Goal: Task Accomplishment & Management: Use online tool/utility

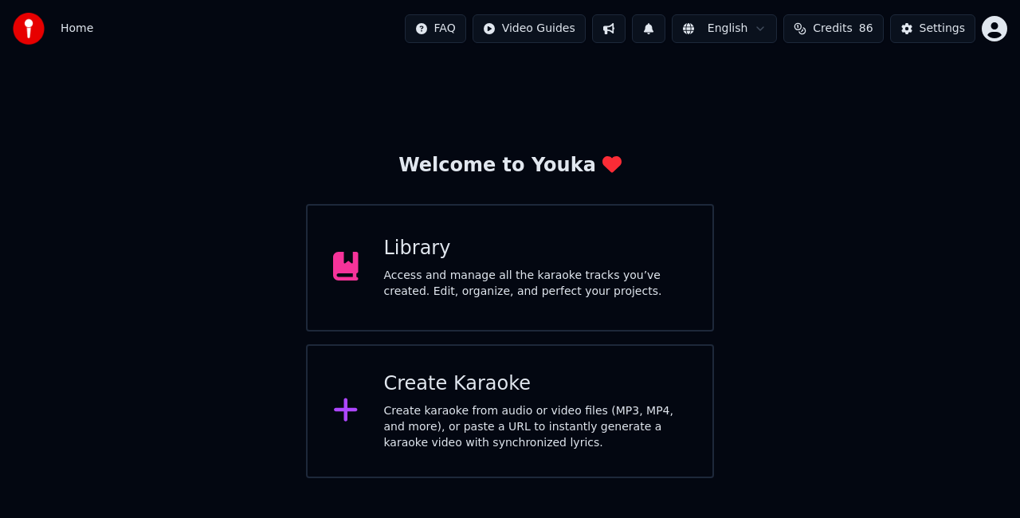
click at [558, 392] on div "Create Karaoke" at bounding box center [535, 383] width 303 height 25
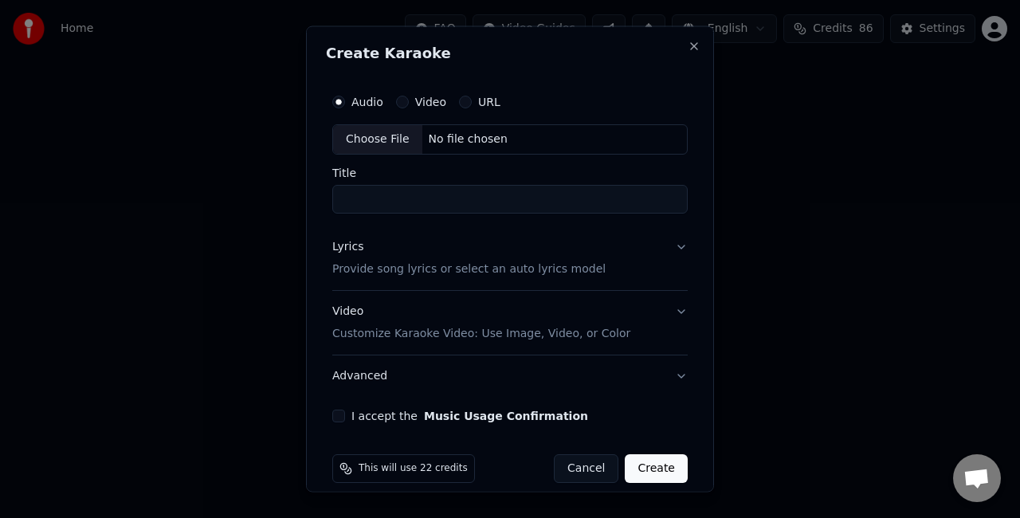
click at [370, 138] on div "Choose File" at bounding box center [377, 139] width 89 height 29
type input "**********"
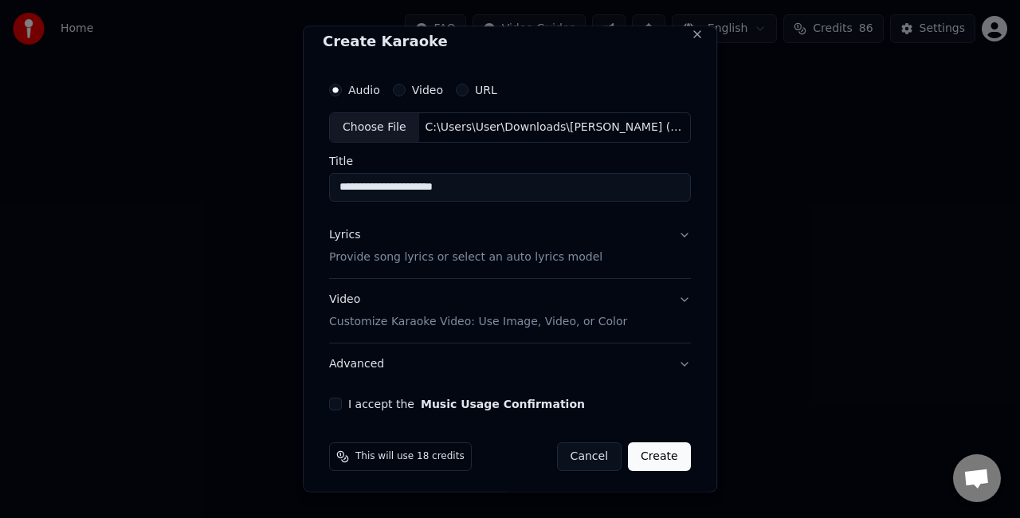
scroll to position [14, 0]
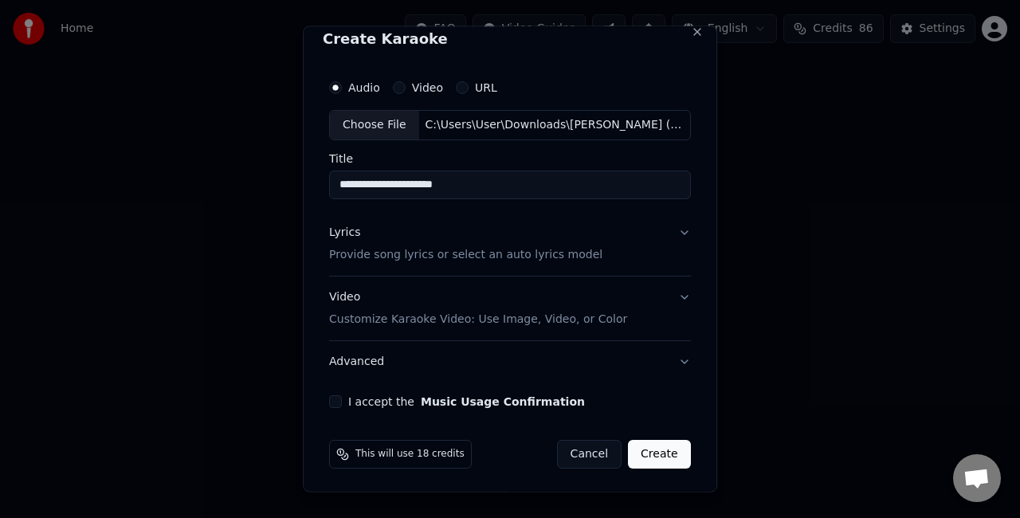
click at [625, 245] on button "Lyrics Provide song lyrics or select an auto lyrics model" at bounding box center [510, 243] width 362 height 64
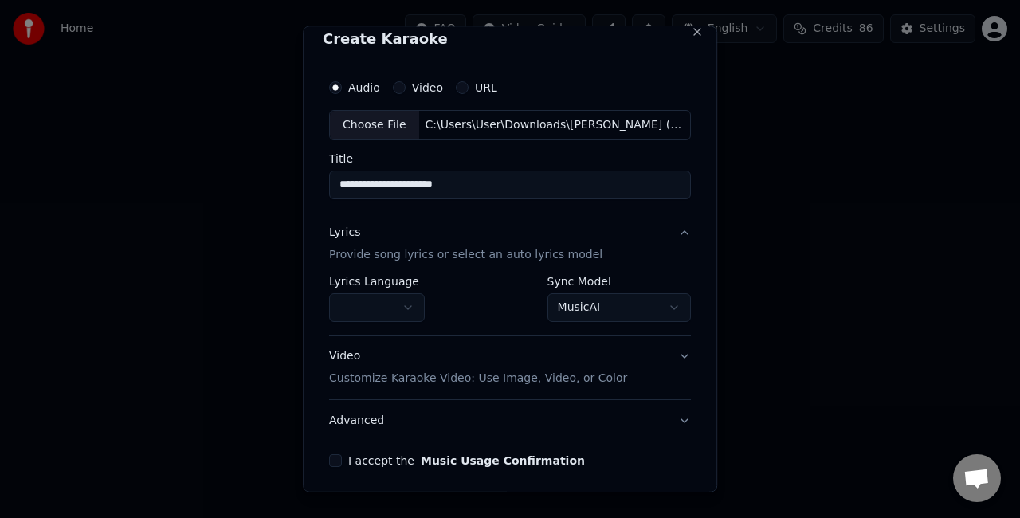
click at [589, 305] on body "**********" at bounding box center [510, 239] width 1020 height 478
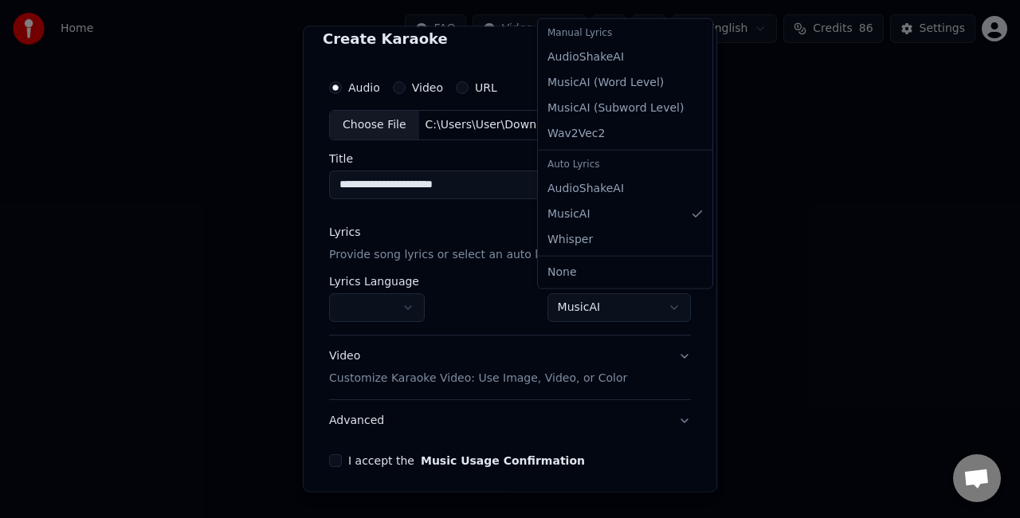
select select "**********"
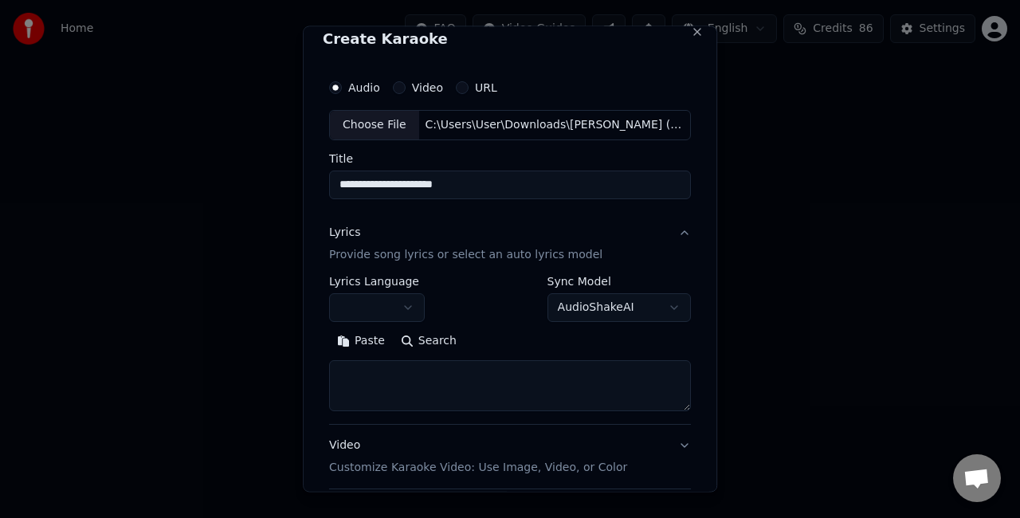
click at [446, 369] on textarea at bounding box center [510, 384] width 362 height 51
paste textarea "**********"
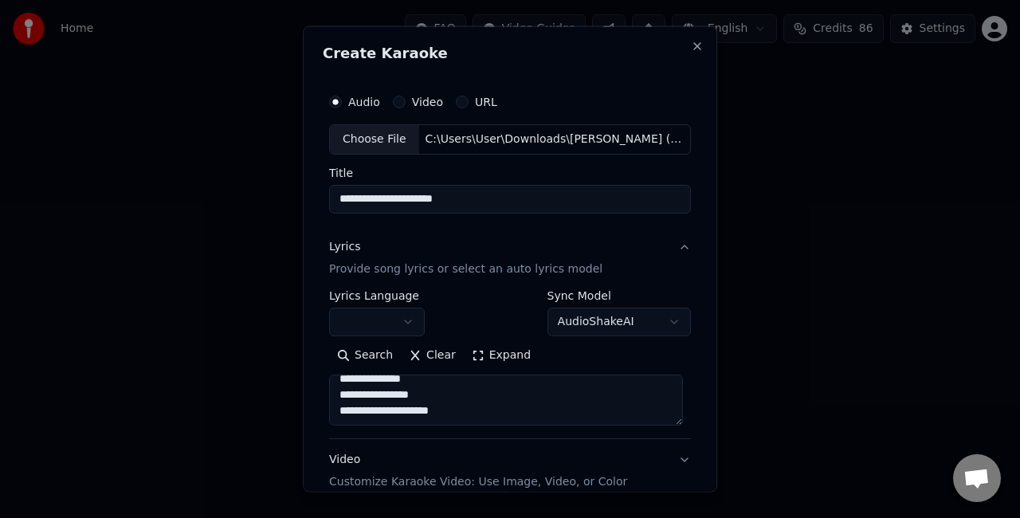
scroll to position [162, 0]
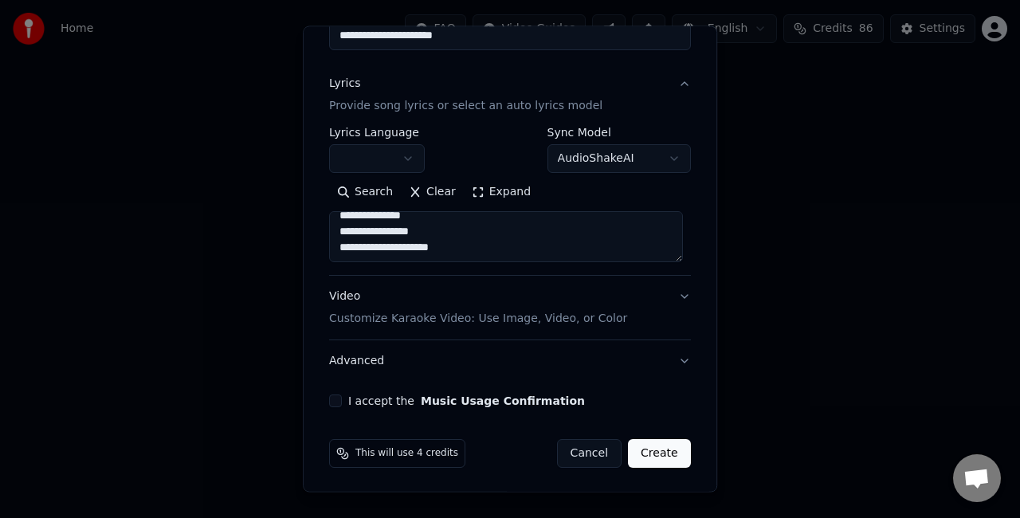
type textarea "**********"
click at [667, 302] on button "Video Customize Karaoke Video: Use Image, Video, or Color" at bounding box center [510, 308] width 362 height 64
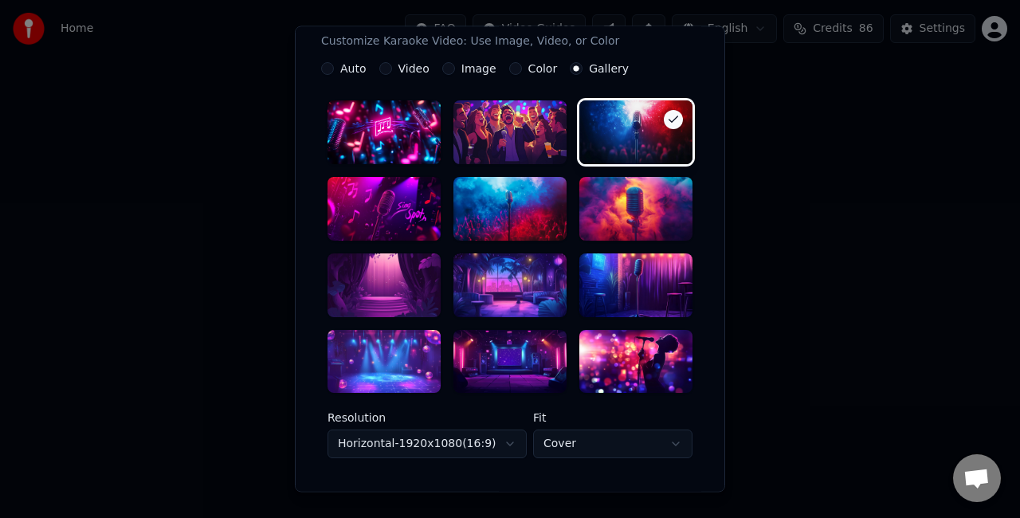
scroll to position [322, 0]
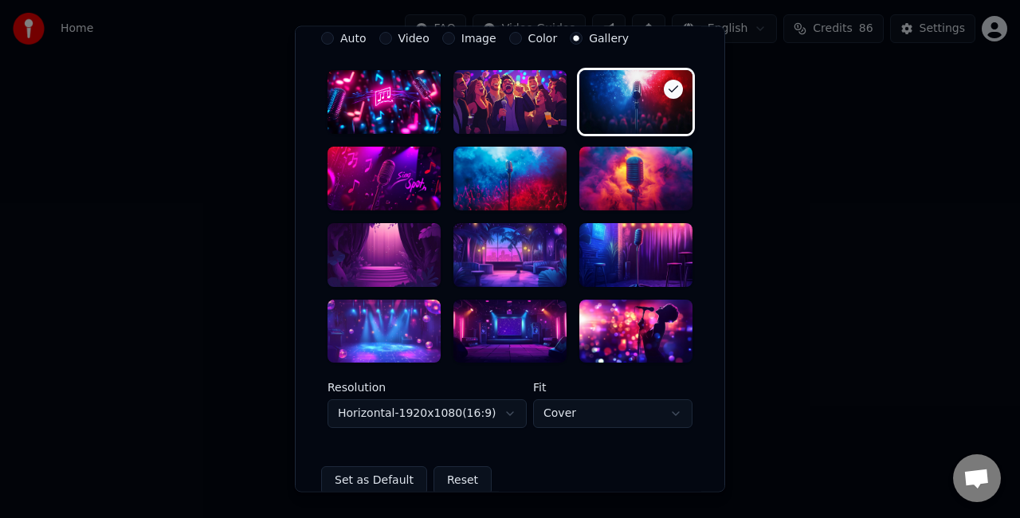
click at [491, 268] on div at bounding box center [509, 255] width 113 height 64
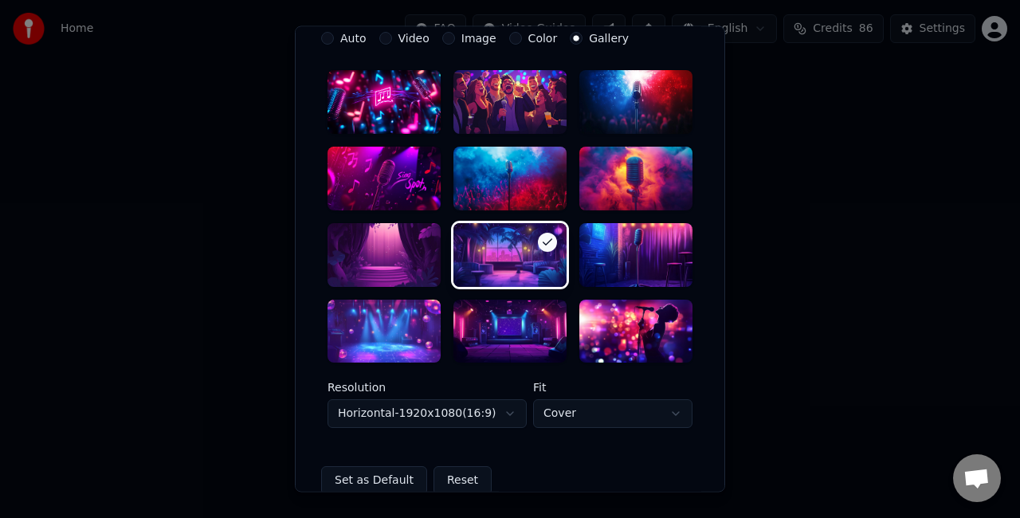
click at [494, 413] on body "**********" at bounding box center [510, 239] width 1020 height 478
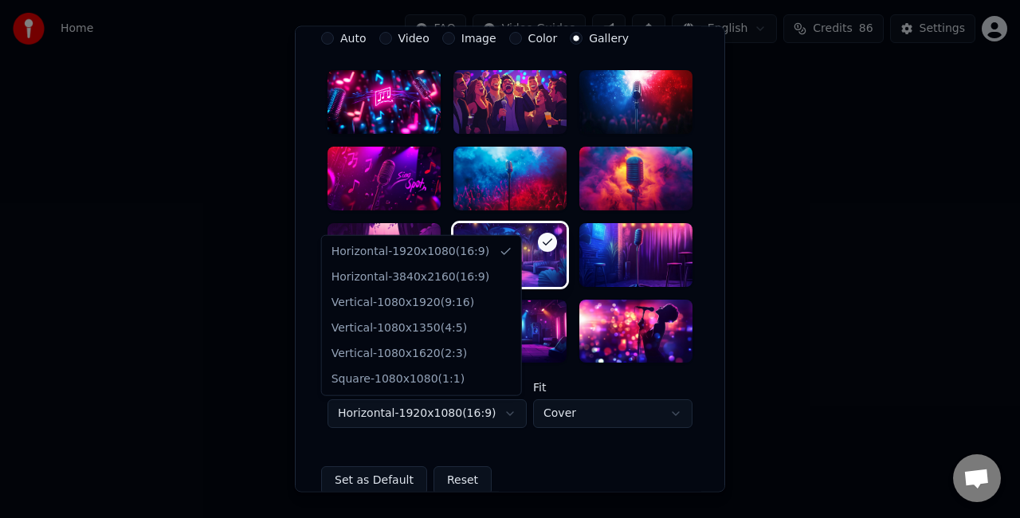
select select "*********"
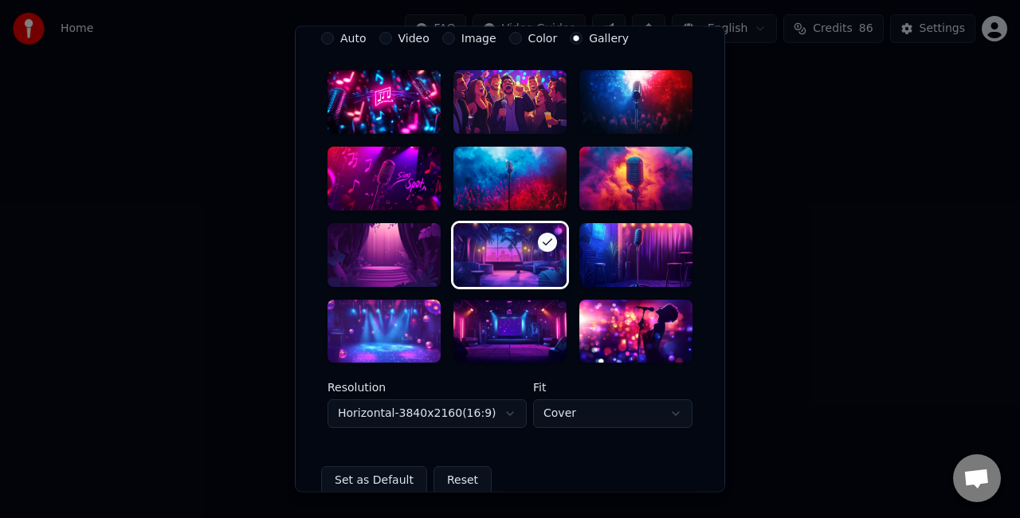
click at [600, 412] on body "**********" at bounding box center [510, 239] width 1020 height 478
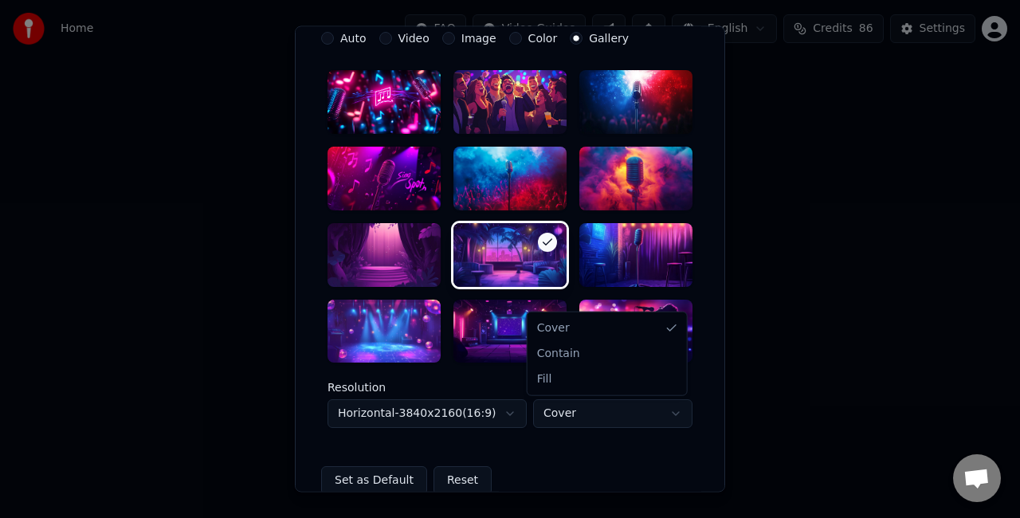
select select "****"
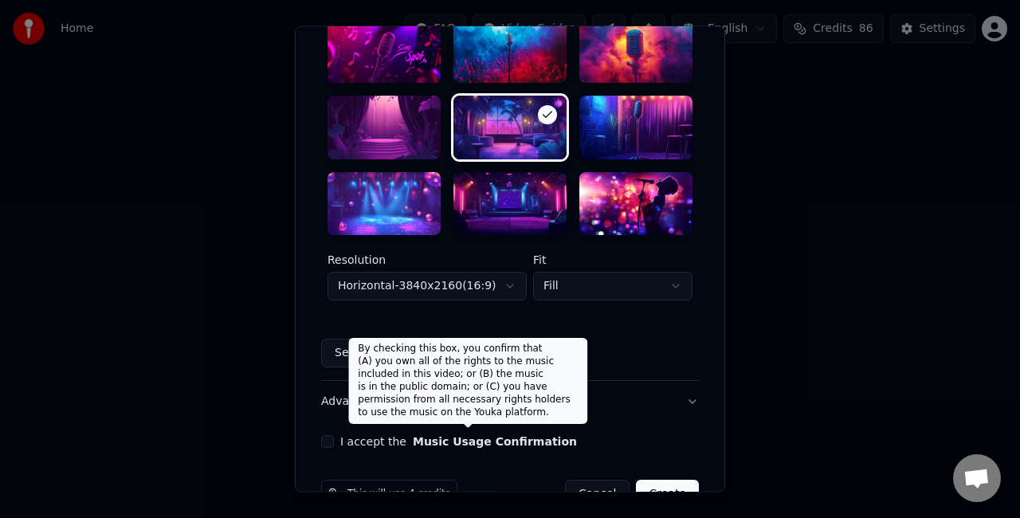
scroll to position [491, 0]
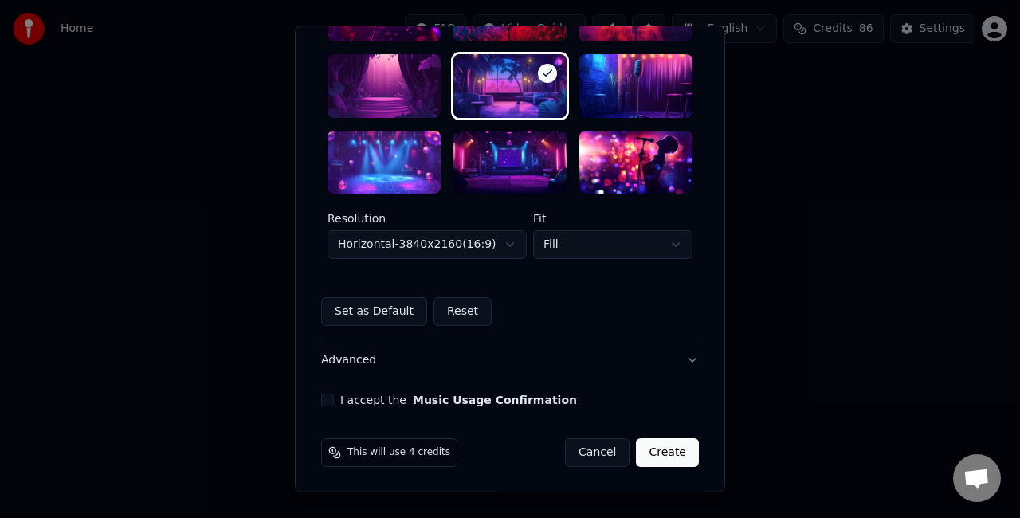
click at [323, 398] on button "I accept the Music Usage Confirmation" at bounding box center [327, 400] width 13 height 13
click at [663, 450] on button "Create" at bounding box center [667, 453] width 63 height 29
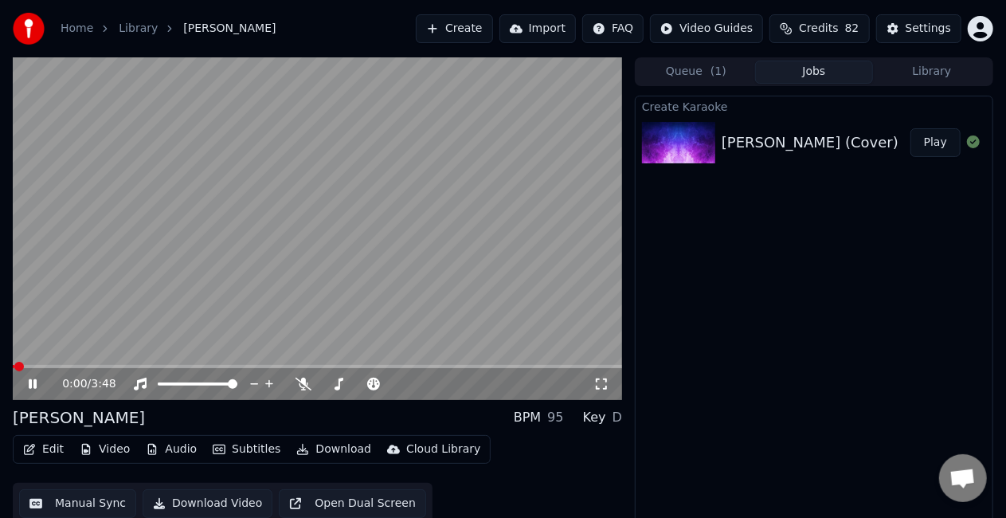
click at [385, 304] on video at bounding box center [317, 228] width 609 height 342
click at [201, 295] on video at bounding box center [317, 228] width 609 height 342
click at [477, 30] on button "Create" at bounding box center [454, 28] width 77 height 29
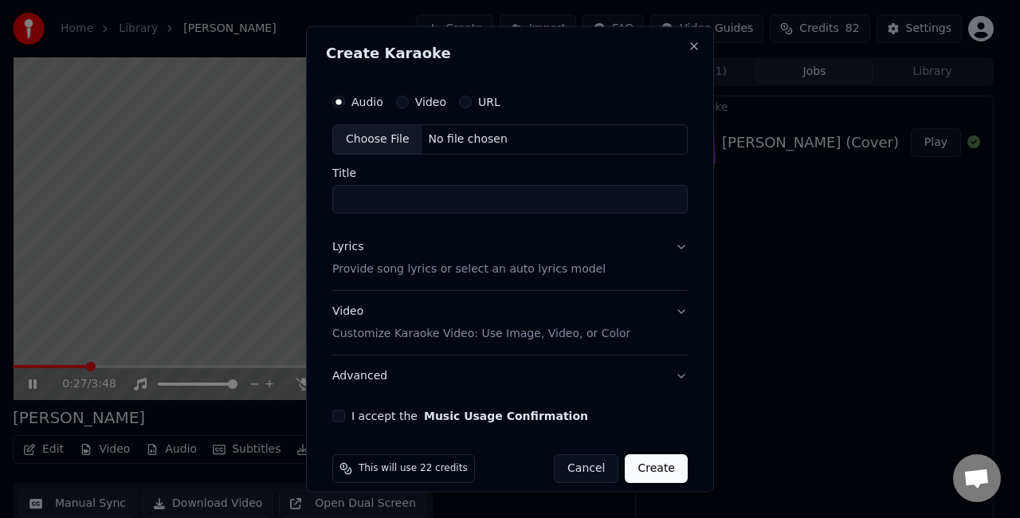
click at [394, 135] on div "Choose File" at bounding box center [377, 139] width 89 height 29
type input "**********"
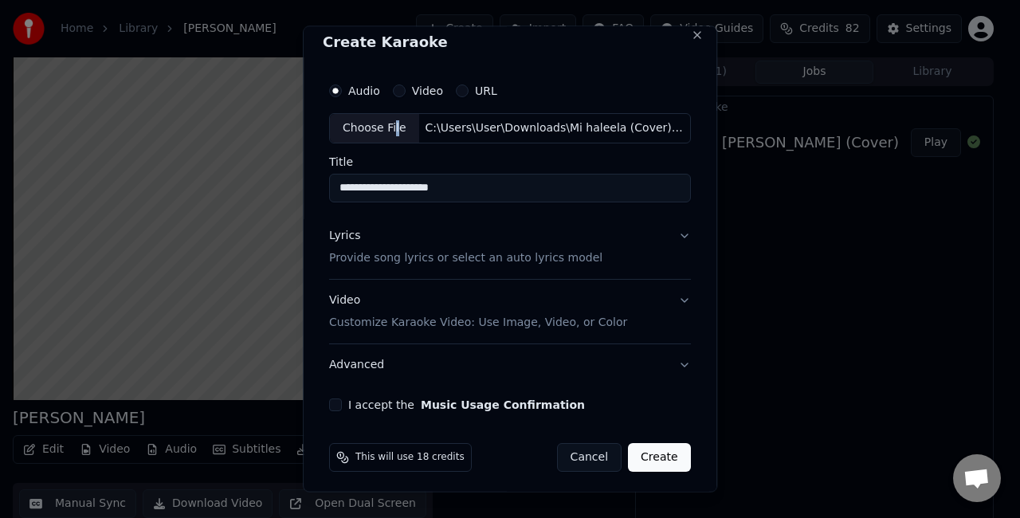
scroll to position [14, 0]
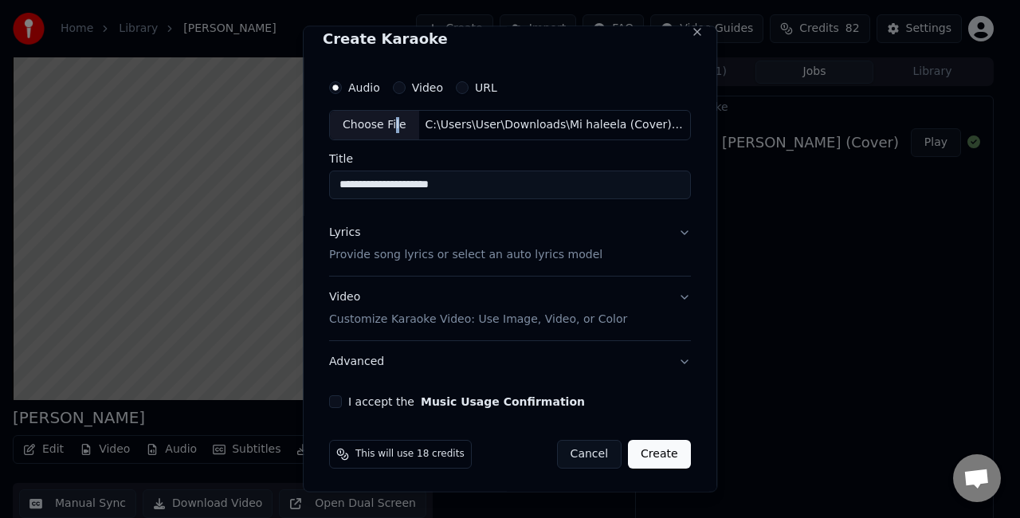
click at [623, 242] on button "Lyrics Provide song lyrics or select an auto lyrics model" at bounding box center [510, 243] width 362 height 64
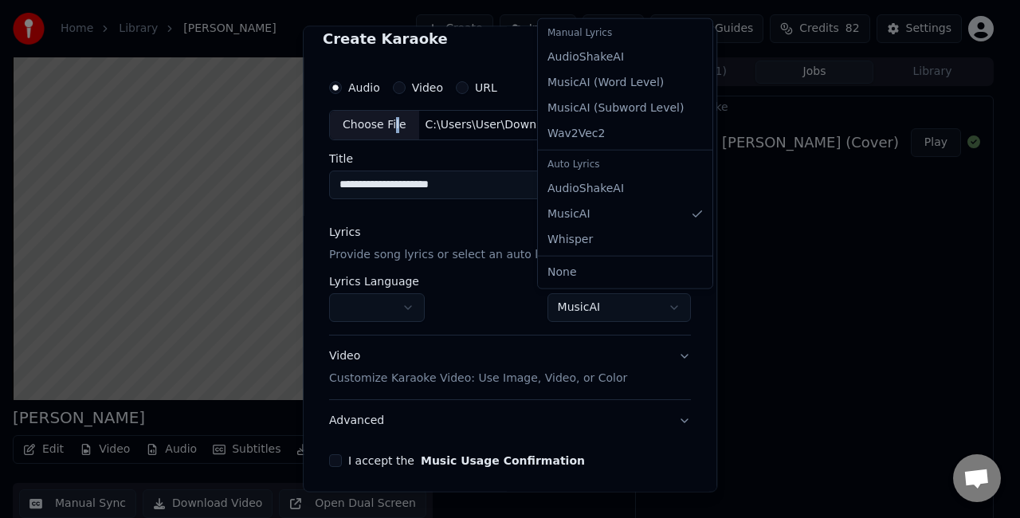
click at [581, 311] on body "**********" at bounding box center [503, 259] width 1006 height 518
select select "**********"
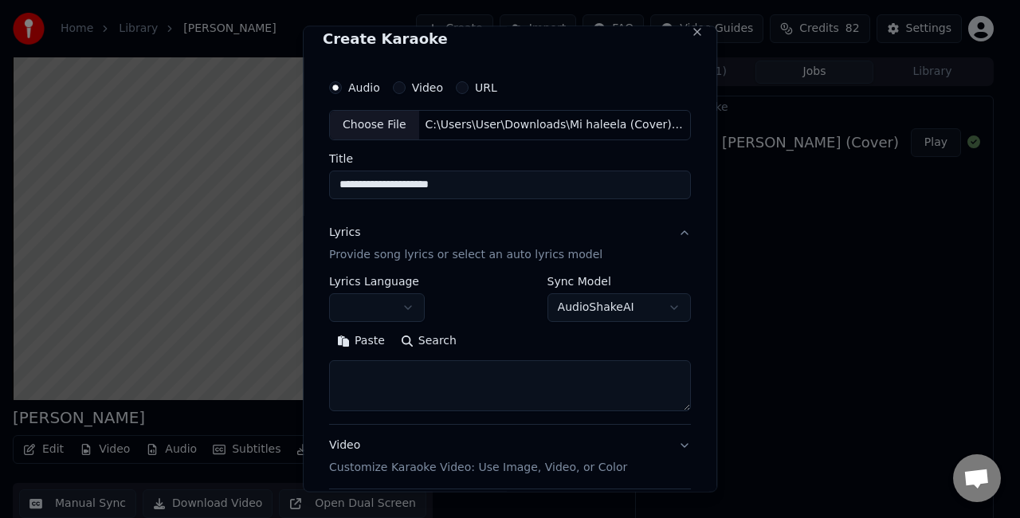
click at [479, 370] on textarea at bounding box center [510, 384] width 362 height 51
paste textarea "**********"
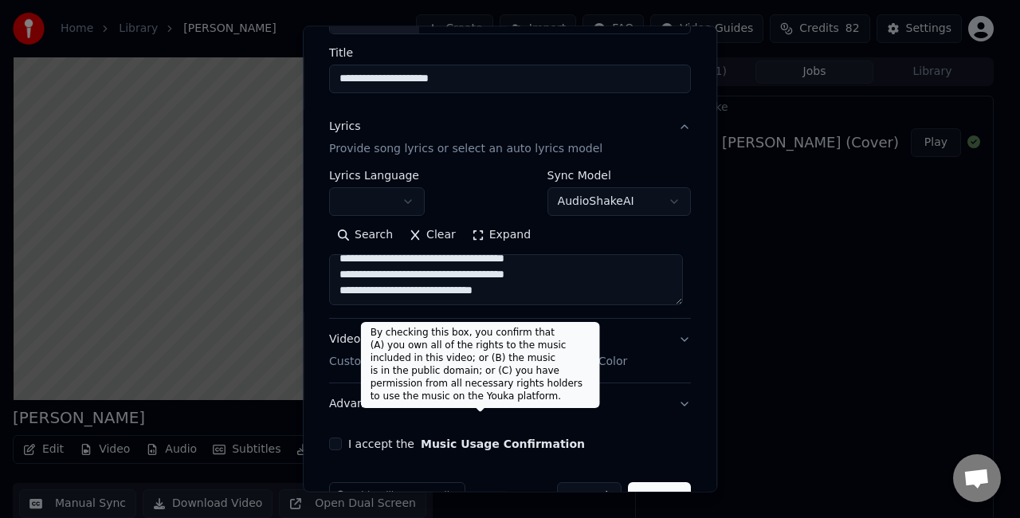
scroll to position [162, 0]
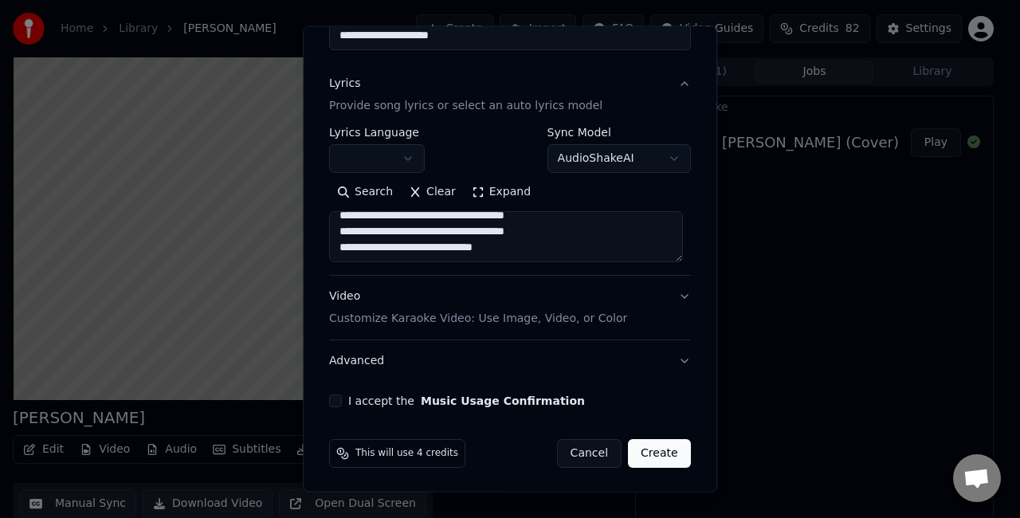
type textarea "**********"
click at [337, 399] on button "I accept the Music Usage Confirmation" at bounding box center [335, 400] width 13 height 13
click at [653, 299] on button "Video Customize Karaoke Video: Use Image, Video, or Color" at bounding box center [510, 308] width 362 height 64
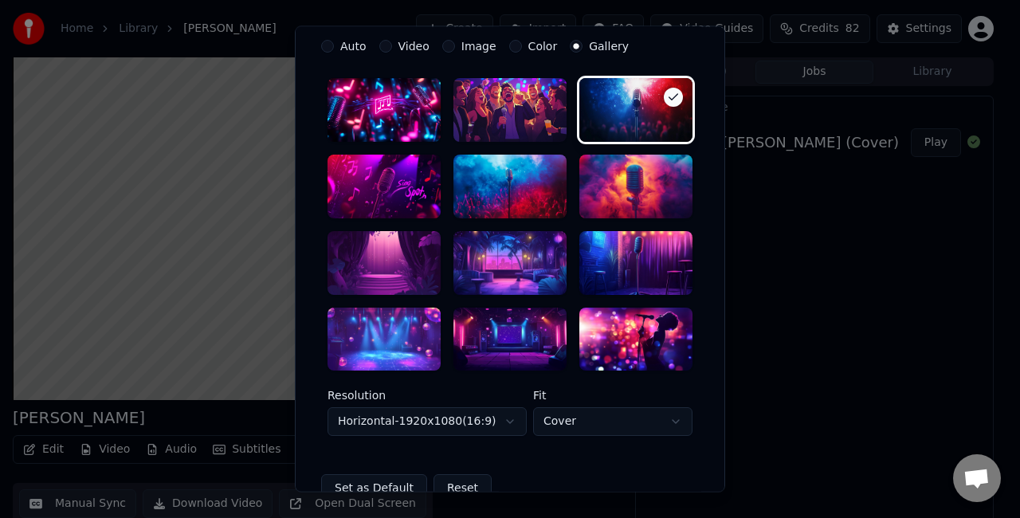
scroll to position [322, 0]
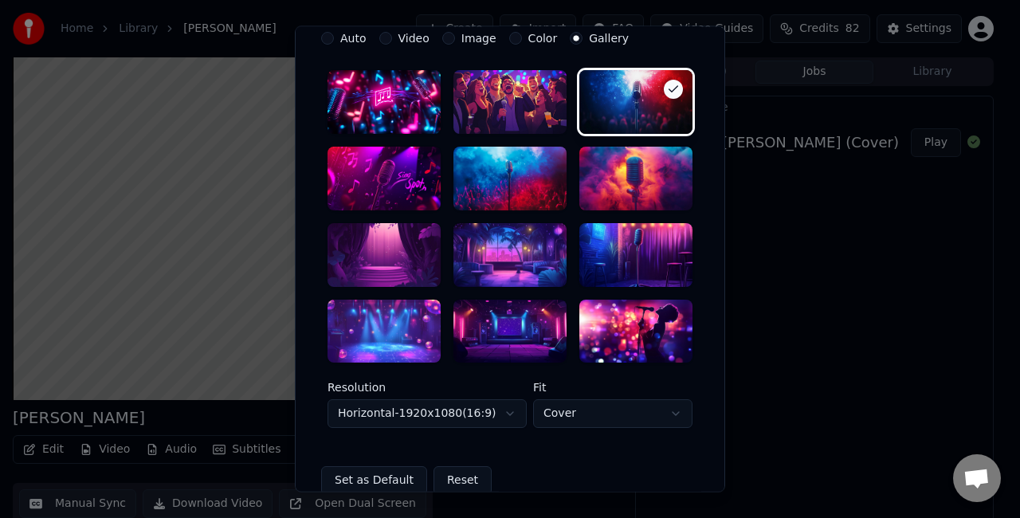
click at [500, 257] on div at bounding box center [509, 255] width 113 height 64
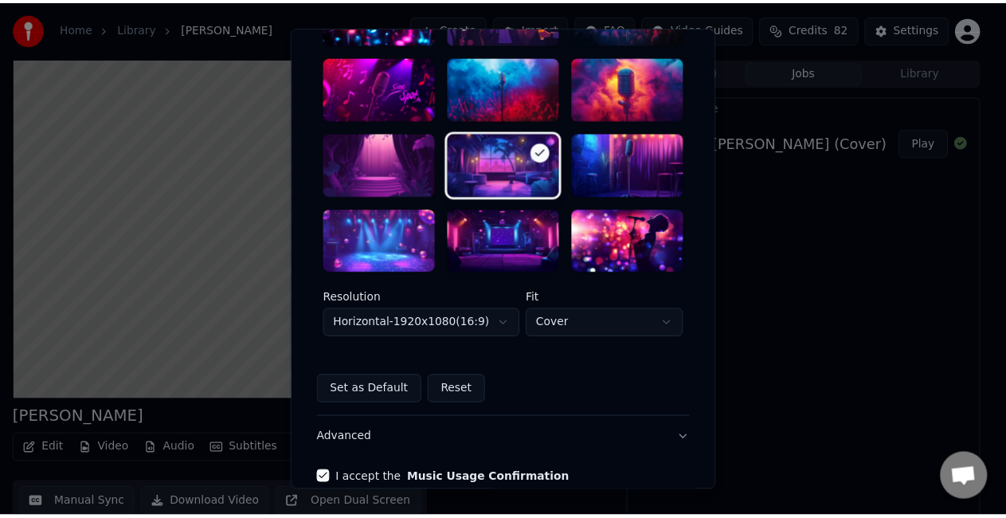
scroll to position [491, 0]
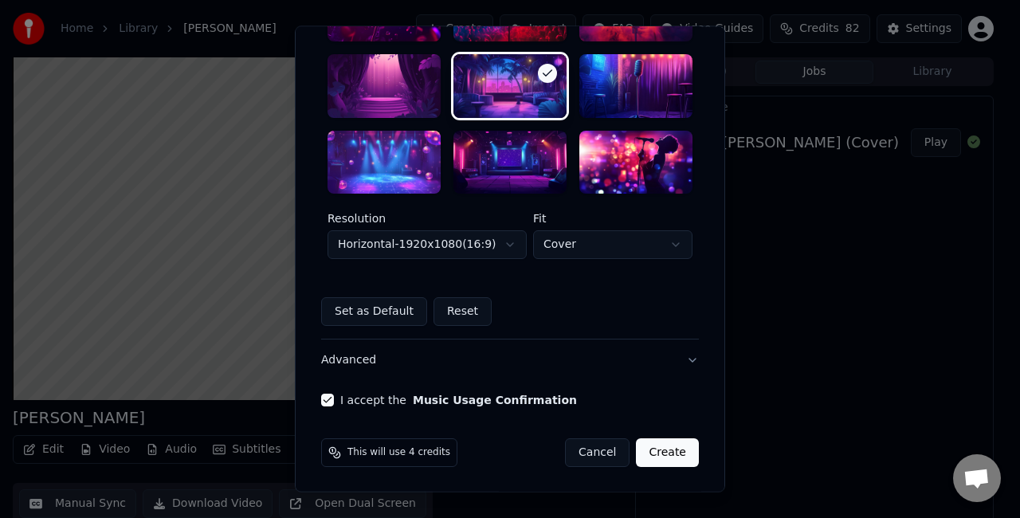
click at [488, 248] on body "**********" at bounding box center [503, 259] width 1006 height 518
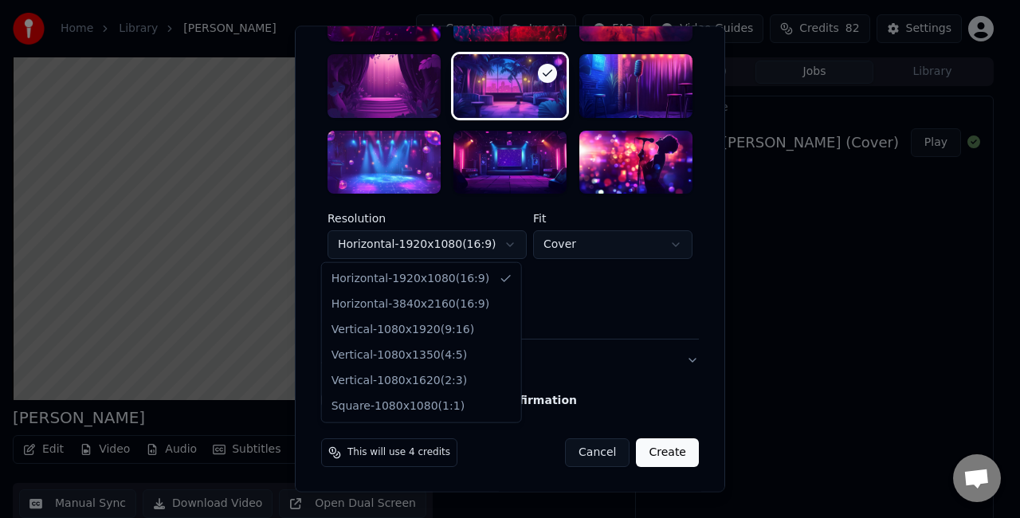
select select "*********"
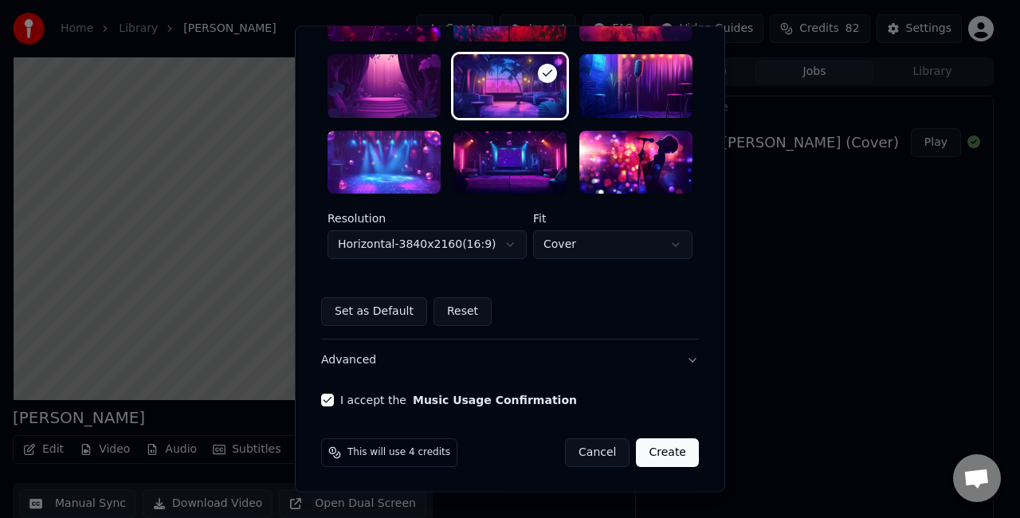
click at [543, 254] on body "**********" at bounding box center [503, 259] width 1006 height 518
select select "****"
drag, startPoint x: 552, startPoint y: 329, endPoint x: 567, endPoint y: 327, distance: 15.2
click at [663, 456] on button "Create" at bounding box center [667, 453] width 63 height 29
select select "*********"
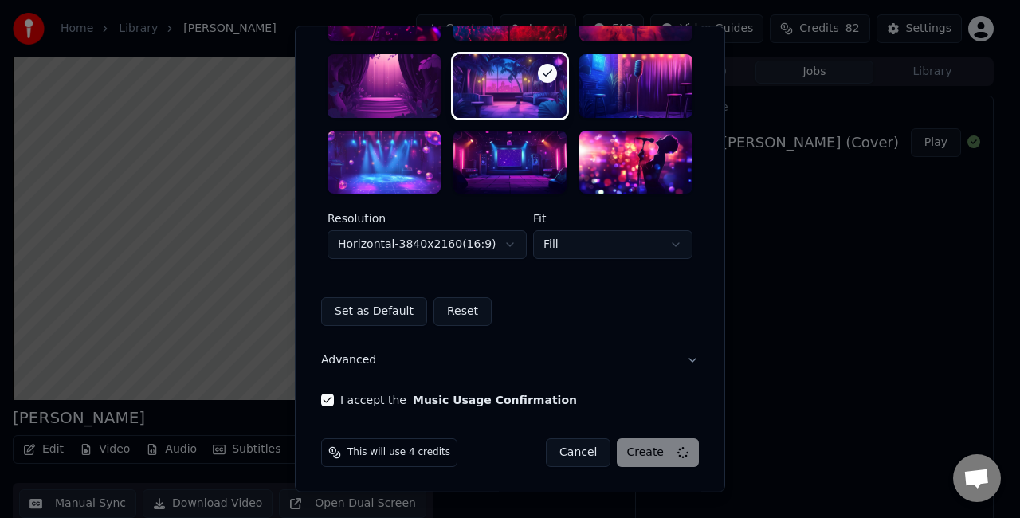
select select "*****"
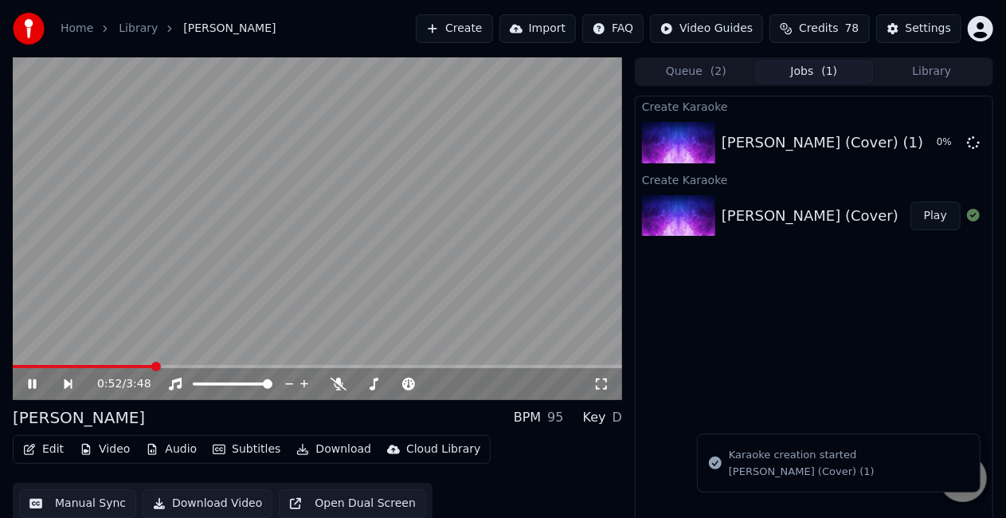
click at [94, 366] on span at bounding box center [83, 366] width 141 height 3
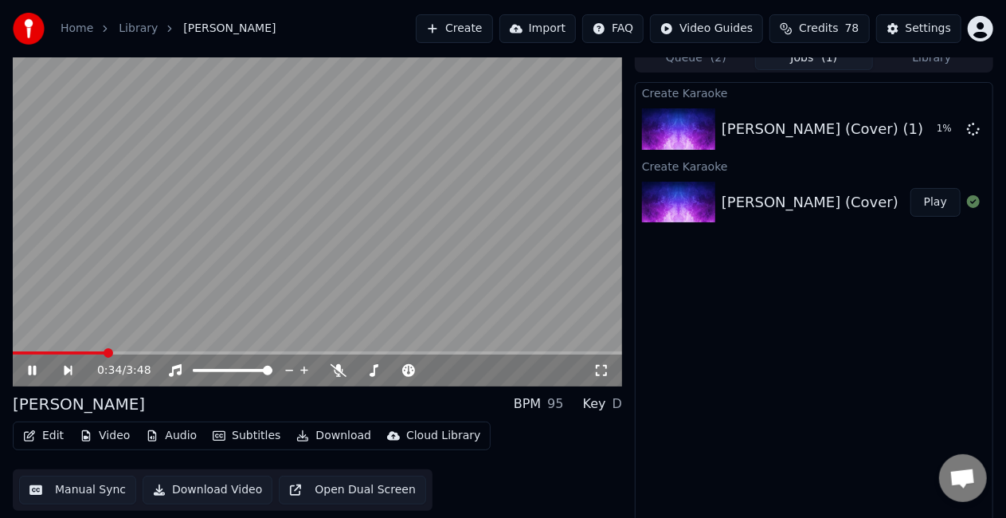
scroll to position [18, 0]
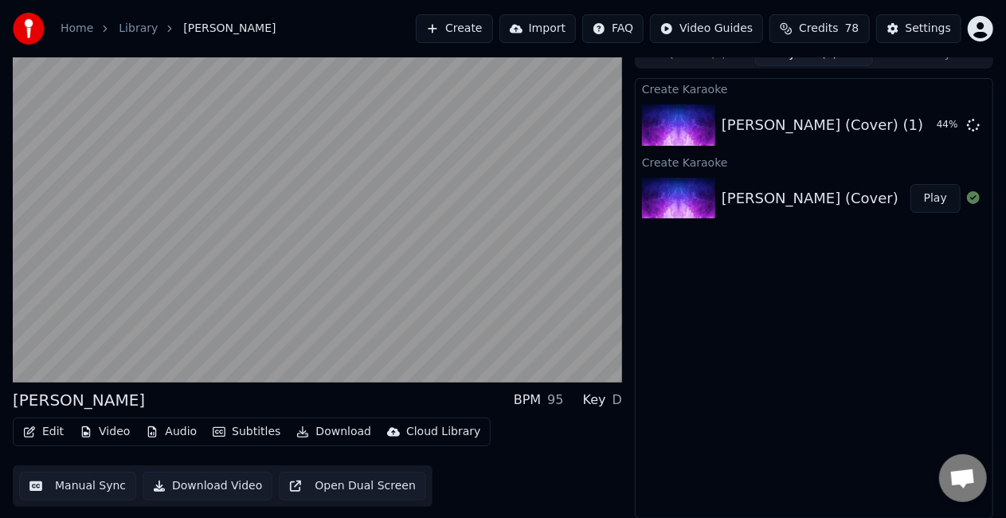
click at [78, 485] on button "Manual Sync" at bounding box center [77, 486] width 117 height 29
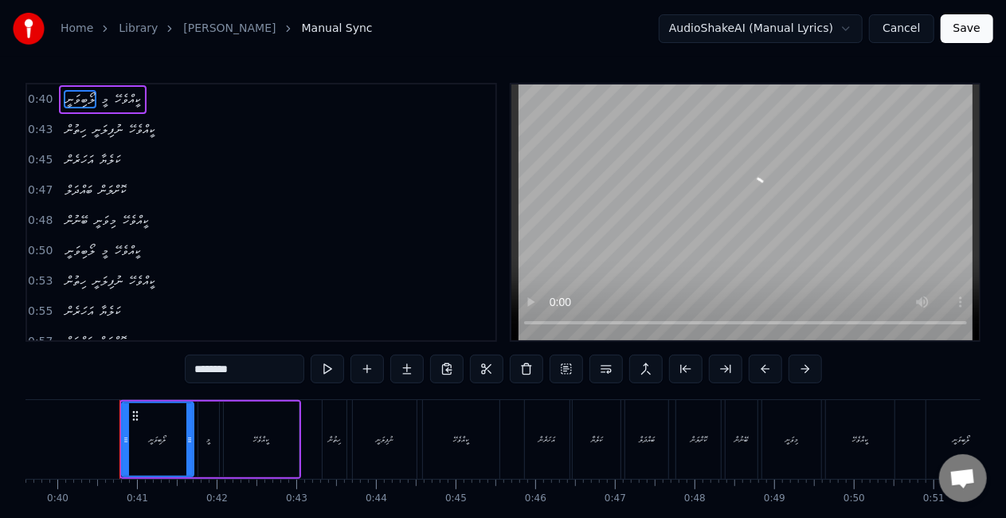
scroll to position [0, 3168]
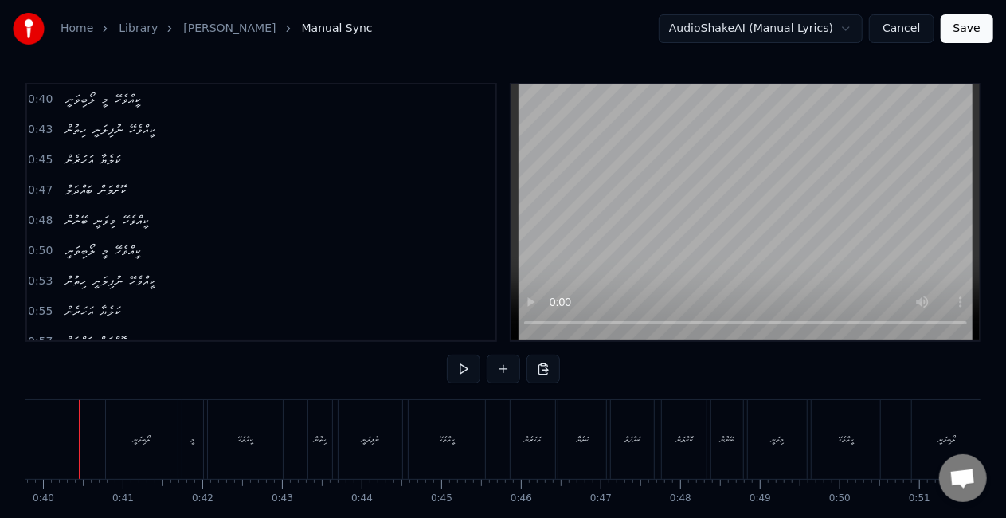
scroll to position [0, 3142]
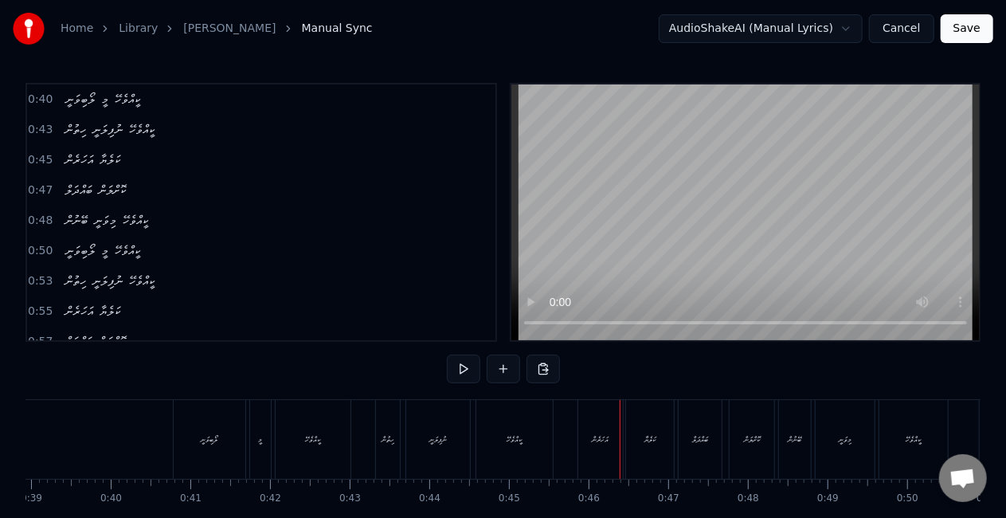
click at [425, 438] on div "ނުފިލަނީ" at bounding box center [438, 439] width 64 height 79
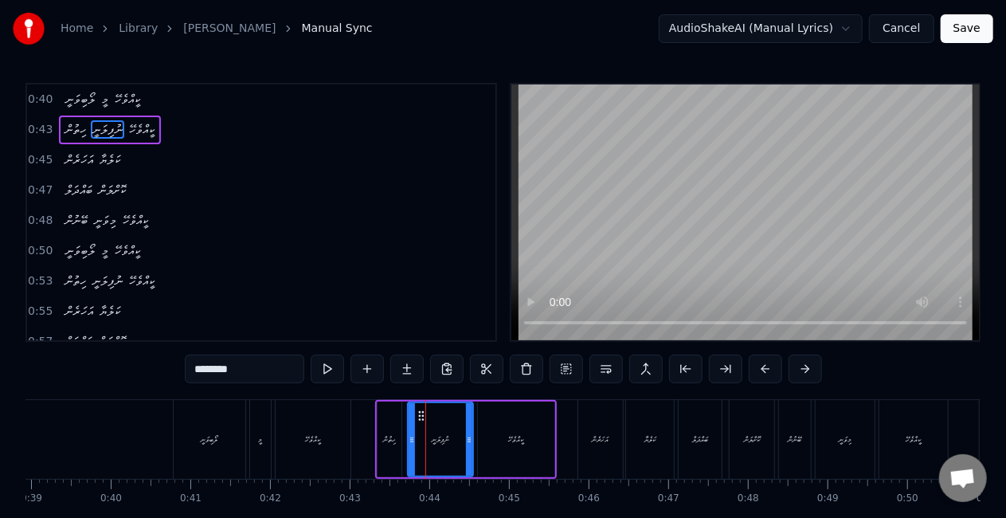
click at [467, 439] on icon at bounding box center [469, 439] width 6 height 13
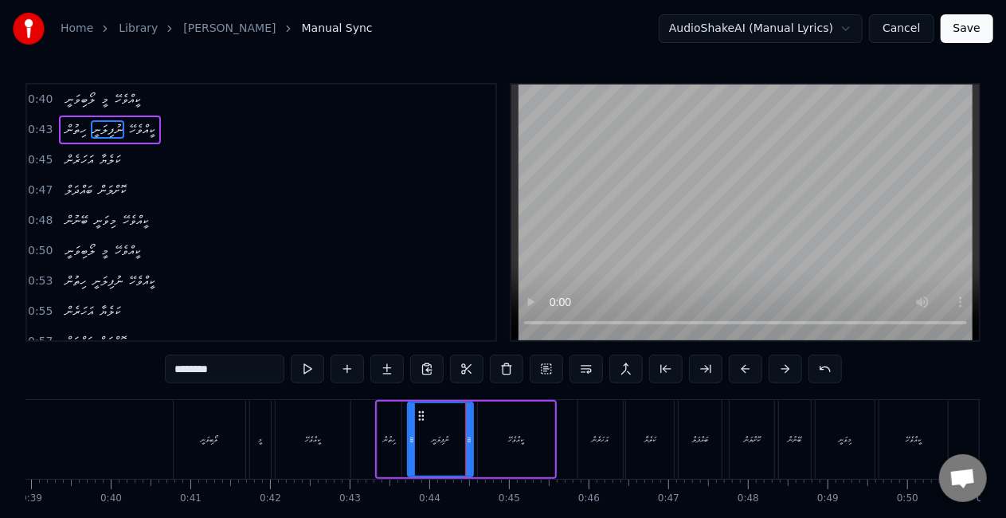
click at [393, 433] on div "ހިތުން" at bounding box center [389, 439] width 13 height 12
type input "******"
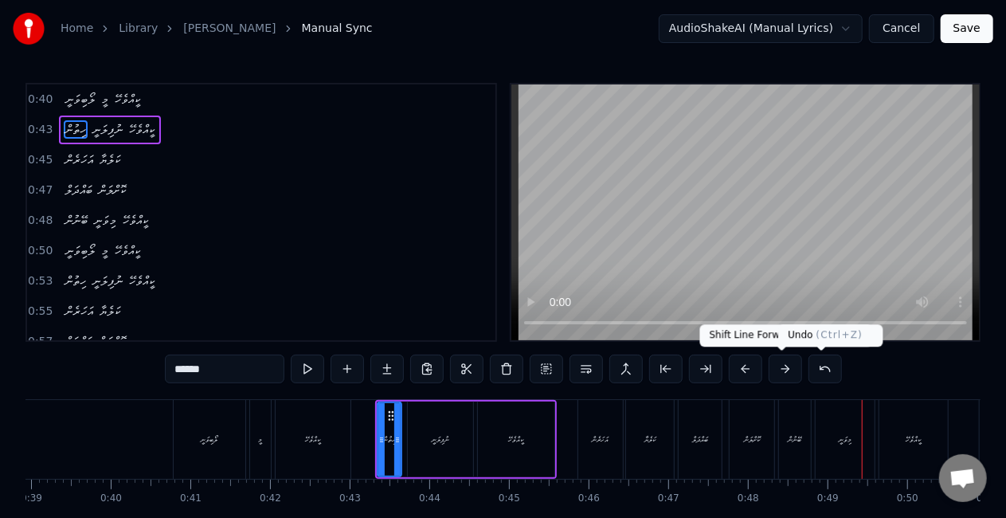
click at [816, 366] on button at bounding box center [824, 368] width 33 height 29
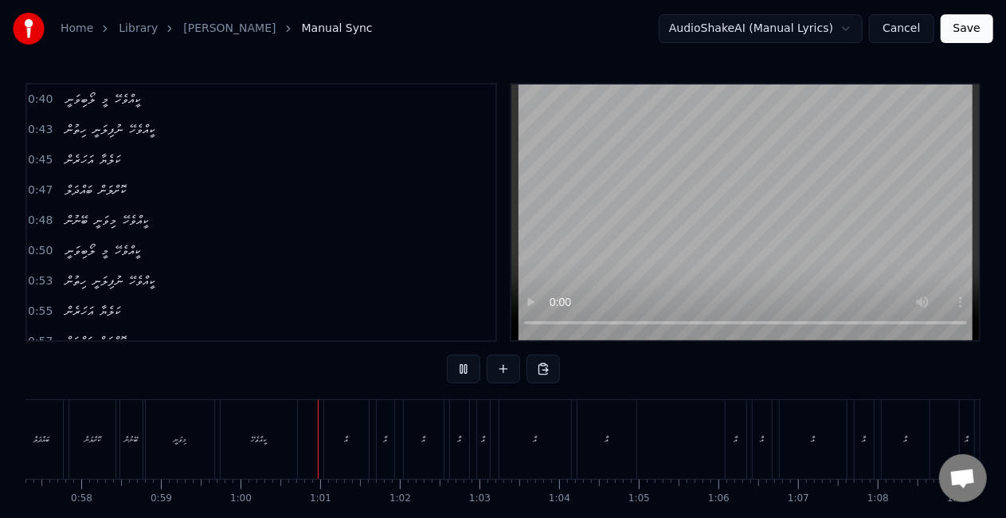
scroll to position [0, 4729]
click at [164, 436] on div "އާ" at bounding box center [181, 439] width 45 height 79
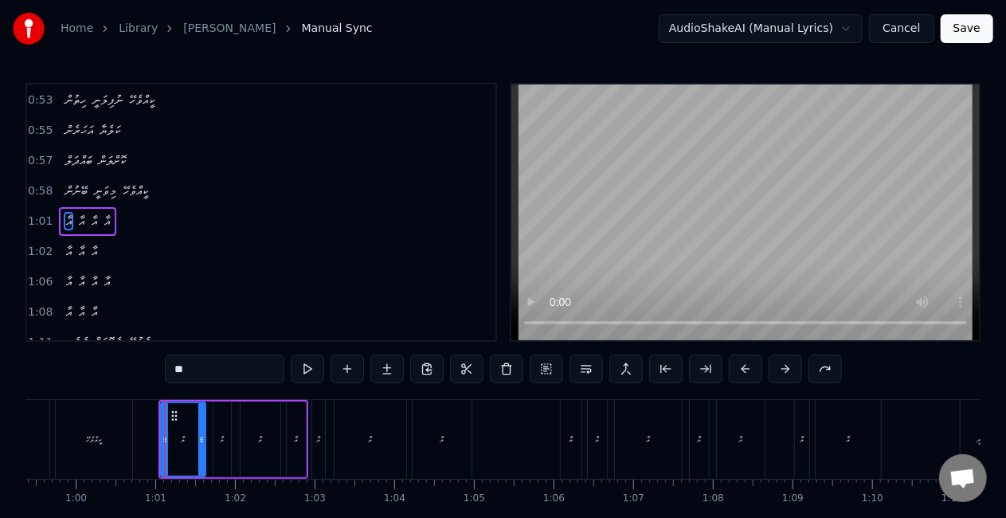
scroll to position [184, 0]
click at [225, 435] on div "އާ" at bounding box center [222, 439] width 18 height 76
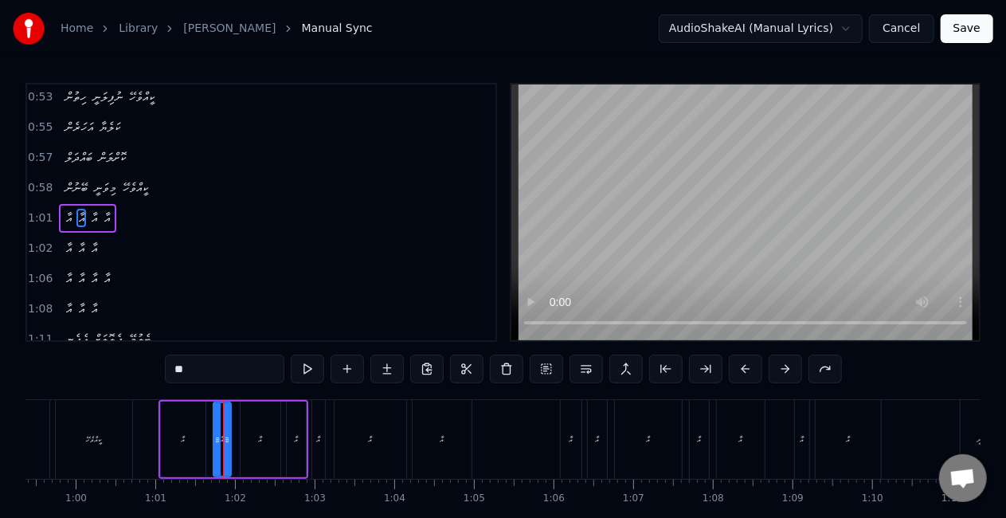
click at [260, 436] on div "އާ" at bounding box center [261, 439] width 4 height 12
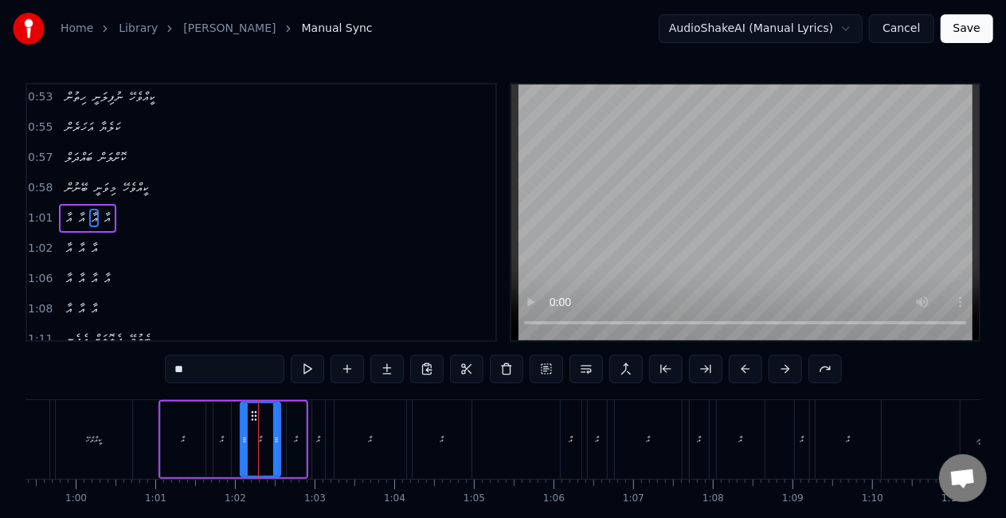
click at [168, 446] on div "އާ" at bounding box center [183, 439] width 45 height 76
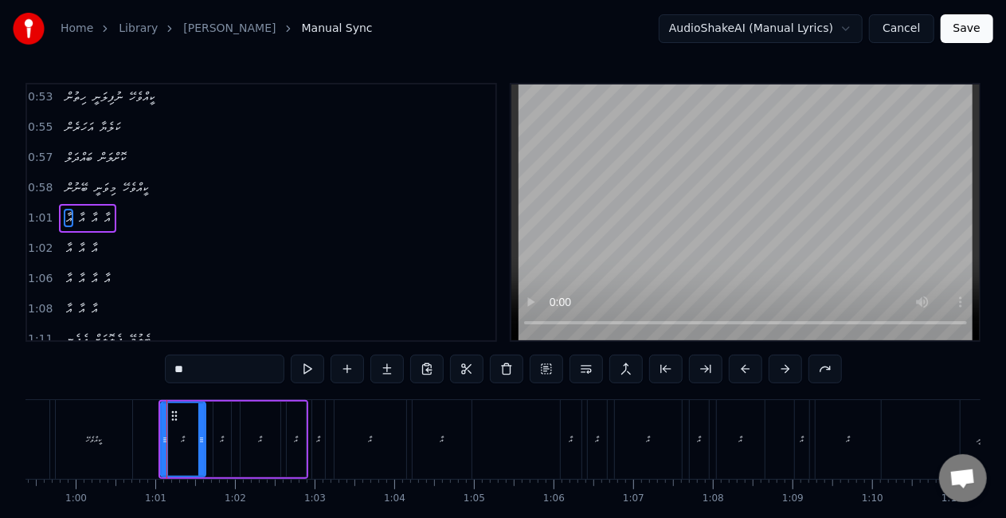
click at [221, 443] on div "އާ" at bounding box center [223, 439] width 4 height 12
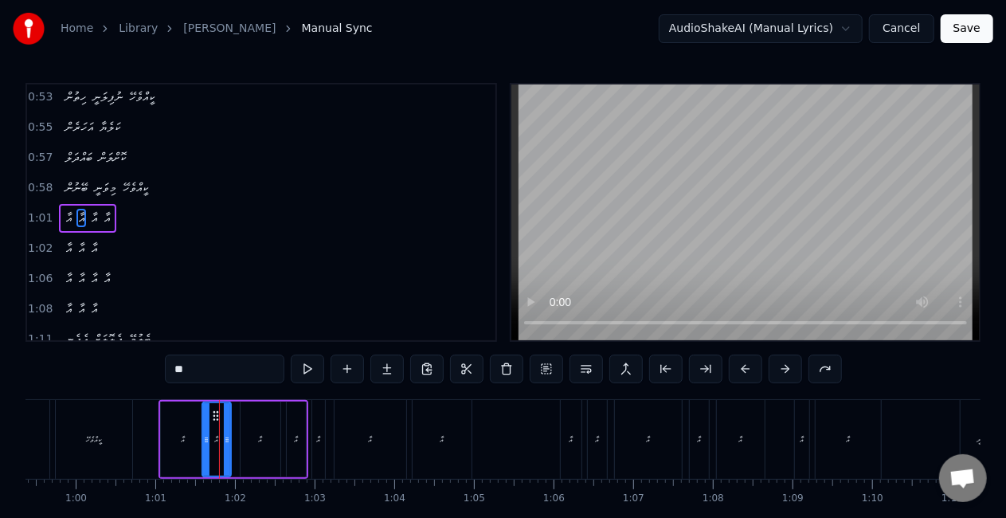
drag, startPoint x: 215, startPoint y: 444, endPoint x: 205, endPoint y: 444, distance: 9.6
click at [205, 444] on icon at bounding box center [206, 439] width 6 height 13
click at [233, 444] on icon at bounding box center [233, 439] width 6 height 13
click at [256, 441] on div "އާ" at bounding box center [261, 439] width 40 height 76
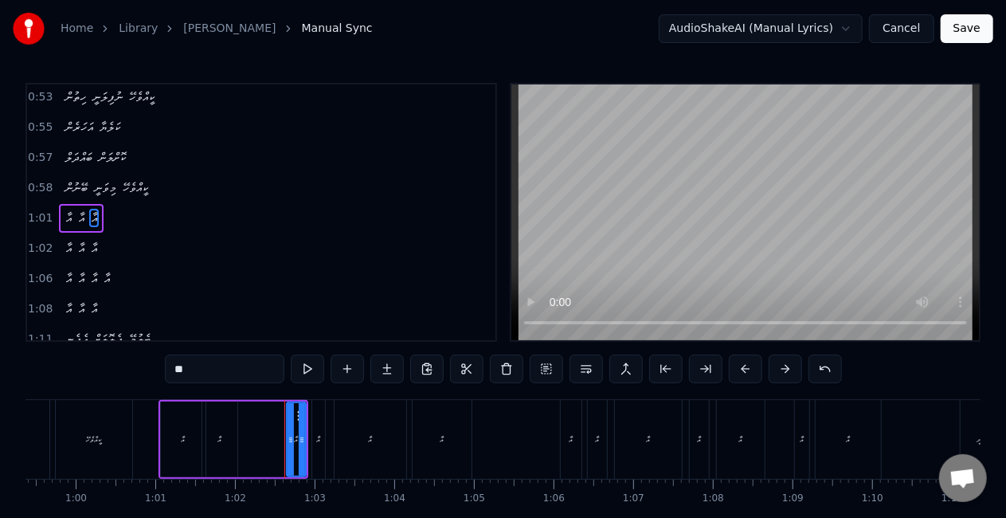
drag, startPoint x: 223, startPoint y: 438, endPoint x: 241, endPoint y: 437, distance: 17.5
click at [223, 438] on div "އާ" at bounding box center [219, 439] width 35 height 76
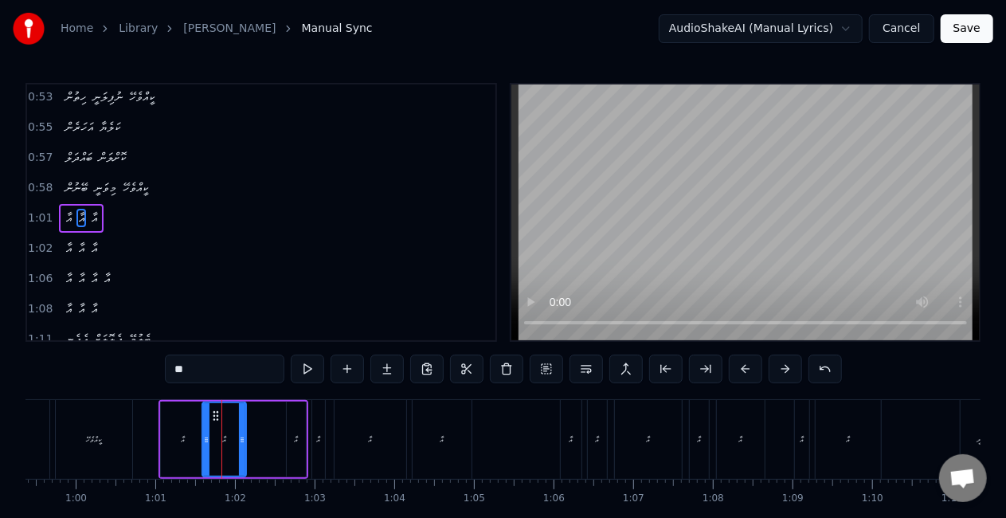
drag, startPoint x: 231, startPoint y: 436, endPoint x: 240, endPoint y: 439, distance: 9.1
click at [240, 439] on icon at bounding box center [242, 439] width 6 height 13
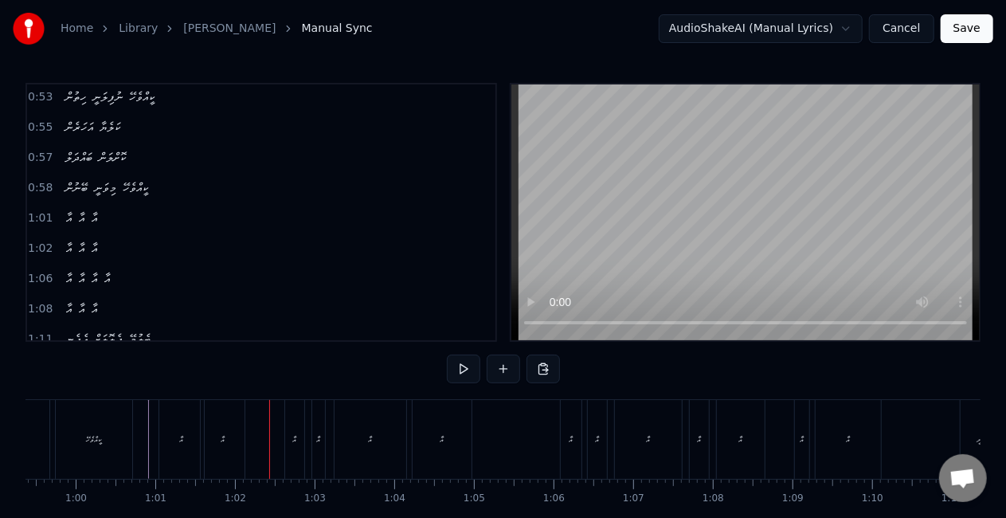
drag, startPoint x: 243, startPoint y: 426, endPoint x: 230, endPoint y: 425, distance: 12.8
click at [242, 425] on div "އާ" at bounding box center [223, 439] width 44 height 79
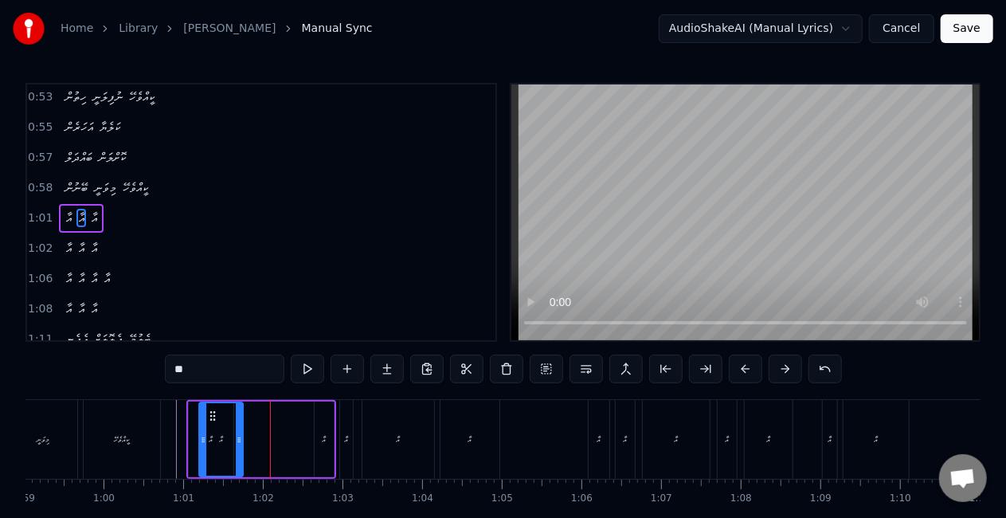
scroll to position [0, 4700]
drag, startPoint x: 212, startPoint y: 413, endPoint x: 229, endPoint y: 416, distance: 17.7
click at [229, 416] on icon at bounding box center [233, 415] width 13 height 13
click at [192, 429] on div "އާ" at bounding box center [212, 439] width 45 height 76
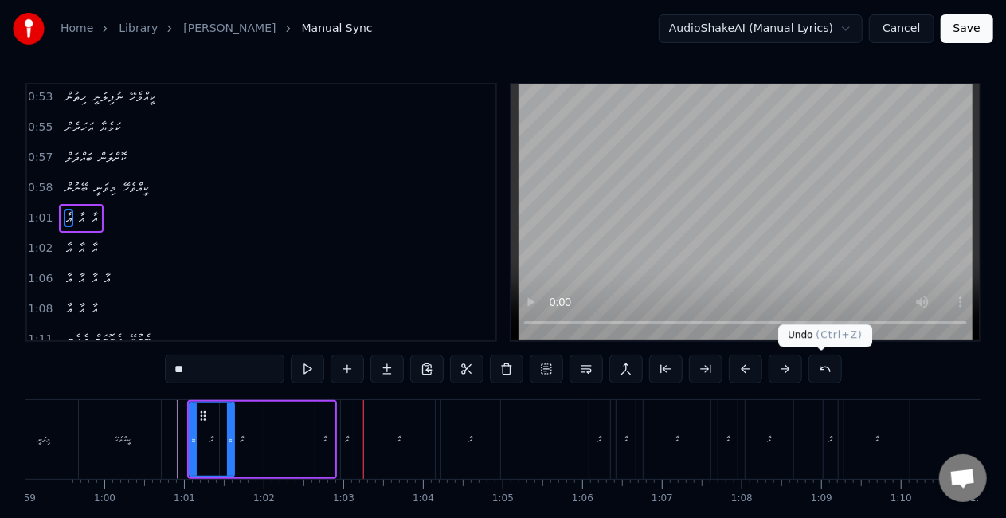
click at [814, 362] on button at bounding box center [824, 368] width 33 height 29
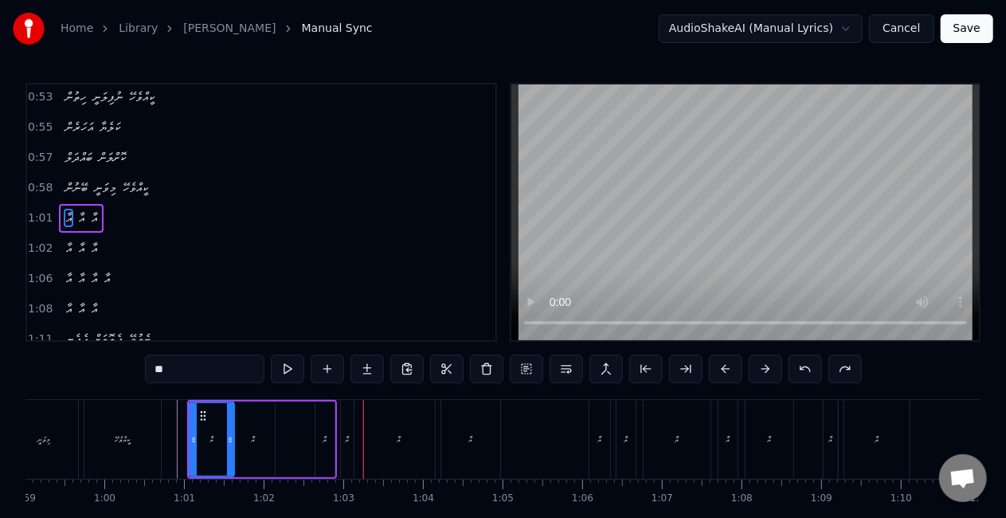
click at [814, 362] on button at bounding box center [805, 368] width 33 height 29
click at [800, 368] on button at bounding box center [805, 368] width 33 height 29
click at [202, 419] on circle at bounding box center [201, 419] width 1 height 1
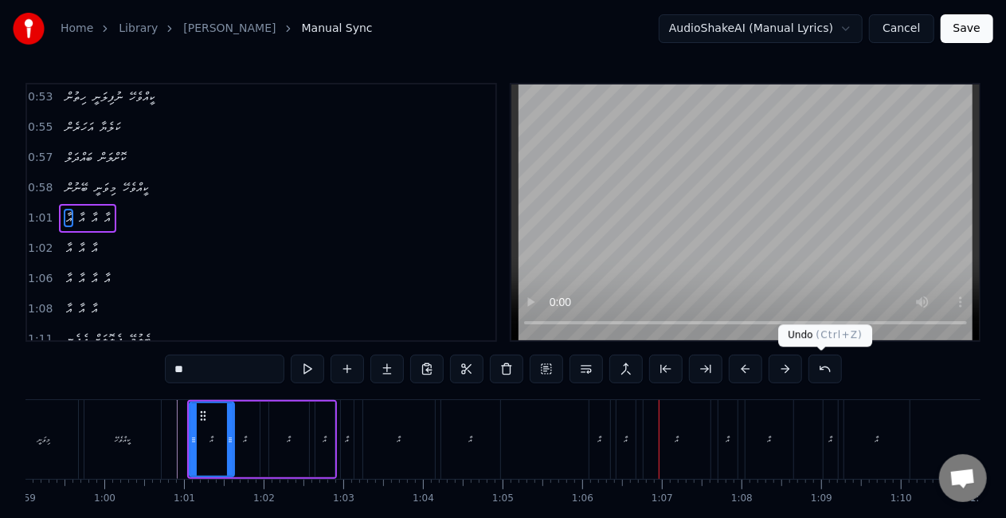
click at [813, 368] on button at bounding box center [824, 368] width 33 height 29
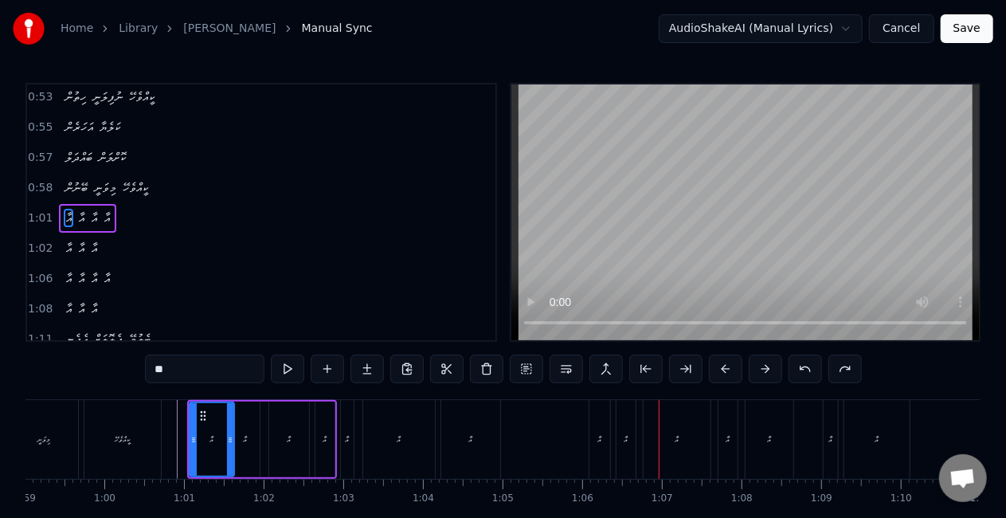
click at [795, 371] on button at bounding box center [805, 368] width 33 height 29
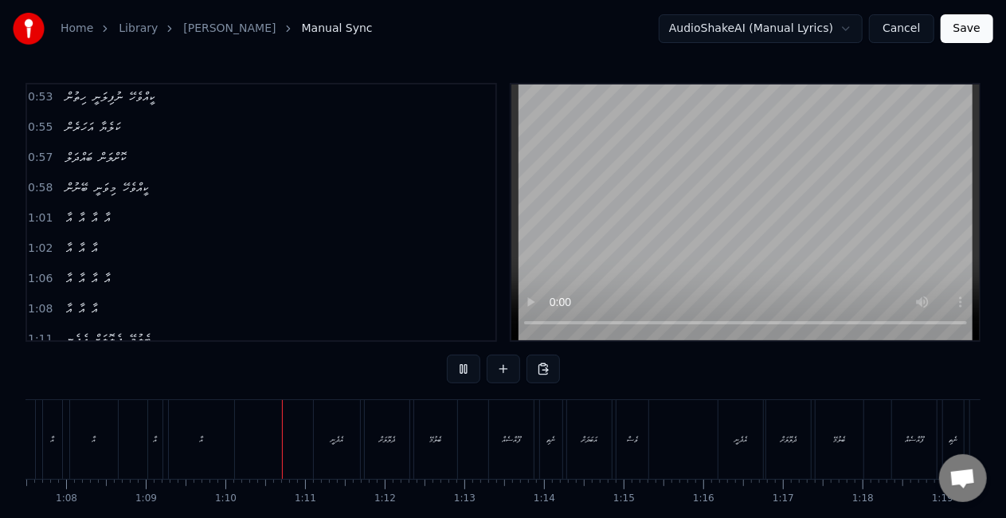
scroll to position [0, 5511]
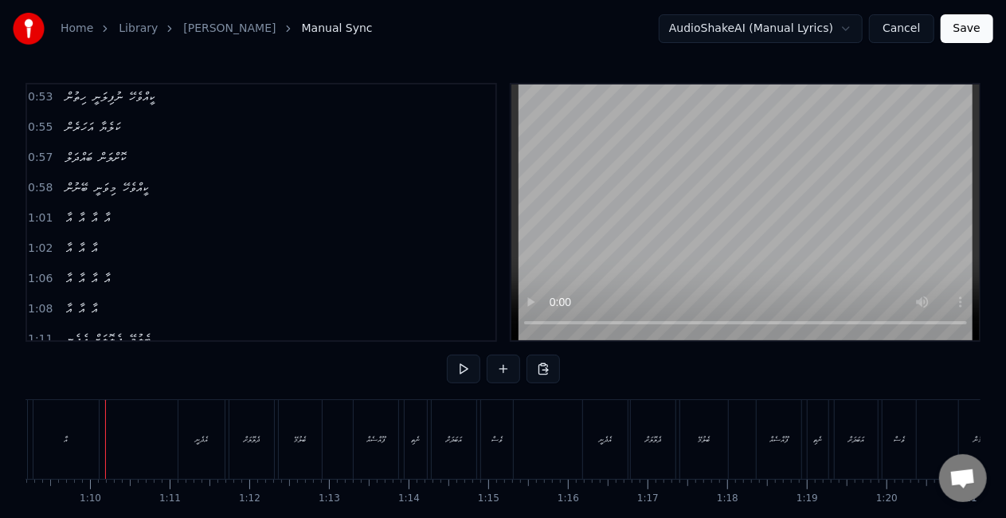
click at [195, 434] on div "އެދެނީ" at bounding box center [201, 439] width 13 height 12
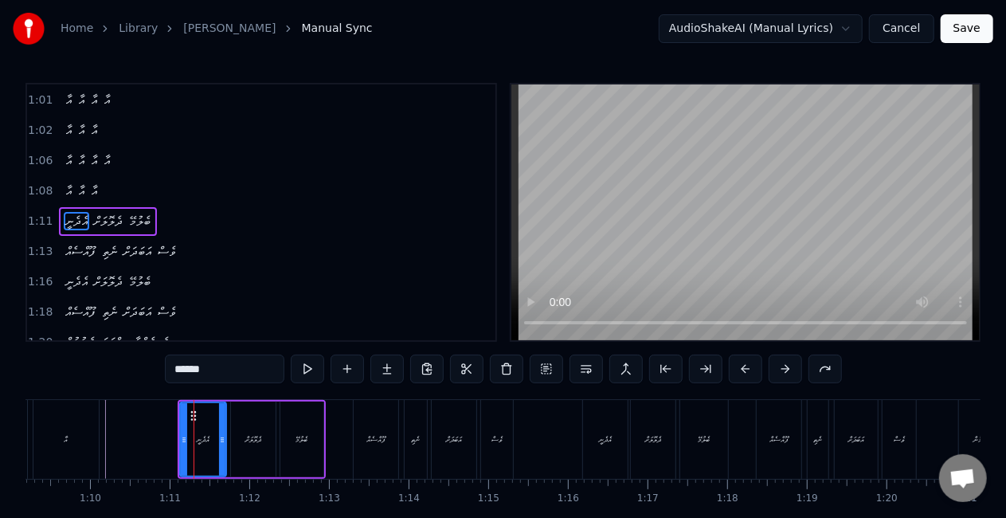
scroll to position [303, 0]
drag, startPoint x: 183, startPoint y: 438, endPoint x: 173, endPoint y: 433, distance: 11.4
click at [175, 436] on icon at bounding box center [176, 439] width 6 height 13
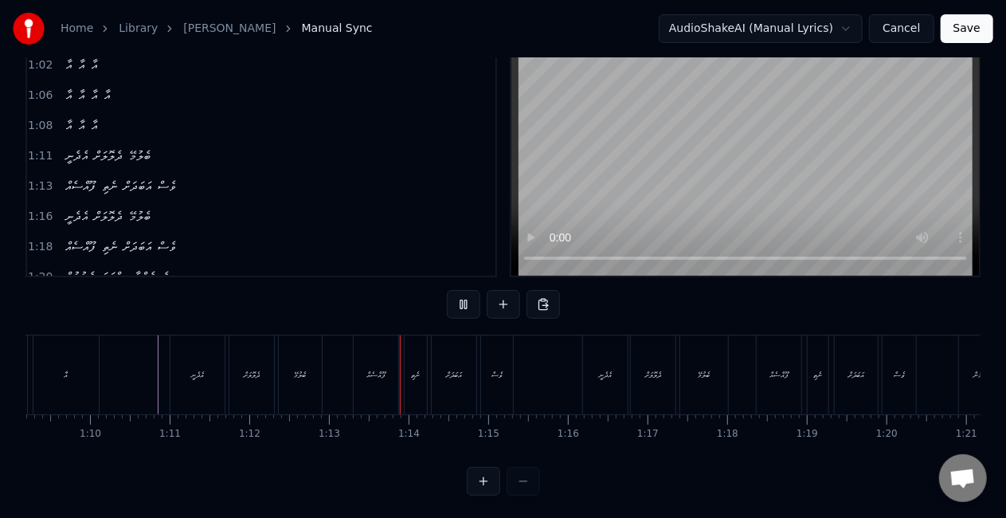
scroll to position [80, 0]
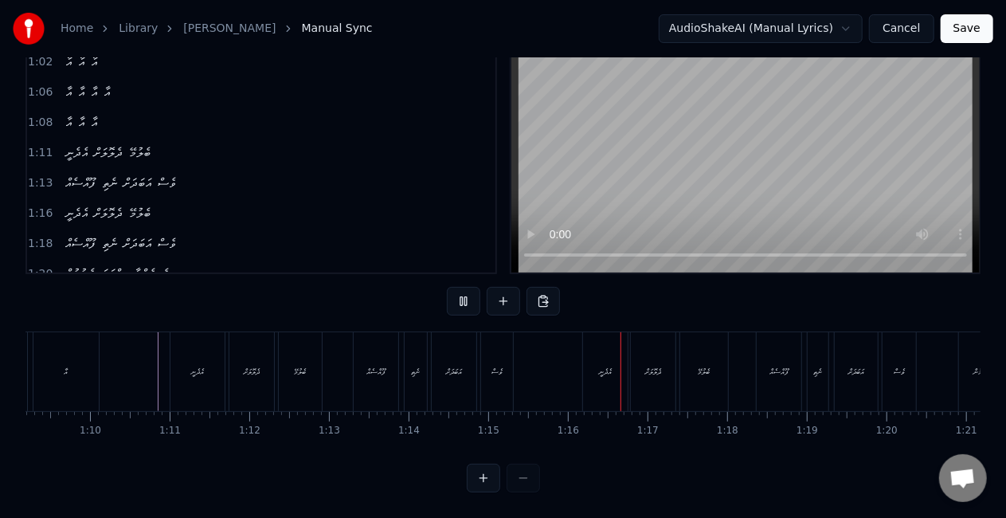
click at [532, 296] on button at bounding box center [542, 301] width 33 height 29
click at [588, 357] on div "އެދެނީ" at bounding box center [605, 371] width 45 height 79
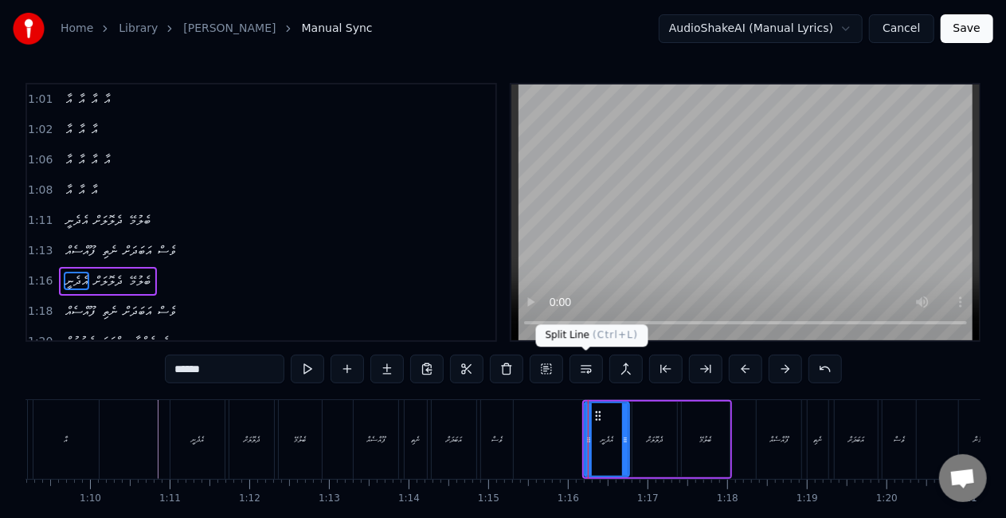
scroll to position [362, 0]
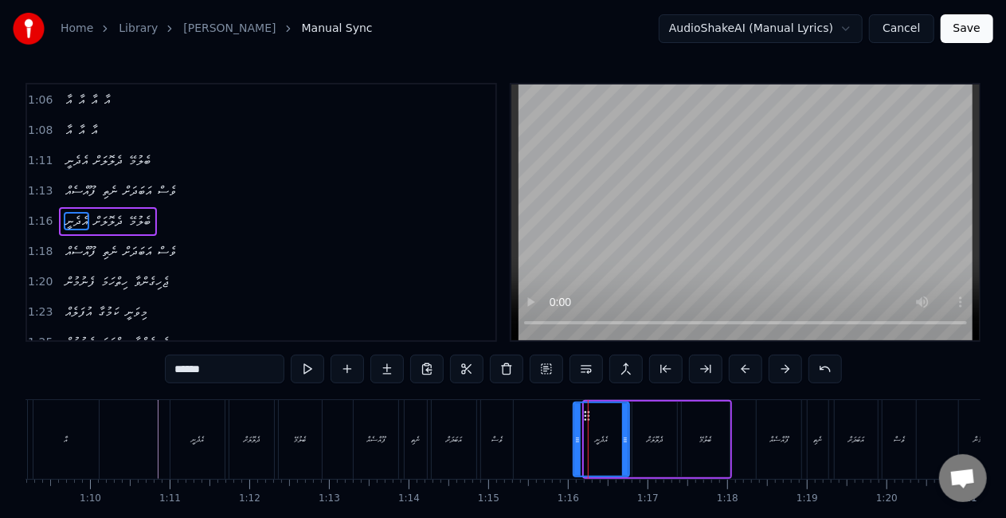
drag, startPoint x: 585, startPoint y: 425, endPoint x: 573, endPoint y: 424, distance: 12.8
click at [574, 424] on div at bounding box center [577, 439] width 6 height 72
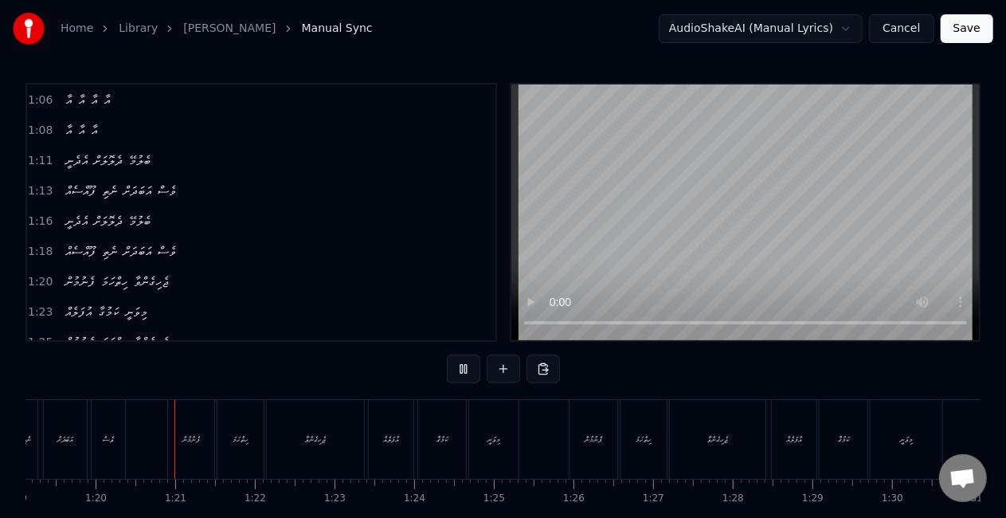
scroll to position [0, 6319]
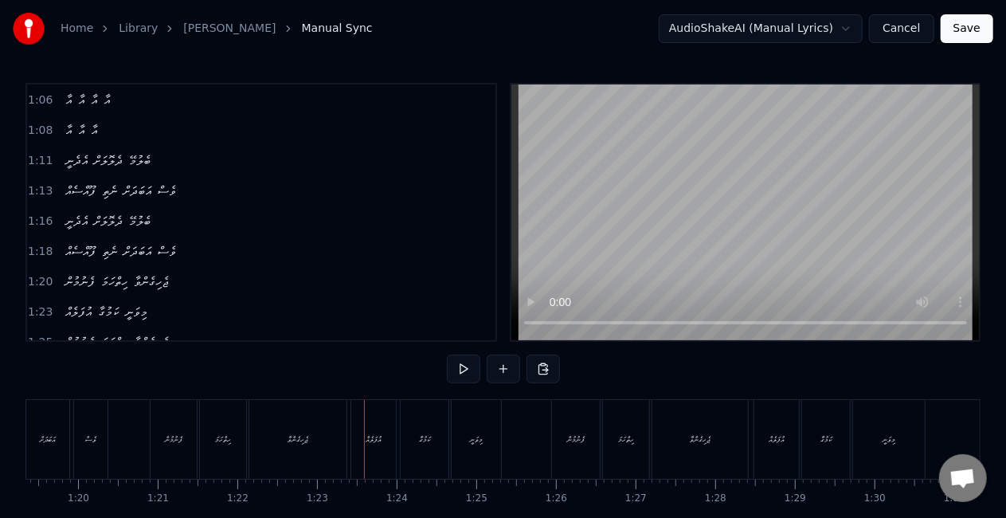
click at [328, 425] on div "ޖެހިގެންވާ" at bounding box center [297, 439] width 97 height 79
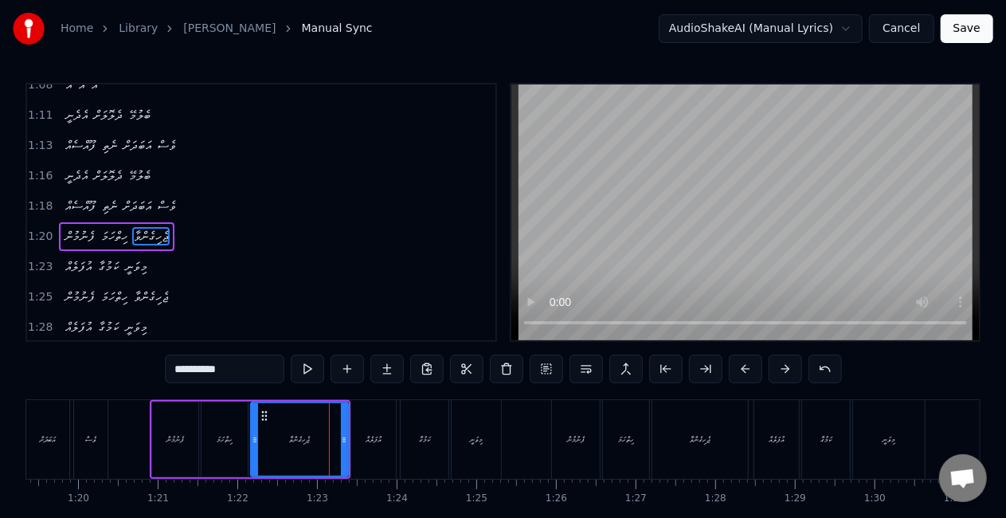
scroll to position [422, 0]
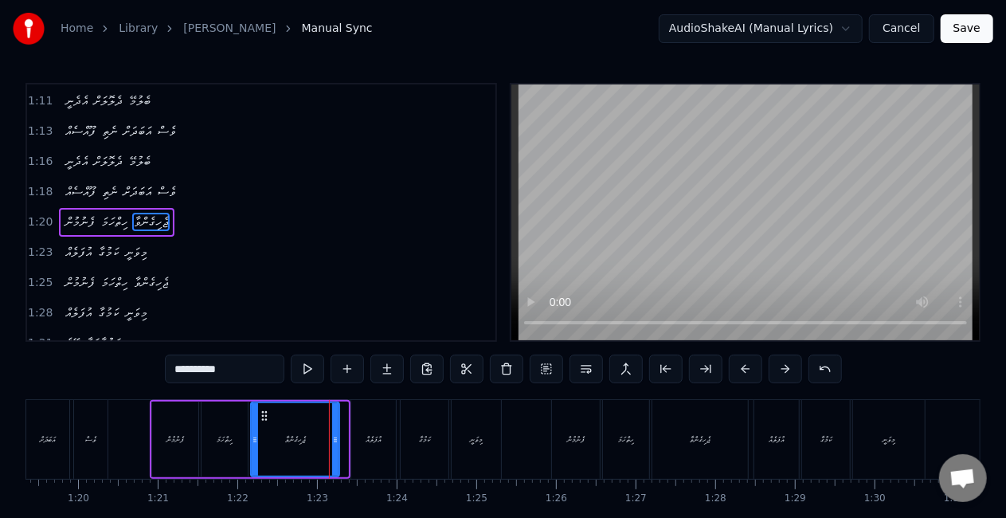
drag, startPoint x: 344, startPoint y: 437, endPoint x: 308, endPoint y: 430, distance: 36.6
click at [335, 435] on icon at bounding box center [335, 439] width 6 height 13
click at [272, 433] on div "ޖެހިގެންވާ" at bounding box center [295, 439] width 87 height 72
click at [574, 429] on div "ފެނުމުން" at bounding box center [576, 439] width 48 height 79
type input "********"
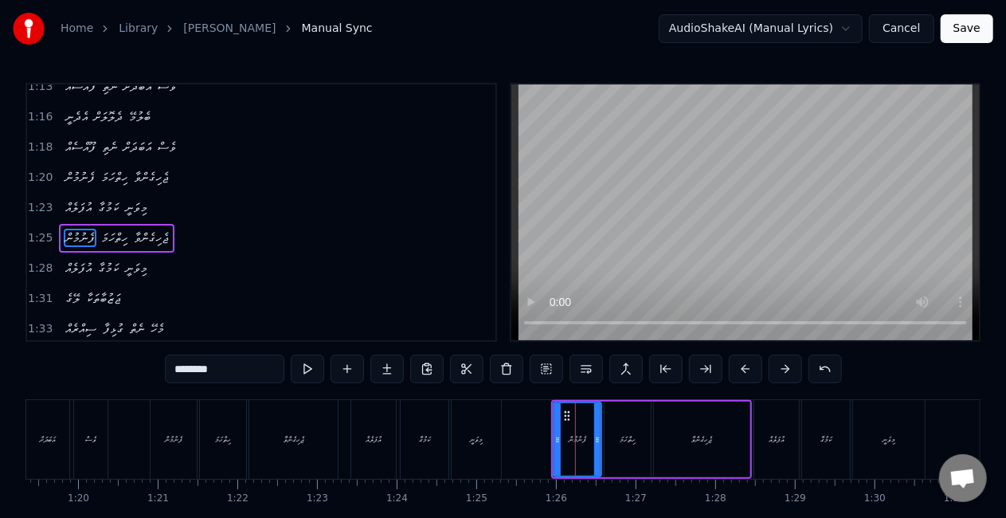
scroll to position [481, 0]
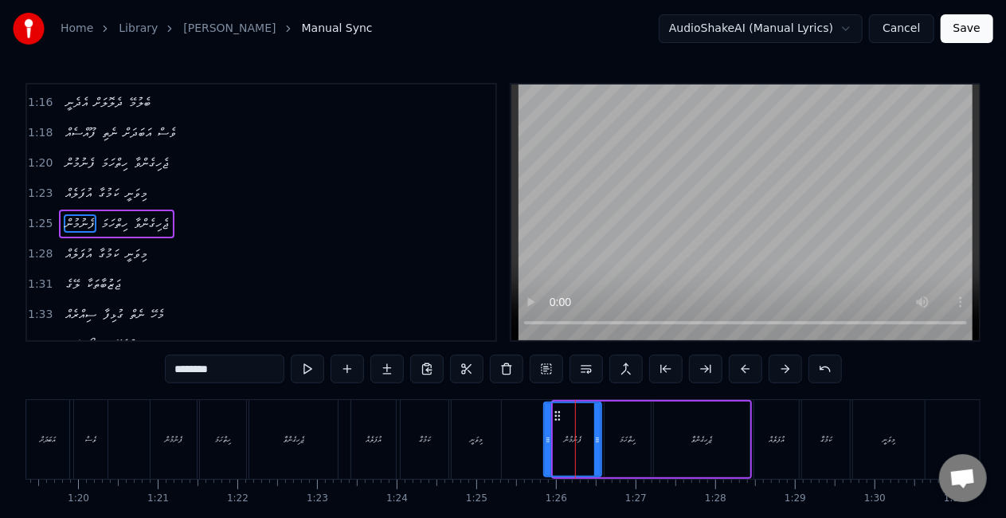
drag, startPoint x: 556, startPoint y: 438, endPoint x: 542, endPoint y: 434, distance: 14.9
click at [546, 436] on icon at bounding box center [548, 439] width 6 height 13
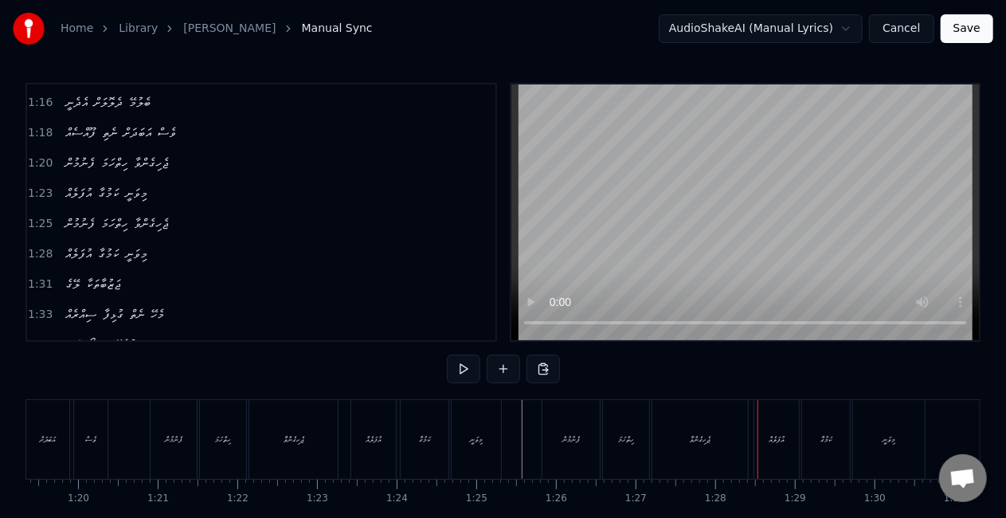
drag, startPoint x: 685, startPoint y: 432, endPoint x: 734, endPoint y: 429, distance: 49.4
click at [685, 431] on div "ޖެހިގެންވާ" at bounding box center [700, 439] width 96 height 79
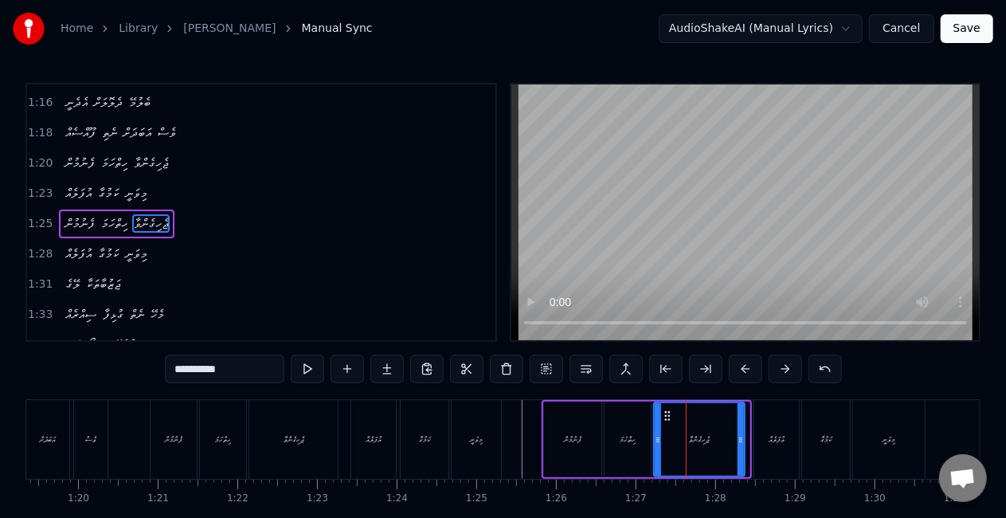
click at [738, 429] on div at bounding box center [741, 439] width 6 height 72
click at [553, 432] on div "ފެނުމުން" at bounding box center [572, 439] width 57 height 76
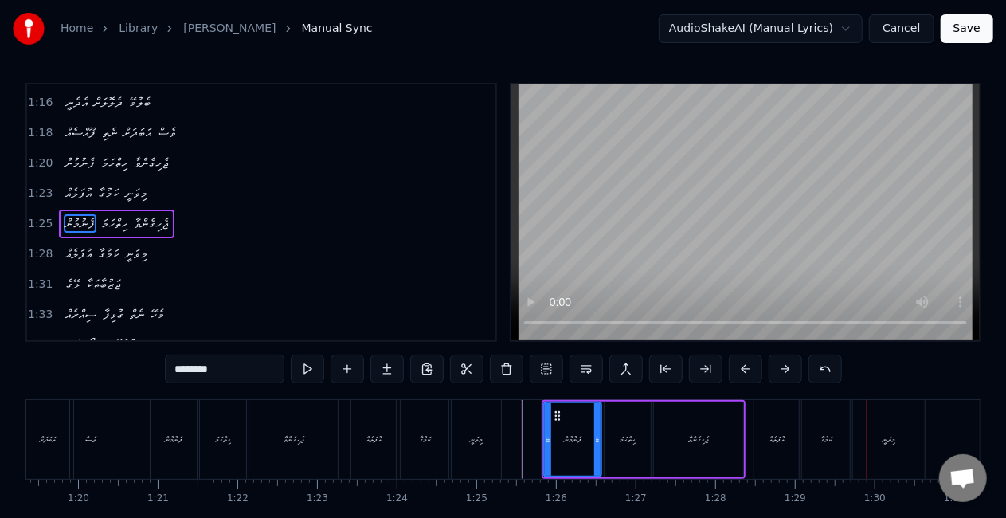
drag, startPoint x: 782, startPoint y: 443, endPoint x: 817, endPoint y: 438, distance: 35.4
click at [782, 442] on div "އުފަލެއް" at bounding box center [777, 439] width 16 height 12
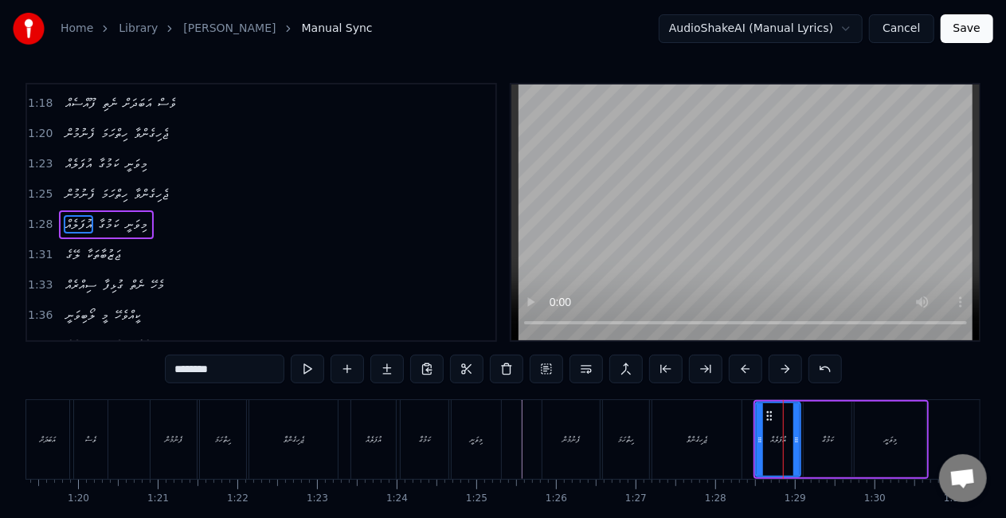
scroll to position [511, 0]
click at [823, 438] on div "ކަމުގާ" at bounding box center [827, 439] width 11 height 12
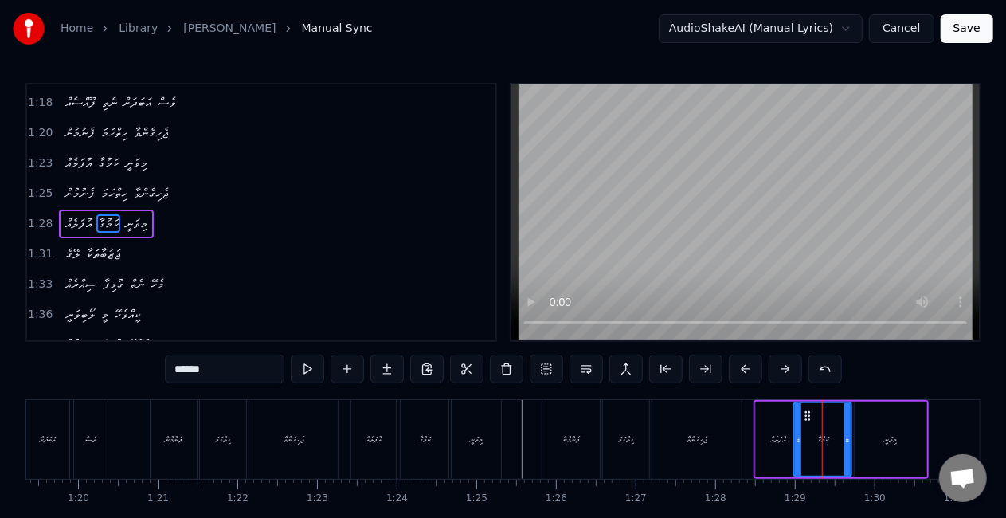
drag, startPoint x: 806, startPoint y: 441, endPoint x: 797, endPoint y: 438, distance: 10.1
click at [797, 439] on icon at bounding box center [798, 439] width 6 height 13
click at [760, 439] on div "އުފަލެއް" at bounding box center [778, 439] width 45 height 76
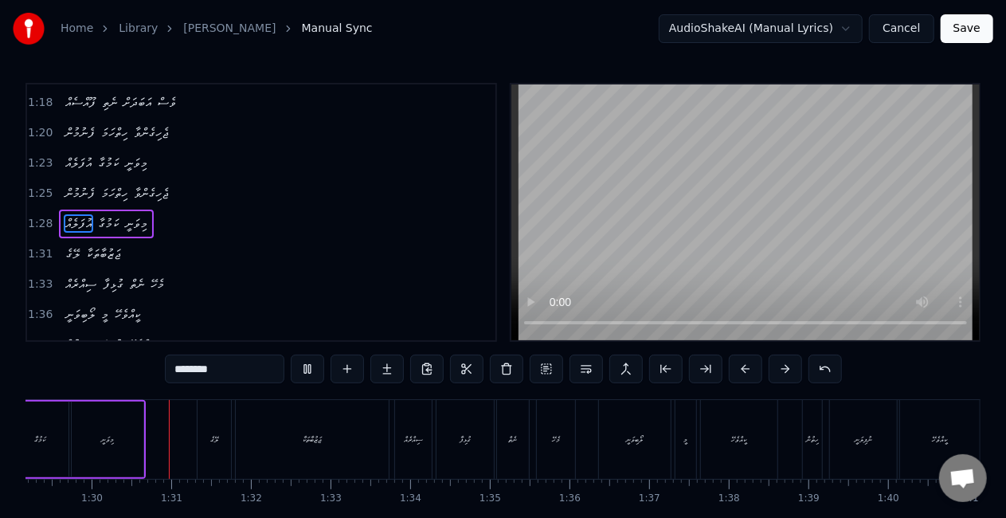
scroll to position [0, 7118]
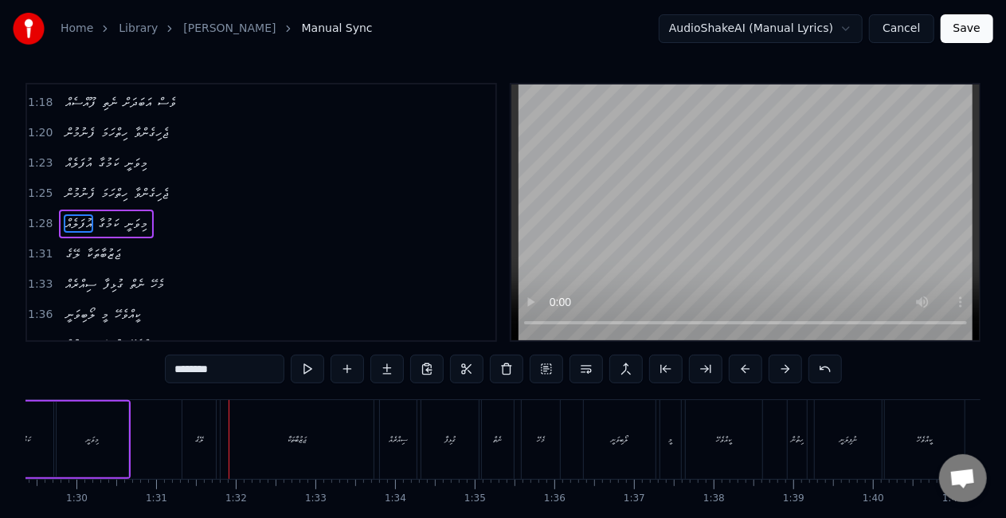
click at [197, 433] on div "ލޭގެ" at bounding box center [199, 439] width 8 height 12
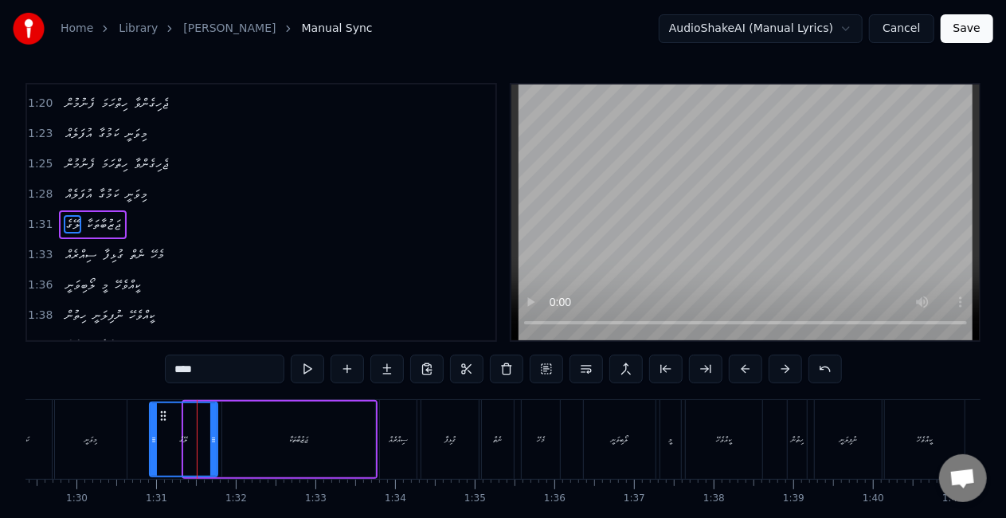
drag, startPoint x: 186, startPoint y: 444, endPoint x: 153, endPoint y: 437, distance: 34.1
click at [153, 437] on icon at bounding box center [154, 439] width 6 height 13
click at [123, 438] on div "މިވަނީ" at bounding box center [91, 439] width 72 height 79
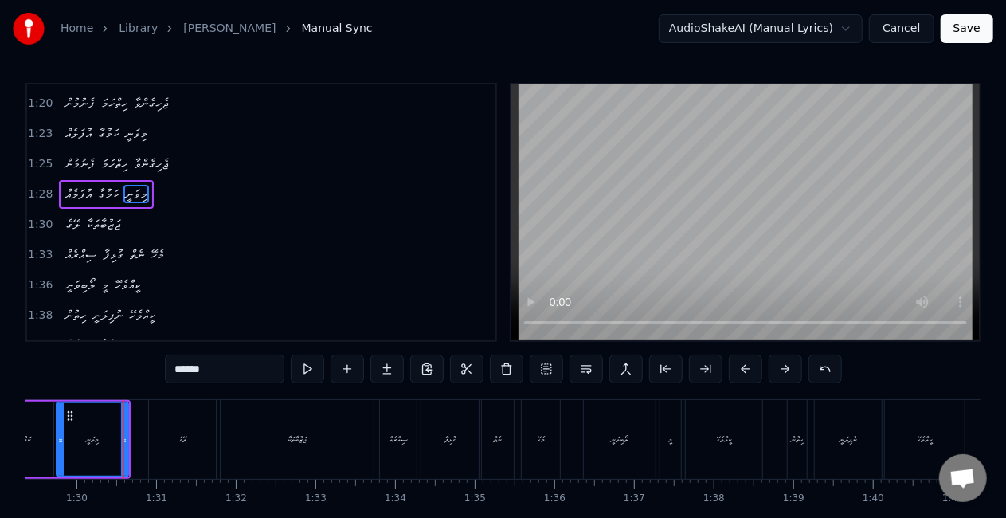
scroll to position [511, 0]
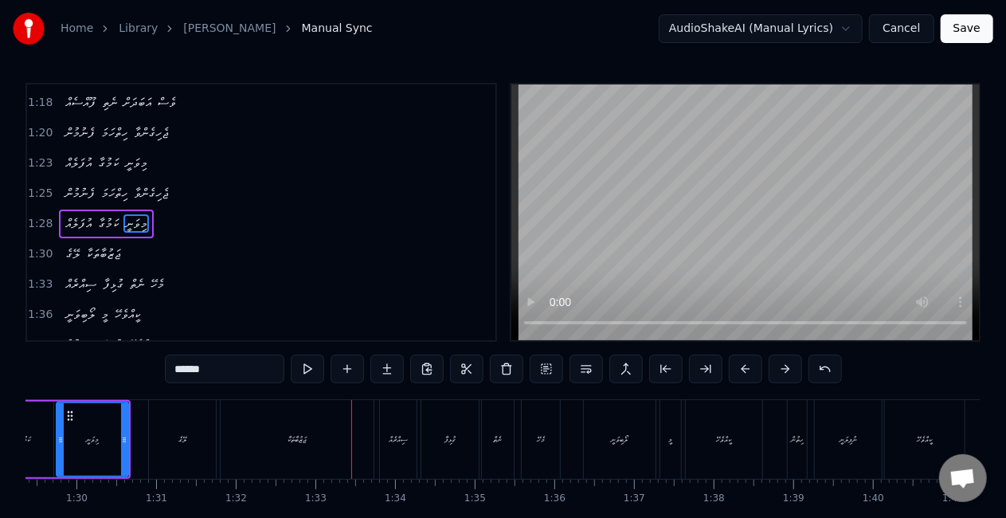
click at [338, 435] on div "ޖަޒުބާތަކާ" at bounding box center [297, 439] width 153 height 79
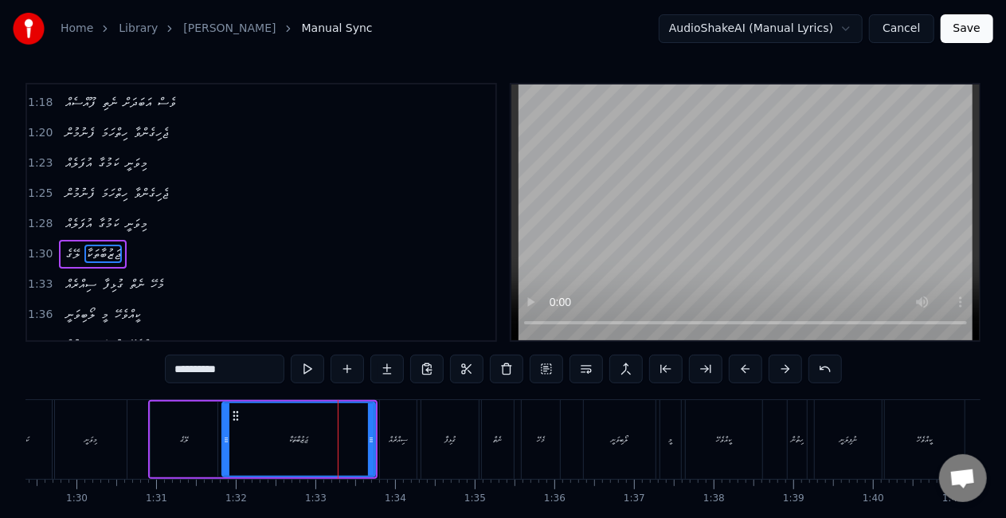
scroll to position [541, 0]
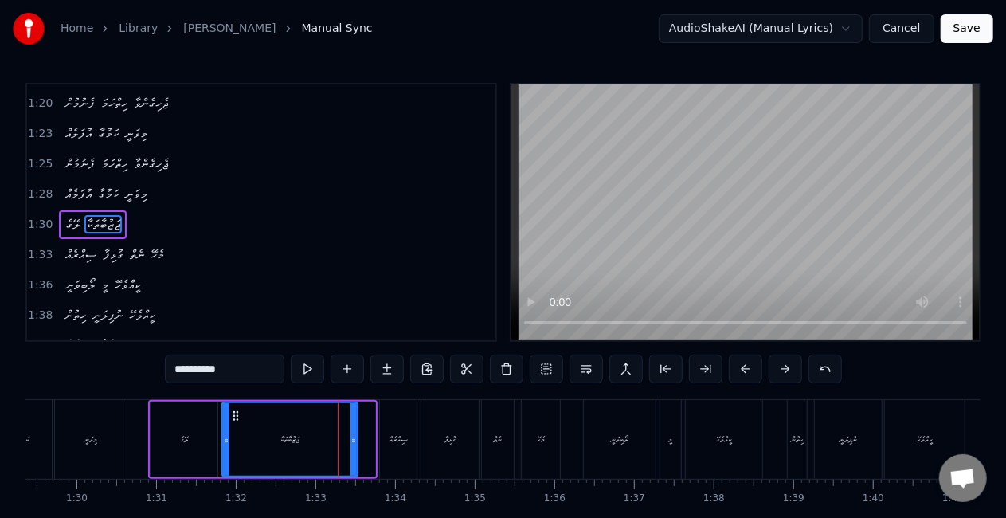
drag, startPoint x: 369, startPoint y: 439, endPoint x: 350, endPoint y: 433, distance: 19.1
click at [350, 436] on icon at bounding box center [353, 439] width 6 height 13
click at [191, 431] on div "ލޭގެ" at bounding box center [184, 439] width 67 height 76
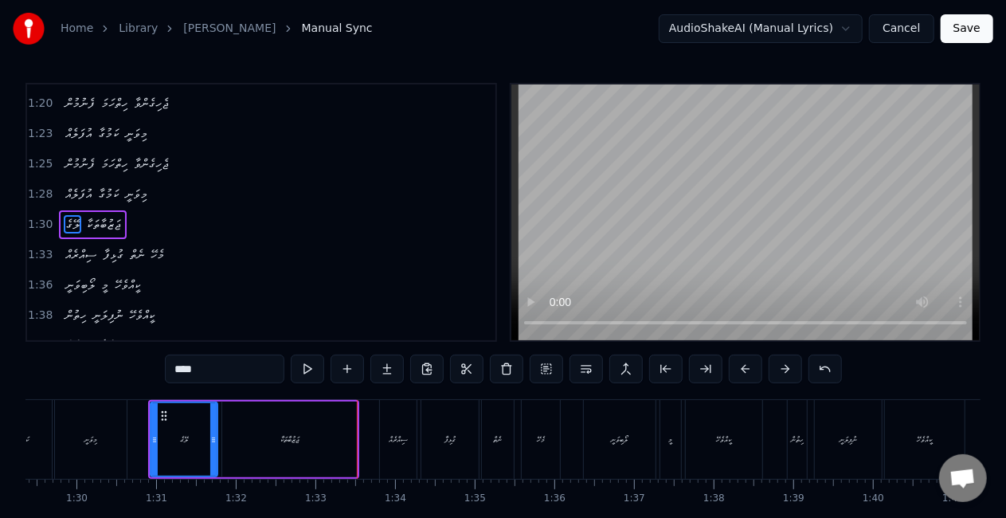
click at [320, 440] on div "ޖަޒުބާތަކާ" at bounding box center [289, 439] width 135 height 76
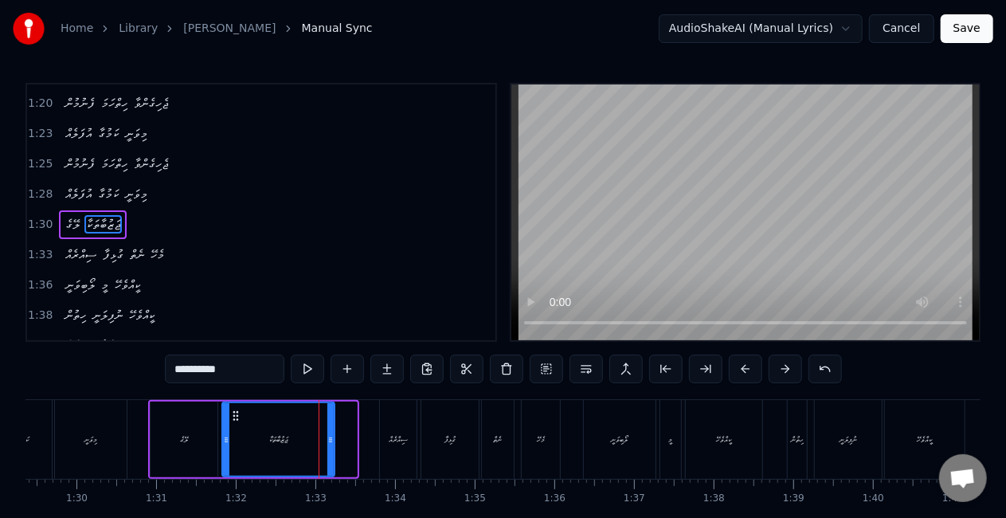
drag, startPoint x: 354, startPoint y: 444, endPoint x: 309, endPoint y: 436, distance: 45.3
click at [332, 443] on icon at bounding box center [330, 439] width 6 height 13
click at [164, 439] on div "ލޭގެ" at bounding box center [184, 439] width 67 height 76
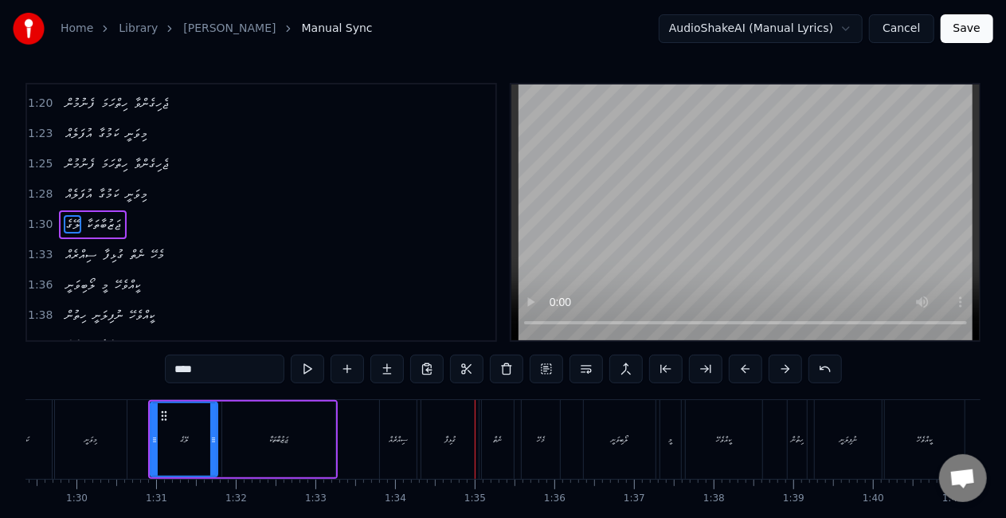
click at [398, 416] on div "ސިއްރެއް" at bounding box center [398, 439] width 37 height 79
type input "********"
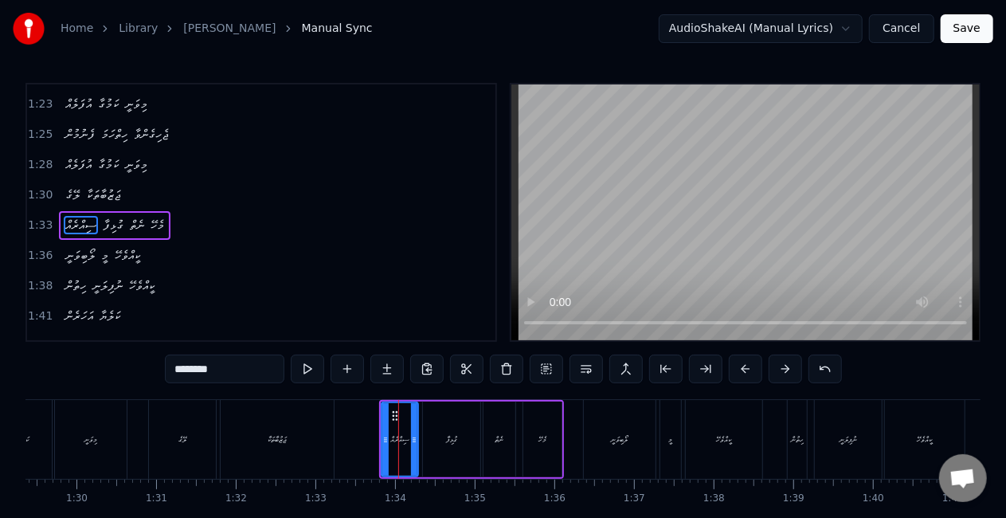
scroll to position [570, 0]
click at [376, 434] on icon at bounding box center [377, 439] width 6 height 13
click at [419, 439] on icon at bounding box center [417, 439] width 6 height 13
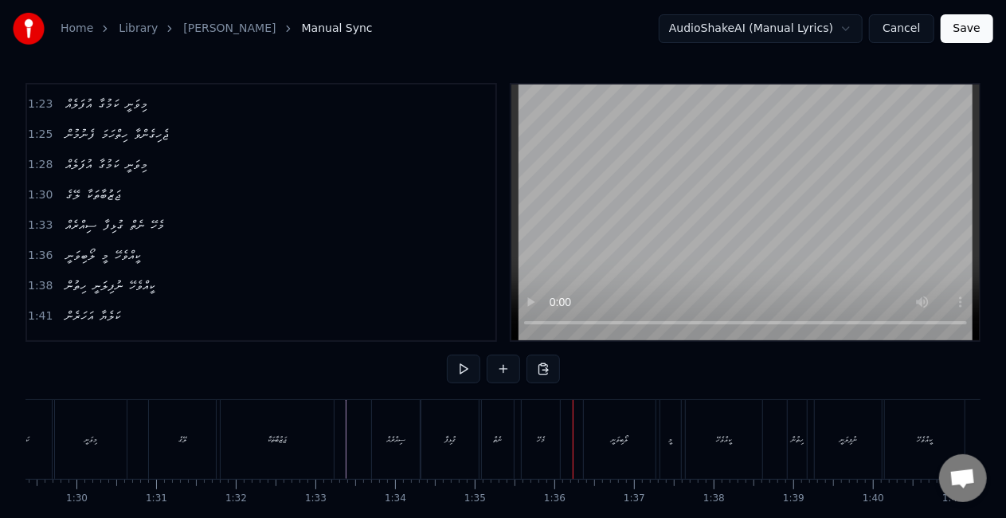
click at [391, 421] on div "ސިއްރެއް" at bounding box center [396, 439] width 48 height 79
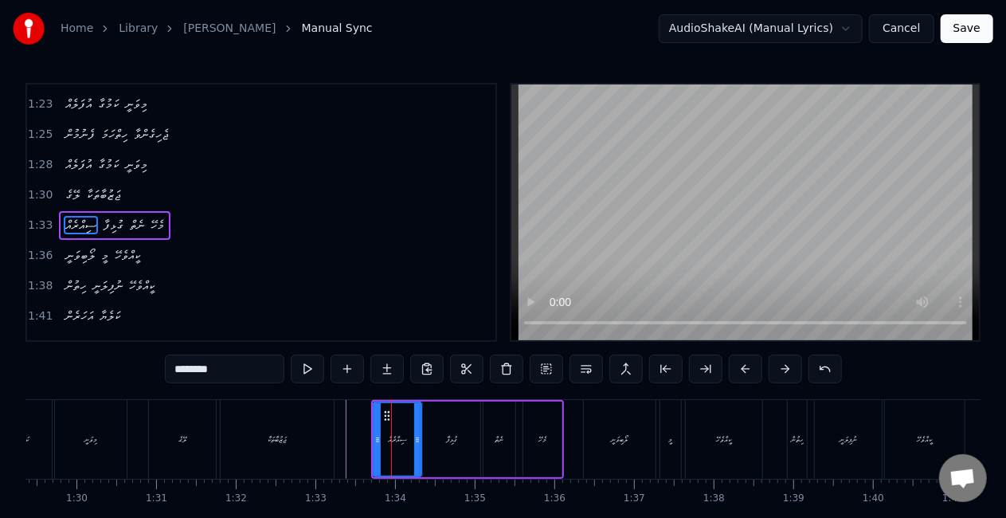
drag, startPoint x: 448, startPoint y: 435, endPoint x: 431, endPoint y: 436, distance: 16.8
click at [447, 435] on div "ގުޅިފާ" at bounding box center [451, 439] width 11 height 12
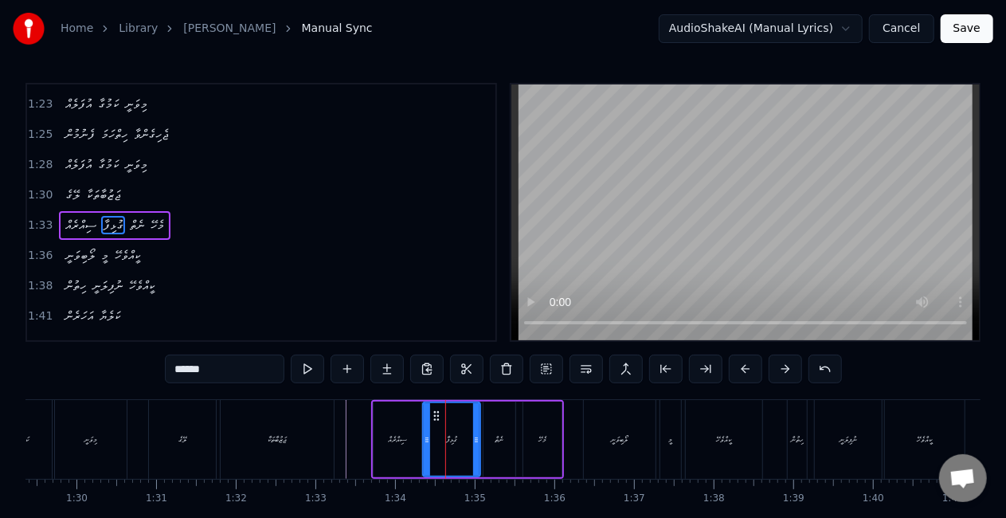
click at [374, 444] on div "ސިއްރެއް" at bounding box center [398, 439] width 48 height 76
type input "********"
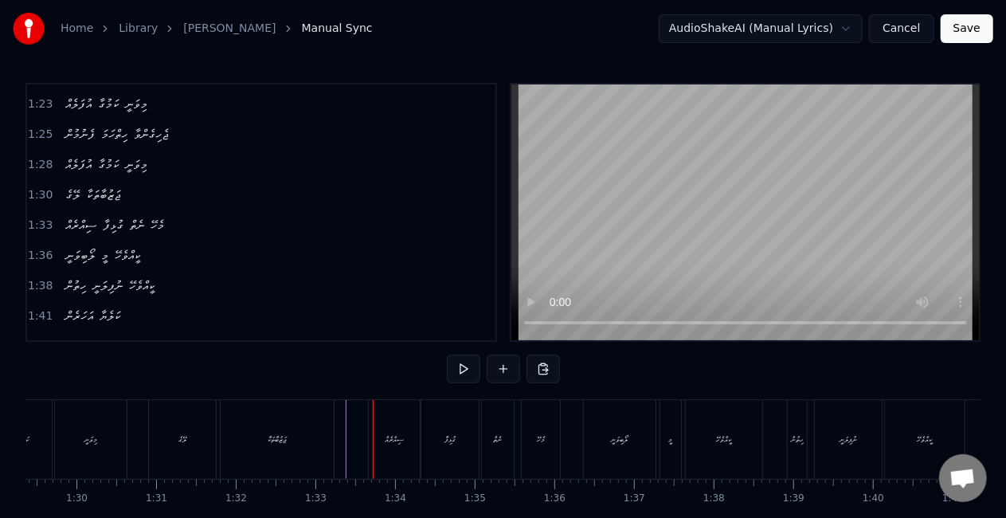
click at [335, 440] on div "ލޭގެ ޖަޒުބާތަކާ" at bounding box center [243, 439] width 190 height 79
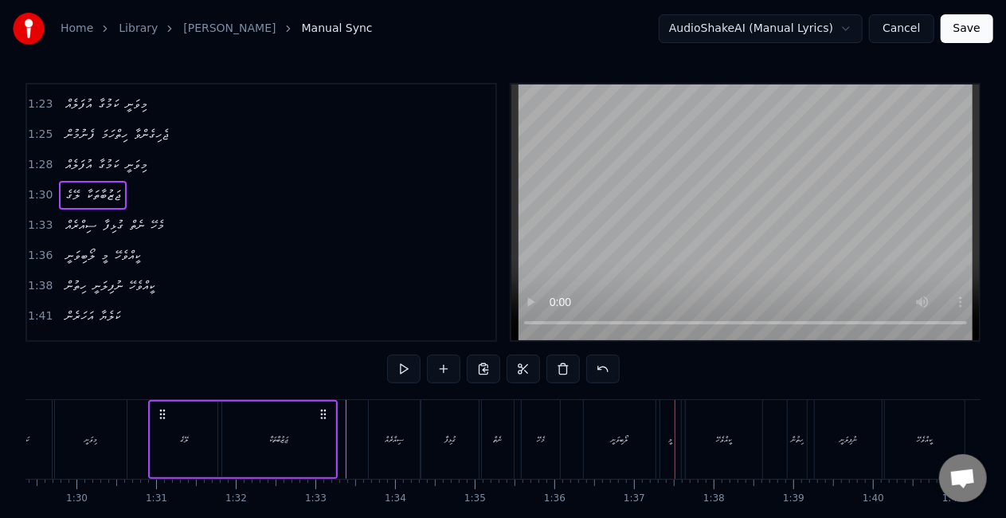
click at [594, 432] on div "ލޯބިވަނީ" at bounding box center [620, 439] width 72 height 79
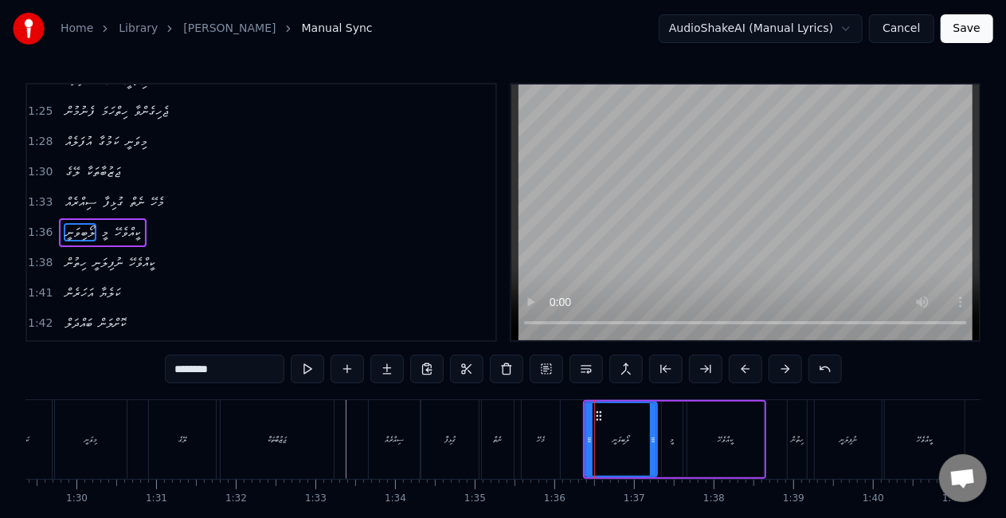
scroll to position [601, 0]
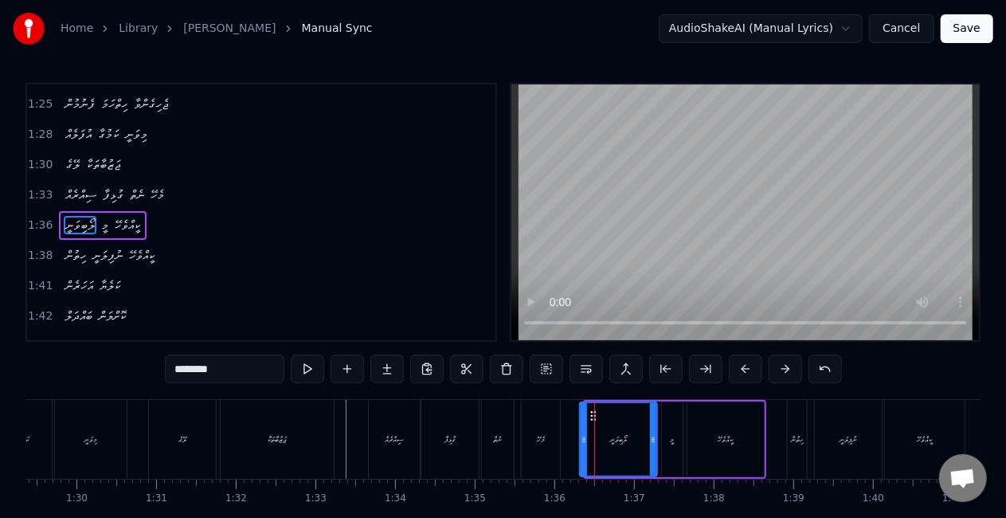
drag, startPoint x: 588, startPoint y: 436, endPoint x: 563, endPoint y: 436, distance: 24.7
click at [581, 436] on icon at bounding box center [584, 439] width 6 height 13
click at [547, 436] on div "މެހޭ" at bounding box center [541, 439] width 38 height 79
type input "****"
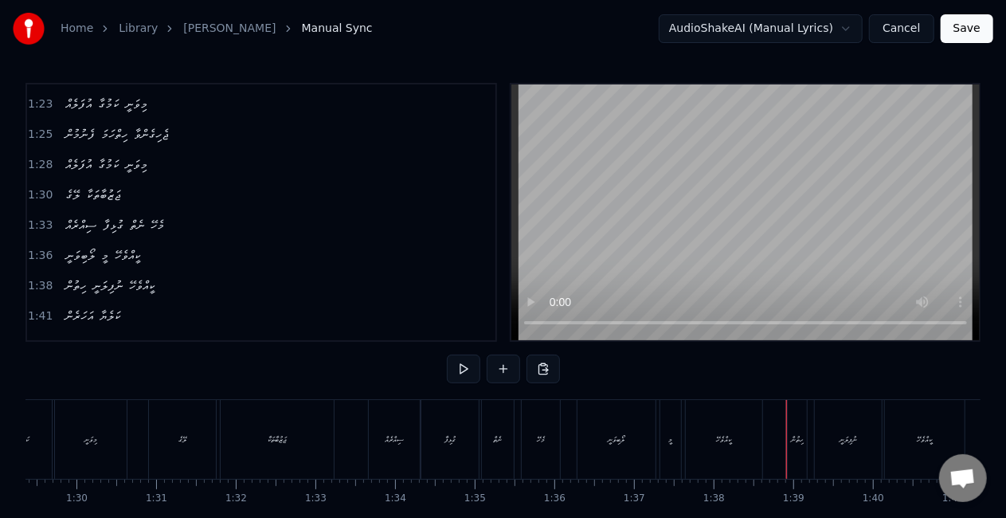
click at [791, 435] on div "ހިތުން" at bounding box center [797, 439] width 13 height 12
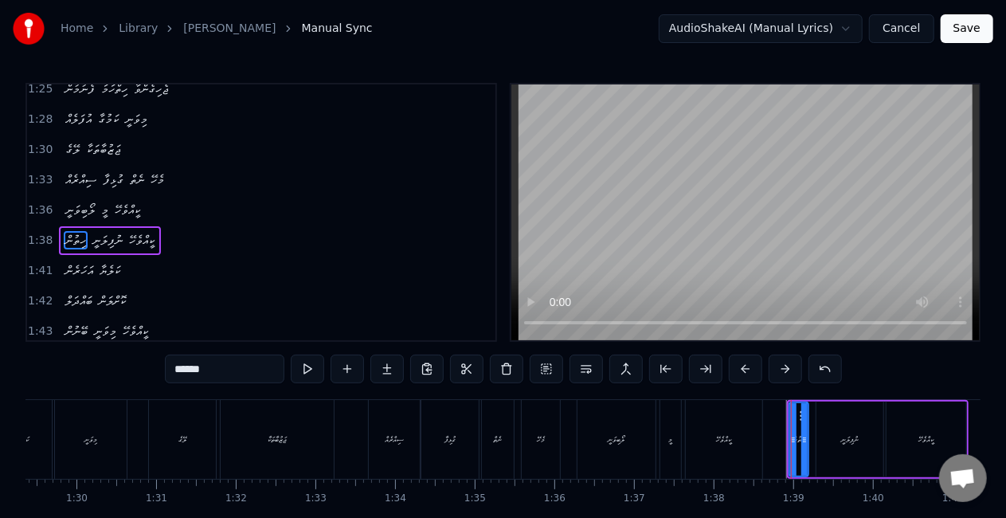
scroll to position [630, 0]
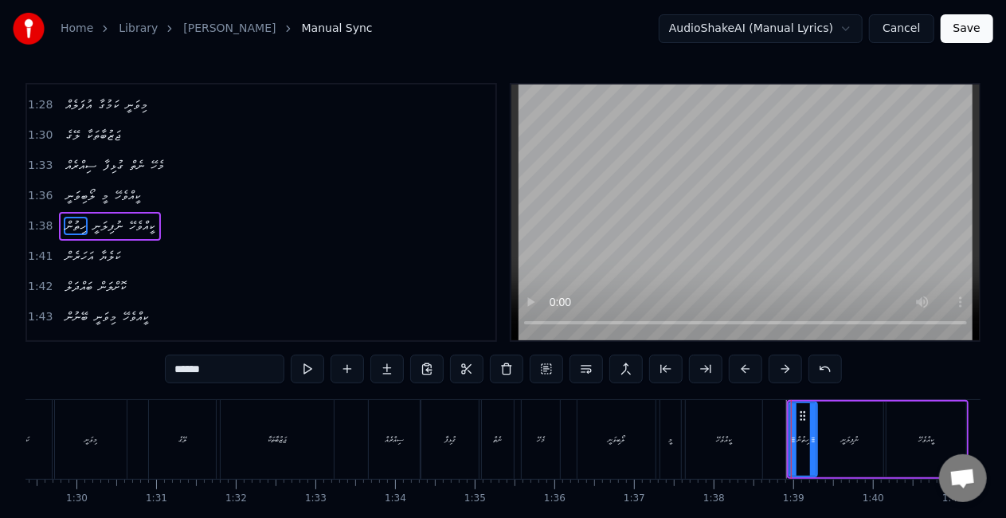
drag, startPoint x: 803, startPoint y: 437, endPoint x: 812, endPoint y: 439, distance: 8.9
click at [812, 439] on icon at bounding box center [813, 439] width 6 height 13
click at [816, 437] on icon at bounding box center [818, 439] width 6 height 13
drag, startPoint x: 791, startPoint y: 444, endPoint x: 782, endPoint y: 444, distance: 8.8
click at [783, 444] on icon at bounding box center [786, 439] width 6 height 13
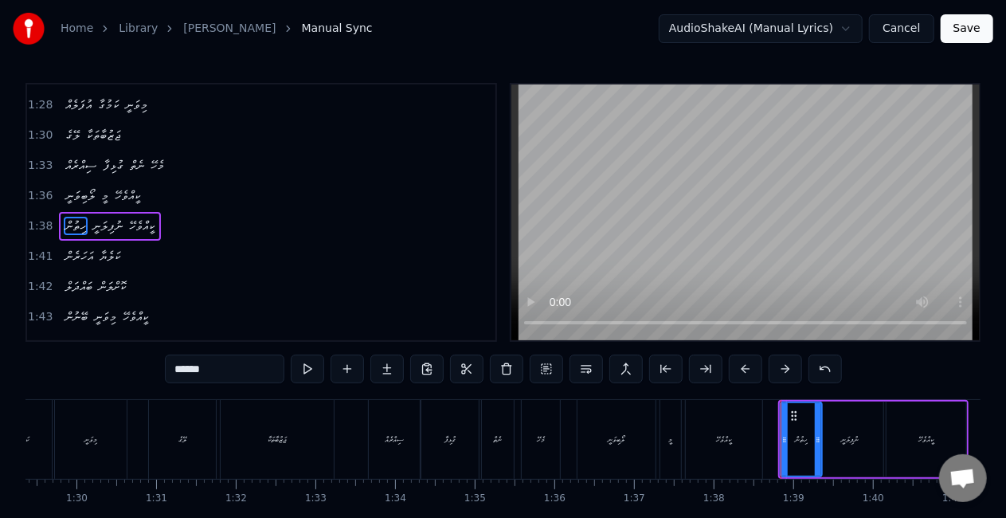
drag, startPoint x: 757, startPoint y: 444, endPoint x: 754, endPoint y: 436, distance: 8.3
click at [757, 445] on div "ކީއްވެހޭ" at bounding box center [724, 439] width 76 height 79
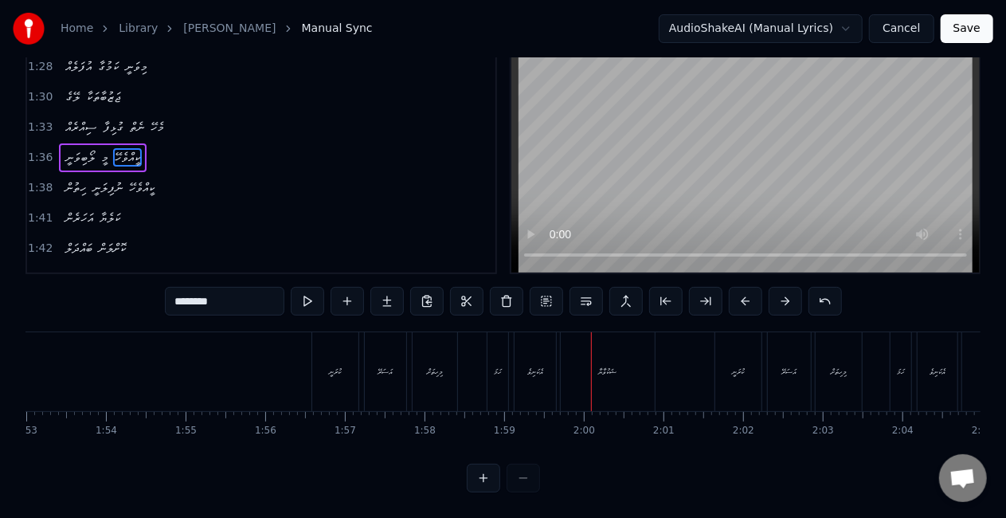
scroll to position [0, 8979]
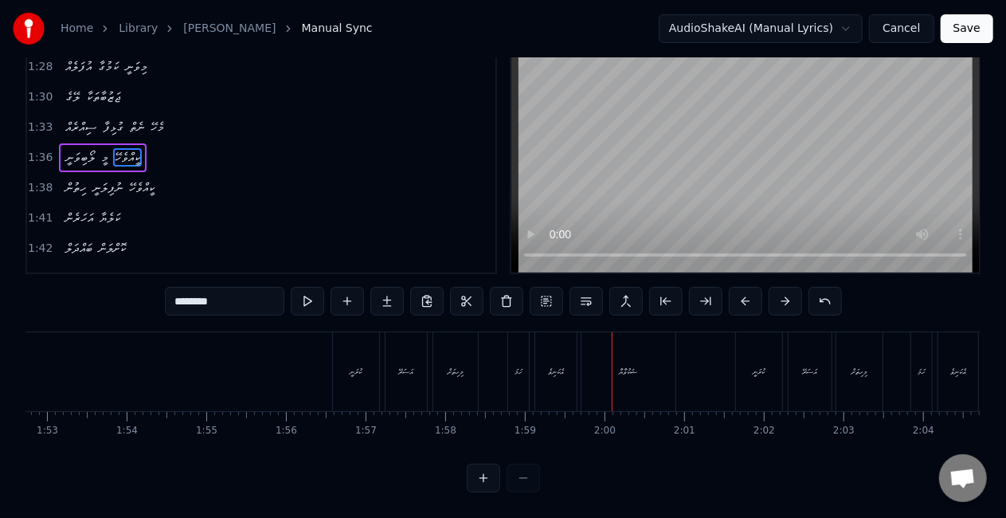
click at [358, 374] on div "ކުރަނީ" at bounding box center [356, 371] width 46 height 79
type input "******"
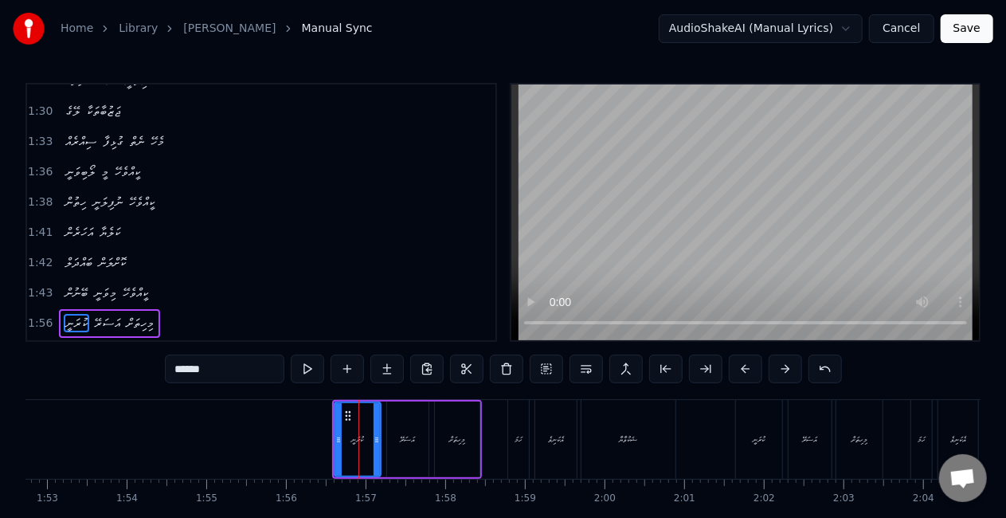
scroll to position [749, 0]
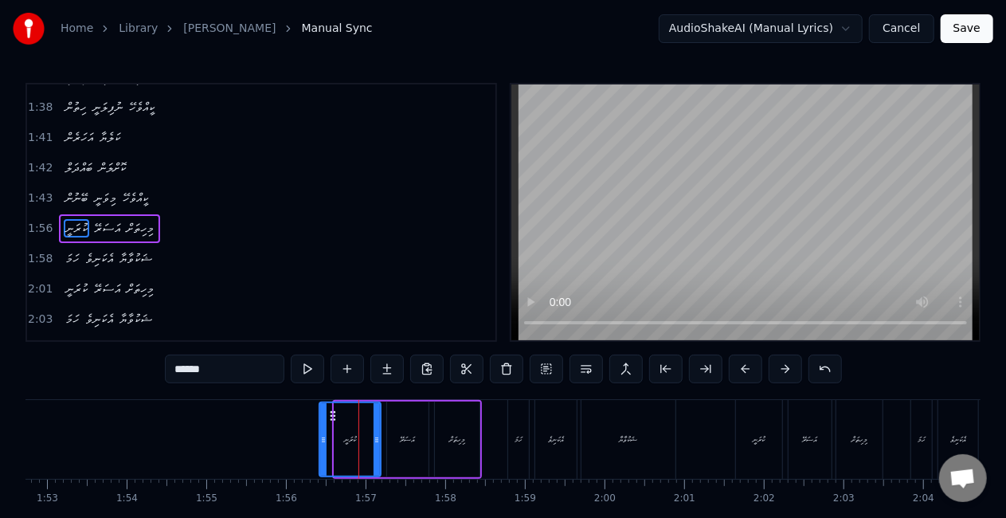
drag, startPoint x: 335, startPoint y: 429, endPoint x: 319, endPoint y: 425, distance: 16.4
click at [321, 425] on div at bounding box center [323, 439] width 6 height 72
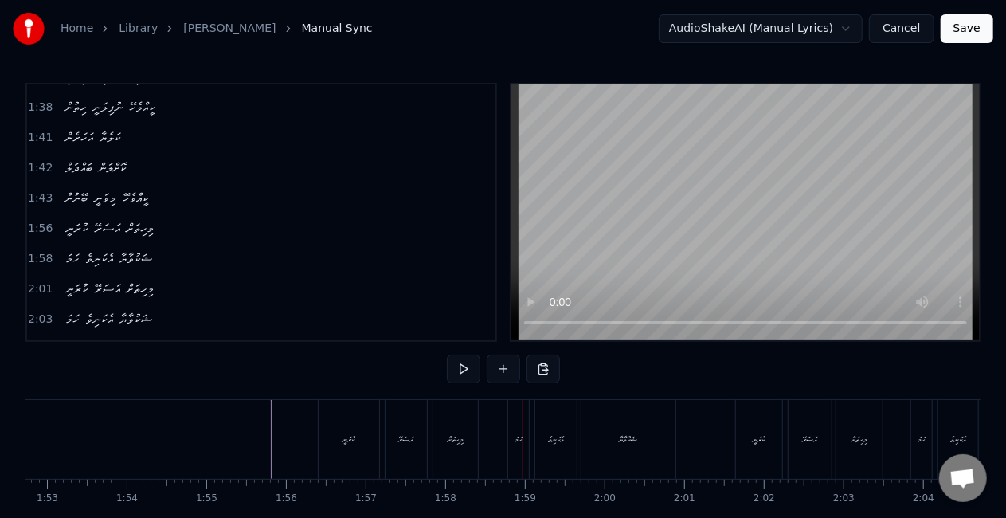
click at [416, 422] on div "އަސަރޭ" at bounding box center [406, 439] width 41 height 79
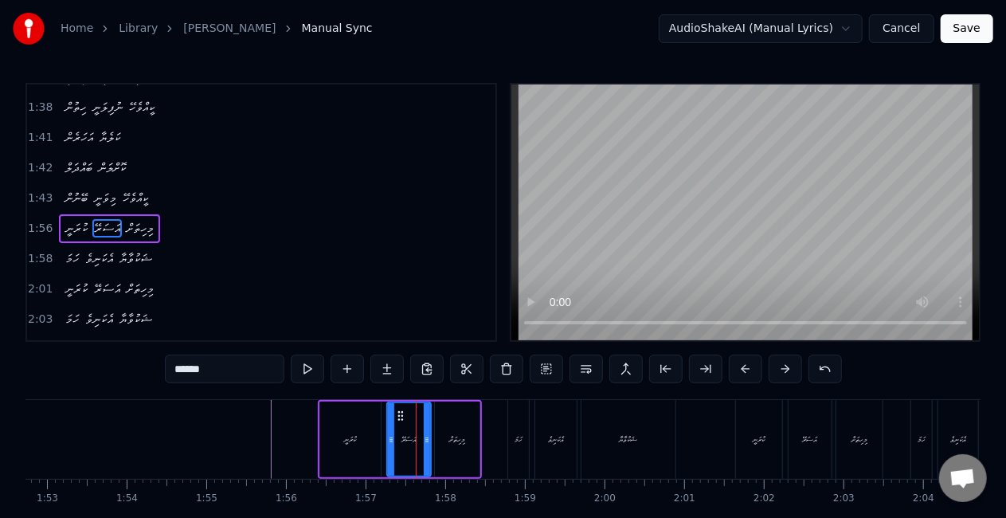
click at [426, 437] on icon at bounding box center [427, 439] width 6 height 13
click at [387, 441] on circle at bounding box center [387, 441] width 1 height 1
click at [335, 444] on div "ކުރަނީ" at bounding box center [350, 439] width 61 height 76
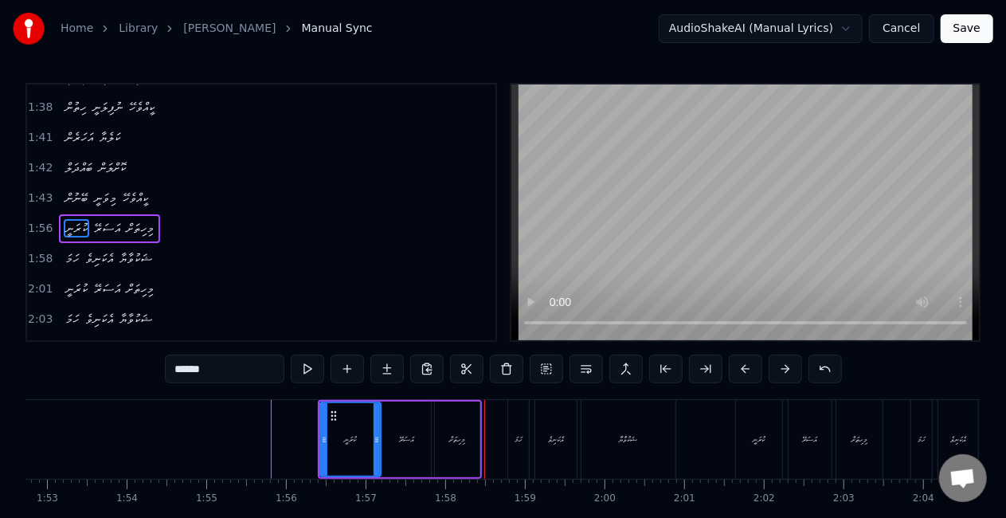
click at [413, 436] on div "އަސަރޭ" at bounding box center [406, 439] width 15 height 12
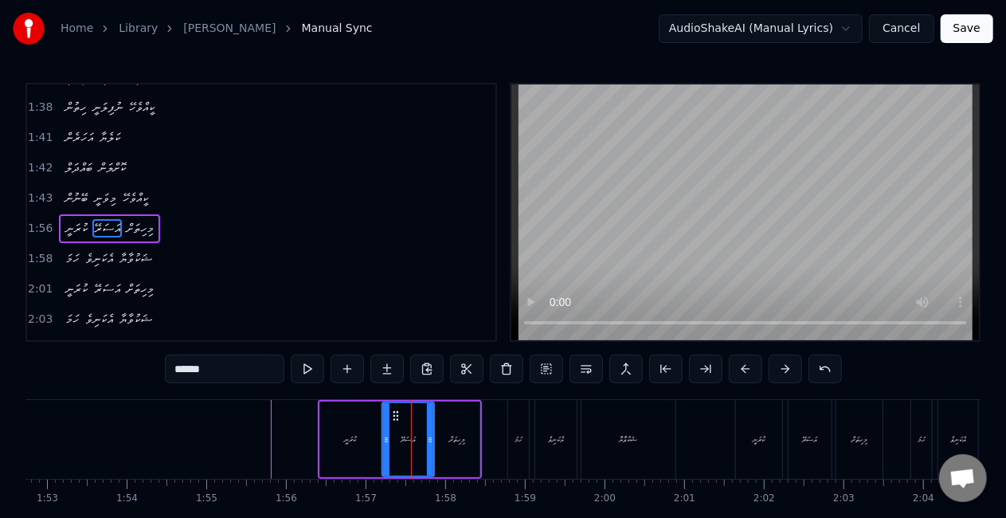
click at [430, 434] on icon at bounding box center [430, 439] width 6 height 13
click at [449, 434] on div "މިހިތަށް" at bounding box center [457, 439] width 16 height 12
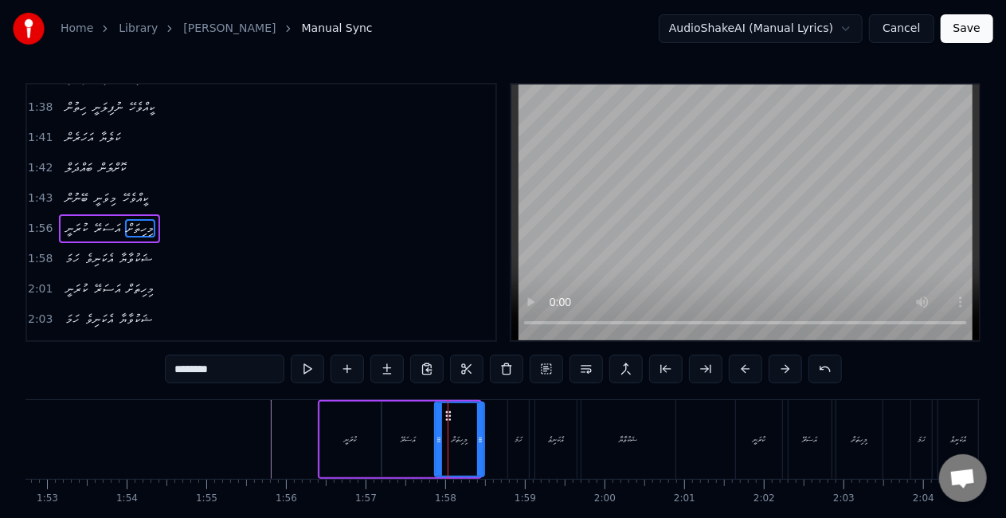
click at [483, 429] on div at bounding box center [480, 439] width 6 height 72
click at [340, 439] on div "ކުރަނީ" at bounding box center [350, 439] width 61 height 76
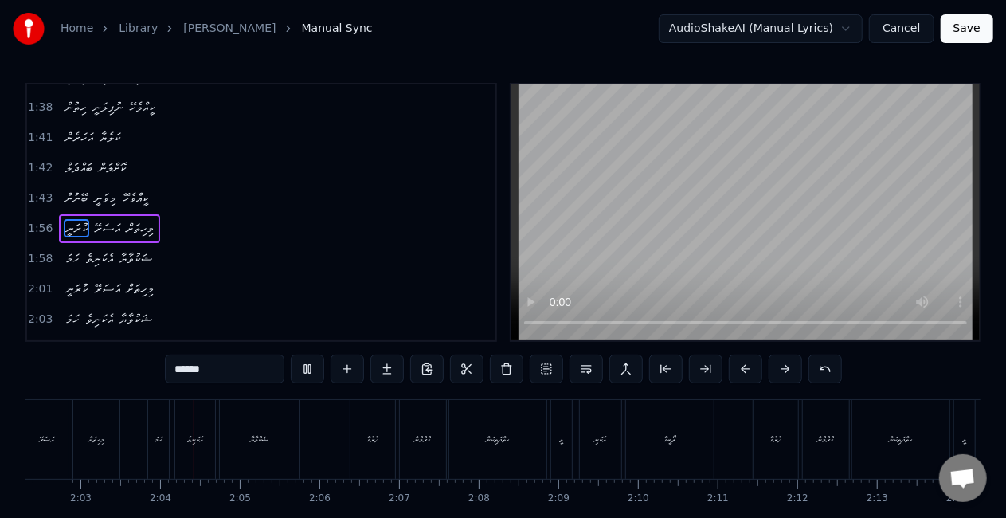
scroll to position [0, 9778]
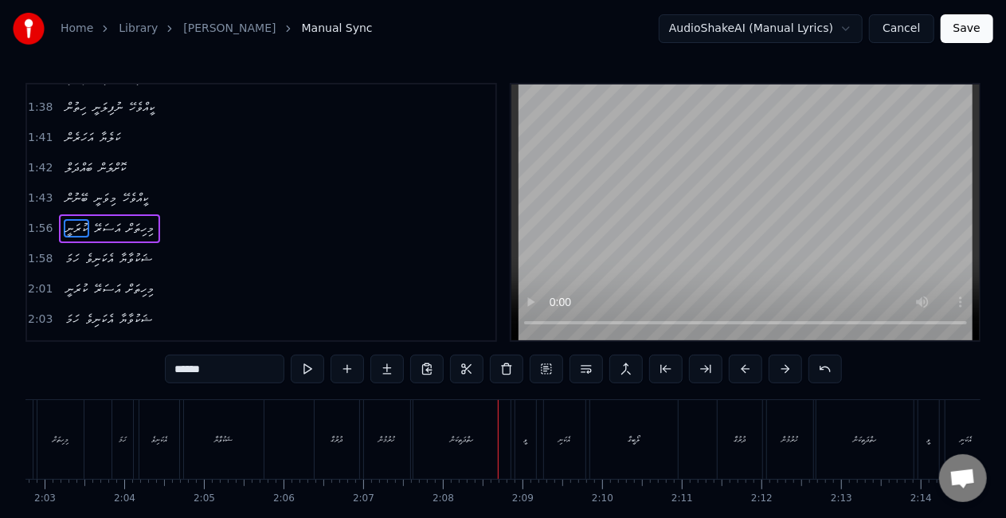
click at [467, 433] on div "ހތްދަތިކަން" at bounding box center [462, 439] width 24 height 12
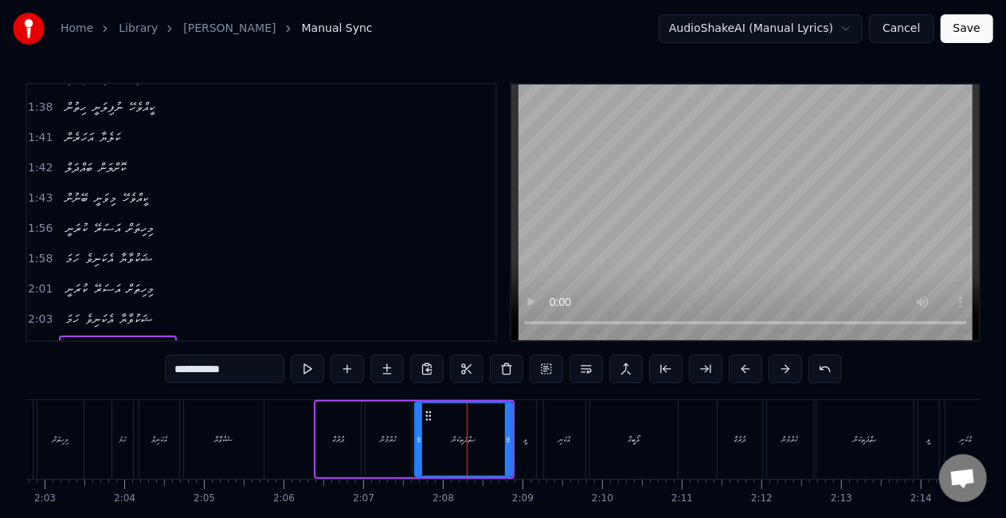
scroll to position [868, 0]
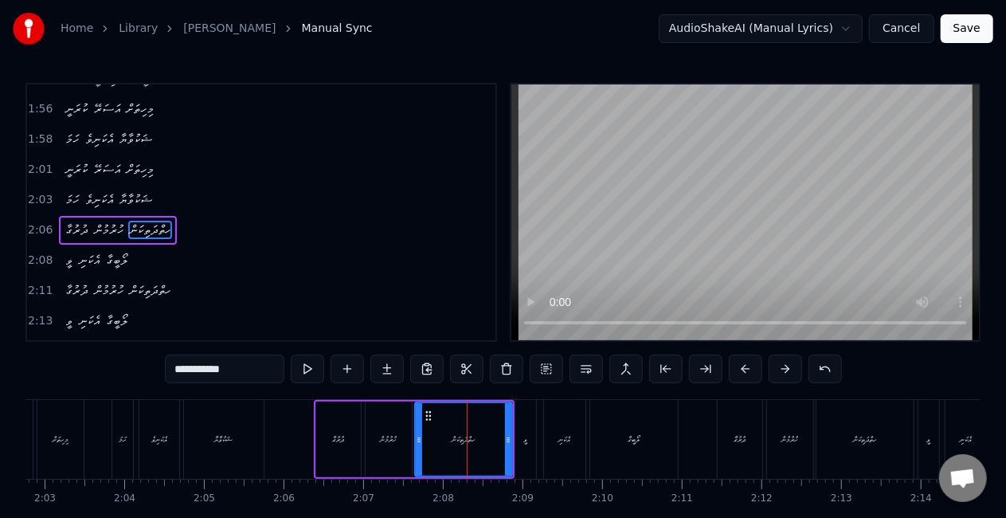
click at [216, 370] on input "**********" at bounding box center [224, 368] width 119 height 29
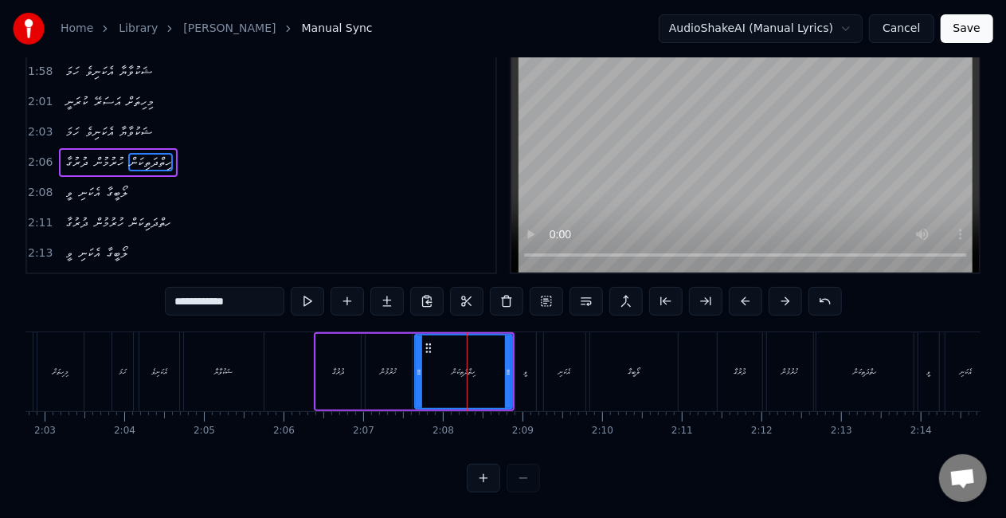
click at [233, 287] on input "**********" at bounding box center [224, 301] width 119 height 29
click at [335, 343] on div "ދުރުގާ" at bounding box center [338, 372] width 45 height 76
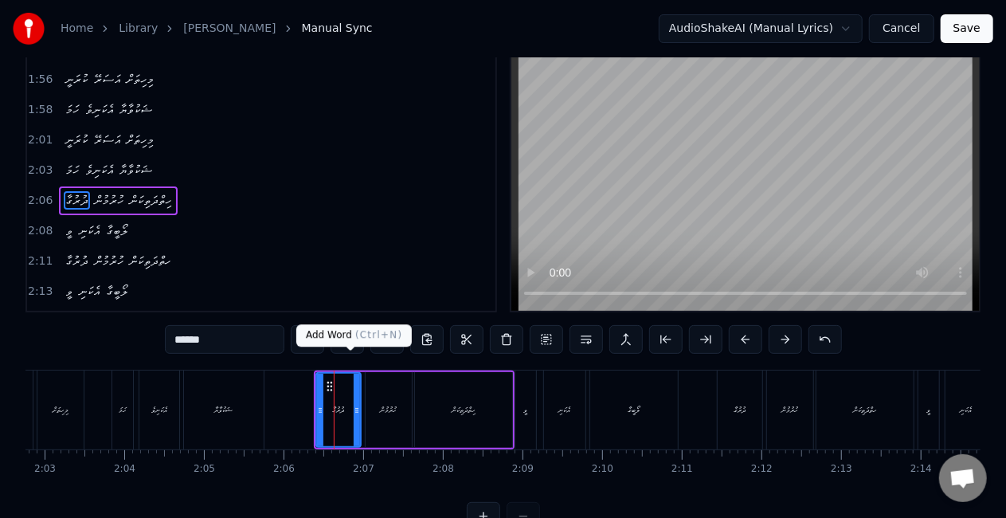
scroll to position [0, 0]
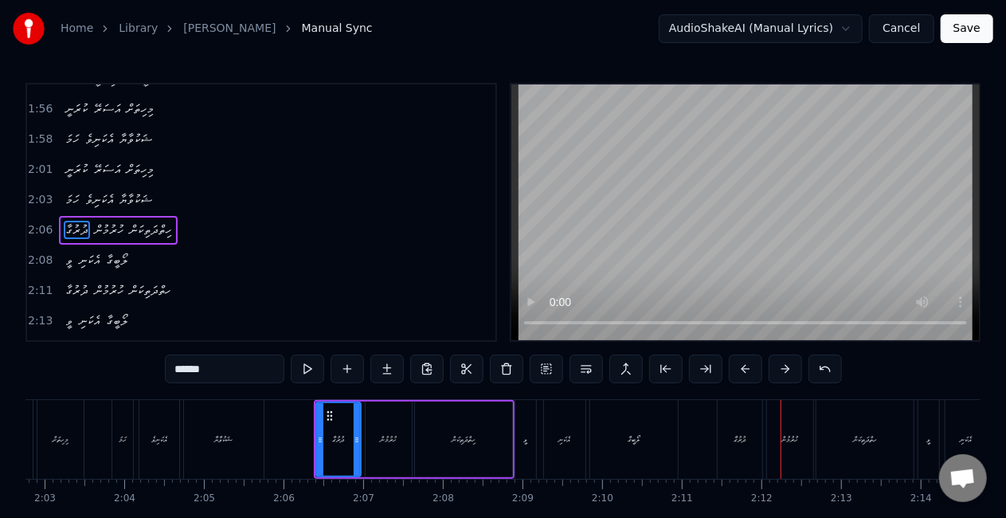
click at [865, 440] on div "ހތްދަތިކަން" at bounding box center [865, 439] width 24 height 12
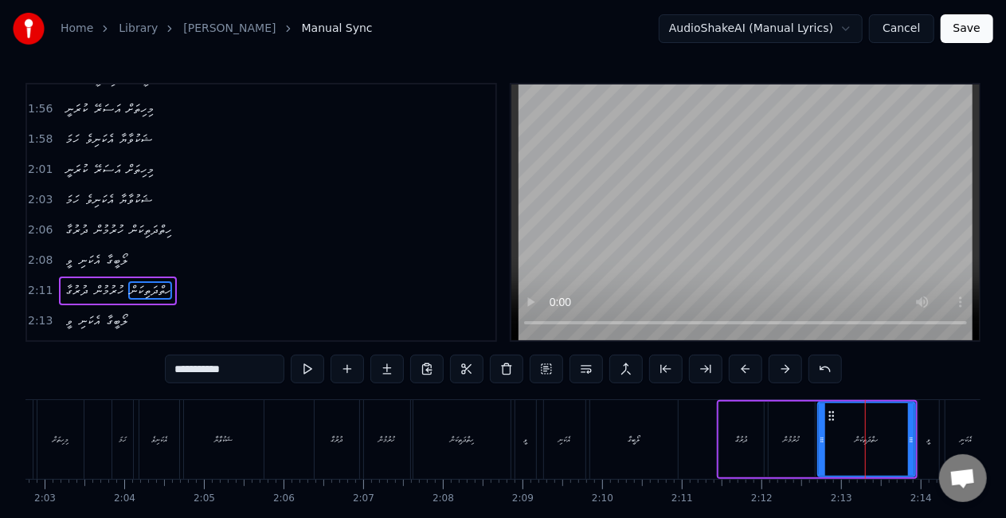
scroll to position [927, 0]
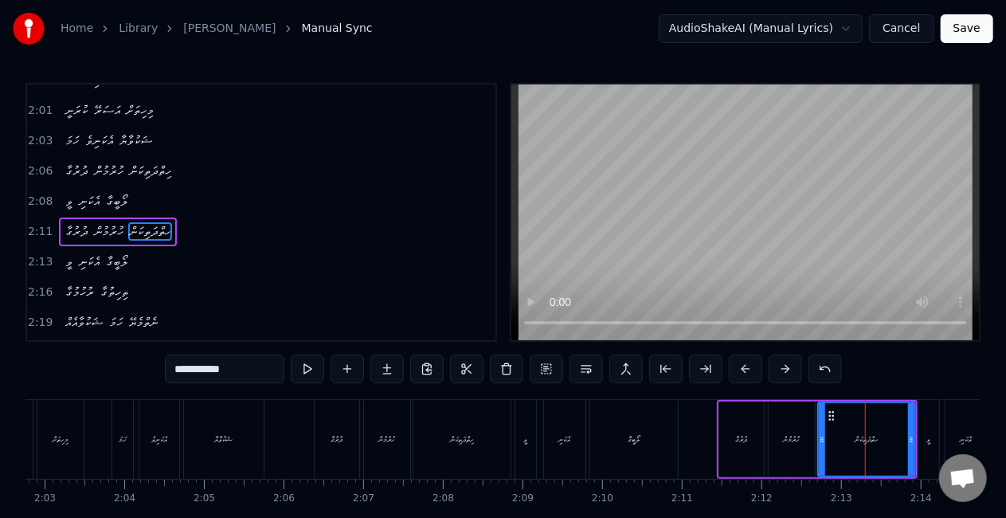
drag, startPoint x: 234, startPoint y: 373, endPoint x: 142, endPoint y: 360, distance: 93.3
click at [142, 360] on div "0:40 ލޯބިވަނީ މީ ކީއްވެހޭ 0:43 ހިތުން ނުފިލަނީ ކީއްވެހޭ 0:45 އަހަރެން ކަލެޔާ 0:…" at bounding box center [502, 321] width 955 height 477
paste input "*"
type input "**********"
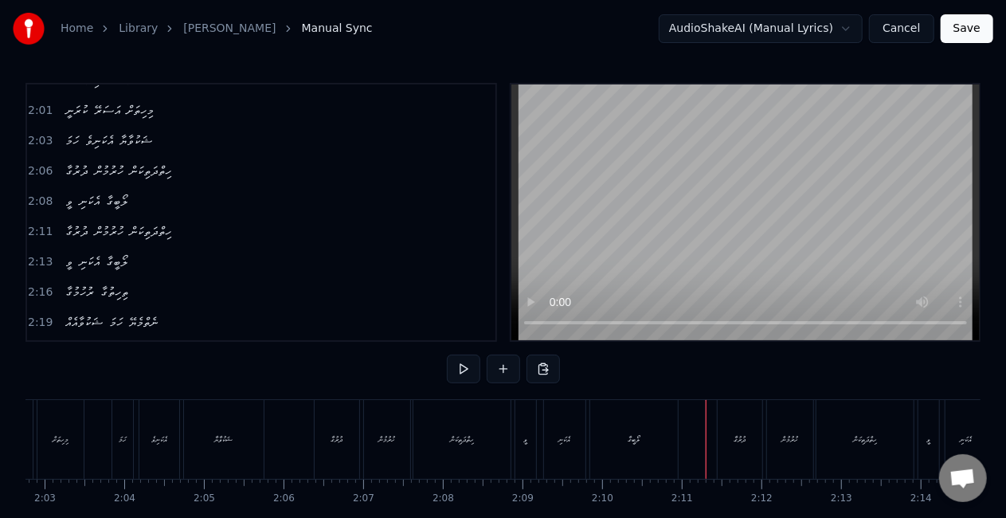
click at [720, 443] on div "ދުރުގާ" at bounding box center [740, 439] width 45 height 79
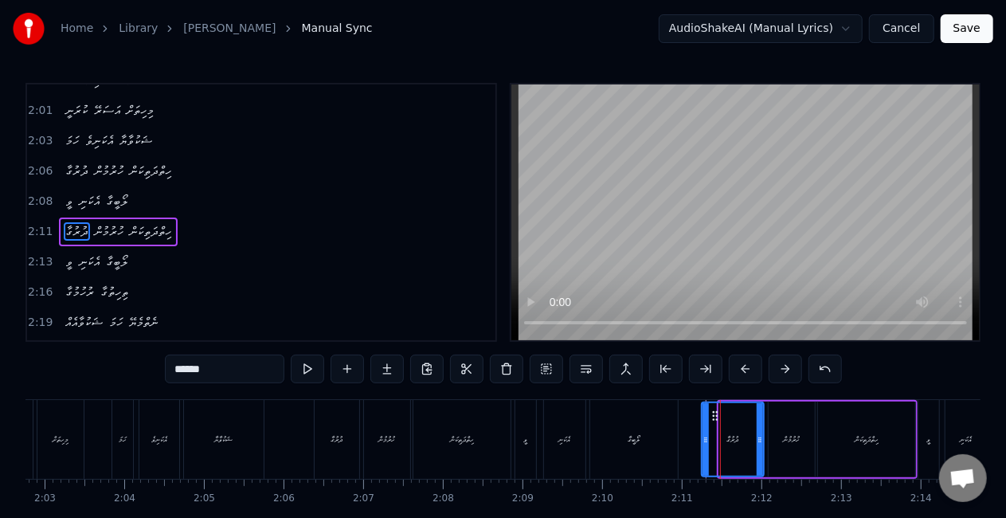
drag, startPoint x: 721, startPoint y: 443, endPoint x: 605, endPoint y: 439, distance: 115.6
click at [703, 436] on icon at bounding box center [706, 439] width 6 height 13
click at [320, 441] on div "ދުރުގާ" at bounding box center [337, 439] width 45 height 79
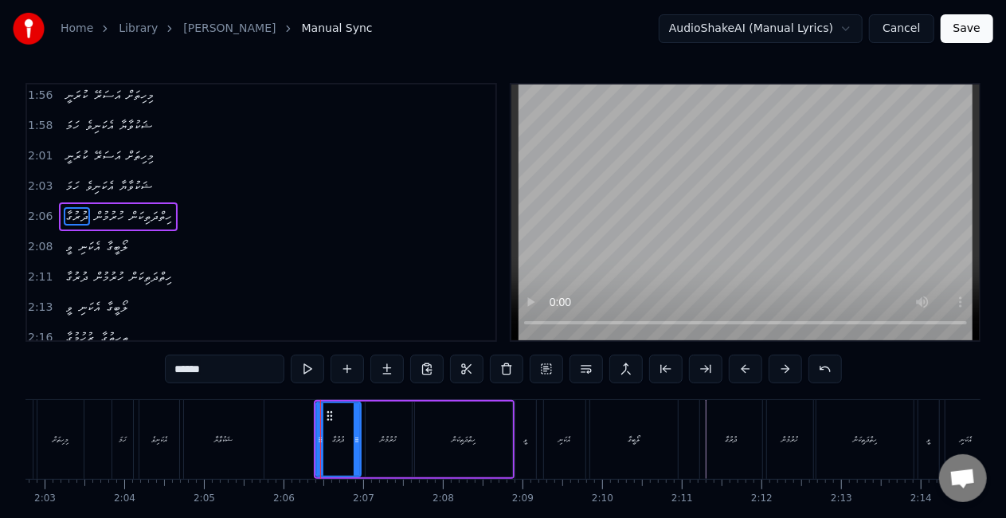
scroll to position [868, 0]
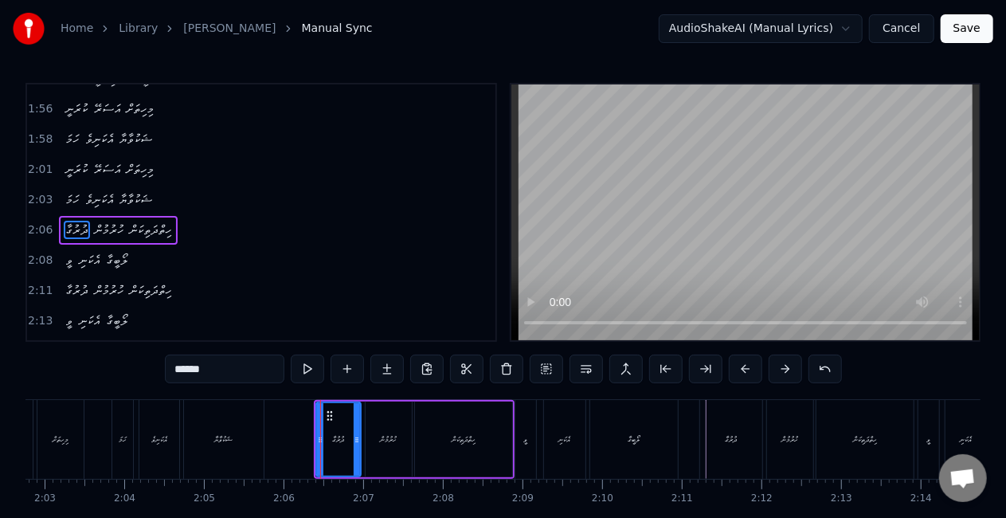
click at [316, 440] on div "ދުރުގާ" at bounding box center [338, 439] width 46 height 76
drag, startPoint x: 319, startPoint y: 441, endPoint x: 275, endPoint y: 432, distance: 44.8
click at [309, 436] on icon at bounding box center [310, 439] width 6 height 13
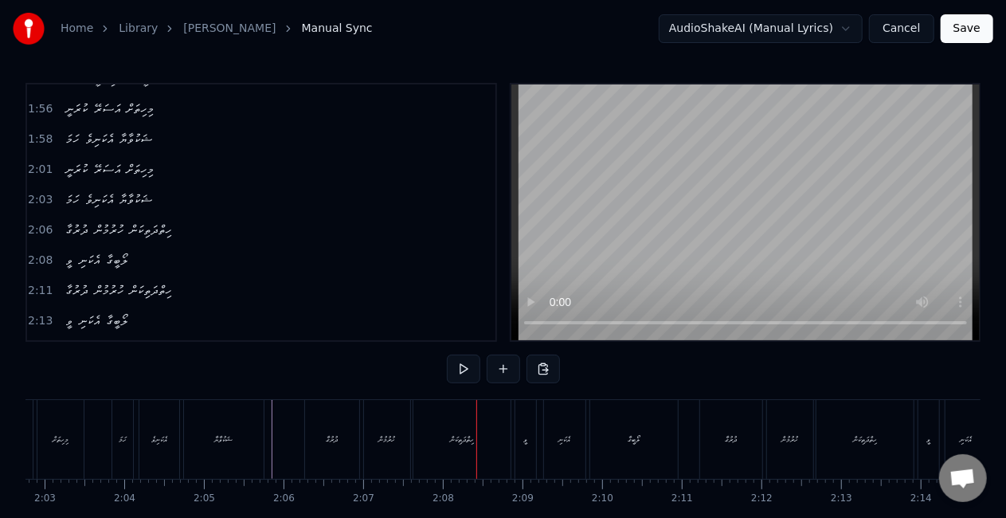
click at [468, 430] on div "ހިތްދަތިކަން" at bounding box center [461, 439] width 97 height 79
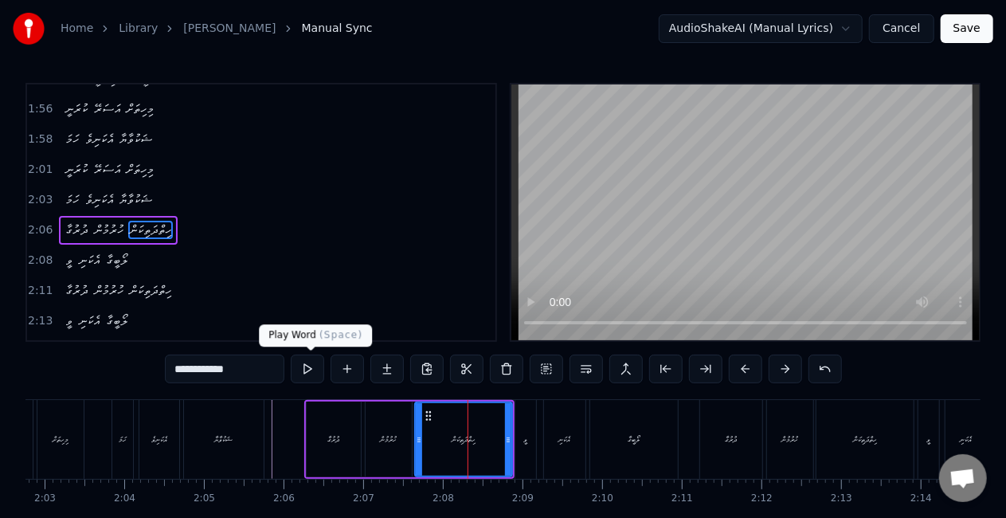
click at [307, 369] on button at bounding box center [307, 368] width 33 height 29
click at [307, 365] on button at bounding box center [307, 368] width 33 height 29
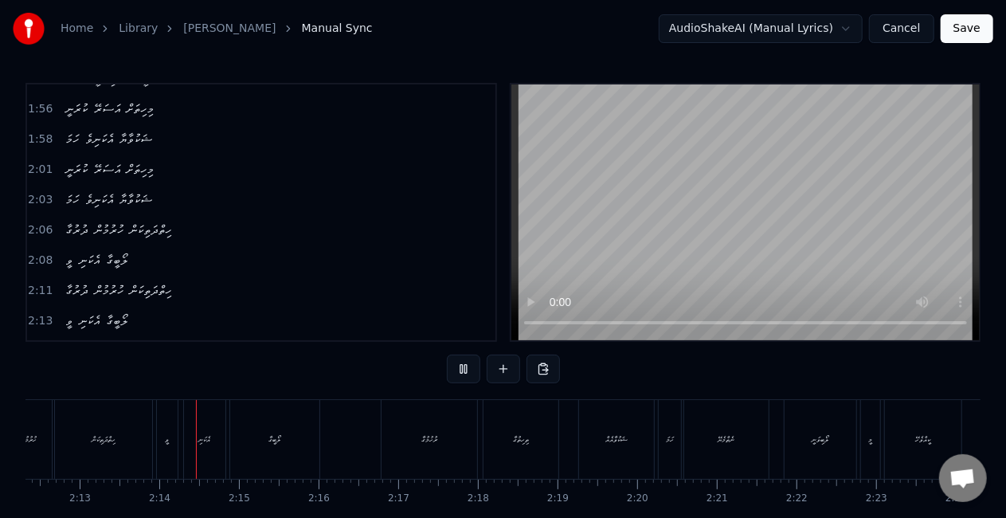
scroll to position [0, 10574]
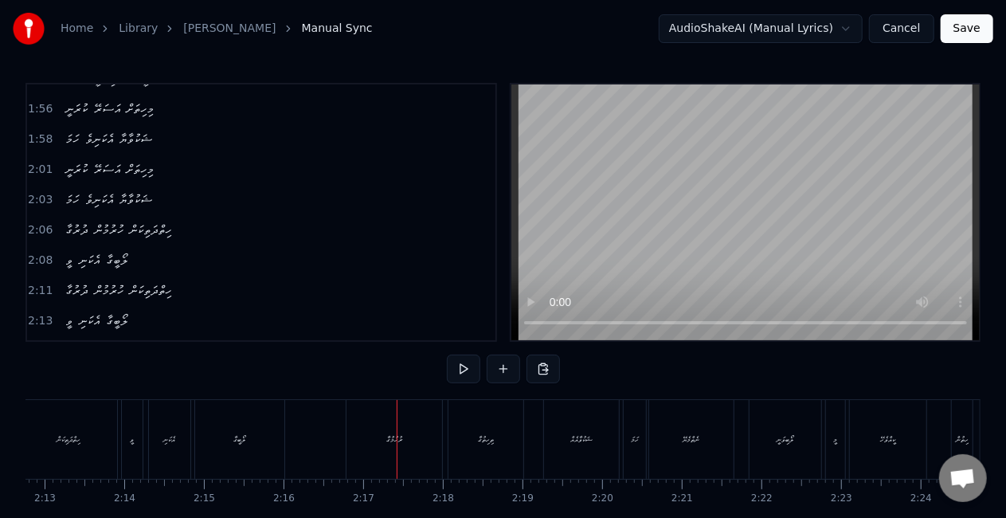
click at [378, 445] on div "ރުހުމުގާ" at bounding box center [394, 439] width 96 height 79
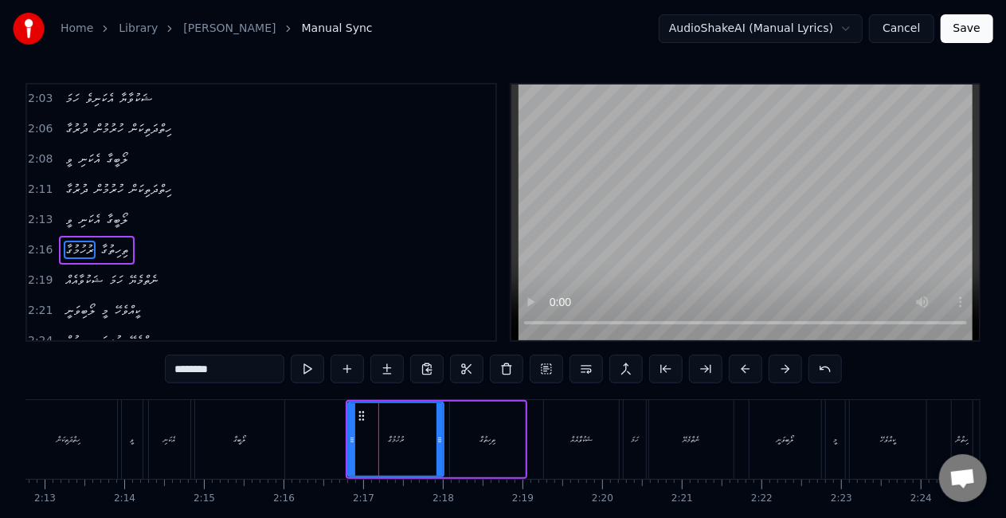
scroll to position [987, 0]
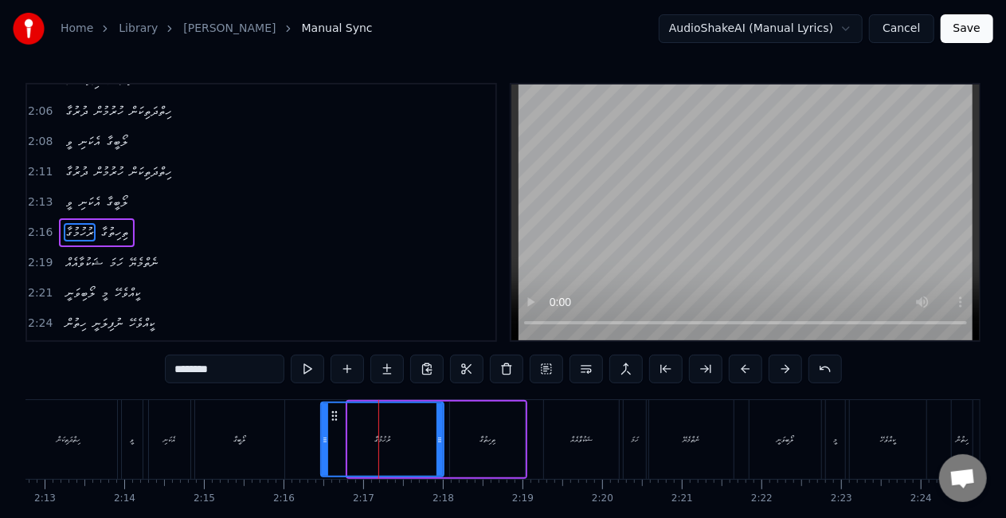
drag, startPoint x: 348, startPoint y: 444, endPoint x: 319, endPoint y: 437, distance: 30.2
click at [322, 440] on icon at bounding box center [325, 439] width 6 height 13
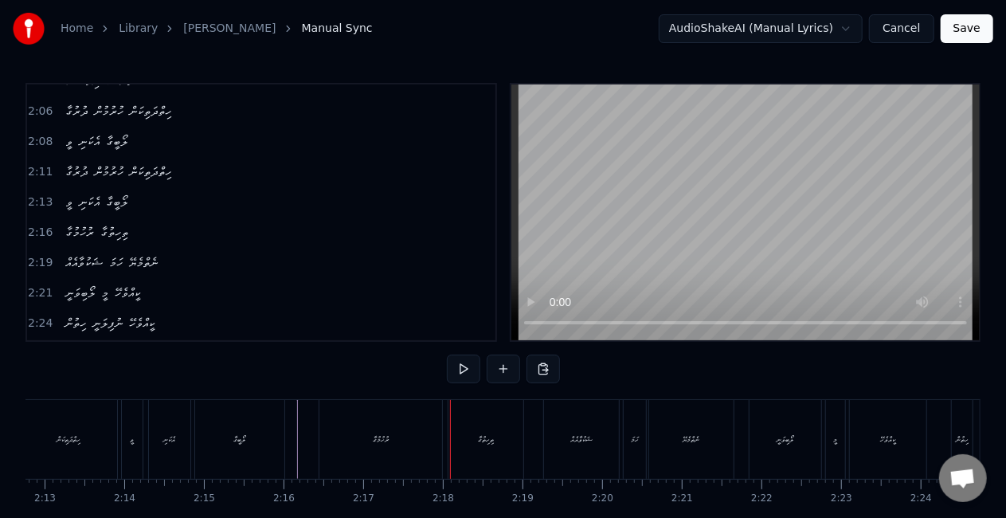
drag, startPoint x: 377, startPoint y: 454, endPoint x: 408, endPoint y: 448, distance: 31.7
click at [378, 453] on div "ރުހުމުގާ" at bounding box center [380, 439] width 123 height 79
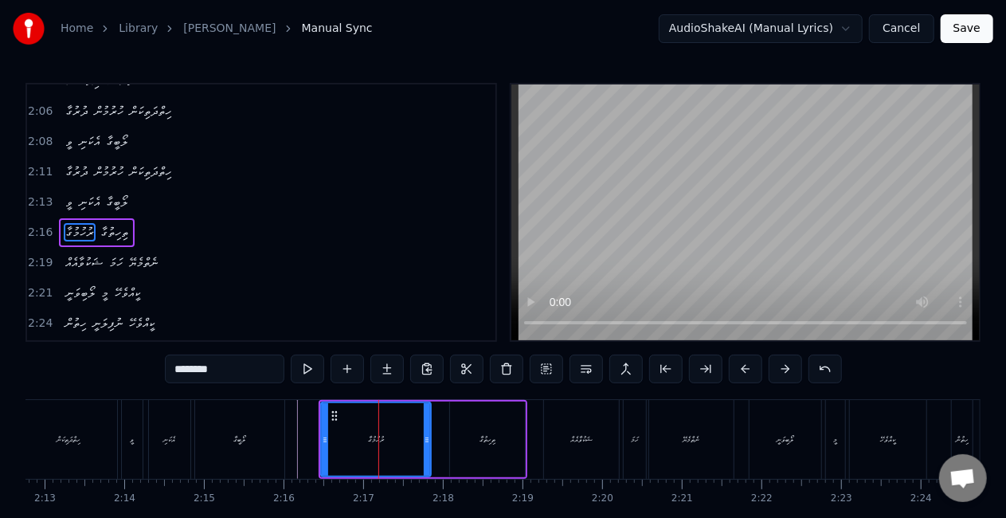
drag, startPoint x: 440, startPoint y: 442, endPoint x: 414, endPoint y: 436, distance: 26.3
click at [424, 436] on icon at bounding box center [427, 439] width 6 height 13
click at [322, 436] on icon at bounding box center [325, 439] width 6 height 13
click at [356, 438] on div "ރުހުމުގާ" at bounding box center [374, 439] width 104 height 72
click at [451, 434] on div "ތިހިތުގާ" at bounding box center [487, 439] width 75 height 76
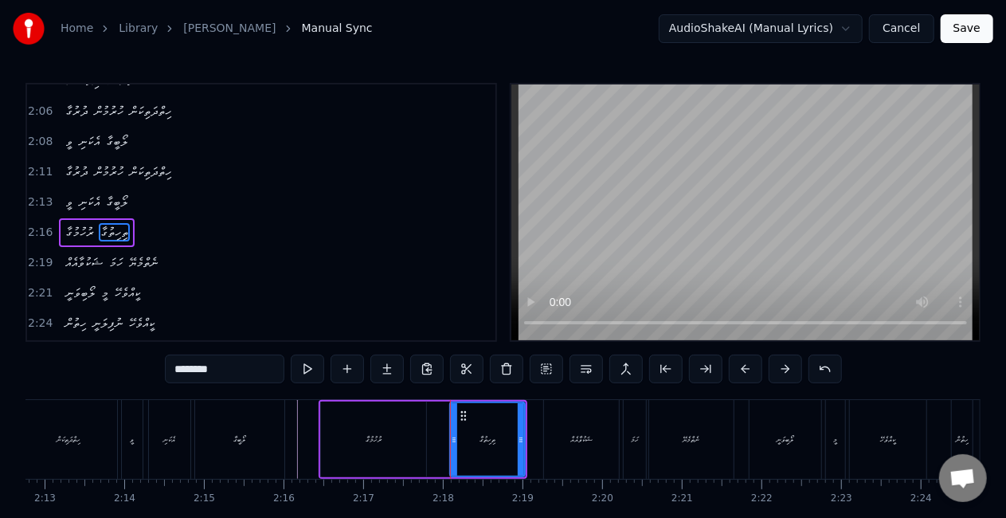
click at [401, 446] on div "ރުހުމުގާ" at bounding box center [373, 439] width 105 height 76
type input "********"
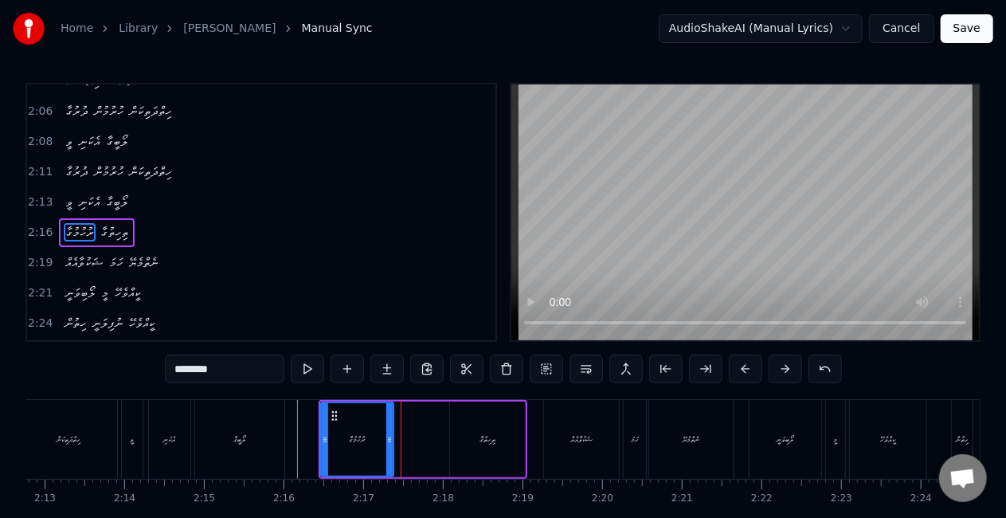
drag, startPoint x: 420, startPoint y: 446, endPoint x: 387, endPoint y: 446, distance: 32.7
click at [387, 446] on div at bounding box center [389, 439] width 6 height 72
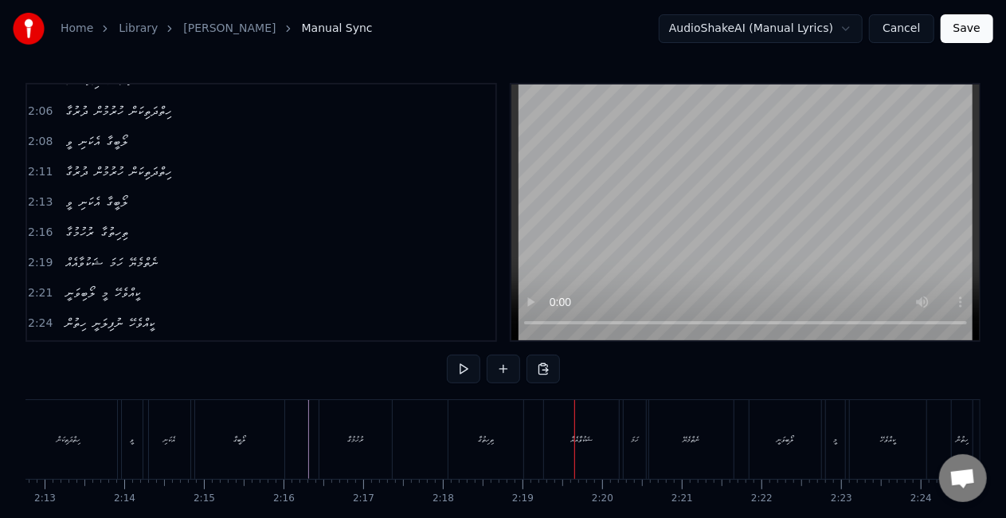
click at [254, 436] on div "ލޯބީގާ" at bounding box center [239, 439] width 89 height 79
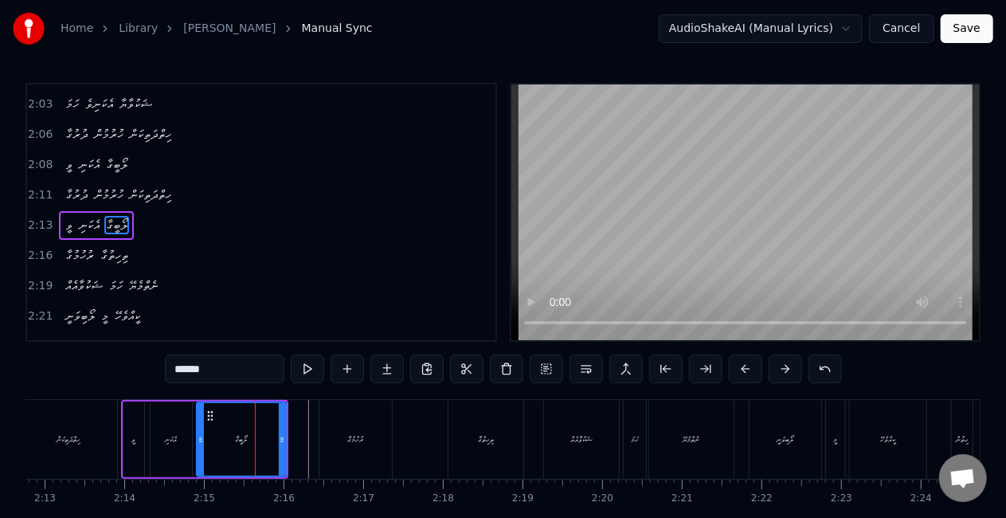
scroll to position [957, 0]
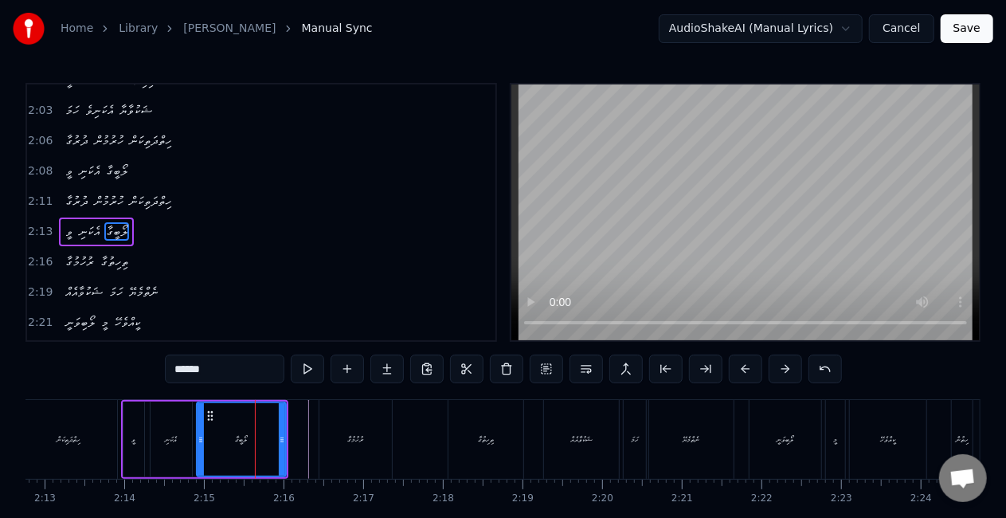
drag, startPoint x: 175, startPoint y: 429, endPoint x: 209, endPoint y: 409, distance: 38.5
click at [175, 429] on div "އެކަނި" at bounding box center [171, 439] width 41 height 76
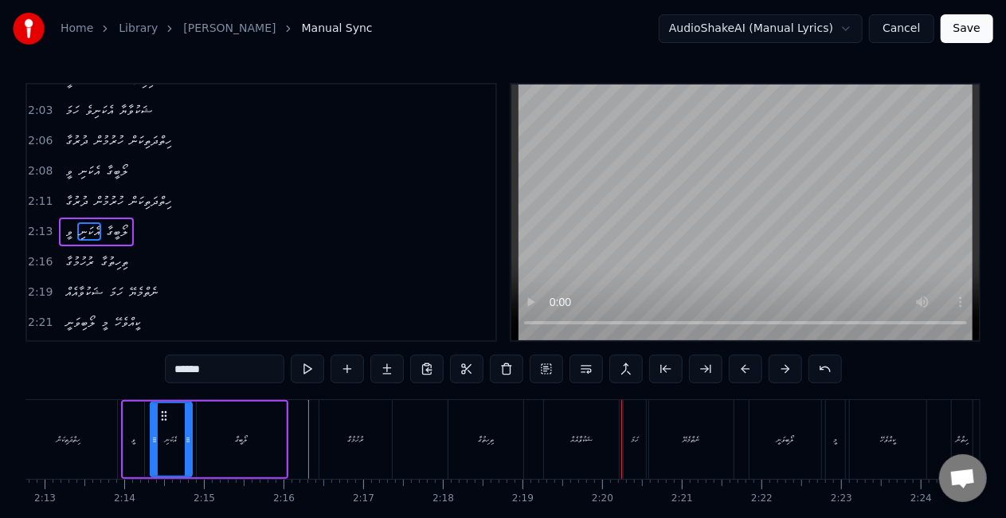
drag, startPoint x: 368, startPoint y: 454, endPoint x: 378, endPoint y: 449, distance: 10.7
click at [369, 453] on div "ރުހުމުގާ" at bounding box center [355, 439] width 72 height 79
type input "********"
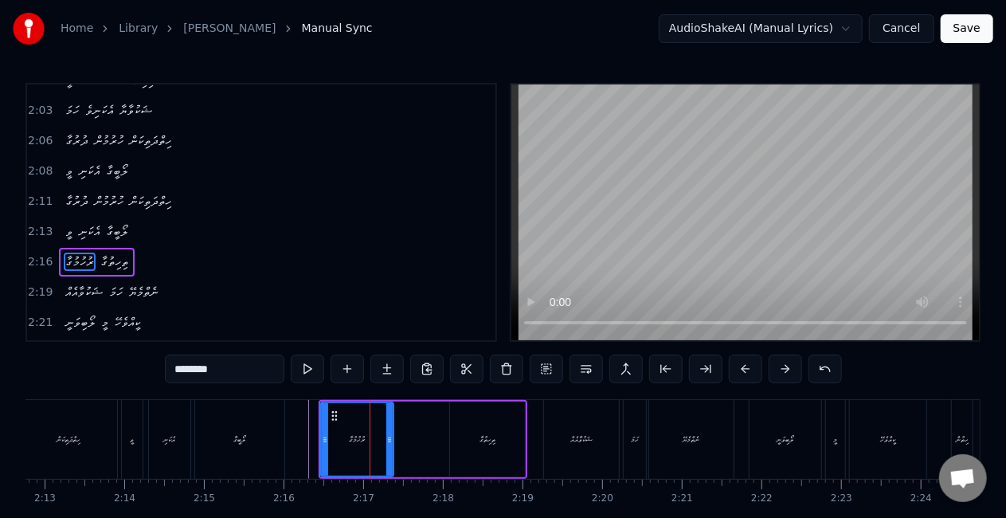
scroll to position [987, 0]
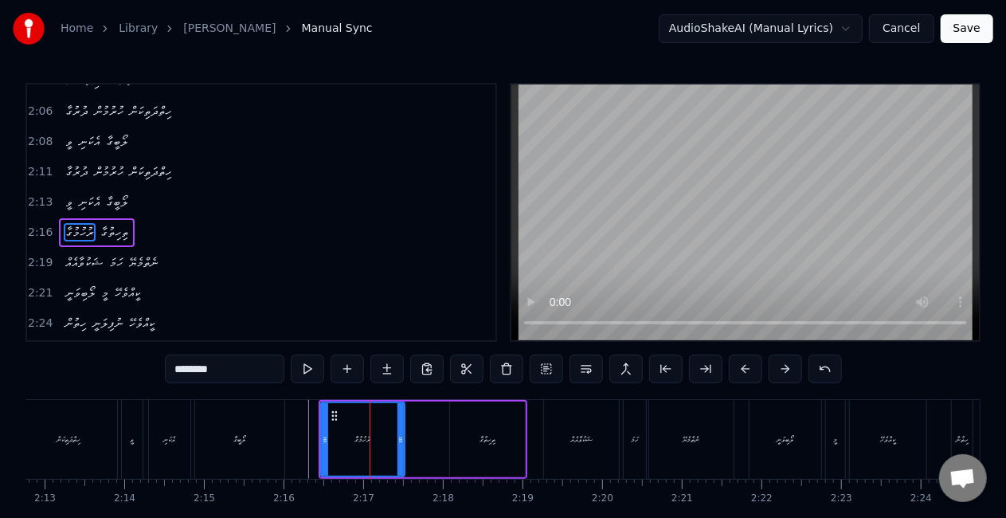
drag, startPoint x: 389, startPoint y: 444, endPoint x: 400, endPoint y: 445, distance: 11.2
click at [400, 445] on div at bounding box center [400, 439] width 6 height 72
drag, startPoint x: 299, startPoint y: 452, endPoint x: 393, endPoint y: 370, distance: 124.2
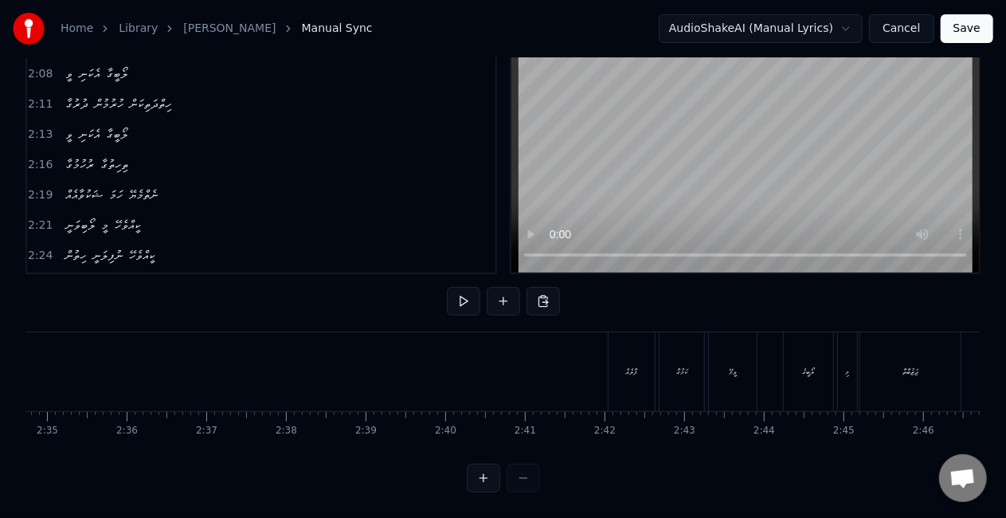
scroll to position [0, 12293]
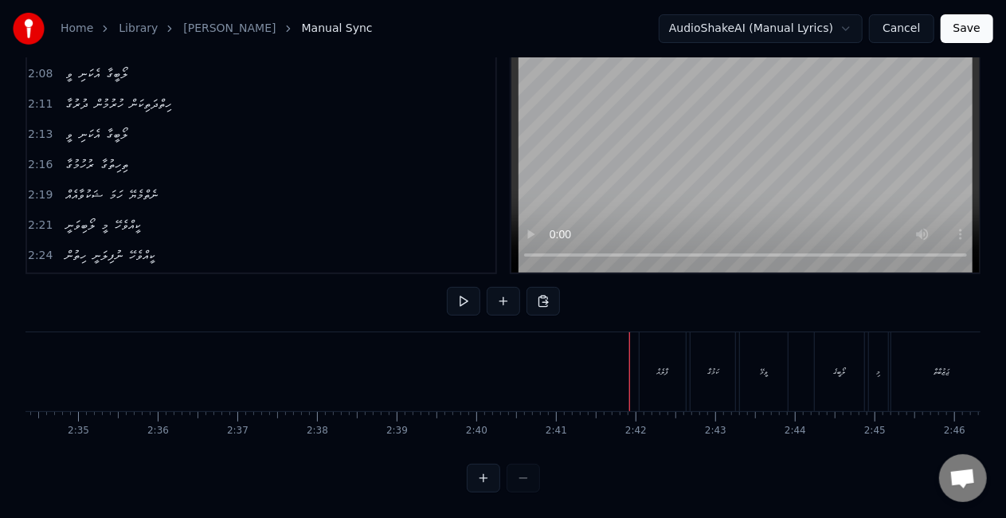
drag, startPoint x: 679, startPoint y: 372, endPoint x: 640, endPoint y: 369, distance: 39.2
click at [679, 371] on div "ފާލެއް" at bounding box center [663, 371] width 46 height 79
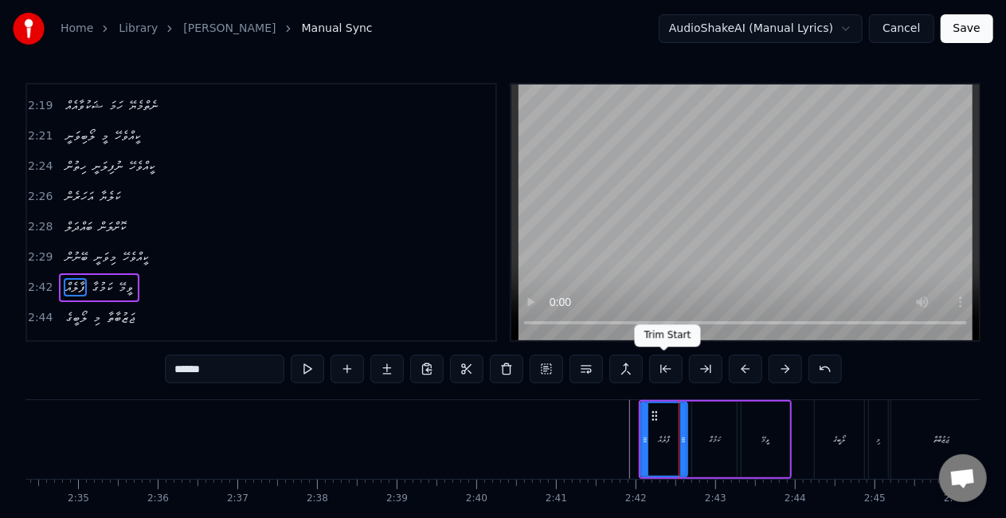
scroll to position [1195, 0]
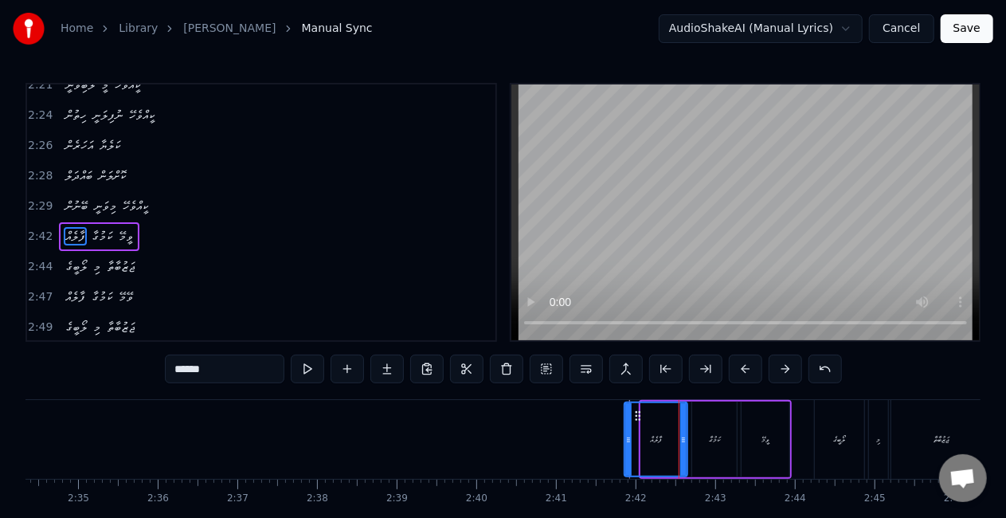
drag, startPoint x: 643, startPoint y: 433, endPoint x: 589, endPoint y: 435, distance: 53.4
click at [626, 432] on div at bounding box center [628, 439] width 6 height 72
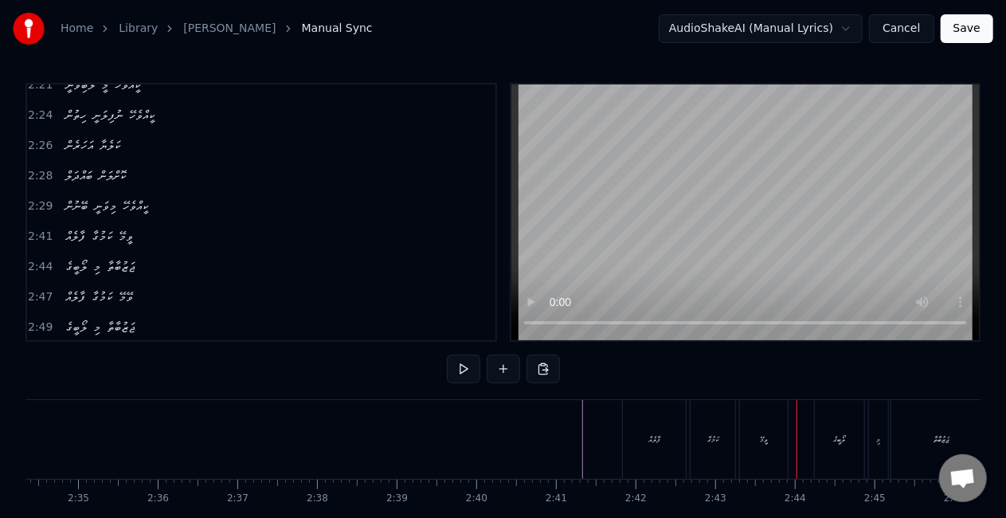
click at [718, 417] on div "ކަމުގާ" at bounding box center [713, 439] width 45 height 79
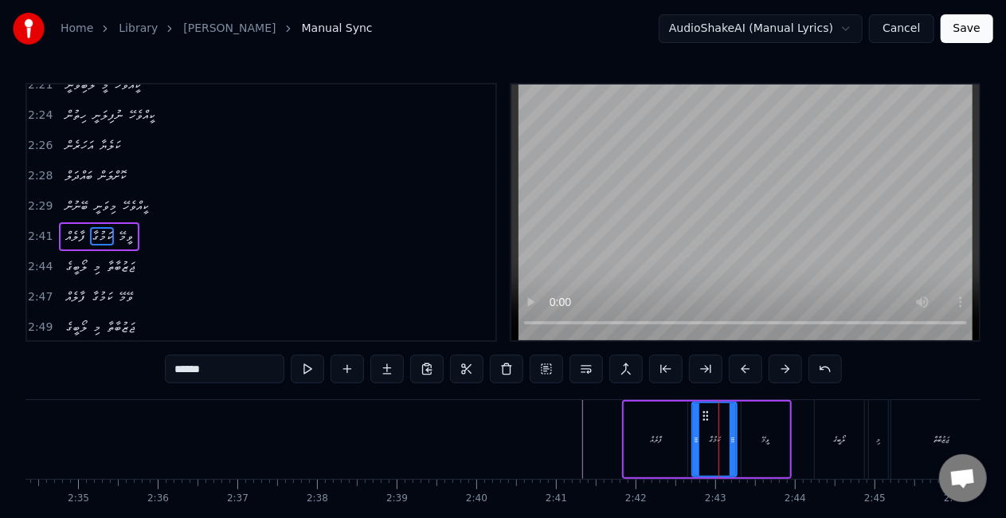
click at [761, 436] on div "ވީމޭ" at bounding box center [765, 439] width 8 height 12
type input "****"
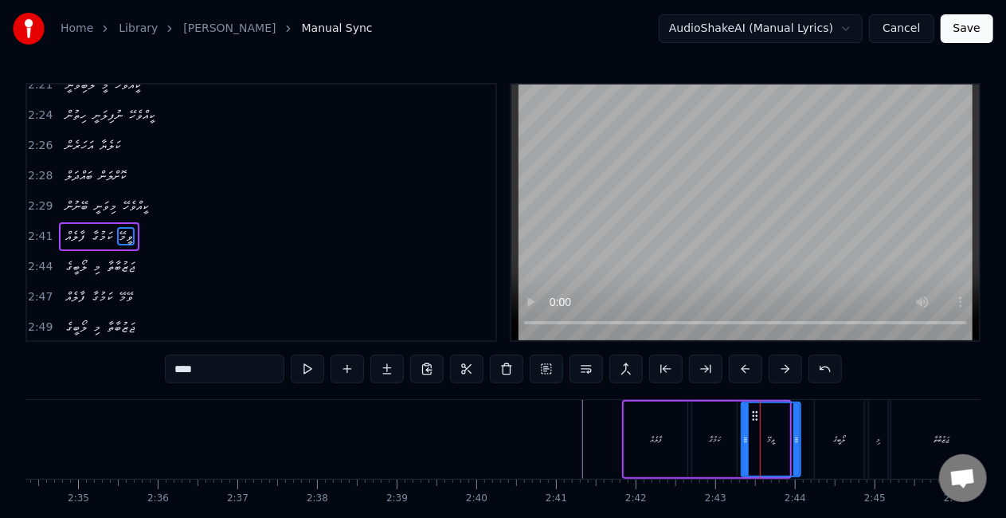
click at [796, 436] on icon at bounding box center [796, 439] width 6 height 13
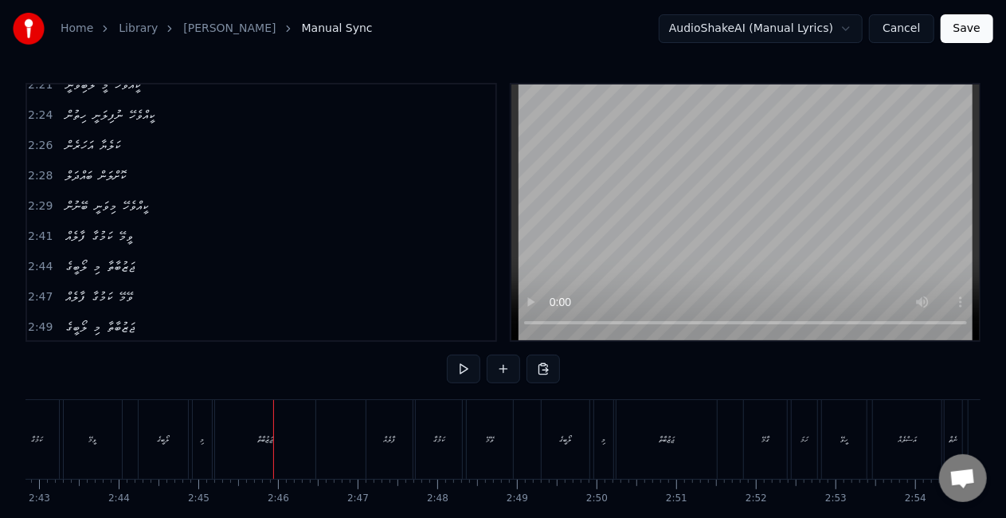
scroll to position [0, 13107]
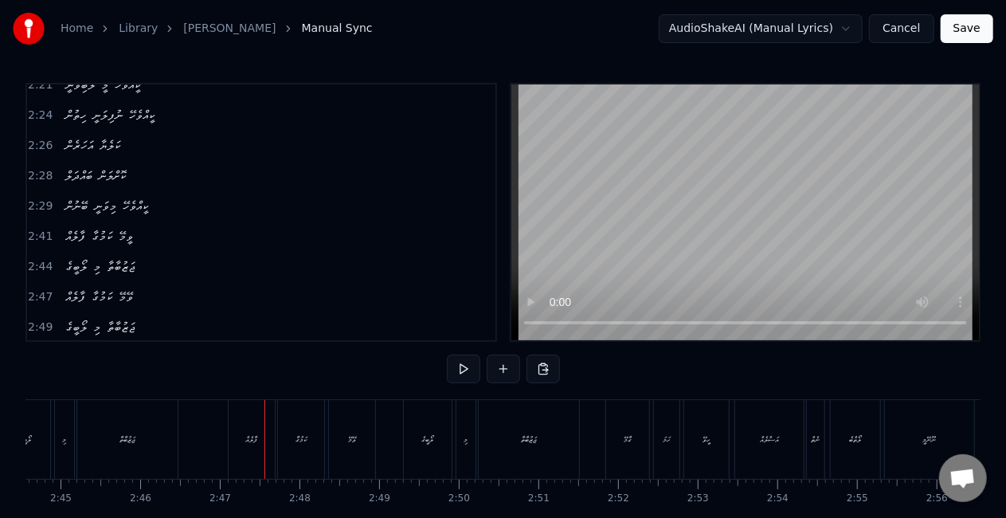
click at [230, 447] on div "ފާލެއް" at bounding box center [252, 439] width 46 height 79
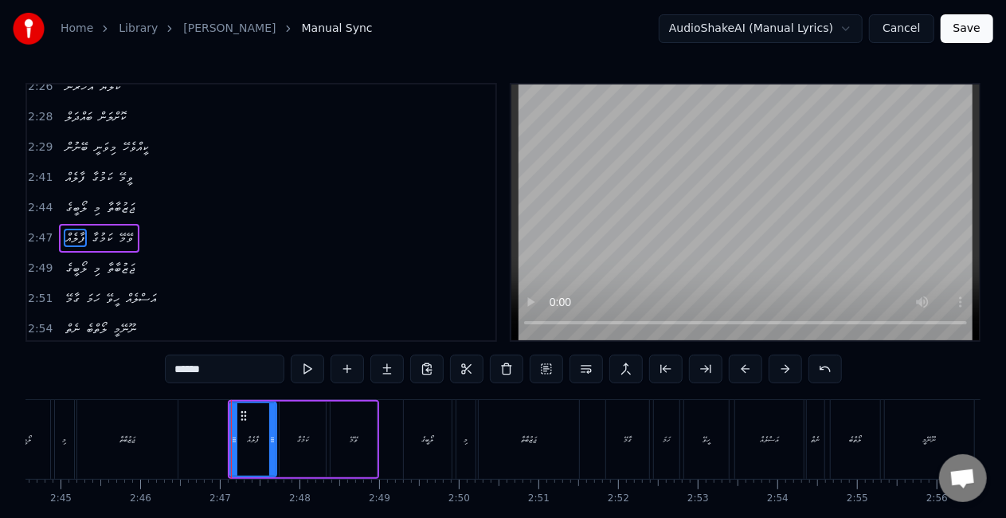
scroll to position [1254, 0]
drag, startPoint x: 231, startPoint y: 445, endPoint x: 208, endPoint y: 436, distance: 24.7
click at [211, 440] on div at bounding box center [213, 439] width 6 height 72
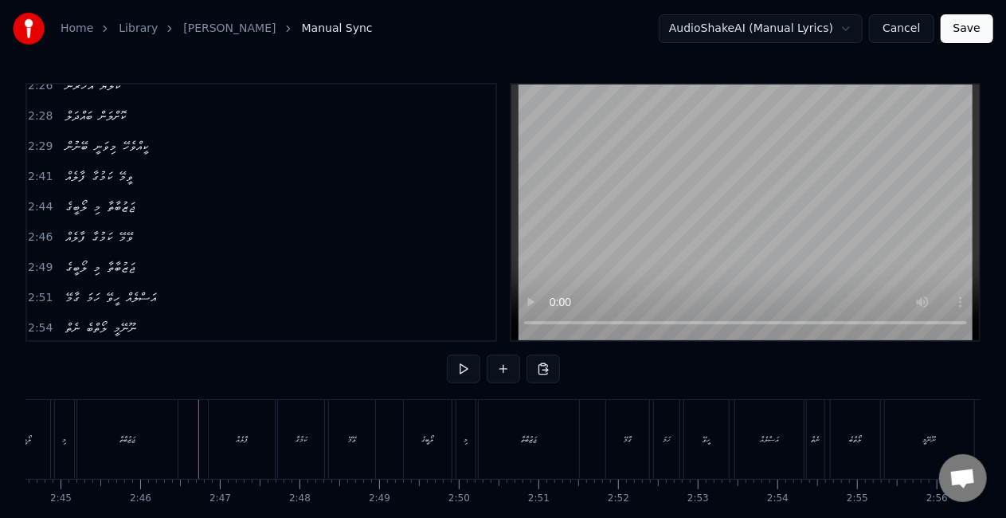
click at [358, 437] on div "ވޭމޭ" at bounding box center [352, 439] width 46 height 79
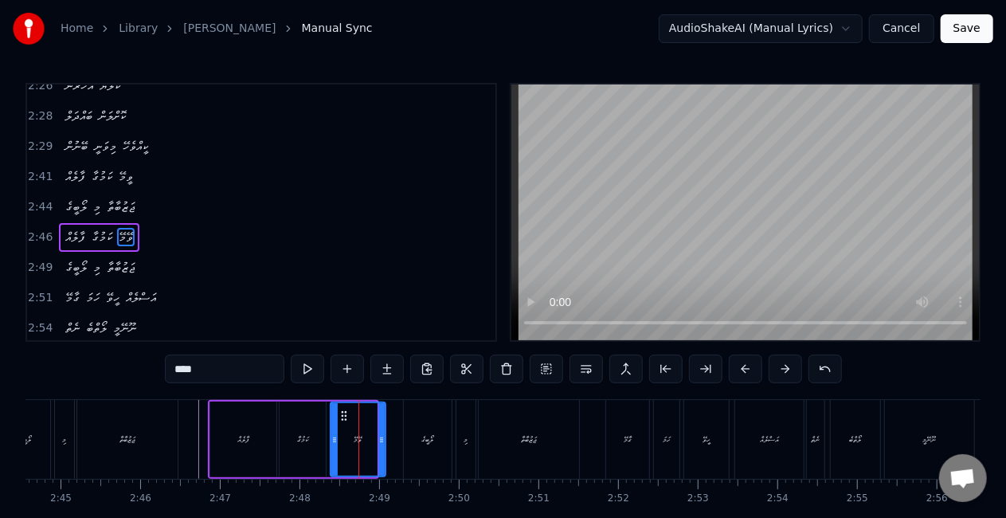
drag, startPoint x: 371, startPoint y: 441, endPoint x: 380, endPoint y: 443, distance: 8.9
click at [380, 443] on icon at bounding box center [381, 439] width 6 height 13
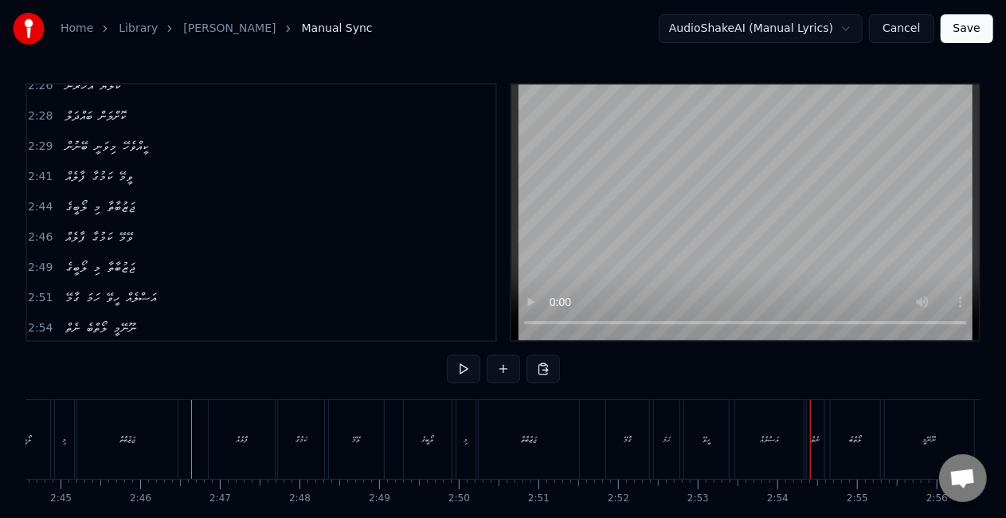
click at [753, 436] on div "އަސްލެއް" at bounding box center [769, 439] width 68 height 79
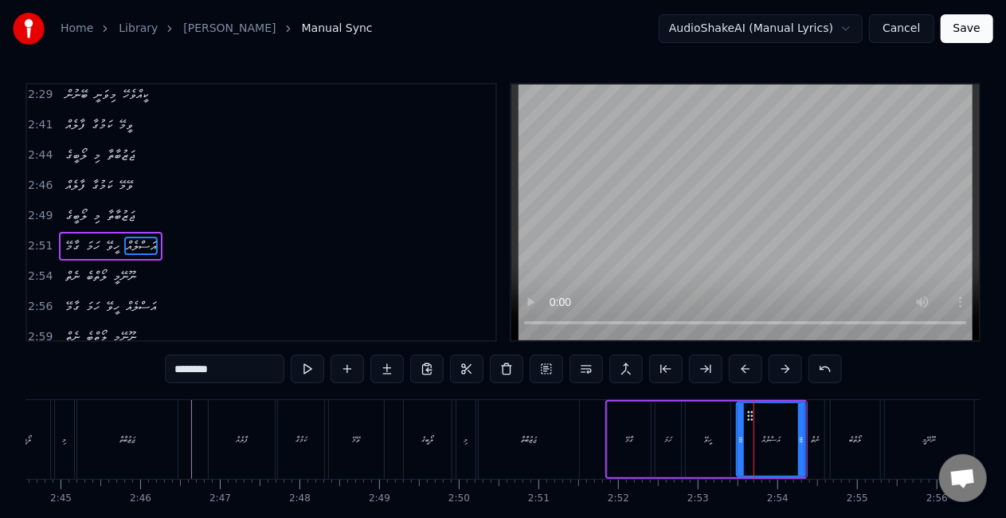
scroll to position [1314, 0]
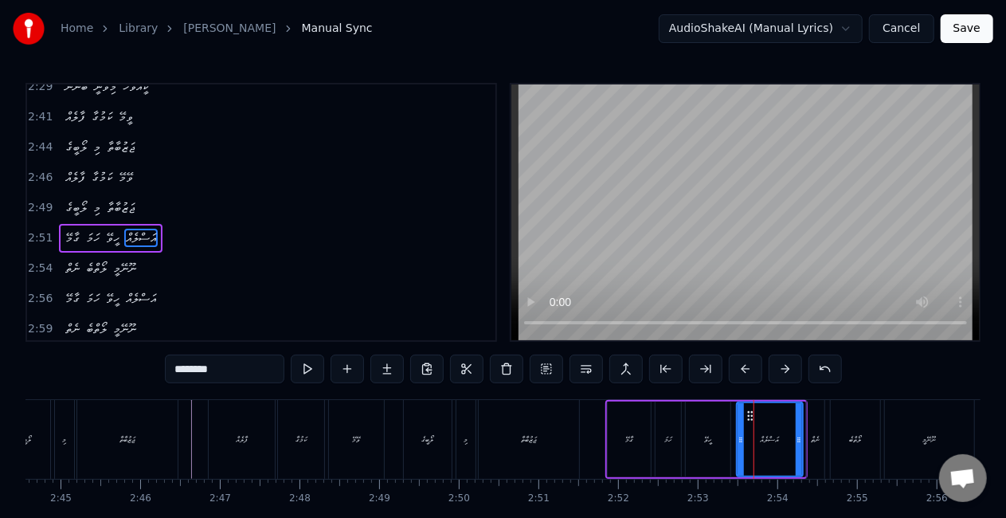
drag, startPoint x: 799, startPoint y: 443, endPoint x: 793, endPoint y: 436, distance: 9.0
click at [796, 440] on icon at bounding box center [799, 439] width 6 height 13
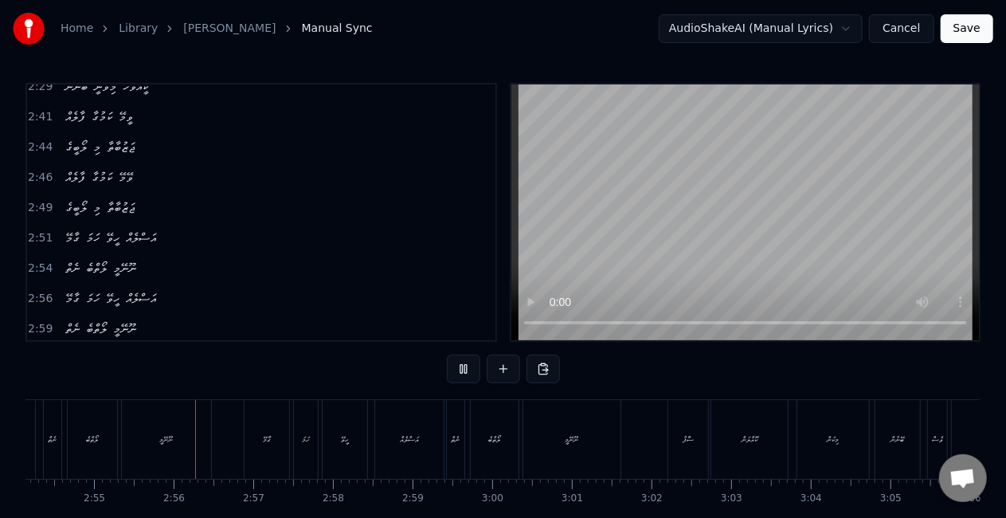
scroll to position [0, 13907]
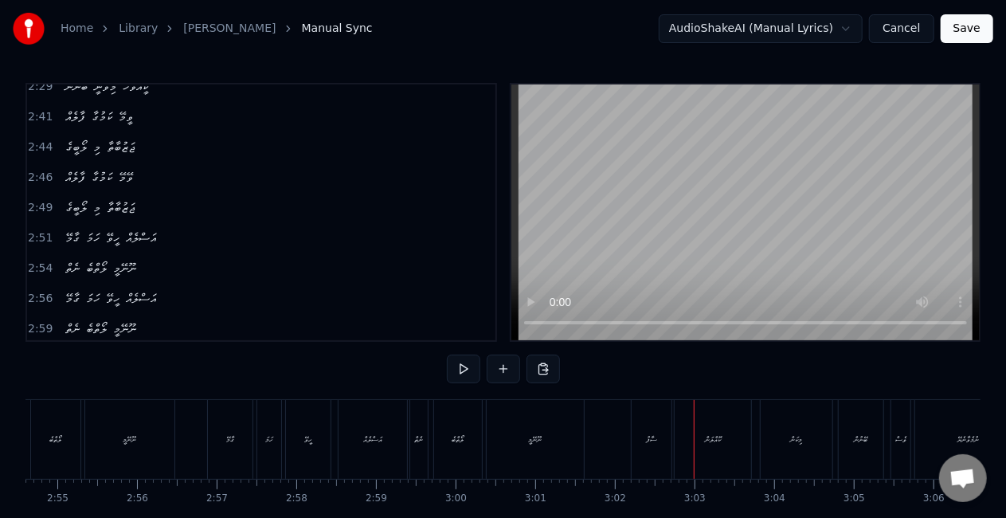
click at [635, 426] on div "ސާފު" at bounding box center [652, 439] width 40 height 79
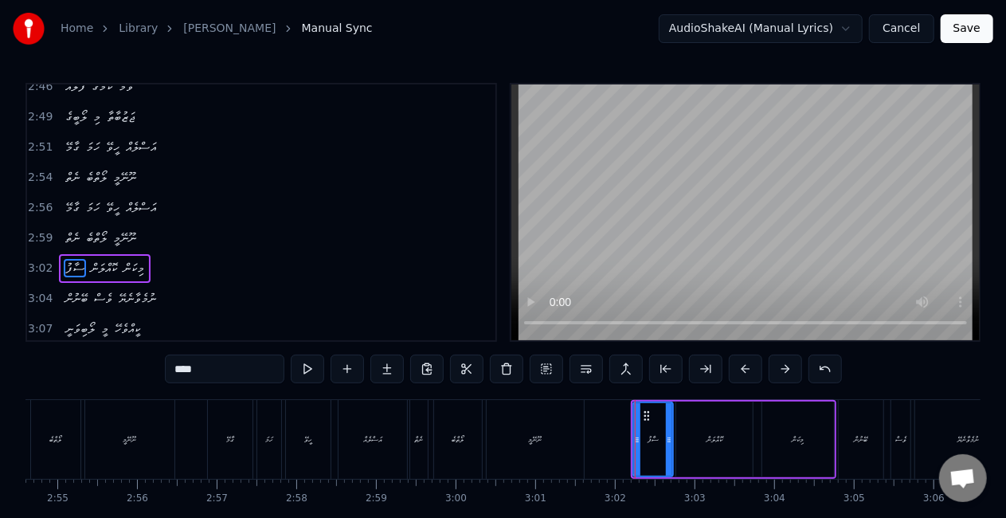
scroll to position [1433, 0]
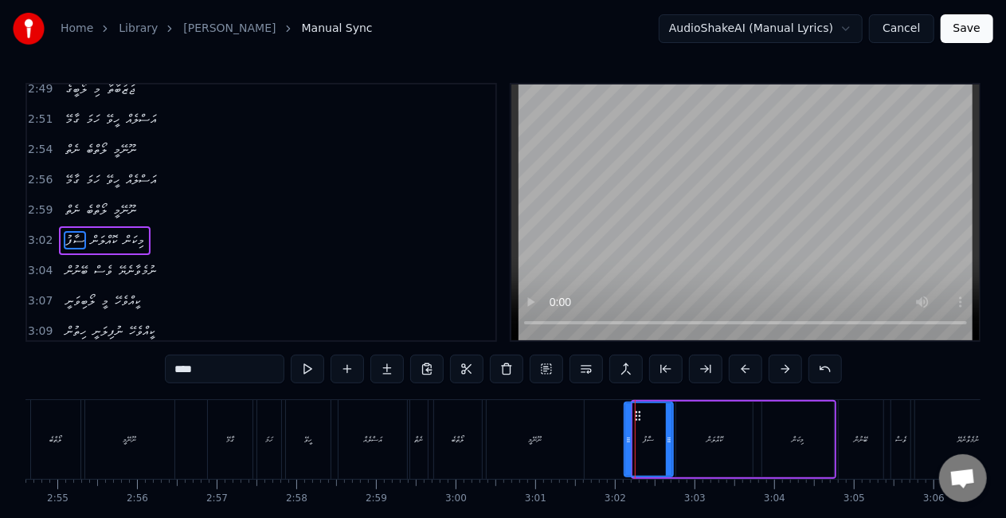
drag, startPoint x: 634, startPoint y: 437, endPoint x: 623, endPoint y: 435, distance: 11.4
click at [625, 436] on icon at bounding box center [628, 439] width 6 height 13
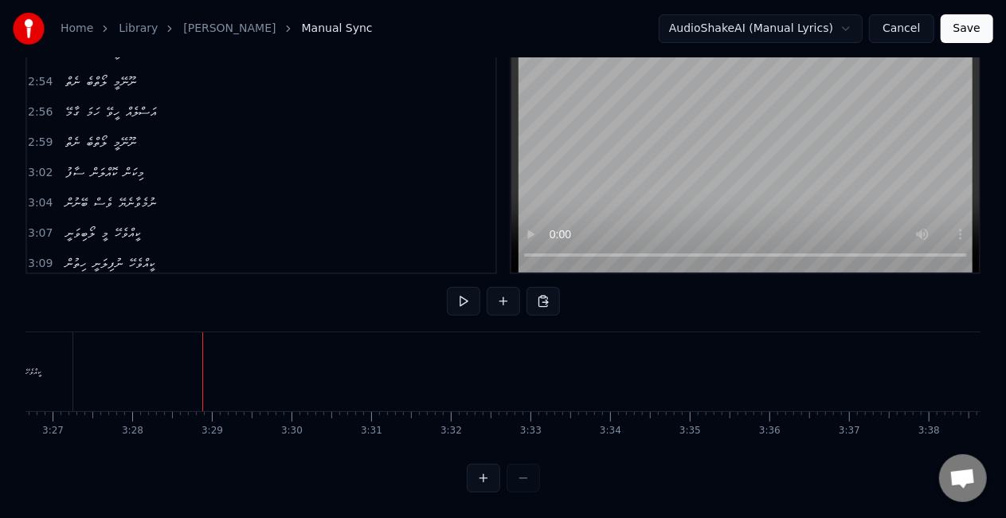
scroll to position [0, 16595]
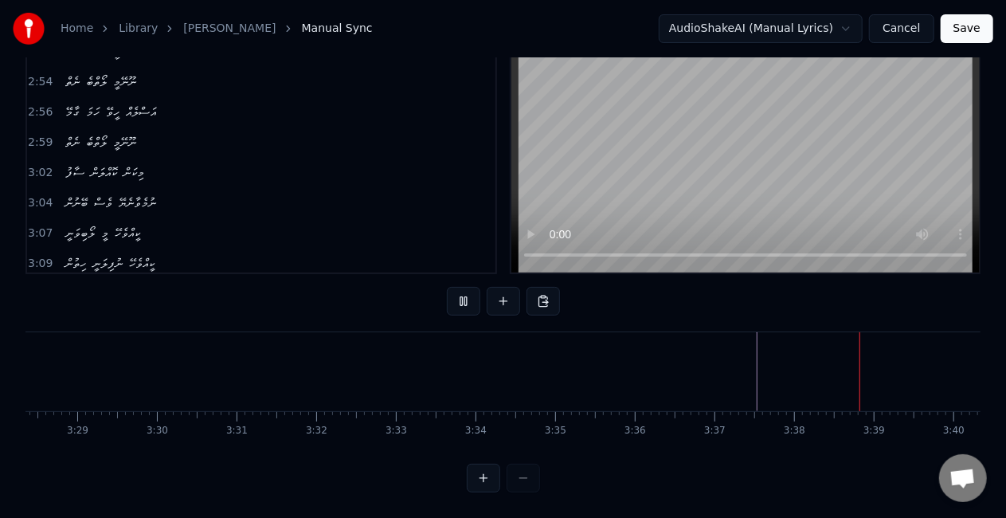
click at [502, 290] on button at bounding box center [503, 301] width 33 height 29
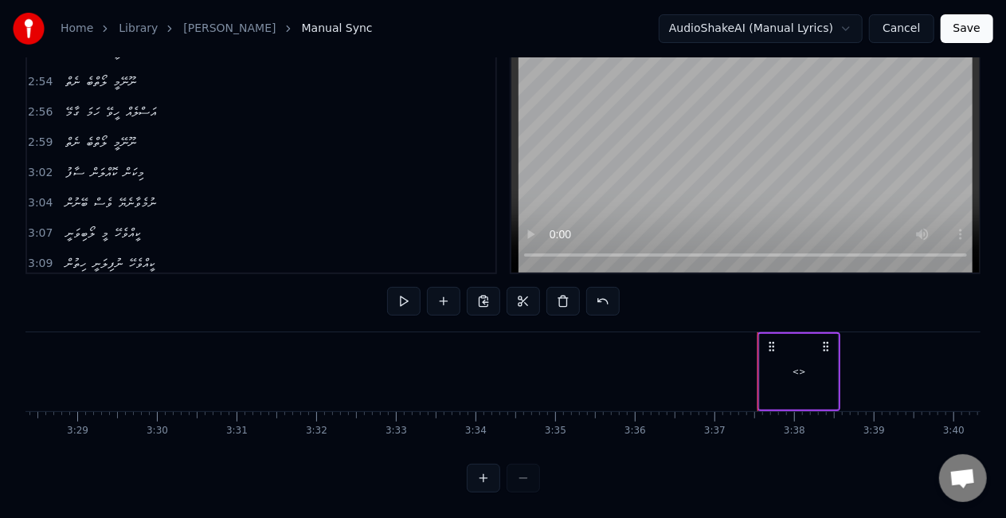
click at [803, 366] on div "<>" at bounding box center [800, 372] width 14 height 12
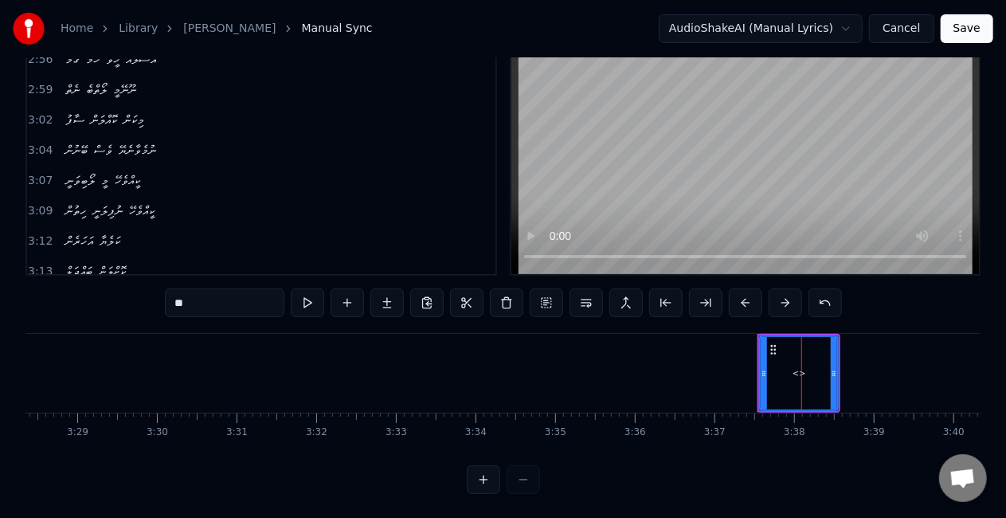
scroll to position [1677, 0]
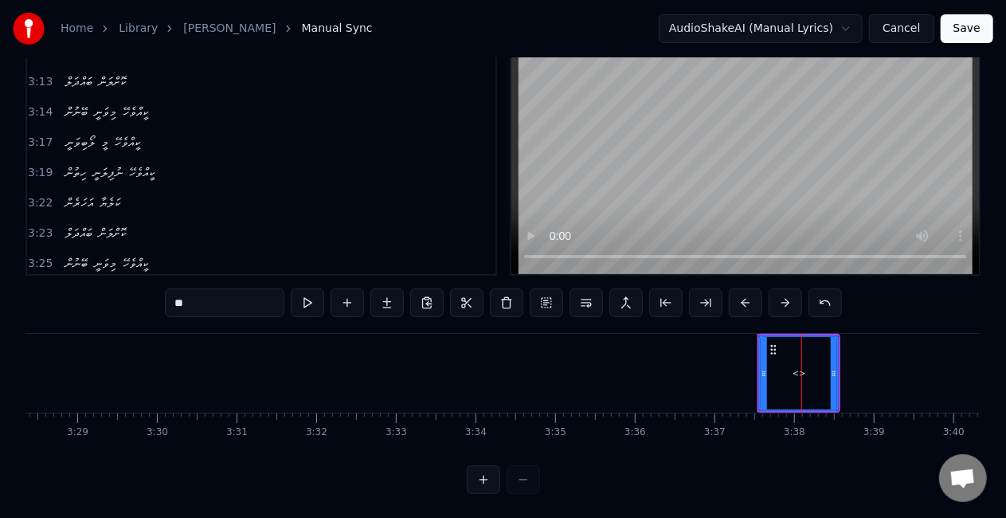
drag, startPoint x: 805, startPoint y: 366, endPoint x: 789, endPoint y: 366, distance: 16.7
click at [789, 366] on div "<>" at bounding box center [799, 373] width 76 height 72
drag, startPoint x: 204, startPoint y: 301, endPoint x: 145, endPoint y: 296, distance: 59.1
click at [144, 297] on div "0:40 ލޯބިވަނީ މީ ކީއްވެހޭ 0:43 ހިތުން ނުފިލަނީ ކީއްވެހޭ 0:45 އަހަރެން ކަލެޔާ 0:…" at bounding box center [502, 255] width 955 height 477
type input "*****"
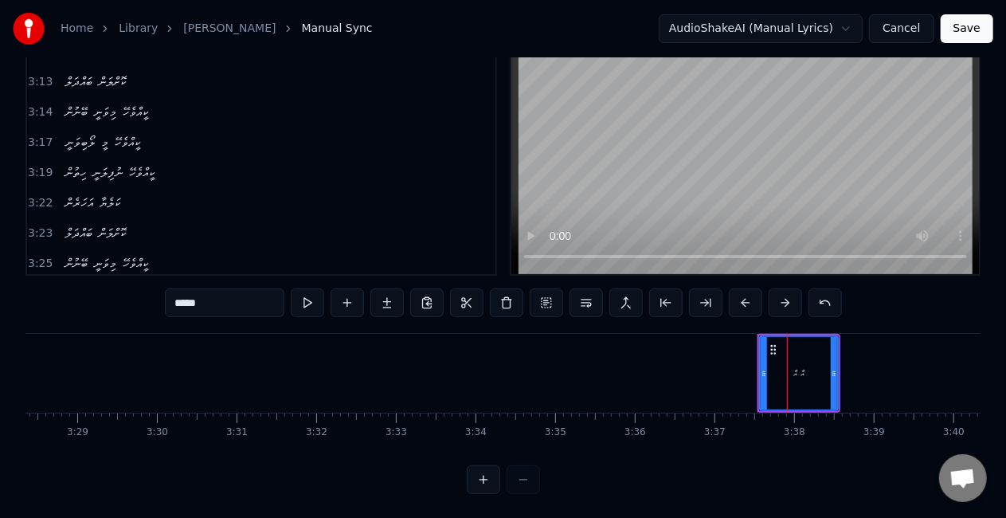
drag, startPoint x: 628, startPoint y: 378, endPoint x: 624, endPoint y: 366, distance: 12.6
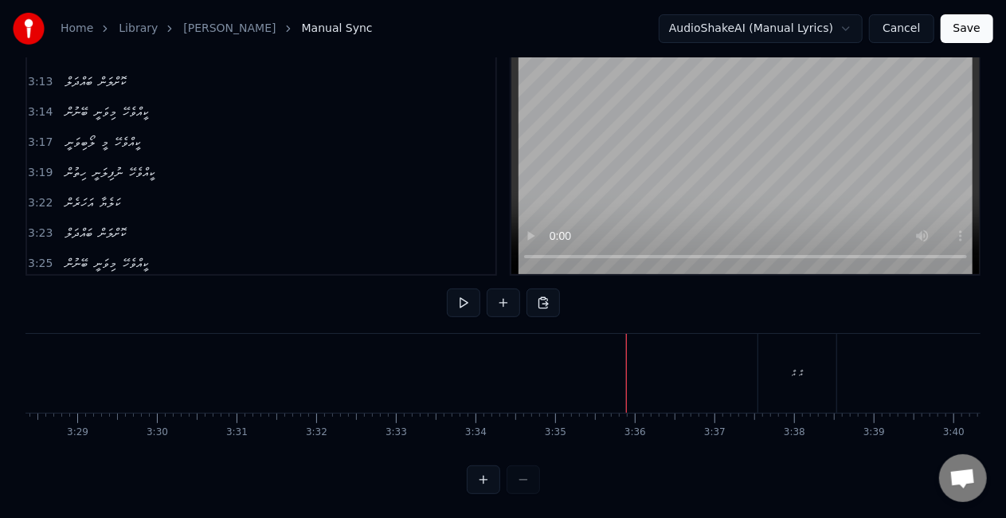
click at [758, 371] on div "އާ އާ" at bounding box center [797, 373] width 80 height 79
click at [774, 377] on div "އާ އާ" at bounding box center [797, 373] width 78 height 79
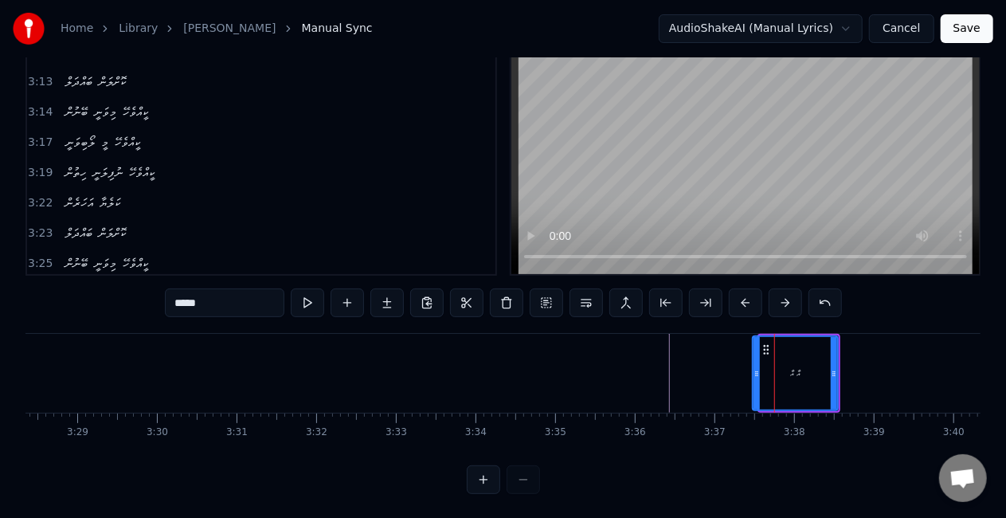
drag, startPoint x: 761, startPoint y: 376, endPoint x: 751, endPoint y: 366, distance: 14.1
click at [753, 371] on icon at bounding box center [756, 373] width 6 height 13
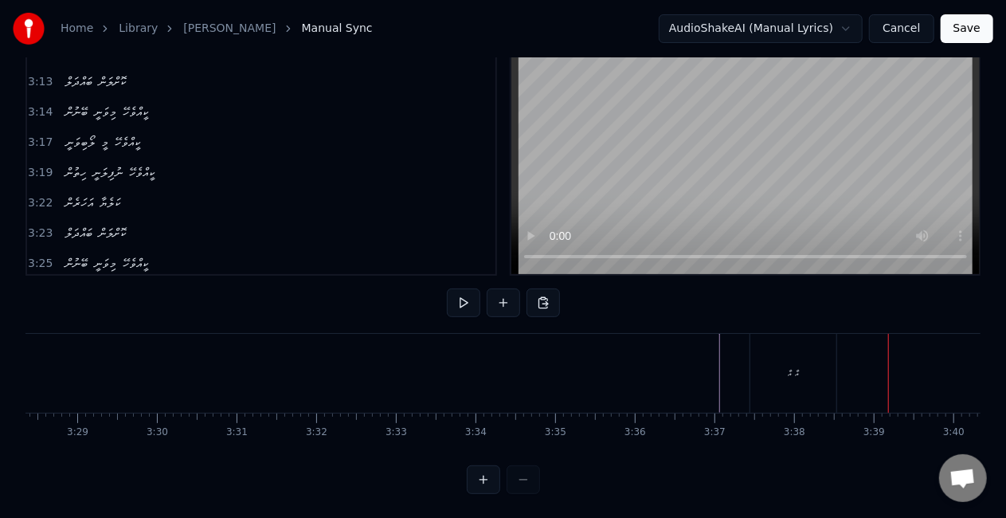
click at [777, 351] on div "އާ އާ" at bounding box center [793, 373] width 86 height 79
click at [824, 370] on div "އާ އާ" at bounding box center [793, 373] width 86 height 79
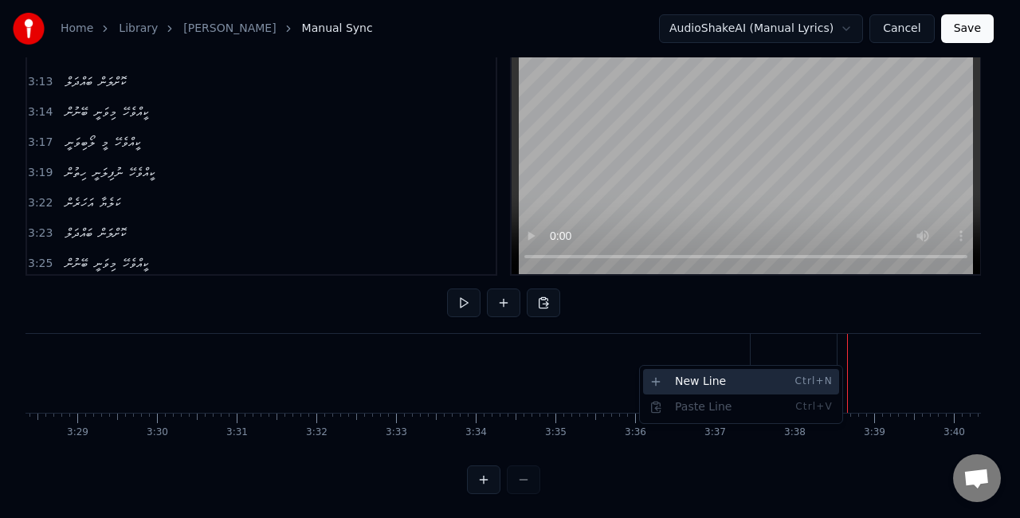
click at [813, 376] on span "Ctrl+N" at bounding box center [813, 381] width 38 height 13
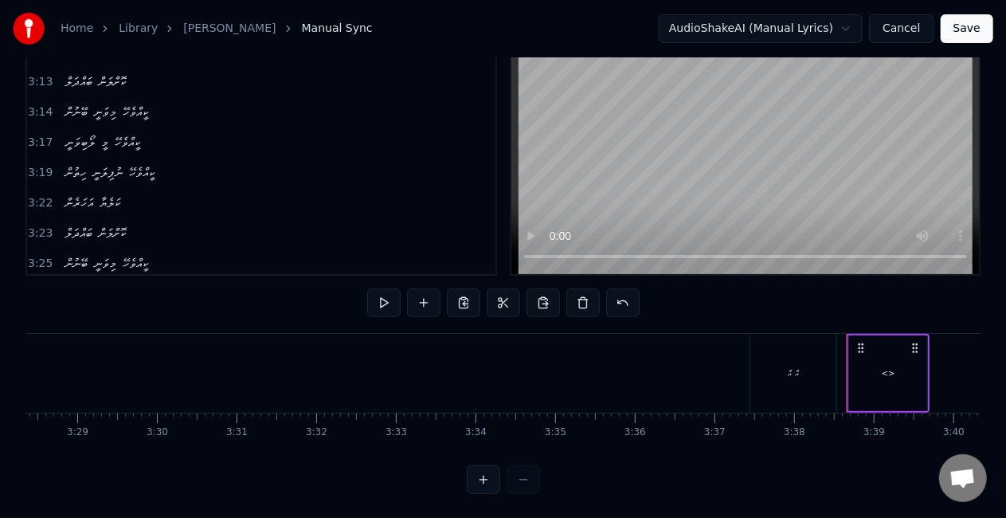
click at [875, 374] on div "<>" at bounding box center [888, 373] width 78 height 76
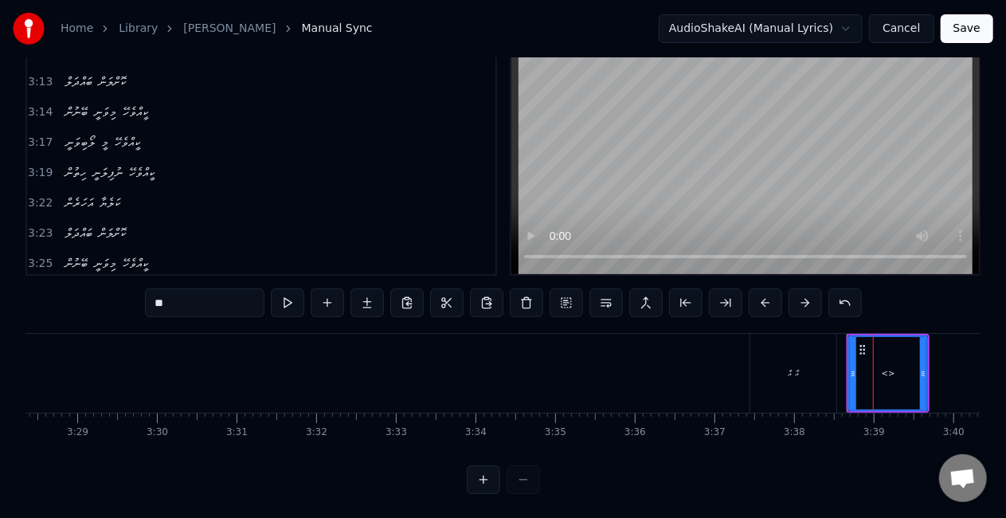
click at [808, 379] on div "އާ އާ" at bounding box center [793, 373] width 86 height 79
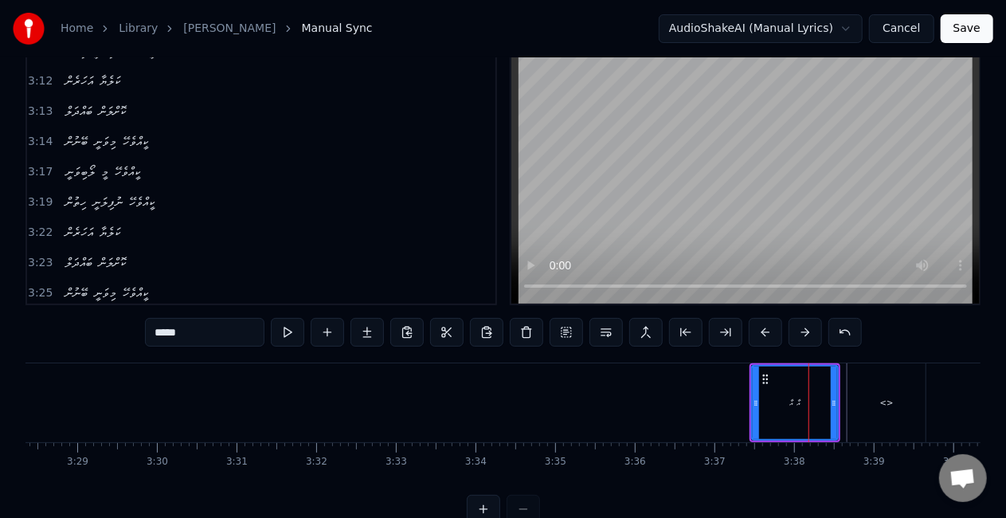
scroll to position [1706, 0]
drag, startPoint x: 182, startPoint y: 336, endPoint x: 140, endPoint y: 324, distance: 43.9
click at [140, 325] on div "0:40 ލޯބިވަނީ މީ ކީއްވެހޭ 0:43 ހިތުން ނުފިލަނީ ކީއްވެހޭ 0:45 އަހަރެން ކަލެޔާ 0:…" at bounding box center [502, 284] width 955 height 477
click at [862, 413] on div "<>" at bounding box center [886, 402] width 78 height 79
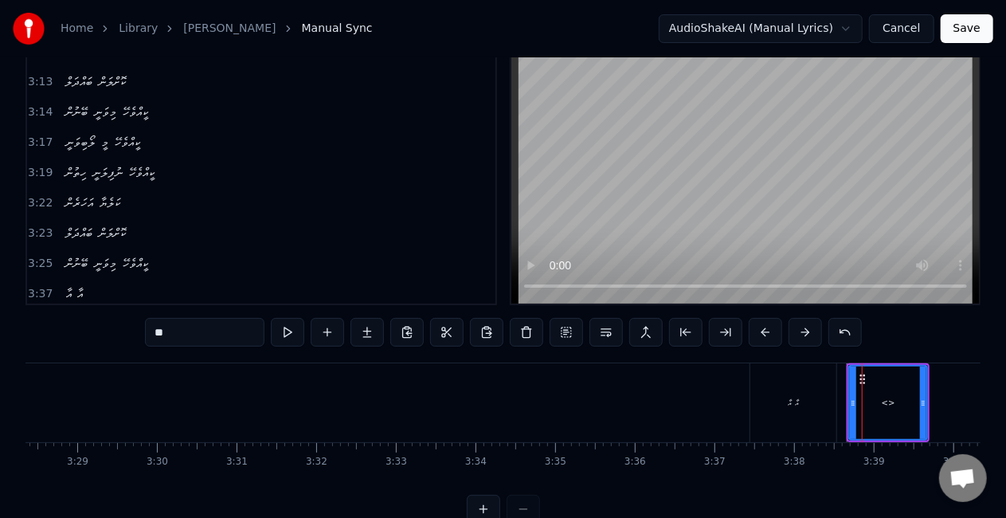
scroll to position [66, 0]
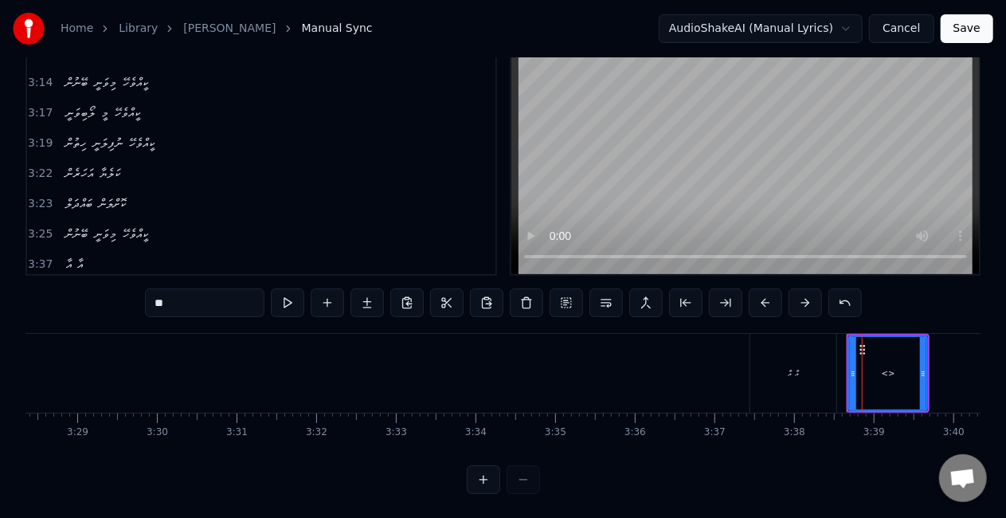
drag, startPoint x: 199, startPoint y: 297, endPoint x: 104, endPoint y: 290, distance: 95.1
click at [115, 292] on div "0:40 ލޯބިވަނީ މީ ކީއްވެހޭ 0:43 ހިތުން ނުފިލަނީ ކީއްވެހޭ 0:45 އަހަރެން ކަލެޔާ 0:…" at bounding box center [502, 255] width 955 height 477
paste input "***"
type input "*****"
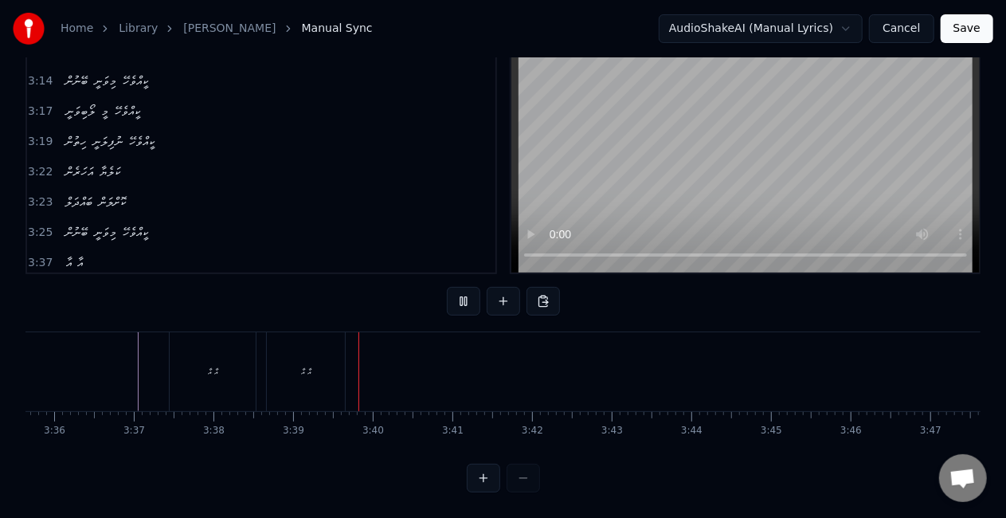
scroll to position [0, 17217]
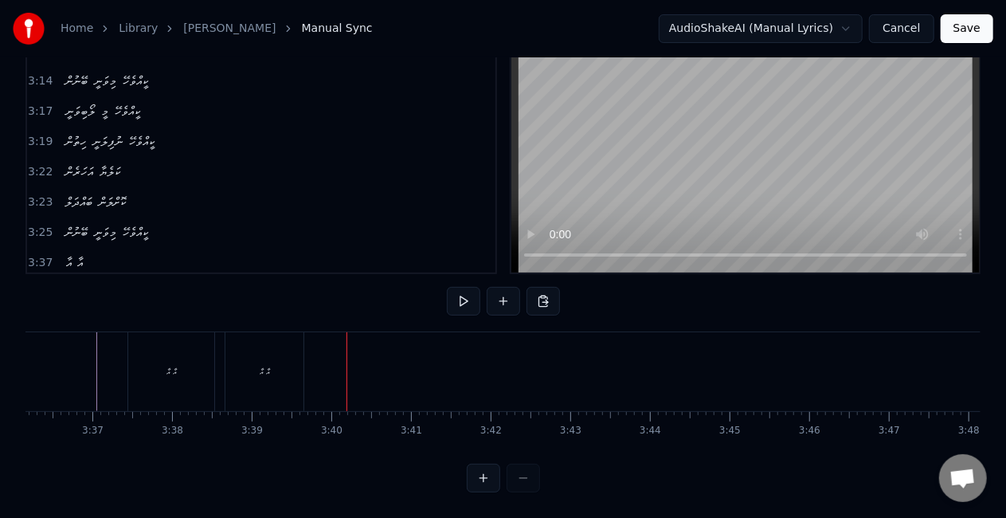
click at [181, 356] on div "އާ އާ" at bounding box center [171, 371] width 86 height 79
click at [288, 363] on div "އާ އާ" at bounding box center [266, 371] width 78 height 79
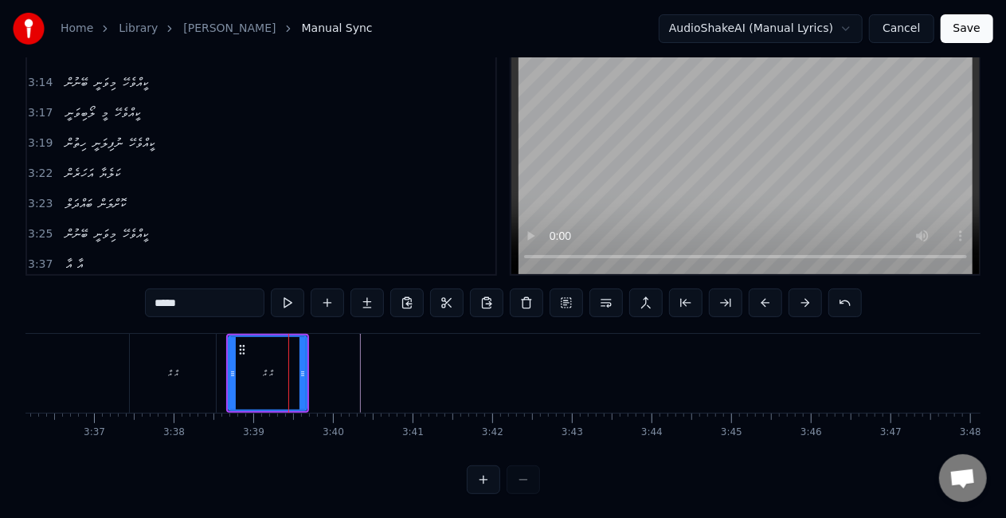
click at [225, 304] on input "*****" at bounding box center [204, 302] width 119 height 29
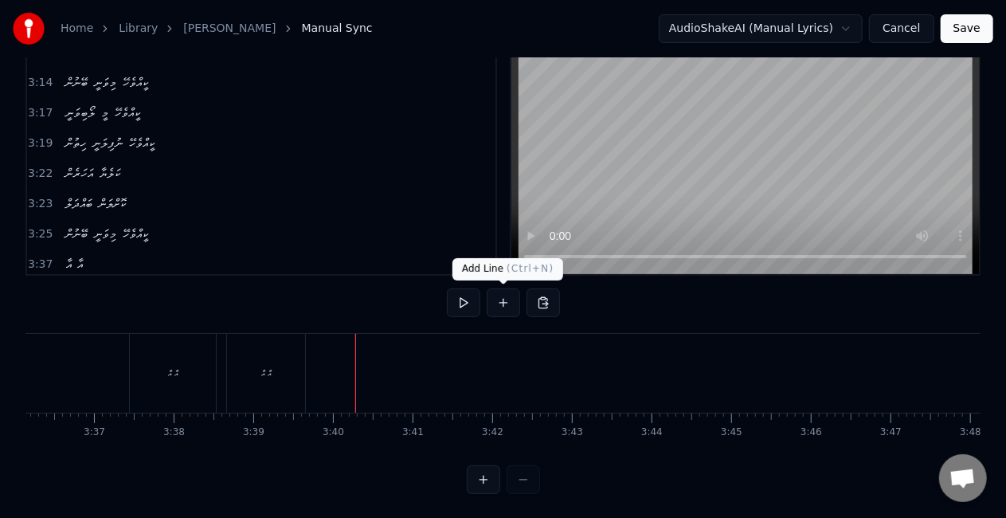
click at [497, 303] on button at bounding box center [503, 302] width 33 height 29
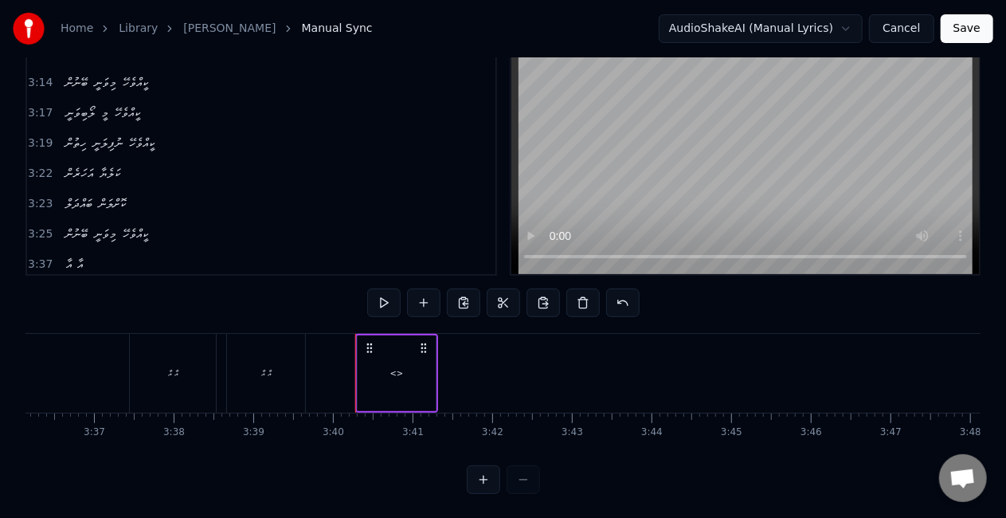
click at [400, 365] on div "<>" at bounding box center [397, 373] width 78 height 76
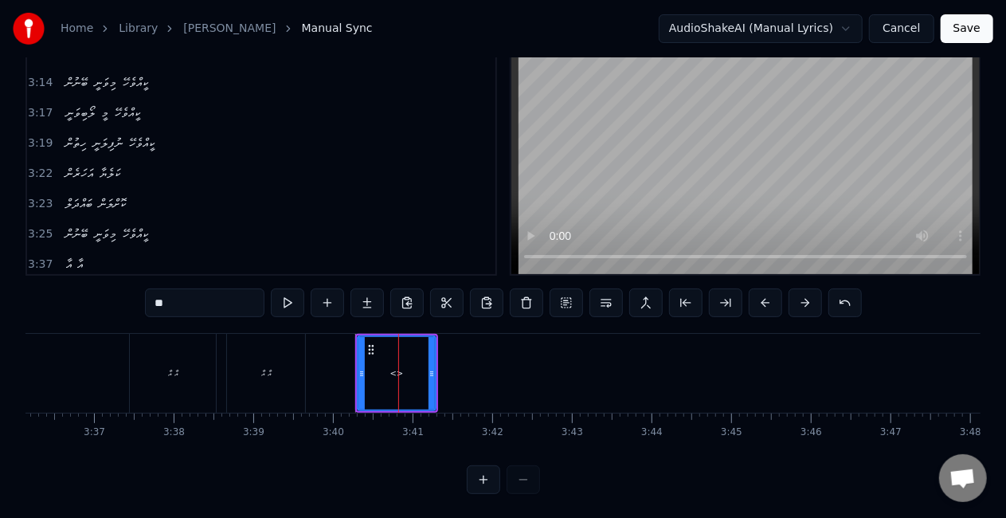
drag, startPoint x: 210, startPoint y: 301, endPoint x: 133, endPoint y: 288, distance: 78.3
click at [134, 288] on div "0:40 ލޯބިވަނީ މީ ކީއްވެހޭ 0:43 ހިތުން ނުފިލަނީ ކީއްވެހޭ 0:45 އަހަރެން ކަލެޔާ 0:…" at bounding box center [502, 255] width 955 height 477
paste input "***"
type input "*****"
click at [363, 346] on icon at bounding box center [364, 349] width 13 height 13
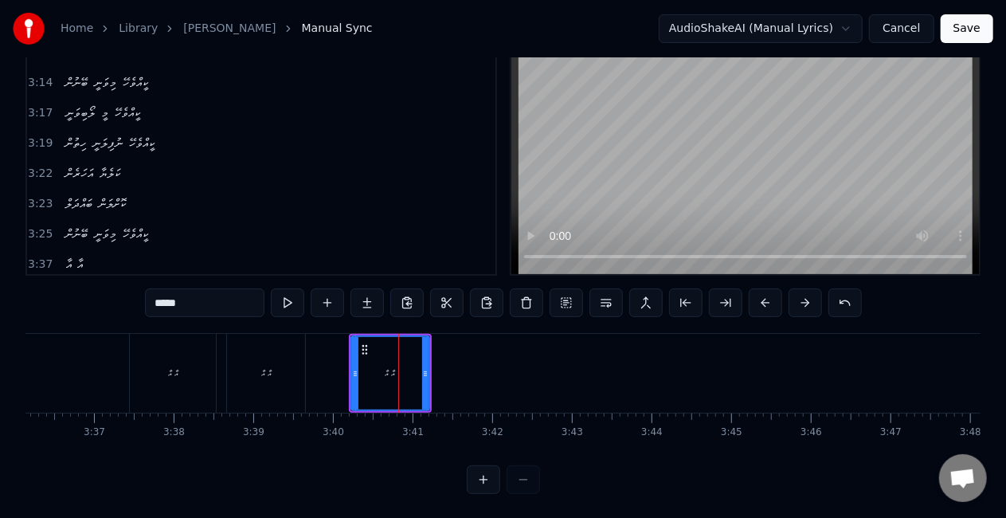
click at [219, 357] on div "އާ އާ" at bounding box center [174, 373] width 91 height 79
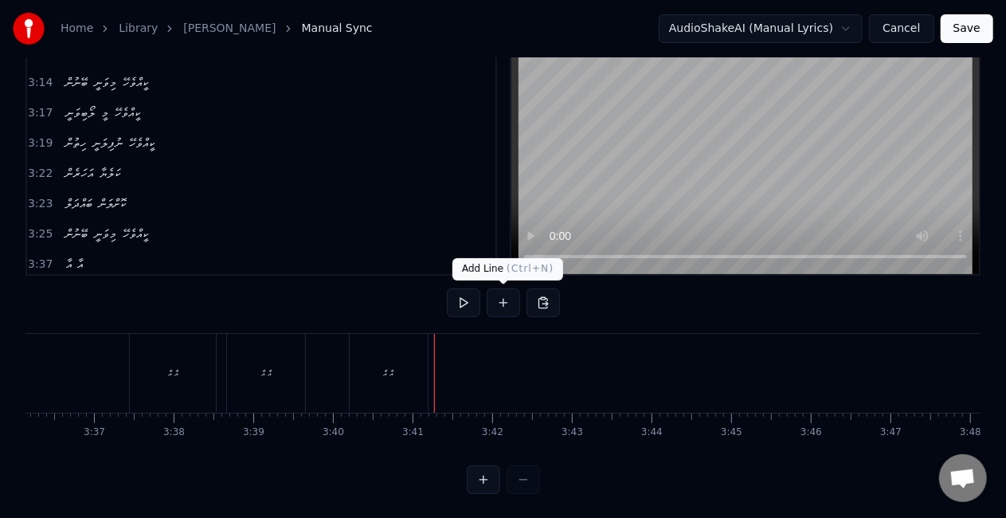
click at [499, 301] on button at bounding box center [503, 302] width 33 height 29
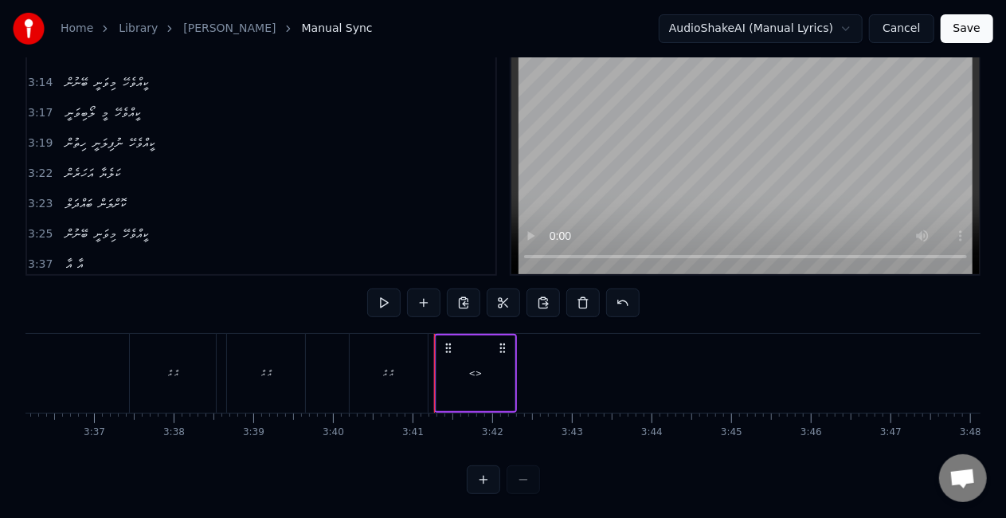
click at [469, 371] on div "<>" at bounding box center [475, 373] width 78 height 76
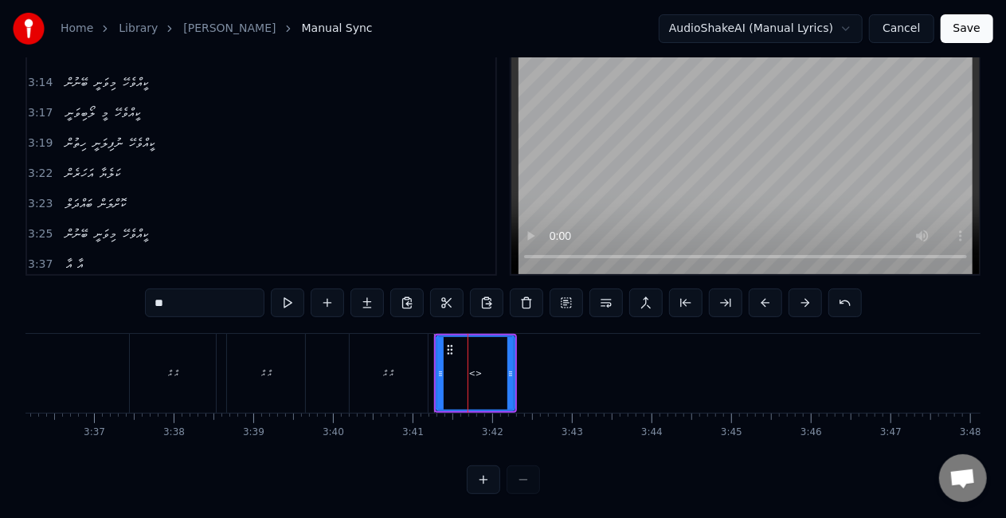
drag, startPoint x: 202, startPoint y: 299, endPoint x: 113, endPoint y: 286, distance: 90.2
click at [115, 286] on div "0:40 ލޯބިވަނީ މީ ކީއްވެހޭ 0:43 ހިތުން ނުފިލަނީ ކީއްވެހޭ 0:45 އަހަރެން ކަލެޔާ 0:…" at bounding box center [502, 255] width 955 height 477
paste input "***"
drag, startPoint x: 188, startPoint y: 299, endPoint x: 167, endPoint y: 297, distance: 20.8
click at [167, 297] on input "*****" at bounding box center [204, 302] width 119 height 29
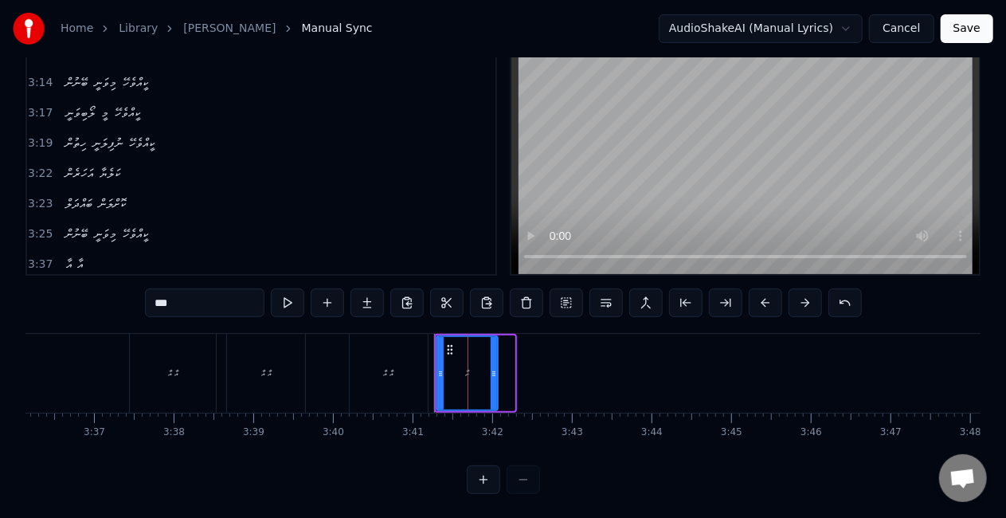
drag, startPoint x: 511, startPoint y: 376, endPoint x: 488, endPoint y: 374, distance: 22.4
click at [495, 375] on icon at bounding box center [494, 373] width 6 height 13
click at [372, 370] on div "އާ އާ" at bounding box center [389, 373] width 78 height 79
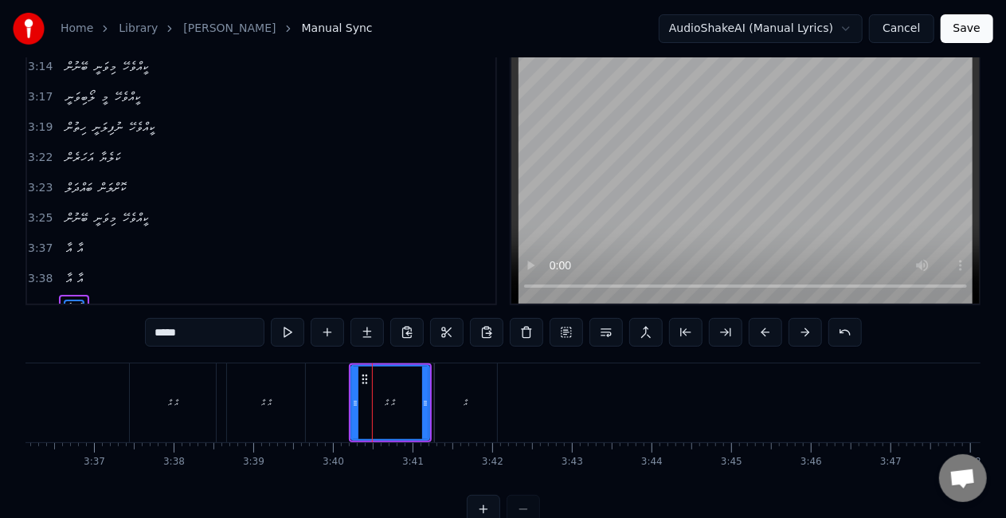
scroll to position [1766, 0]
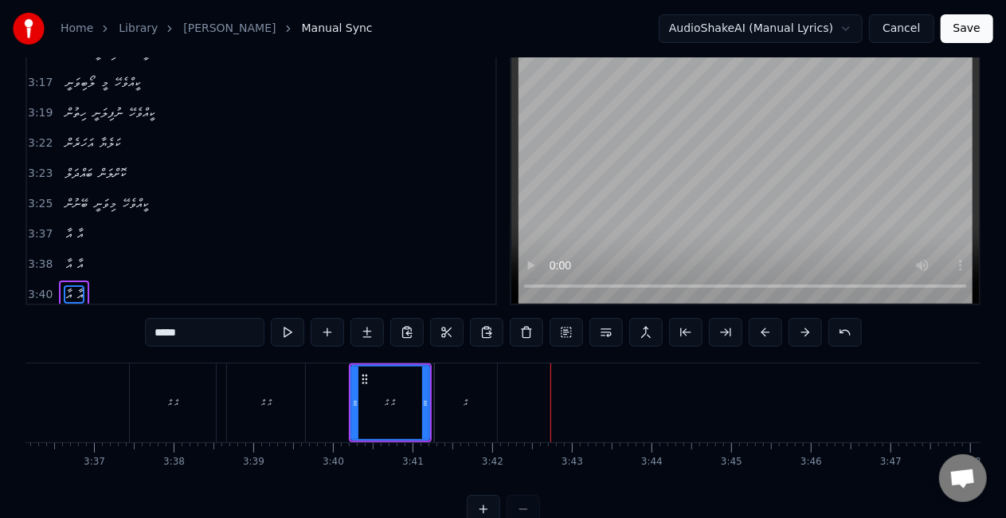
click at [139, 413] on div "އާ އާ" at bounding box center [173, 402] width 86 height 79
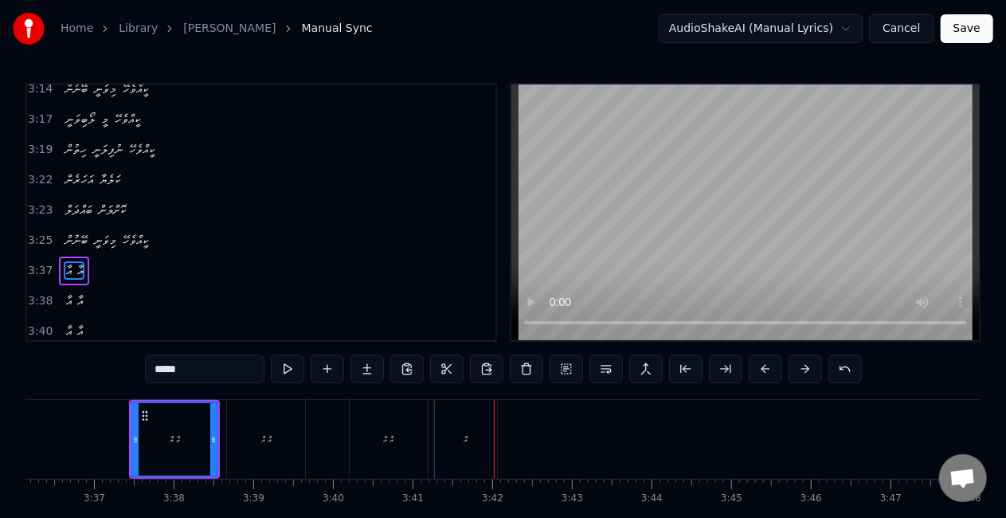
click at [452, 441] on div "އާ" at bounding box center [466, 439] width 62 height 79
type input "**"
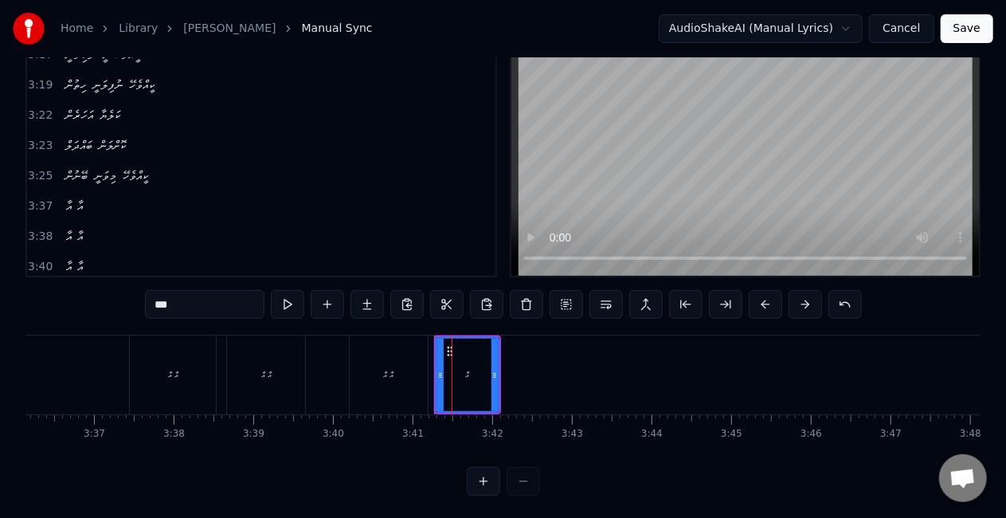
scroll to position [66, 0]
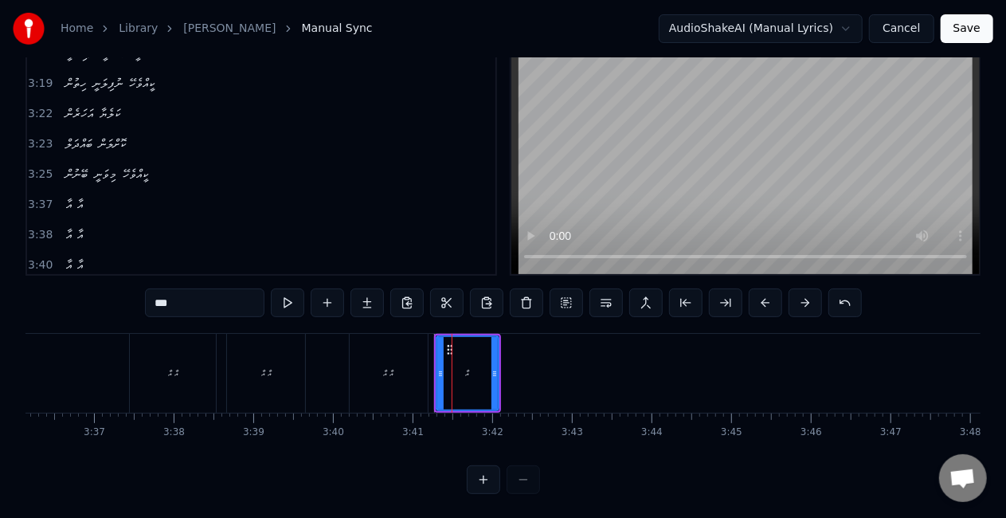
drag, startPoint x: 452, startPoint y: 352, endPoint x: 440, endPoint y: 350, distance: 11.3
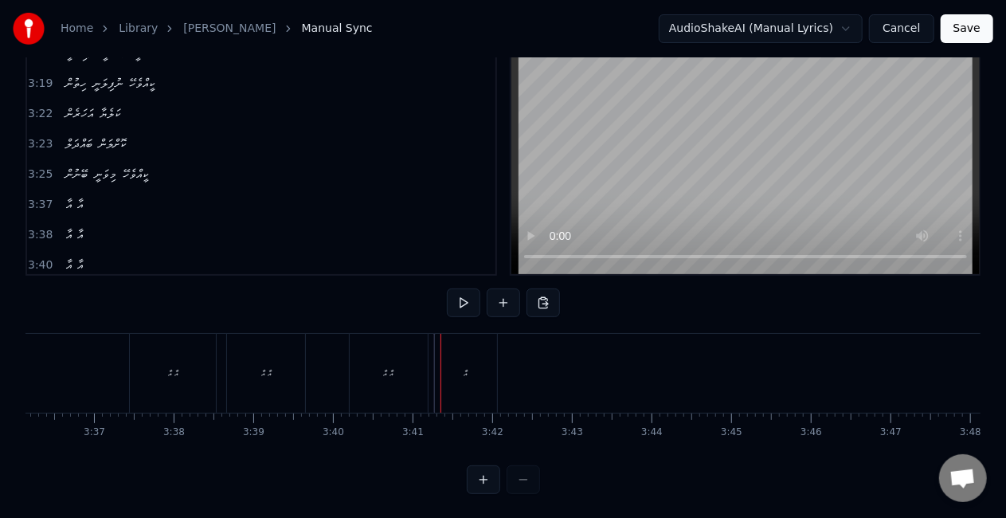
click at [456, 365] on div "އާ" at bounding box center [466, 373] width 62 height 79
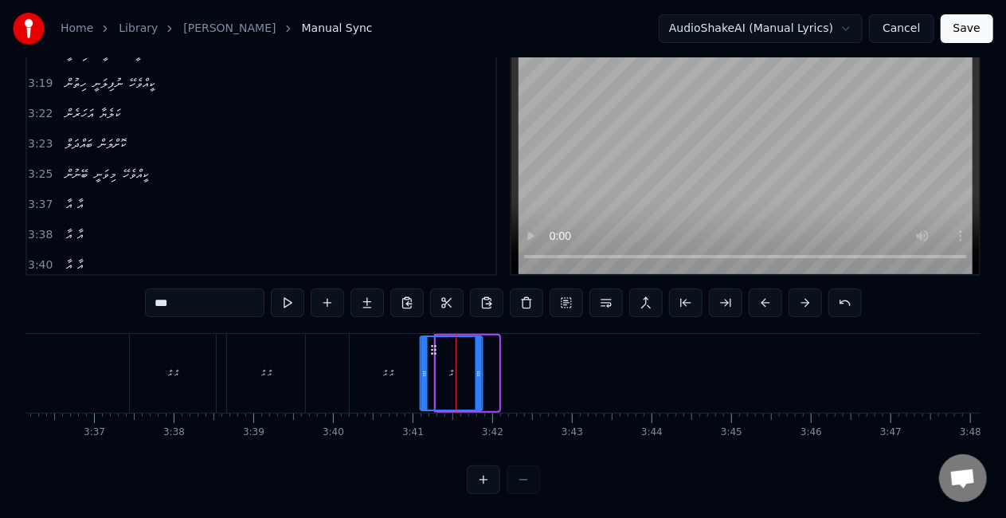
drag, startPoint x: 452, startPoint y: 347, endPoint x: 436, endPoint y: 343, distance: 17.2
click at [436, 343] on icon at bounding box center [433, 349] width 13 height 13
click at [387, 362] on div "އާ އާ" at bounding box center [389, 373] width 78 height 79
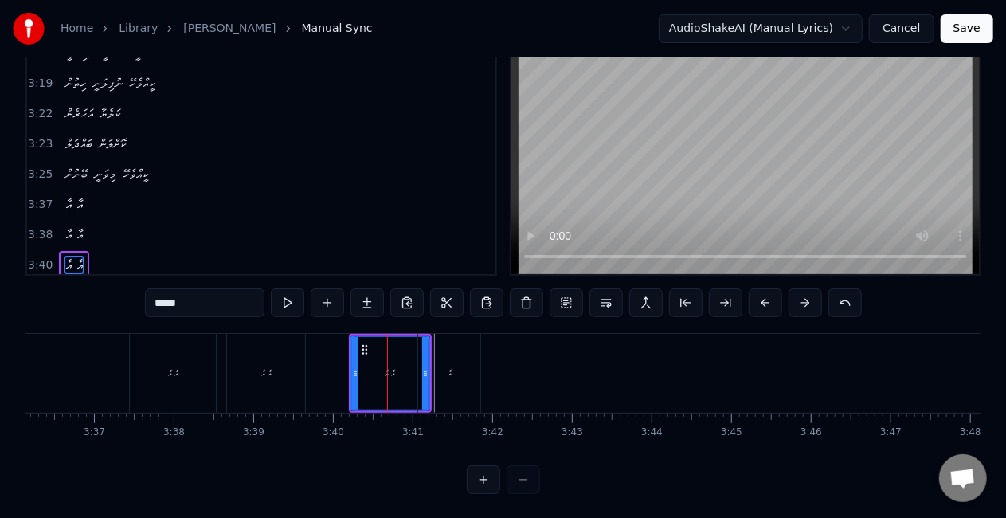
scroll to position [37, 0]
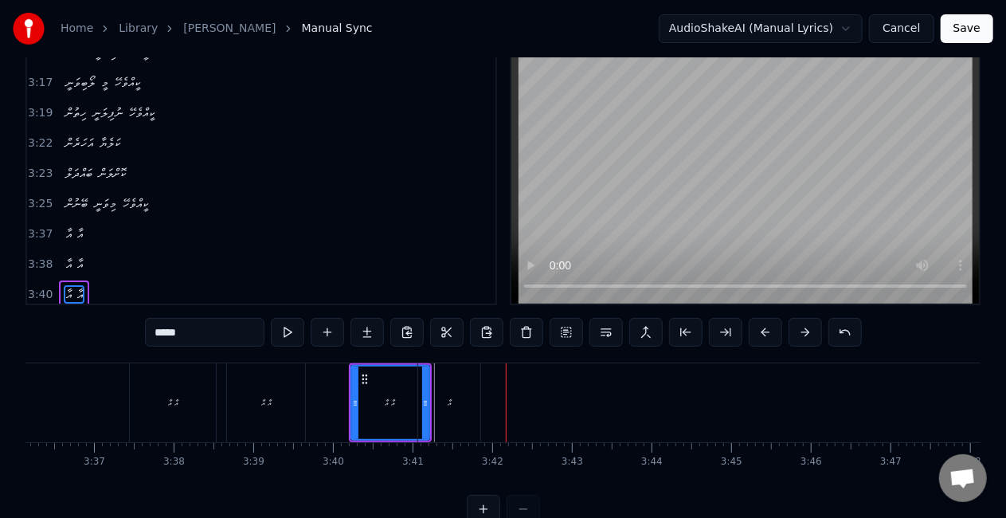
click at [450, 411] on div "އާ" at bounding box center [449, 402] width 62 height 79
type input "**"
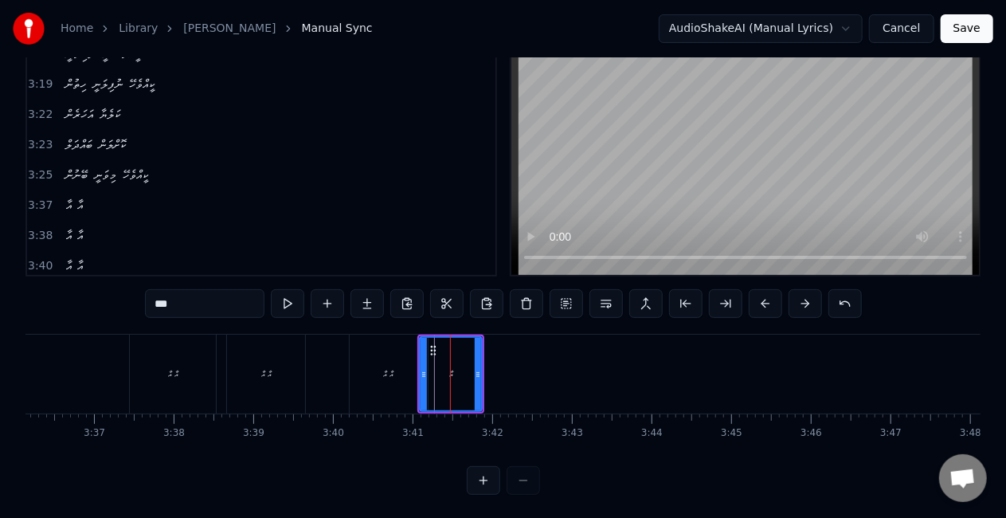
scroll to position [66, 0]
drag, startPoint x: 424, startPoint y: 390, endPoint x: 401, endPoint y: 389, distance: 22.4
click at [400, 389] on div at bounding box center [400, 373] width 6 height 72
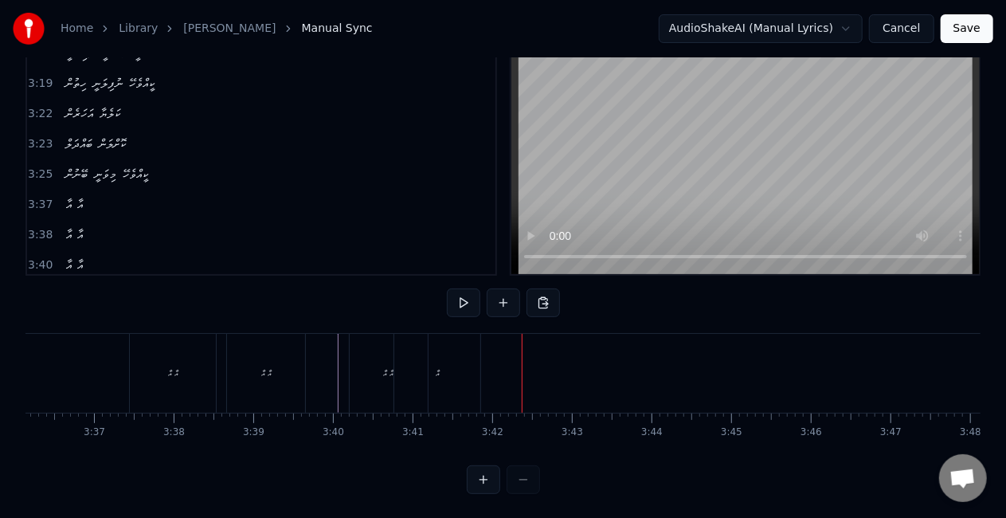
click at [429, 398] on div "އާ" at bounding box center [437, 373] width 86 height 79
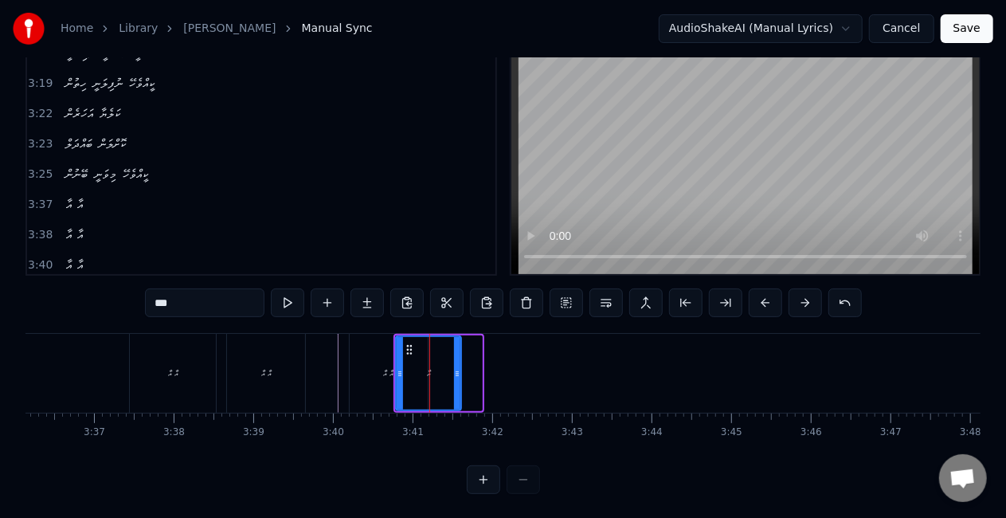
drag, startPoint x: 478, startPoint y: 379, endPoint x: 456, endPoint y: 372, distance: 23.4
click at [457, 373] on div at bounding box center [457, 373] width 6 height 72
click at [382, 382] on div "އާ އާ" at bounding box center [389, 373] width 78 height 79
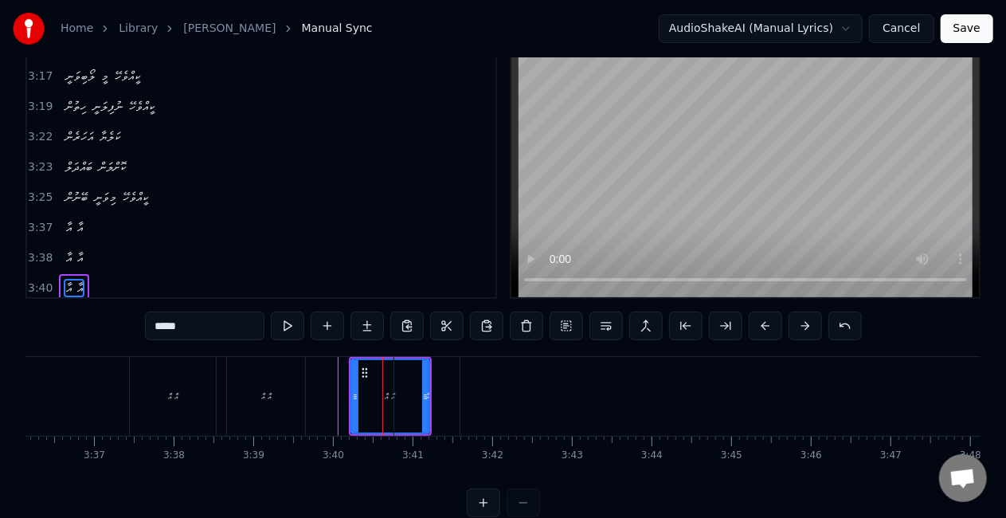
scroll to position [37, 0]
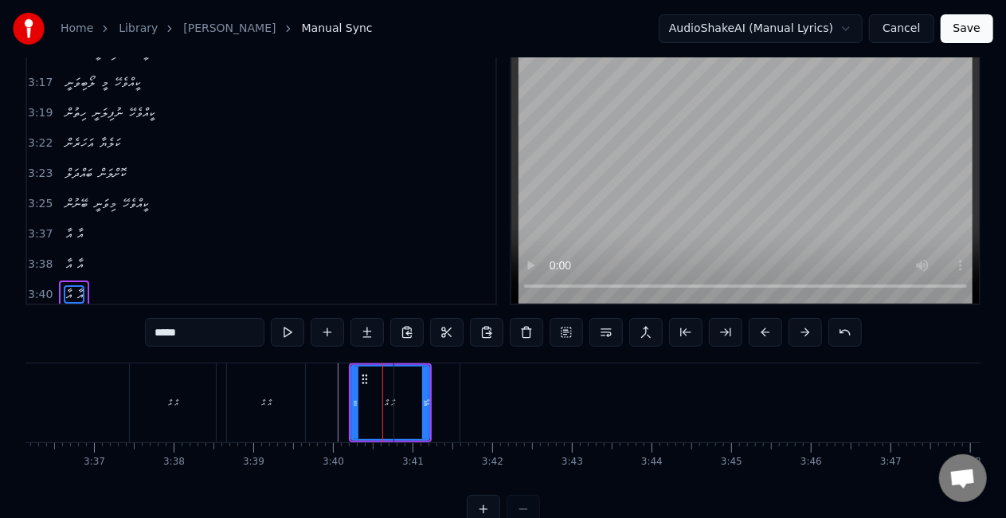
click at [436, 402] on div "އާ" at bounding box center [426, 402] width 65 height 79
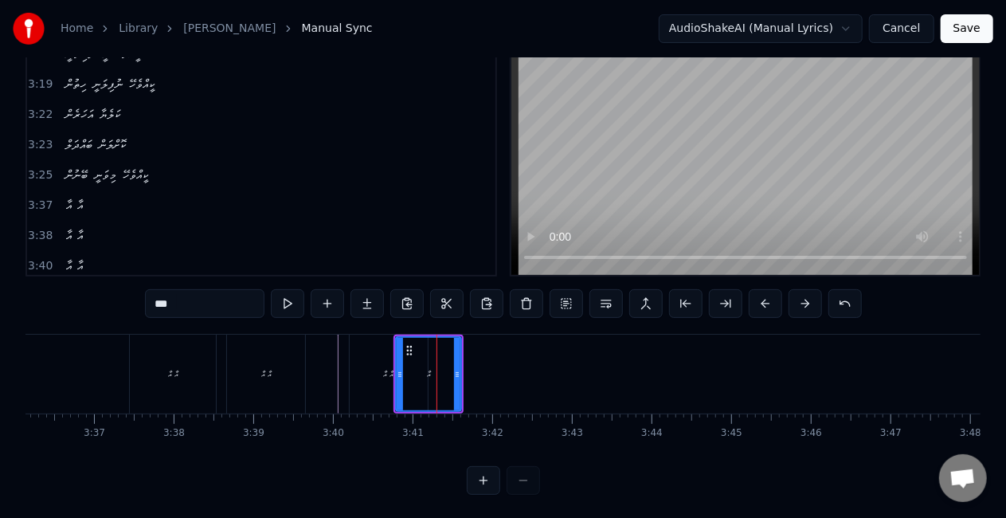
scroll to position [66, 0]
click at [357, 383] on div "އާ އާ" at bounding box center [389, 373] width 78 height 79
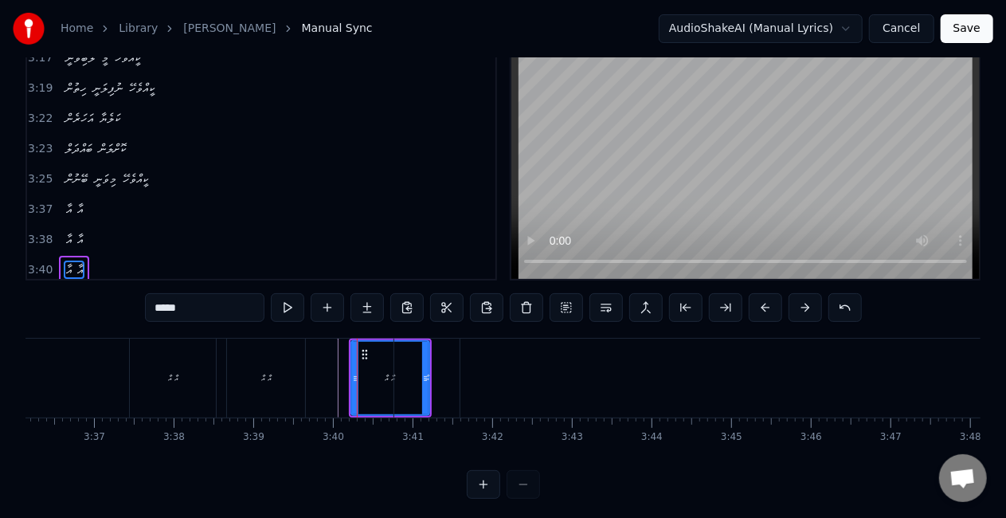
scroll to position [37, 0]
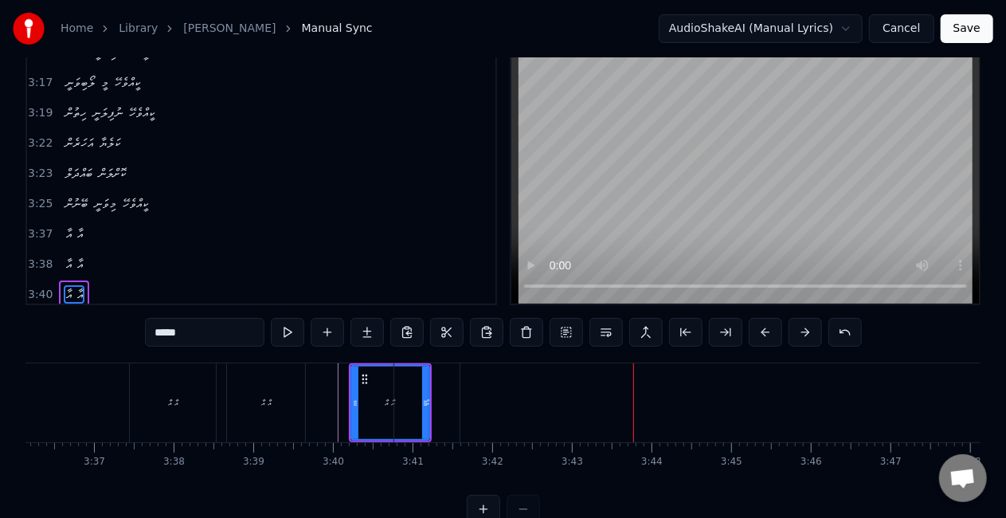
click at [399, 419] on div "އާ" at bounding box center [426, 402] width 65 height 79
type input "**"
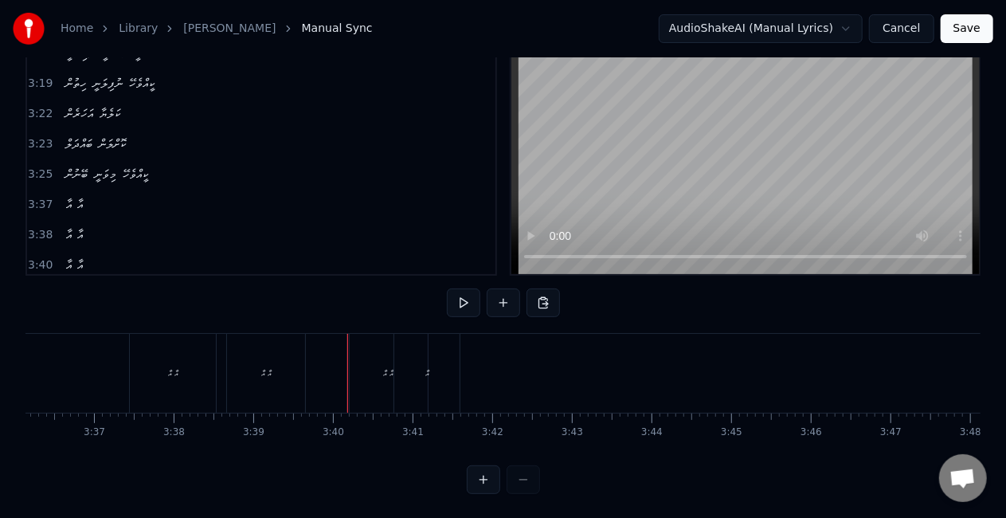
click at [371, 384] on div "އާ އާ" at bounding box center [389, 373] width 78 height 79
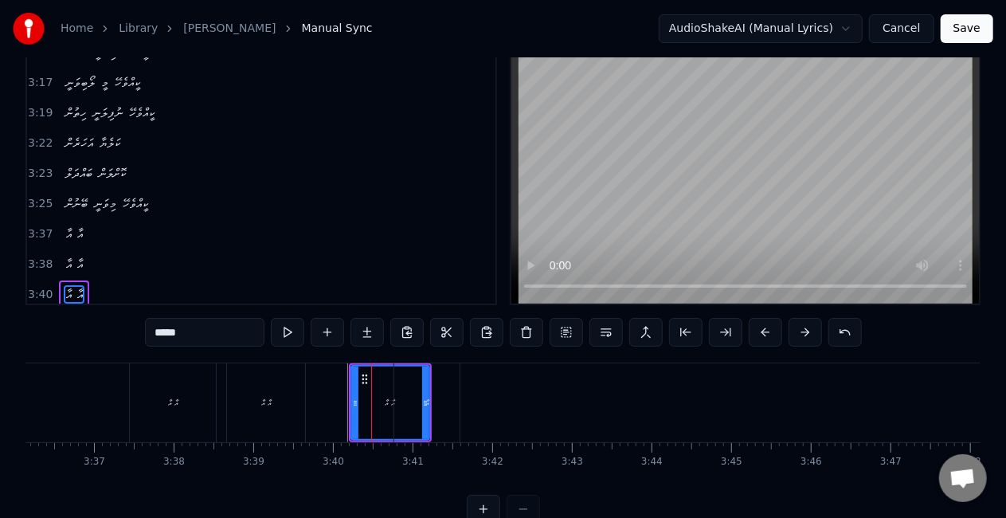
scroll to position [81, 0]
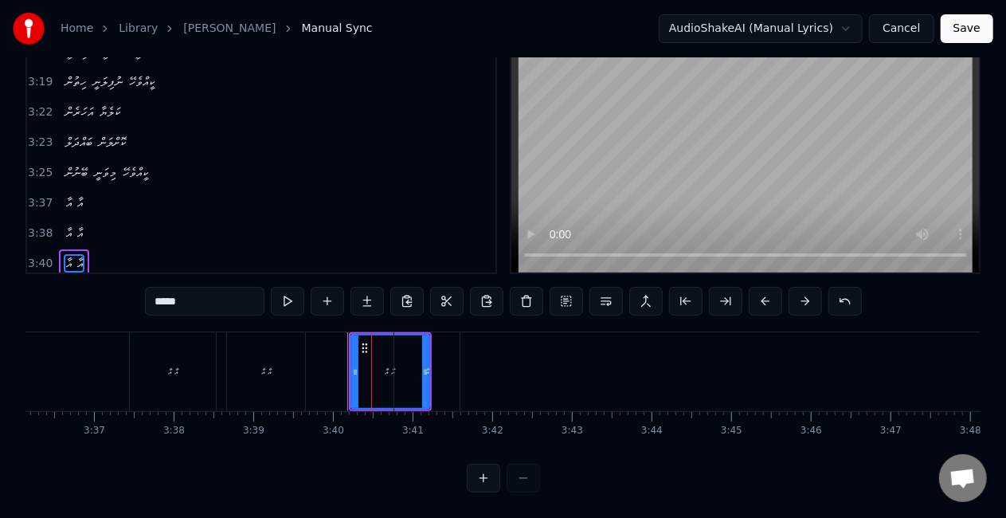
click at [182, 350] on div "އާ އާ" at bounding box center [173, 371] width 86 height 79
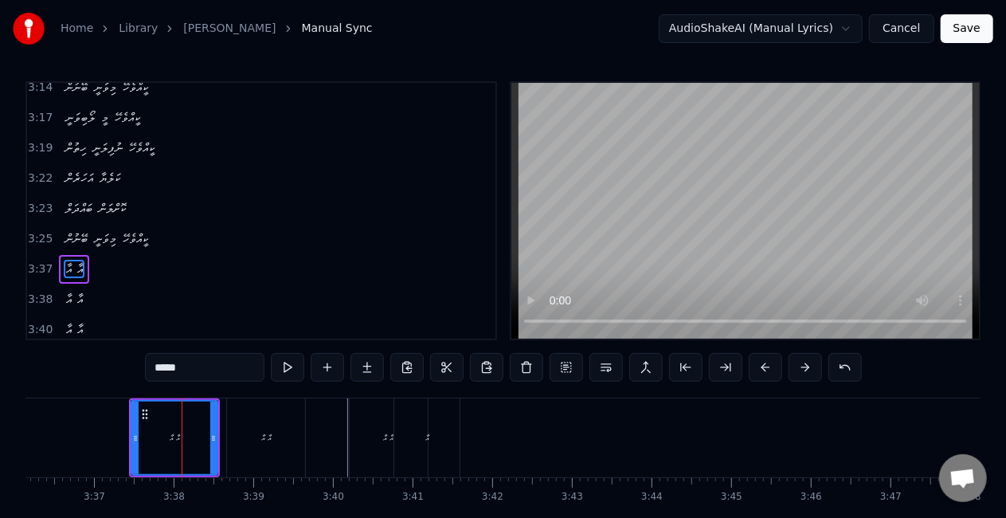
scroll to position [0, 0]
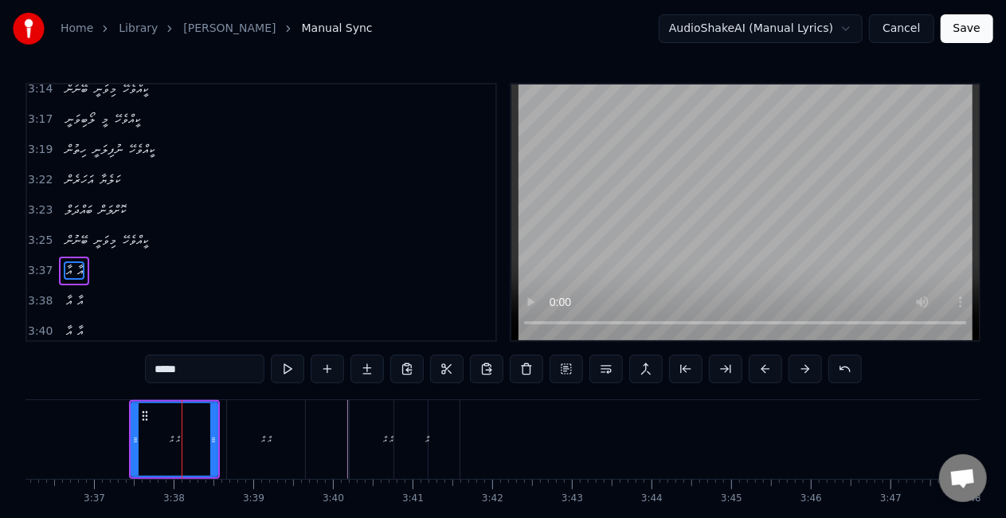
click at [296, 417] on div "އާ އާ" at bounding box center [266, 439] width 78 height 79
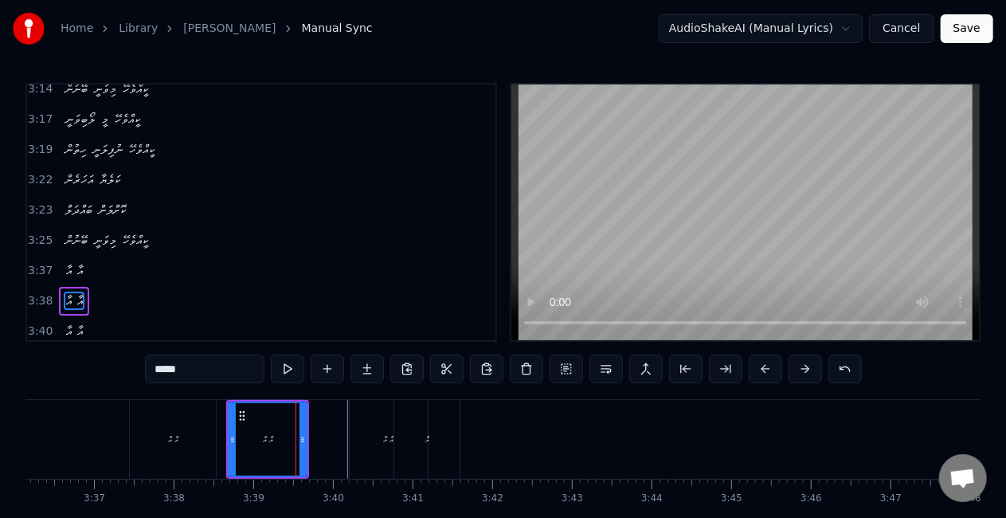
scroll to position [6, 0]
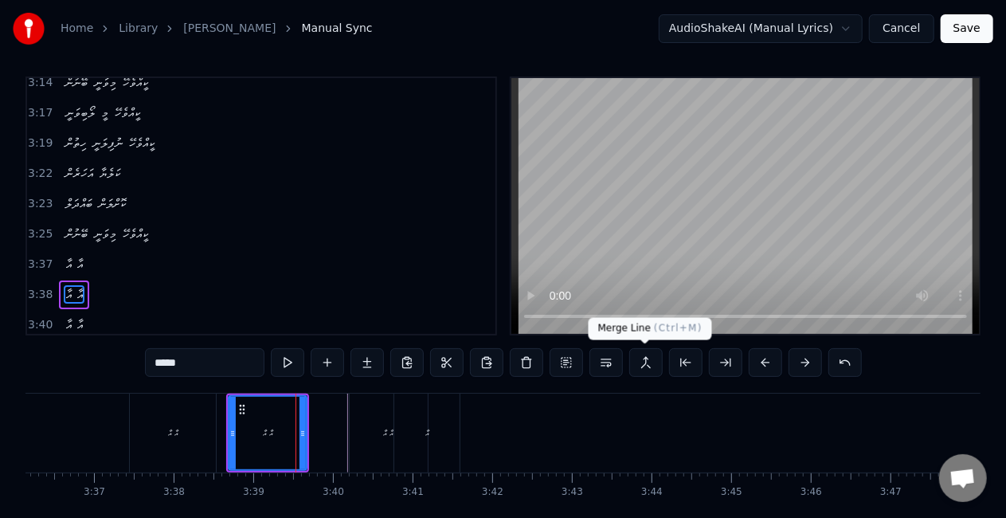
click at [646, 362] on button at bounding box center [645, 362] width 33 height 29
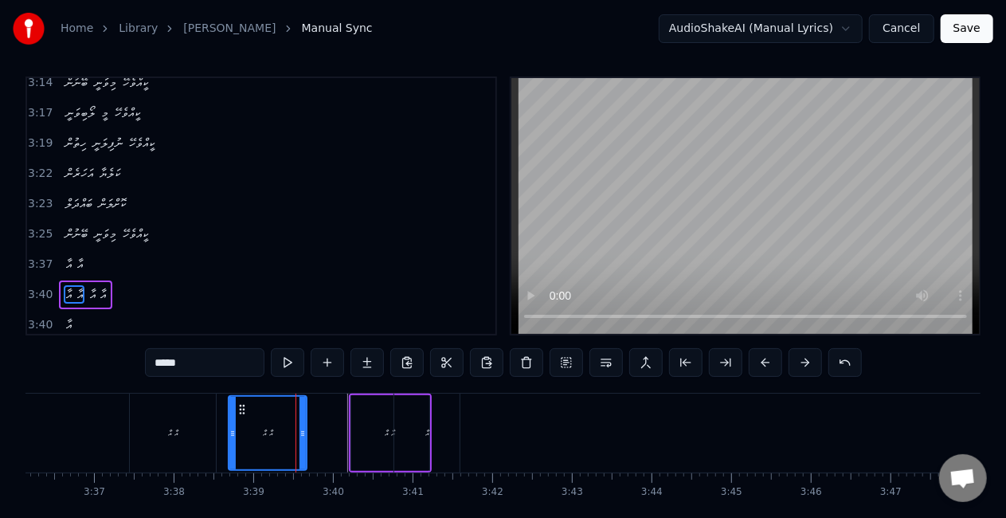
scroll to position [1736, 0]
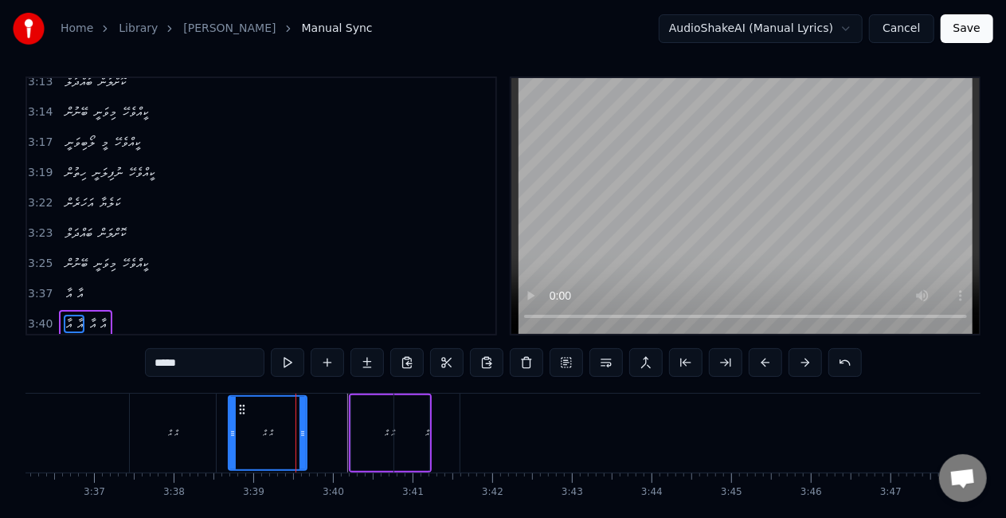
click at [401, 436] on div "އާ" at bounding box center [426, 432] width 65 height 79
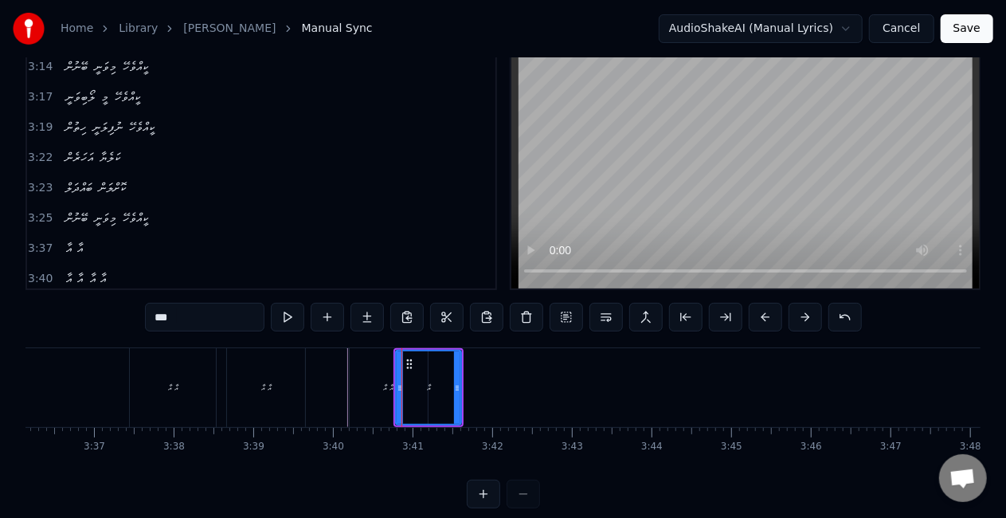
scroll to position [66, 0]
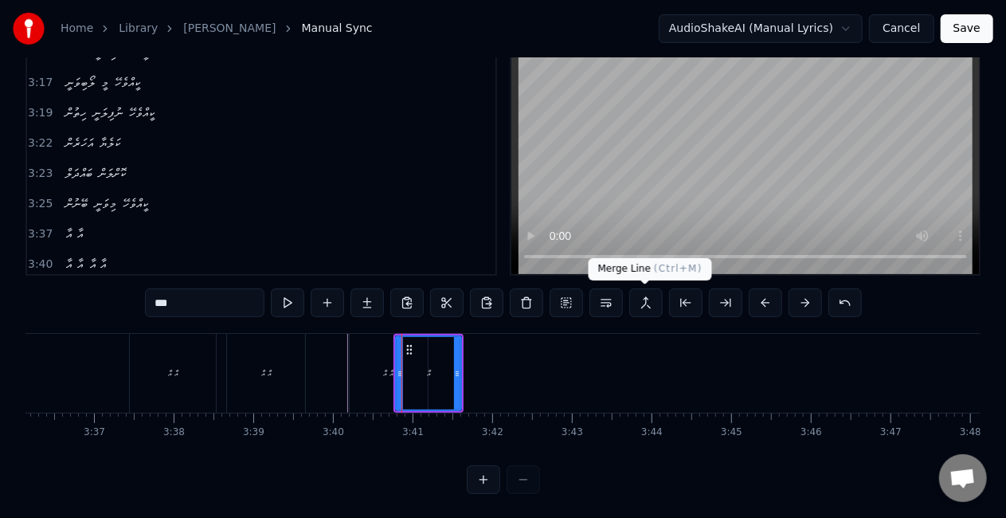
click at [642, 300] on button at bounding box center [645, 302] width 33 height 29
click at [643, 299] on button at bounding box center [645, 302] width 33 height 29
click at [373, 374] on div "އާ އާ" at bounding box center [389, 373] width 78 height 79
type input "*****"
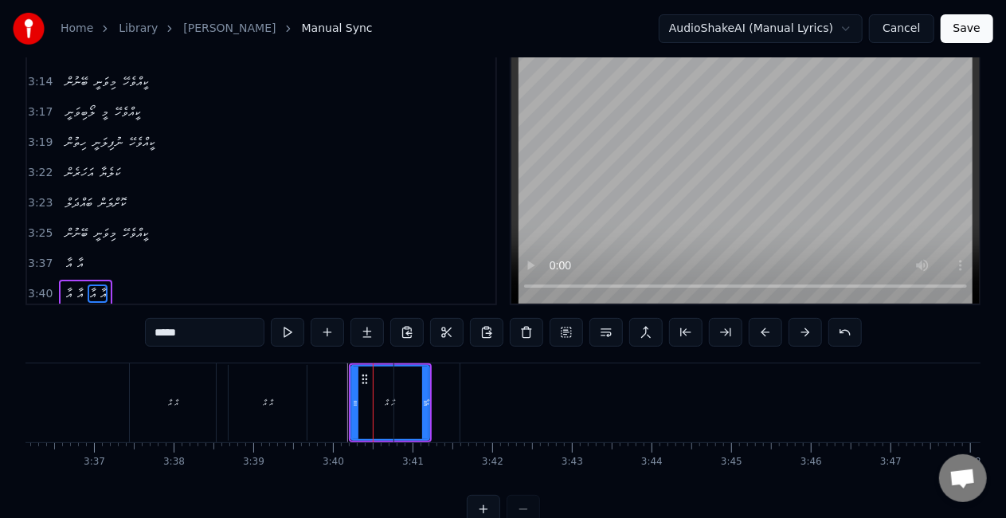
scroll to position [37, 0]
click at [639, 331] on button at bounding box center [645, 332] width 33 height 29
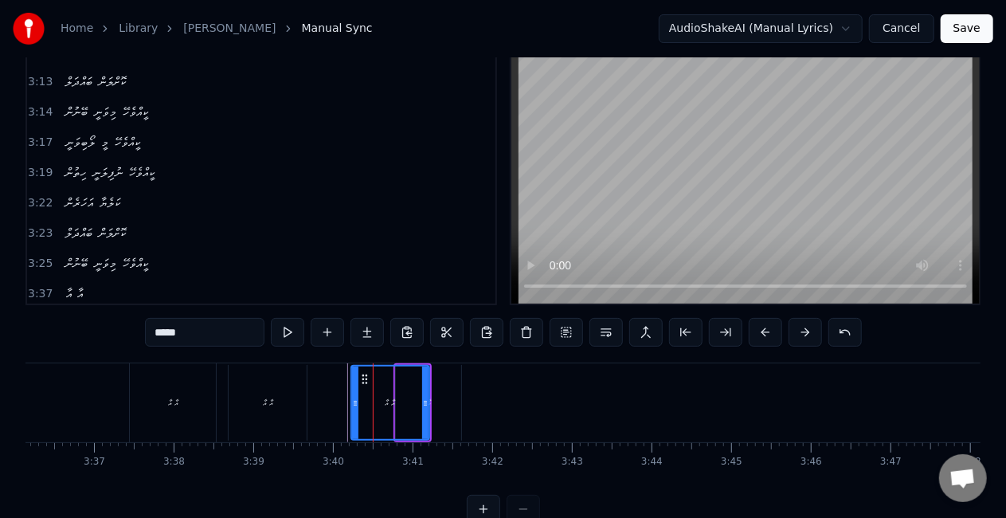
click at [202, 424] on div "އާ އާ" at bounding box center [173, 402] width 86 height 79
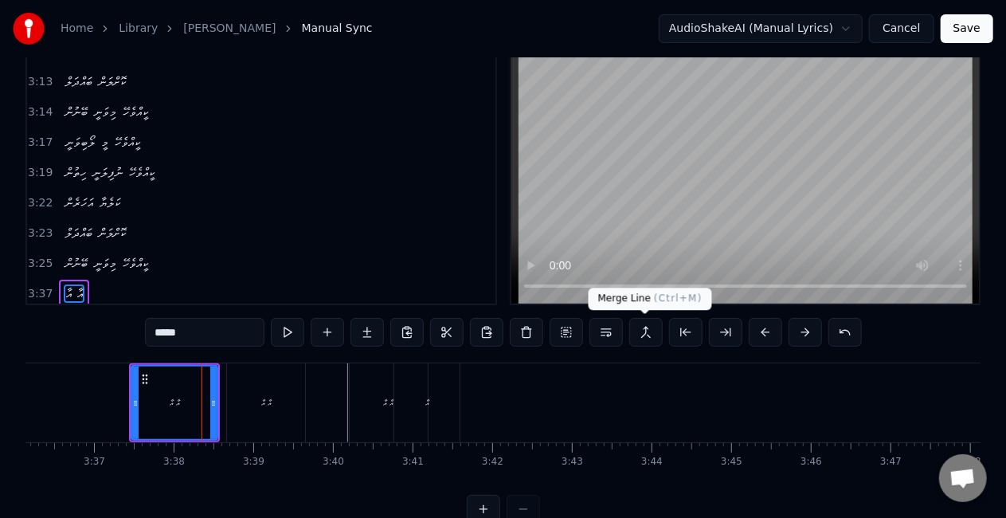
click at [637, 333] on button at bounding box center [645, 332] width 33 height 29
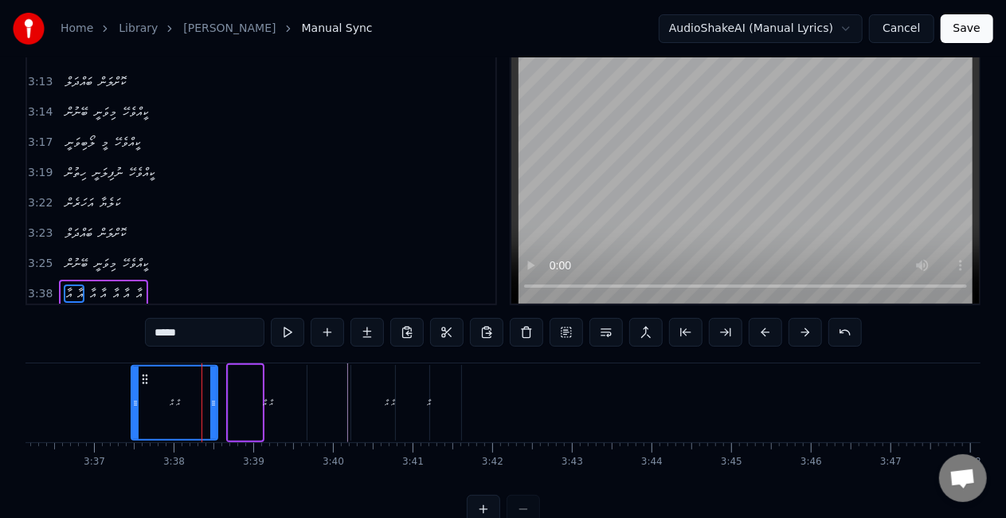
scroll to position [1677, 0]
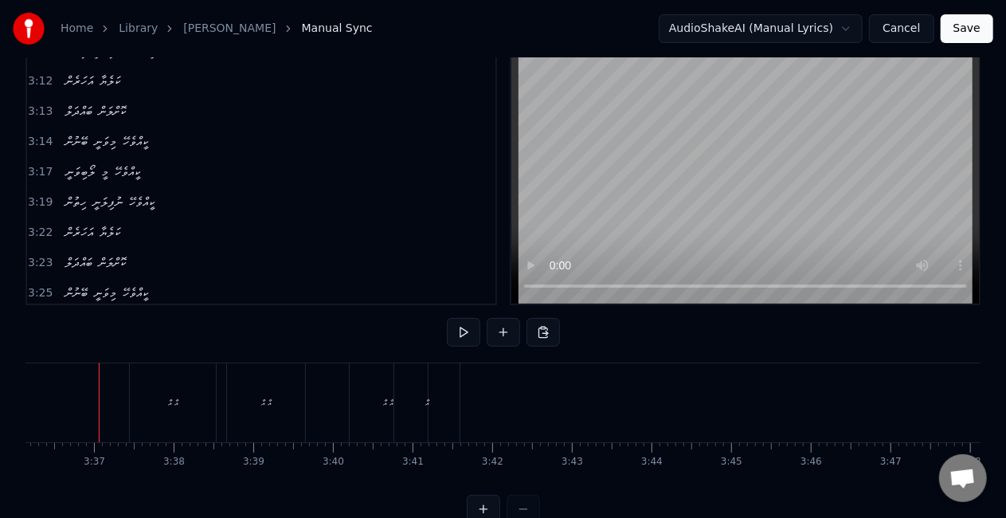
scroll to position [0, 17209]
click at [189, 409] on div "އާ އާ" at bounding box center [179, 402] width 86 height 79
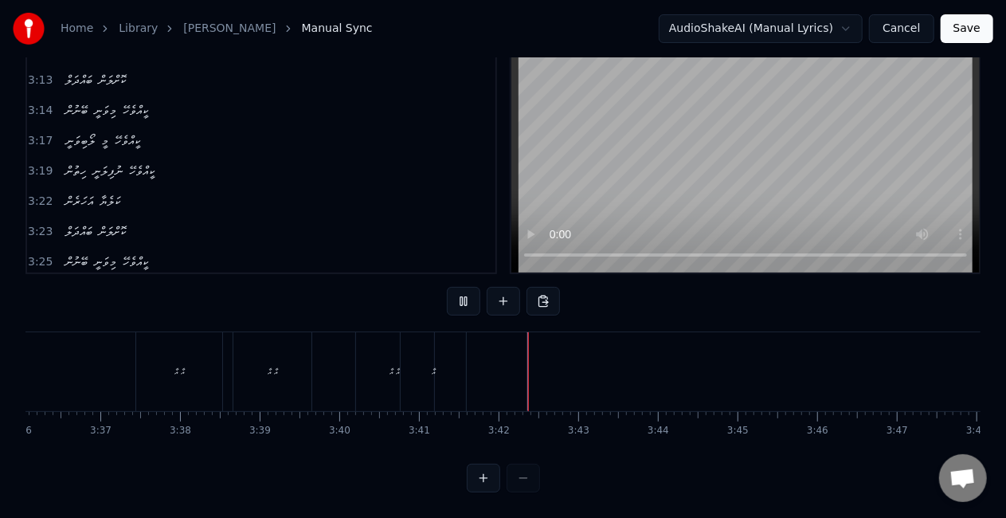
scroll to position [81, 0]
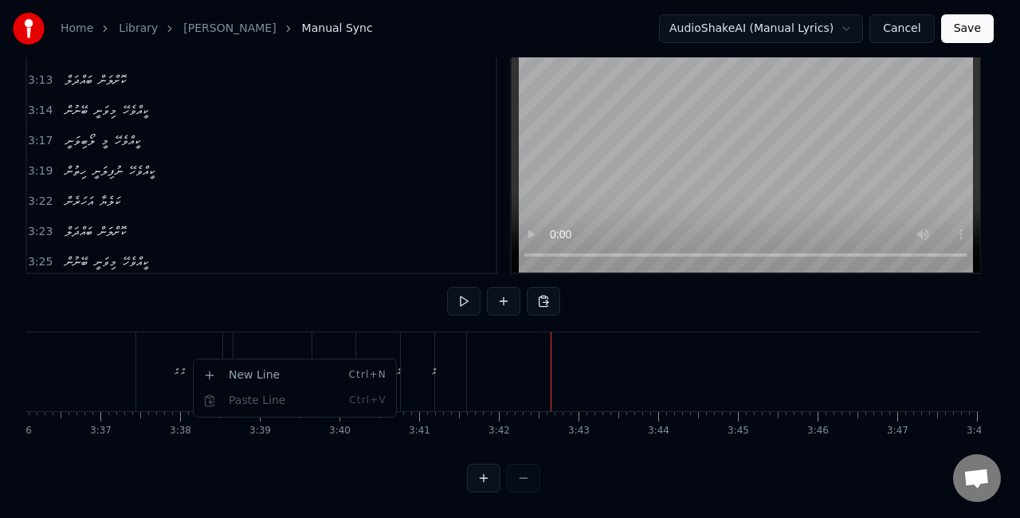
click at [178, 355] on html "Home Library LOABI VANEE MI Manual Sync AudioShakeAI (Manual Lyrics) Cancel Sav…" at bounding box center [510, 224] width 1020 height 585
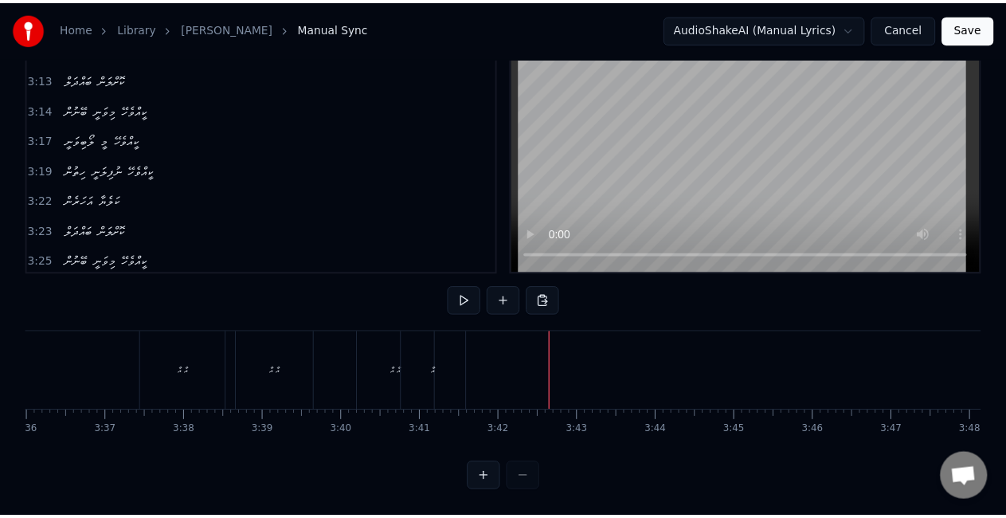
scroll to position [0, 17204]
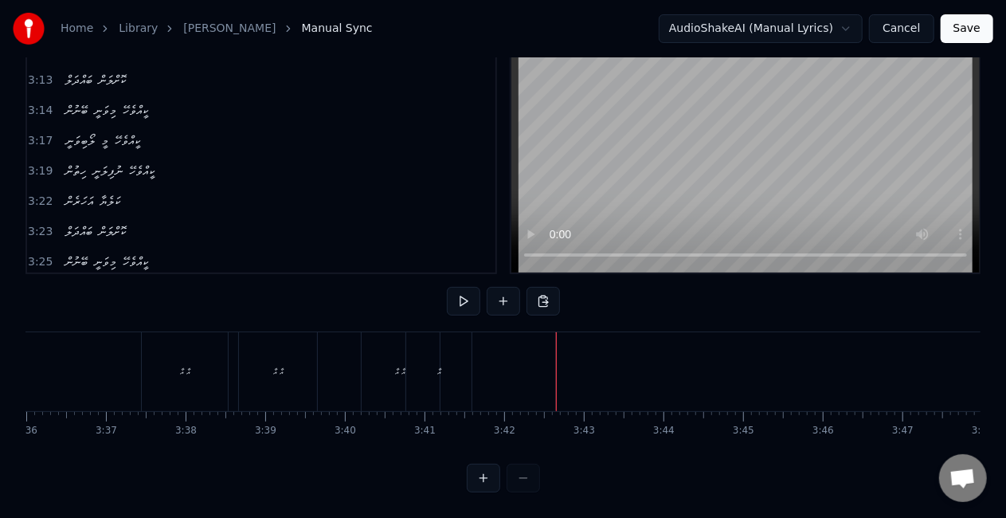
click at [178, 355] on div "އާ އާ" at bounding box center [185, 371] width 86 height 79
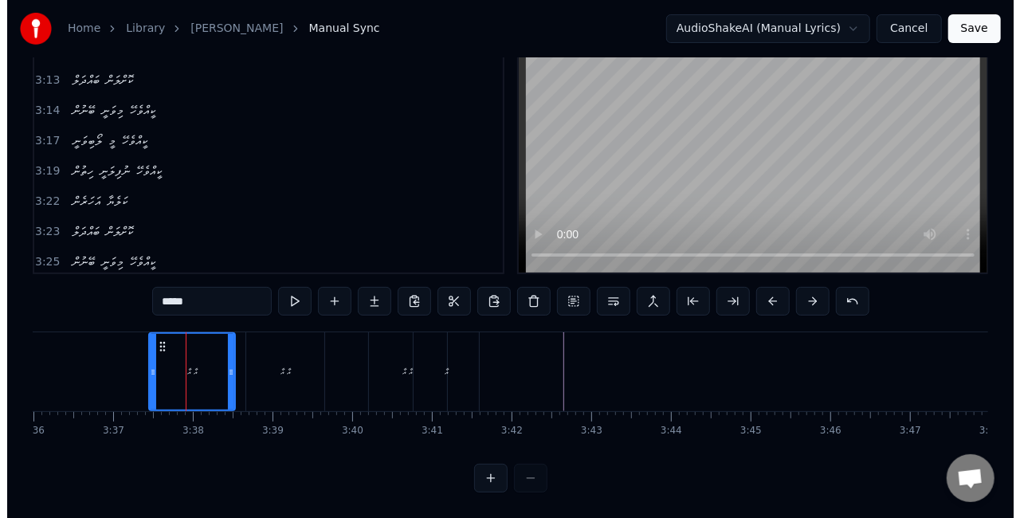
scroll to position [66, 0]
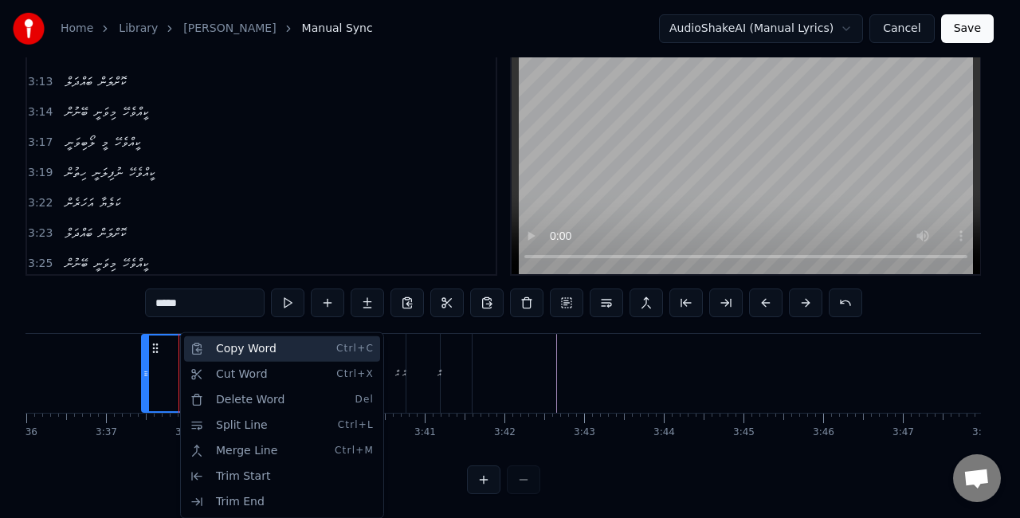
click at [245, 358] on div "Copy Word Ctrl+C" at bounding box center [282, 348] width 196 height 25
click at [245, 355] on div "Copy Word Ctrl+C" at bounding box center [276, 348] width 196 height 25
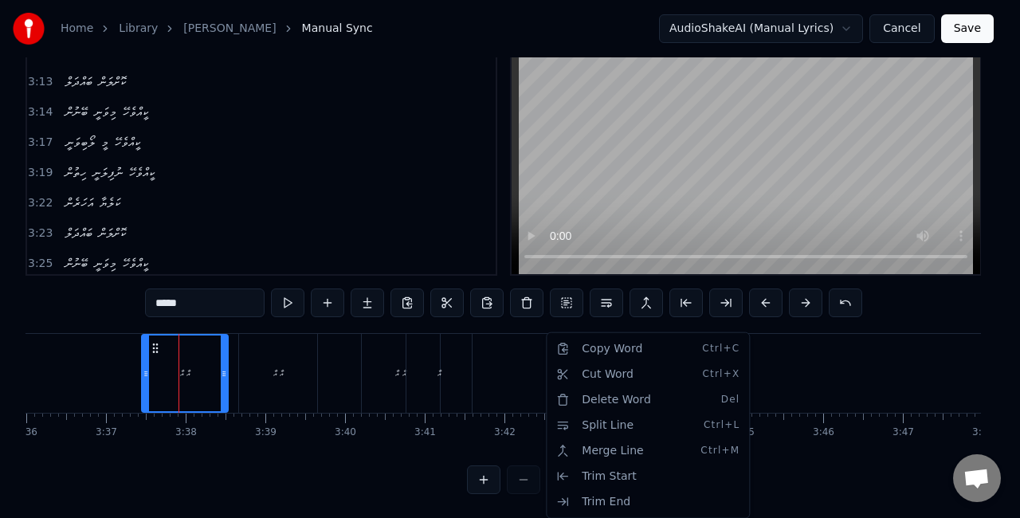
click at [538, 374] on html "Home Library LOABI VANEE MI Manual Sync AudioShakeAI (Manual Lyrics) Cancel Sav…" at bounding box center [510, 226] width 1020 height 585
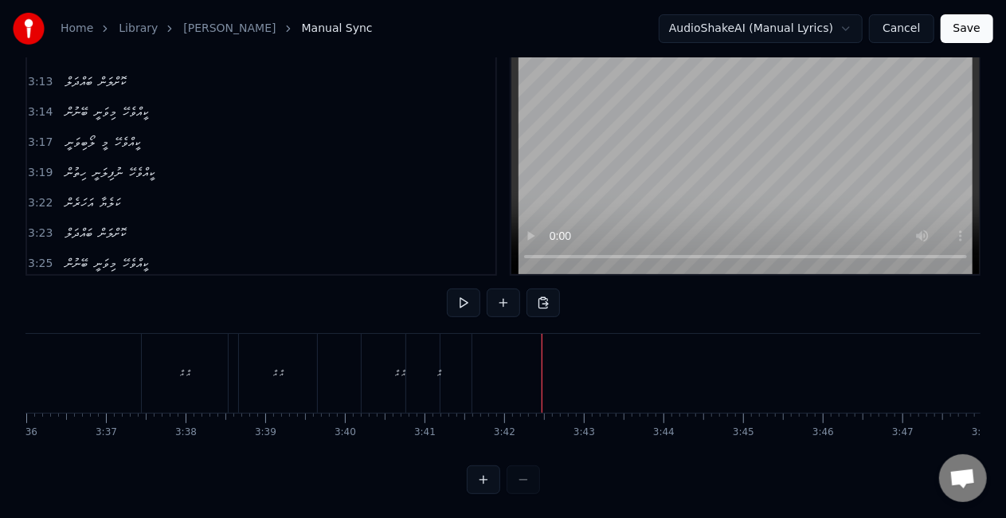
click at [542, 374] on div at bounding box center [542, 373] width 1 height 79
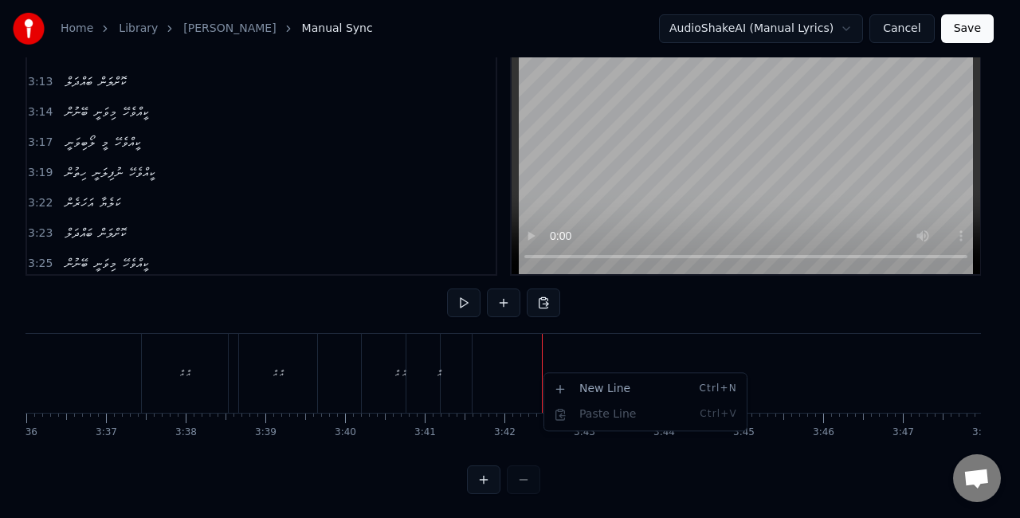
click at [544, 303] on html "Home Library LOABI VANEE MI Manual Sync AudioShakeAI (Manual Lyrics) Cancel Sav…" at bounding box center [510, 226] width 1020 height 585
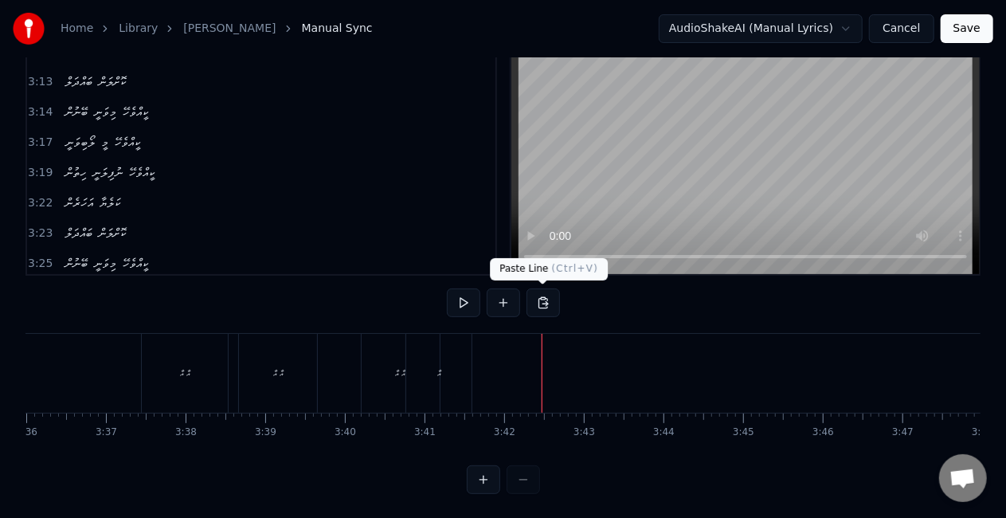
click at [542, 301] on button at bounding box center [542, 302] width 33 height 29
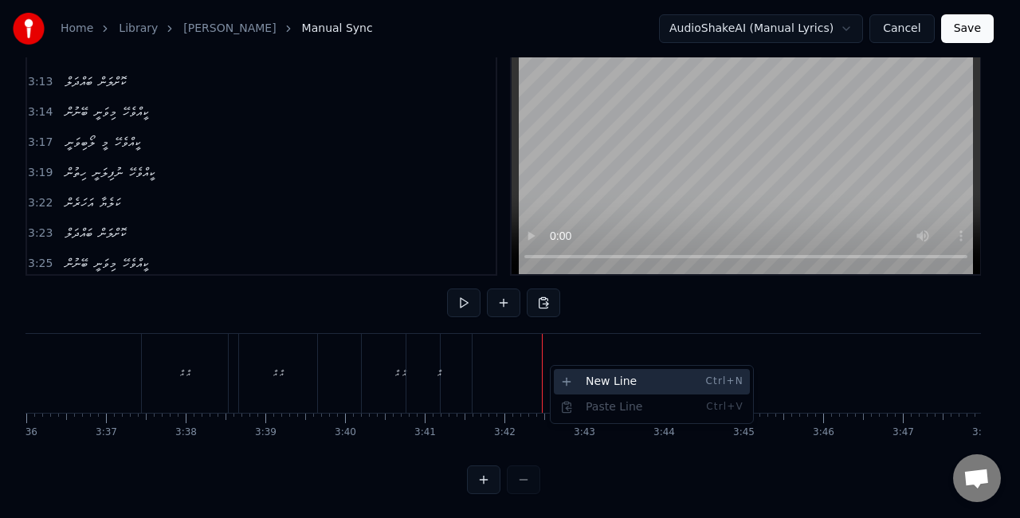
click at [575, 381] on div "New Line Ctrl+N" at bounding box center [652, 381] width 196 height 25
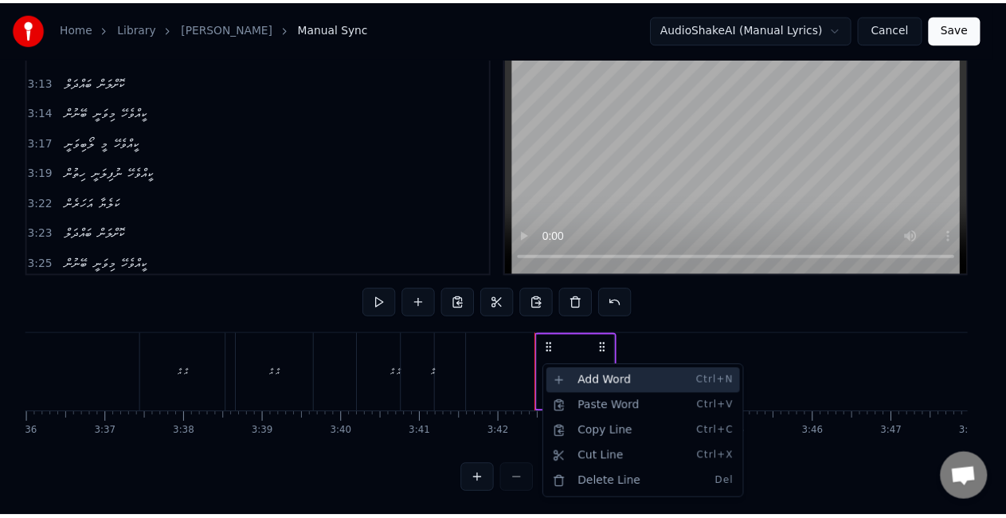
scroll to position [1706, 0]
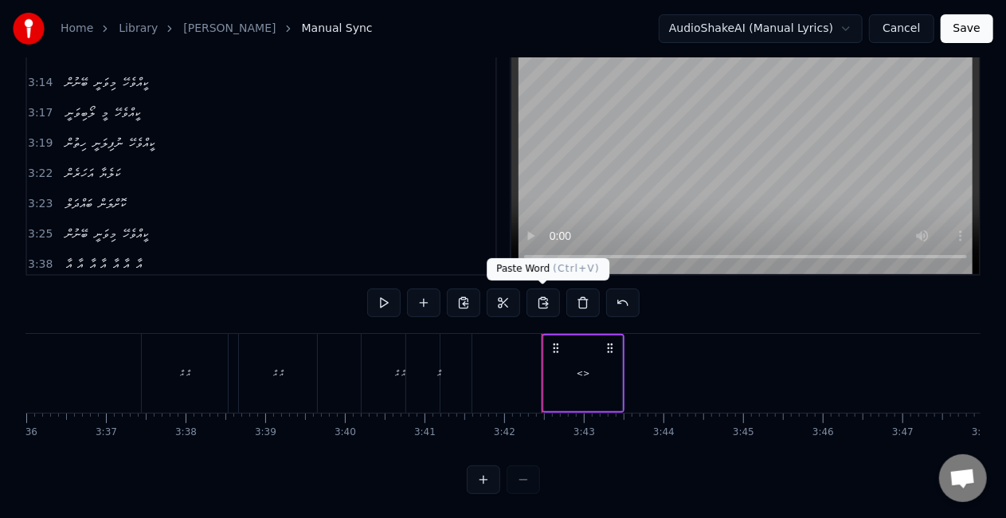
click at [548, 306] on button at bounding box center [542, 302] width 33 height 29
click at [580, 371] on div "އާ އާ" at bounding box center [587, 373] width 86 height 76
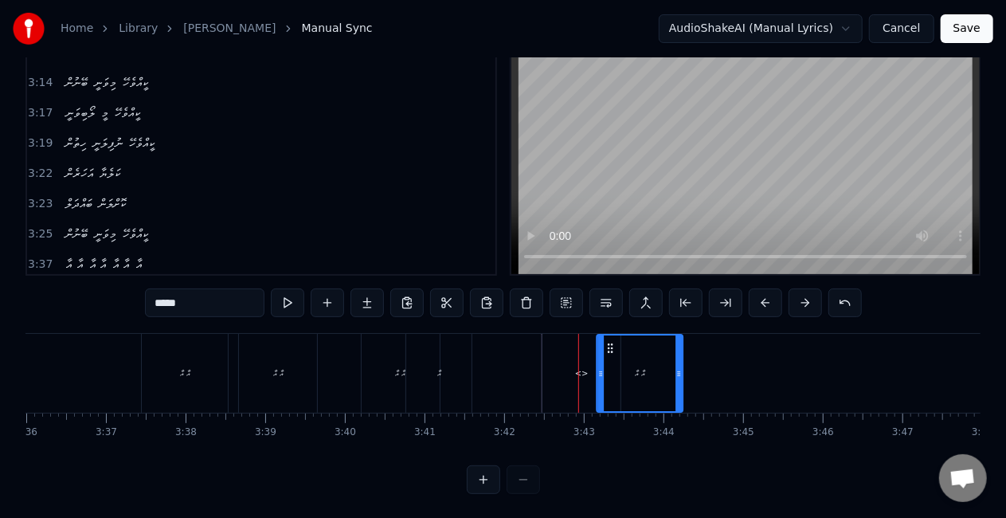
drag, startPoint x: 554, startPoint y: 348, endPoint x: 608, endPoint y: 347, distance: 54.2
click at [609, 347] on circle at bounding box center [609, 347] width 1 height 1
click at [570, 368] on div "<>" at bounding box center [581, 373] width 78 height 79
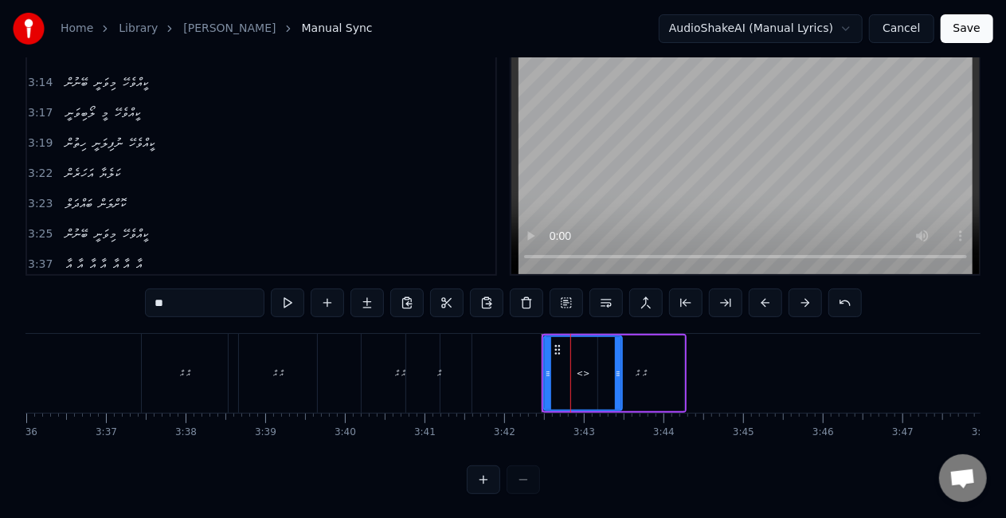
type input "*****"
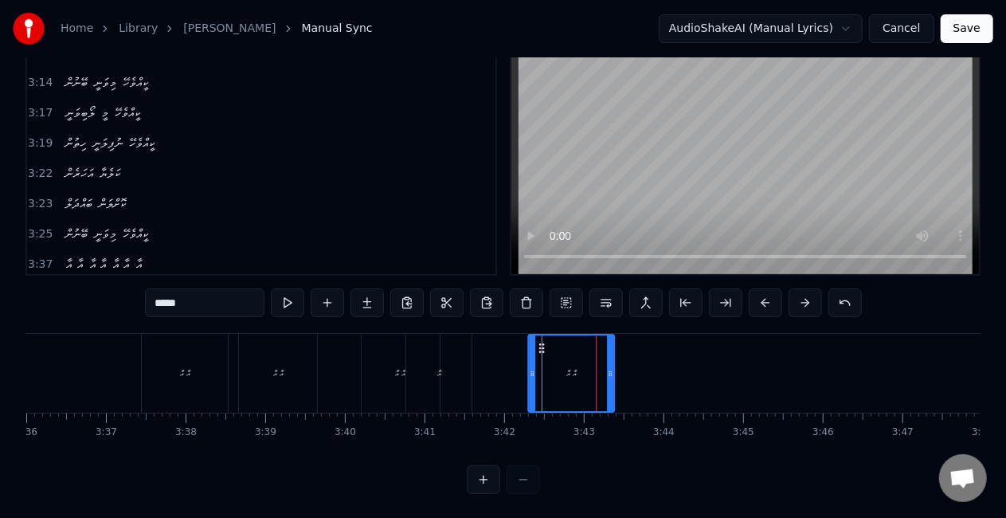
drag, startPoint x: 612, startPoint y: 344, endPoint x: 546, endPoint y: 344, distance: 65.3
click at [546, 344] on icon at bounding box center [541, 348] width 13 height 13
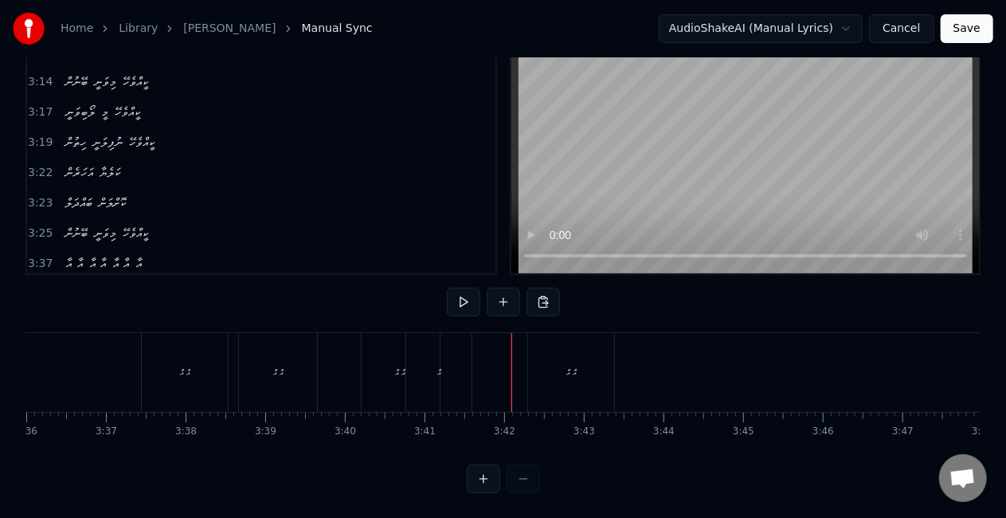
scroll to position [81, 0]
click at [559, 358] on div "އާ އާ" at bounding box center [571, 371] width 86 height 79
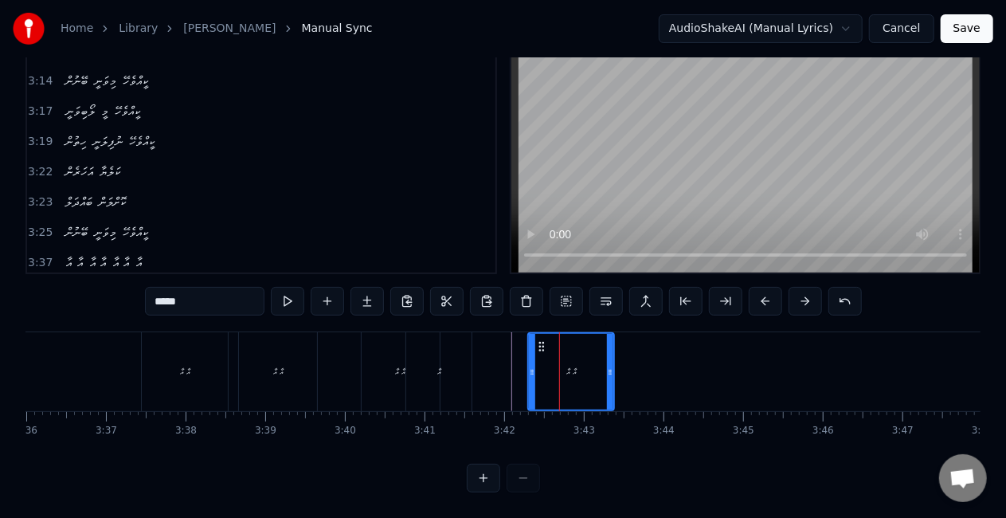
scroll to position [66, 0]
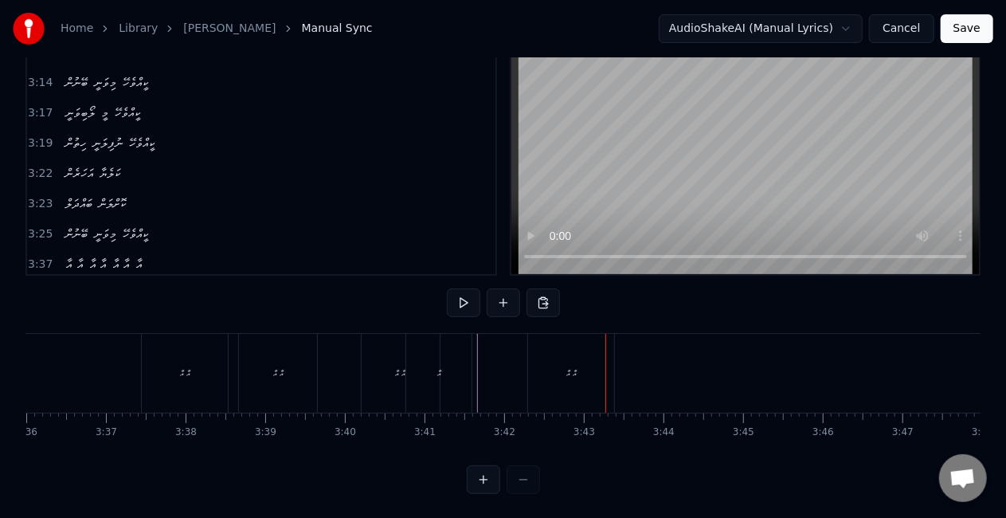
click at [590, 344] on div "އާ އާ" at bounding box center [571, 373] width 86 height 79
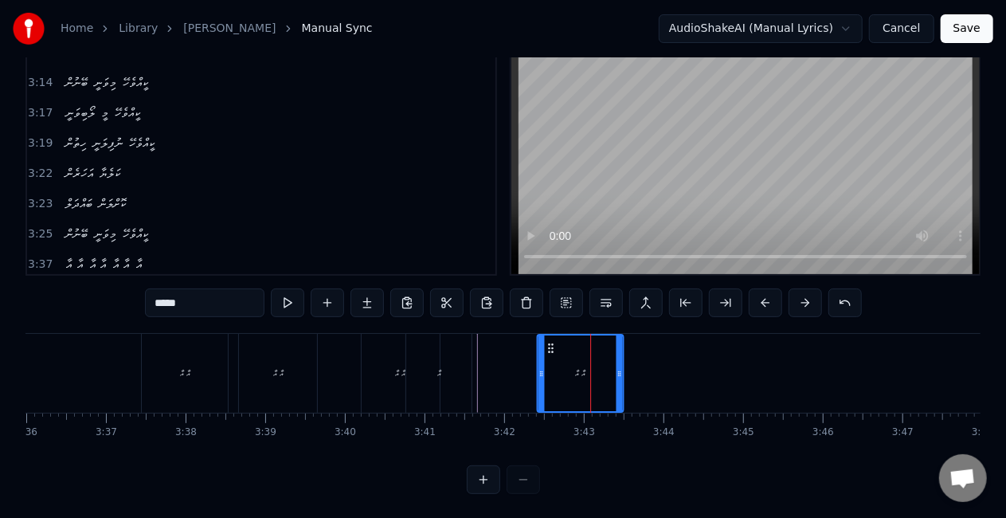
drag, startPoint x: 539, startPoint y: 346, endPoint x: 548, endPoint y: 350, distance: 9.6
click at [548, 350] on icon at bounding box center [551, 348] width 13 height 13
click at [452, 375] on div "އާ" at bounding box center [438, 373] width 65 height 79
type input "**"
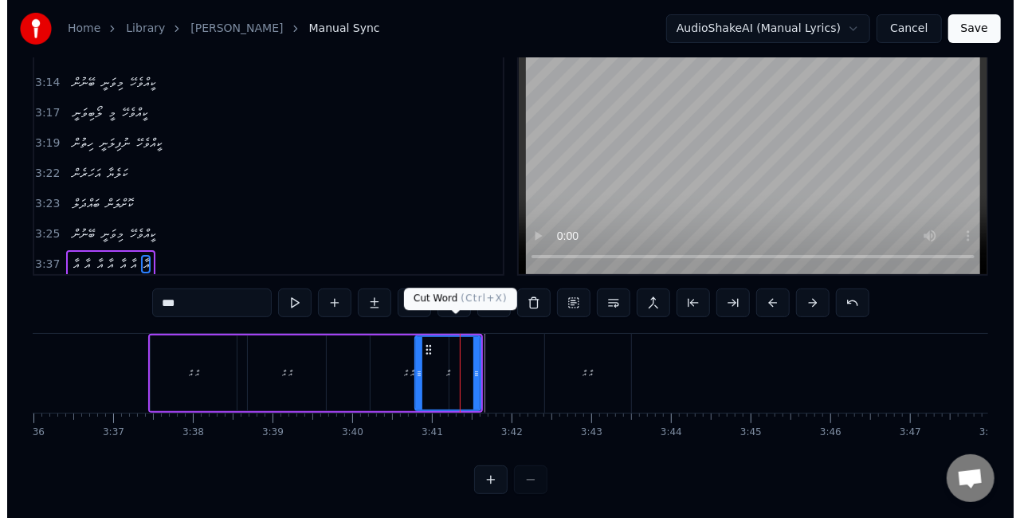
scroll to position [37, 0]
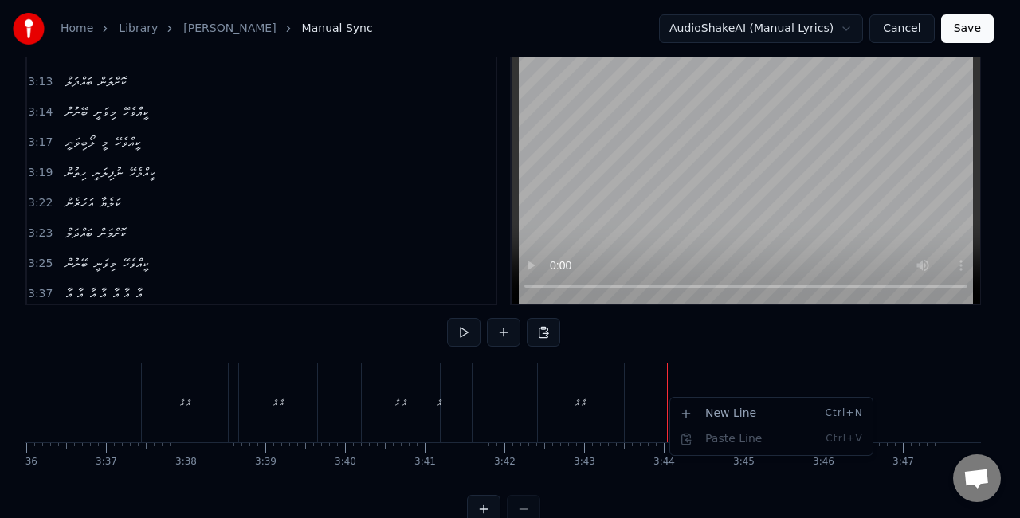
click at [667, 397] on html "Home Library LOABI VANEE MI Manual Sync AudioShakeAI (Manual Lyrics) Cancel Sav…" at bounding box center [510, 255] width 1020 height 585
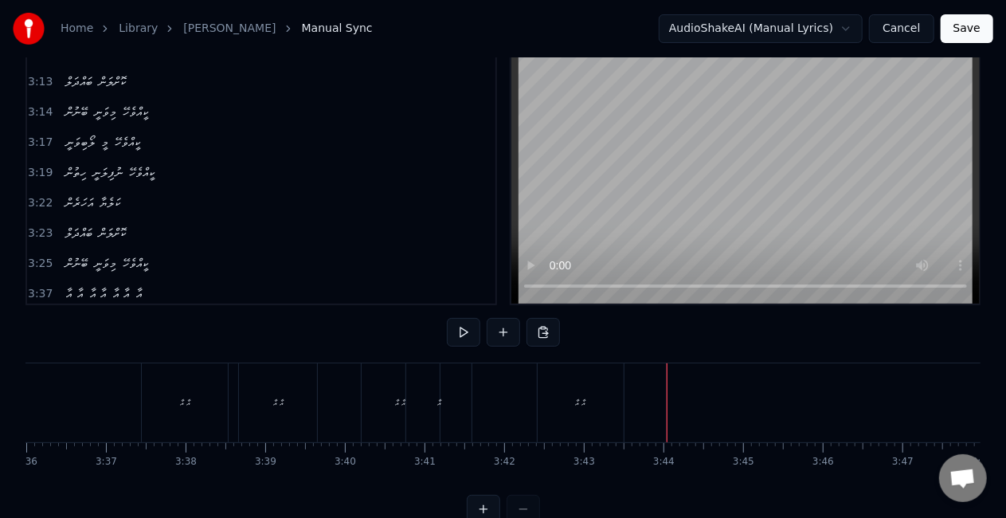
click at [667, 393] on div at bounding box center [667, 402] width 1 height 79
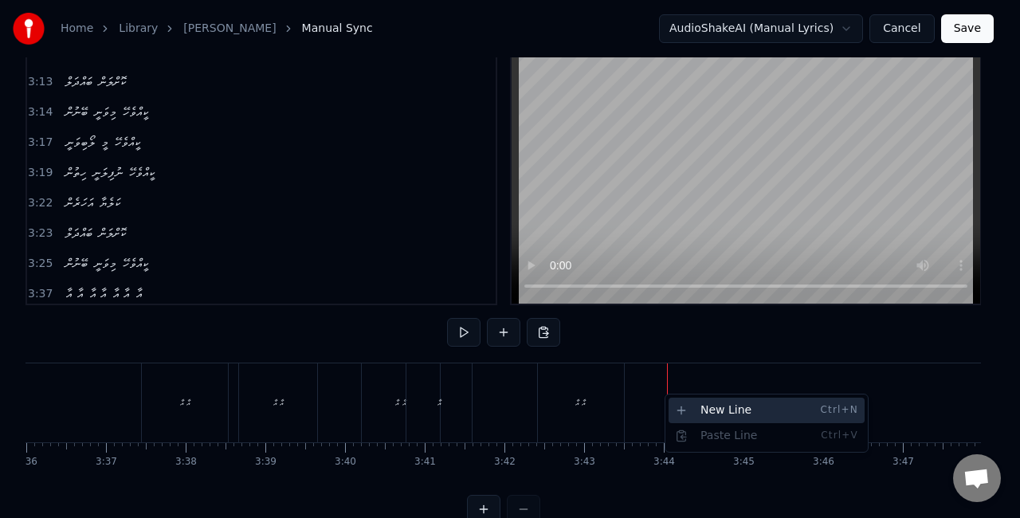
click at [685, 401] on div "New Line Ctrl+N" at bounding box center [766, 409] width 196 height 25
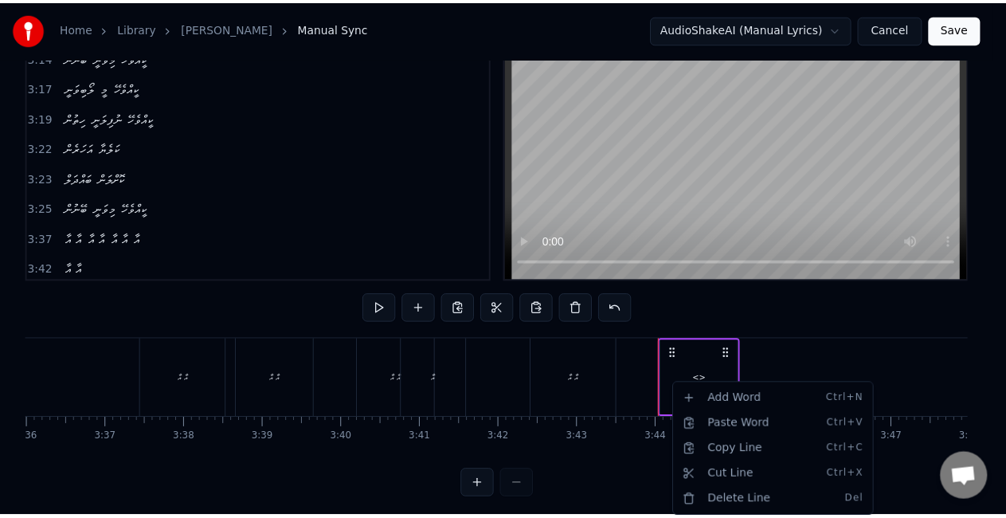
scroll to position [81, 0]
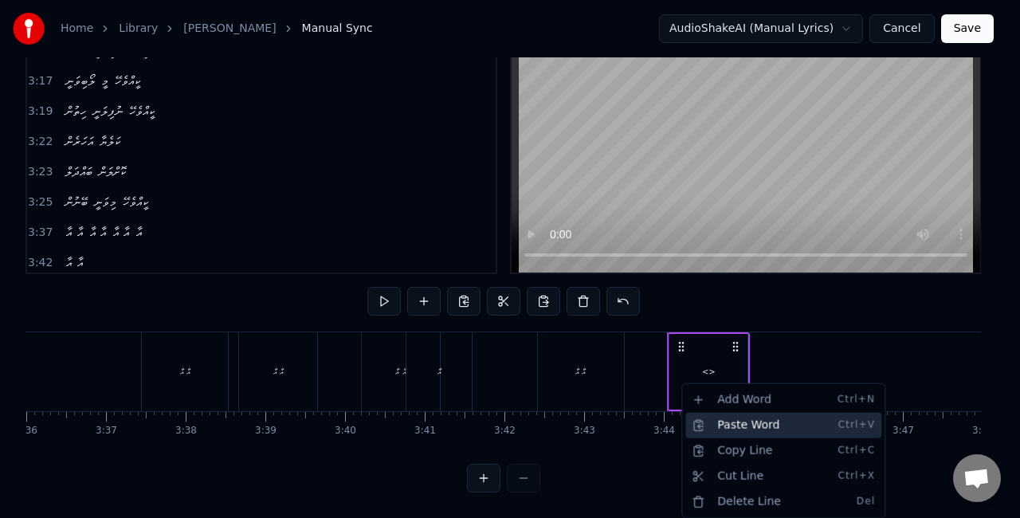
click at [723, 419] on div "Paste Word Ctrl+V" at bounding box center [783, 425] width 196 height 25
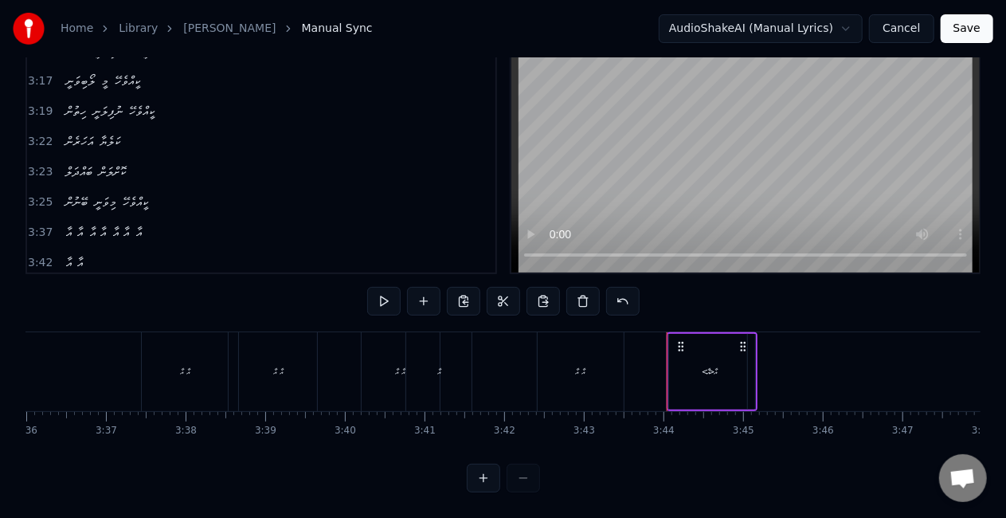
click at [699, 361] on div "އާ އާ" at bounding box center [712, 372] width 86 height 76
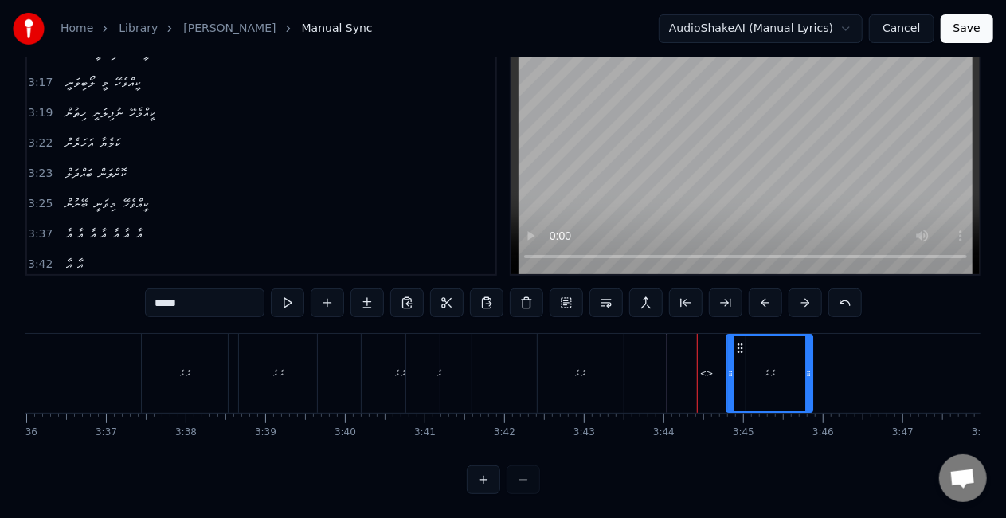
drag, startPoint x: 682, startPoint y: 345, endPoint x: 742, endPoint y: 349, distance: 60.7
click at [743, 349] on icon at bounding box center [740, 348] width 13 height 13
click at [709, 367] on div "<>" at bounding box center [707, 373] width 14 height 12
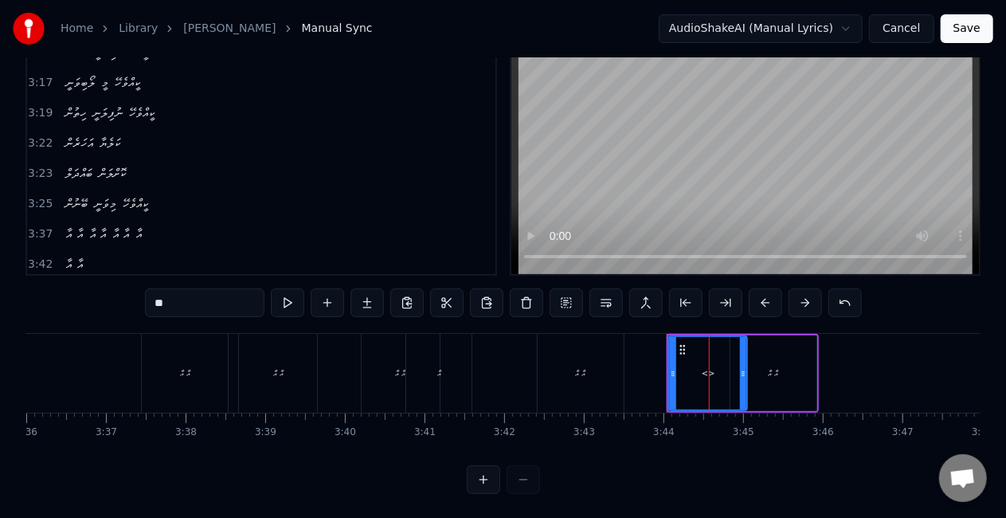
type input "*****"
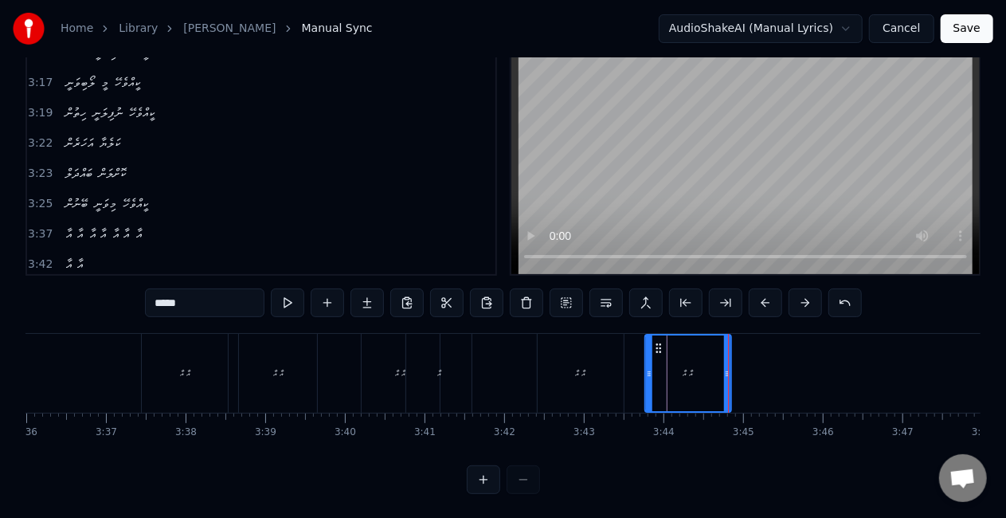
drag, startPoint x: 746, startPoint y: 346, endPoint x: 661, endPoint y: 350, distance: 84.6
click at [661, 350] on icon at bounding box center [658, 348] width 13 height 13
click at [614, 366] on div "އާ އާ" at bounding box center [581, 373] width 86 height 79
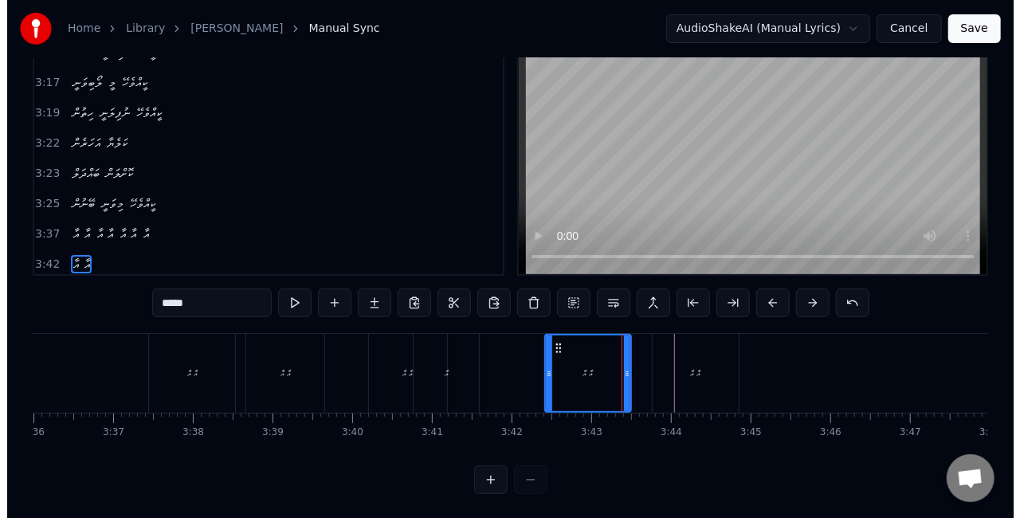
scroll to position [37, 0]
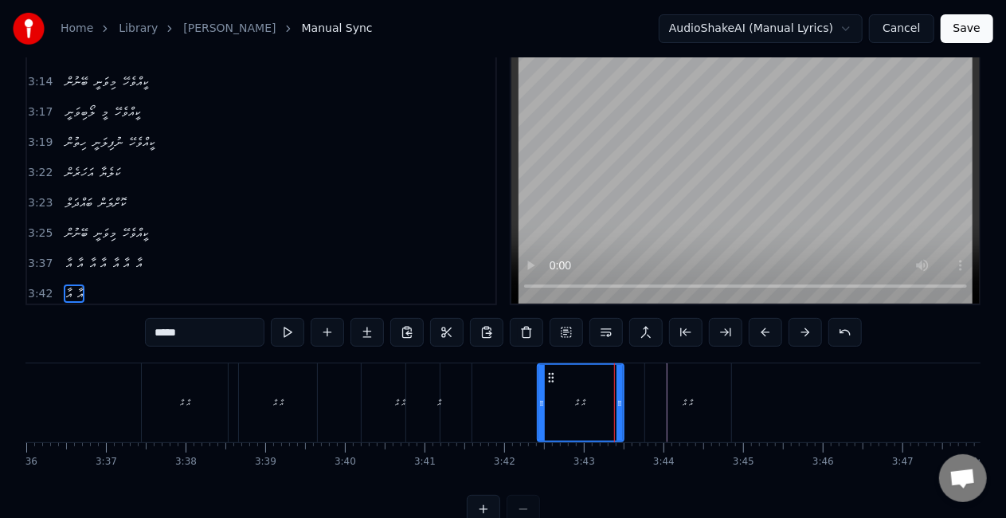
click at [551, 387] on div "އާ އާ" at bounding box center [580, 403] width 84 height 76
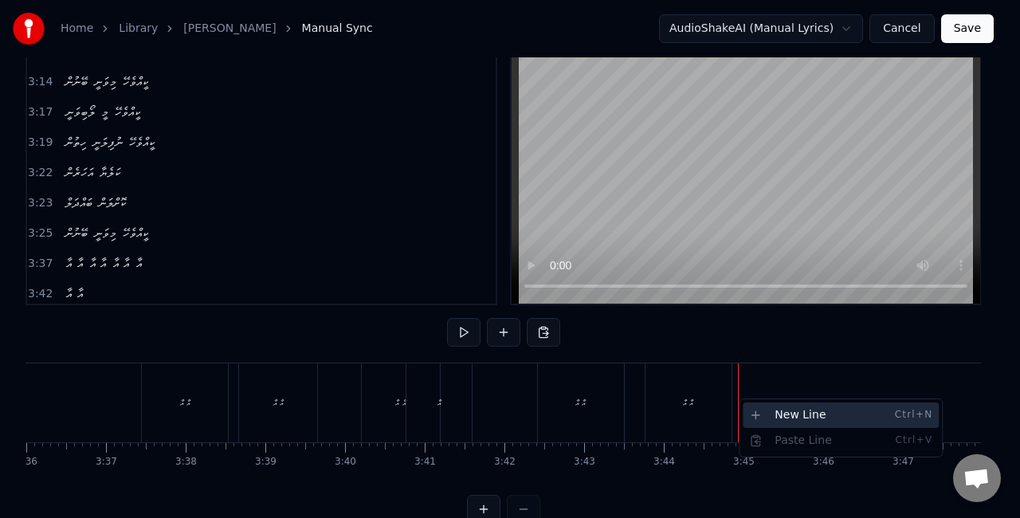
click at [765, 408] on div "New Line Ctrl+N" at bounding box center [840, 414] width 196 height 25
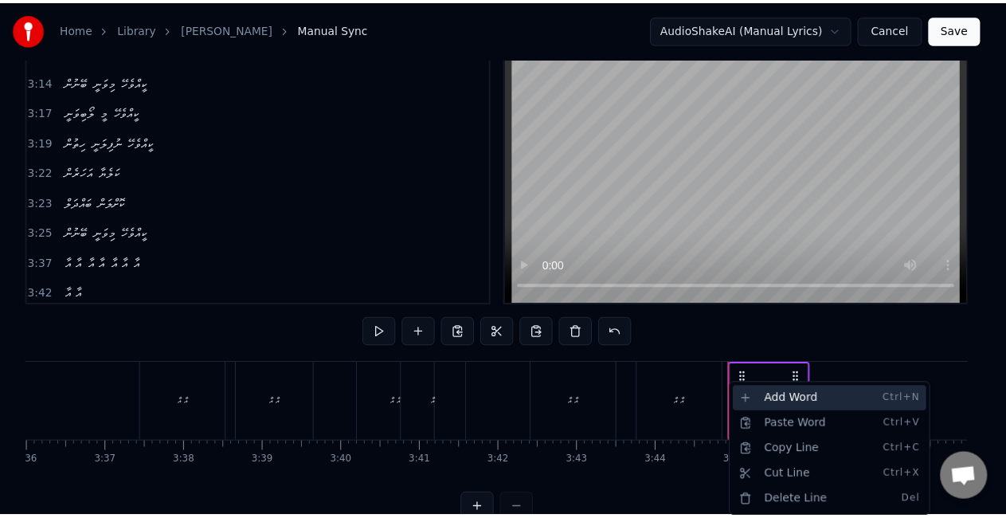
scroll to position [1766, 0]
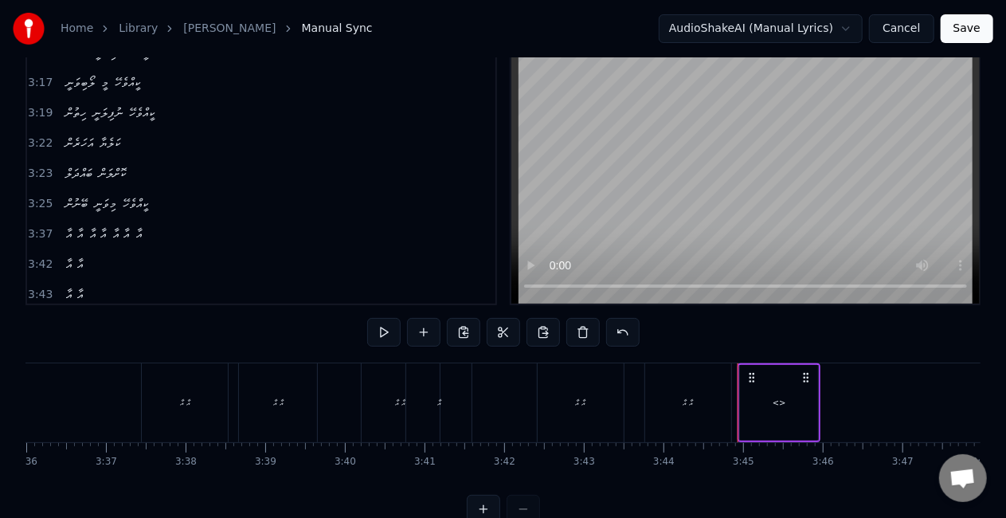
click at [789, 401] on div "<>" at bounding box center [779, 403] width 78 height 76
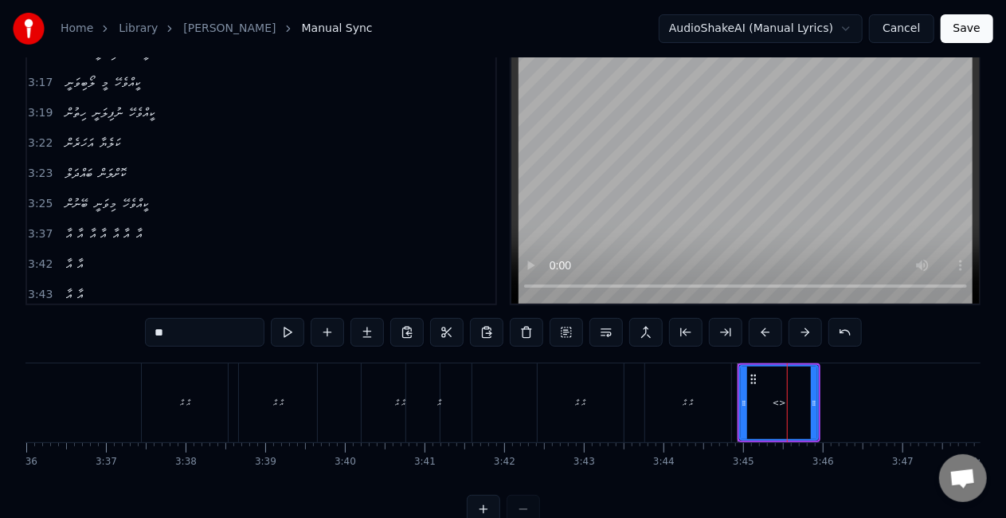
scroll to position [66, 0]
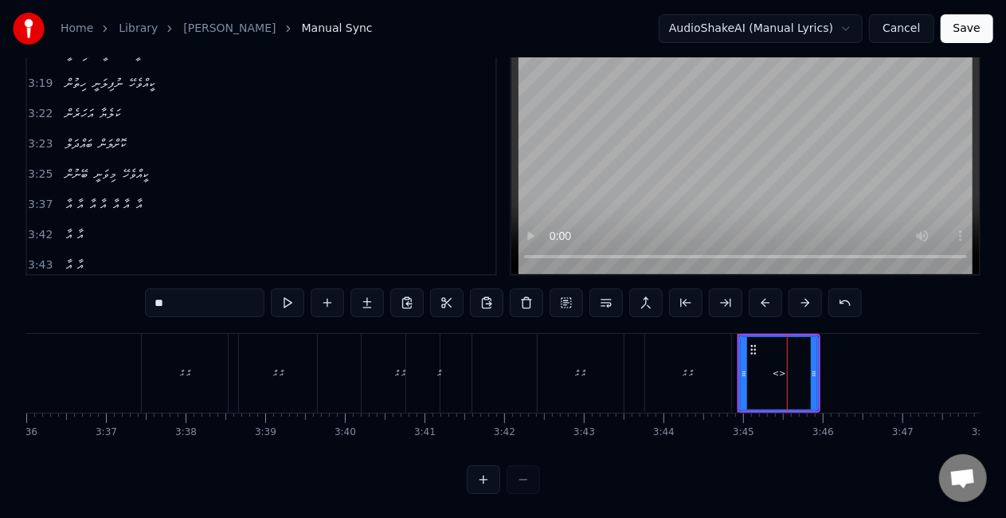
drag, startPoint x: 787, startPoint y: 371, endPoint x: 764, endPoint y: 370, distance: 23.1
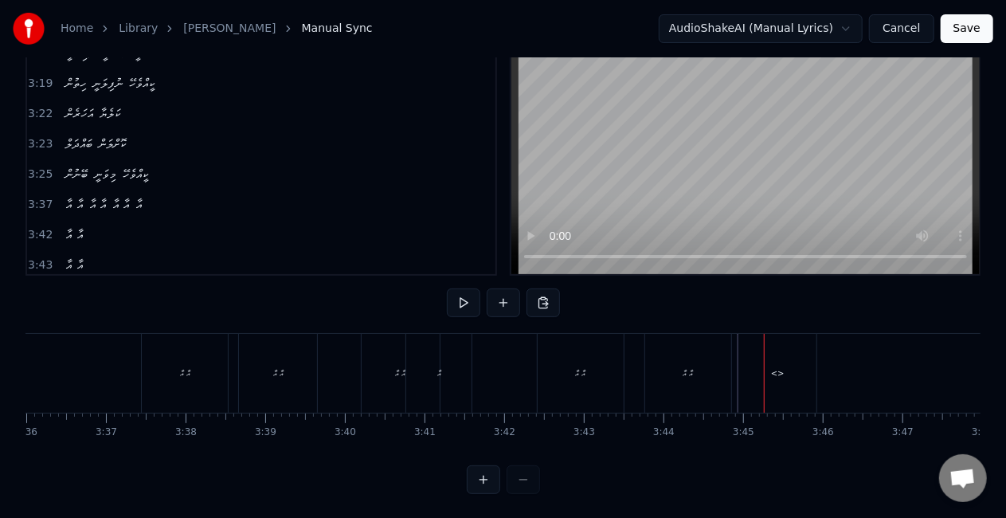
click at [762, 377] on div "<>" at bounding box center [777, 373] width 78 height 79
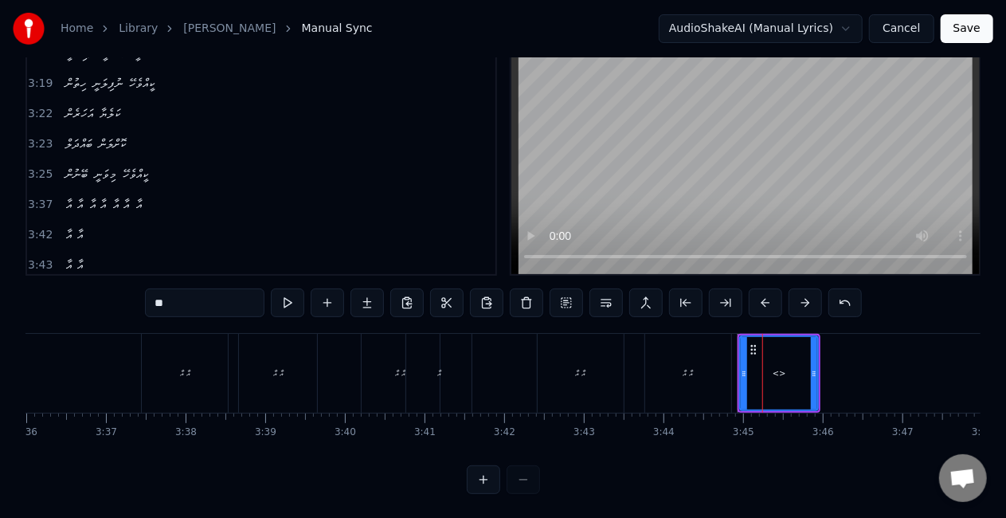
drag, startPoint x: 213, startPoint y: 310, endPoint x: 84, endPoint y: 312, distance: 129.1
click at [84, 315] on div "0:40 ލޯބިވަނީ މީ ކީއްވެހޭ 0:43 ހިތުން ނުފިލަނީ ކީއްވެހޭ 0:45 އަހަރެން ކަލެޔާ 0:…" at bounding box center [502, 255] width 955 height 477
paste input "***"
type input "*****"
click at [625, 377] on div "އާ އާ" at bounding box center [582, 373] width 91 height 79
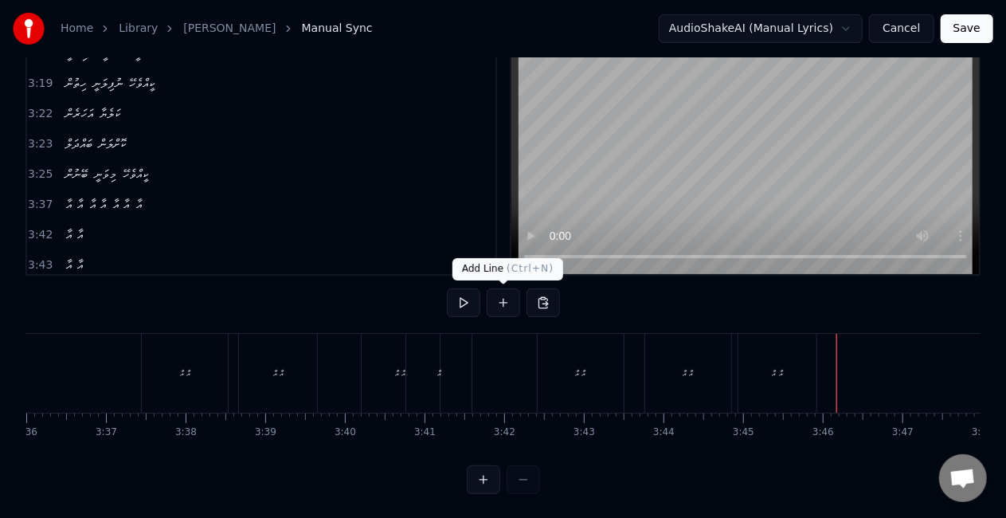
click at [503, 301] on button at bounding box center [503, 302] width 33 height 29
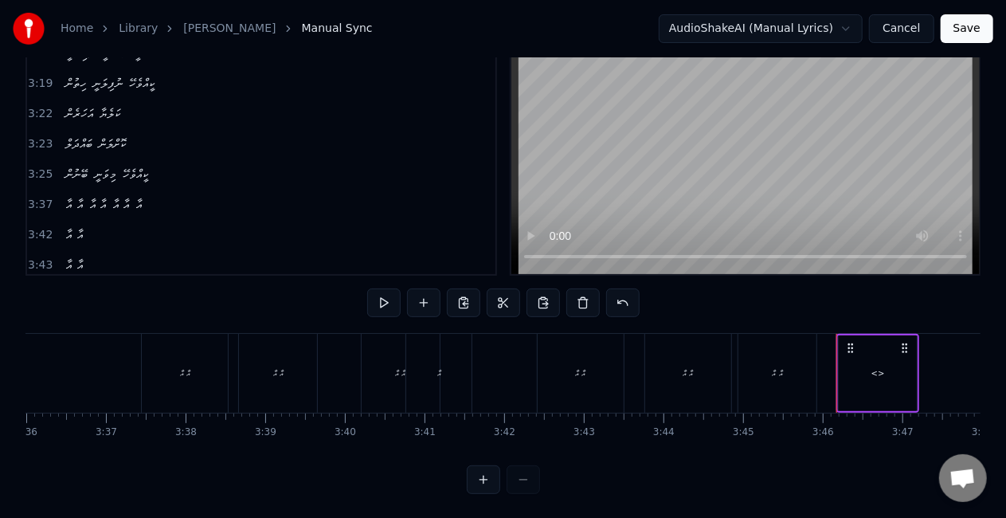
click at [884, 360] on div "<>" at bounding box center [878, 373] width 78 height 76
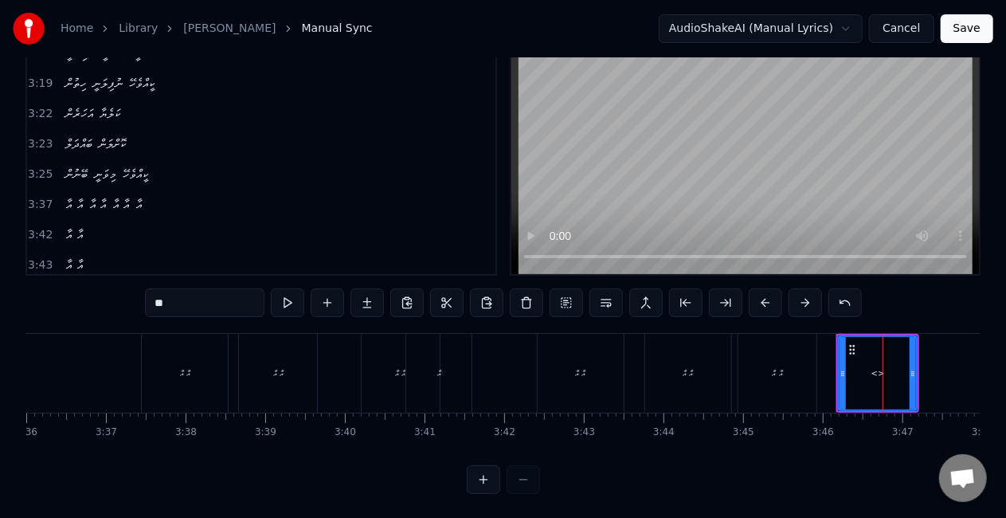
drag, startPoint x: 145, startPoint y: 303, endPoint x: 22, endPoint y: 306, distance: 122.7
click at [22, 306] on div "Home Library LOABI VANEE MI Manual Sync AudioShakeAI (Manual Lyrics) Cancel Sav…" at bounding box center [503, 214] width 1006 height 560
drag, startPoint x: 768, startPoint y: 376, endPoint x: 760, endPoint y: 365, distance: 13.7
click at [768, 376] on div "އާ އާ" at bounding box center [777, 373] width 78 height 79
type input "*****"
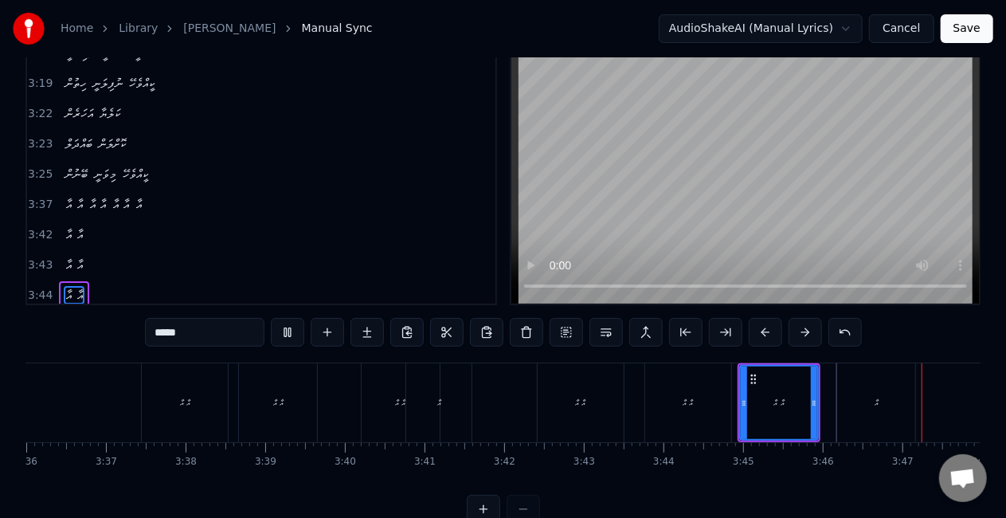
scroll to position [0, 17217]
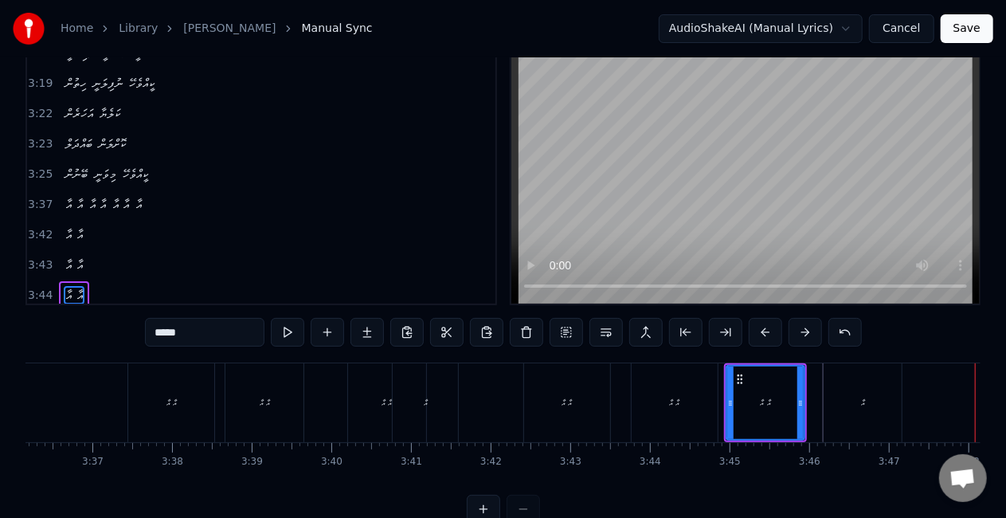
click at [570, 398] on div "އާ އާ" at bounding box center [567, 403] width 10 height 12
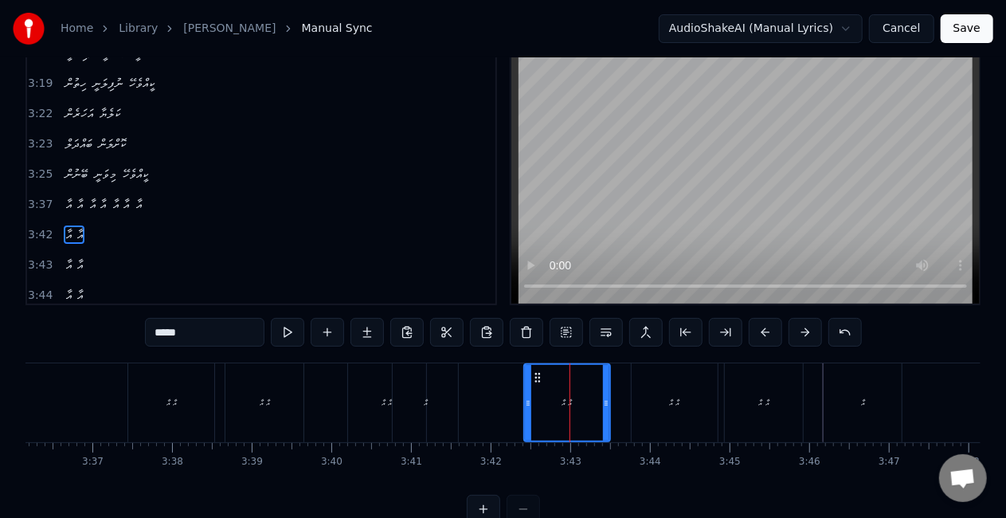
scroll to position [0, 0]
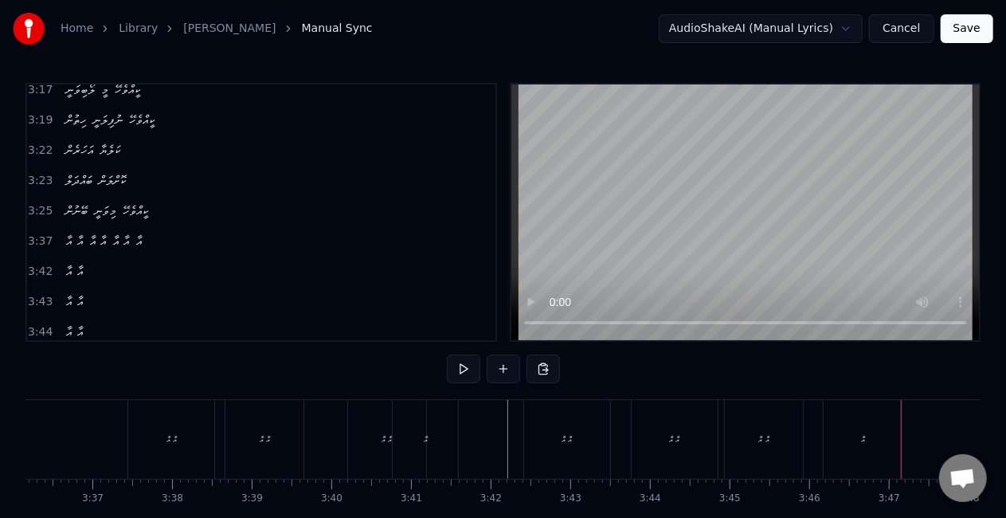
click at [852, 435] on div "އާ" at bounding box center [863, 439] width 78 height 79
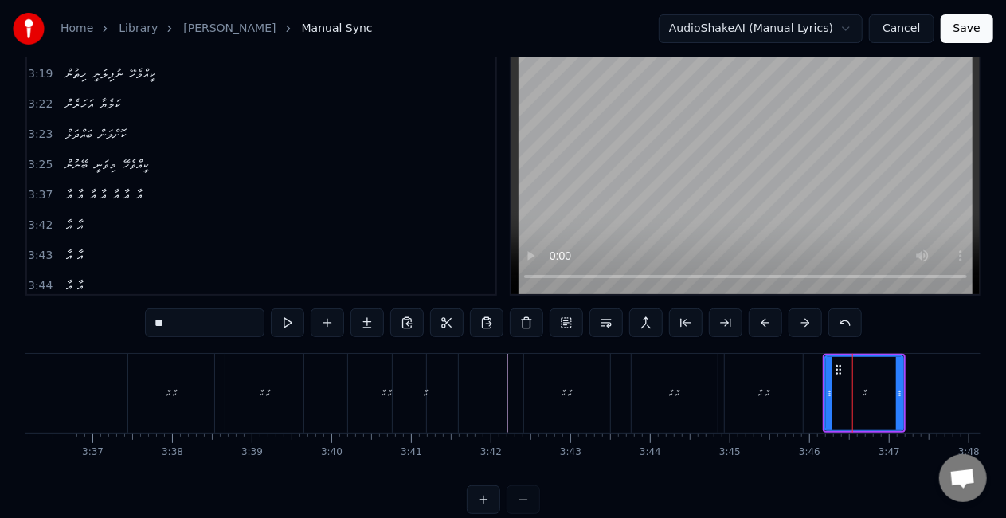
scroll to position [66, 0]
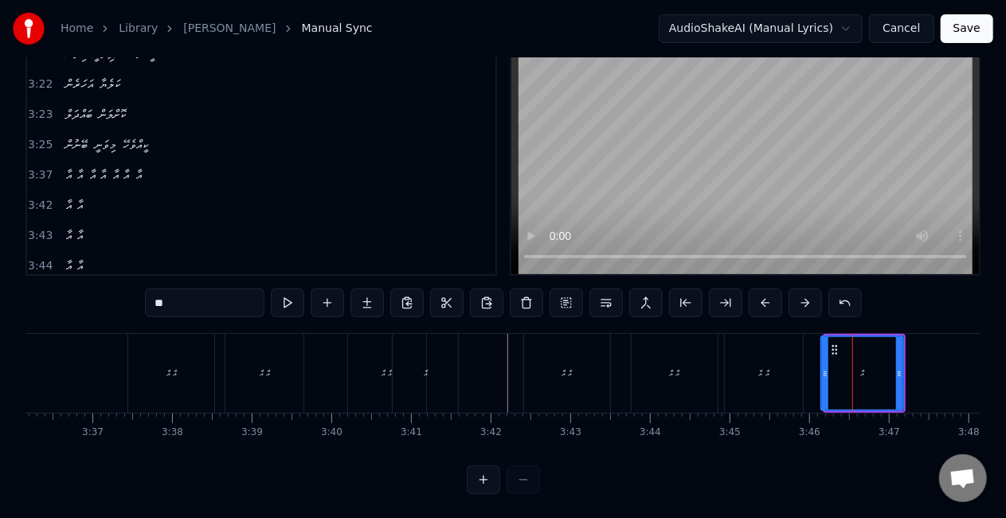
drag, startPoint x: 826, startPoint y: 384, endPoint x: 817, endPoint y: 376, distance: 11.8
click at [822, 378] on div at bounding box center [825, 373] width 6 height 72
click at [765, 369] on div "އާ އާ" at bounding box center [764, 373] width 10 height 12
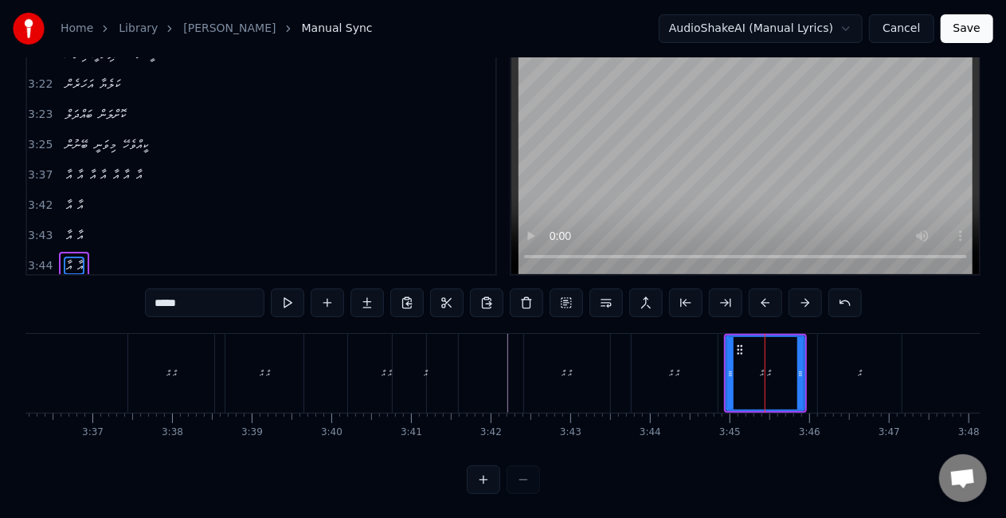
scroll to position [37, 0]
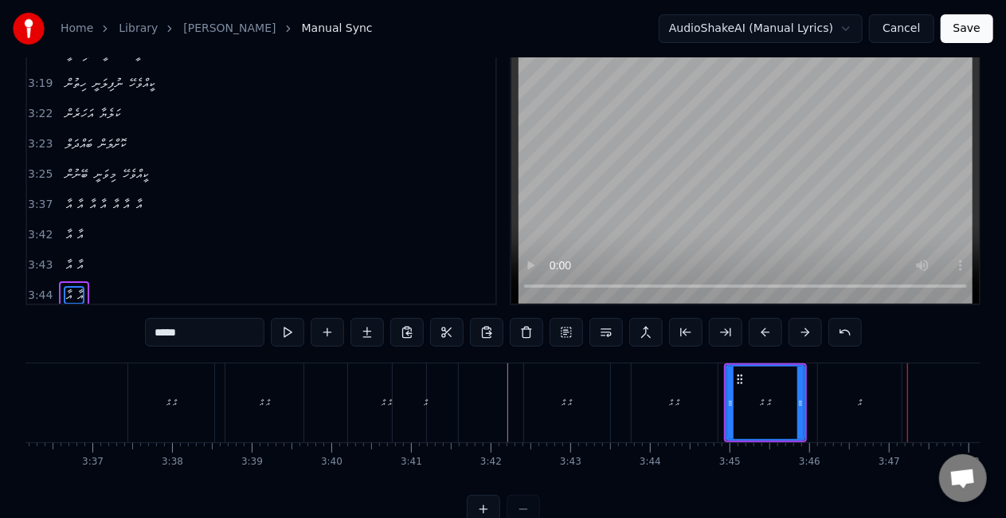
click at [832, 422] on div "އާ" at bounding box center [860, 402] width 84 height 79
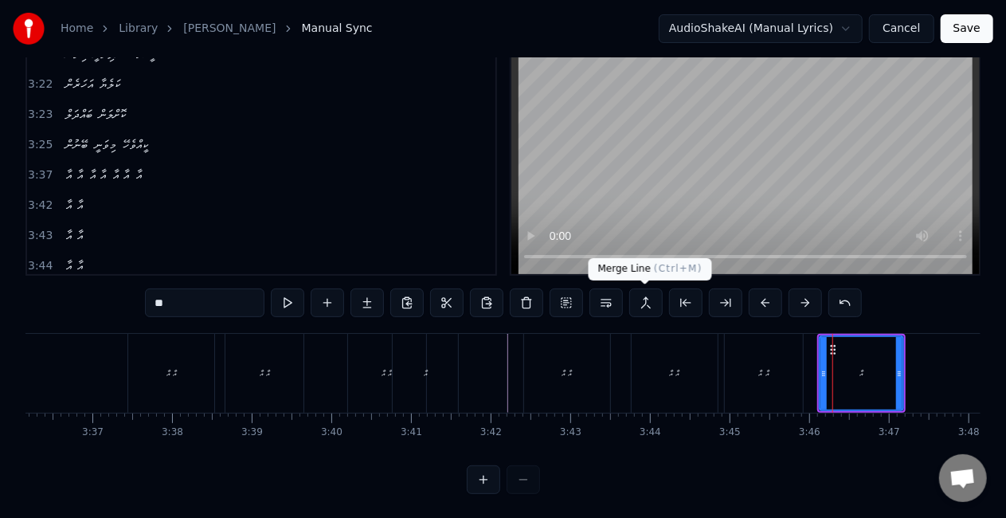
click at [647, 303] on button at bounding box center [645, 302] width 33 height 29
click at [791, 370] on div "އާ އާ" at bounding box center [764, 373] width 78 height 79
type input "*****"
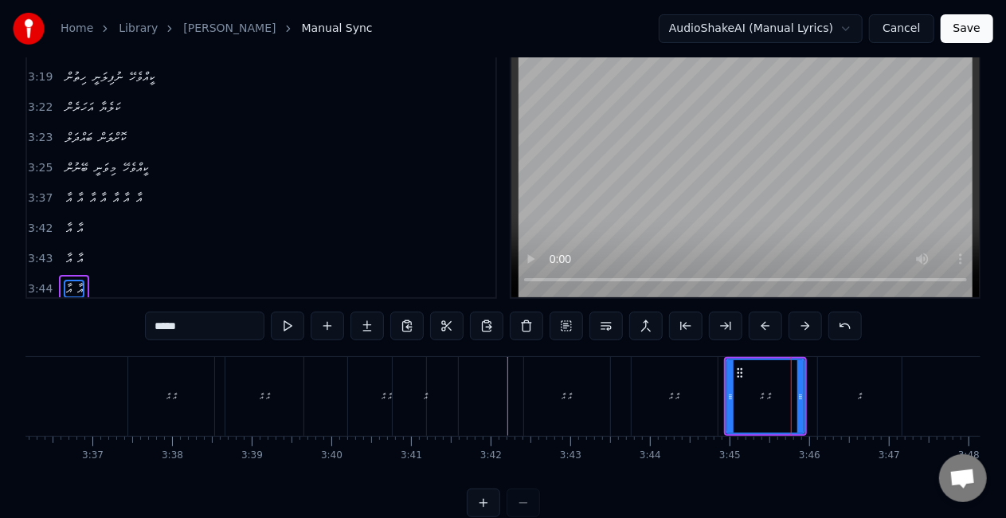
scroll to position [37, 0]
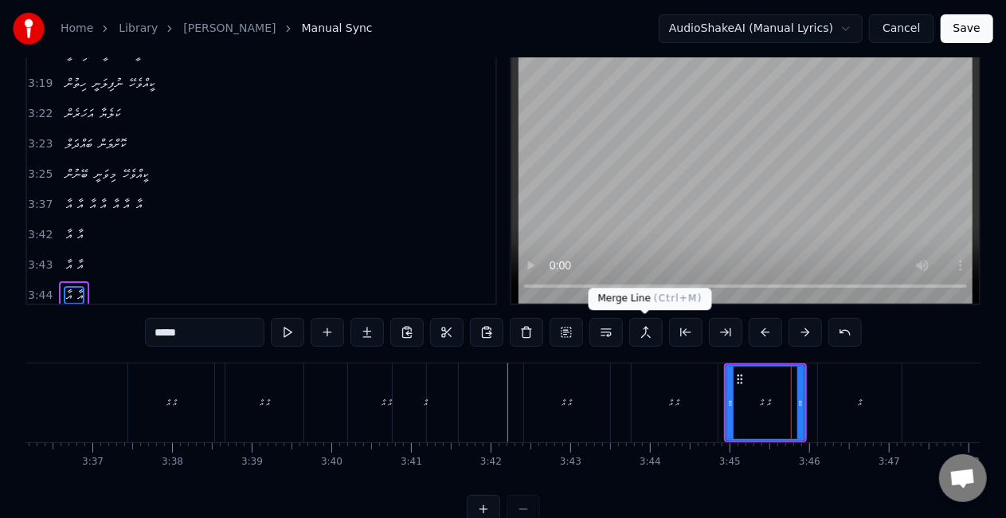
click at [644, 329] on button at bounding box center [645, 332] width 33 height 29
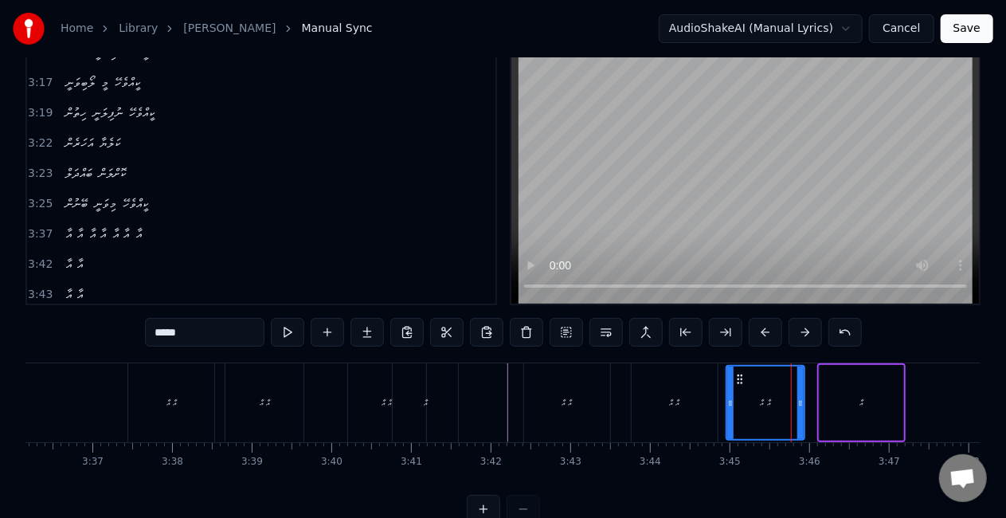
drag, startPoint x: 703, startPoint y: 405, endPoint x: 683, endPoint y: 378, distance: 32.5
click at [703, 405] on div "އާ އާ" at bounding box center [675, 402] width 86 height 79
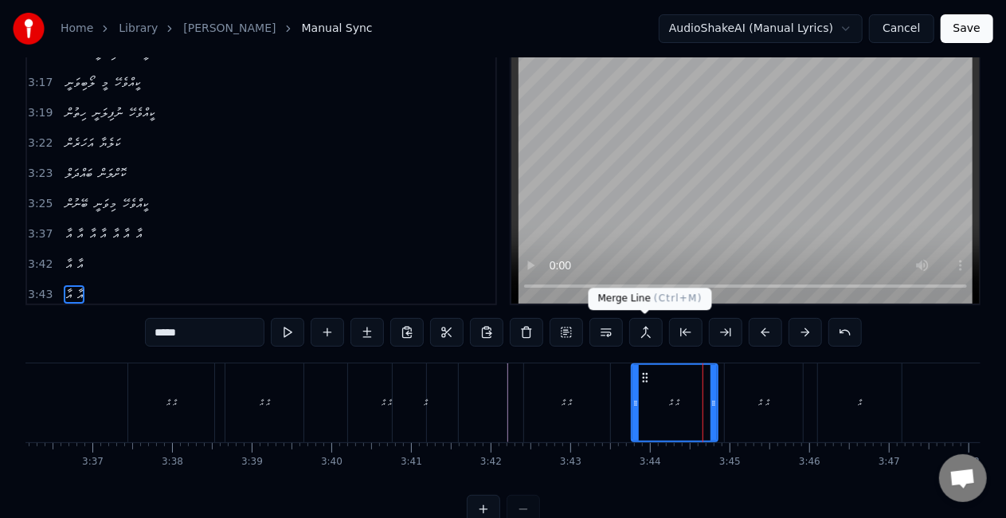
click at [644, 335] on button at bounding box center [645, 332] width 33 height 29
click at [642, 334] on button at bounding box center [645, 332] width 33 height 29
click at [590, 419] on div "އާ އާ" at bounding box center [567, 402] width 86 height 79
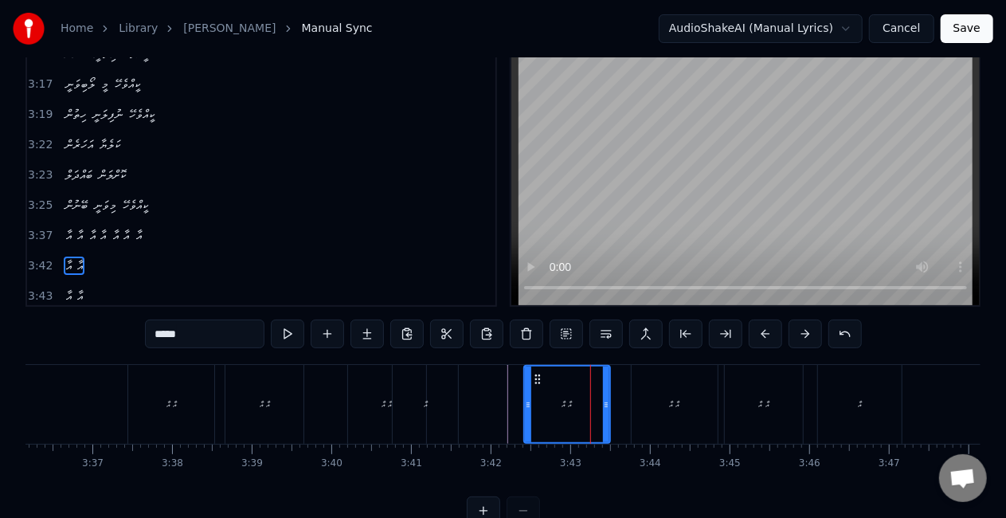
scroll to position [6, 0]
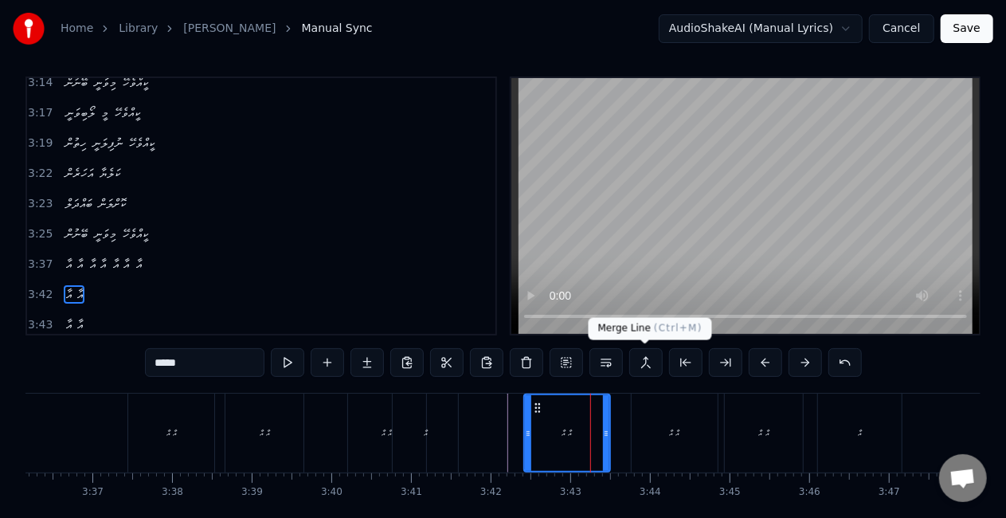
click at [647, 362] on button at bounding box center [645, 362] width 33 height 29
click at [704, 448] on div "އާ އާ" at bounding box center [675, 432] width 86 height 79
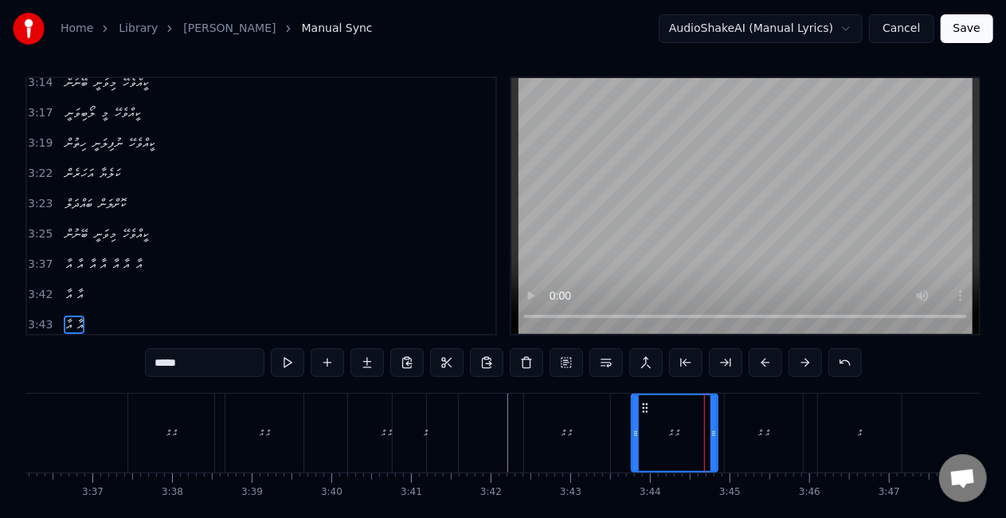
scroll to position [37, 0]
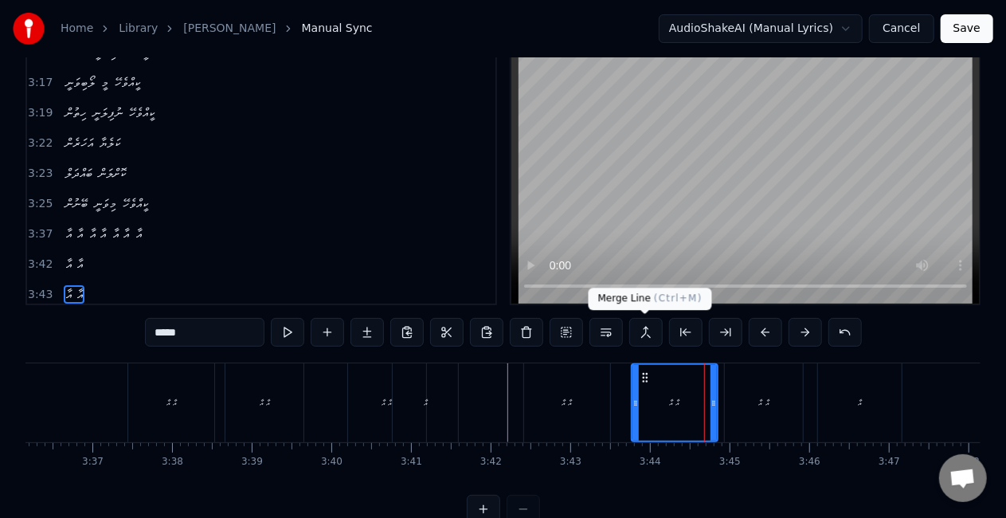
click at [646, 336] on button at bounding box center [645, 332] width 33 height 29
click at [80, 311] on div "އާ އާ އާ" at bounding box center [80, 325] width 42 height 29
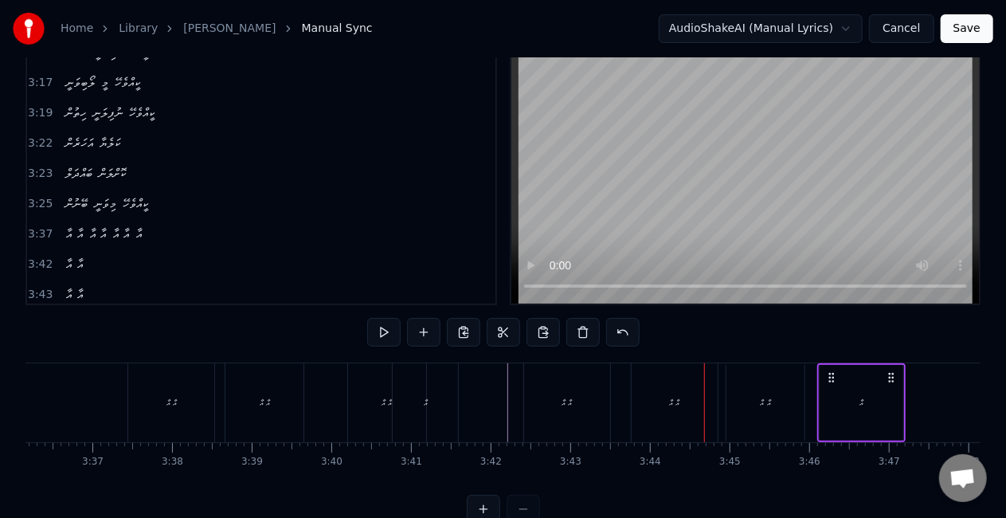
click at [847, 395] on div "އާ" at bounding box center [862, 403] width 84 height 76
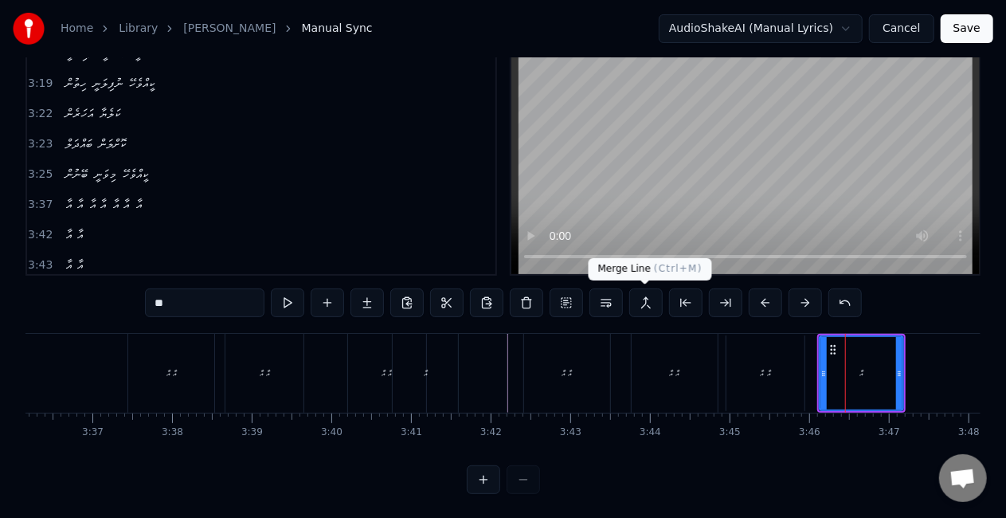
click at [643, 304] on button at bounding box center [645, 302] width 33 height 29
click at [770, 386] on div "އާ އާ" at bounding box center [765, 373] width 78 height 76
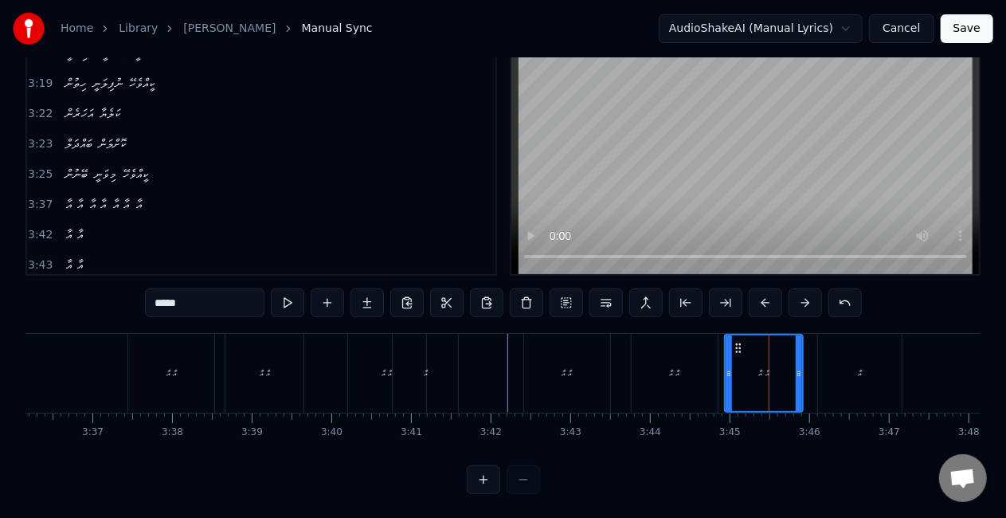
click at [820, 376] on div "އާ" at bounding box center [860, 373] width 84 height 79
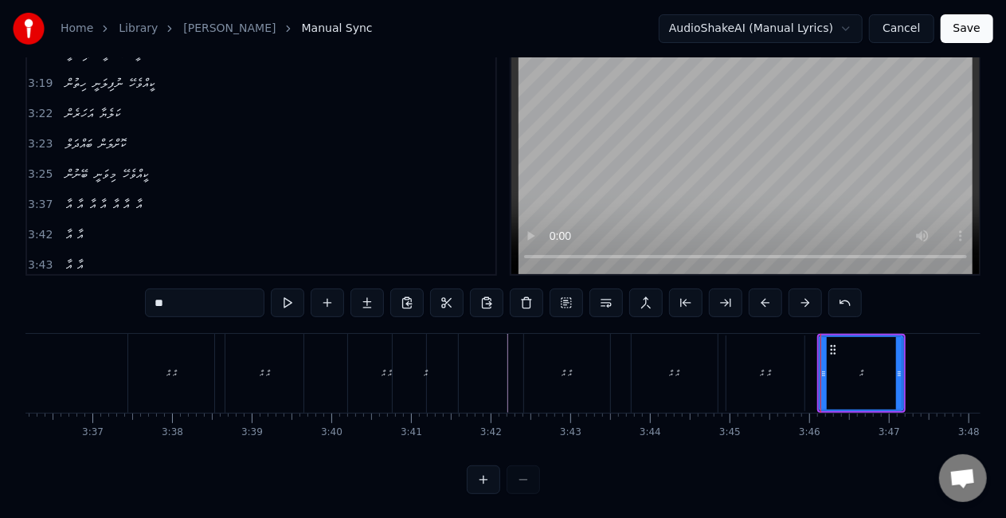
click at [792, 382] on div "އާ އާ" at bounding box center [765, 373] width 78 height 76
type input "*****"
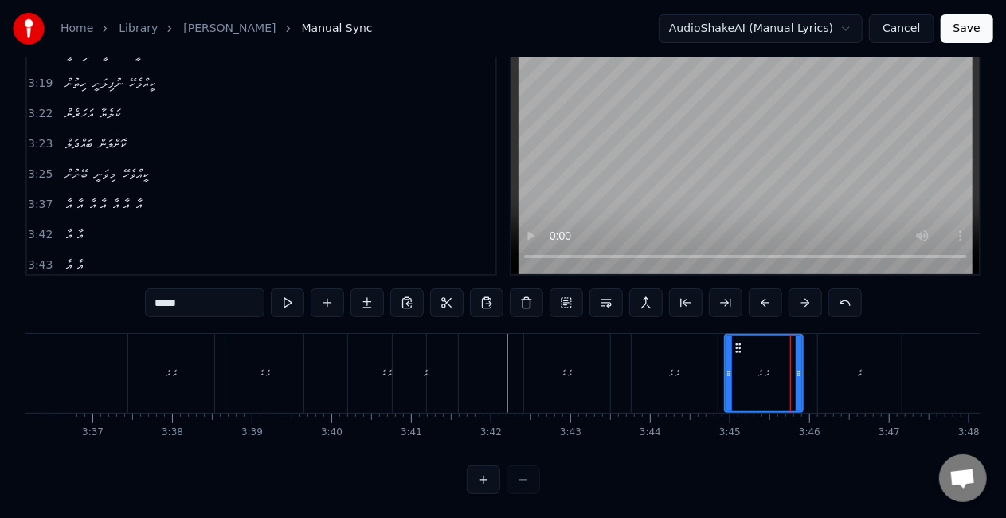
click at [687, 381] on div "އާ އާ" at bounding box center [675, 373] width 86 height 79
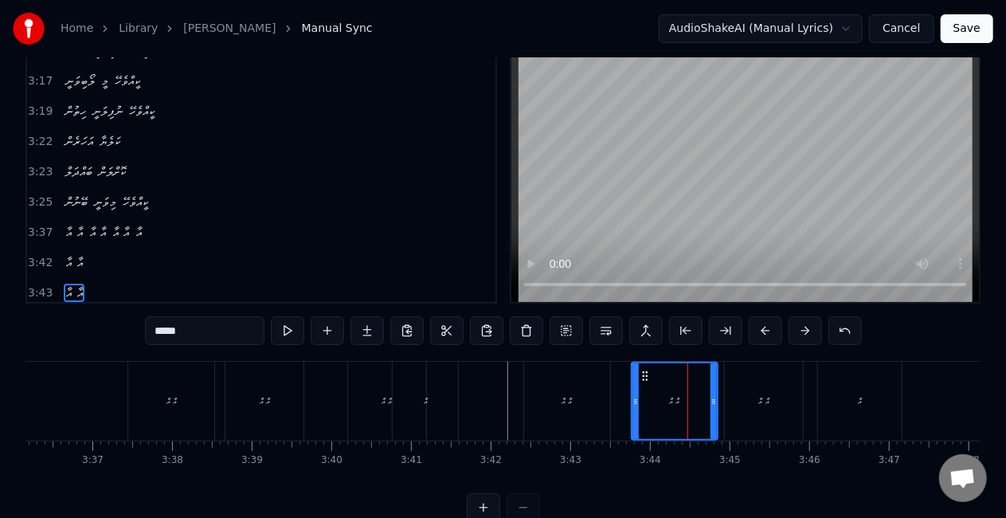
scroll to position [37, 0]
click at [584, 401] on div "އާ އާ" at bounding box center [567, 402] width 86 height 79
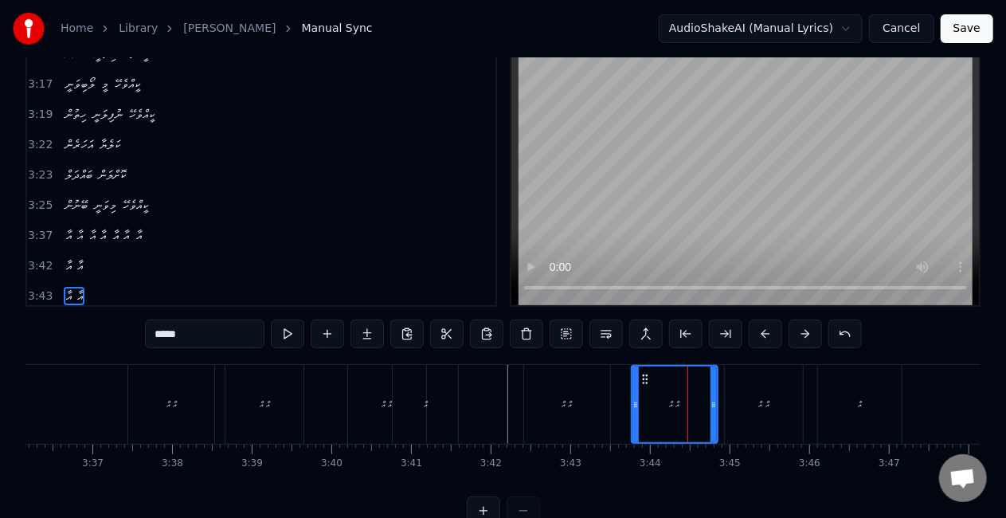
scroll to position [6, 0]
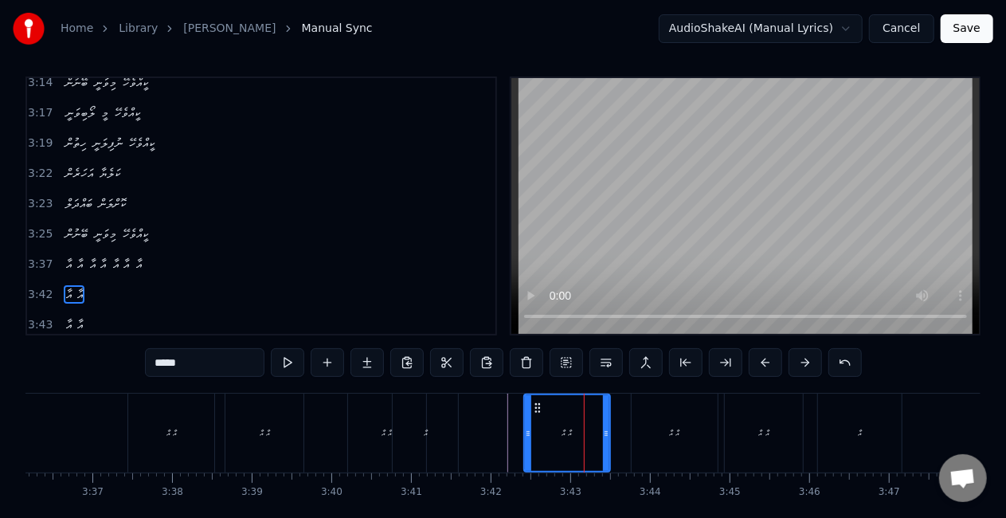
click at [639, 430] on div "އާ އާ" at bounding box center [675, 432] width 86 height 79
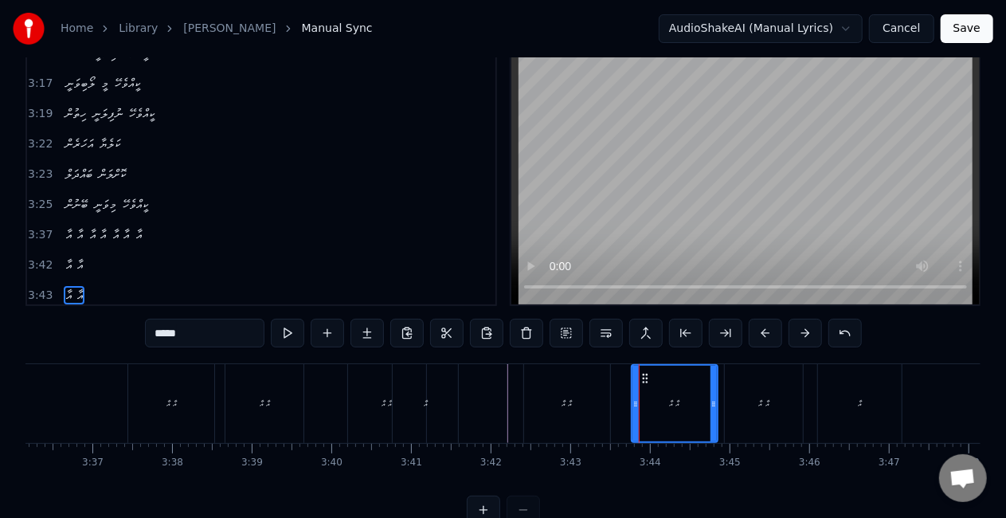
scroll to position [37, 0]
click at [644, 333] on button at bounding box center [645, 332] width 33 height 29
drag, startPoint x: 552, startPoint y: 429, endPoint x: 544, endPoint y: 419, distance: 12.4
click at [554, 425] on div "އާ އާ" at bounding box center [567, 402] width 86 height 79
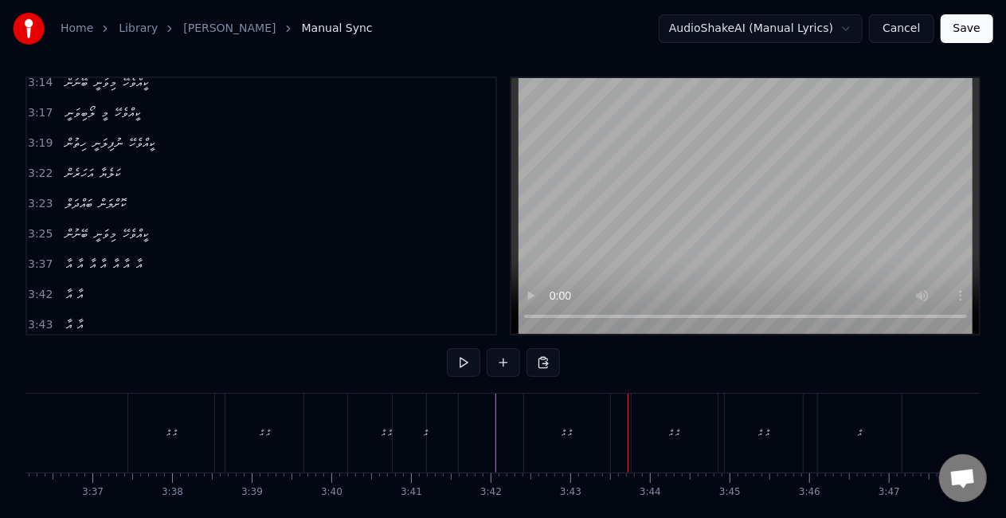
drag, startPoint x: 612, startPoint y: 425, endPoint x: 585, endPoint y: 435, distance: 29.0
click at [612, 424] on div "އާ އާ" at bounding box center [568, 432] width 91 height 79
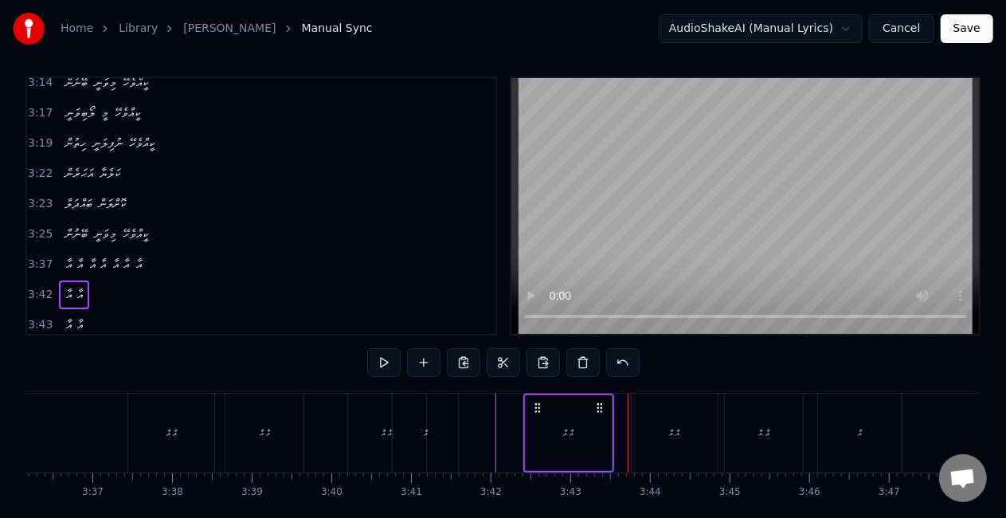
drag, startPoint x: 578, startPoint y: 440, endPoint x: 589, endPoint y: 437, distance: 11.4
click at [580, 440] on div "އާ އާ" at bounding box center [569, 433] width 86 height 76
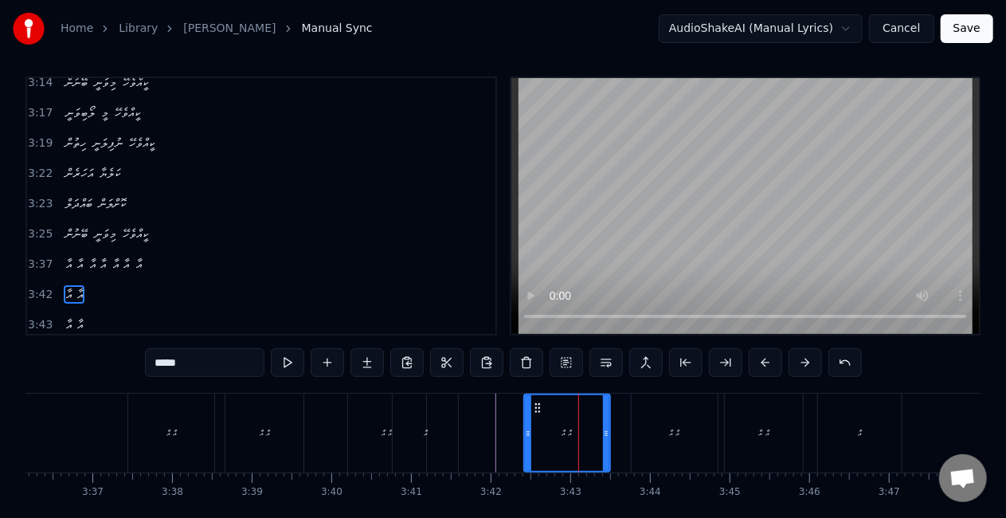
click at [639, 438] on div "އާ އާ" at bounding box center [675, 432] width 86 height 79
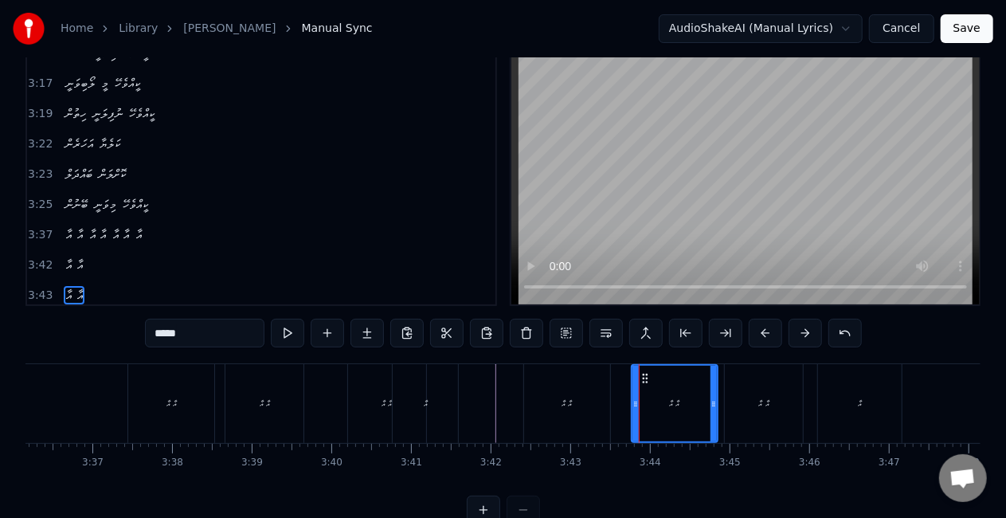
scroll to position [37, 0]
click at [578, 412] on div "އާ އާ" at bounding box center [567, 402] width 86 height 79
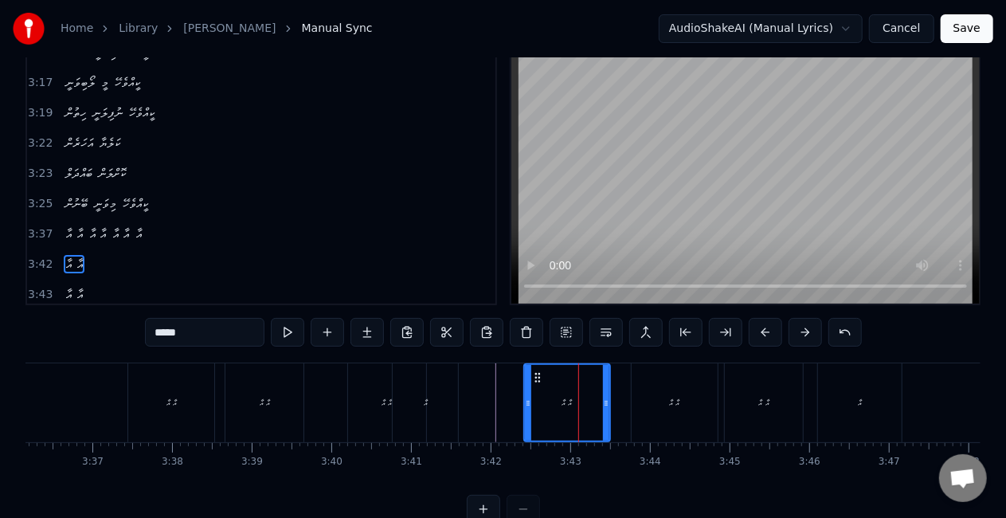
scroll to position [6, 0]
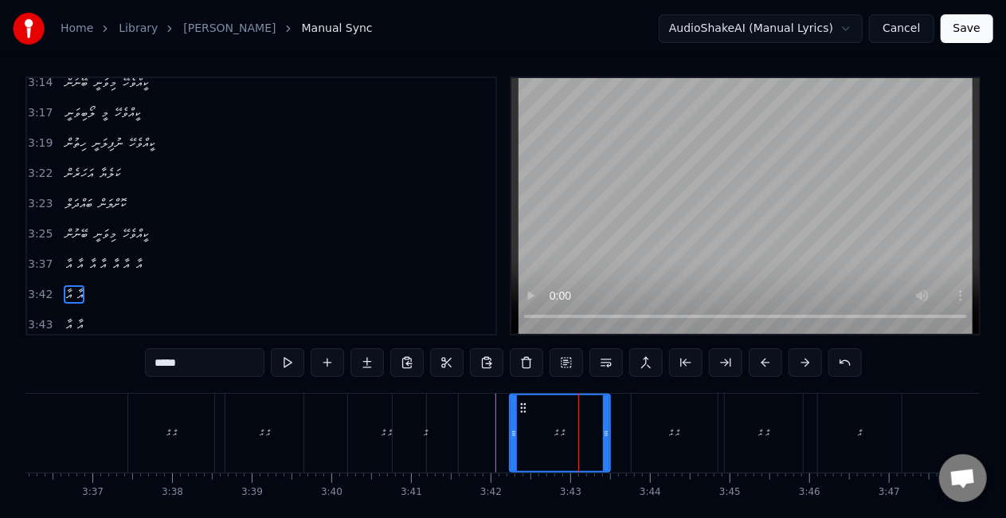
drag, startPoint x: 527, startPoint y: 436, endPoint x: 513, endPoint y: 436, distance: 14.4
click at [513, 436] on icon at bounding box center [514, 433] width 6 height 13
drag, startPoint x: 607, startPoint y: 430, endPoint x: 634, endPoint y: 432, distance: 27.1
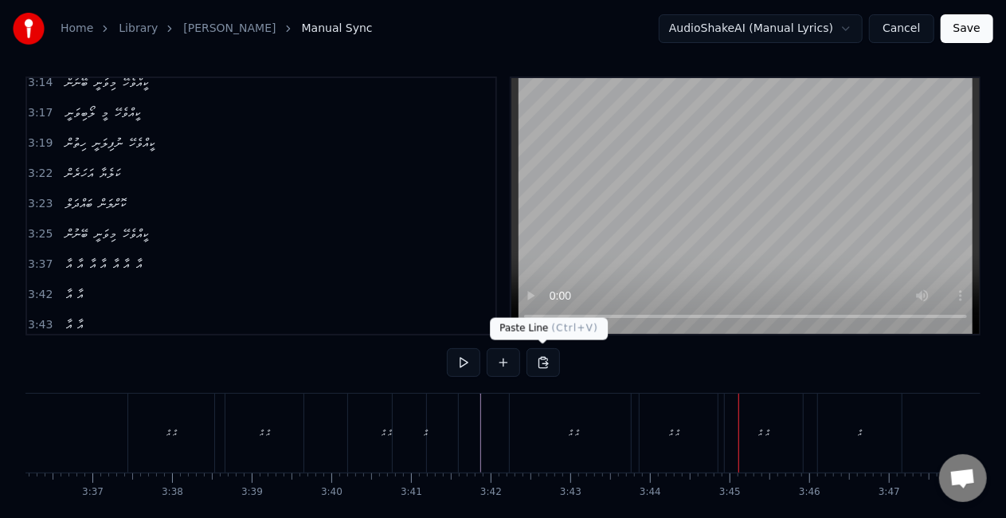
click at [585, 438] on div "އާ އާ" at bounding box center [574, 432] width 129 height 79
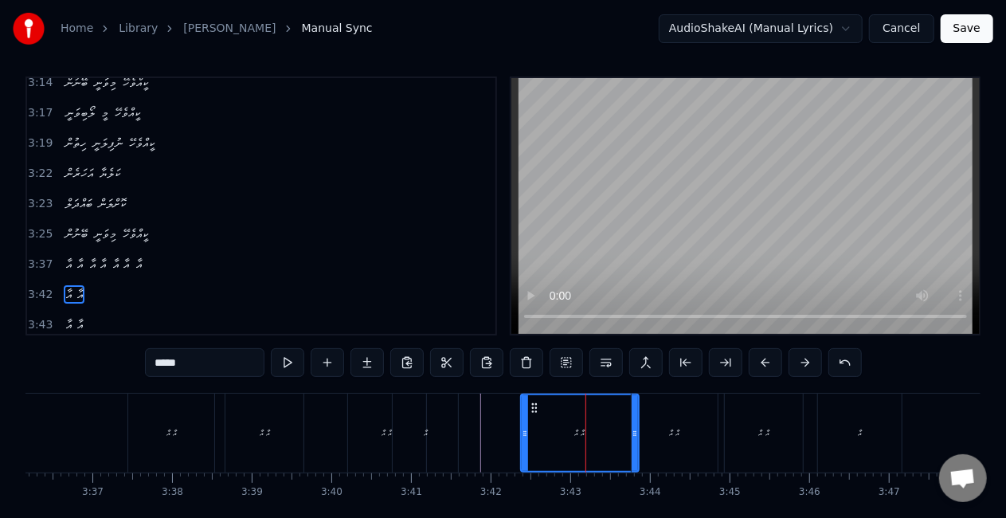
drag, startPoint x: 513, startPoint y: 429, endPoint x: 529, endPoint y: 425, distance: 16.2
click at [524, 432] on icon at bounding box center [525, 433] width 6 height 13
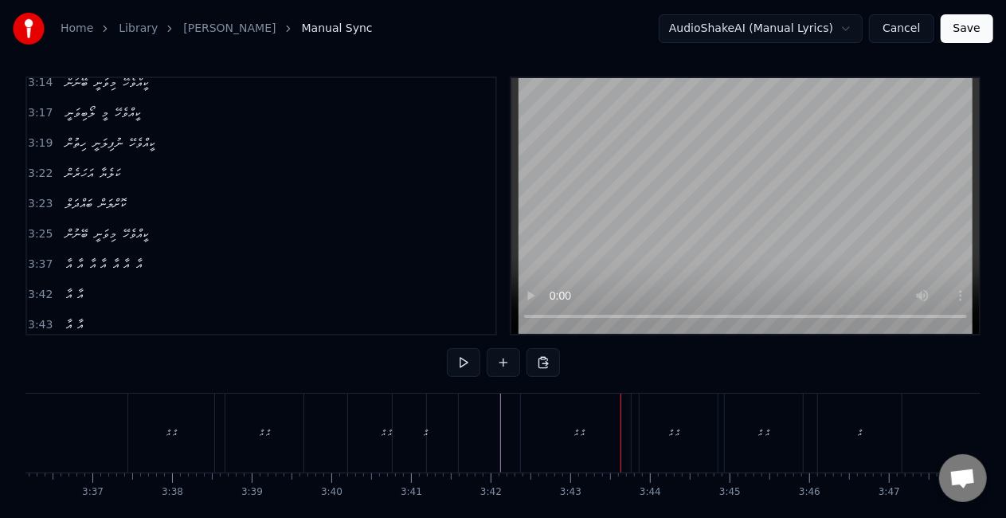
click at [401, 440] on div "އާ" at bounding box center [425, 432] width 65 height 79
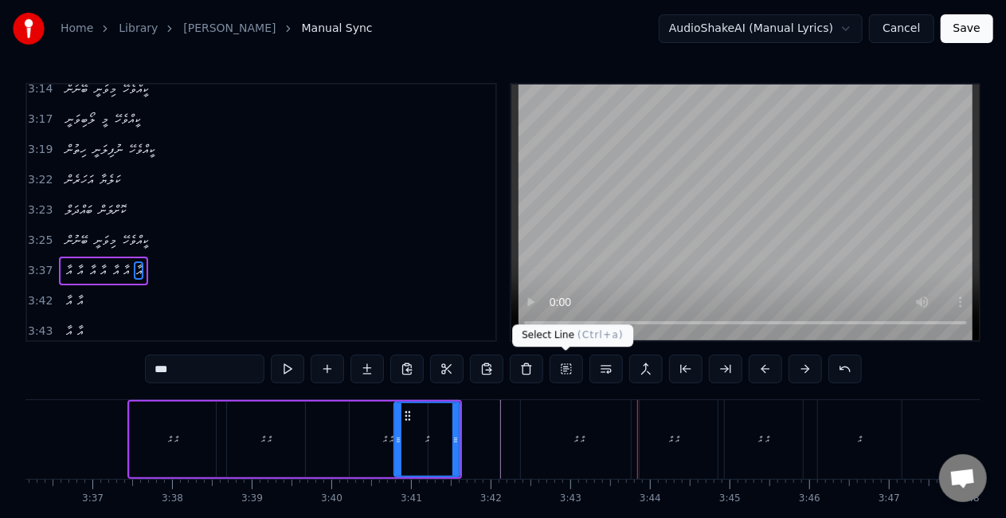
click at [591, 443] on div "އާ އާ" at bounding box center [580, 439] width 118 height 79
type input "*****"
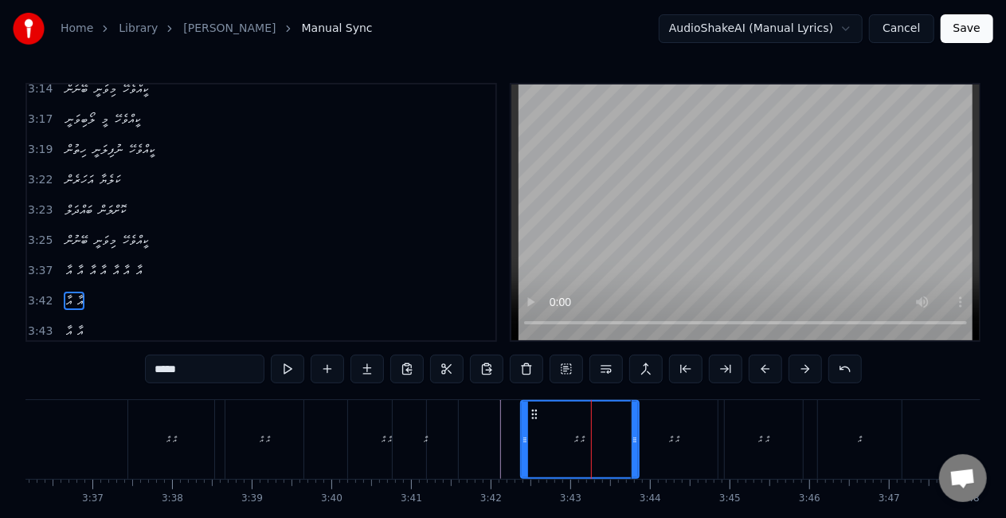
scroll to position [6, 0]
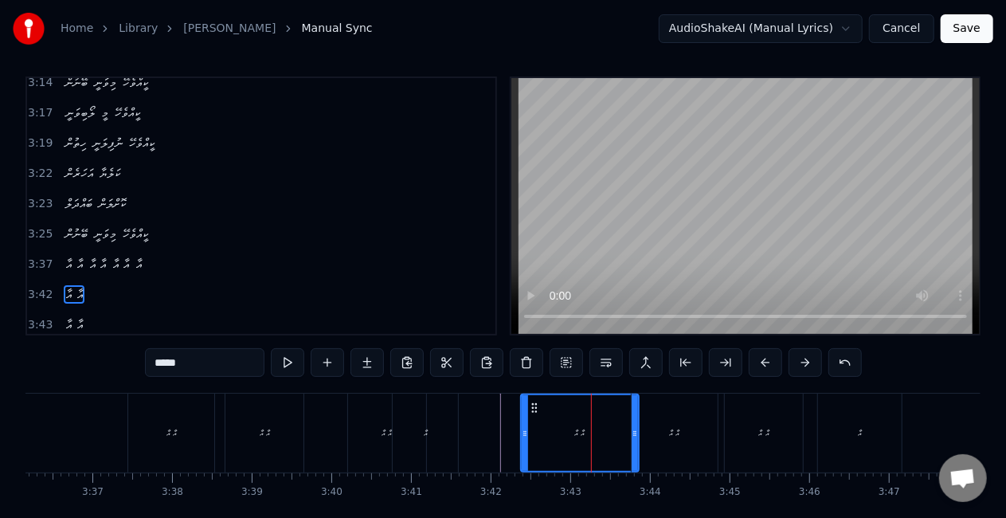
click at [605, 435] on div "އާ އާ" at bounding box center [580, 433] width 116 height 76
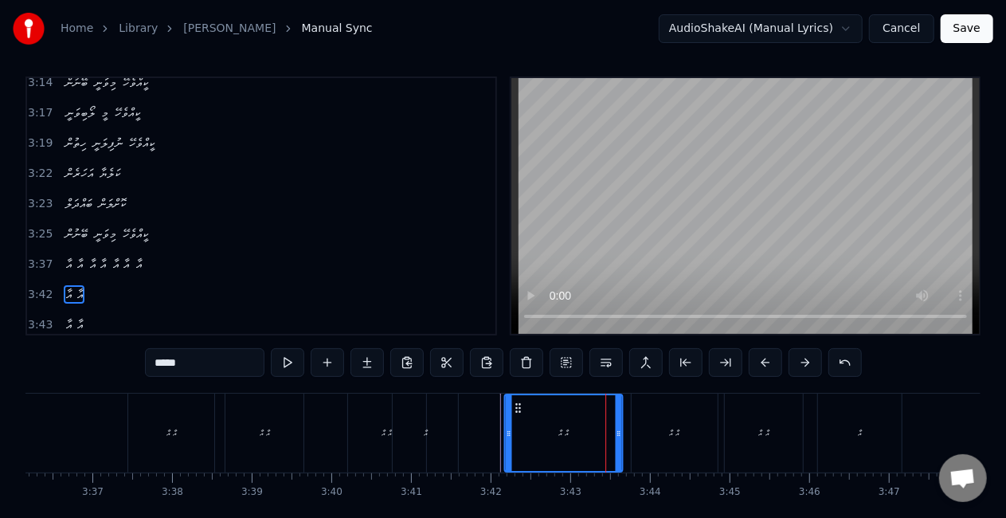
drag, startPoint x: 534, startPoint y: 406, endPoint x: 517, endPoint y: 406, distance: 16.7
click at [517, 406] on icon at bounding box center [517, 407] width 13 height 13
drag, startPoint x: 618, startPoint y: 432, endPoint x: 601, endPoint y: 431, distance: 17.5
click at [601, 431] on icon at bounding box center [600, 433] width 6 height 13
drag, startPoint x: 516, startPoint y: 406, endPoint x: 526, endPoint y: 409, distance: 10.1
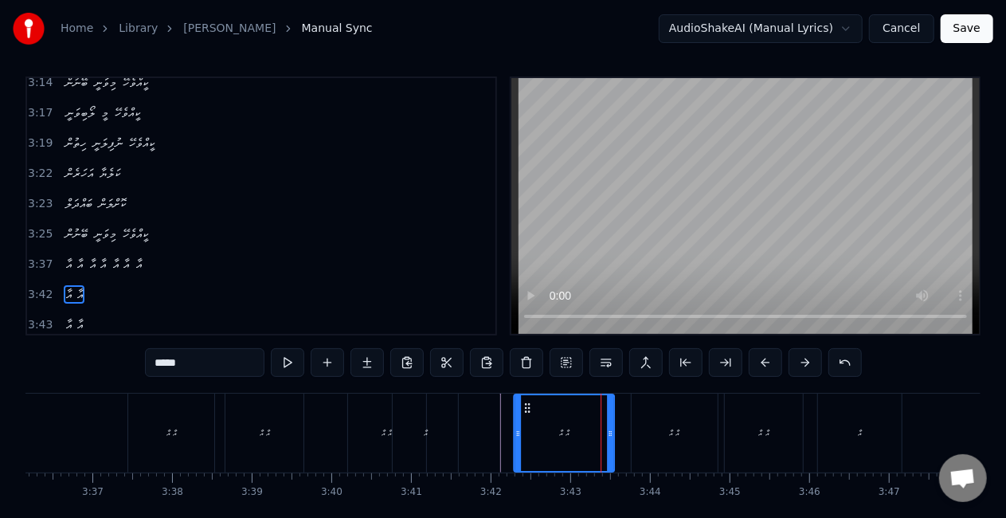
click at [526, 409] on icon at bounding box center [527, 407] width 13 height 13
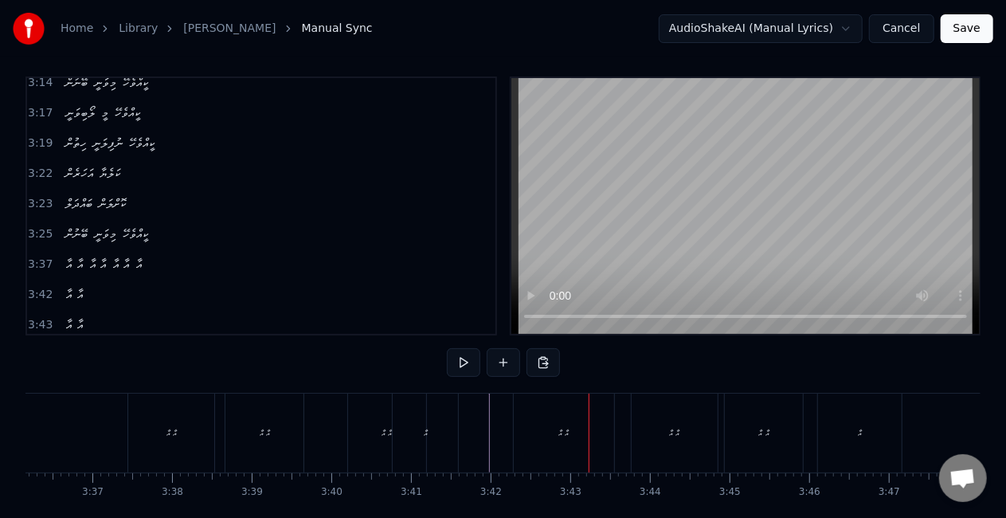
drag, startPoint x: 574, startPoint y: 434, endPoint x: 549, endPoint y: 415, distance: 31.9
click at [574, 433] on div "އާ އާ" at bounding box center [564, 432] width 100 height 79
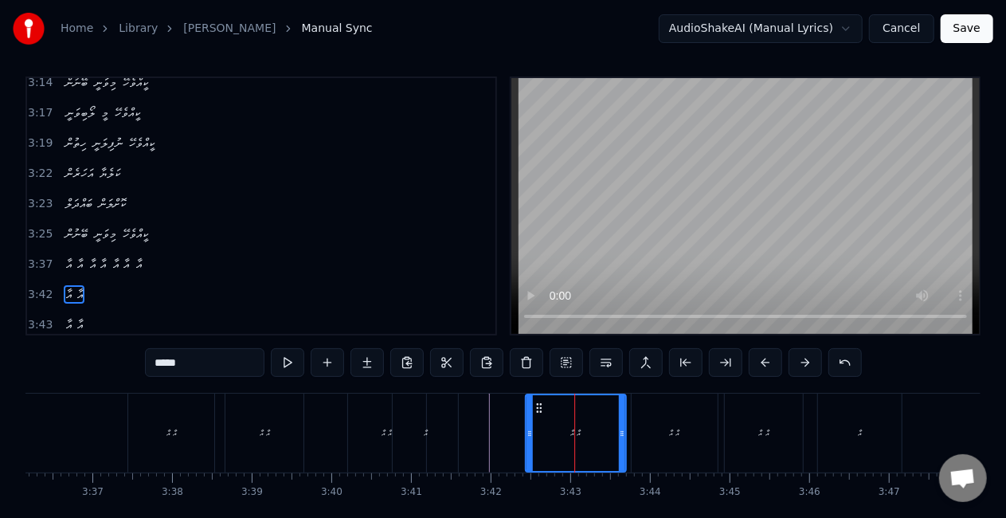
drag, startPoint x: 530, startPoint y: 406, endPoint x: 542, endPoint y: 409, distance: 11.6
click at [542, 409] on icon at bounding box center [539, 407] width 13 height 13
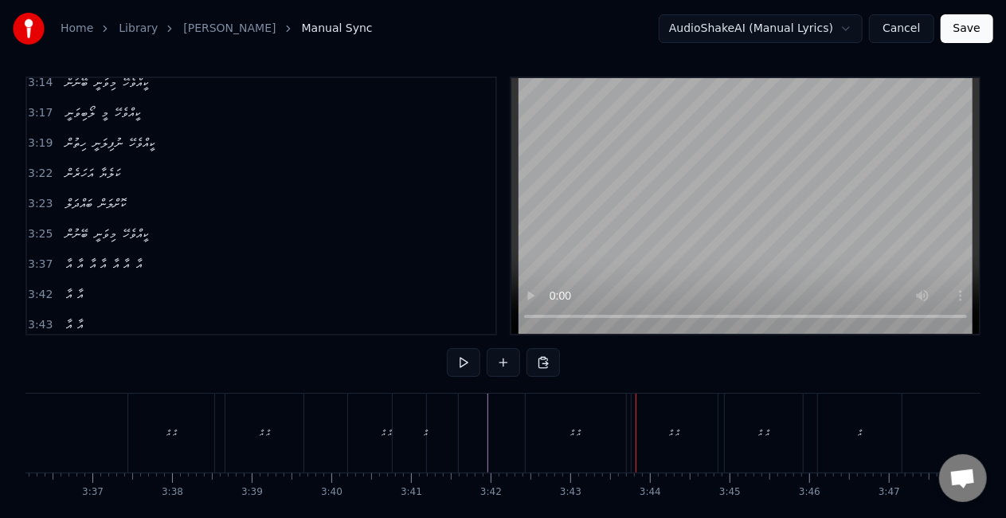
click at [634, 433] on div "އާ އާ" at bounding box center [675, 432] width 86 height 79
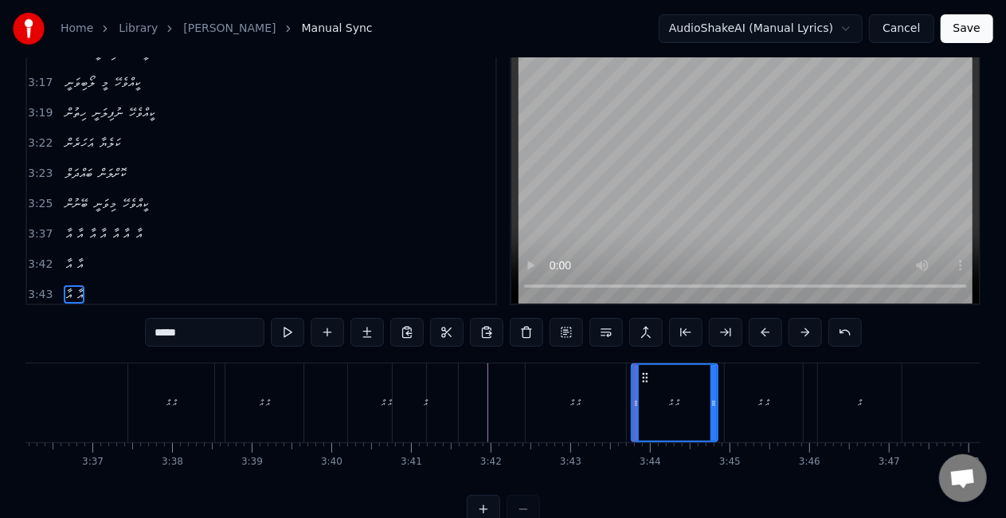
click at [561, 413] on div "އާ އާ" at bounding box center [576, 402] width 100 height 79
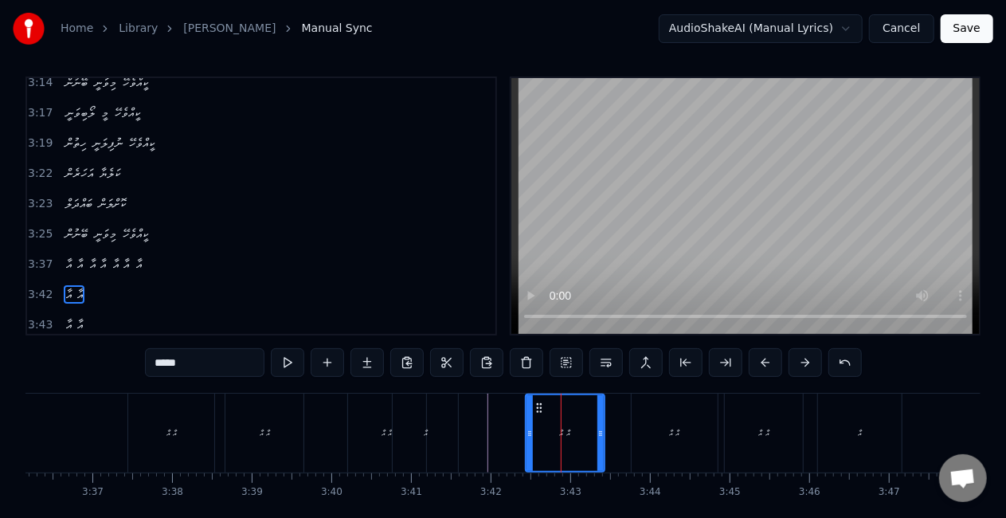
drag, startPoint x: 622, startPoint y: 425, endPoint x: 601, endPoint y: 422, distance: 21.7
click at [601, 423] on div at bounding box center [600, 433] width 6 height 76
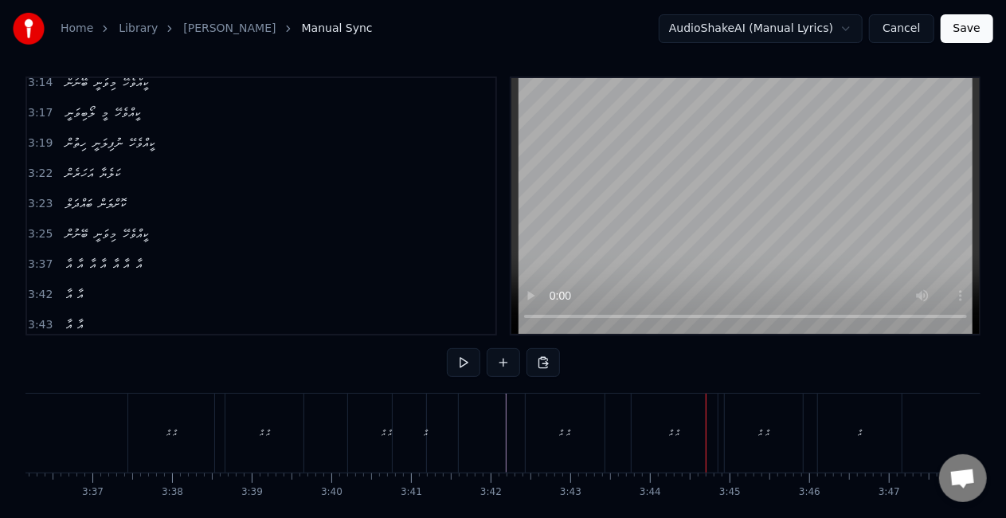
drag, startPoint x: 570, startPoint y: 433, endPoint x: 546, endPoint y: 398, distance: 42.4
click at [570, 433] on div "އާ އާ" at bounding box center [565, 432] width 79 height 79
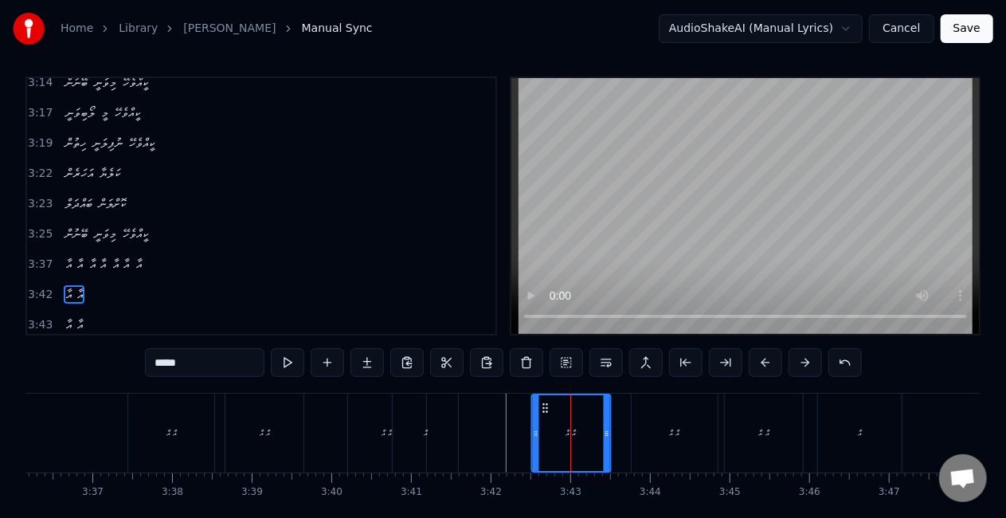
drag, startPoint x: 543, startPoint y: 405, endPoint x: 552, endPoint y: 408, distance: 9.3
click at [551, 408] on icon at bounding box center [544, 407] width 13 height 13
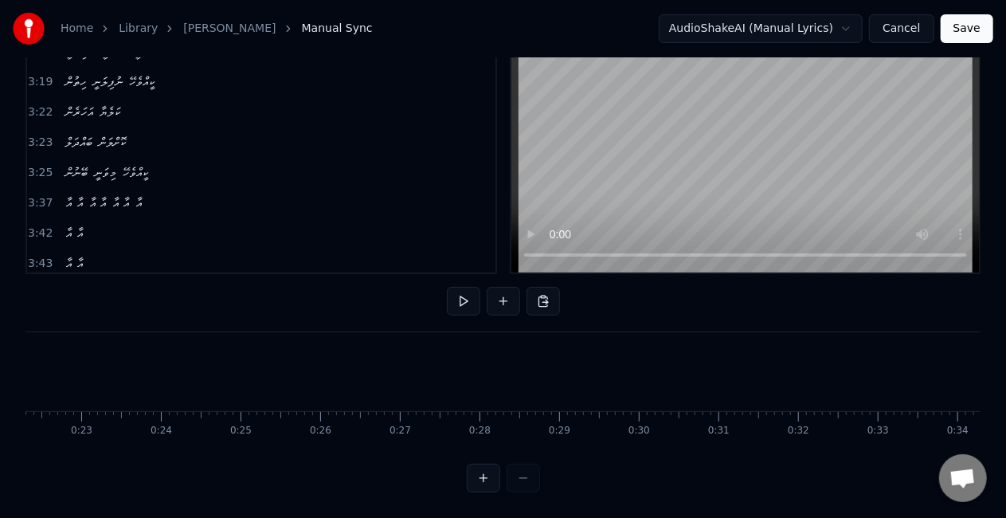
scroll to position [0, 3242]
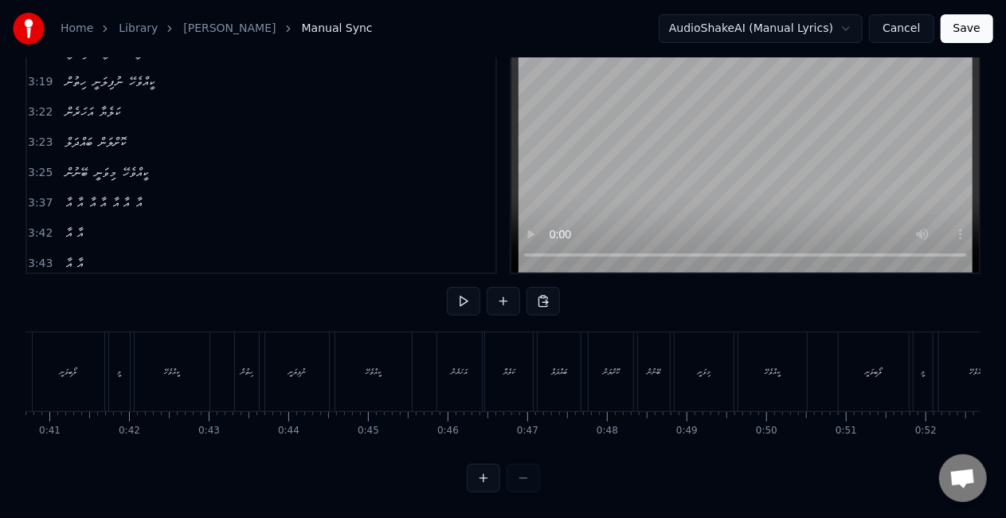
click at [977, 29] on button "Save" at bounding box center [967, 28] width 53 height 29
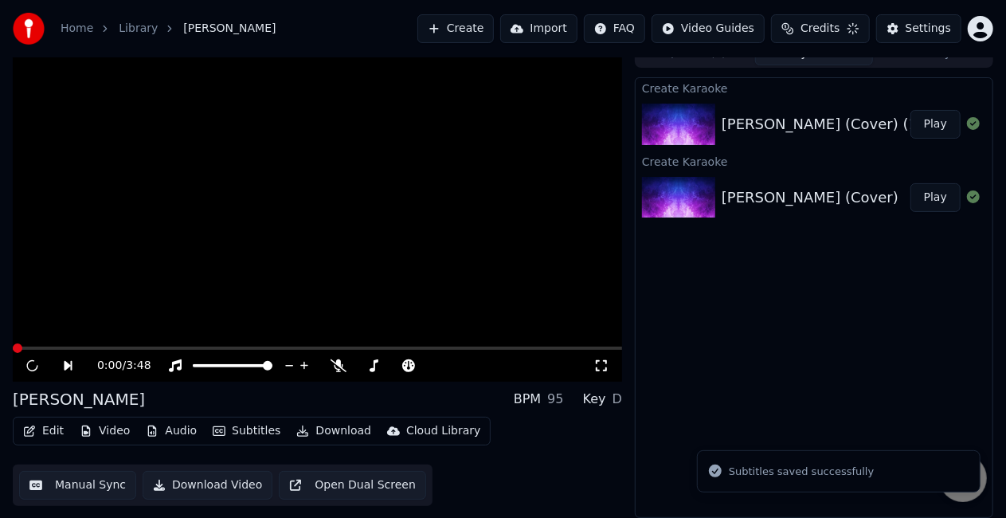
scroll to position [18, 0]
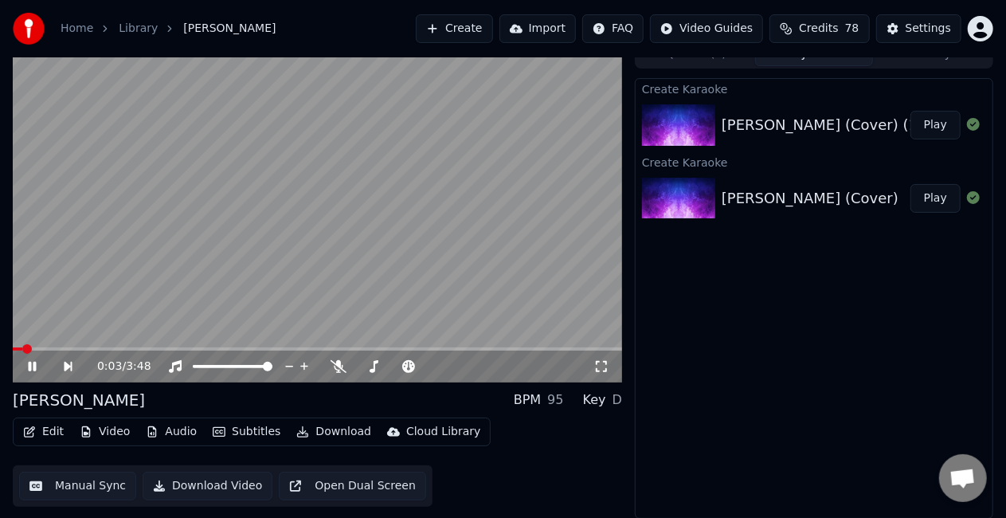
click at [65, 475] on button "Manual Sync" at bounding box center [77, 486] width 117 height 29
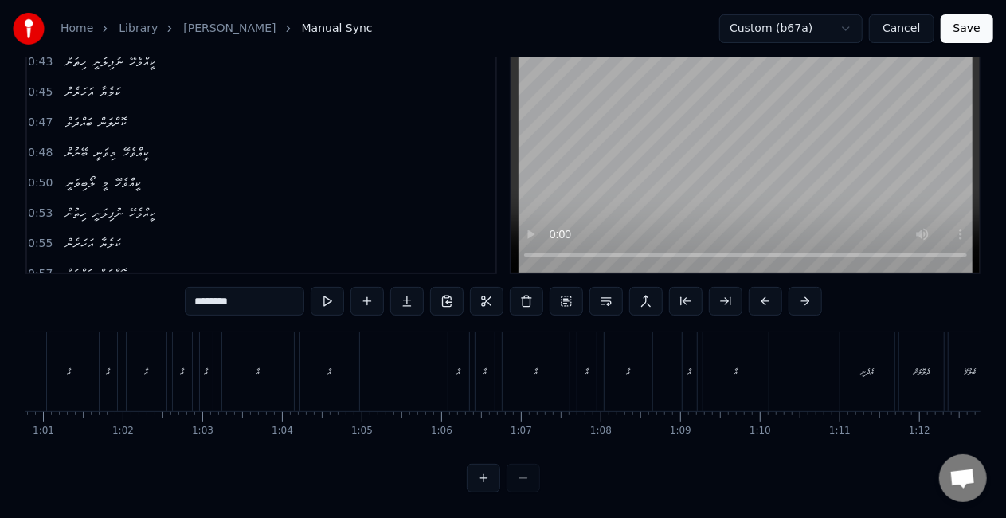
scroll to position [0, 4654]
click at [264, 370] on div "އާ" at bounding box center [256, 371] width 45 height 79
type input "**"
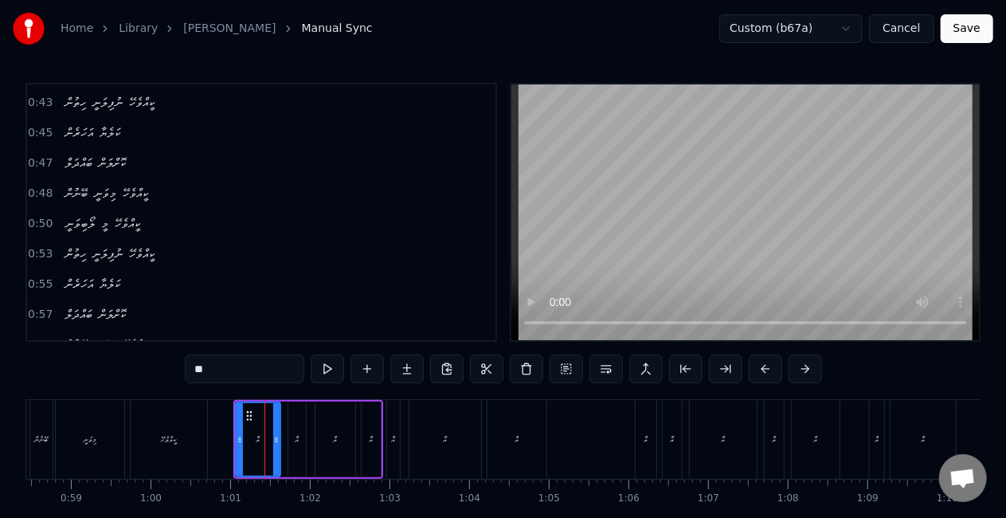
scroll to position [184, 0]
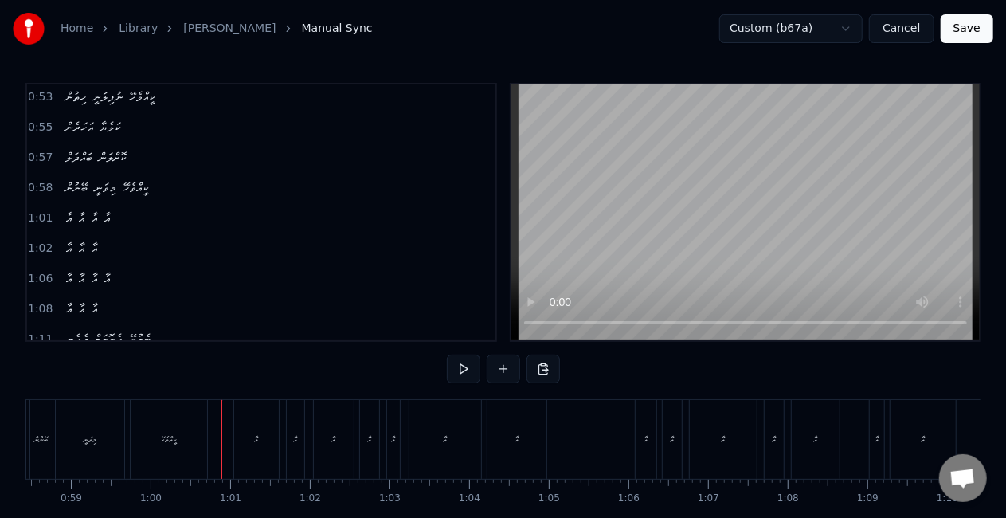
click at [239, 433] on div "އާ" at bounding box center [256, 439] width 45 height 79
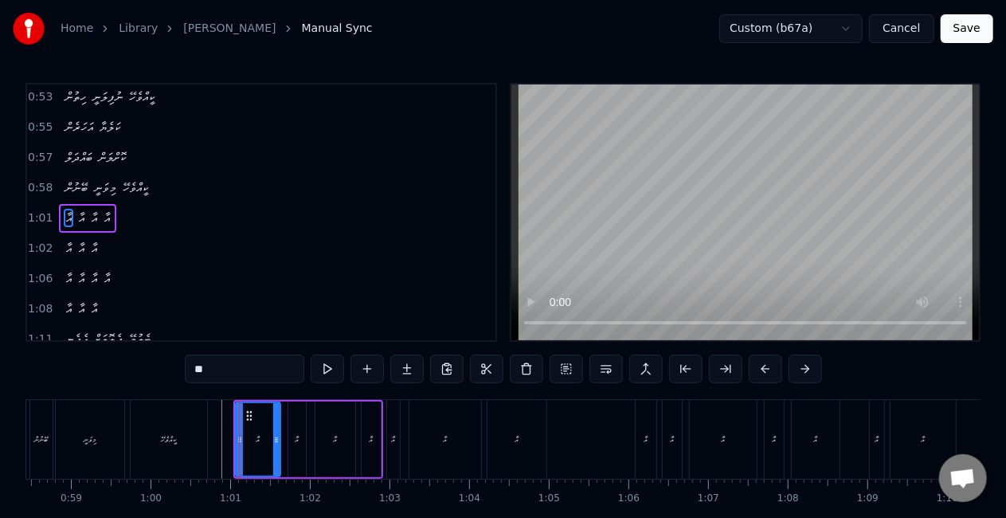
click at [233, 367] on input "**" at bounding box center [244, 368] width 119 height 29
click at [200, 366] on input "**" at bounding box center [244, 368] width 119 height 29
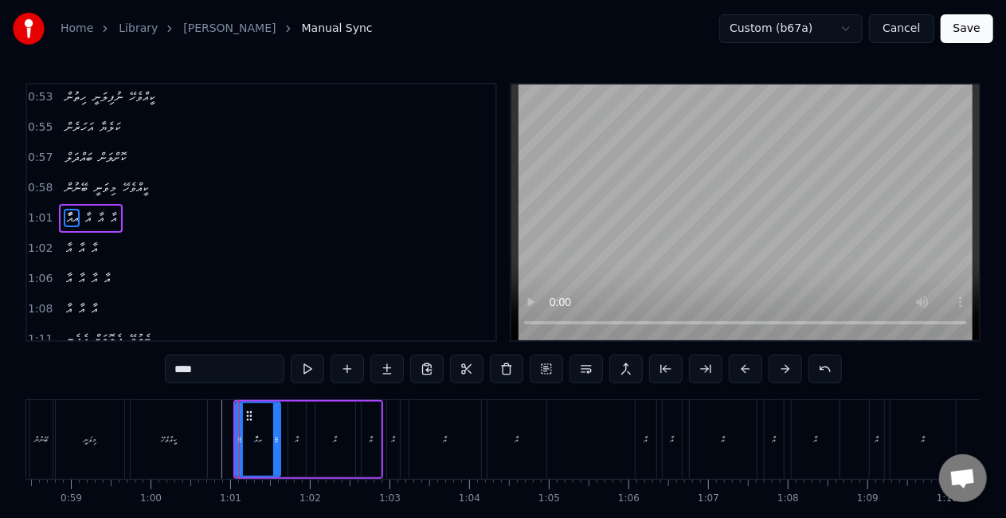
drag, startPoint x: 233, startPoint y: 365, endPoint x: 3, endPoint y: 402, distance: 233.2
click at [3, 401] on div "Home Library LOABI VANEE MI Manual Sync Custom (b67a) Cancel Save 0:40 ލޯބިވަނީ…" at bounding box center [503, 280] width 1006 height 560
click at [295, 446] on div "އާ" at bounding box center [297, 439] width 18 height 76
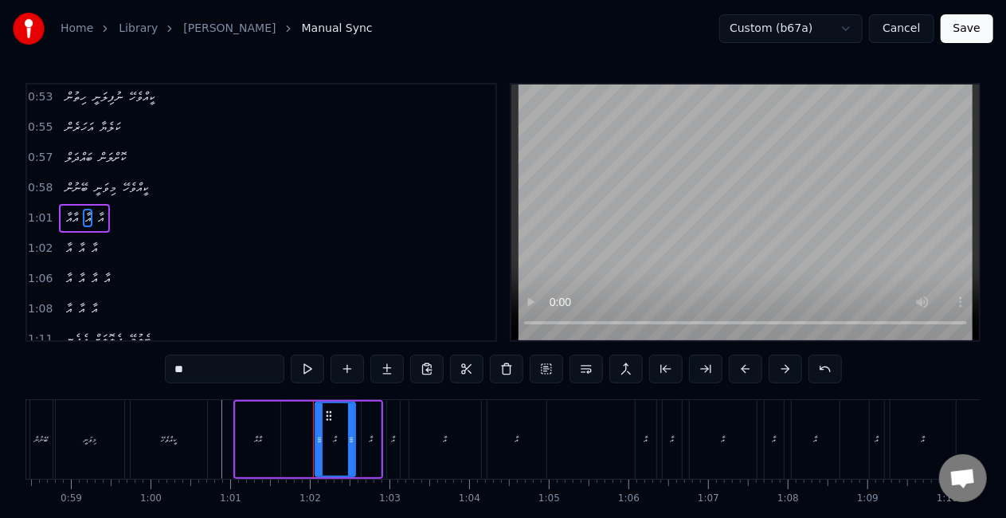
click at [244, 435] on div "އާއާ" at bounding box center [258, 439] width 45 height 76
type input "****"
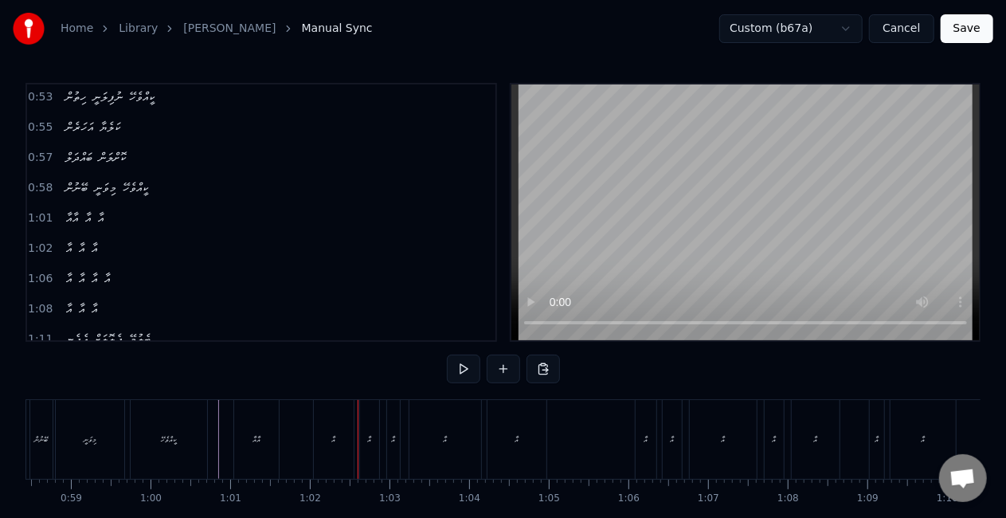
click at [314, 438] on div "އާ" at bounding box center [334, 439] width 40 height 79
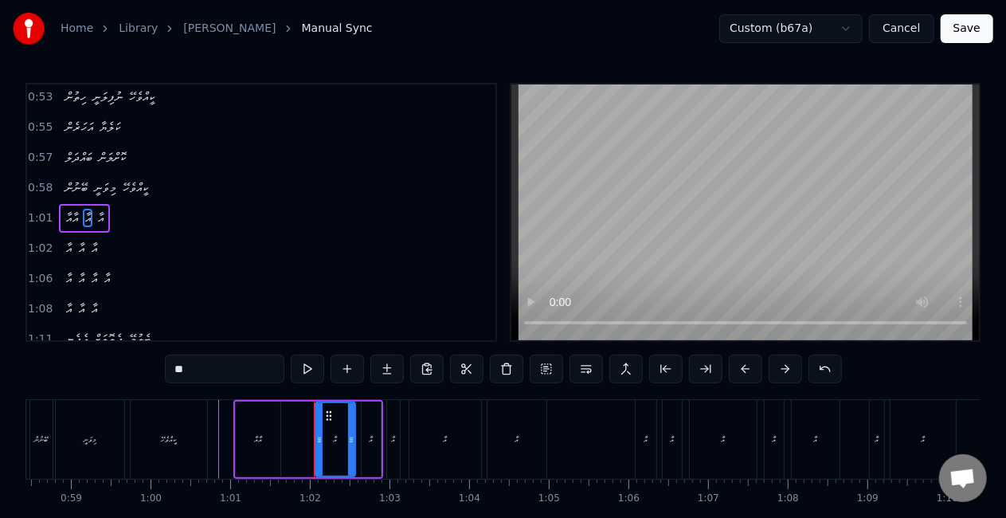
click at [365, 441] on div "އާ" at bounding box center [371, 439] width 19 height 76
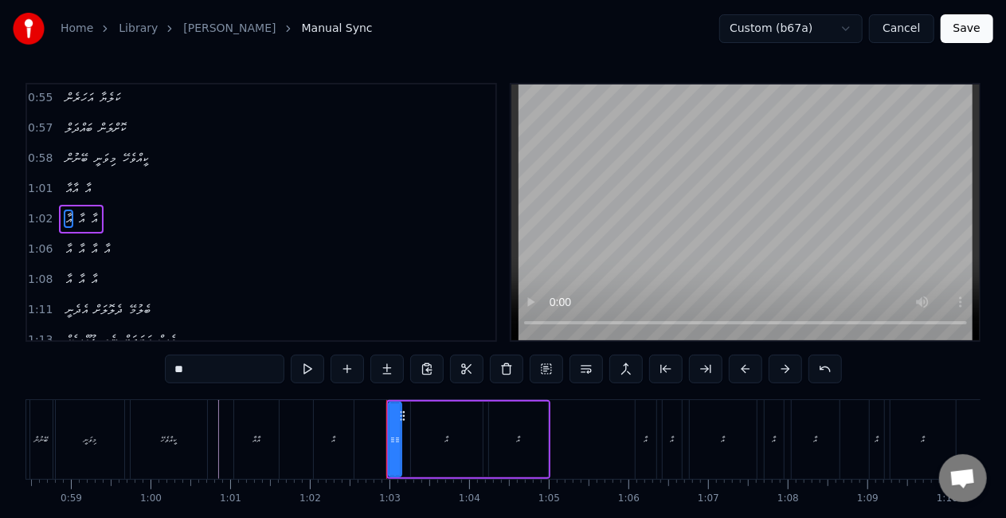
click at [333, 436] on div "އާ" at bounding box center [334, 439] width 4 height 12
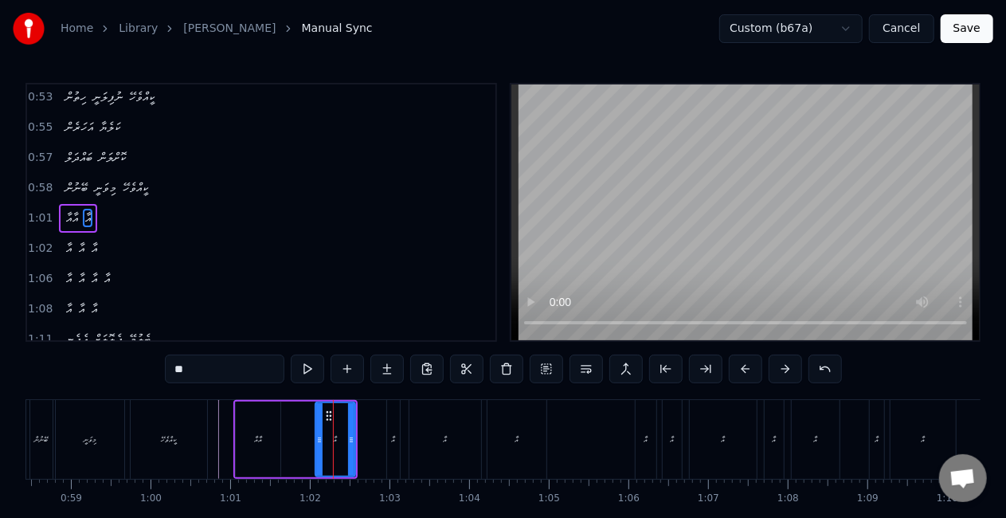
click at [217, 371] on input "**" at bounding box center [224, 368] width 119 height 29
click at [243, 419] on div "އާއާ" at bounding box center [258, 439] width 45 height 76
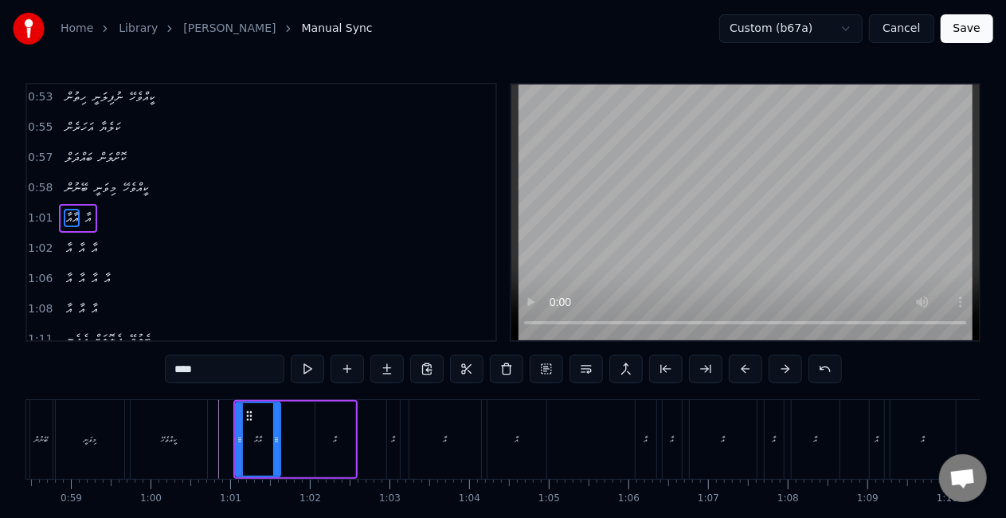
drag, startPoint x: 221, startPoint y: 374, endPoint x: 160, endPoint y: 370, distance: 61.5
click at [160, 370] on div "0:40 ލޯބިވަނީ މީ ކީއްވެހޭ 0:43 ހިތުން ނުފިލަނީ ކީއްވެހޭ 0:45 އަހަރެން ކަލެޔާ 0:…" at bounding box center [502, 321] width 955 height 477
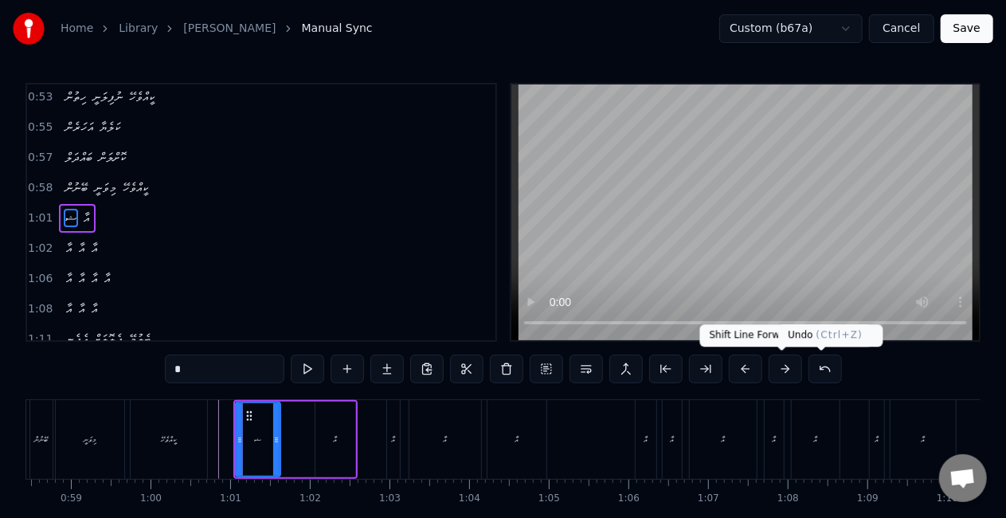
click at [825, 366] on button at bounding box center [824, 368] width 33 height 29
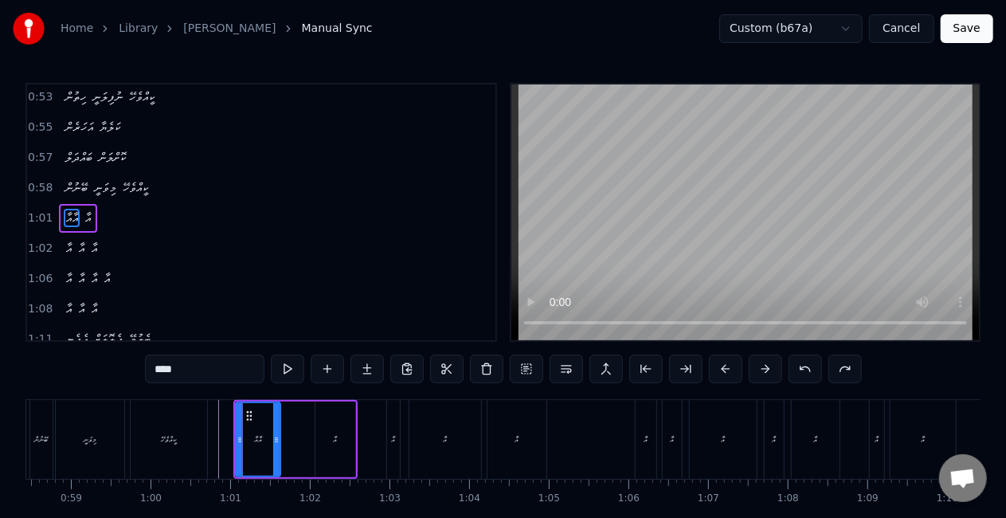
drag, startPoint x: 185, startPoint y: 370, endPoint x: 143, endPoint y: 365, distance: 41.7
click at [143, 365] on div "0:40 ލޯބިވަނީ މީ ކީއްވެހޭ 0:43 ހިތުން ނުފިލަނީ ކީއްވެހޭ 0:45 އަހަރެން ކަލެޔާ 0:…" at bounding box center [502, 321] width 955 height 477
click at [328, 442] on div "އާ" at bounding box center [335, 439] width 40 height 76
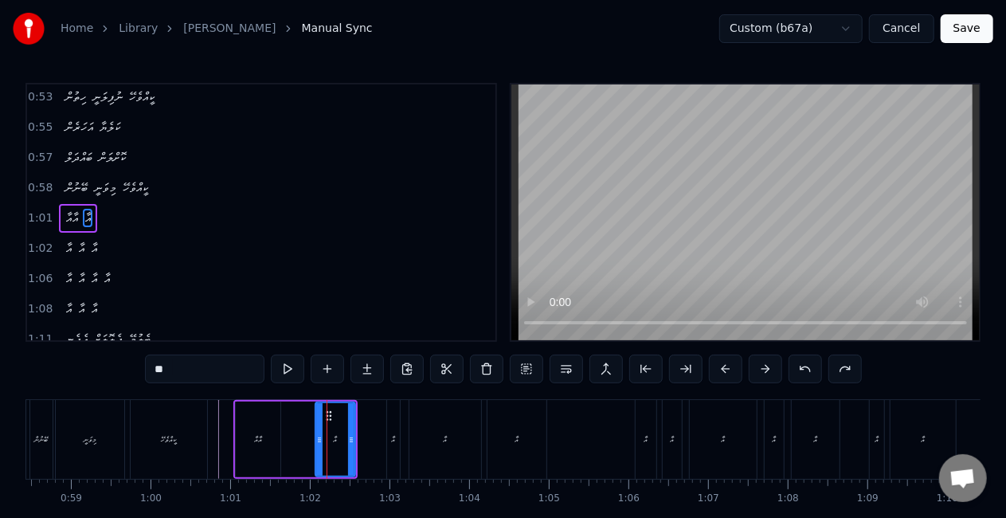
drag, startPoint x: 198, startPoint y: 374, endPoint x: 96, endPoint y: 374, distance: 102.0
click at [96, 374] on div "0:40 ލޯބިވަނީ މީ ކީއްވެހޭ 0:43 ހިތުން ނުފިލަނީ ކީއްވެހޭ 0:45 އަހަރެން ކަލެޔާ 0:…" at bounding box center [502, 321] width 955 height 477
paste input "**"
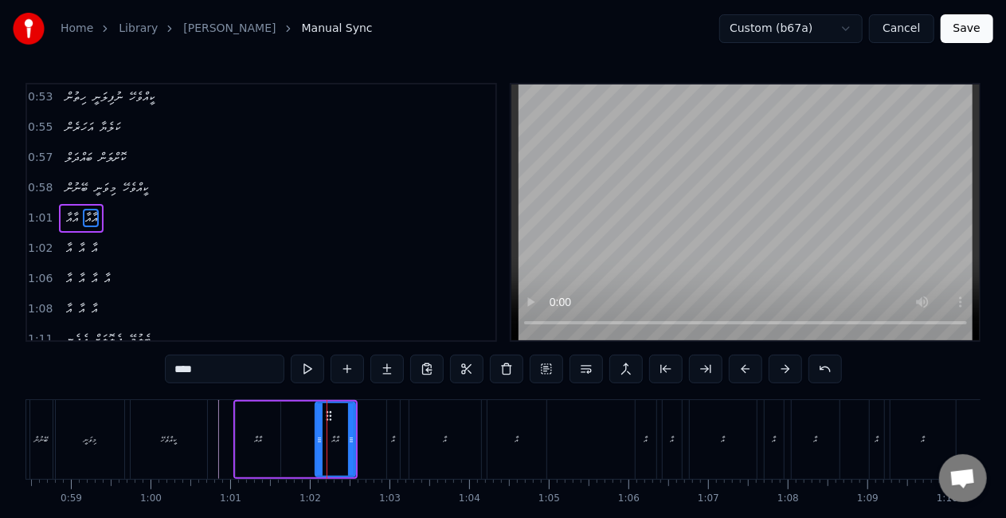
click at [271, 436] on div "އާއާ" at bounding box center [258, 439] width 45 height 76
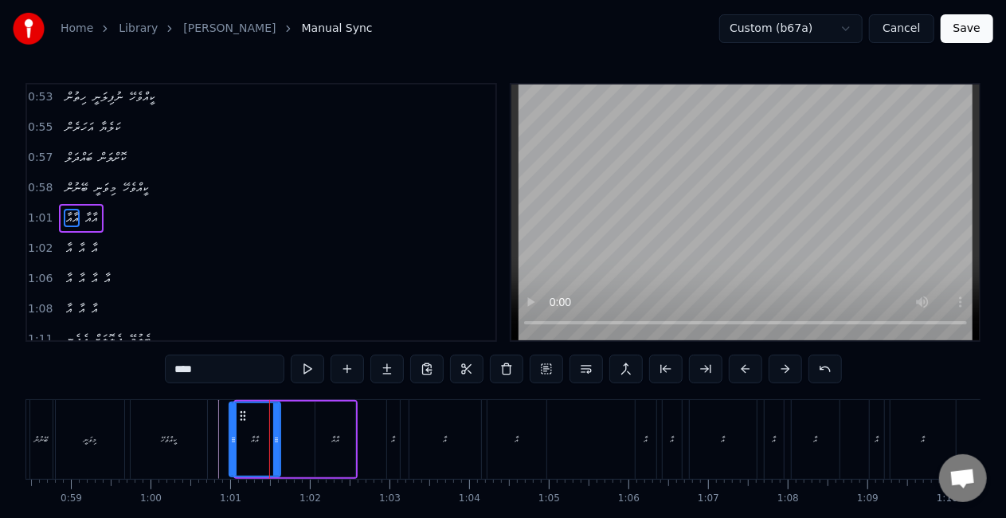
click at [232, 435] on icon at bounding box center [233, 439] width 6 height 13
click at [281, 436] on icon at bounding box center [282, 439] width 6 height 13
click at [203, 435] on div "ކީއްވެހޭ" at bounding box center [169, 439] width 76 height 79
type input "********"
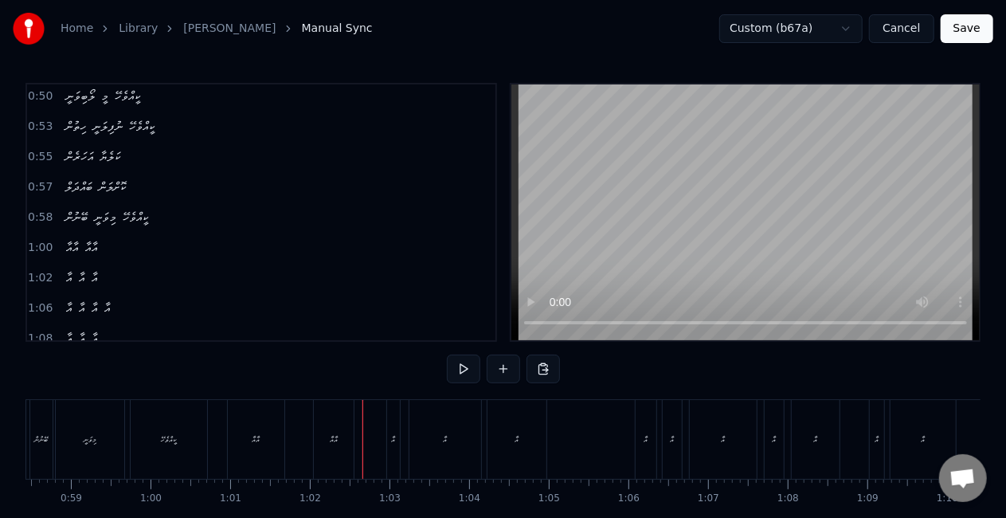
click at [336, 441] on div "އާއާ" at bounding box center [334, 439] width 8 height 12
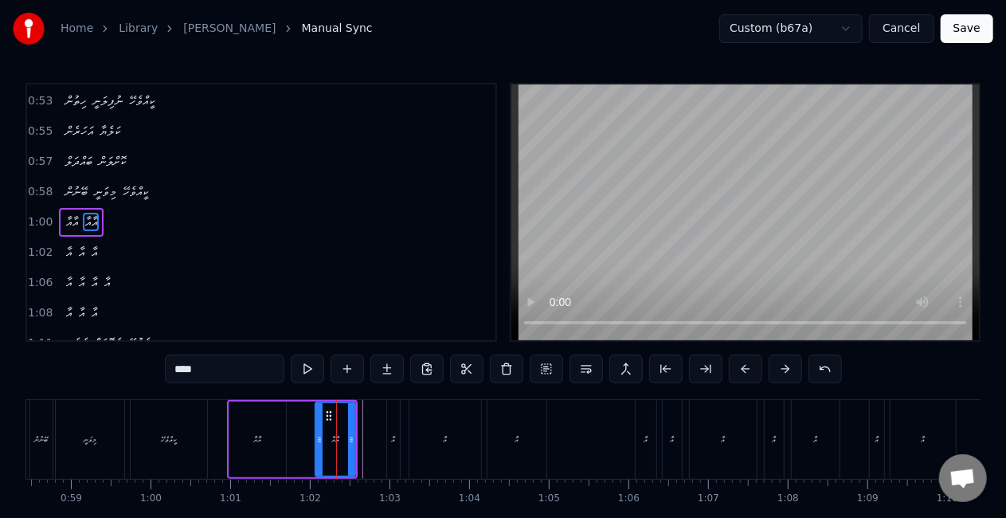
scroll to position [184, 0]
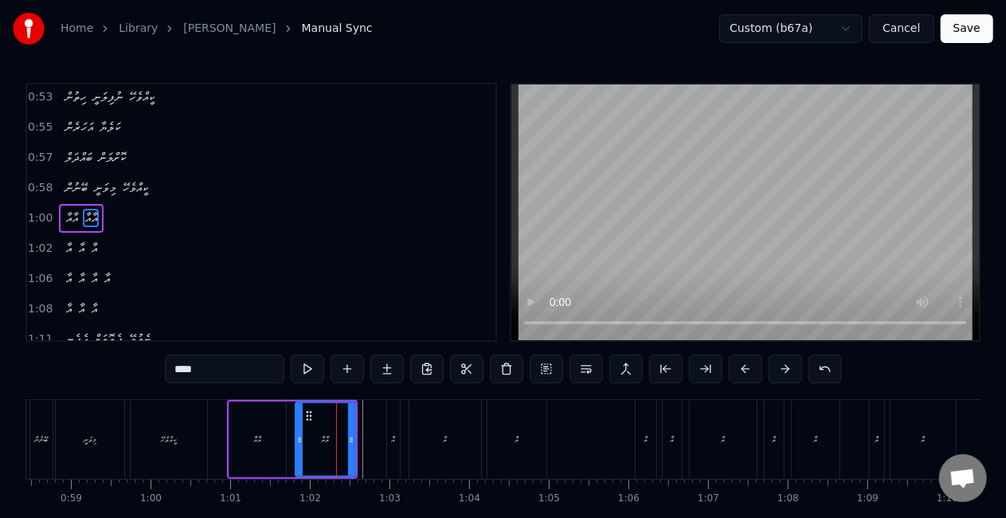
drag, startPoint x: 317, startPoint y: 438, endPoint x: 298, endPoint y: 436, distance: 19.2
click at [298, 437] on icon at bounding box center [299, 439] width 6 height 13
click at [241, 440] on div "އާއާ" at bounding box center [257, 439] width 57 height 76
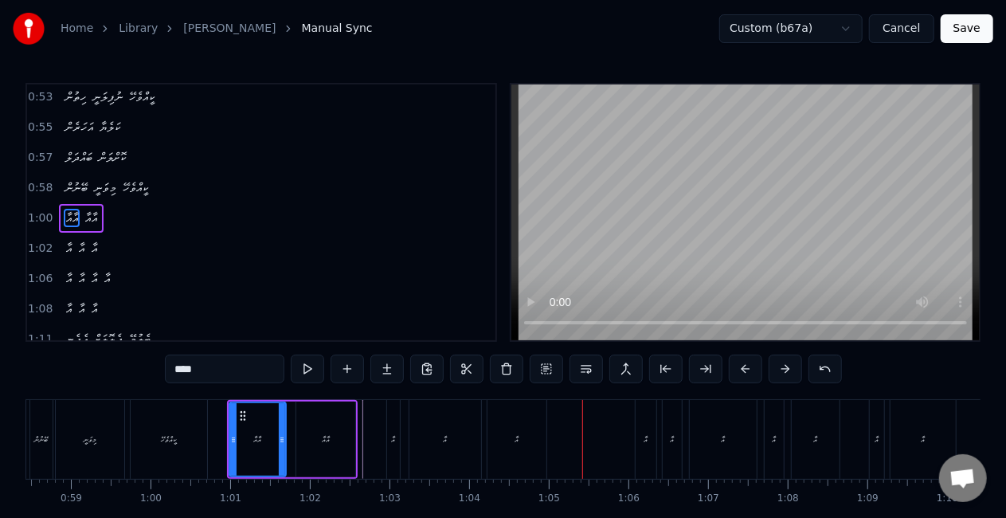
click at [322, 436] on div "އާއާ" at bounding box center [326, 439] width 8 height 12
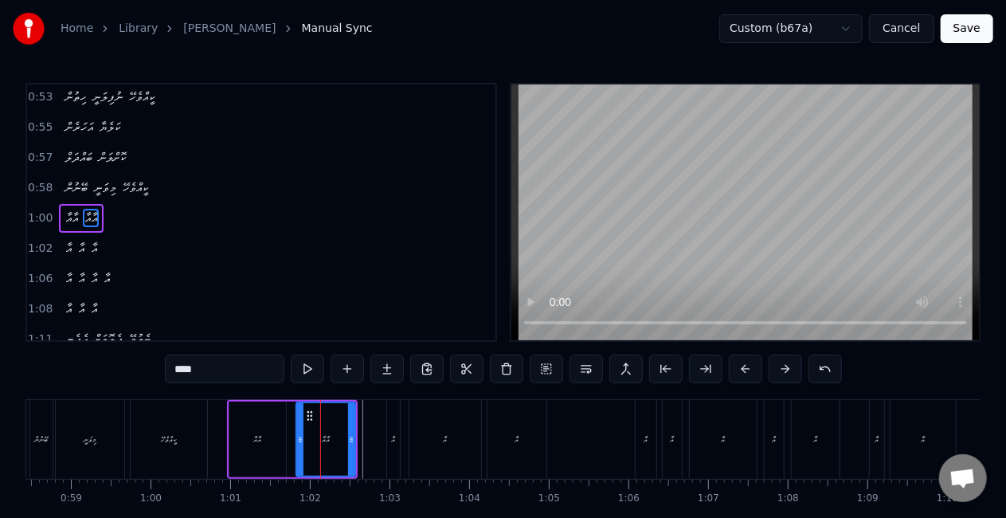
click at [234, 436] on div "އާއާ" at bounding box center [257, 439] width 57 height 76
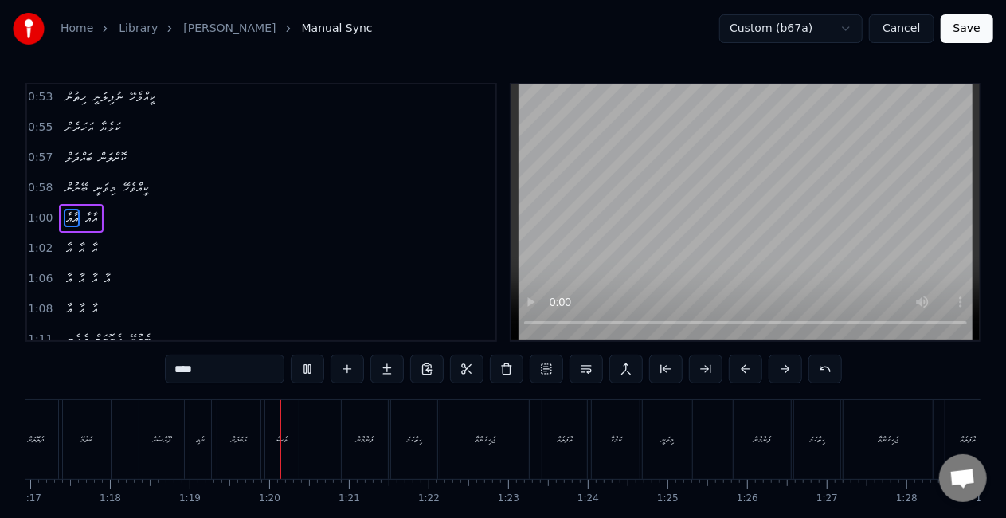
scroll to position [0, 6261]
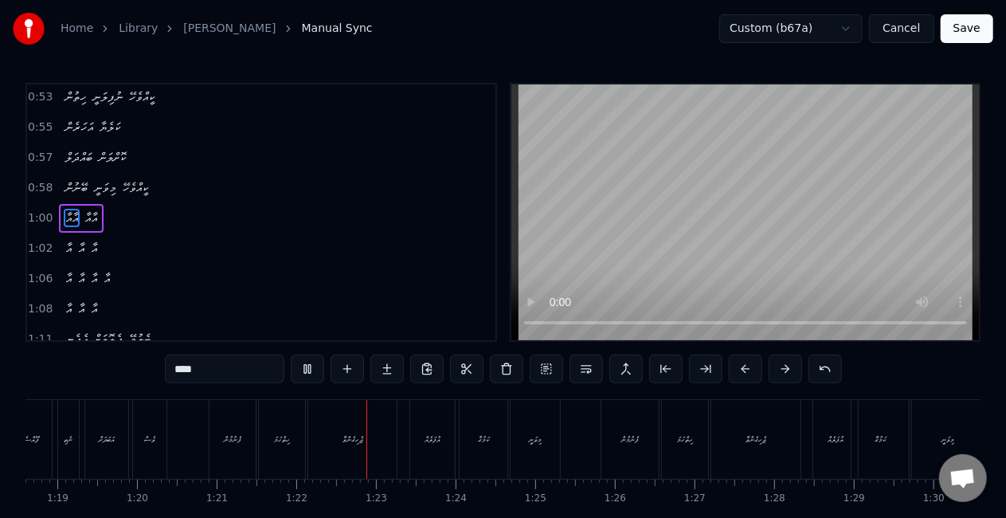
click at [969, 24] on button "Save" at bounding box center [967, 28] width 53 height 29
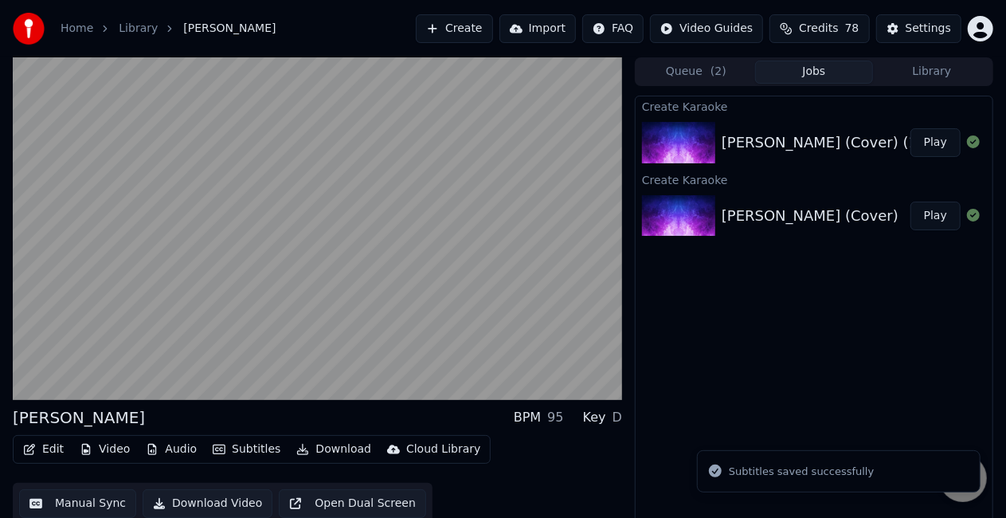
click at [940, 141] on button "Play" at bounding box center [935, 142] width 50 height 29
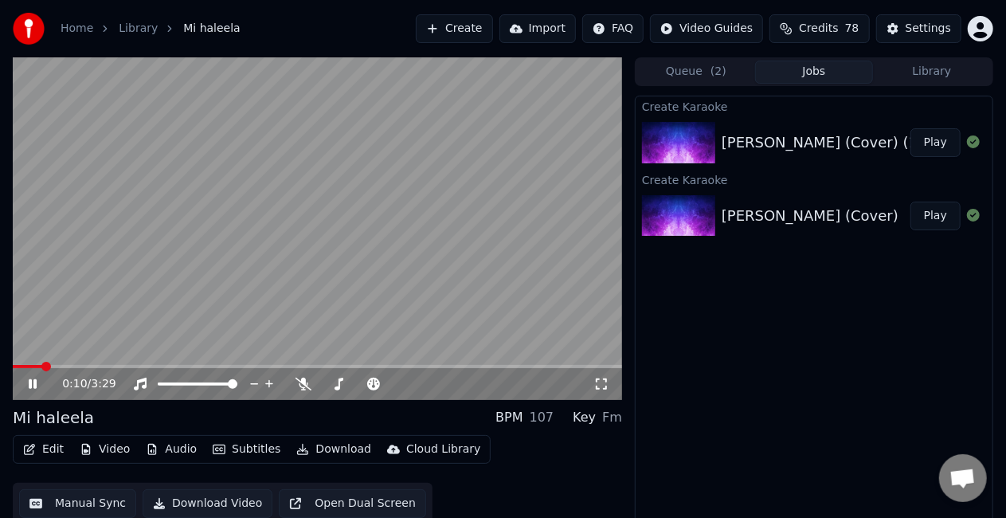
click at [41, 368] on span at bounding box center [317, 366] width 609 height 3
click at [75, 366] on span at bounding box center [317, 366] width 609 height 3
click at [430, 268] on video at bounding box center [317, 228] width 609 height 342
click at [926, 209] on button "Play" at bounding box center [935, 216] width 50 height 29
click at [158, 298] on video at bounding box center [317, 228] width 609 height 342
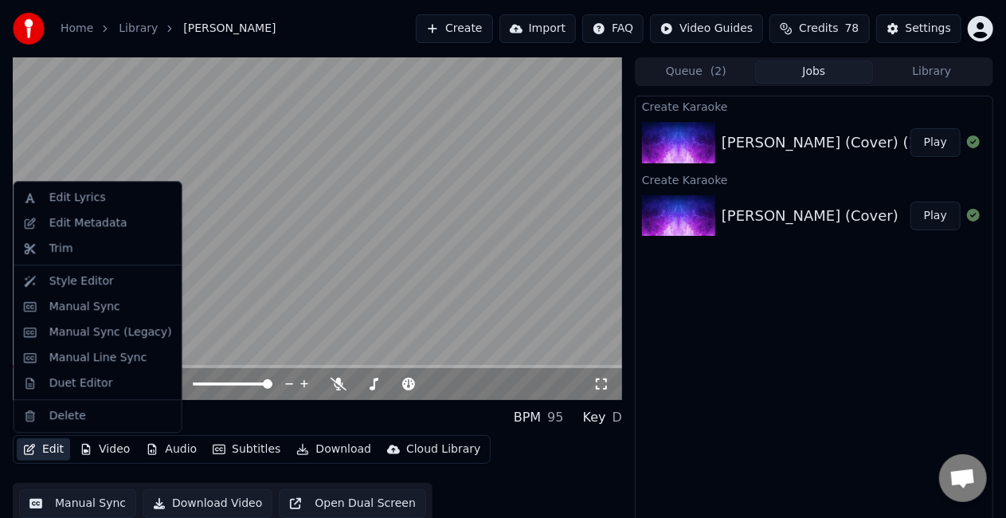
click at [46, 450] on button "Edit" at bounding box center [43, 449] width 53 height 22
click at [65, 389] on div "Duet Editor" at bounding box center [81, 383] width 64 height 16
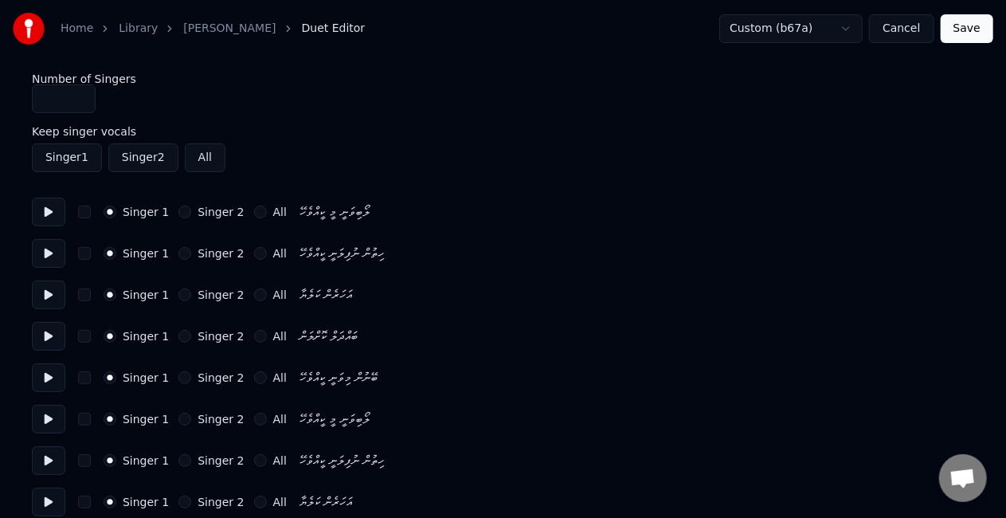
type input "*"
click at [78, 92] on input "*" at bounding box center [64, 98] width 64 height 29
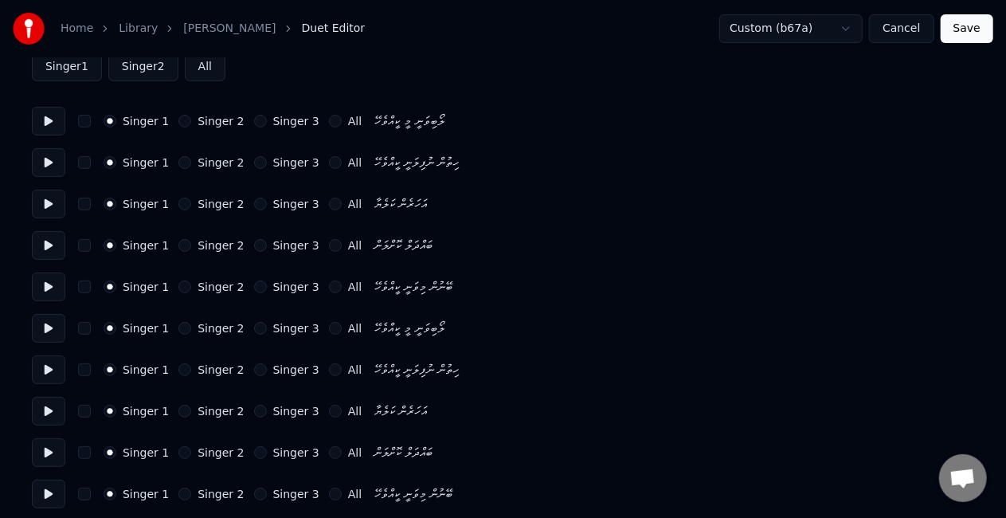
scroll to position [159, 0]
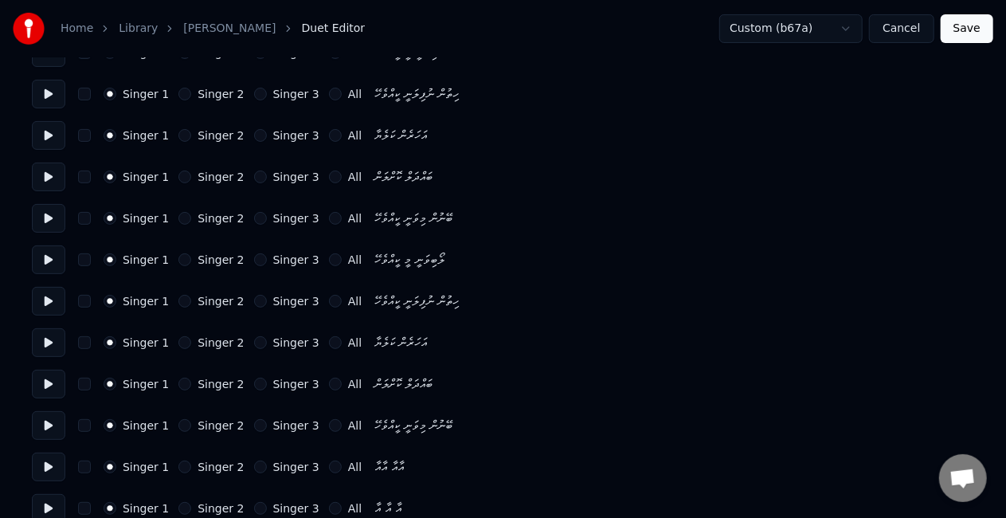
click at [178, 260] on button "Singer 2" at bounding box center [184, 259] width 13 height 13
click at [178, 302] on button "Singer 2" at bounding box center [184, 301] width 13 height 13
click at [178, 339] on button "Singer 2" at bounding box center [184, 342] width 13 height 13
click at [167, 384] on div "Singer 1 Singer 2 Singer 3 All" at bounding box center [233, 384] width 258 height 13
click at [178, 386] on button "Singer 2" at bounding box center [184, 384] width 13 height 13
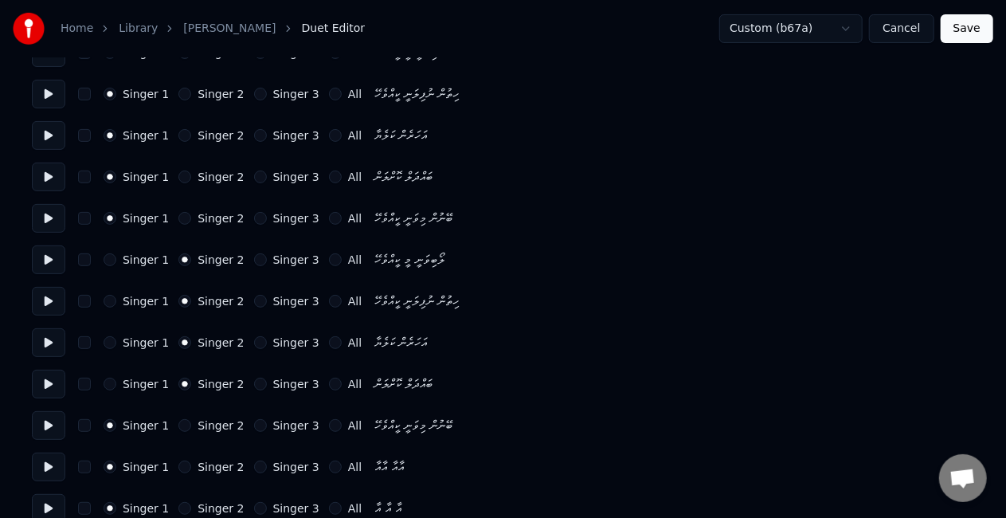
click at [178, 420] on button "Singer 2" at bounding box center [184, 425] width 13 height 13
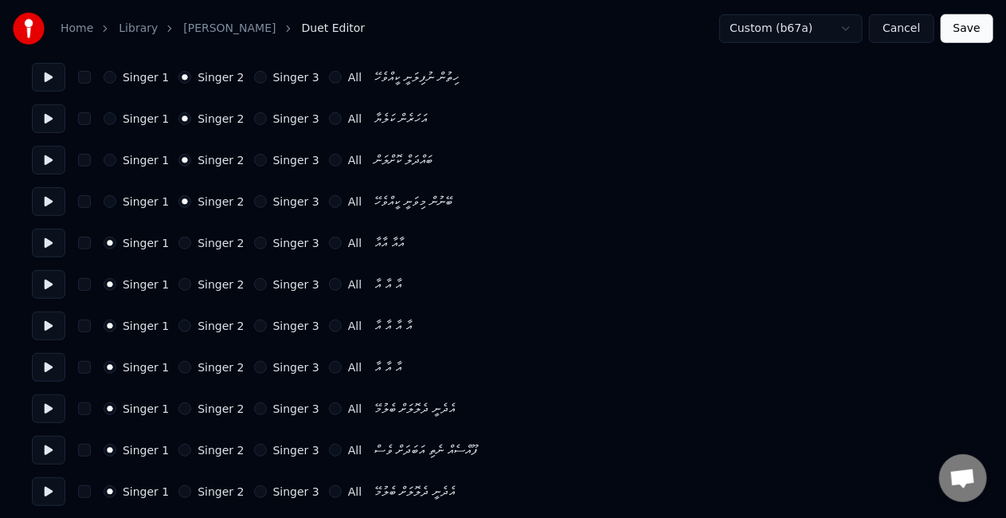
scroll to position [398, 0]
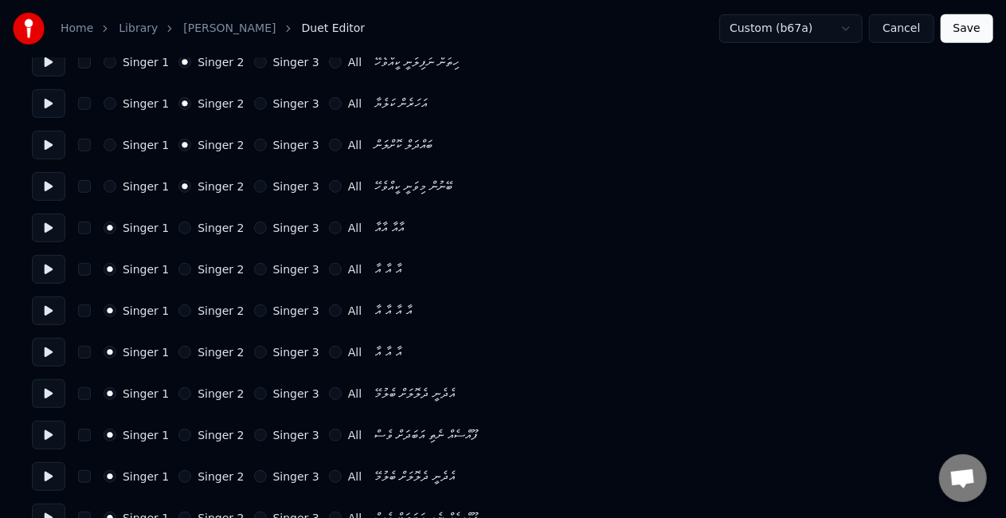
drag, startPoint x: 247, startPoint y: 226, endPoint x: 255, endPoint y: 232, distance: 9.7
click at [254, 226] on button "Singer 3" at bounding box center [260, 227] width 13 height 13
drag, startPoint x: 249, startPoint y: 266, endPoint x: 246, endPoint y: 279, distance: 13.0
click at [254, 267] on button "Singer 3" at bounding box center [260, 269] width 13 height 13
click at [254, 314] on button "Singer 3" at bounding box center [260, 310] width 13 height 13
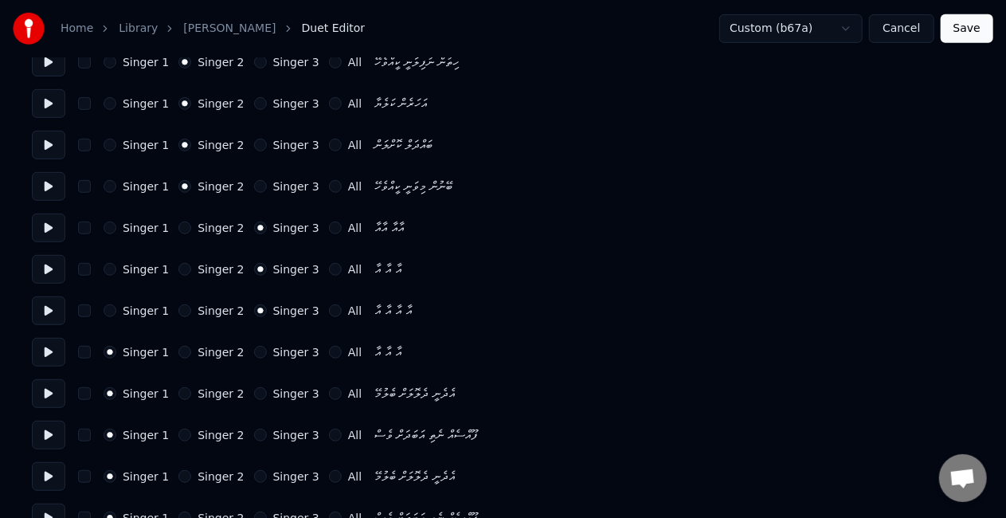
click at [254, 349] on button "Singer 3" at bounding box center [260, 352] width 13 height 13
drag, startPoint x: 111, startPoint y: 223, endPoint x: 101, endPoint y: 247, distance: 25.7
click at [110, 226] on button "Singer 1" at bounding box center [110, 227] width 13 height 13
click at [100, 264] on div "Singer 1 Singer 2 Singer 3 All އާ އާ އާ" at bounding box center [503, 269] width 942 height 29
click at [107, 271] on button "Singer 1" at bounding box center [110, 269] width 13 height 13
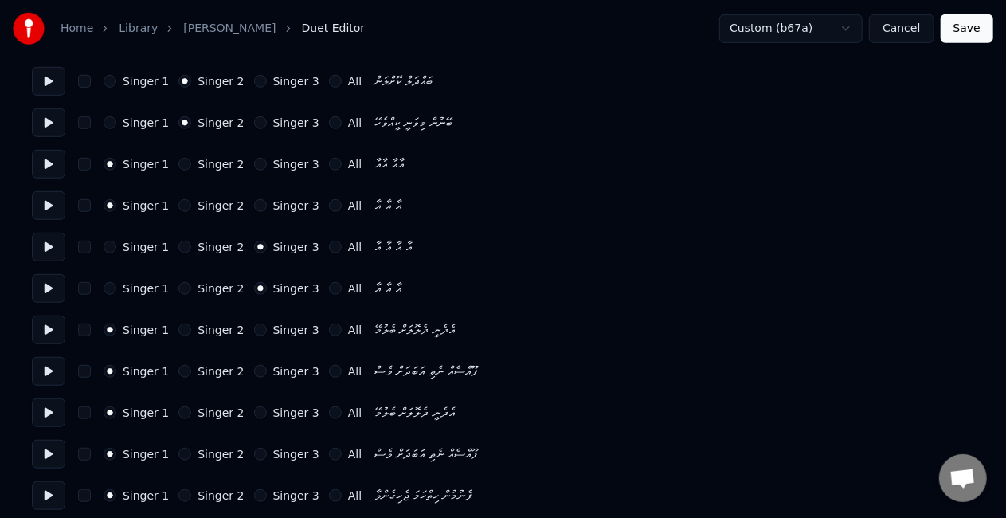
scroll to position [558, 0]
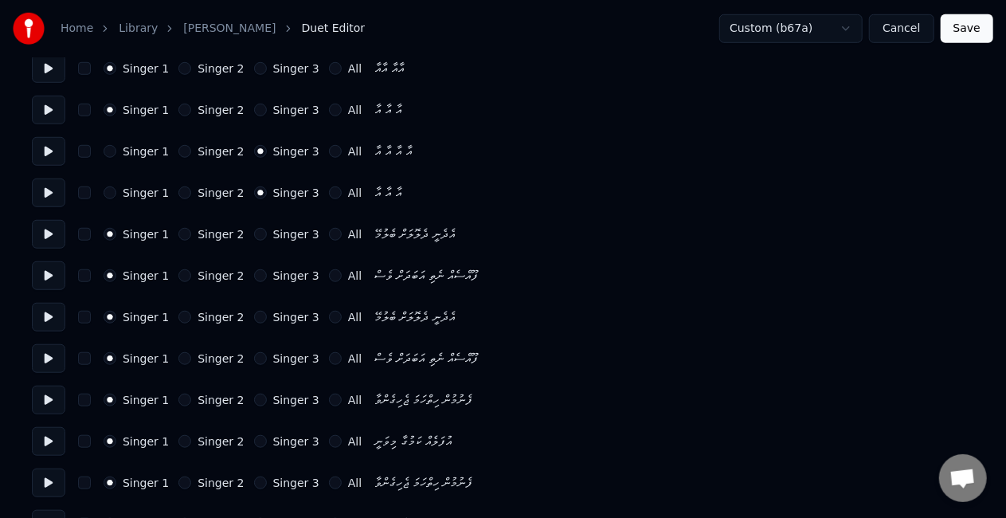
click at [178, 315] on button "Singer 2" at bounding box center [184, 317] width 13 height 13
click at [178, 352] on button "Singer 2" at bounding box center [184, 358] width 13 height 13
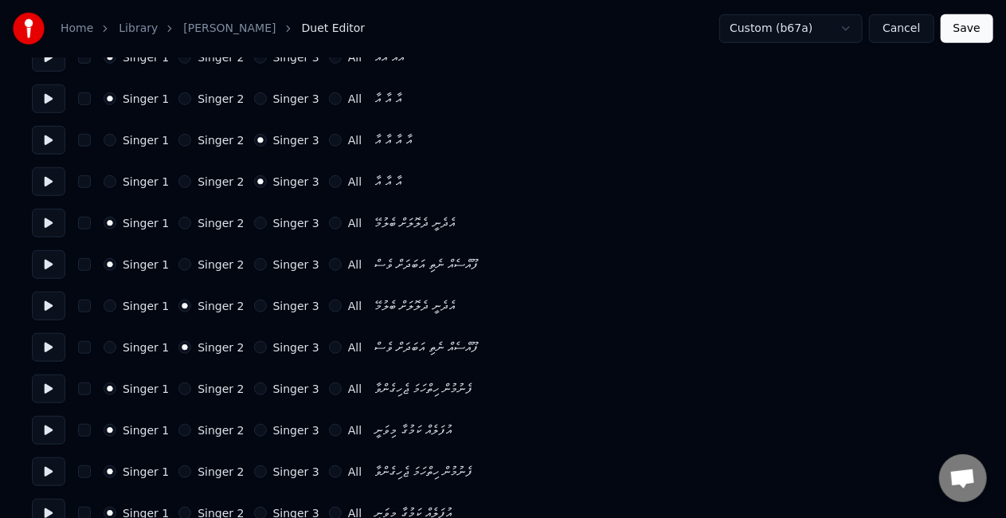
scroll to position [637, 0]
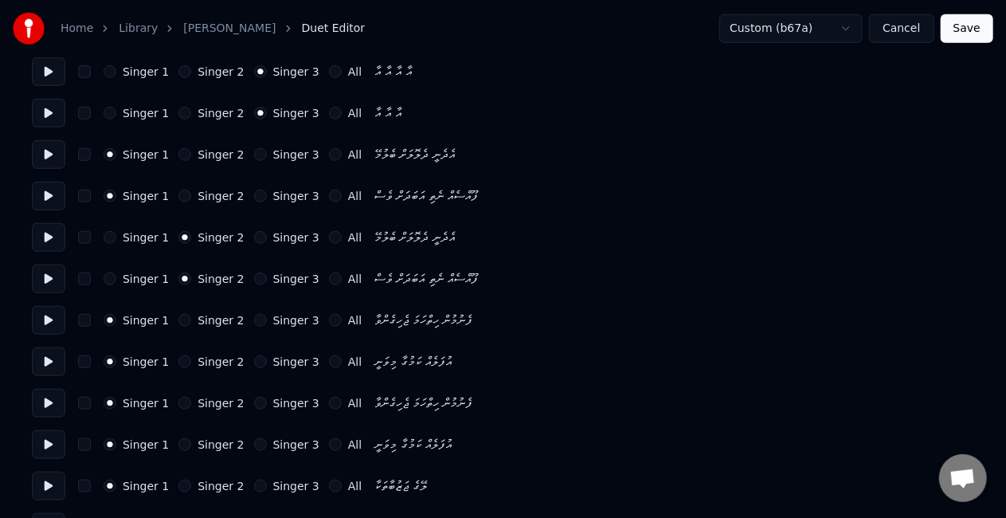
click at [180, 402] on button "Singer 2" at bounding box center [184, 403] width 13 height 13
click at [178, 436] on div "Singer 1 Singer 2 Singer 3 All އުފަލެއް ކަމުގާ މިވަނީ" at bounding box center [503, 444] width 942 height 29
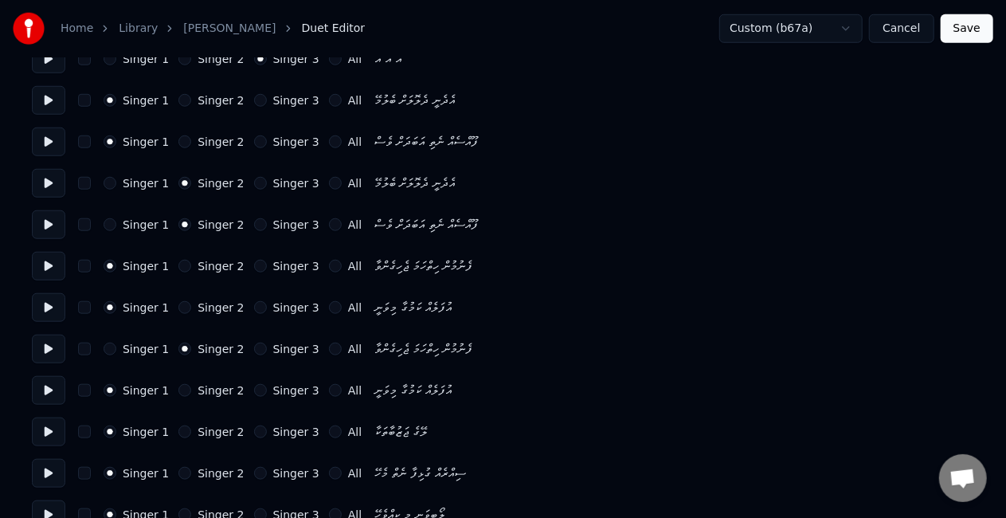
scroll to position [717, 0]
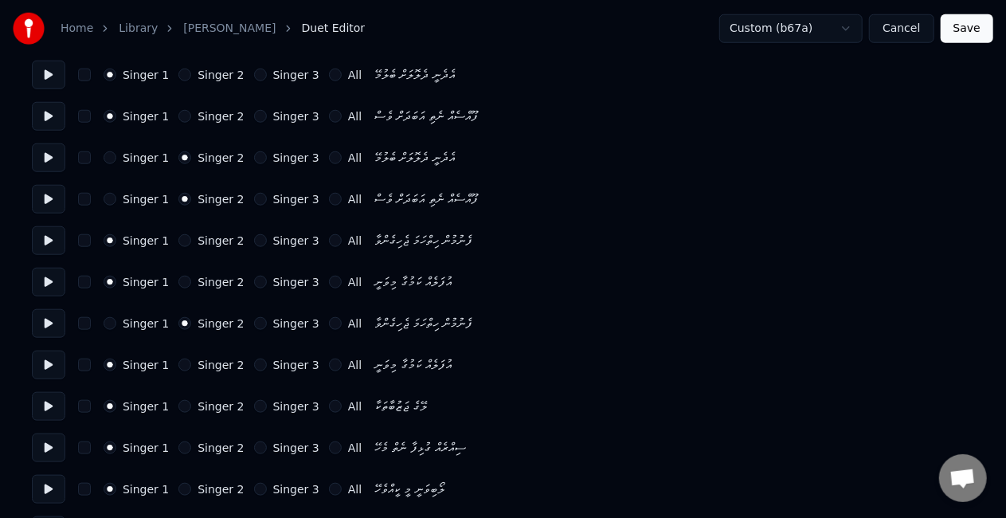
click at [254, 401] on button "Singer 3" at bounding box center [260, 406] width 13 height 13
drag, startPoint x: 244, startPoint y: 444, endPoint x: 247, endPoint y: 430, distance: 14.7
click at [254, 443] on button "Singer 3" at bounding box center [260, 447] width 13 height 13
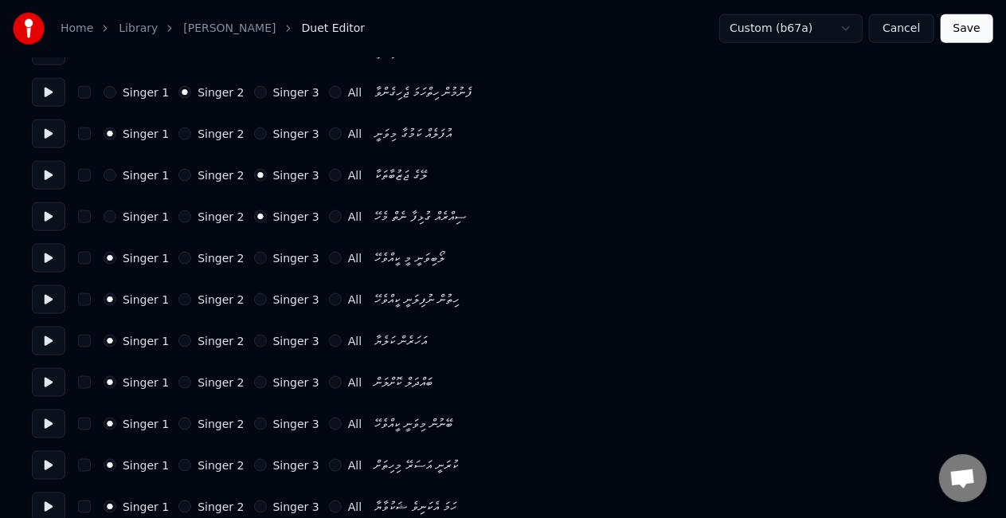
scroll to position [956, 0]
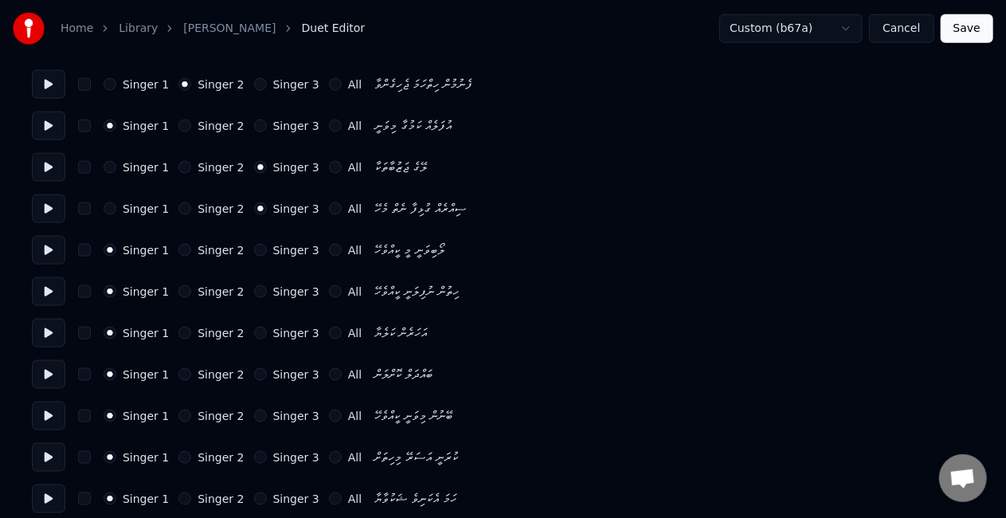
drag, startPoint x: 242, startPoint y: 249, endPoint x: 244, endPoint y: 258, distance: 9.7
click at [254, 249] on button "Singer 3" at bounding box center [260, 250] width 13 height 13
click at [254, 288] on button "Singer 3" at bounding box center [260, 291] width 13 height 13
click at [254, 331] on button "Singer 3" at bounding box center [260, 333] width 13 height 13
click at [254, 379] on button "Singer 3" at bounding box center [260, 374] width 13 height 13
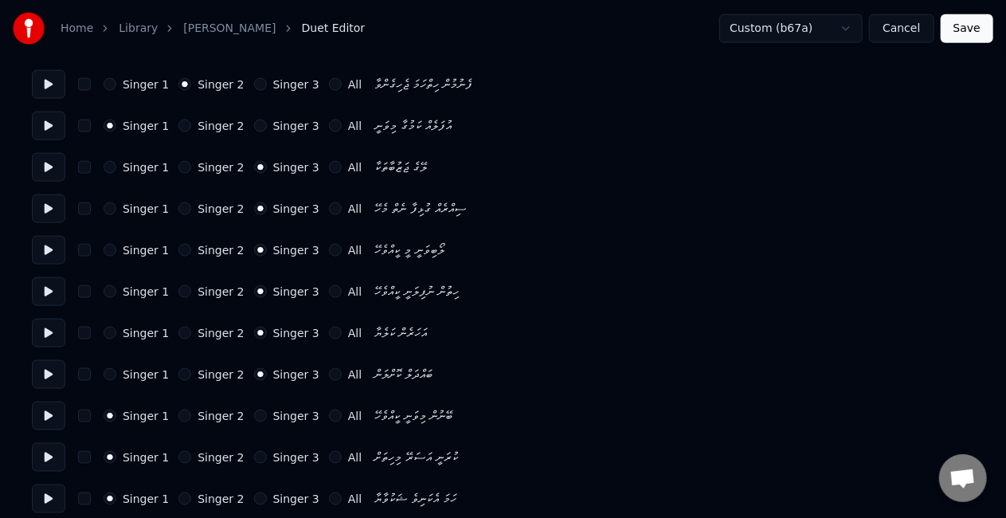
click at [241, 412] on div "Singer 1 Singer 2 Singer 3 All" at bounding box center [233, 415] width 258 height 13
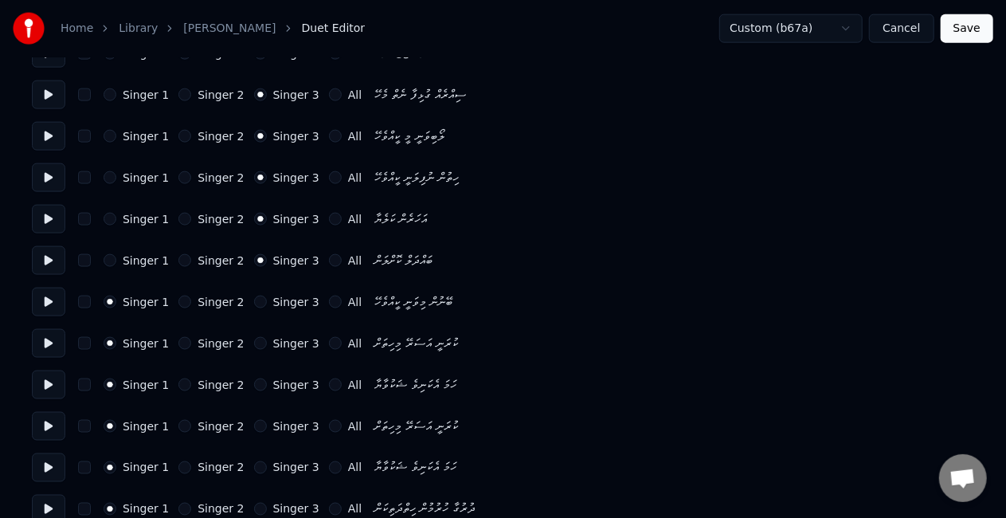
scroll to position [1115, 0]
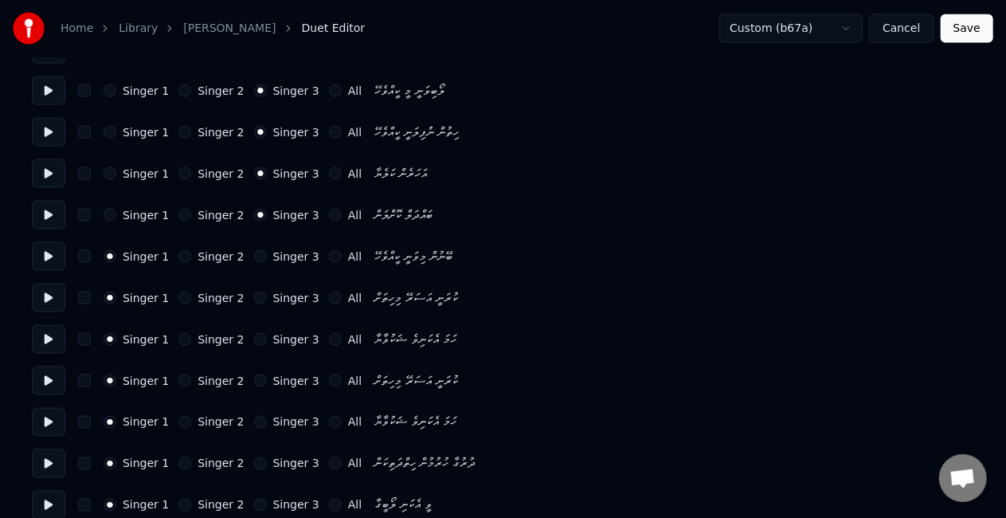
click at [254, 253] on button "Singer 3" at bounding box center [260, 256] width 13 height 13
click at [178, 293] on button "Singer 2" at bounding box center [184, 298] width 13 height 13
click at [959, 27] on button "Save" at bounding box center [967, 28] width 53 height 29
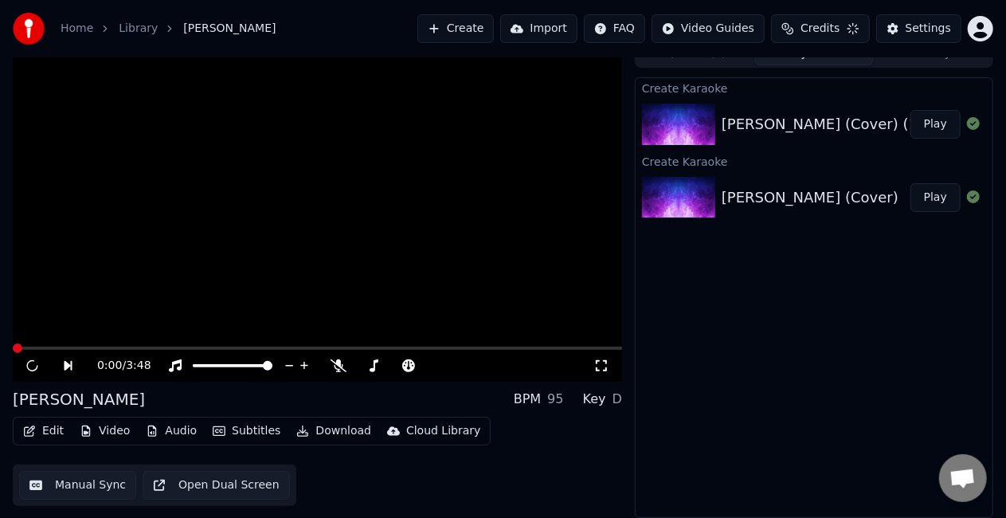
scroll to position [18, 0]
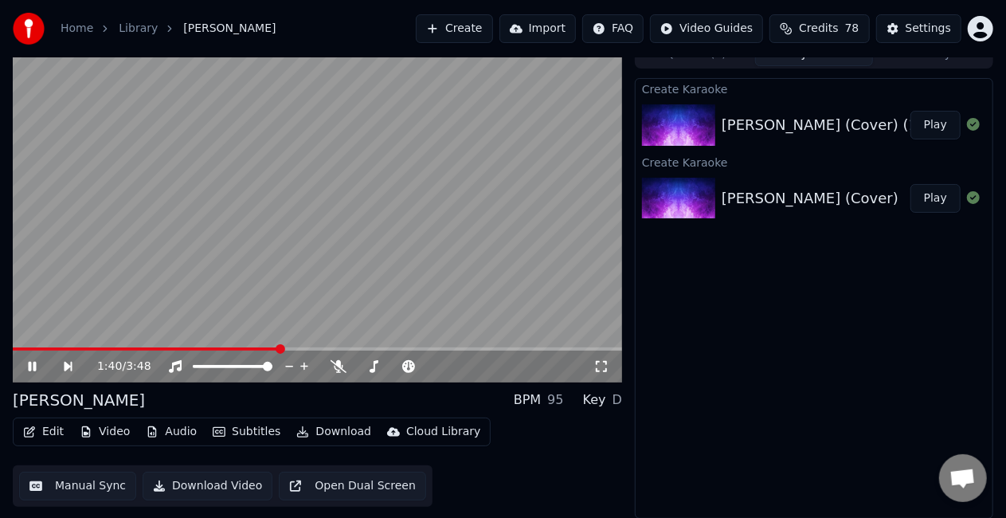
click at [280, 347] on span at bounding box center [317, 348] width 609 height 3
click at [363, 266] on video at bounding box center [317, 211] width 609 height 342
click at [329, 290] on video at bounding box center [317, 211] width 609 height 342
drag, startPoint x: 413, startPoint y: 244, endPoint x: 377, endPoint y: 264, distance: 42.1
click at [413, 244] on video at bounding box center [317, 211] width 609 height 342
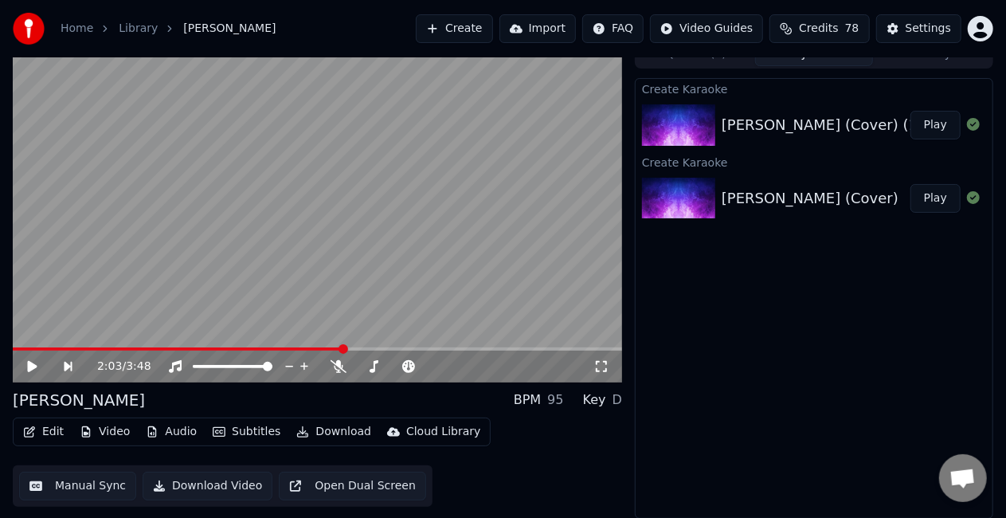
click at [80, 480] on button "Manual Sync" at bounding box center [77, 486] width 117 height 29
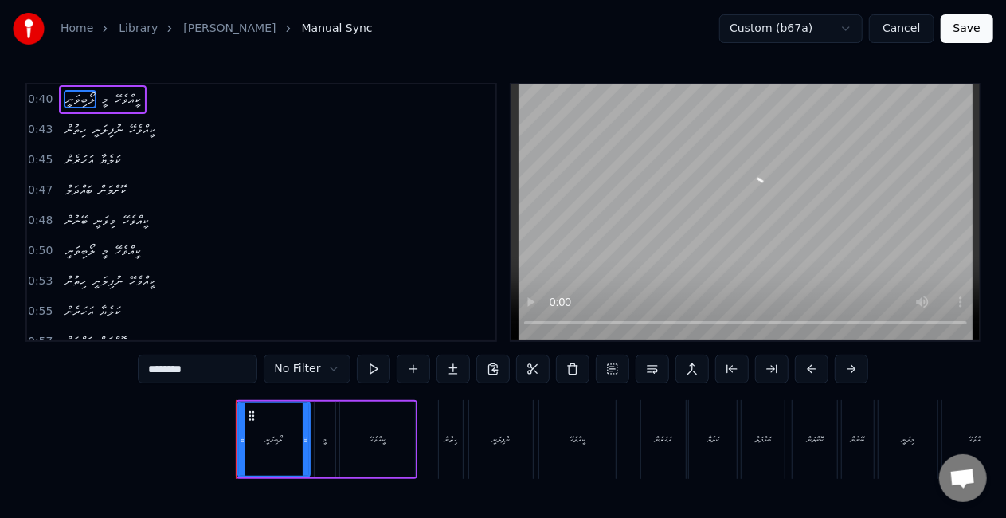
scroll to position [0, 3168]
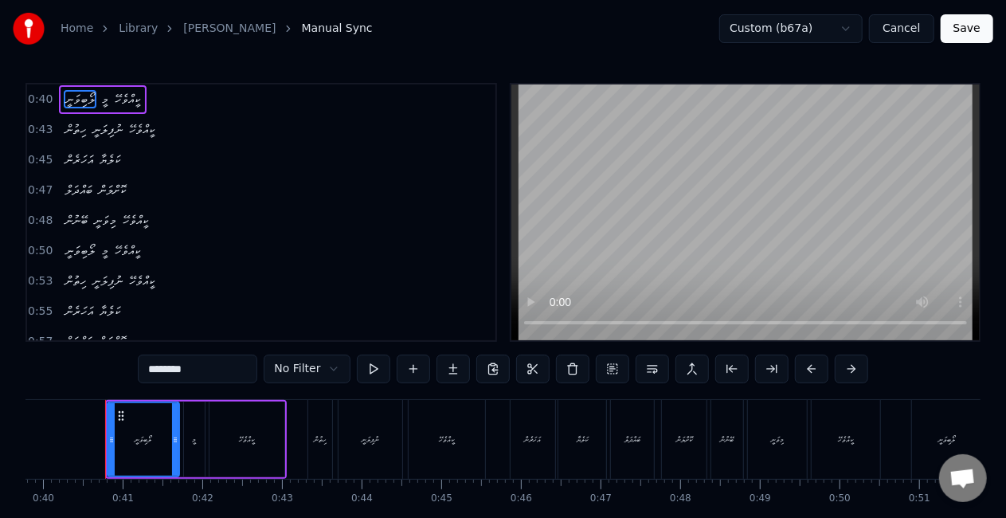
click at [959, 25] on button "Save" at bounding box center [967, 28] width 53 height 29
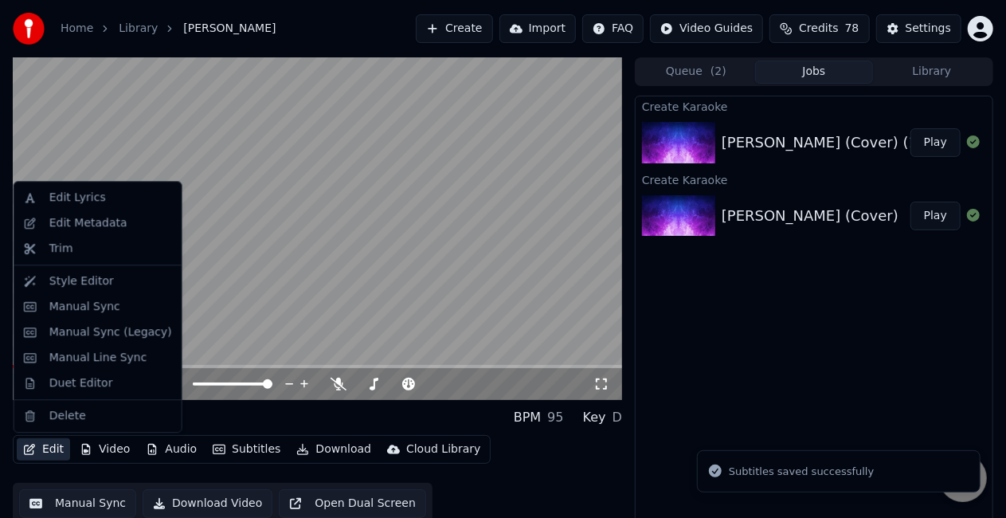
click at [46, 451] on button "Edit" at bounding box center [43, 449] width 53 height 22
click at [74, 386] on div "Duet Editor" at bounding box center [81, 383] width 64 height 16
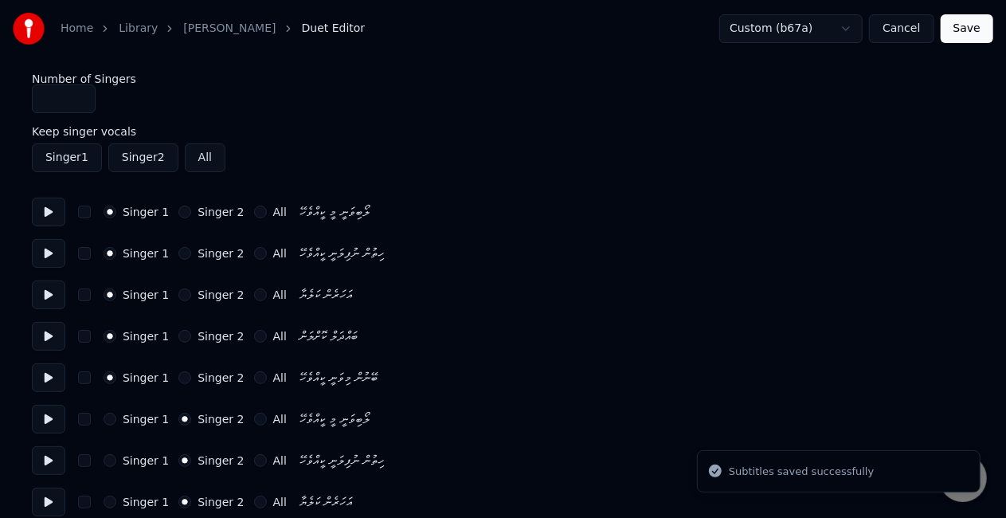
type input "*"
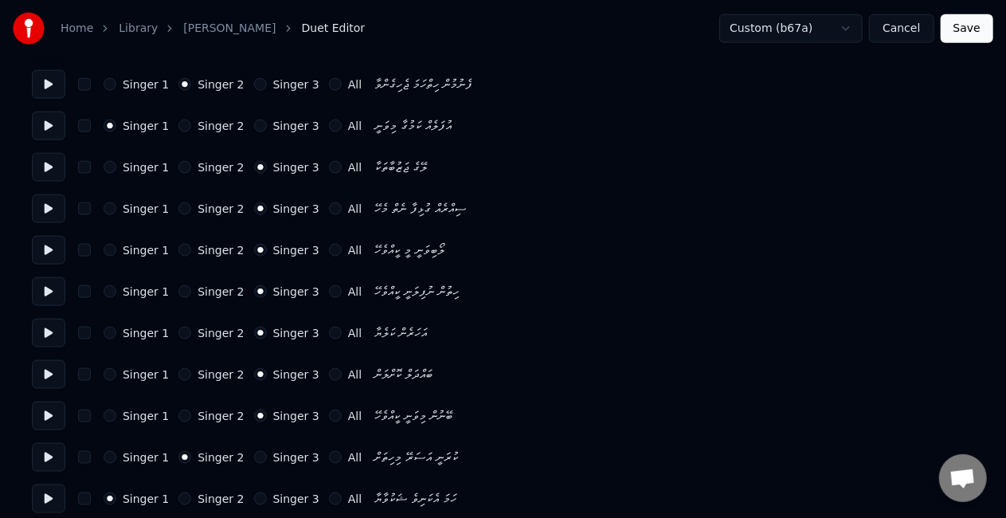
scroll to position [1035, 0]
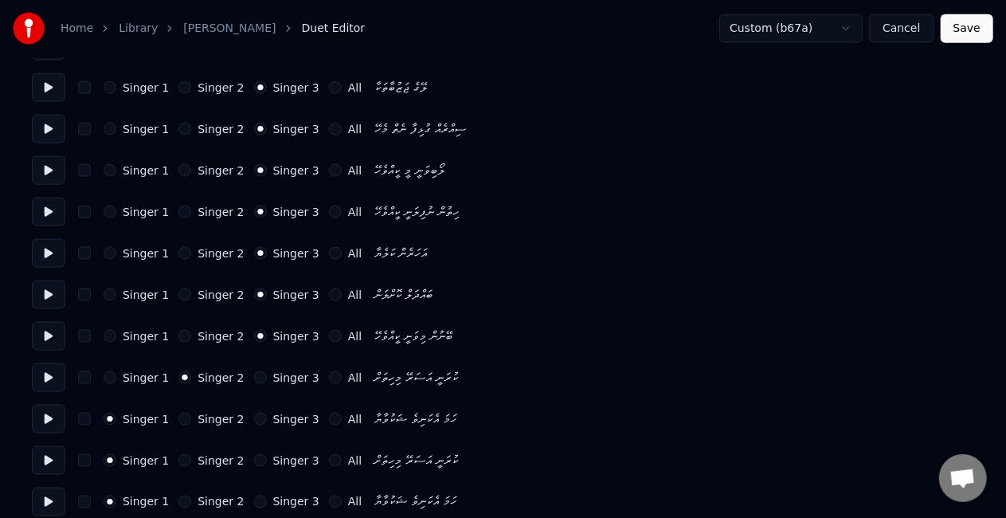
click at [178, 413] on button "Singer 2" at bounding box center [184, 419] width 13 height 13
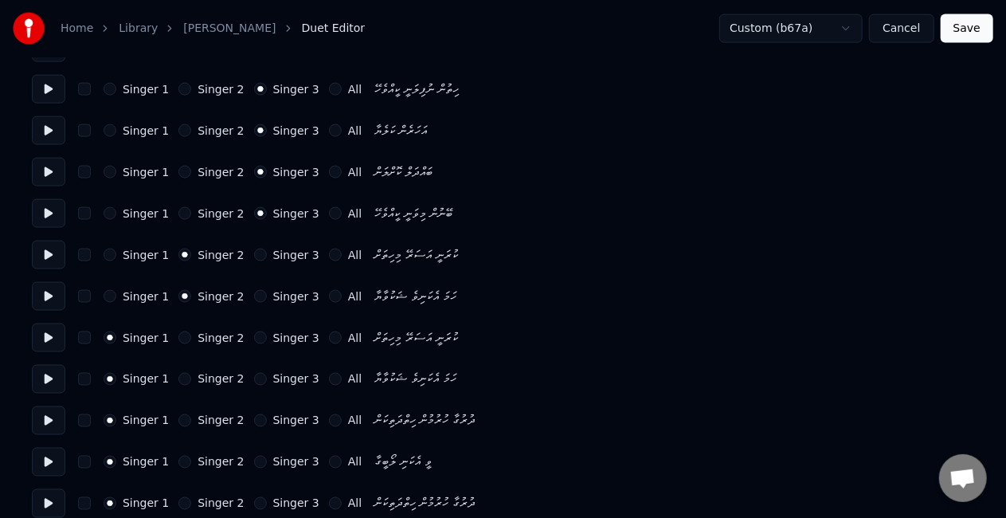
scroll to position [1195, 0]
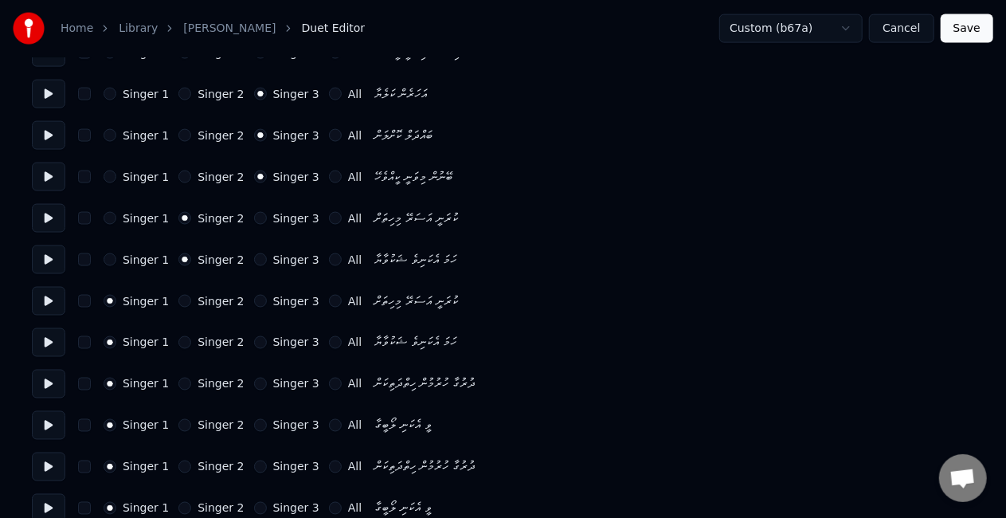
click at [178, 381] on button "Singer 2" at bounding box center [184, 384] width 13 height 13
click at [178, 424] on button "Singer 2" at bounding box center [184, 425] width 13 height 13
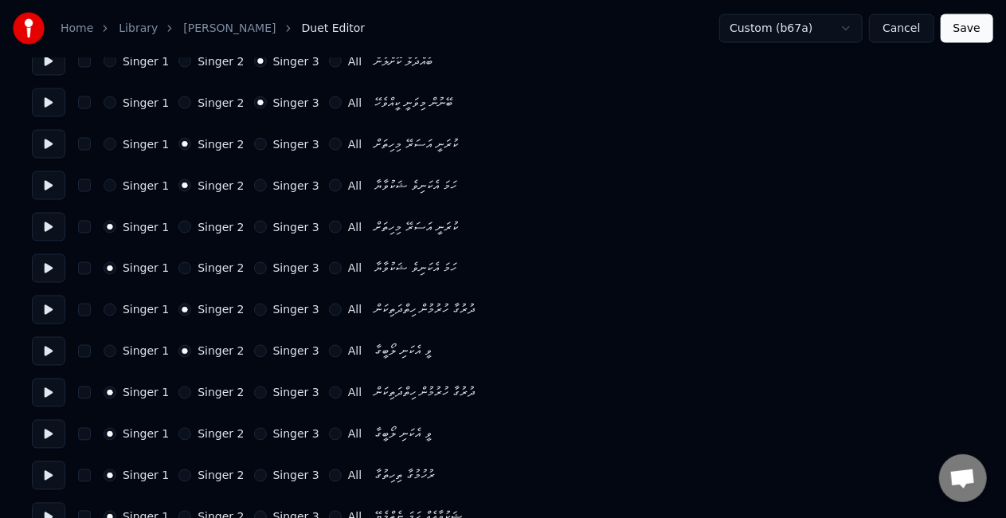
scroll to position [1354, 0]
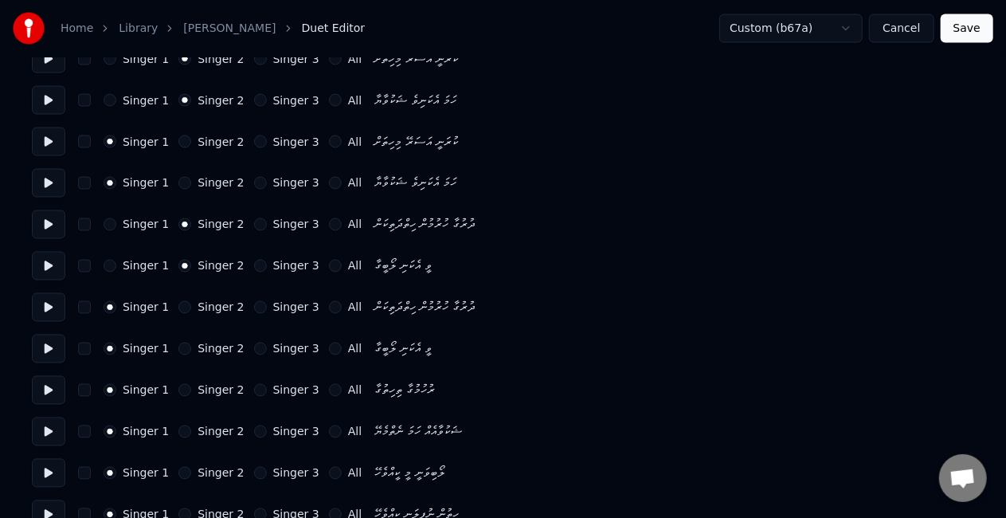
click at [254, 387] on div "Singer 3" at bounding box center [286, 390] width 65 height 13
click at [254, 386] on button "Singer 3" at bounding box center [260, 390] width 13 height 13
click at [254, 429] on button "Singer 3" at bounding box center [260, 431] width 13 height 13
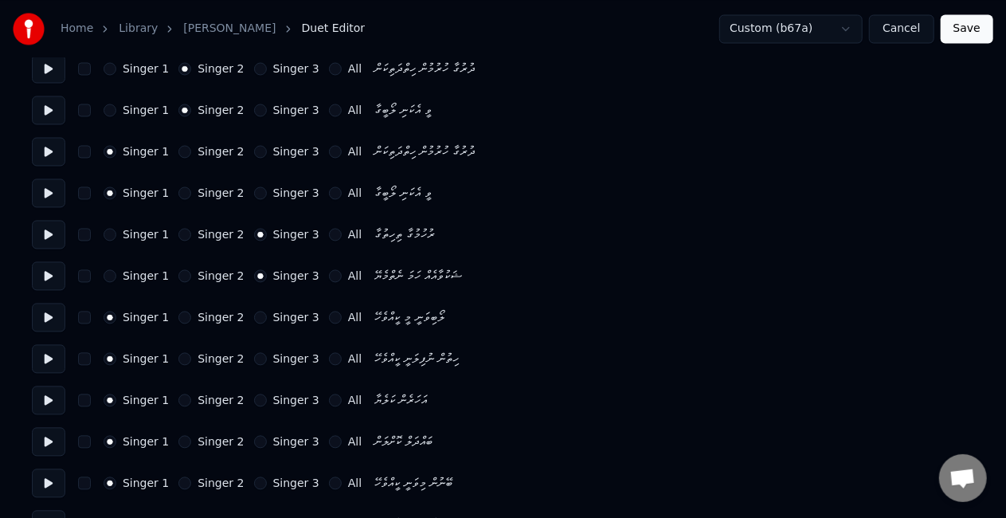
scroll to position [1513, 0]
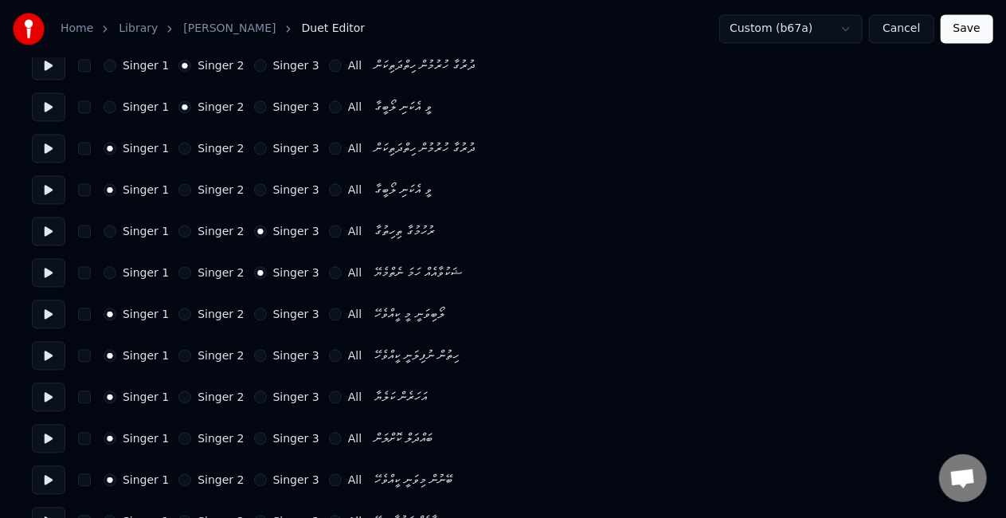
click at [254, 312] on button "Singer 3" at bounding box center [260, 313] width 13 height 13
click at [254, 350] on button "Singer 3" at bounding box center [260, 355] width 13 height 13
click at [254, 393] on button "Singer 3" at bounding box center [260, 396] width 13 height 13
click at [254, 441] on button "Singer 3" at bounding box center [260, 438] width 13 height 13
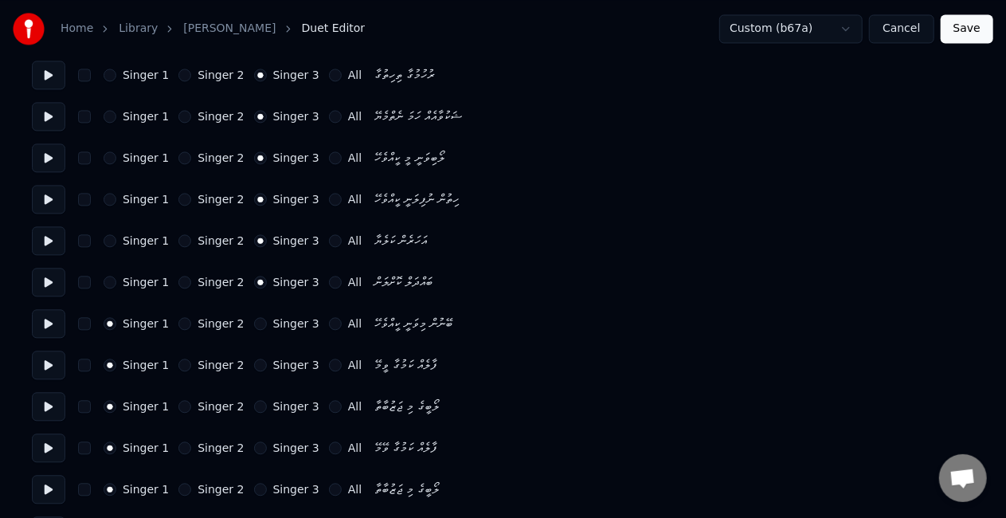
scroll to position [1673, 0]
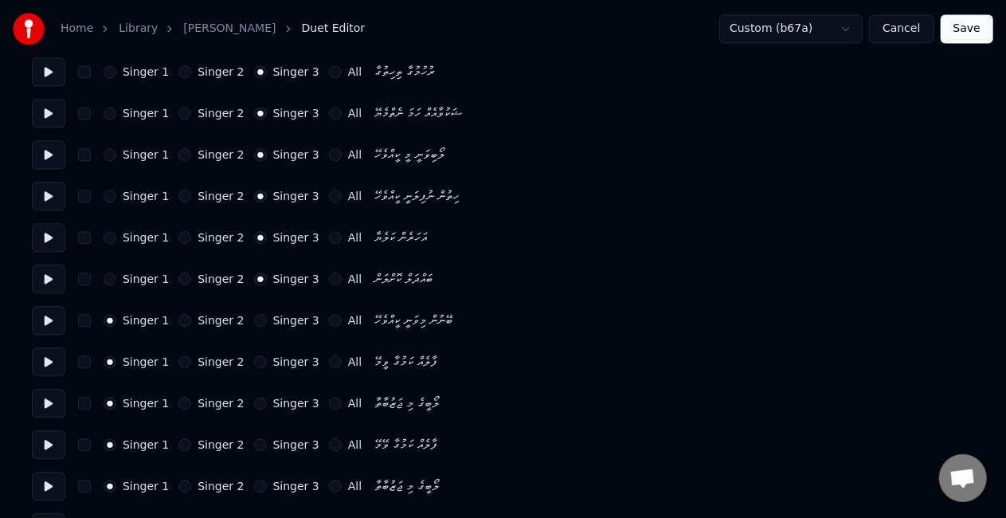
click at [254, 319] on button "Singer 3" at bounding box center [260, 320] width 13 height 13
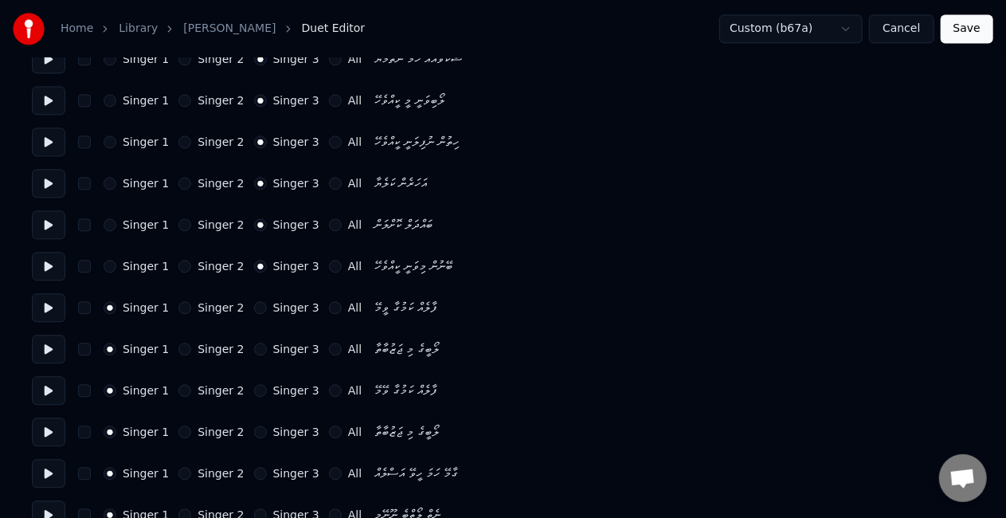
scroll to position [1752, 0]
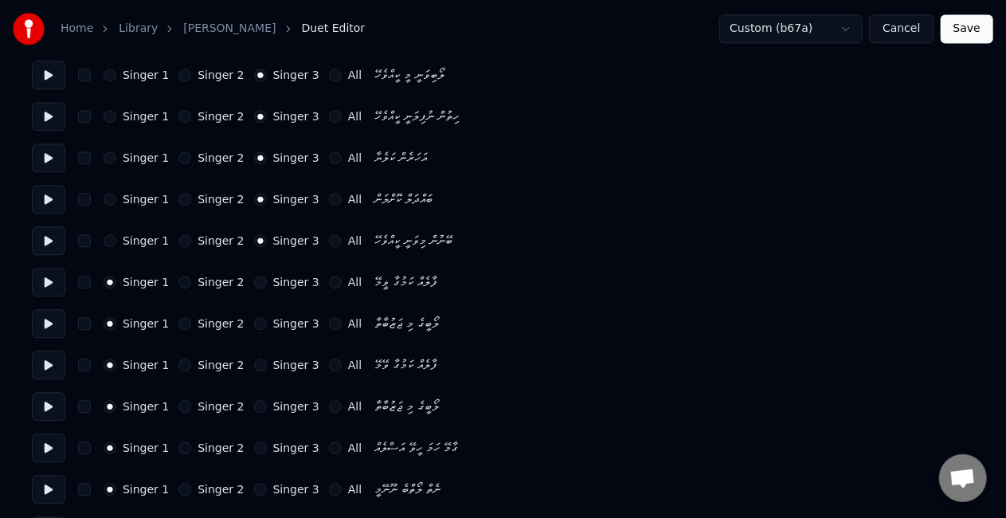
click at [180, 365] on button "Singer 2" at bounding box center [184, 364] width 13 height 13
click at [182, 404] on button "Singer 2" at bounding box center [184, 406] width 13 height 13
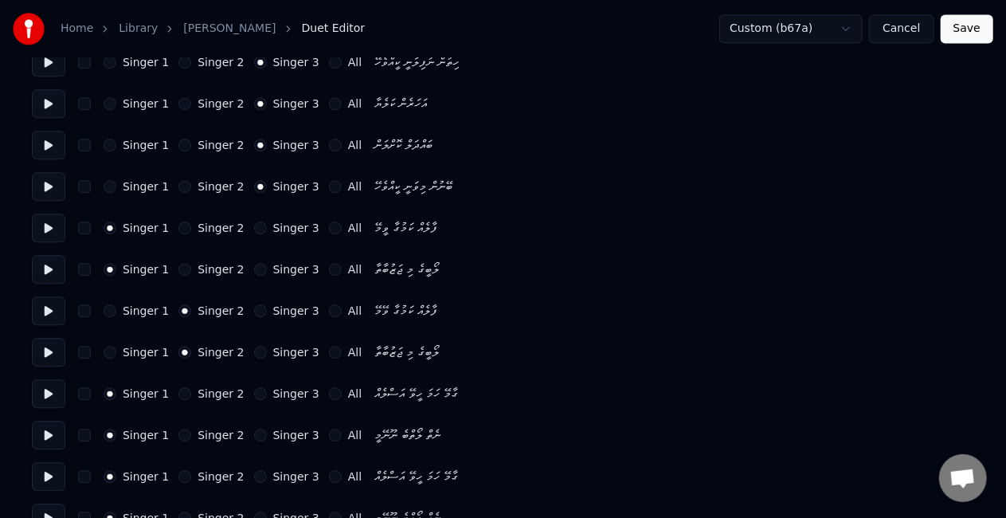
scroll to position [1832, 0]
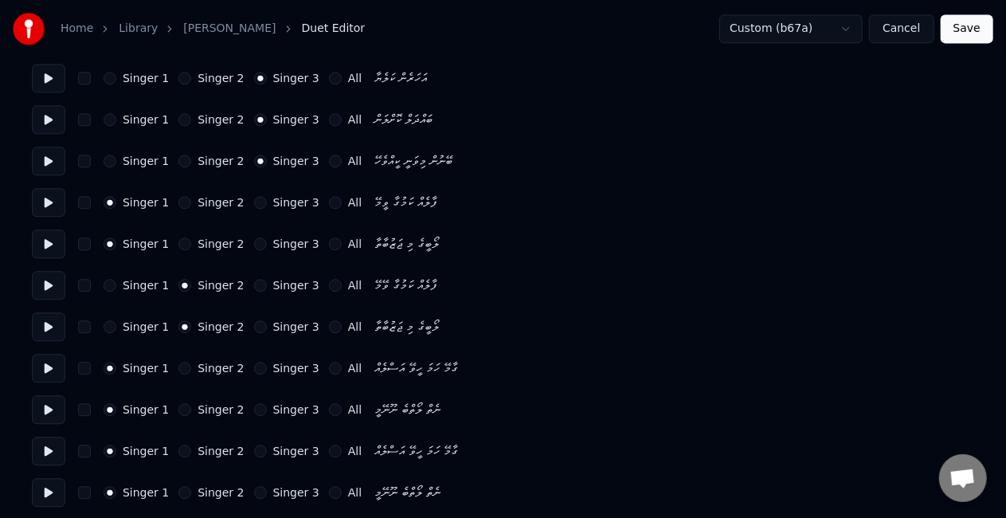
click at [178, 449] on button "Singer 2" at bounding box center [184, 450] width 13 height 13
click at [181, 484] on div "Singer 1 Singer 2 Singer 3 All ނެތް ލޯތްބެ ނޫނޭމީ" at bounding box center [503, 492] width 942 height 29
click at [183, 487] on div "Singer 1 Singer 2 Singer 3 All ނެތް ލޯތްބެ ނޫނޭމީ" at bounding box center [503, 492] width 942 height 29
click at [182, 494] on button "Singer 2" at bounding box center [184, 492] width 13 height 13
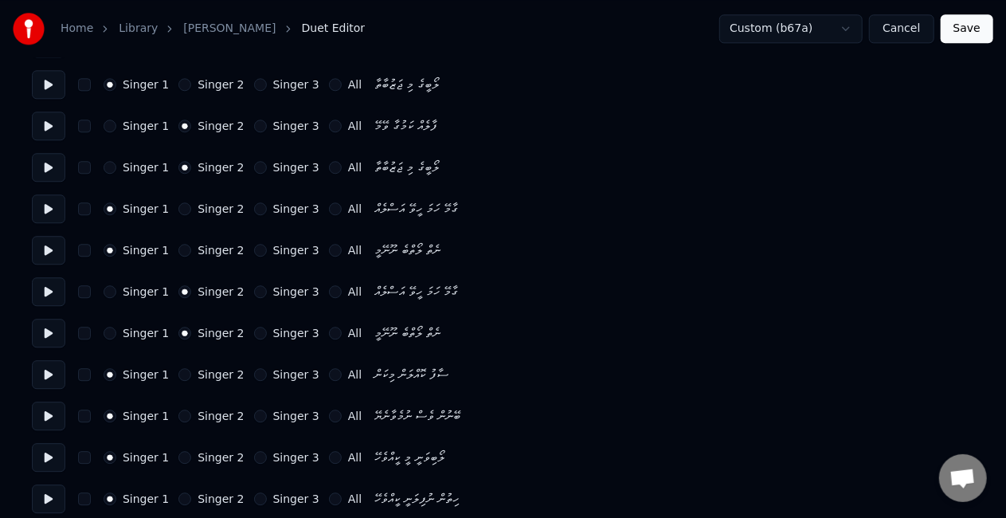
click at [254, 372] on button "Singer 3" at bounding box center [260, 374] width 13 height 13
click at [254, 413] on button "Singer 3" at bounding box center [260, 415] width 13 height 13
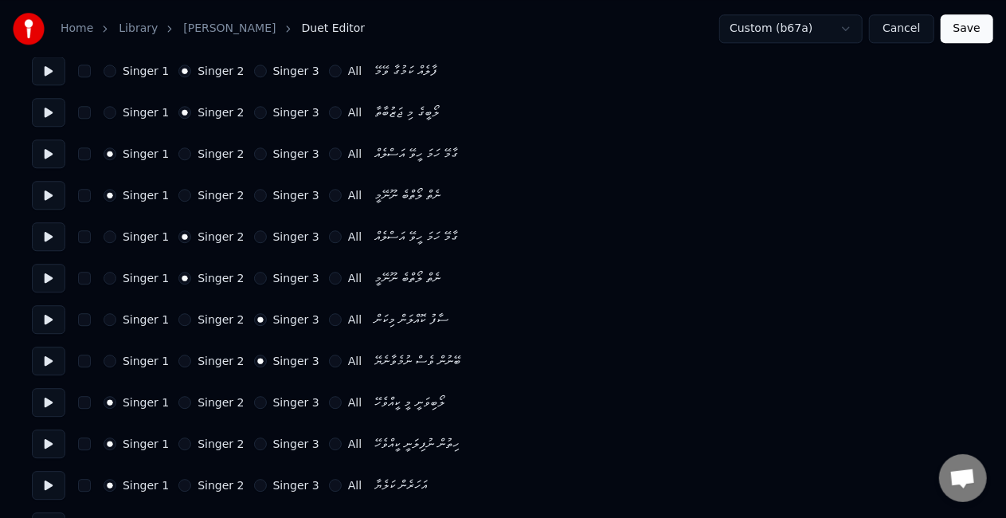
scroll to position [2071, 0]
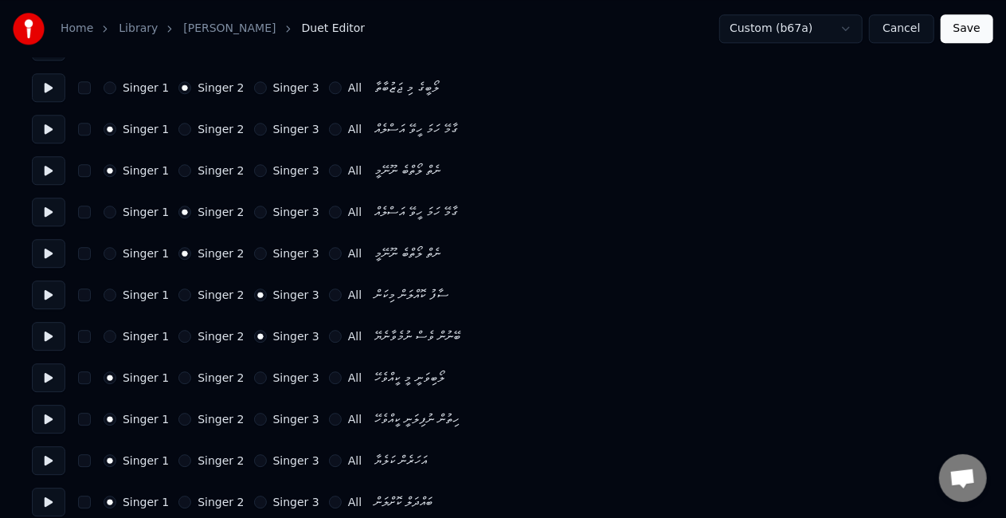
click at [254, 377] on button "Singer 3" at bounding box center [260, 377] width 13 height 13
click at [254, 415] on button "Singer 3" at bounding box center [260, 419] width 13 height 13
click at [249, 452] on div "Singer 1 Singer 2 Singer 3 All އަހަރެން ކަލެޔާ" at bounding box center [503, 460] width 942 height 29
click at [254, 460] on button "Singer 3" at bounding box center [260, 460] width 13 height 13
drag, startPoint x: 249, startPoint y: 500, endPoint x: 249, endPoint y: 490, distance: 10.4
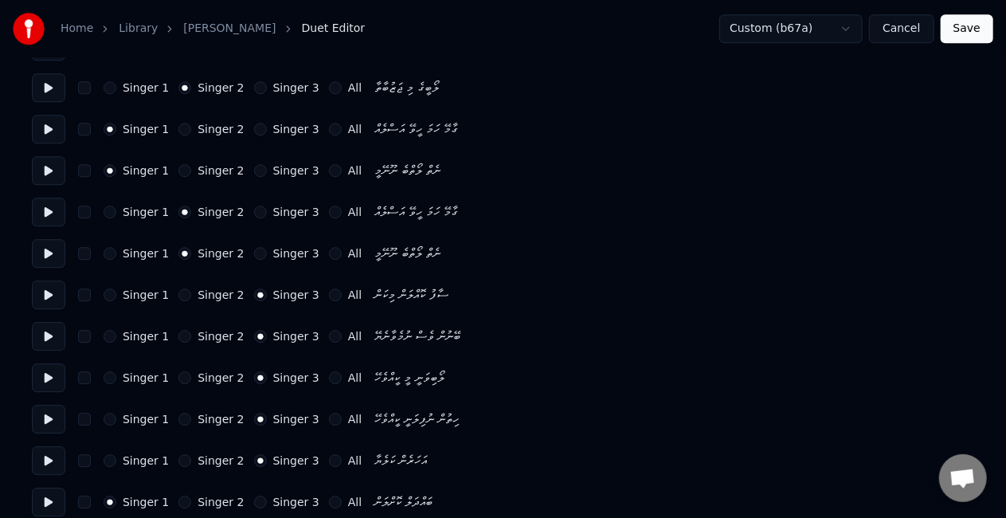
click at [254, 500] on button "Singer 3" at bounding box center [260, 501] width 13 height 13
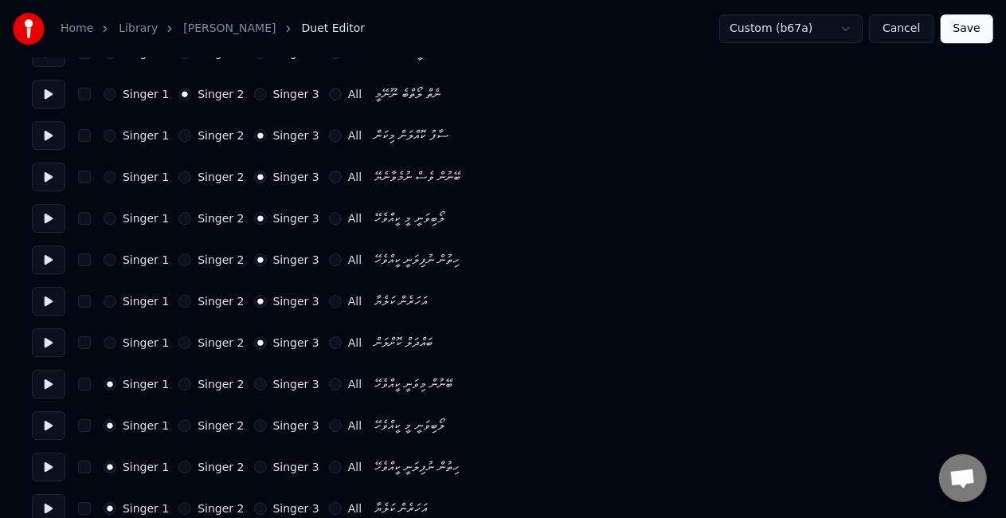
click at [178, 259] on button "Singer 2" at bounding box center [184, 259] width 13 height 13
click at [178, 218] on button "Singer 2" at bounding box center [184, 218] width 13 height 13
click at [178, 297] on button "Singer 2" at bounding box center [184, 301] width 13 height 13
click at [178, 336] on button "Singer 2" at bounding box center [184, 342] width 13 height 13
click at [178, 382] on button "Singer 2" at bounding box center [184, 384] width 13 height 13
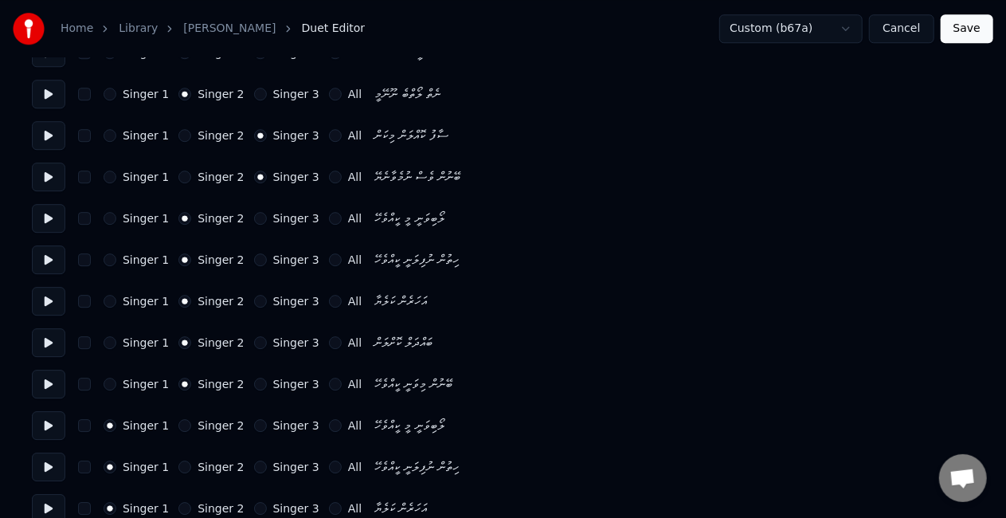
click at [110, 260] on button "Singer 1" at bounding box center [110, 259] width 13 height 13
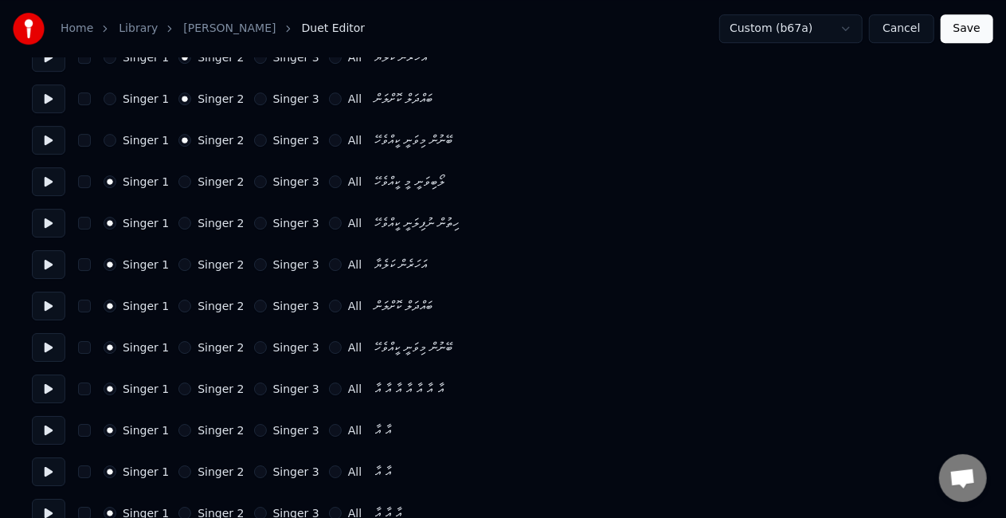
scroll to position [2499, 0]
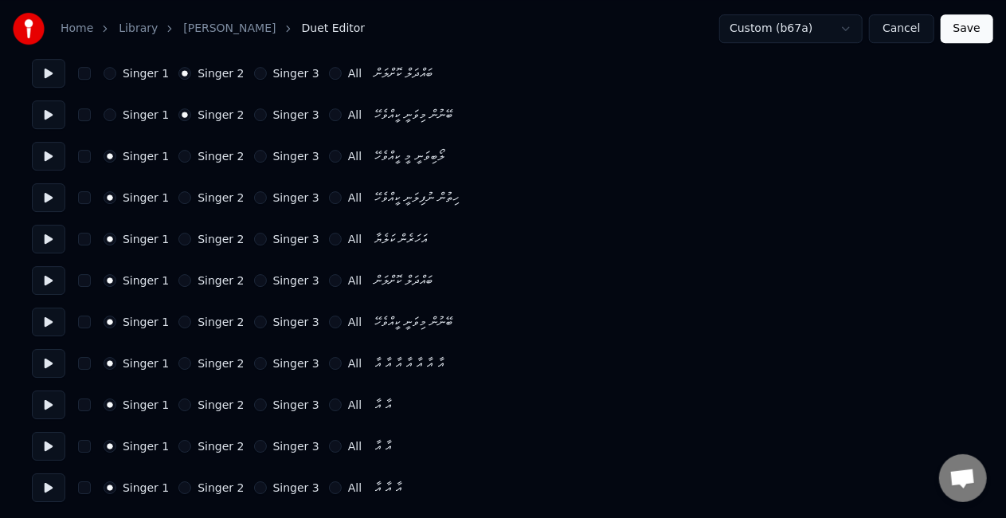
click at [240, 159] on div "Singer 1 Singer 2 Singer 3 All" at bounding box center [233, 156] width 258 height 13
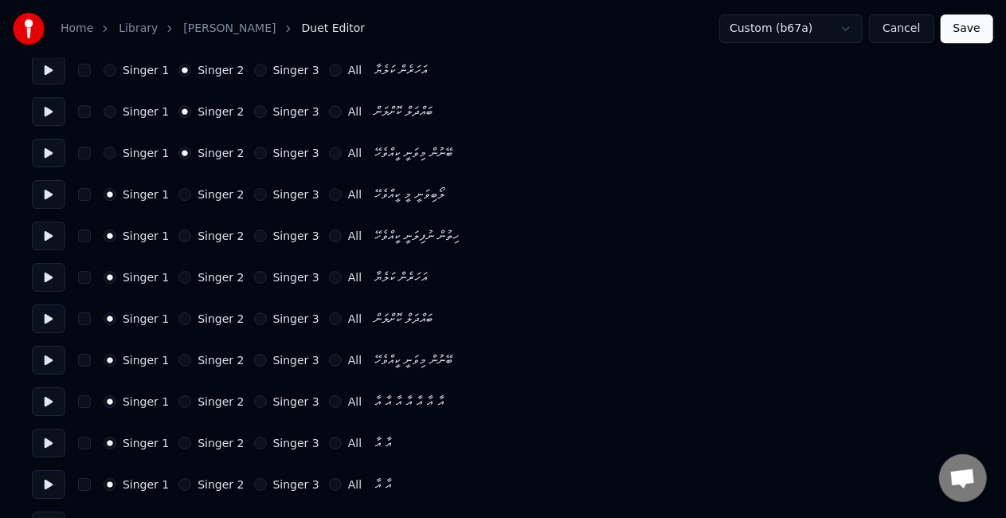
scroll to position [2420, 0]
click at [248, 229] on div "Singer 1 Singer 2 Singer 3 All ލޯބިވަނީ މީ ކީއްވެހޭ" at bounding box center [503, 235] width 942 height 29
click at [254, 234] on button "Singer 3" at bounding box center [260, 235] width 13 height 13
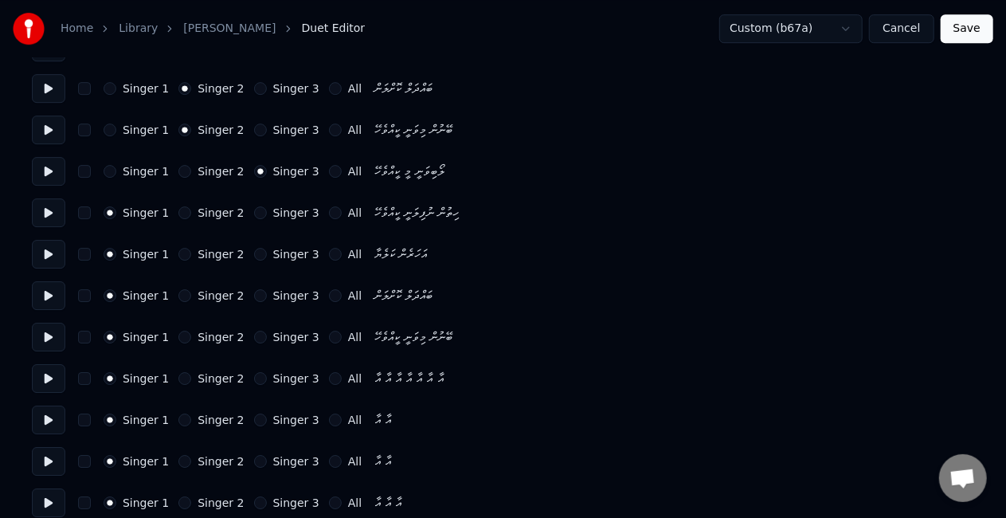
scroll to position [2499, 0]
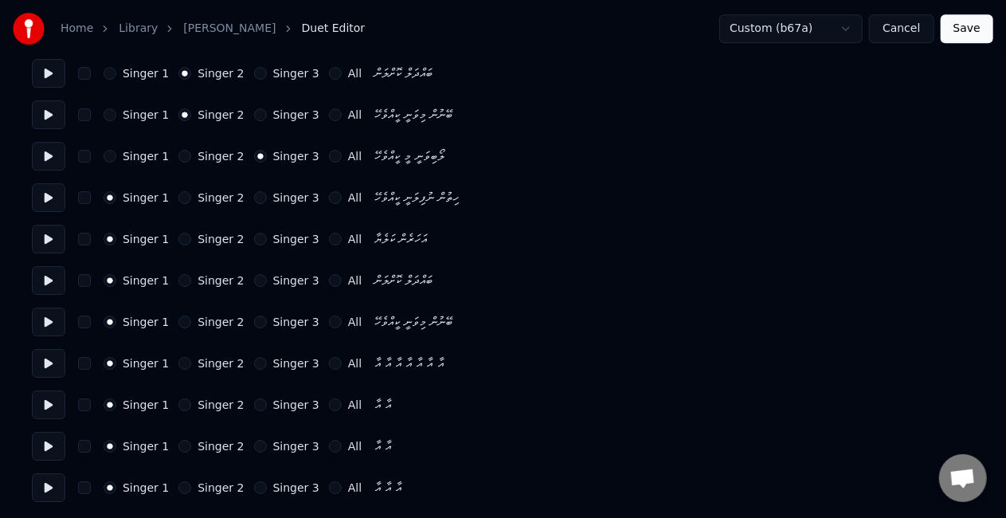
click at [254, 198] on button "Singer 3" at bounding box center [260, 197] width 13 height 13
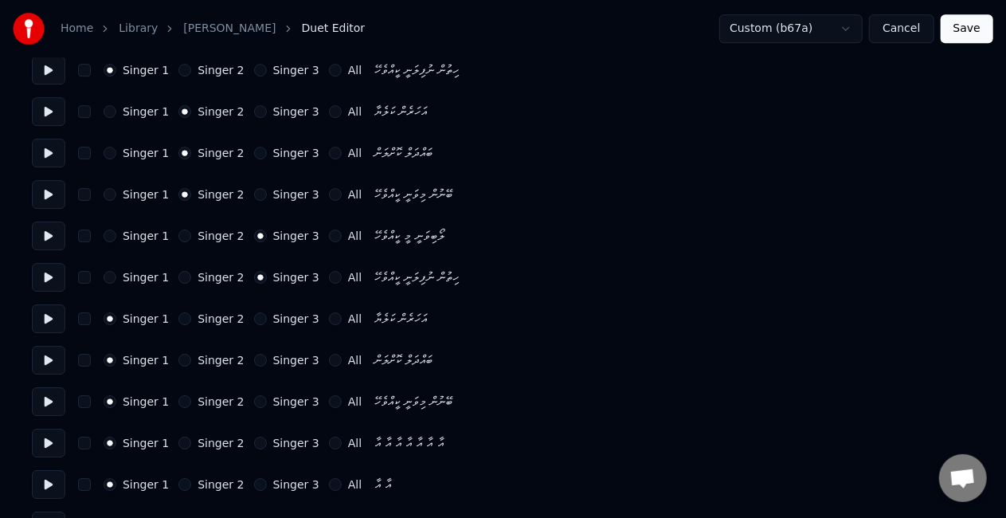
click at [254, 319] on button "Singer 3" at bounding box center [260, 318] width 13 height 13
click at [254, 358] on button "Singer 3" at bounding box center [260, 360] width 13 height 13
click at [254, 397] on button "Singer 3" at bounding box center [260, 401] width 13 height 13
click at [241, 440] on div "Singer 1 Singer 2 Singer 3 All އާ އާ އާ އާ އާ އާ އާ" at bounding box center [503, 443] width 942 height 29
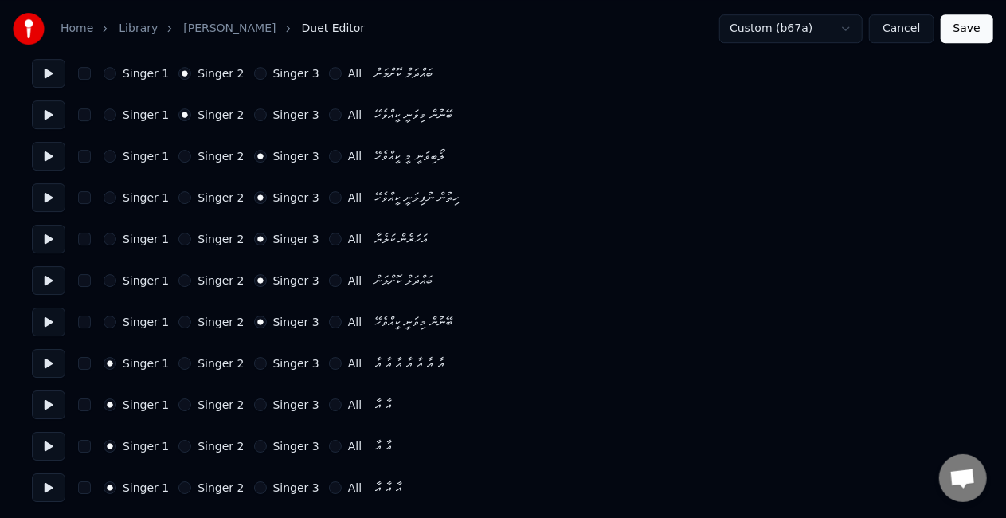
click at [254, 366] on button "Singer 3" at bounding box center [260, 363] width 13 height 13
click at [254, 404] on button "Singer 3" at bounding box center [260, 404] width 13 height 13
click at [254, 451] on button "Singer 3" at bounding box center [260, 446] width 13 height 13
click at [245, 483] on div "Singer 1 Singer 2 Singer 3 All އާ އާ އާ" at bounding box center [503, 487] width 942 height 29
click at [254, 488] on button "Singer 3" at bounding box center [260, 487] width 13 height 13
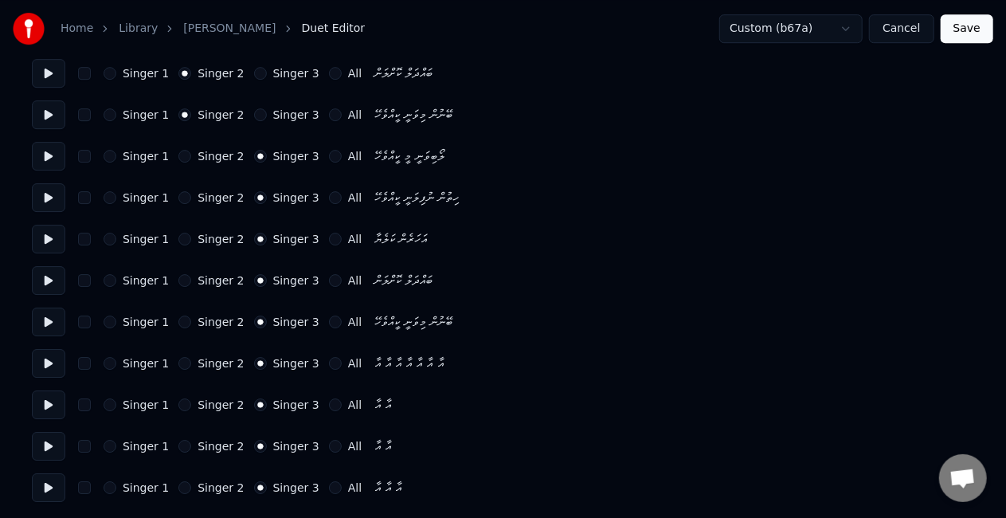
click at [962, 37] on button "Save" at bounding box center [967, 28] width 53 height 29
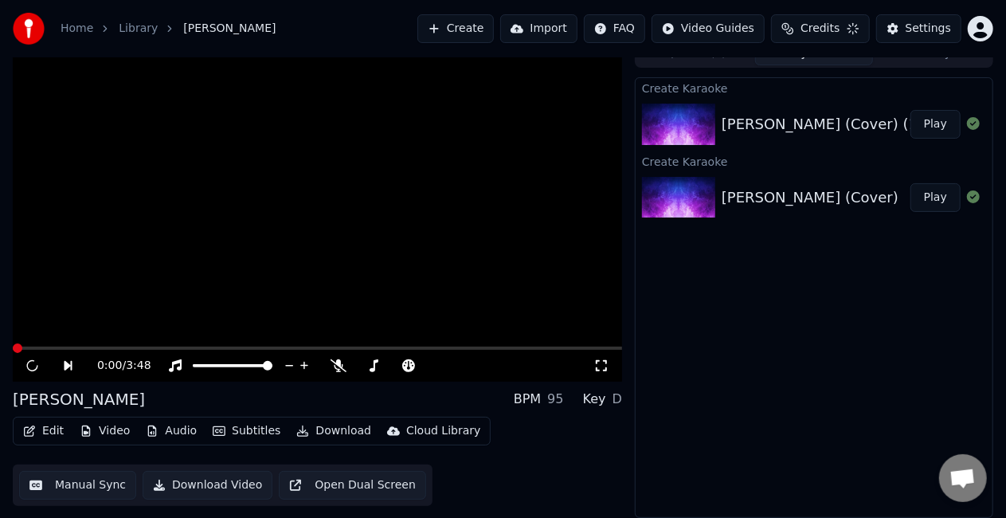
scroll to position [18, 0]
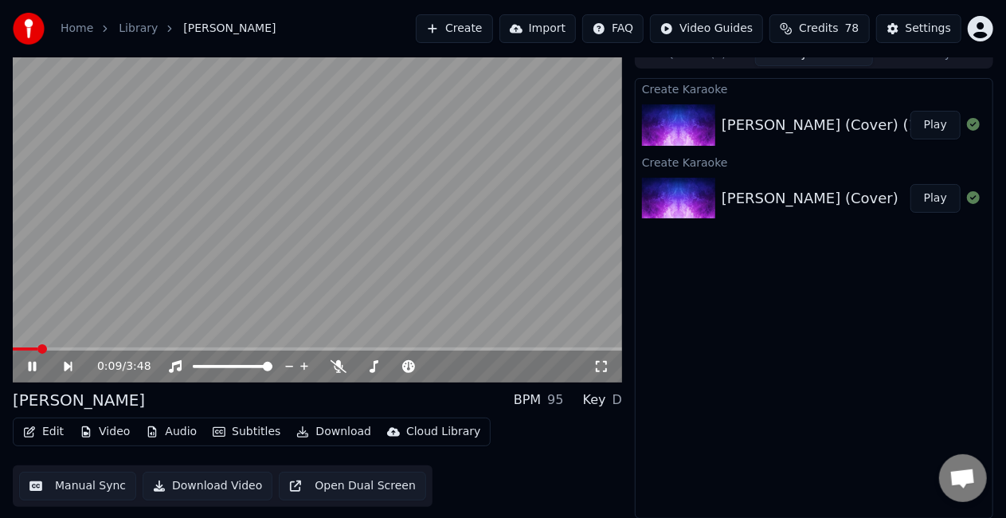
click at [92, 218] on video at bounding box center [317, 211] width 609 height 342
click at [86, 483] on button "Manual Sync" at bounding box center [77, 486] width 117 height 29
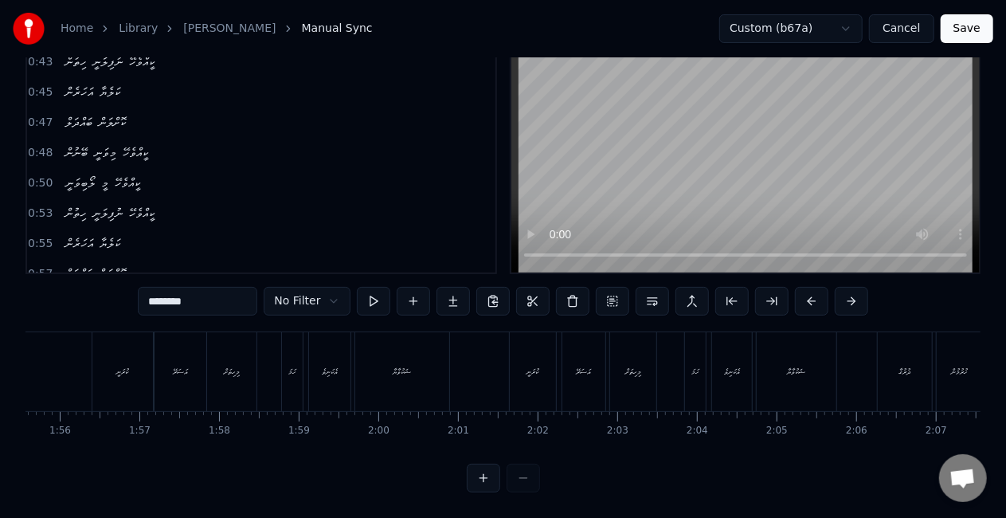
scroll to position [0, 9413]
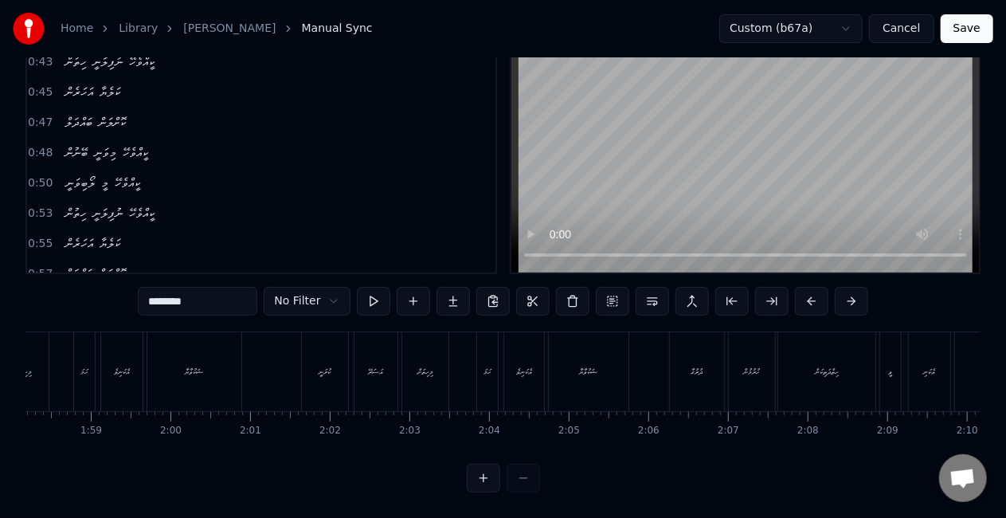
click at [918, 361] on div "އެކަނި" at bounding box center [929, 371] width 41 height 79
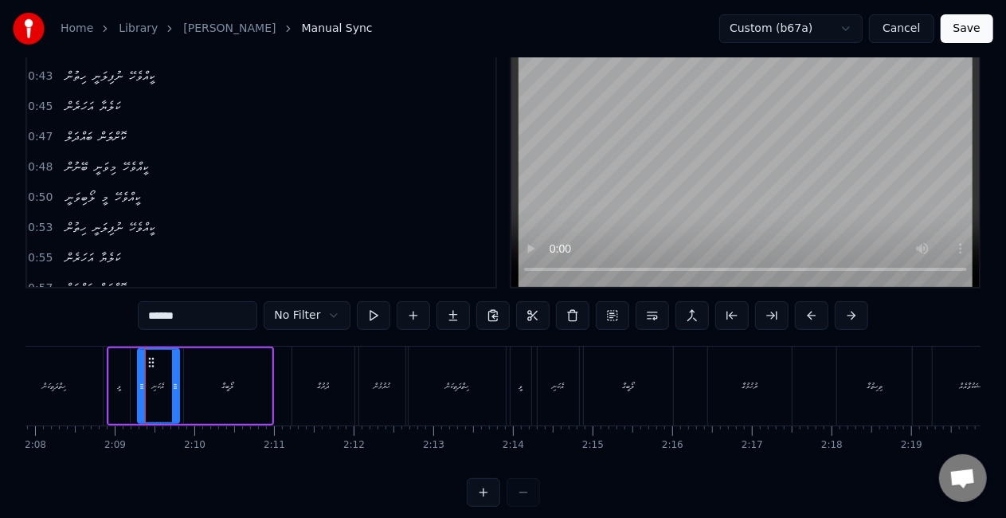
scroll to position [0, 10226]
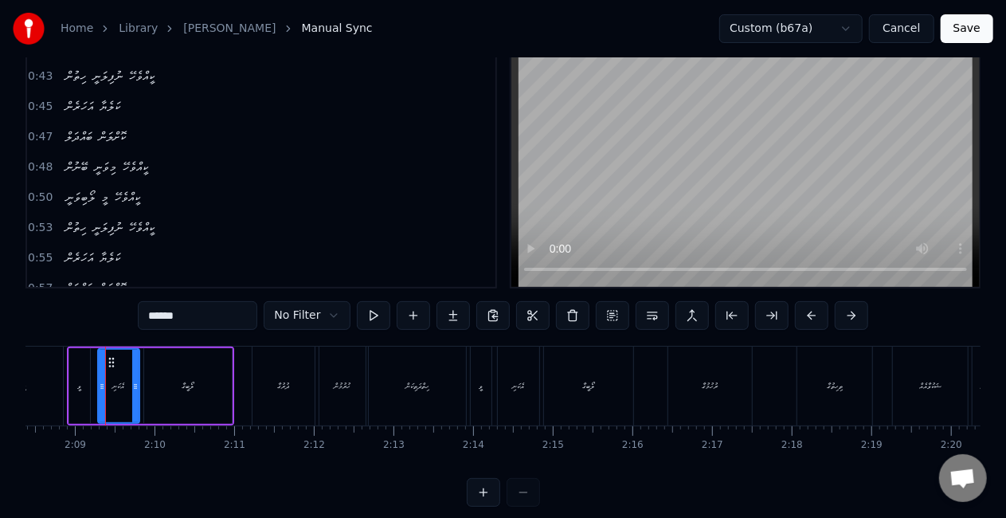
click at [149, 311] on input "******" at bounding box center [197, 315] width 119 height 29
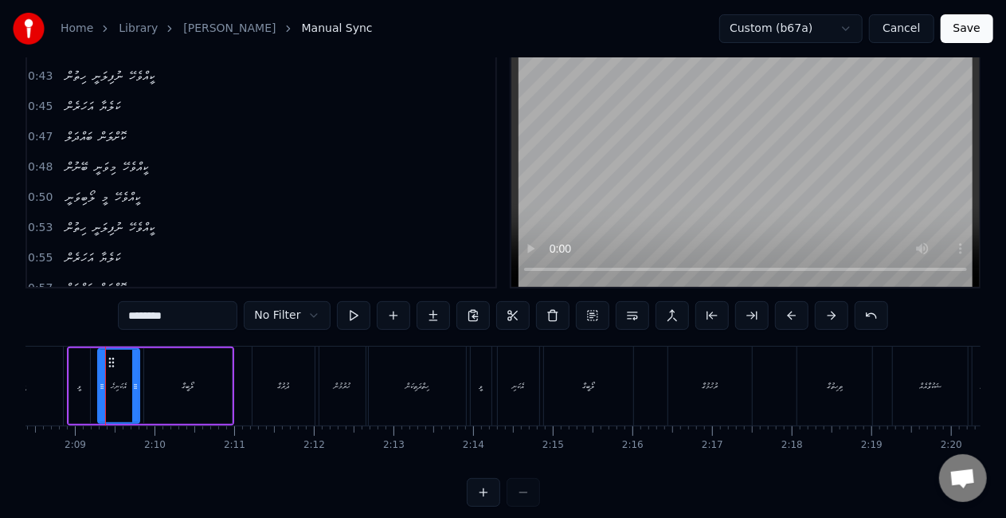
click at [524, 386] on div "އެކަނި" at bounding box center [519, 386] width 12 height 12
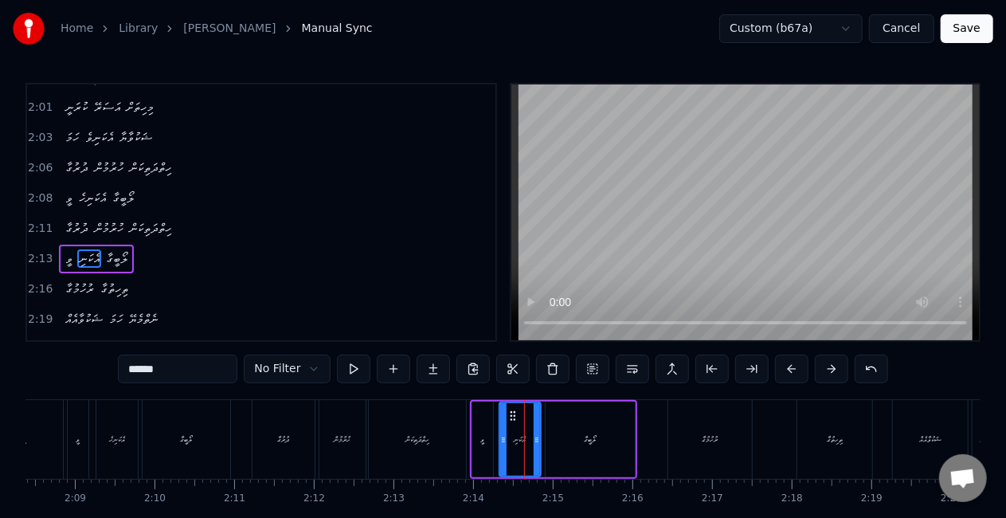
scroll to position [957, 0]
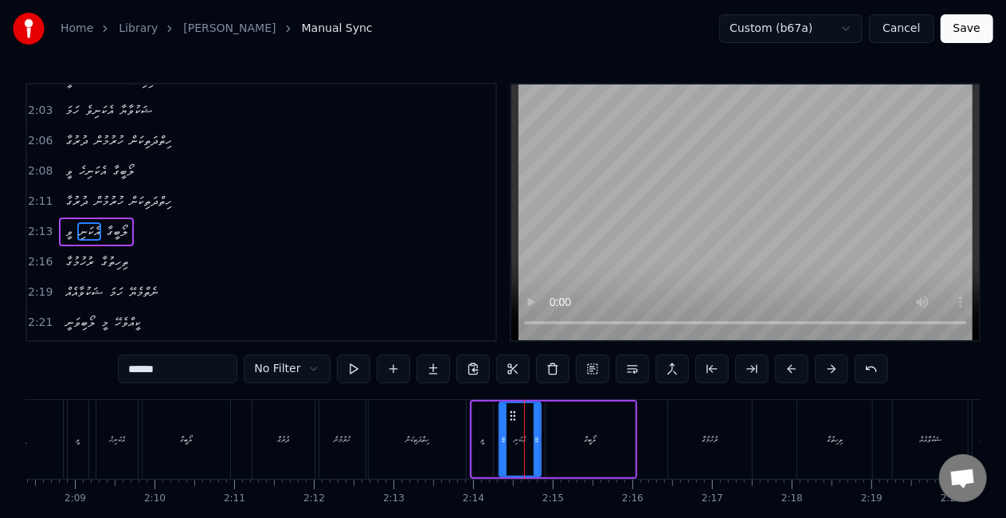
paste input "**"
type input "********"
click at [966, 30] on button "Save" at bounding box center [967, 28] width 53 height 29
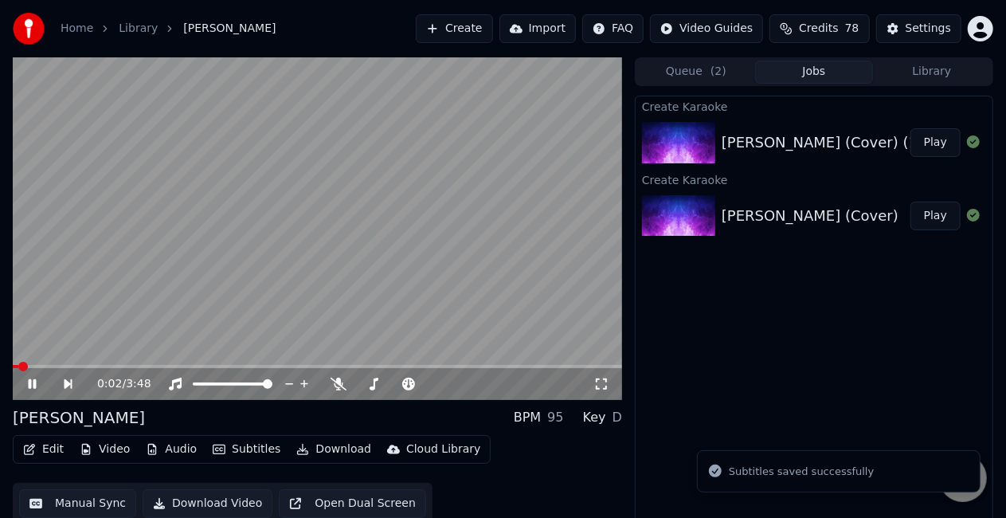
click at [601, 383] on icon at bounding box center [601, 384] width 16 height 13
drag, startPoint x: 486, startPoint y: 399, endPoint x: 516, endPoint y: 379, distance: 36.2
click at [518, 380] on div "0:09 / 3:48" at bounding box center [345, 384] width 496 height 16
click at [593, 382] on div "0:10 / 3:48" at bounding box center [345, 384] width 496 height 16
click at [602, 385] on icon at bounding box center [601, 384] width 16 height 13
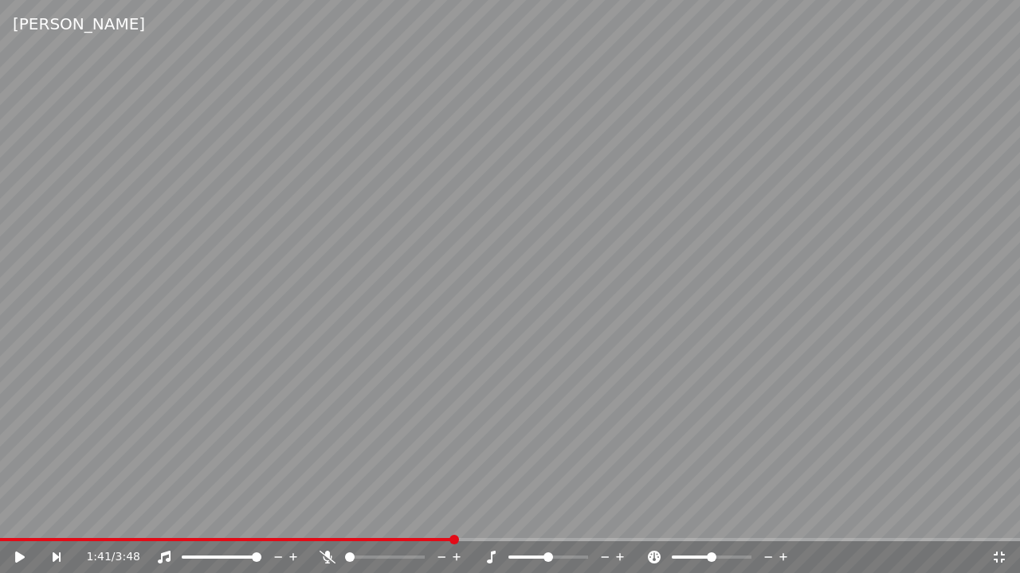
click at [421, 517] on video at bounding box center [510, 286] width 1020 height 573
click at [412, 517] on video at bounding box center [510, 286] width 1020 height 573
click at [407, 517] on video at bounding box center [510, 286] width 1020 height 573
click at [406, 517] on span at bounding box center [203, 539] width 407 height 3
click at [366, 517] on video at bounding box center [510, 286] width 1020 height 573
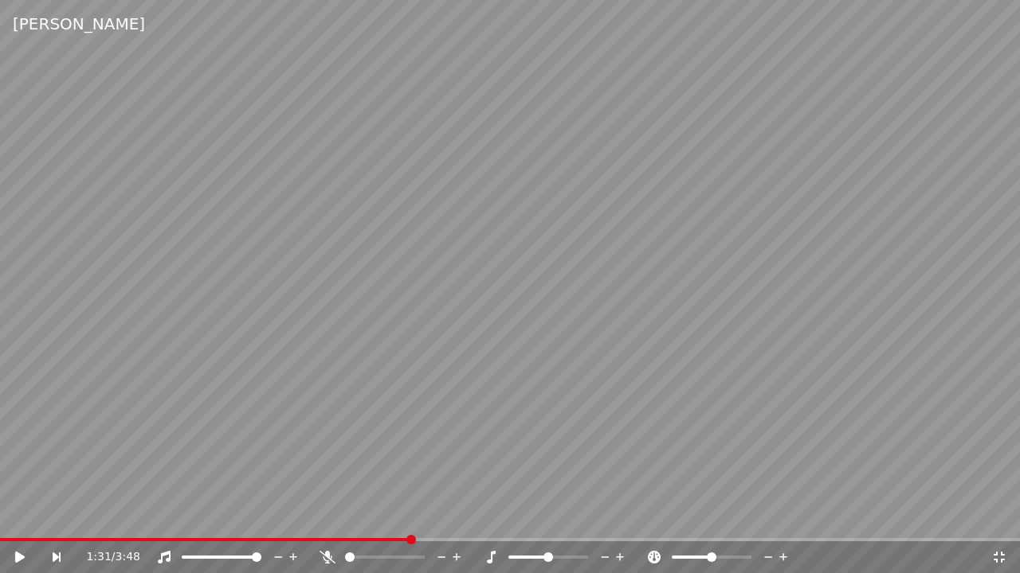
click at [383, 424] on video at bounding box center [510, 286] width 1020 height 573
click at [386, 422] on video at bounding box center [510, 286] width 1020 height 573
click at [374, 517] on video at bounding box center [510, 286] width 1020 height 573
click at [375, 517] on span at bounding box center [212, 539] width 425 height 3
click at [583, 346] on video at bounding box center [510, 286] width 1020 height 573
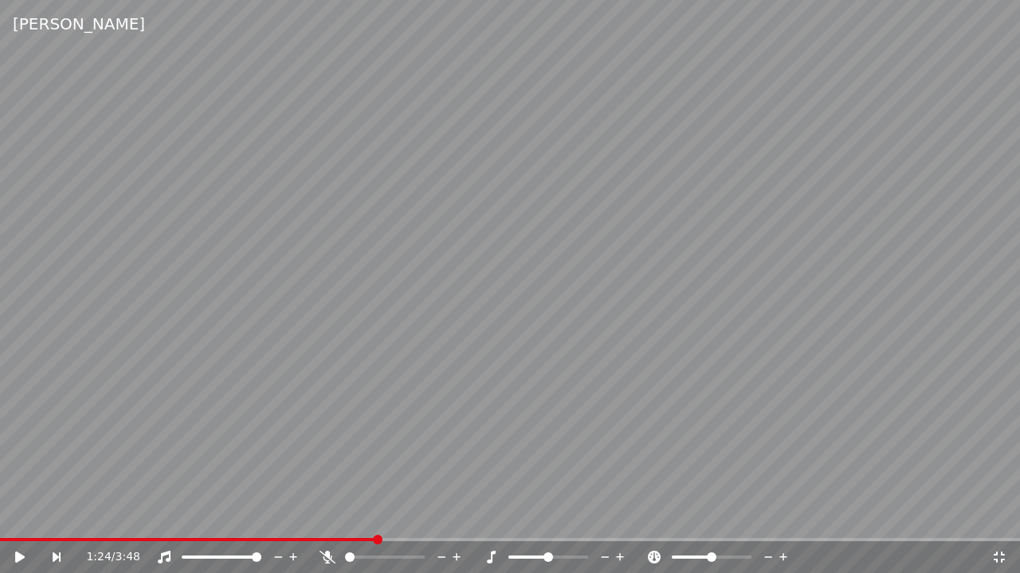
click at [526, 349] on video at bounding box center [510, 286] width 1020 height 573
click at [669, 347] on video at bounding box center [510, 286] width 1020 height 573
click at [1002, 517] on icon at bounding box center [999, 557] width 16 height 13
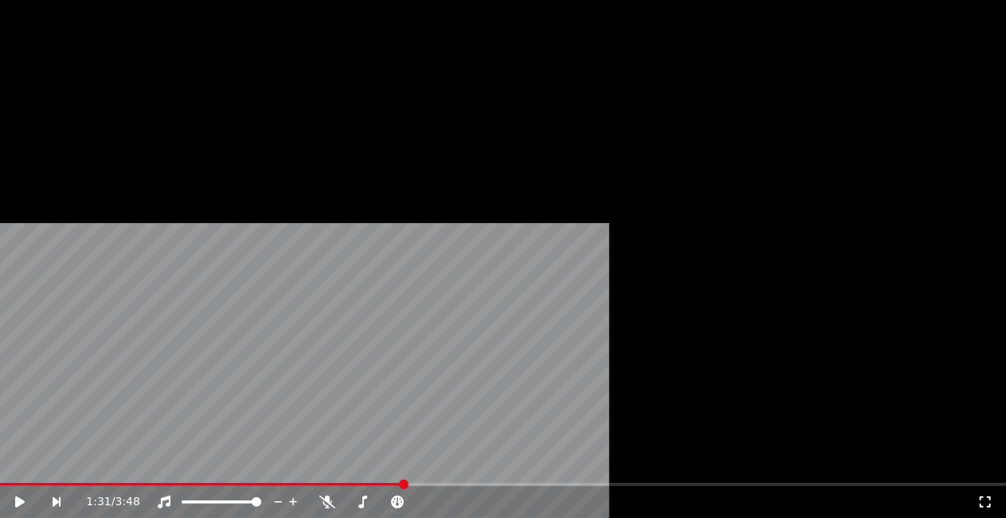
click at [47, 118] on button "Edit" at bounding box center [43, 107] width 53 height 22
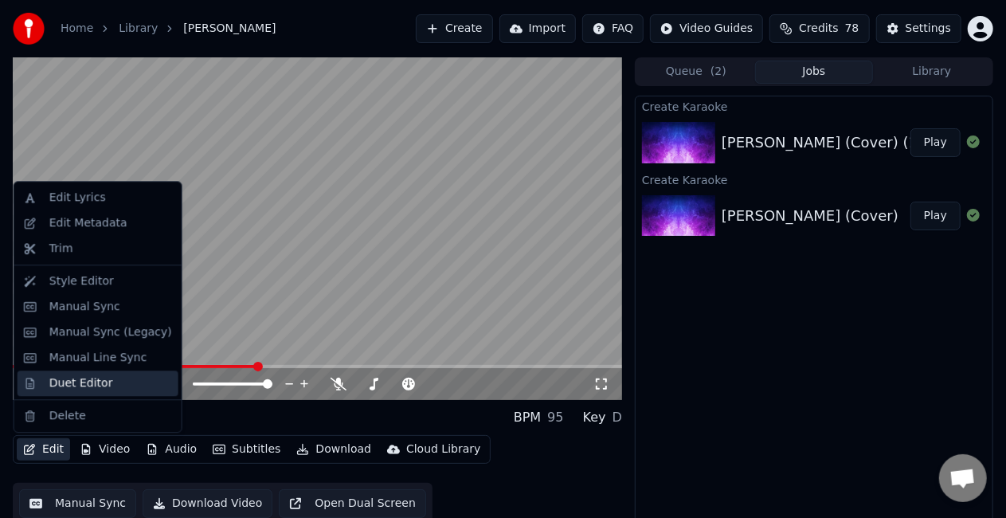
click at [82, 384] on div "Duet Editor" at bounding box center [81, 383] width 64 height 16
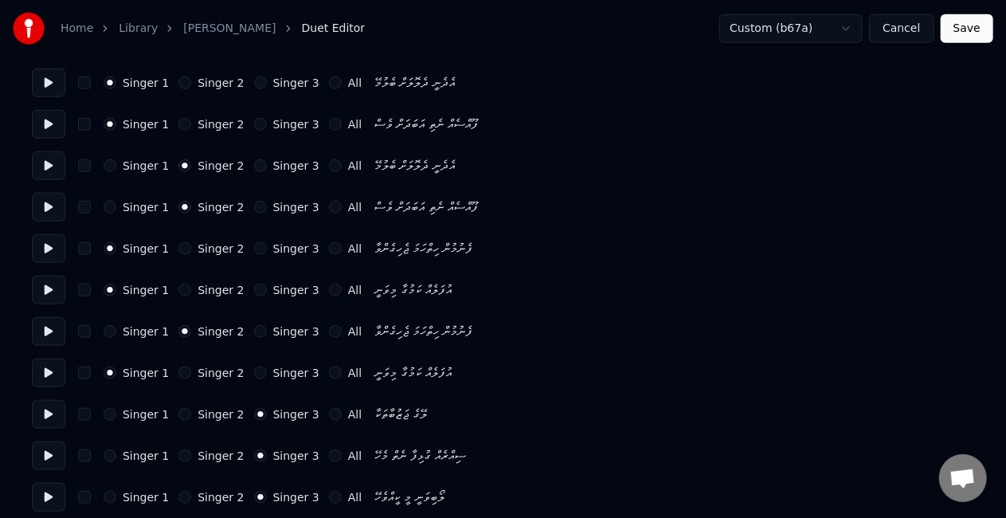
scroll to position [717, 0]
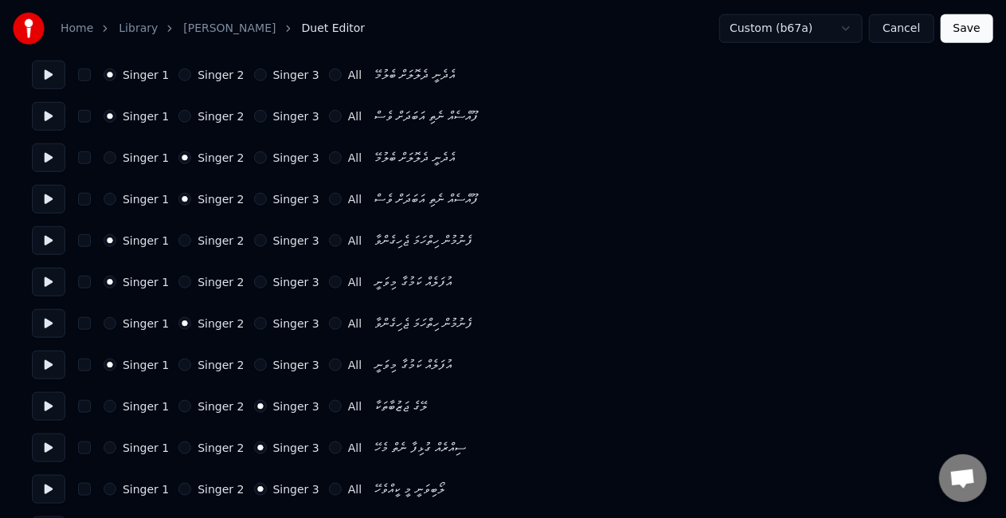
click at [178, 404] on button "Singer 2" at bounding box center [184, 406] width 13 height 13
click at [178, 447] on button "Singer 2" at bounding box center [184, 447] width 13 height 13
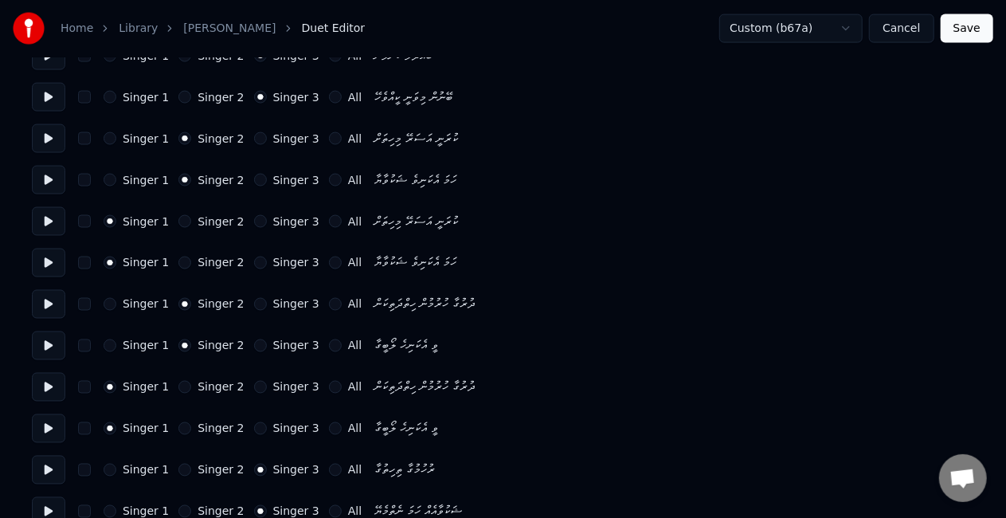
scroll to position [1354, 0]
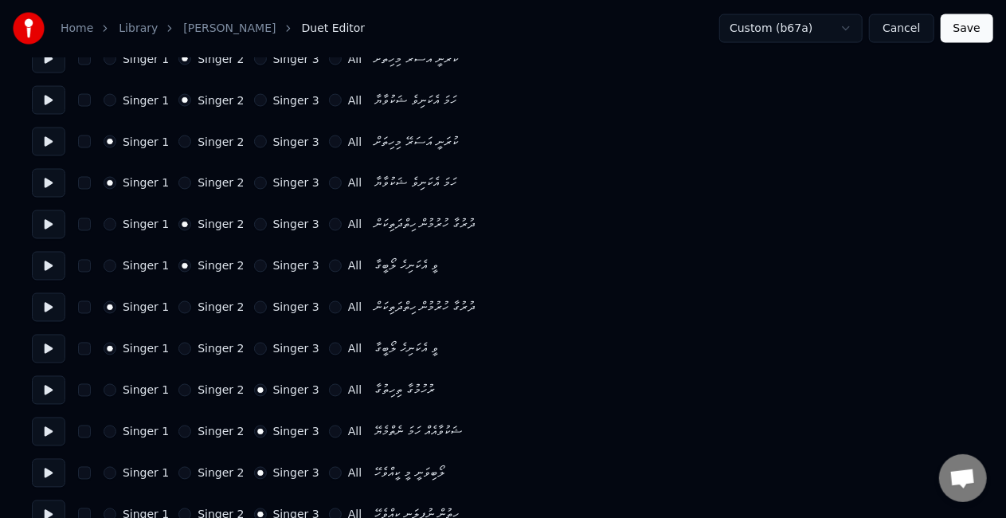
click at [178, 386] on button "Singer 2" at bounding box center [184, 390] width 13 height 13
click at [169, 427] on div "Singer 1 Singer 2 Singer 3 All" at bounding box center [233, 431] width 258 height 13
click at [107, 390] on button "Singer 1" at bounding box center [110, 390] width 13 height 13
click at [106, 432] on button "Singer 1" at bounding box center [110, 431] width 13 height 13
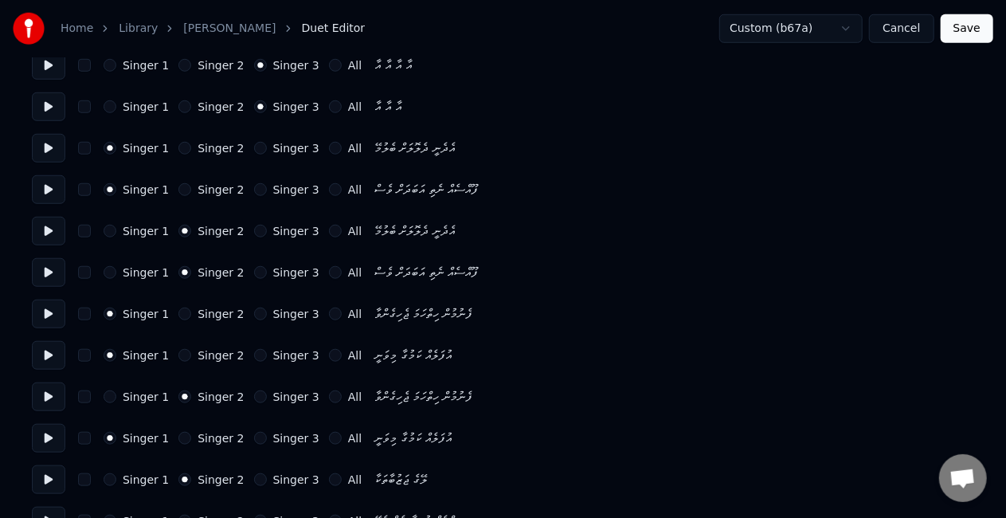
scroll to position [657, 0]
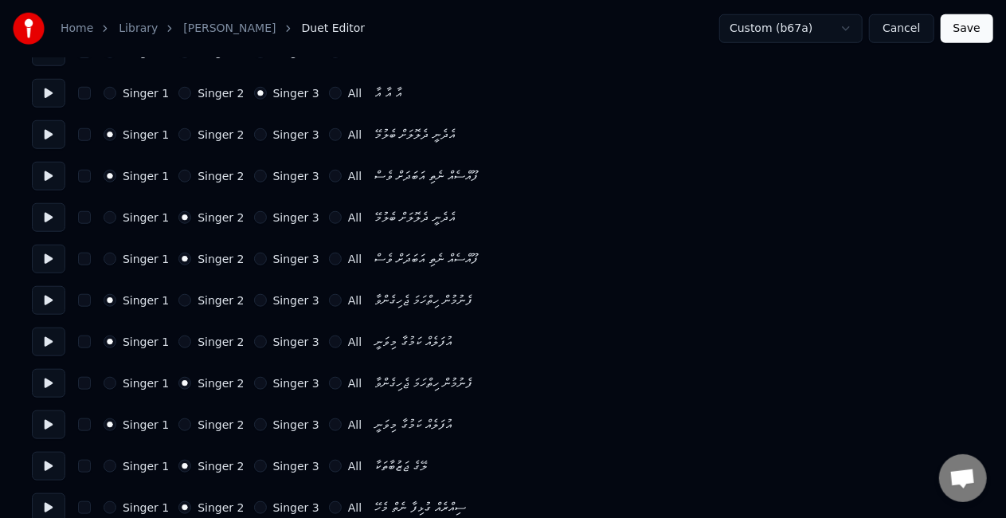
click at [178, 421] on button "Singer 2" at bounding box center [184, 424] width 13 height 13
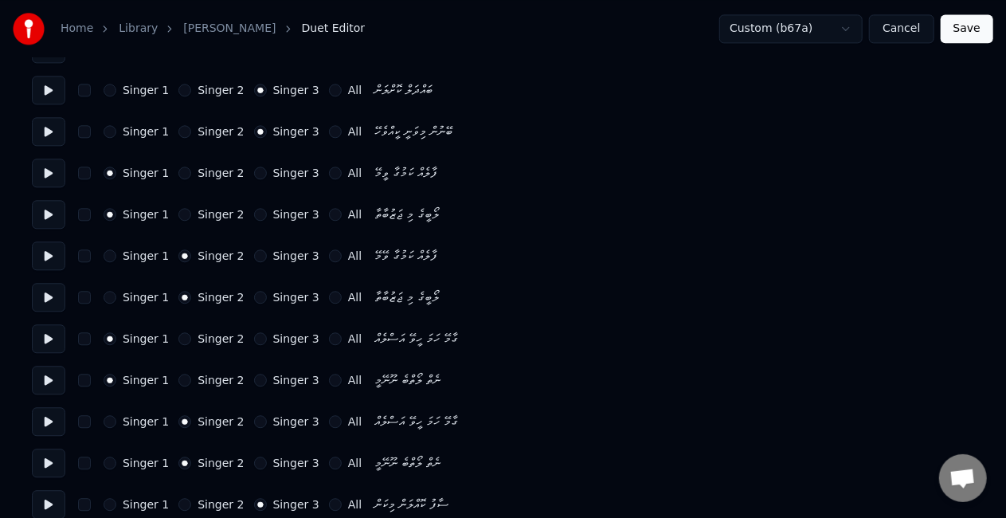
scroll to position [1959, 0]
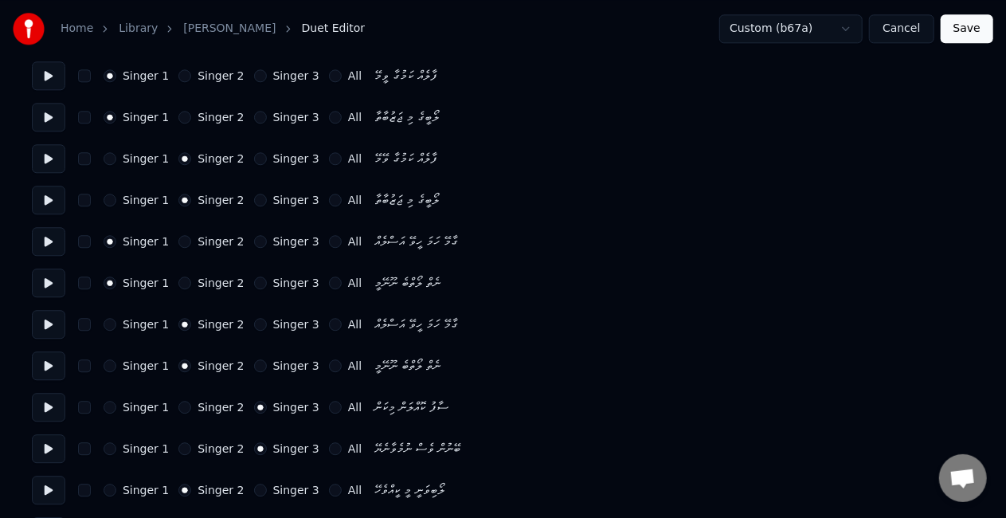
click at [178, 406] on button "Singer 2" at bounding box center [184, 407] width 13 height 13
click at [110, 407] on button "Singer 1" at bounding box center [110, 407] width 13 height 13
click at [107, 443] on button "Singer 1" at bounding box center [110, 448] width 13 height 13
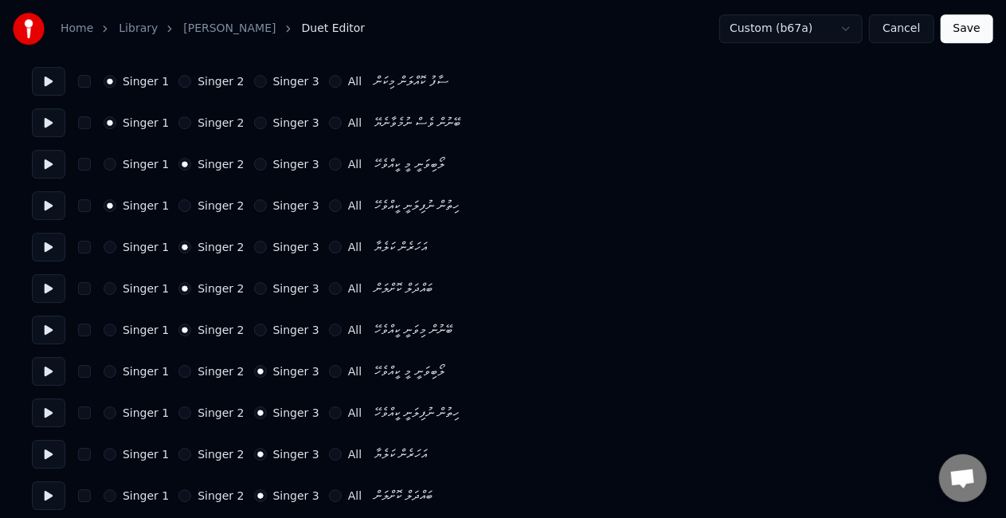
scroll to position [2277, 0]
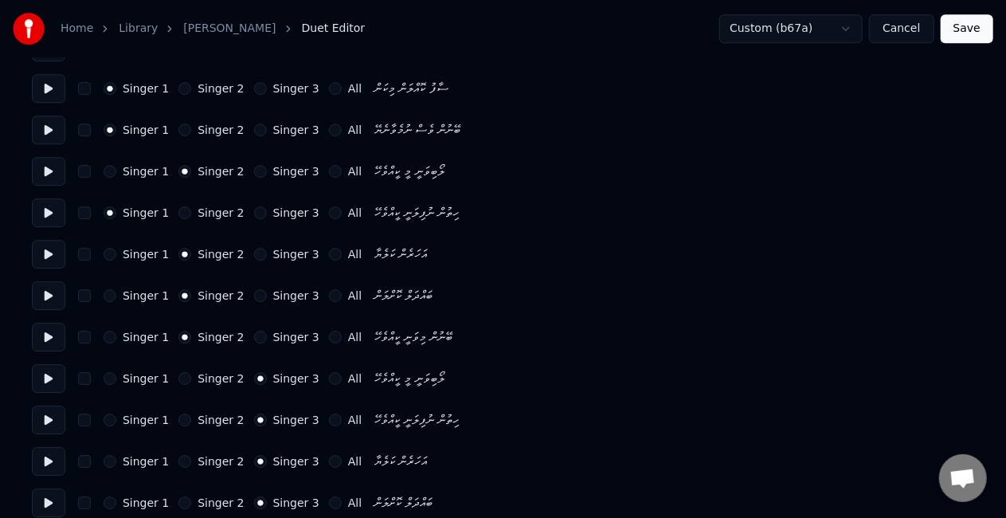
click at [178, 209] on button "Singer 2" at bounding box center [184, 212] width 13 height 13
click at [108, 250] on button "Singer 1" at bounding box center [110, 254] width 13 height 13
click at [102, 299] on div "Singer 1 Singer 2 Singer 3 All ބައްދަލް ކޮށްލަން" at bounding box center [503, 295] width 942 height 29
click at [112, 290] on button "Singer 1" at bounding box center [110, 295] width 13 height 13
click at [178, 373] on button "Singer 2" at bounding box center [184, 378] width 13 height 13
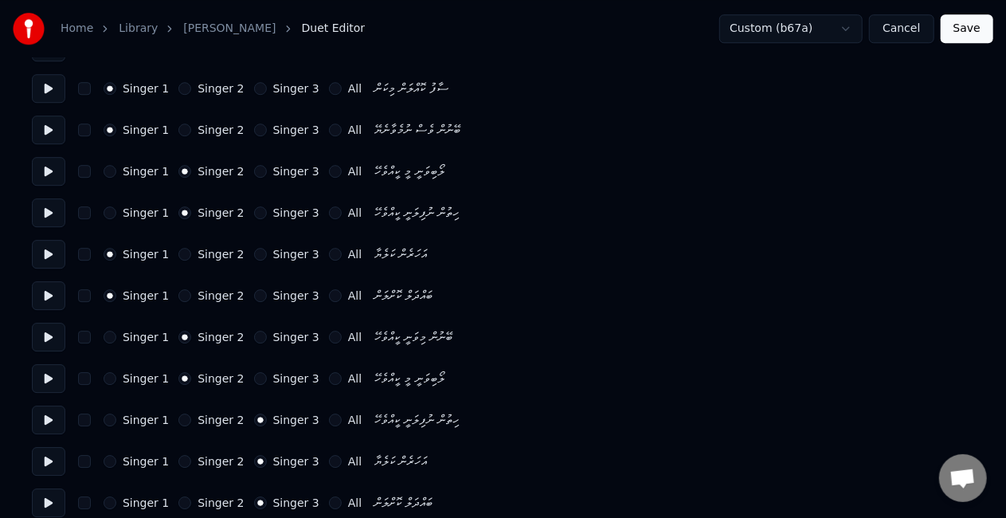
click at [112, 421] on button "Singer 1" at bounding box center [110, 419] width 13 height 13
click at [102, 457] on div "Singer 1 Singer 2 Singer 3 All އަހަރެން ކަލެޔާ" at bounding box center [503, 461] width 942 height 29
click at [108, 462] on button "Singer 1" at bounding box center [110, 461] width 13 height 13
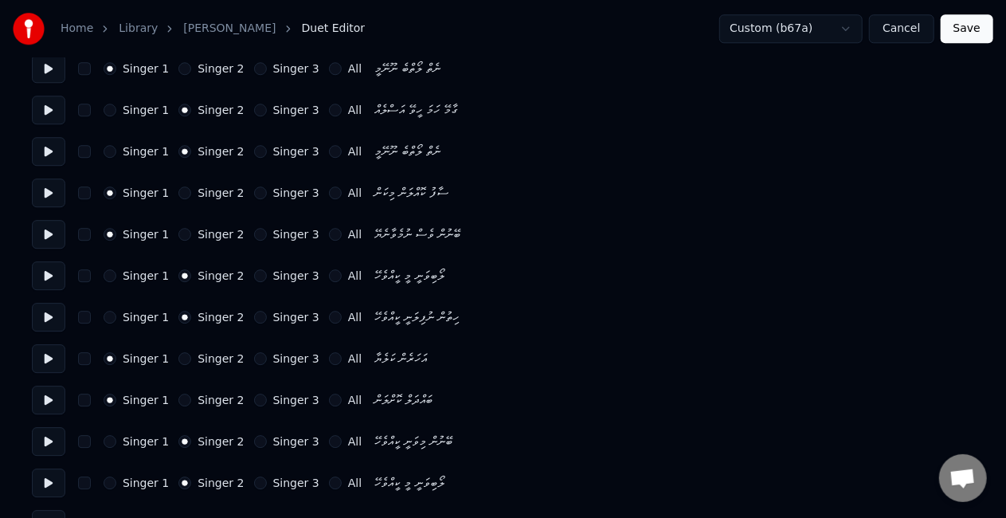
scroll to position [2198, 0]
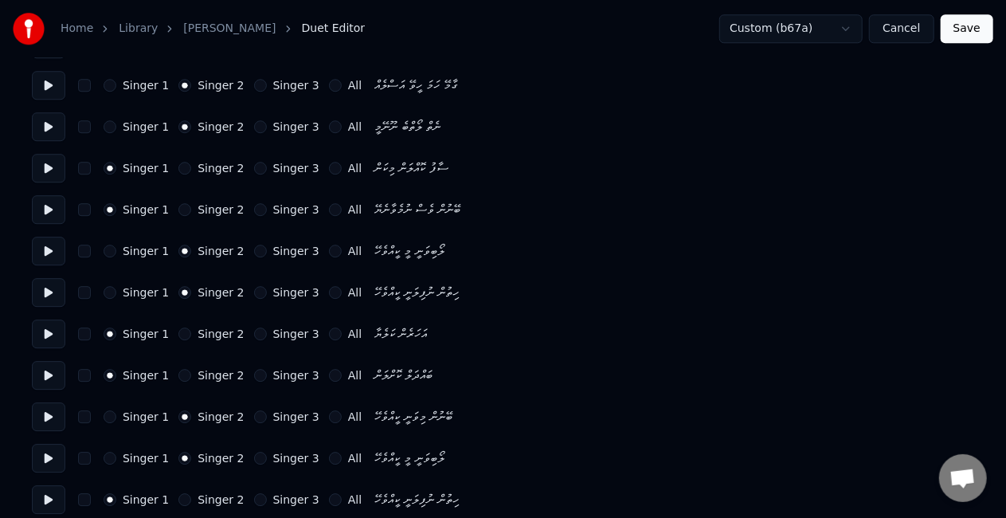
click at [254, 250] on button "Singer 3" at bounding box center [260, 251] width 13 height 13
click at [254, 288] on button "Singer 3" at bounding box center [260, 292] width 13 height 13
click at [254, 332] on button "Singer 3" at bounding box center [260, 333] width 13 height 13
click at [254, 374] on button "Singer 3" at bounding box center [260, 375] width 13 height 13
click at [241, 419] on div "Singer 1 Singer 2 Singer 3 All" at bounding box center [233, 416] width 258 height 13
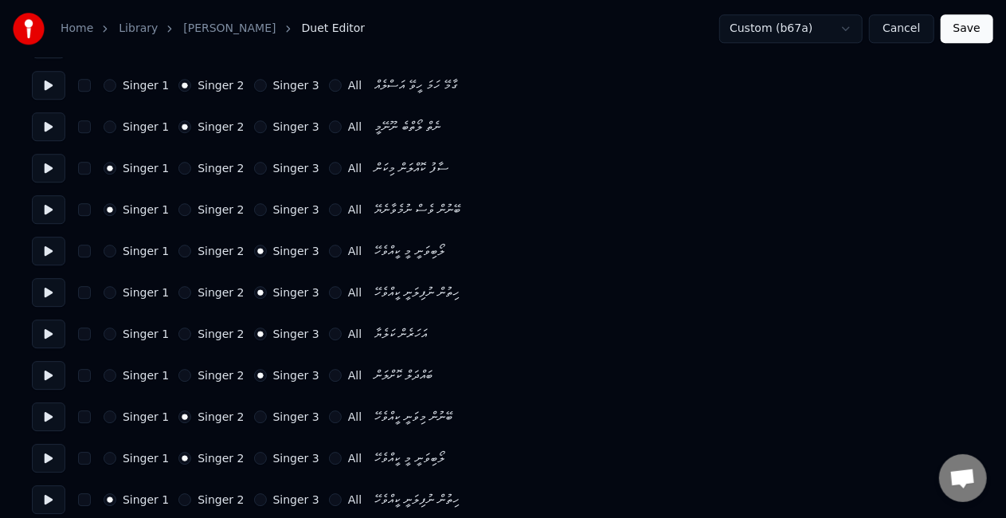
click at [254, 456] on button "Singer 3" at bounding box center [260, 458] width 13 height 13
click at [254, 411] on div "Singer 3" at bounding box center [286, 416] width 65 height 13
click at [254, 417] on button "Singer 3" at bounding box center [260, 416] width 13 height 13
click at [254, 497] on button "Singer 3" at bounding box center [260, 499] width 13 height 13
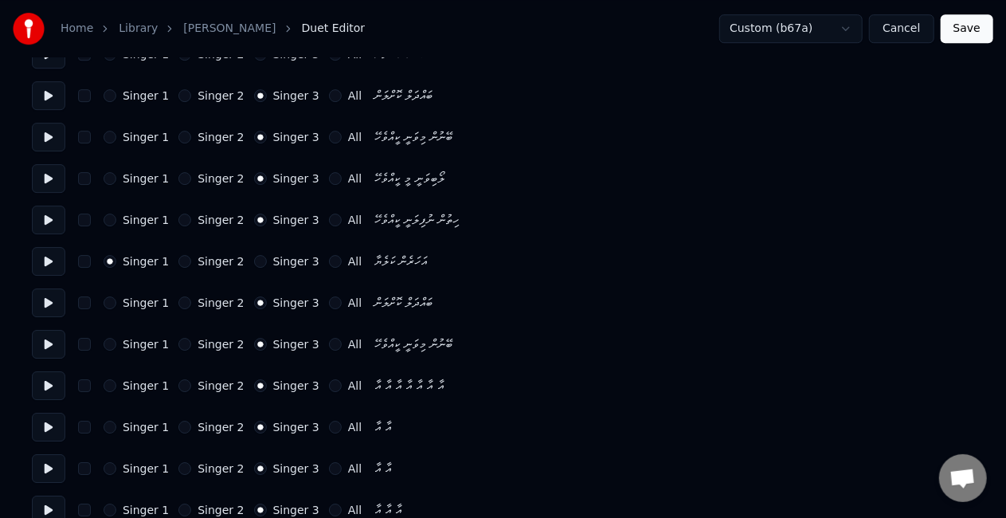
scroll to position [2499, 0]
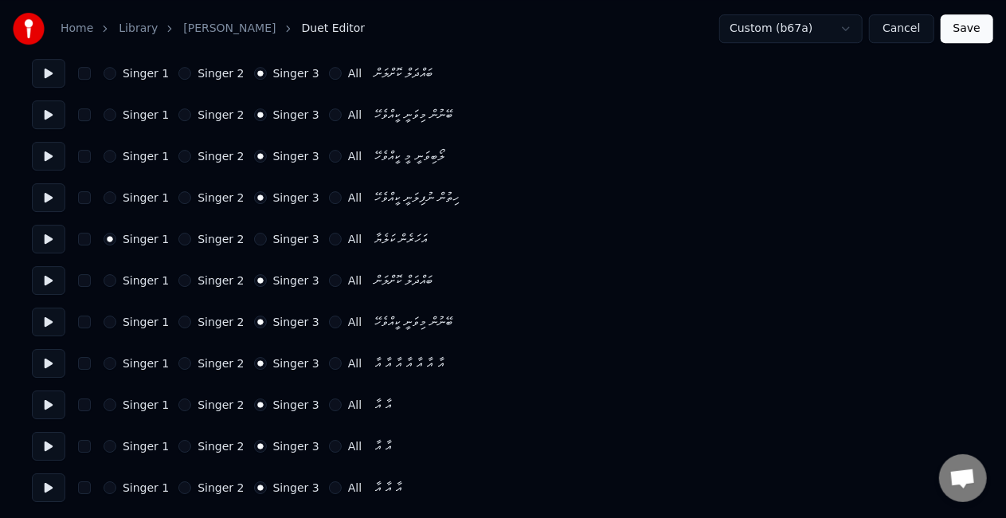
click at [254, 241] on button "Singer 3" at bounding box center [260, 239] width 13 height 13
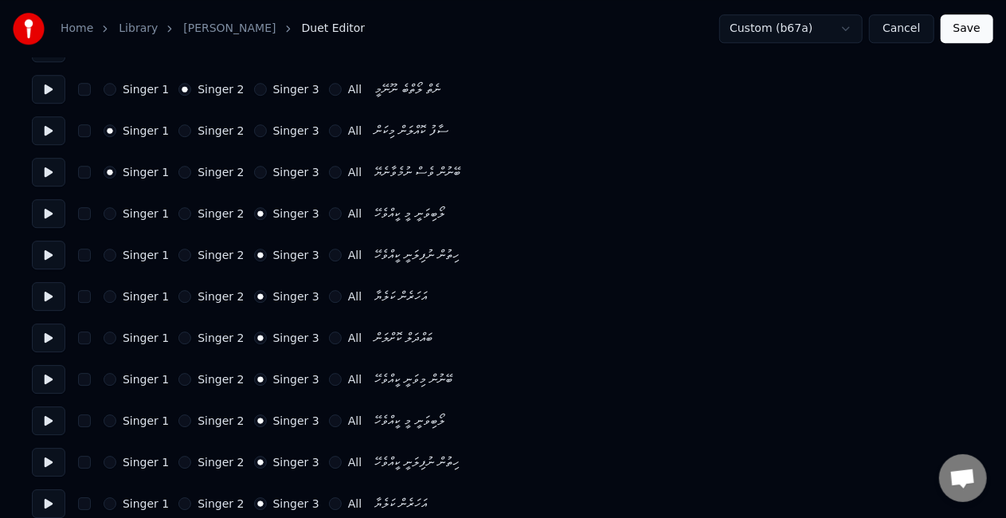
scroll to position [2238, 0]
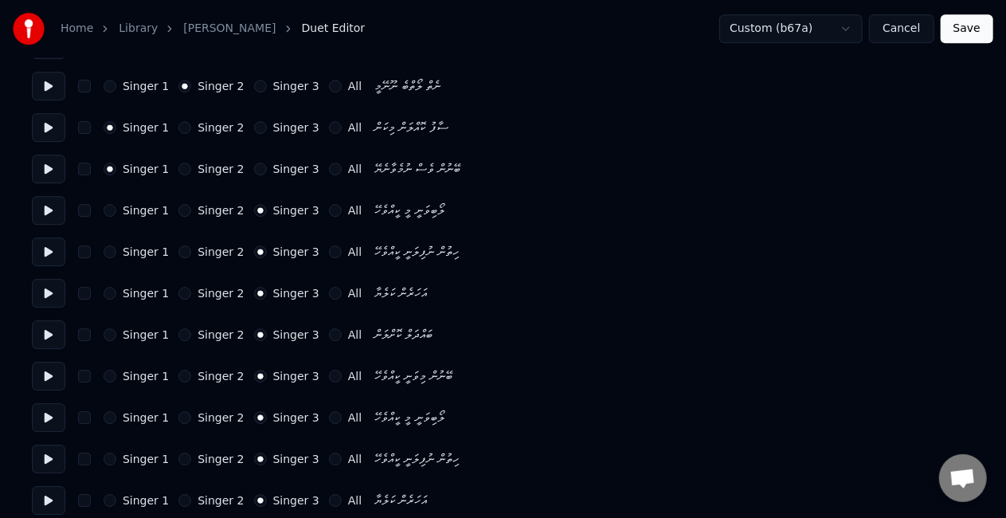
click at [180, 212] on button "Singer 2" at bounding box center [184, 210] width 13 height 13
click at [178, 246] on button "Singer 2" at bounding box center [184, 251] width 13 height 13
click at [112, 289] on button "Singer 1" at bounding box center [110, 293] width 13 height 13
click at [104, 335] on button "Singer 1" at bounding box center [110, 334] width 13 height 13
click at [178, 373] on button "Singer 2" at bounding box center [184, 376] width 13 height 13
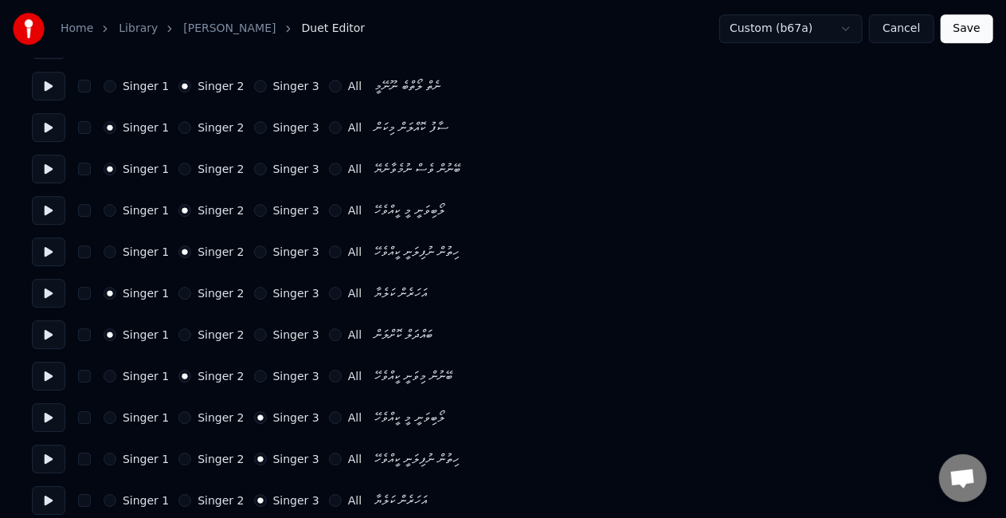
drag, startPoint x: 175, startPoint y: 416, endPoint x: 143, endPoint y: 389, distance: 41.8
click at [107, 371] on button "Singer 1" at bounding box center [110, 376] width 13 height 13
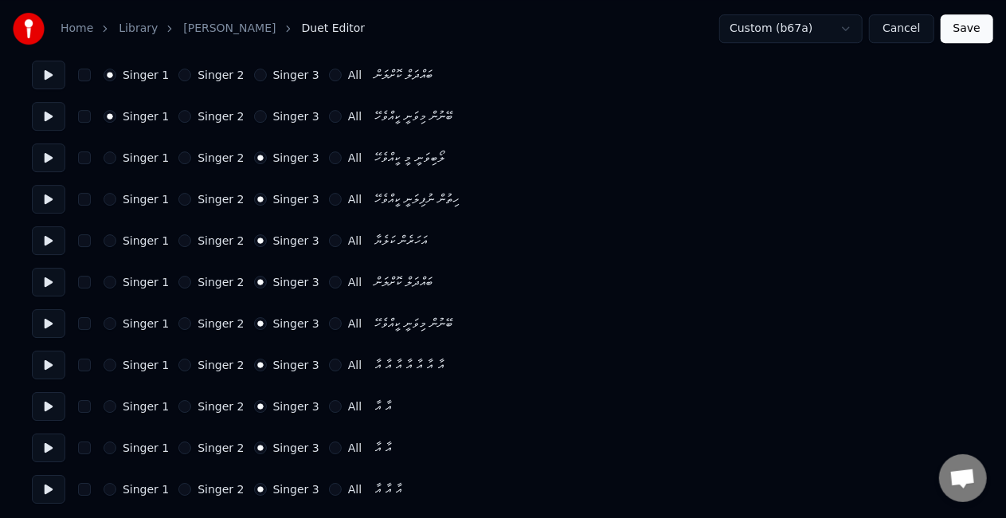
scroll to position [2499, 0]
click at [953, 32] on button "Save" at bounding box center [967, 28] width 53 height 29
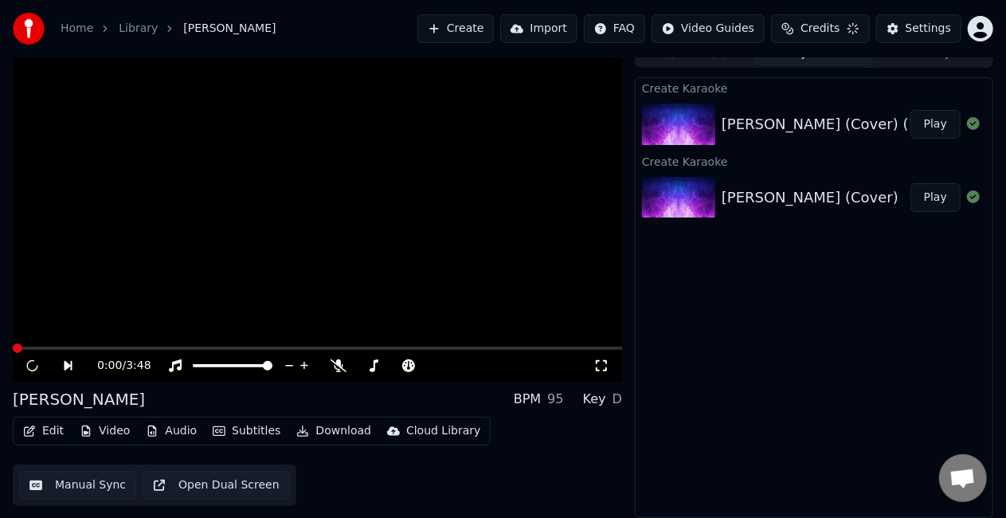
scroll to position [18, 0]
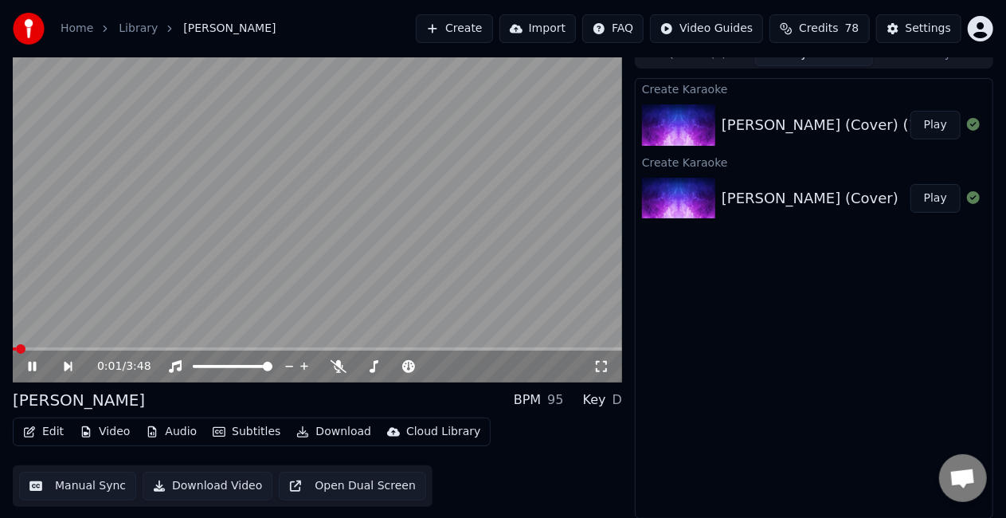
click at [195, 213] on video at bounding box center [317, 211] width 609 height 342
click at [589, 366] on div "0:01 / 3:48" at bounding box center [345, 366] width 496 height 16
click at [609, 371] on icon at bounding box center [601, 366] width 16 height 13
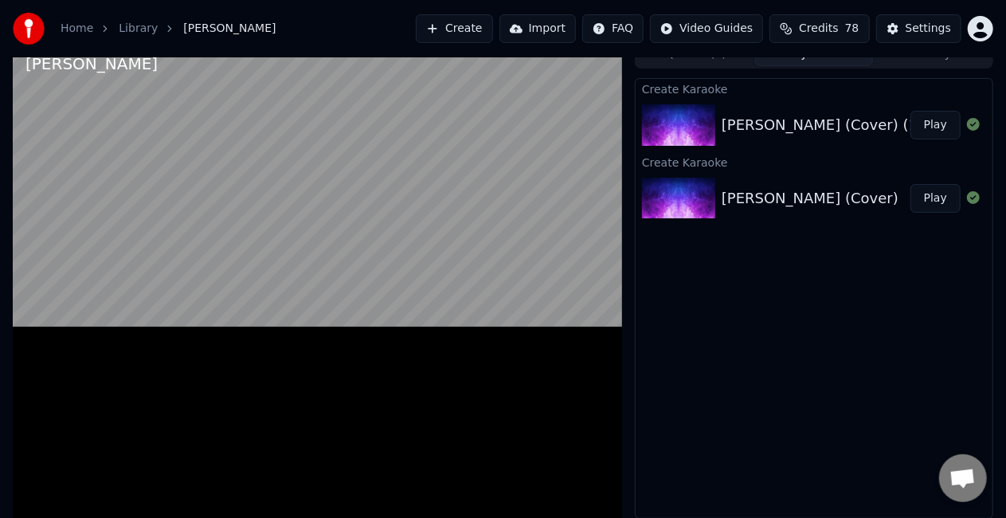
scroll to position [10, 0]
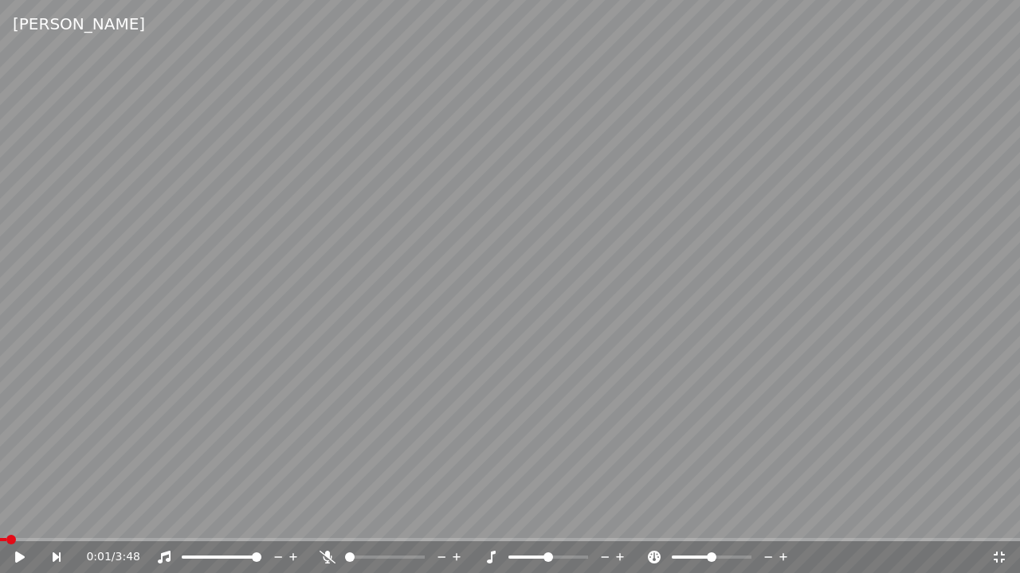
click at [808, 284] on video at bounding box center [510, 286] width 1020 height 573
click at [110, 517] on span at bounding box center [510, 539] width 1020 height 3
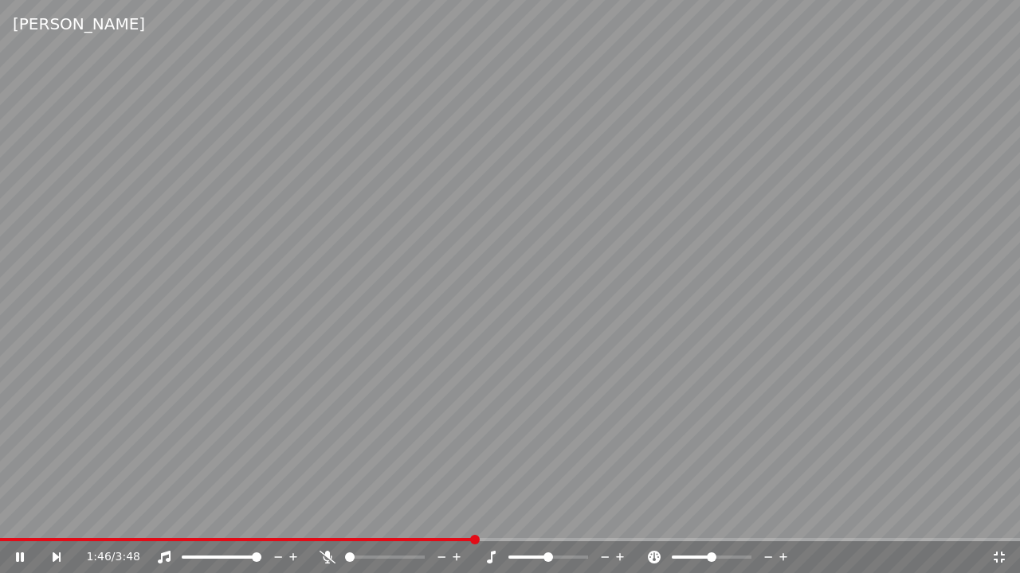
click at [317, 358] on video at bounding box center [510, 286] width 1020 height 573
click at [1003, 517] on icon at bounding box center [999, 557] width 16 height 13
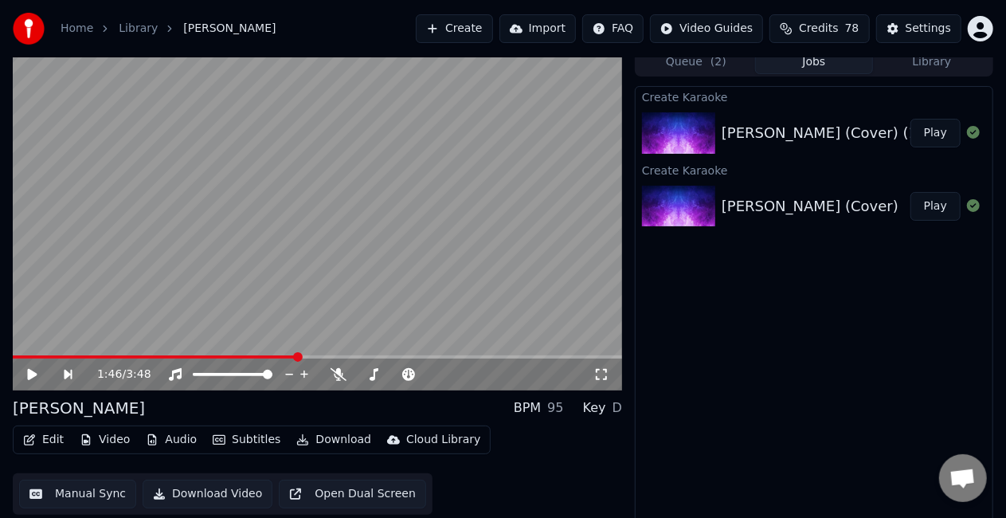
click at [56, 491] on button "Manual Sync" at bounding box center [77, 493] width 117 height 29
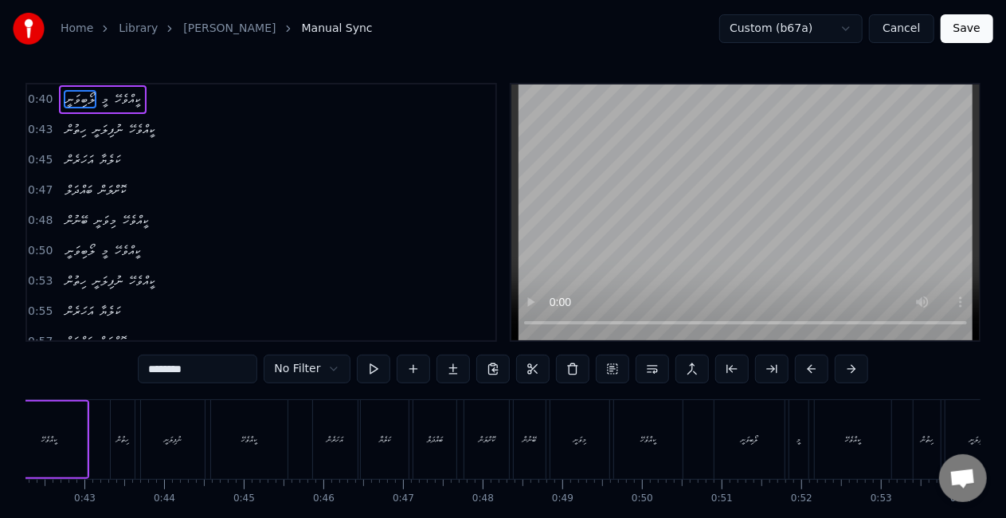
click at [432, 444] on div "ބައްދަލް" at bounding box center [435, 439] width 16 height 12
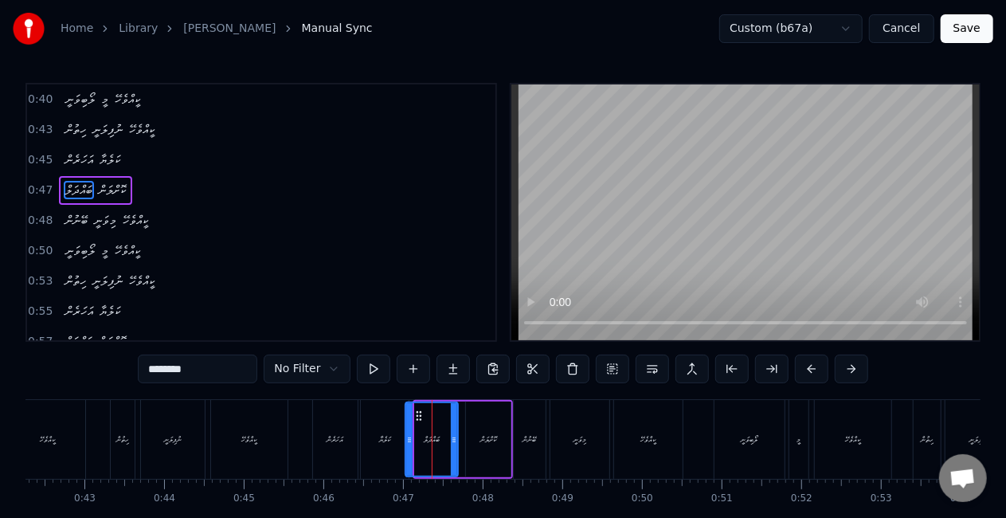
drag, startPoint x: 417, startPoint y: 444, endPoint x: 408, endPoint y: 443, distance: 9.6
click at [408, 443] on div at bounding box center [409, 439] width 6 height 72
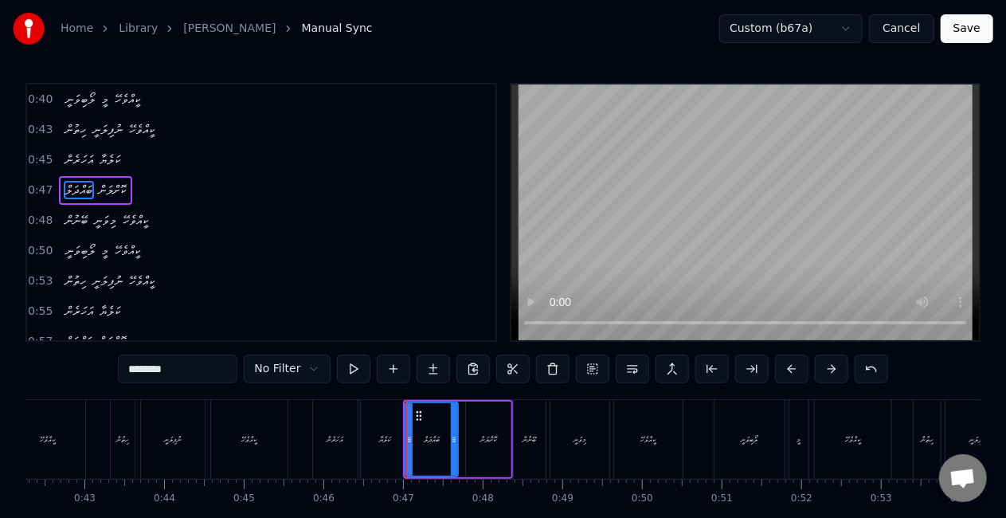
click at [384, 443] on div "ކަލެޔާ" at bounding box center [384, 439] width 11 height 12
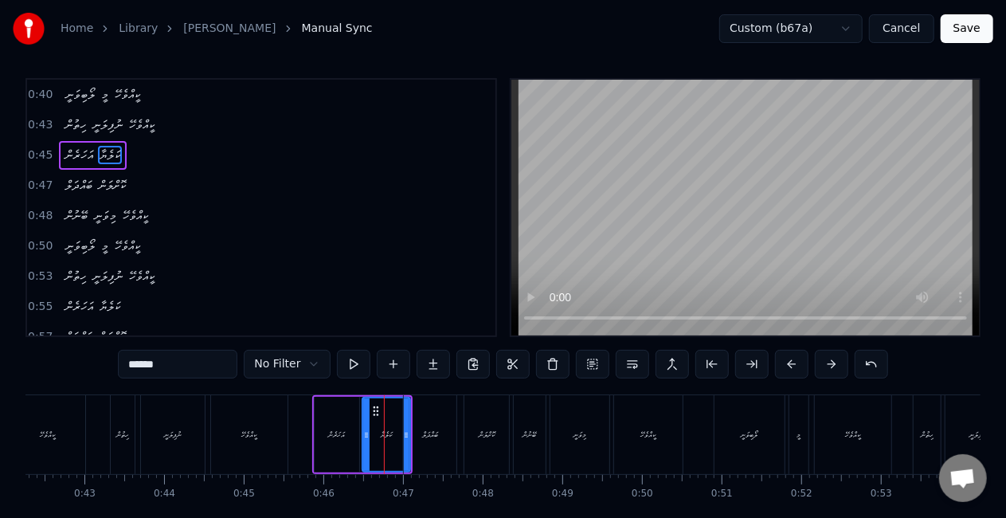
scroll to position [2, 0]
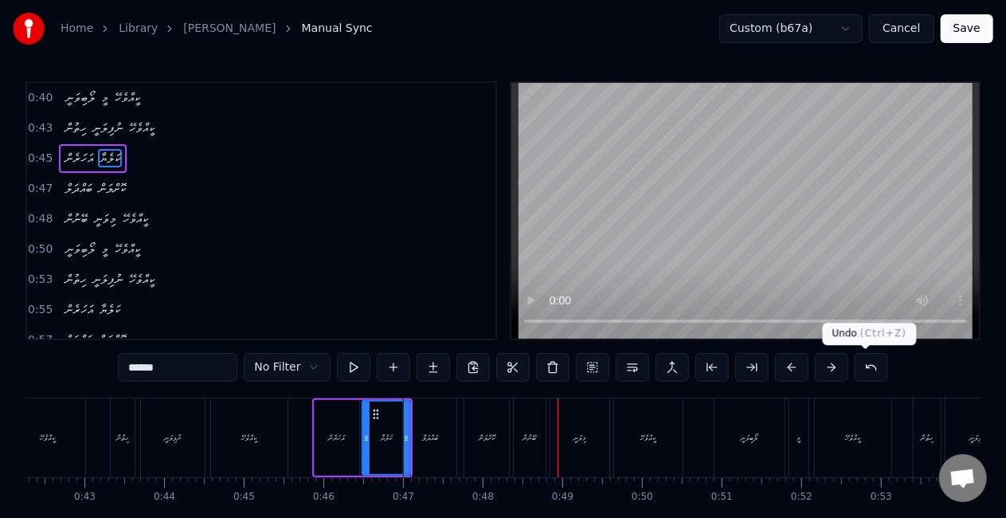
click at [859, 368] on button at bounding box center [871, 367] width 33 height 29
click at [320, 436] on div "އަހަރެން" at bounding box center [337, 438] width 45 height 76
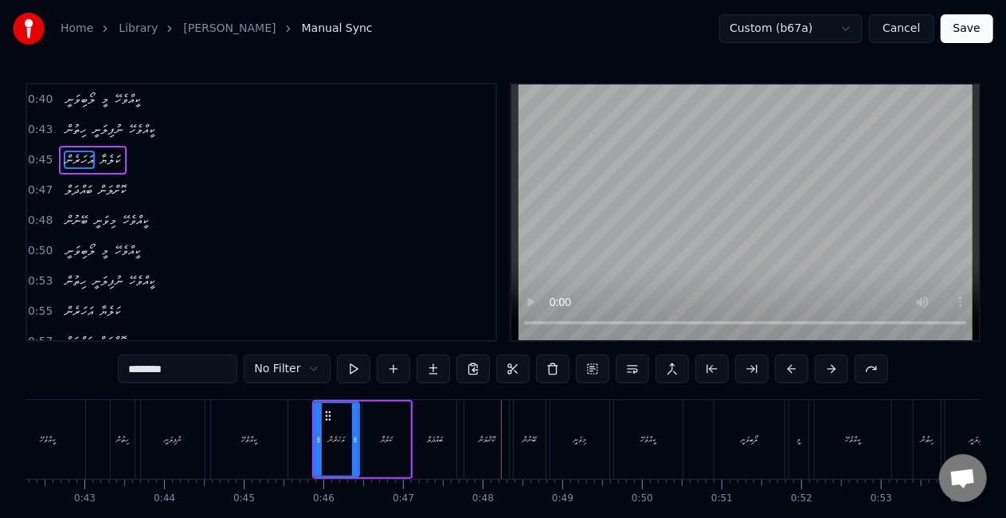
click at [530, 431] on div "ބޭނުން" at bounding box center [530, 439] width 32 height 79
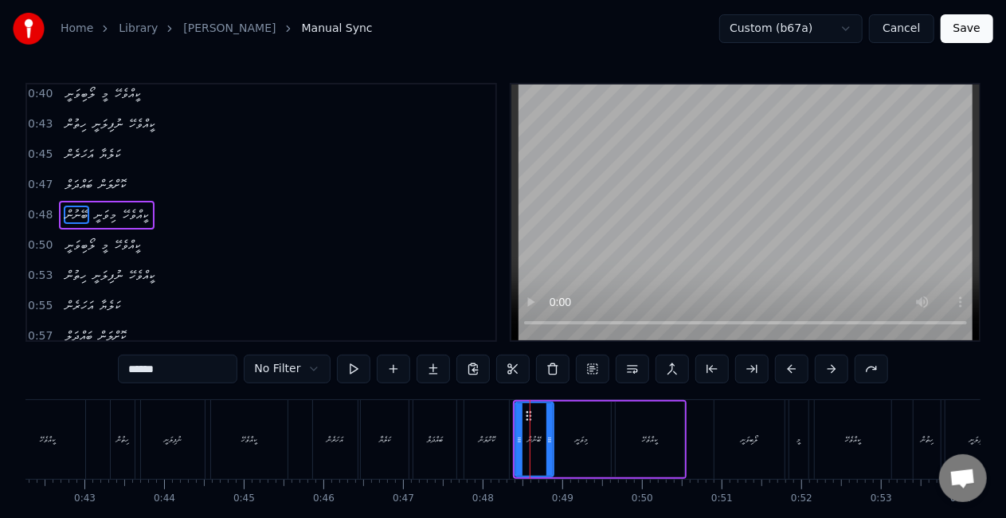
click at [549, 438] on icon at bounding box center [549, 439] width 6 height 13
click at [515, 444] on icon at bounding box center [516, 439] width 6 height 13
click at [479, 443] on div "ކޮށްލަން" at bounding box center [487, 439] width 16 height 12
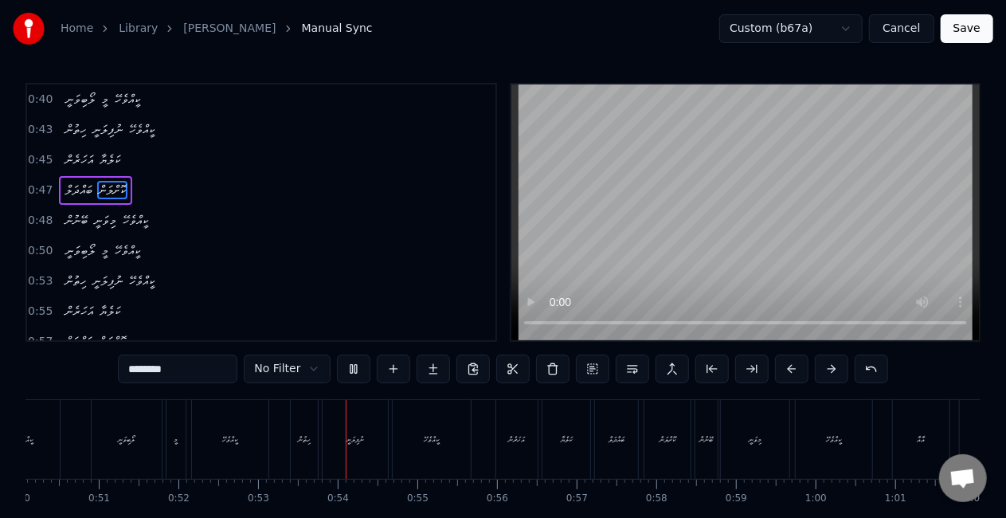
scroll to position [0, 4182]
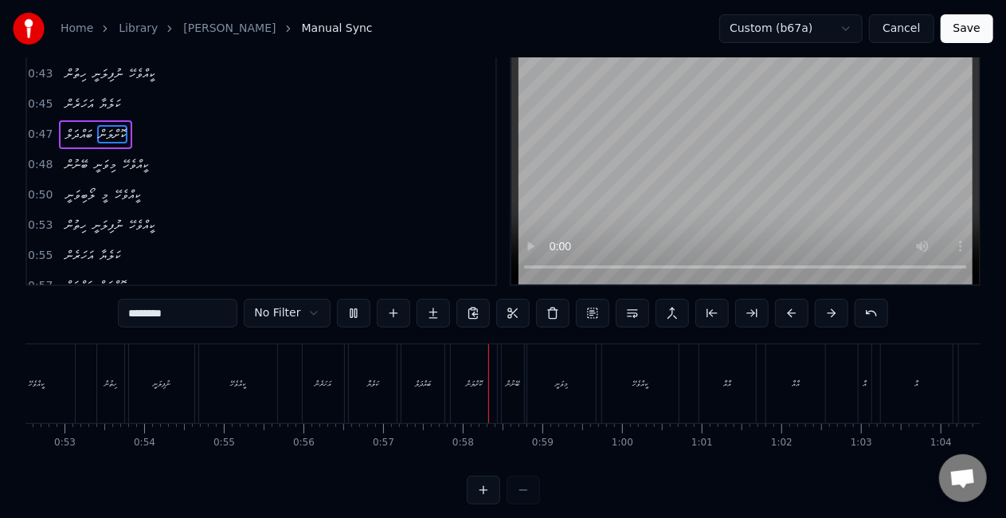
click at [520, 303] on div "0:40 ލޯބިވަނީ މީ ކީއްވެހޭ 0:43 ހިތުން ނުފިލަނީ ކީއްވެހޭ 0:45 އަހަރެން ކަލެޔާ 0:…" at bounding box center [502, 265] width 955 height 477
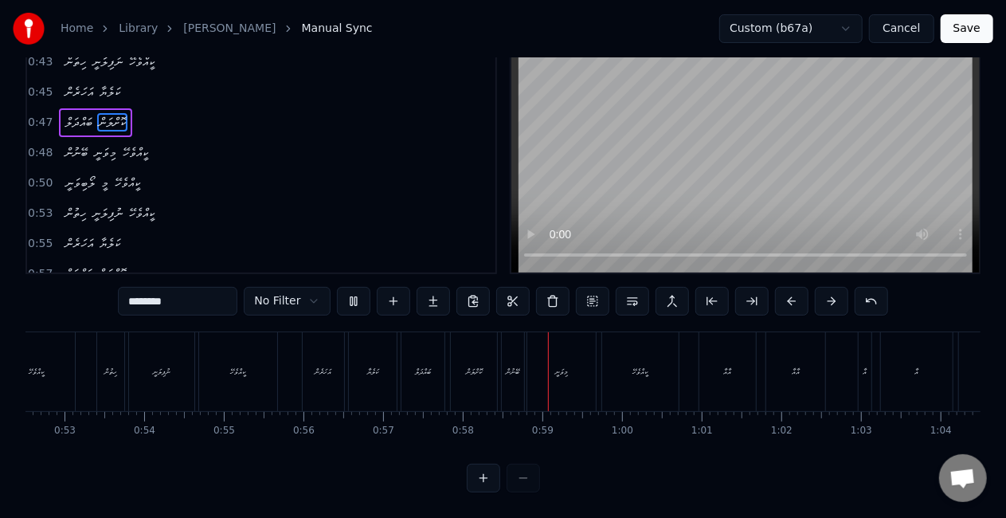
scroll to position [81, 0]
click at [360, 280] on div "0:40 ލޯބިވަނީ މީ ކީއްވެހޭ 0:43 ހިތުން ނުފިލަނީ ކީއްވެހޭ 0:45 އަހަރެން ކަލެޔާ 0:…" at bounding box center [502, 253] width 955 height 477
click at [352, 292] on button at bounding box center [353, 301] width 33 height 29
click at [434, 358] on div "ބައްދަލް" at bounding box center [422, 371] width 43 height 79
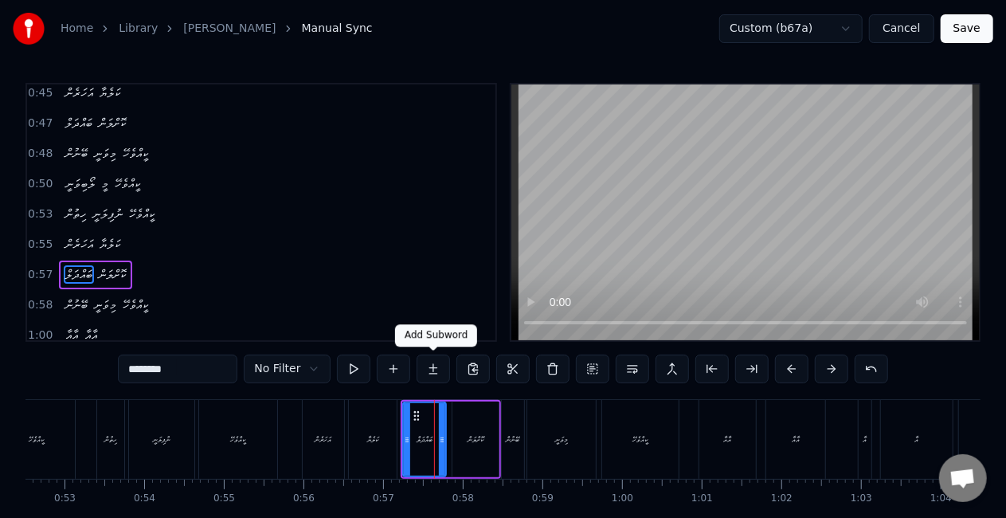
scroll to position [124, 0]
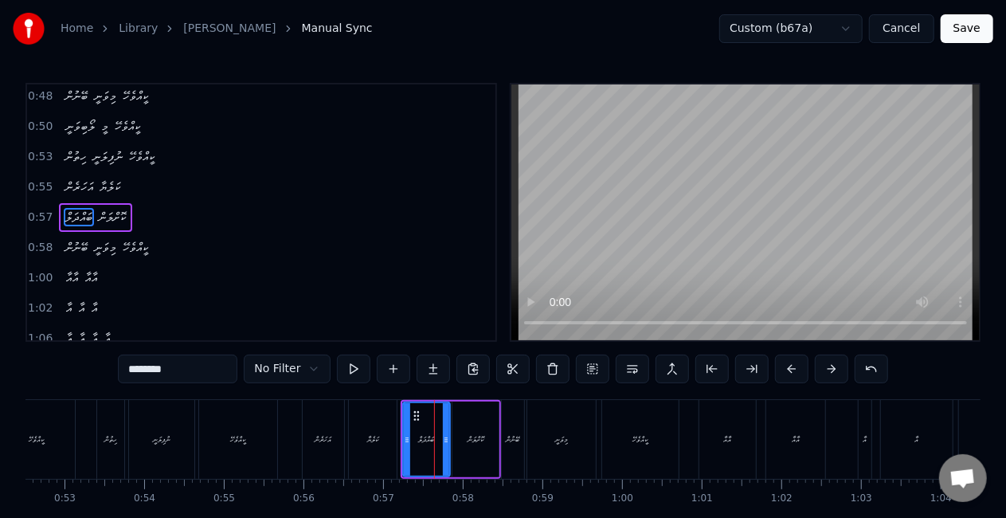
click at [444, 436] on icon at bounding box center [446, 439] width 6 height 13
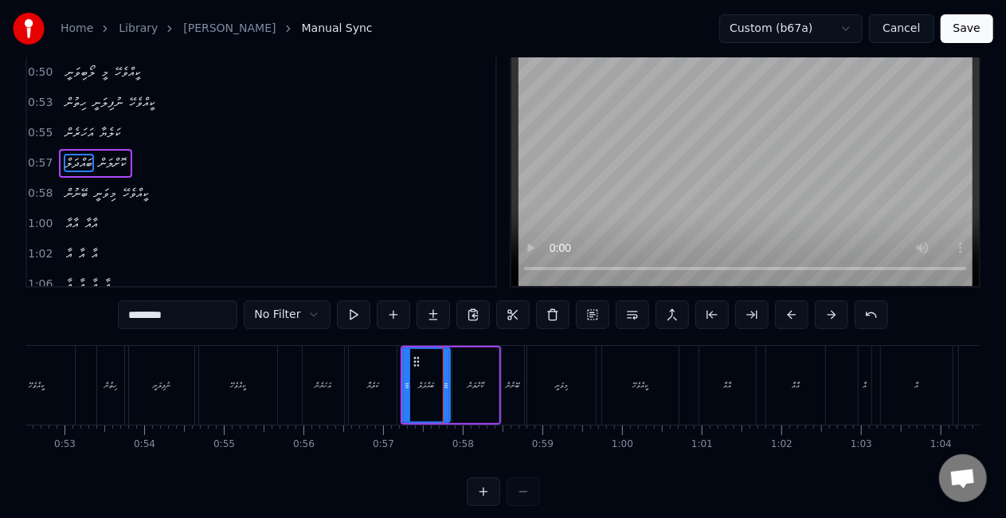
click at [409, 437] on div "ލޯބިވަނީ މީ ކީއްވެހޭ ހިތުން ނުފިލަނީ ކީއްވެހޭ އަހަރެން ކަލެޔާ ބައްދަލް ކޮށްލަން…" at bounding box center [502, 404] width 955 height 119
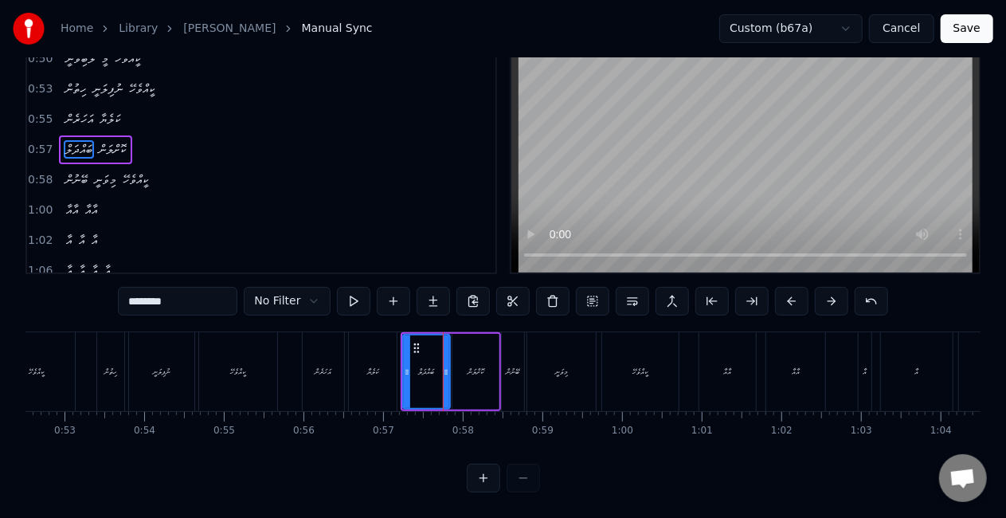
click at [368, 366] on div "ކަލެޔާ" at bounding box center [372, 372] width 11 height 12
type input "******"
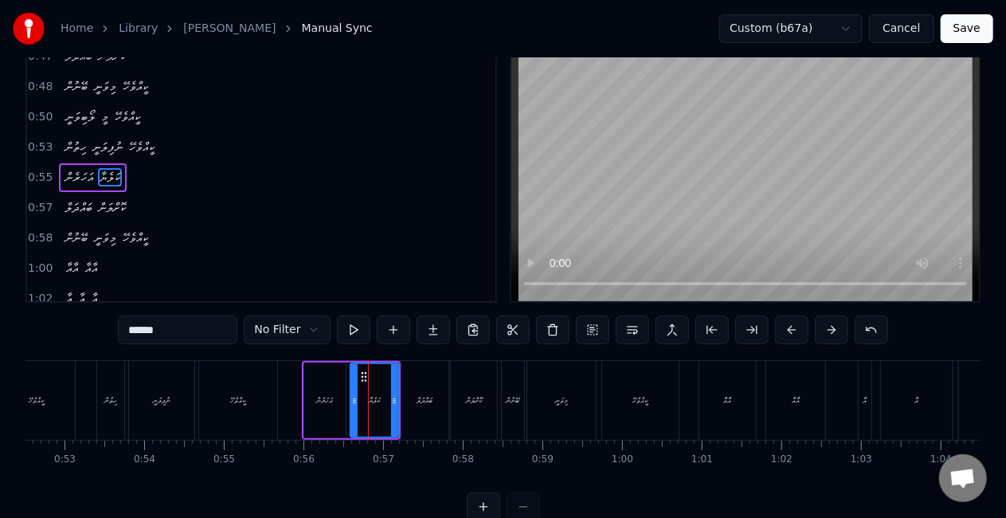
scroll to position [81, 0]
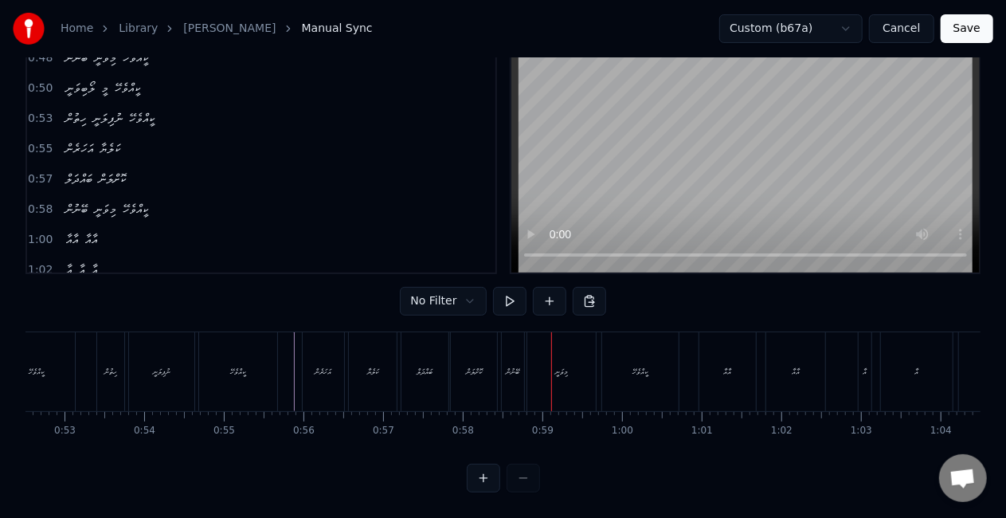
click at [516, 366] on div "ބޭނުން" at bounding box center [514, 372] width 14 height 12
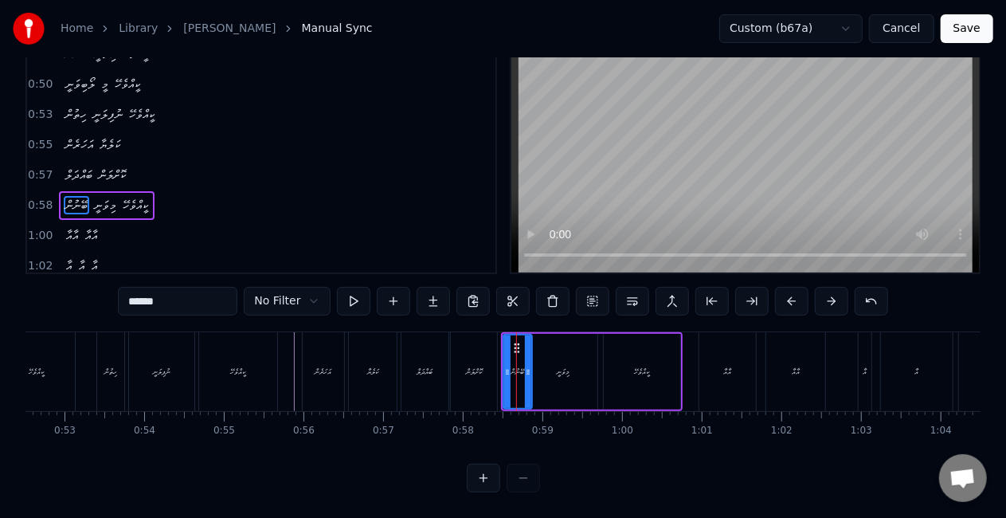
click at [527, 374] on div at bounding box center [528, 371] width 6 height 72
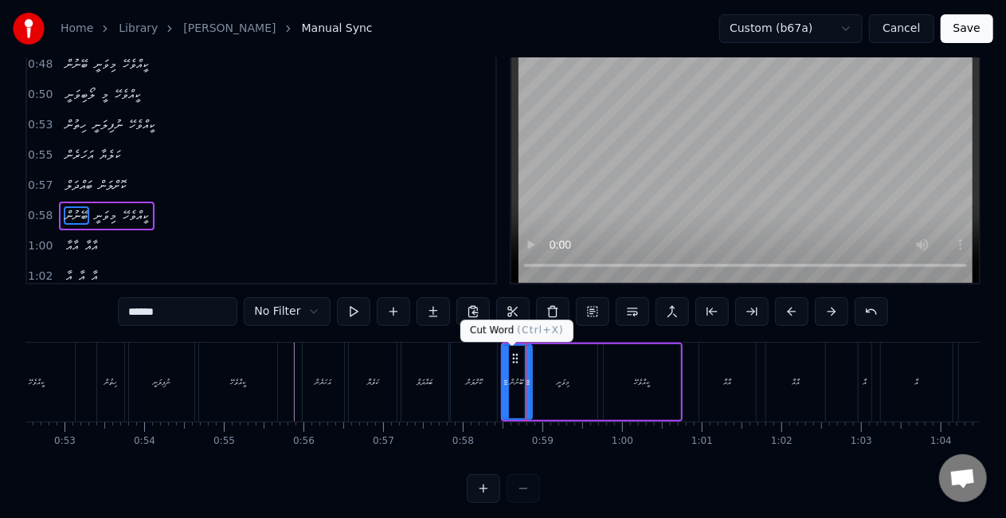
click at [503, 362] on div at bounding box center [506, 382] width 6 height 72
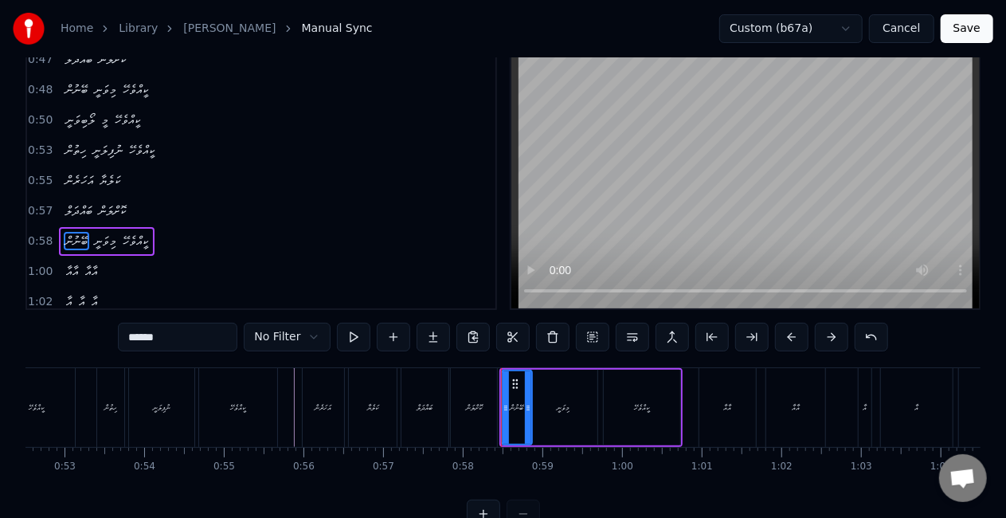
scroll to position [80, 0]
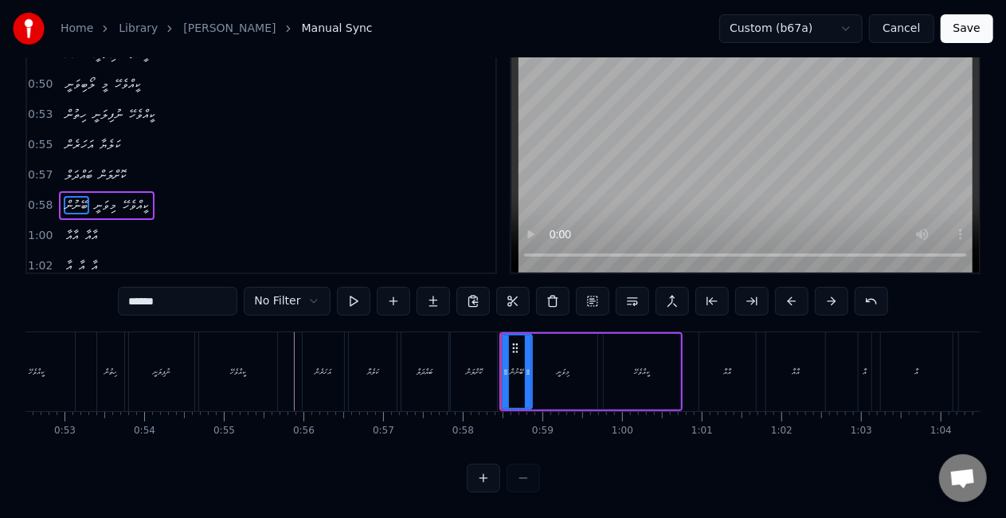
click at [464, 342] on div "ކޮށްލަން" at bounding box center [474, 371] width 46 height 79
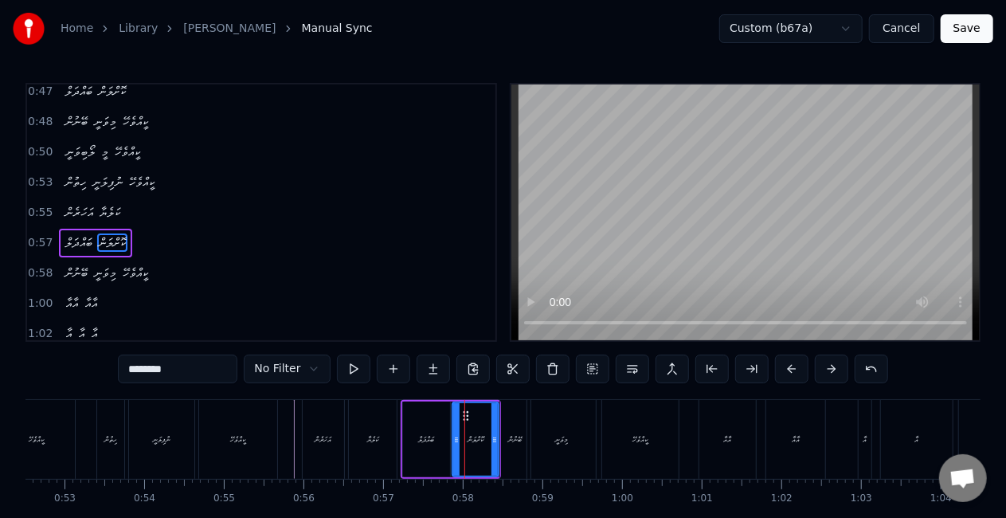
scroll to position [124, 0]
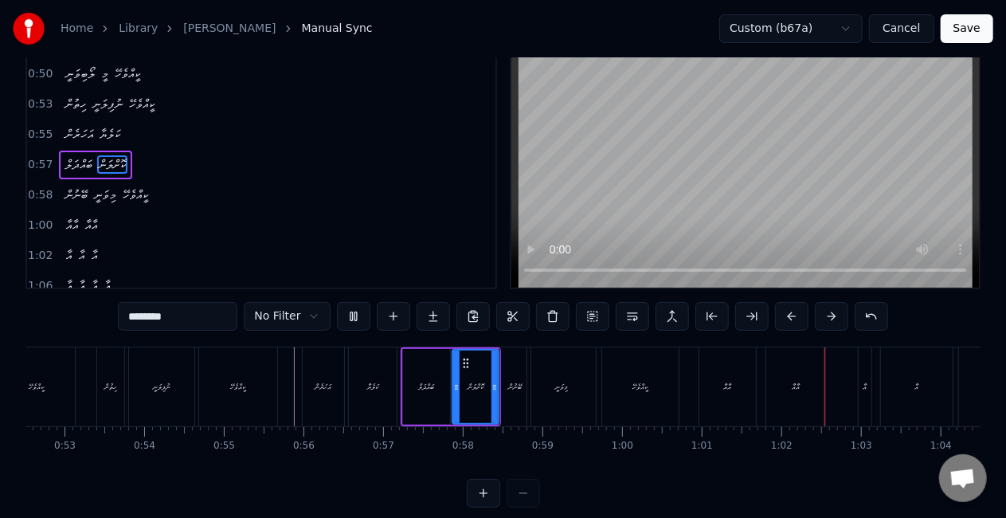
click at [533, 298] on div "0:40 ލޯބިވަނީ މީ ކީއްވެހޭ 0:43 ހިތުން ނުފިލަނީ ކީއްވެހޭ 0:45 އަހަރެން ކަލެޔާ 0:…" at bounding box center [502, 268] width 955 height 477
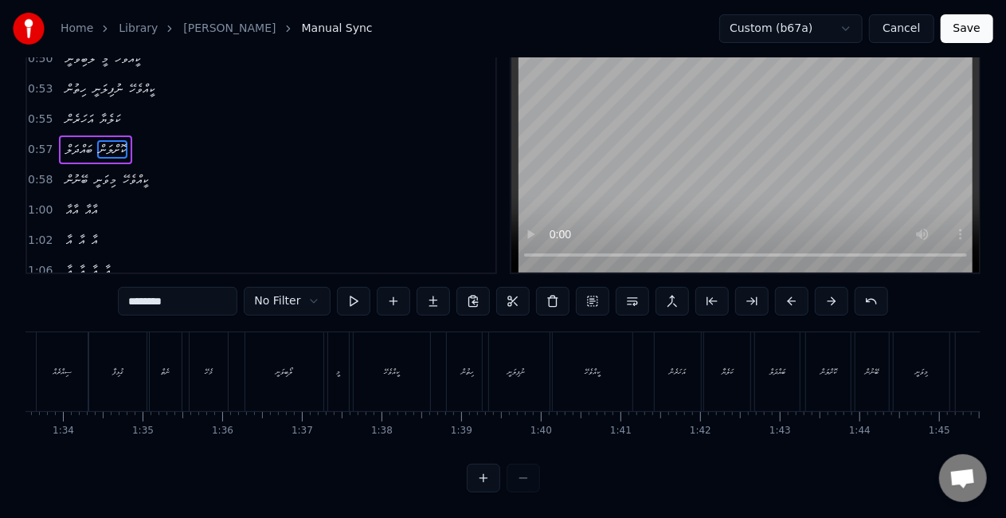
scroll to position [0, 7543]
click at [292, 366] on div "ކީއްވެހޭ" at bounding box center [299, 372] width 15 height 12
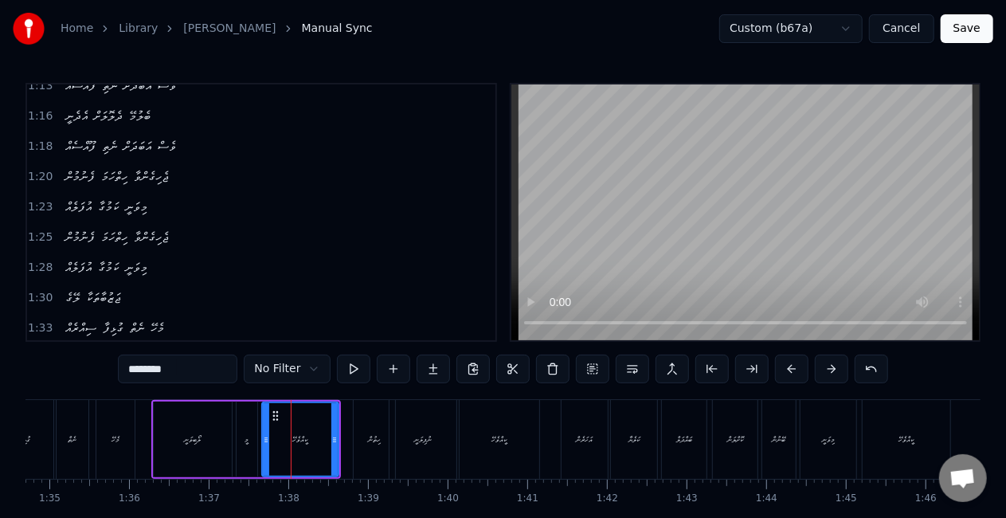
scroll to position [601, 0]
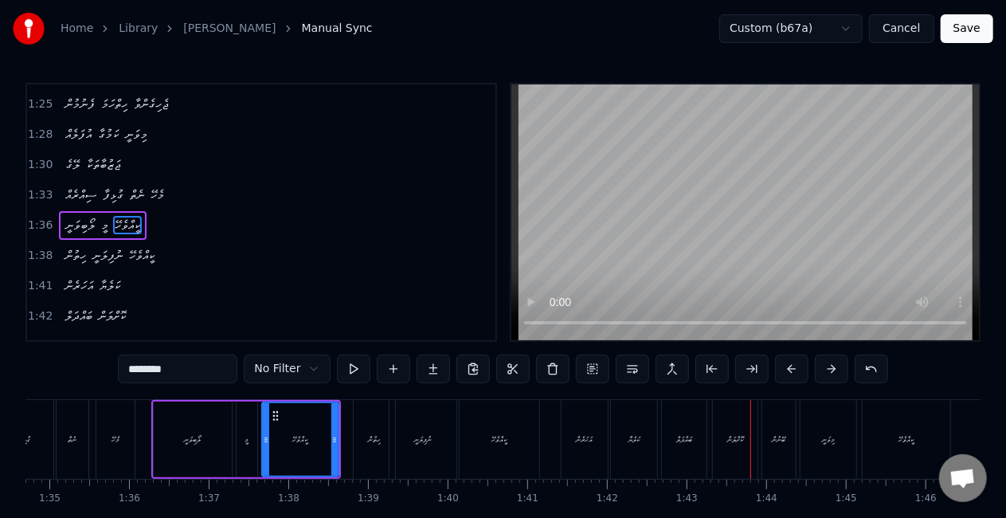
click at [779, 421] on div "ބޭނުން" at bounding box center [778, 439] width 33 height 79
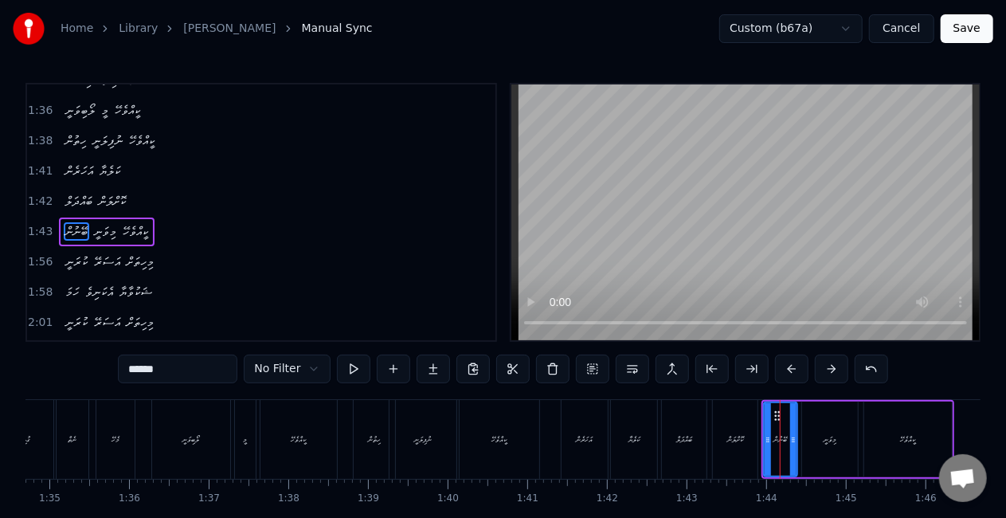
scroll to position [719, 0]
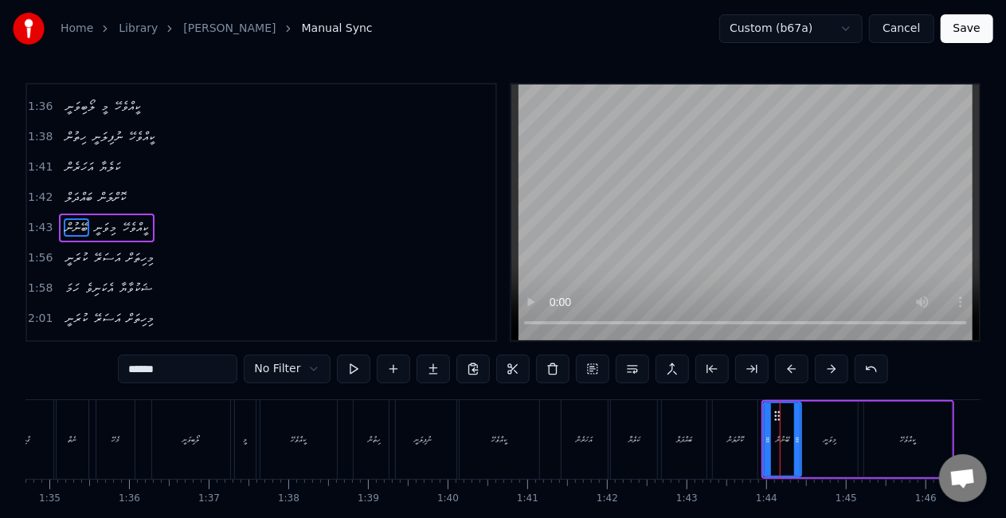
click at [797, 441] on icon at bounding box center [797, 439] width 6 height 13
drag, startPoint x: 680, startPoint y: 421, endPoint x: 667, endPoint y: 391, distance: 32.4
click at [680, 420] on div "ބައްދަލް" at bounding box center [684, 439] width 45 height 79
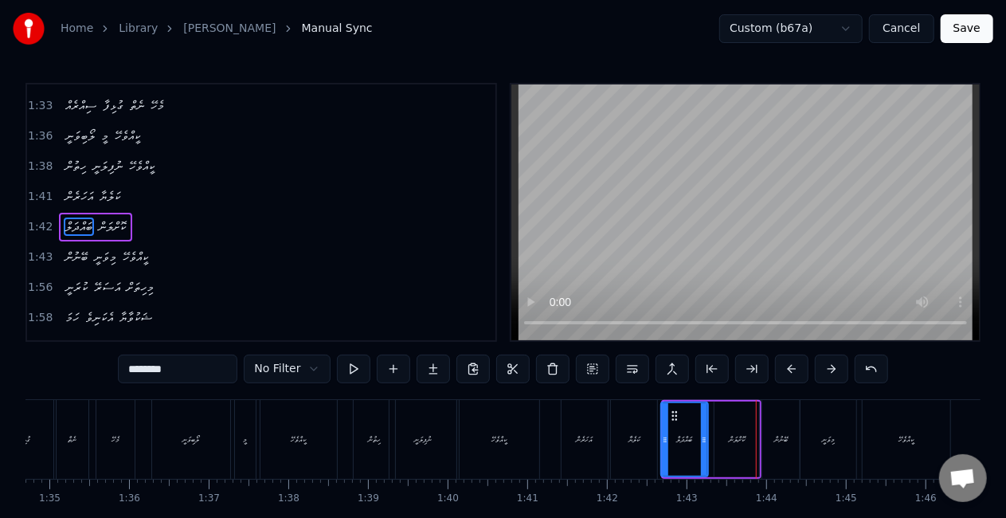
click at [662, 440] on icon at bounding box center [665, 439] width 6 height 13
click at [634, 437] on div "ކަލެޔާ" at bounding box center [633, 439] width 11 height 12
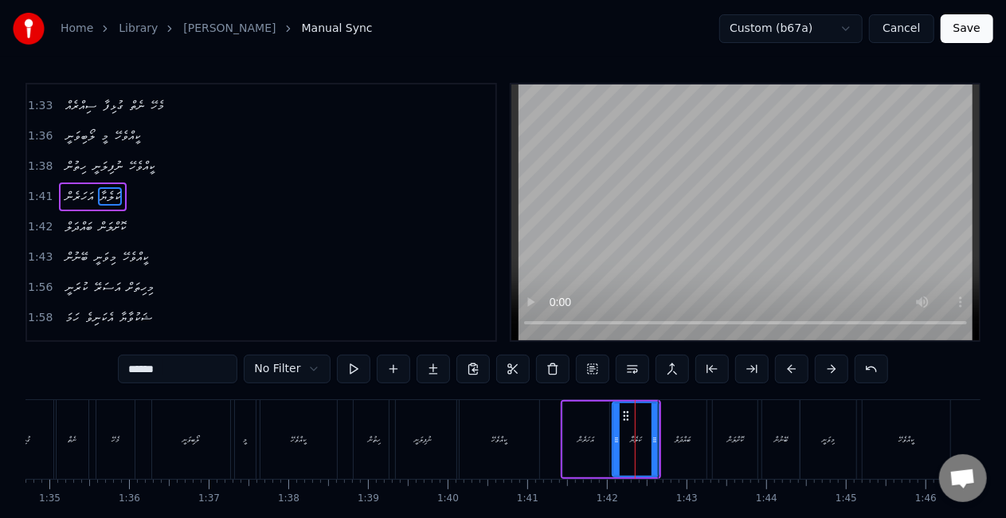
scroll to position [660, 0]
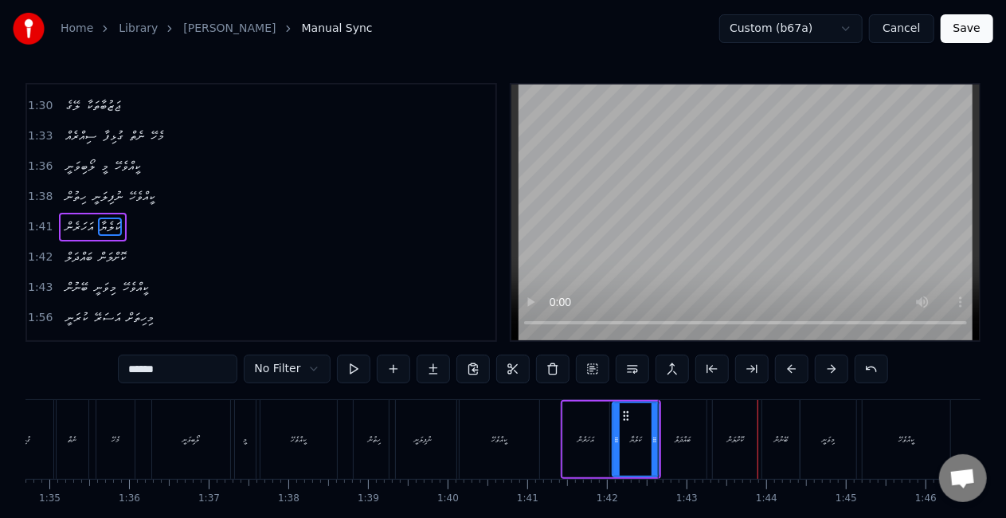
click at [768, 432] on div "ބޭނުން" at bounding box center [780, 439] width 37 height 79
type input "******"
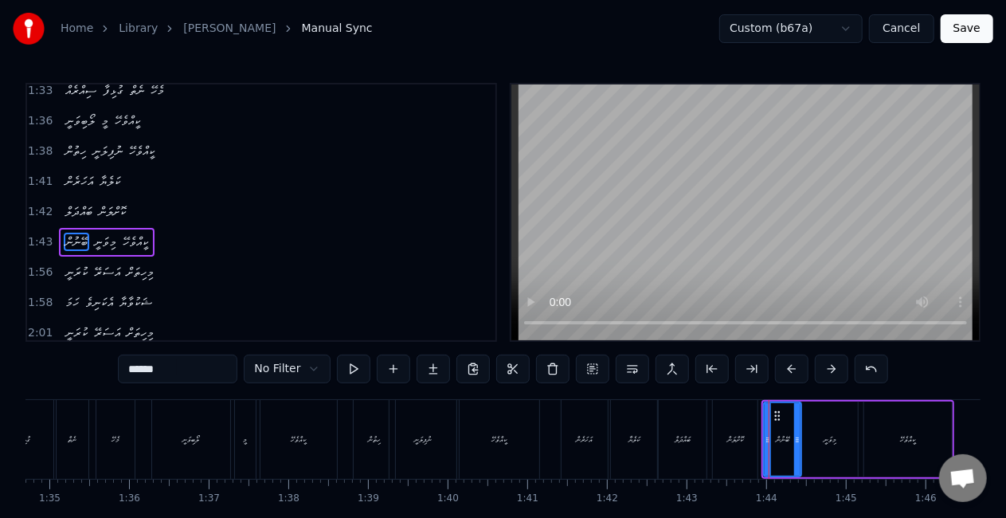
scroll to position [719, 0]
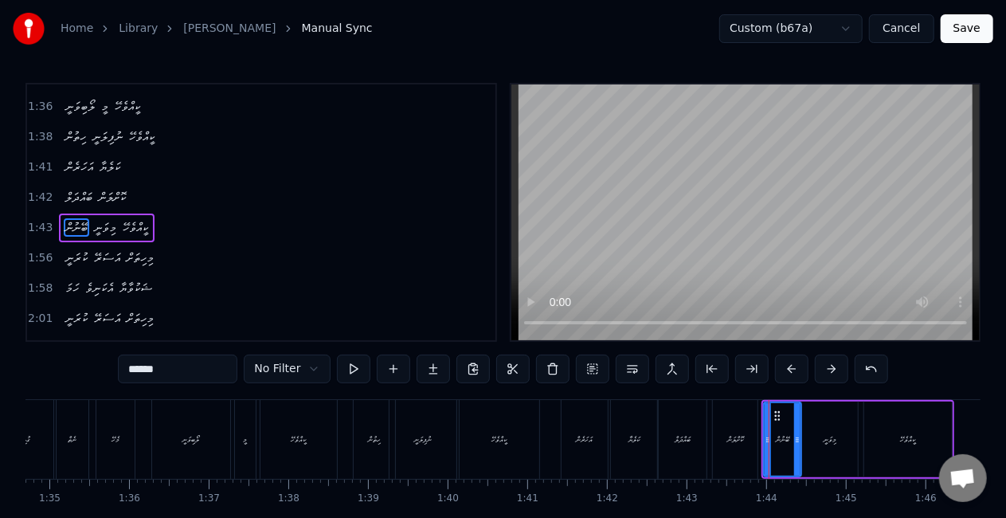
click at [769, 439] on div at bounding box center [769, 439] width 1 height 79
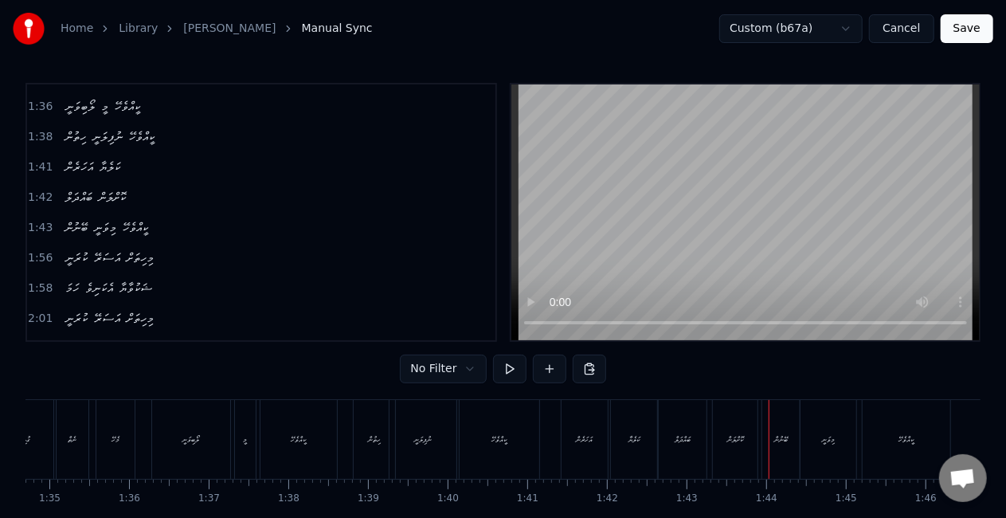
click at [769, 437] on div "ބޭނުން" at bounding box center [780, 439] width 37 height 79
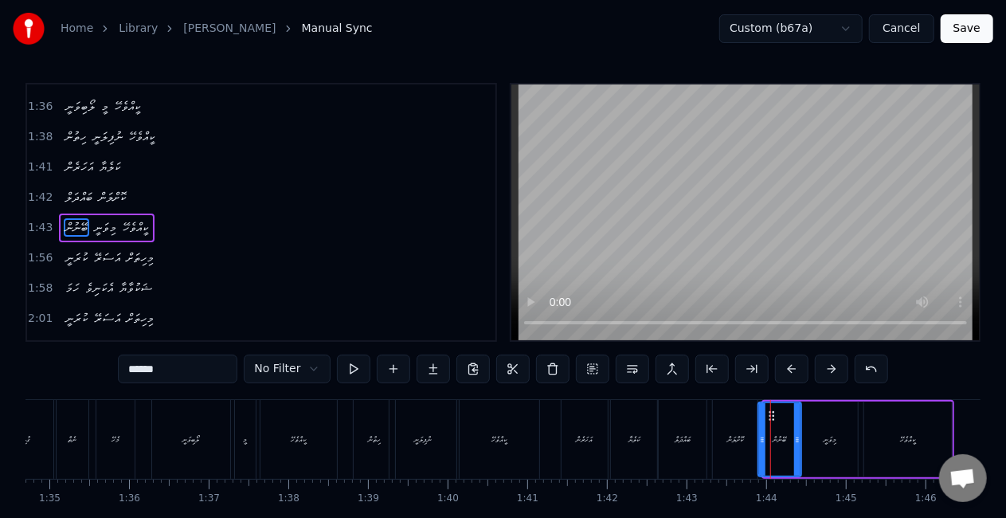
click at [761, 438] on icon at bounding box center [762, 439] width 6 height 13
click at [733, 435] on div "ކޮށްލަން" at bounding box center [735, 439] width 16 height 12
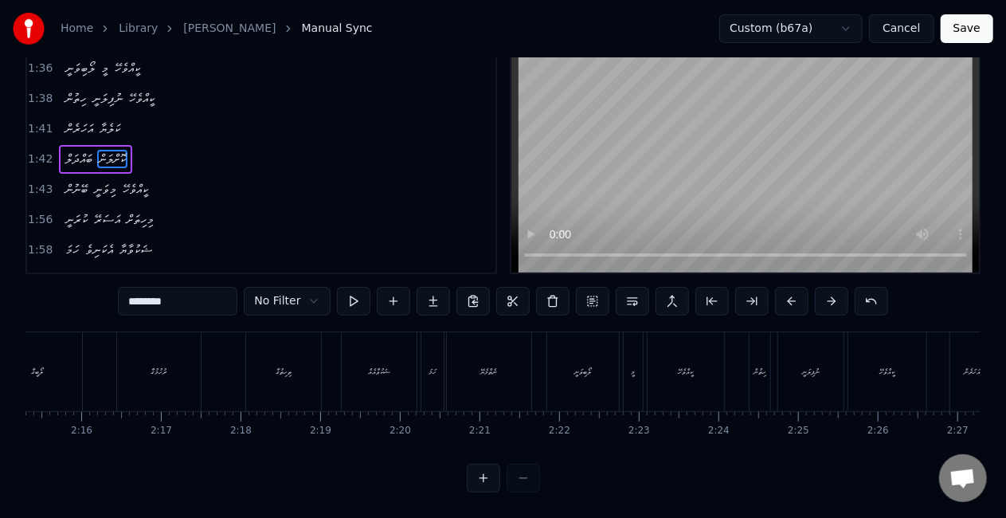
scroll to position [0, 11027]
click at [162, 362] on div "ޝަކުވާއެއް" at bounding box center [129, 371] width 75 height 79
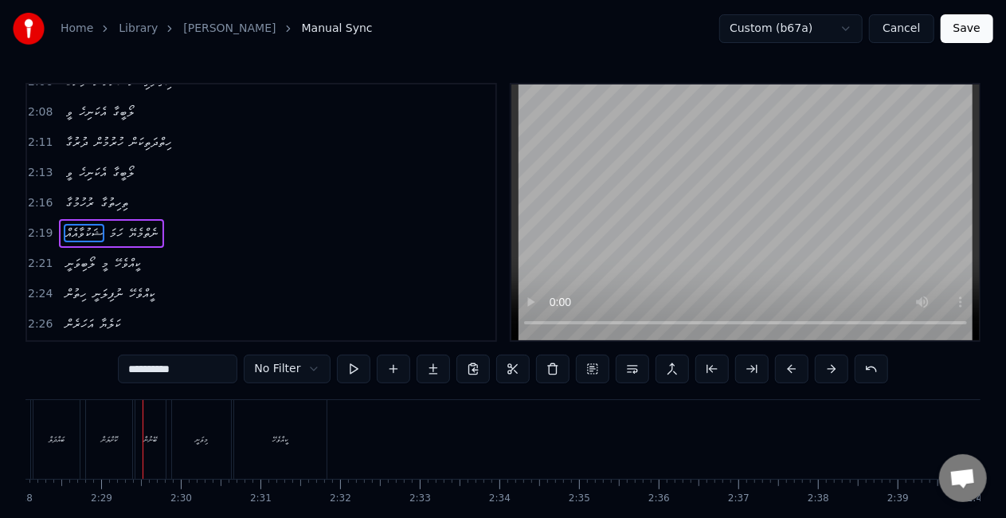
scroll to position [0, 11830]
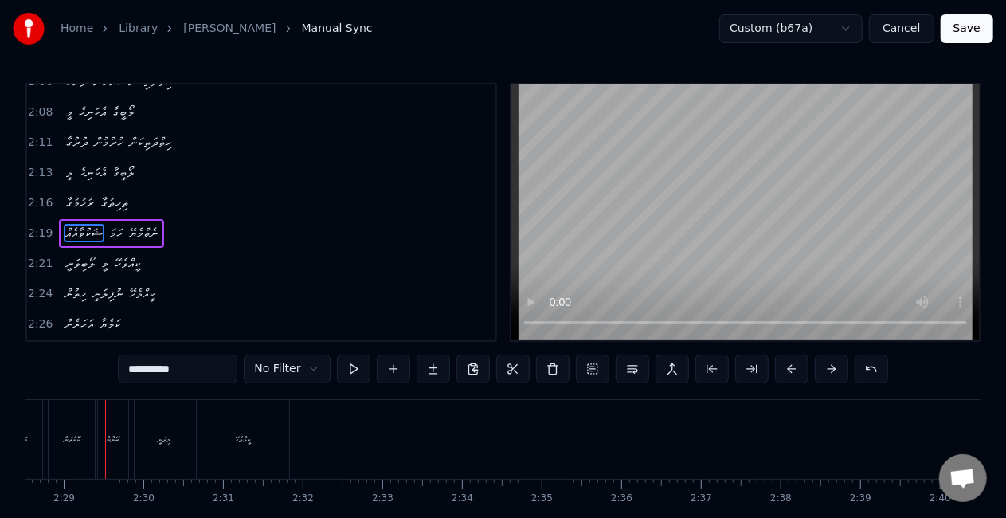
click at [102, 441] on div "ބޭނުން" at bounding box center [113, 439] width 30 height 79
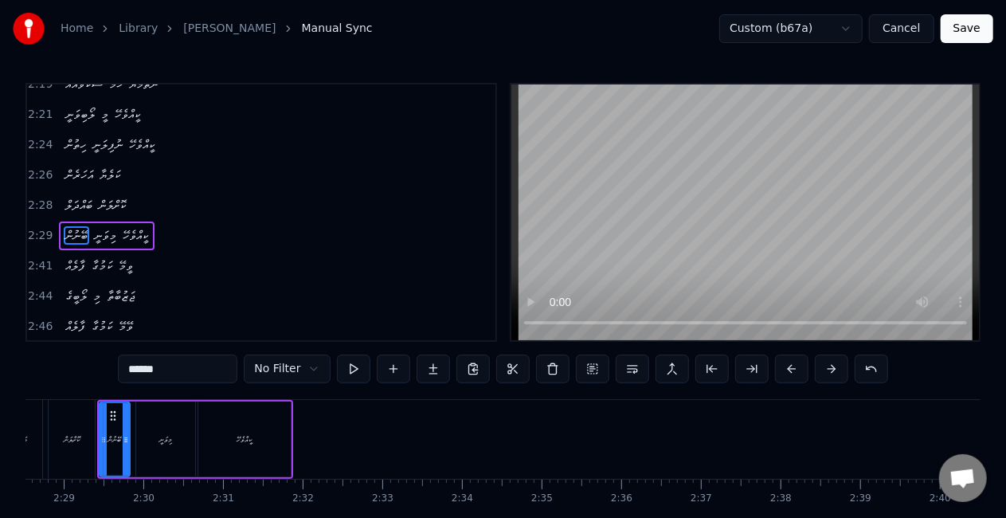
scroll to position [0, 11826]
click at [97, 431] on div at bounding box center [100, 439] width 6 height 72
click at [81, 435] on div "ކޮށްލަން" at bounding box center [75, 439] width 16 height 12
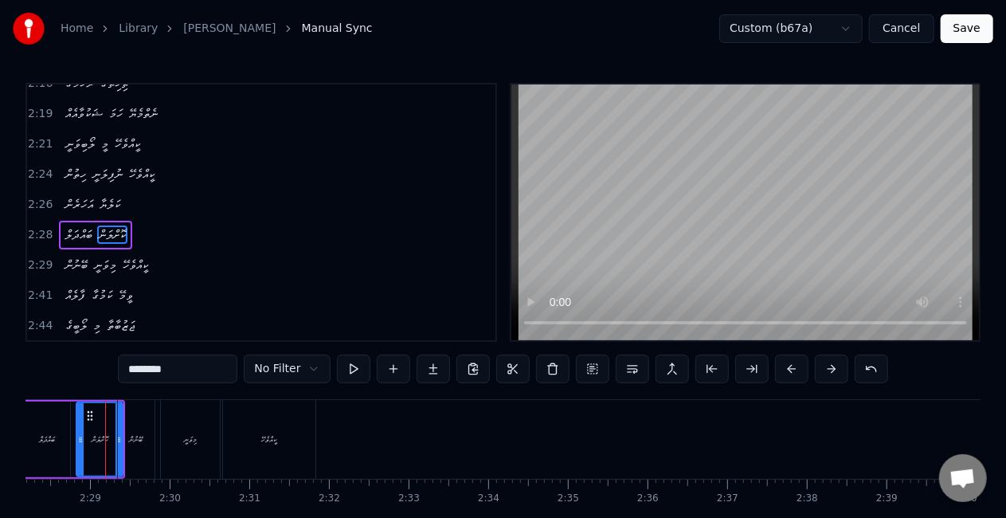
scroll to position [0, 11803]
click at [116, 435] on icon at bounding box center [119, 439] width 6 height 13
click at [143, 439] on div "ބޭނުން" at bounding box center [138, 439] width 14 height 12
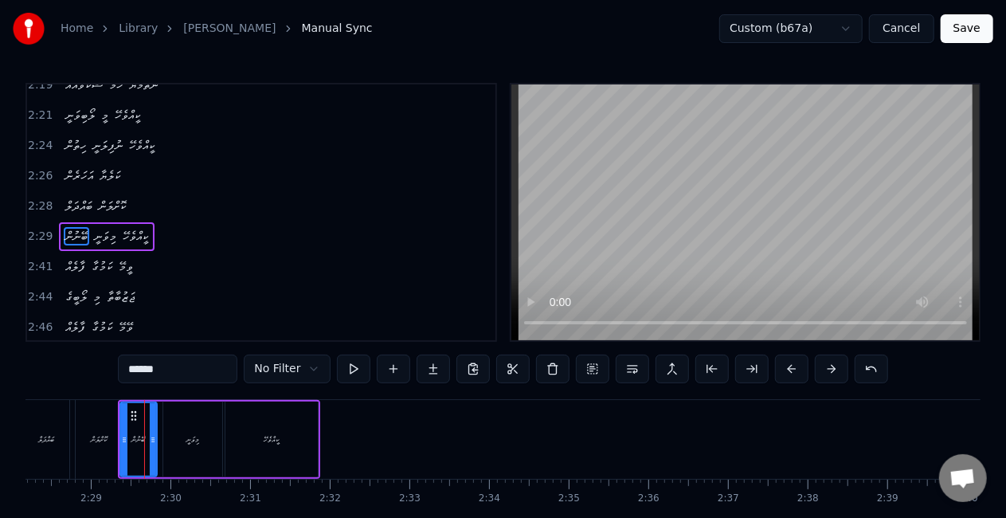
scroll to position [1165, 0]
click at [159, 436] on icon at bounding box center [157, 439] width 6 height 13
click at [119, 435] on div "ބޭނުން" at bounding box center [141, 439] width 44 height 76
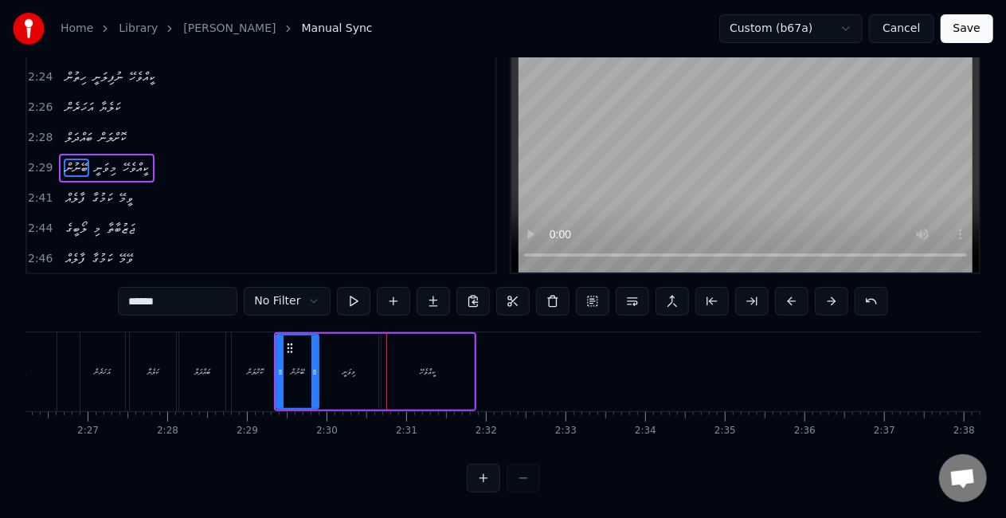
scroll to position [0, 11596]
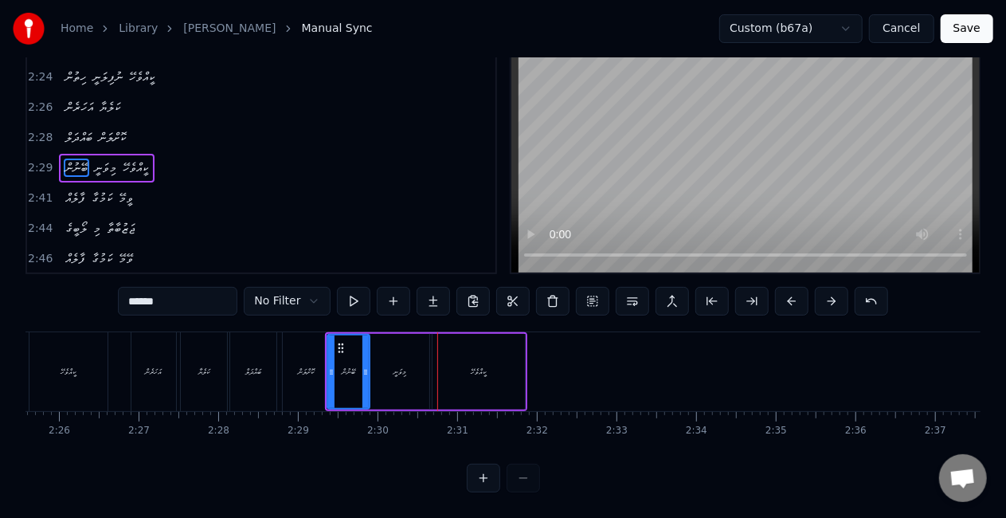
click at [270, 352] on div "ބައްދަލް" at bounding box center [253, 371] width 46 height 79
type input "********"
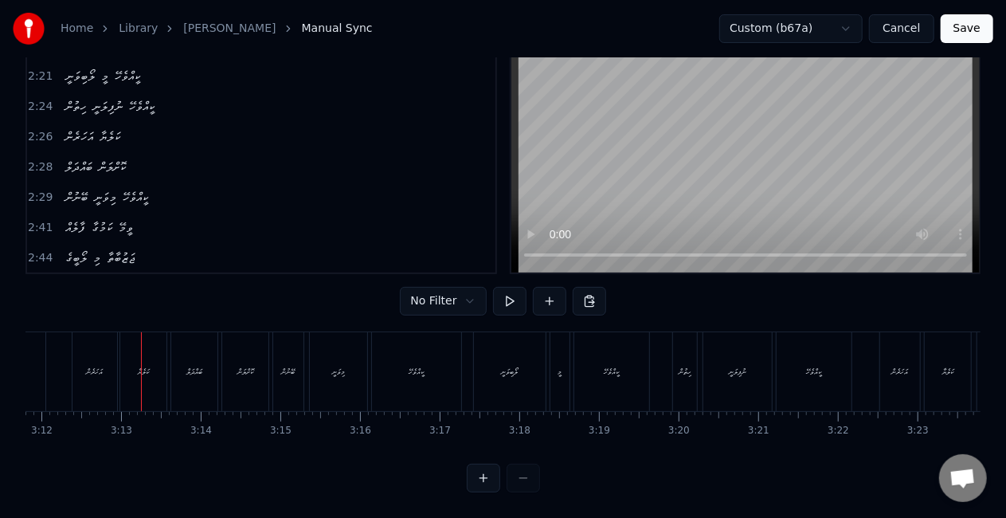
scroll to position [0, 15313]
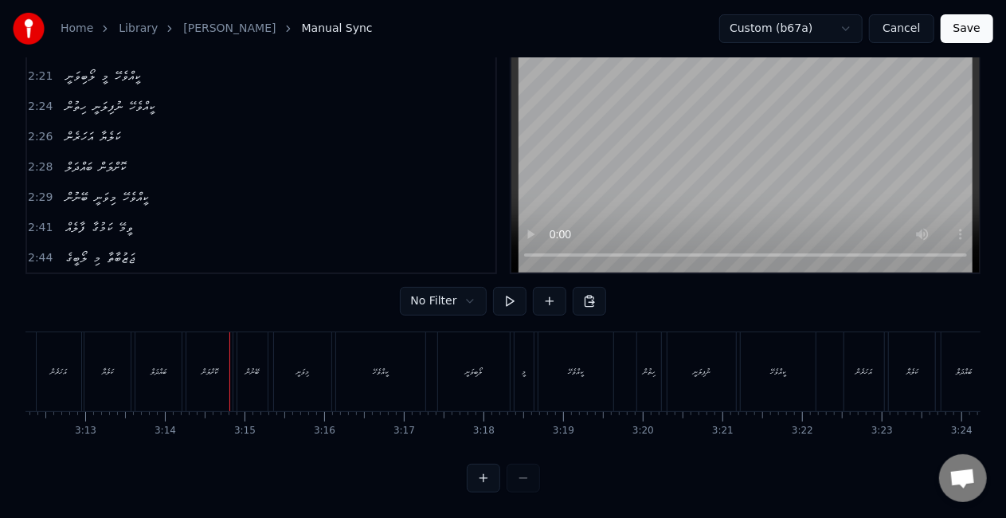
click at [256, 366] on div "ބޭނުން" at bounding box center [253, 372] width 14 height 12
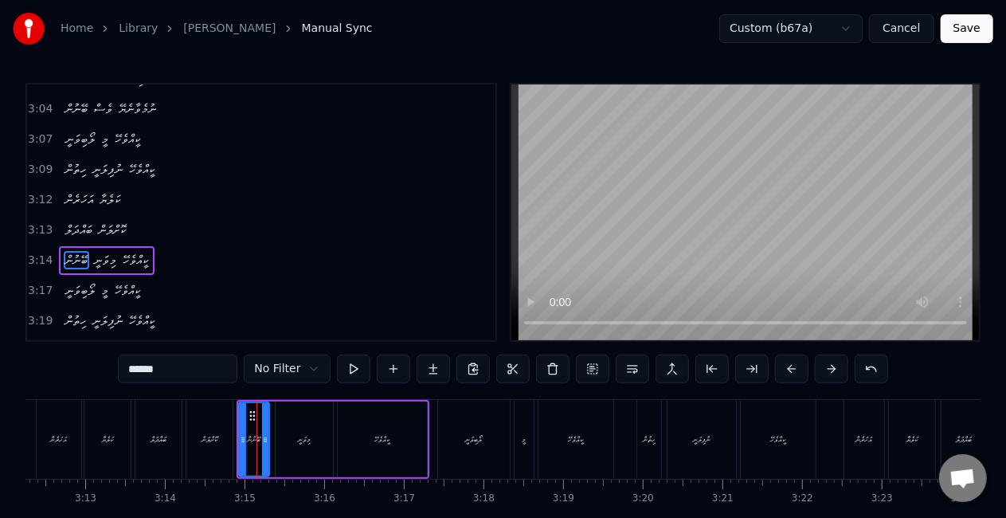
scroll to position [1611, 0]
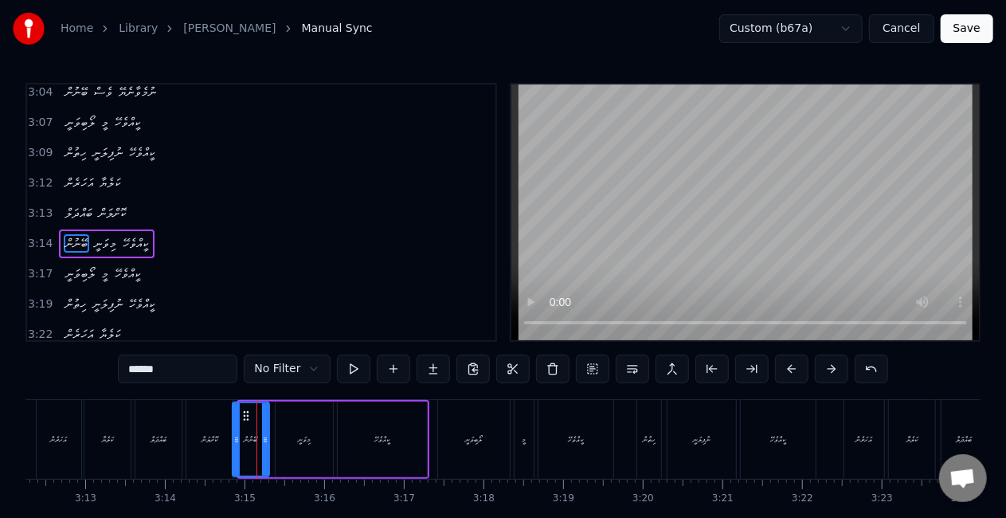
click at [234, 436] on icon at bounding box center [236, 439] width 6 height 13
drag, startPoint x: 264, startPoint y: 438, endPoint x: 237, endPoint y: 437, distance: 27.9
click at [272, 438] on icon at bounding box center [273, 439] width 6 height 13
drag, startPoint x: 187, startPoint y: 433, endPoint x: 191, endPoint y: 425, distance: 9.6
click at [187, 433] on div "ކޮށްލަން" at bounding box center [209, 439] width 46 height 79
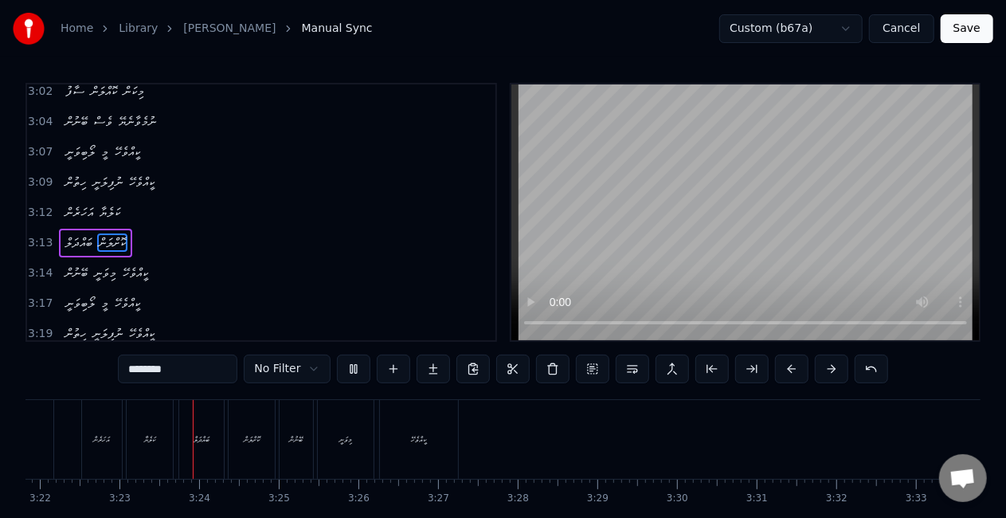
scroll to position [0, 16110]
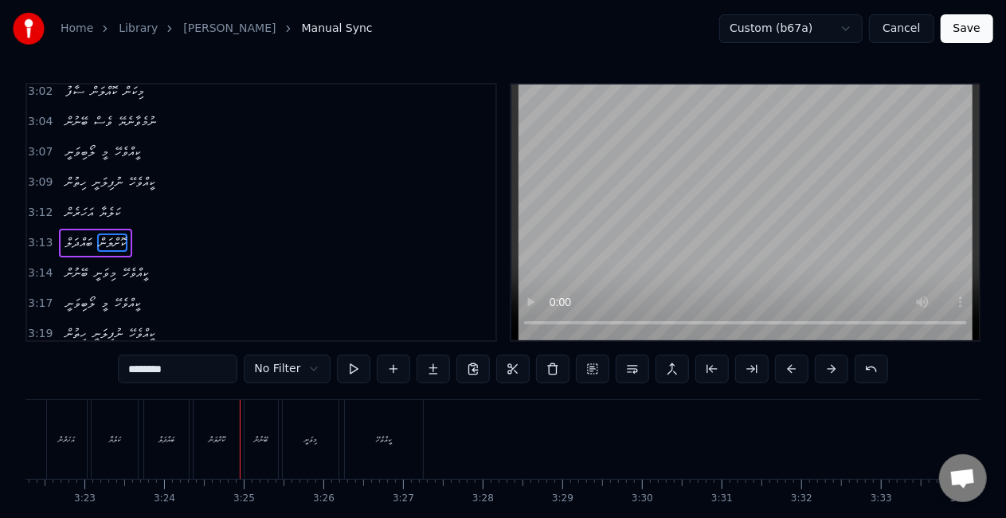
click at [249, 436] on div "ބޭނުން" at bounding box center [261, 439] width 33 height 79
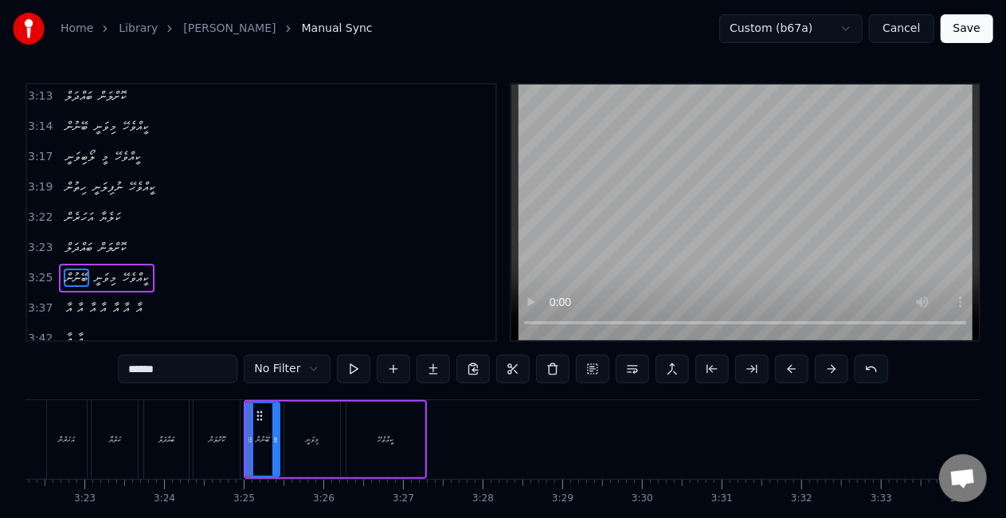
scroll to position [1760, 0]
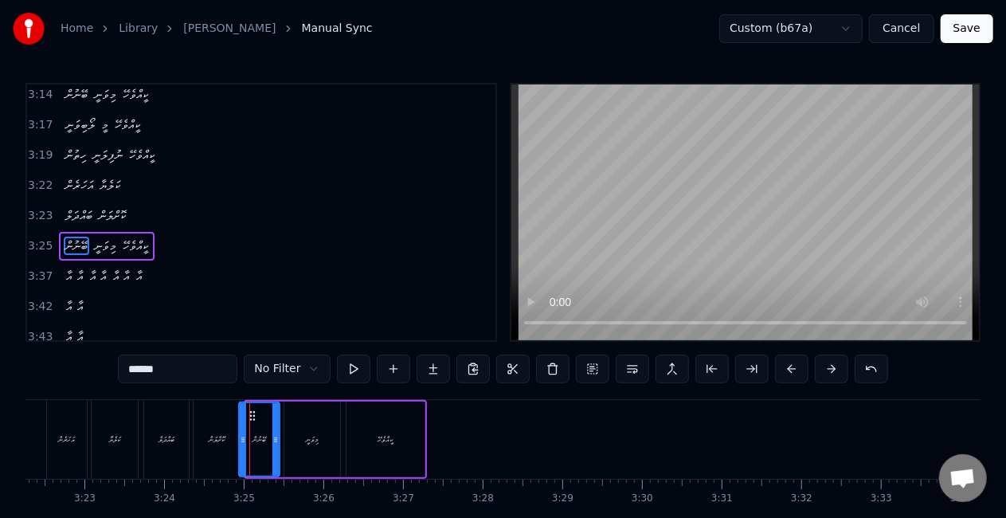
click at [240, 440] on icon at bounding box center [243, 439] width 6 height 13
drag, startPoint x: 202, startPoint y: 439, endPoint x: 211, endPoint y: 425, distance: 16.1
click at [202, 439] on div "ކޮށްލަން" at bounding box center [217, 439] width 46 height 79
type input "********"
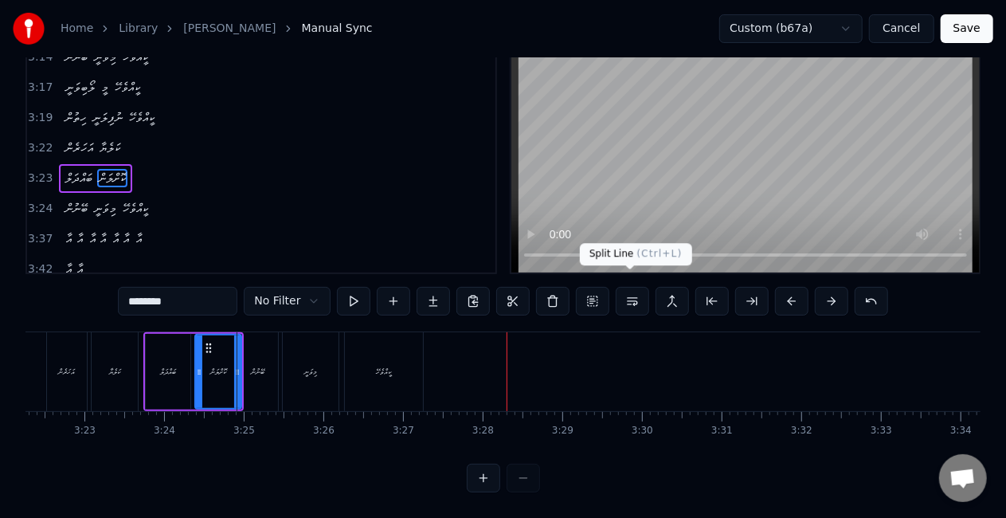
scroll to position [81, 0]
click at [966, 26] on button "Save" at bounding box center [967, 28] width 53 height 29
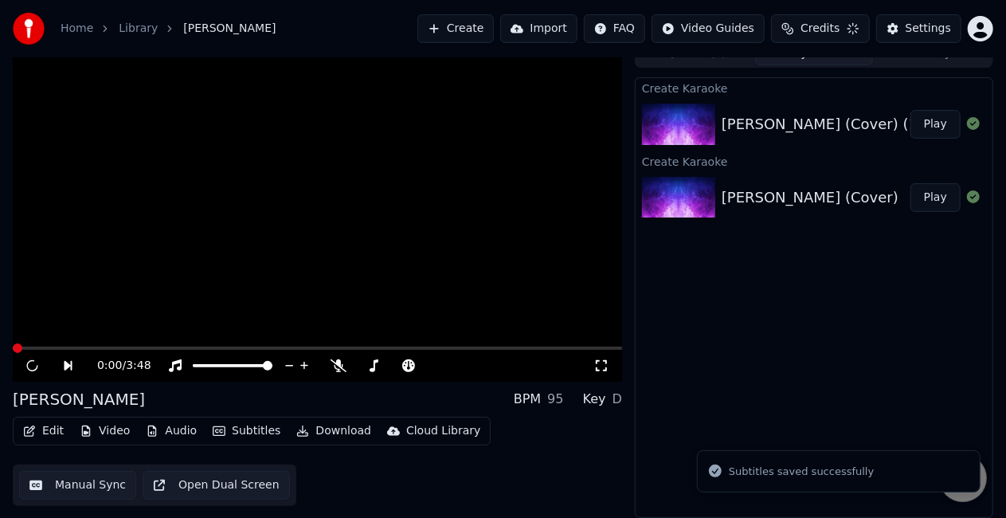
scroll to position [18, 0]
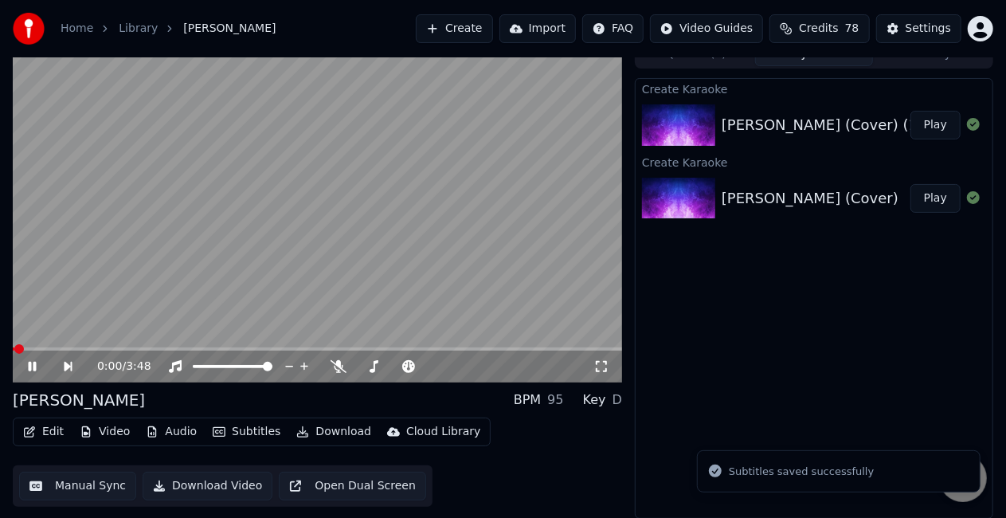
click at [72, 347] on span at bounding box center [317, 348] width 609 height 3
click at [156, 258] on video at bounding box center [317, 211] width 609 height 342
drag, startPoint x: 156, startPoint y: 260, endPoint x: 165, endPoint y: 262, distance: 9.1
click at [158, 262] on video at bounding box center [317, 211] width 609 height 342
click at [99, 348] on span at bounding box center [317, 348] width 609 height 3
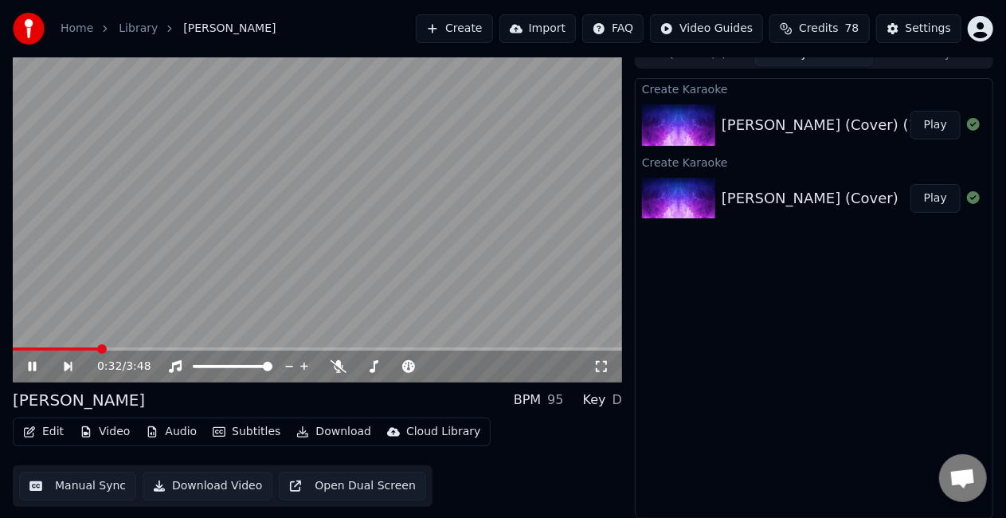
click at [200, 283] on video at bounding box center [317, 211] width 609 height 342
click at [201, 287] on video at bounding box center [317, 211] width 609 height 342
click at [264, 349] on span at bounding box center [138, 348] width 251 height 3
click at [72, 487] on button "Manual Sync" at bounding box center [77, 486] width 117 height 29
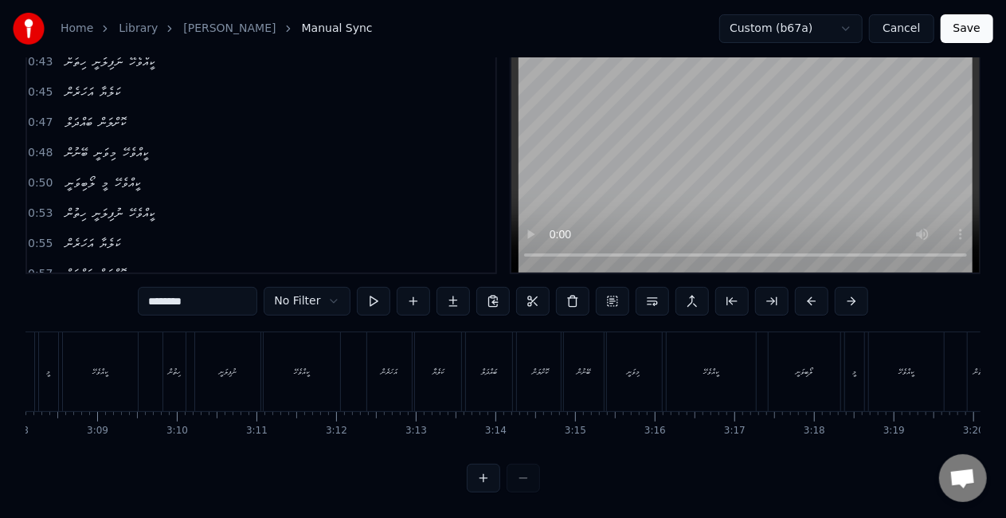
scroll to position [0, 15003]
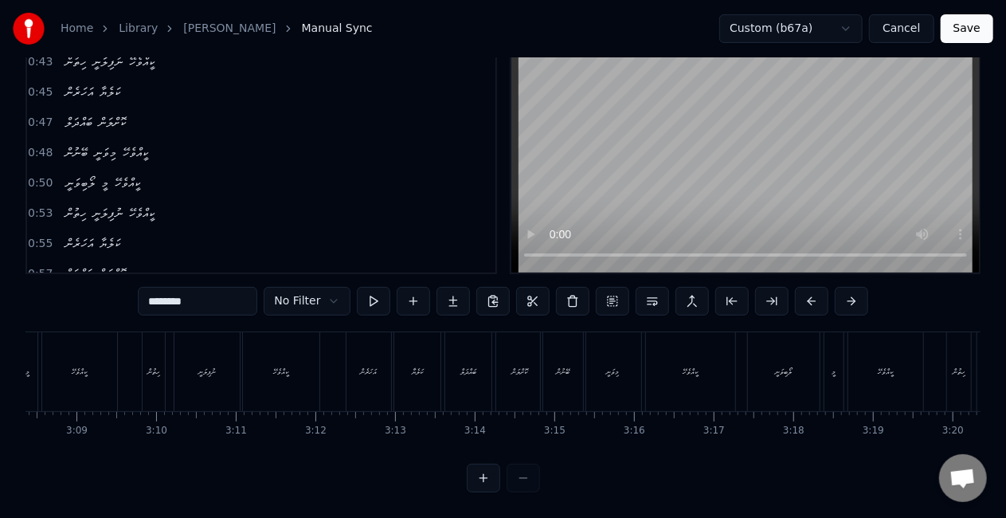
click at [766, 380] on div "ލޯބިވަނީ" at bounding box center [784, 371] width 72 height 79
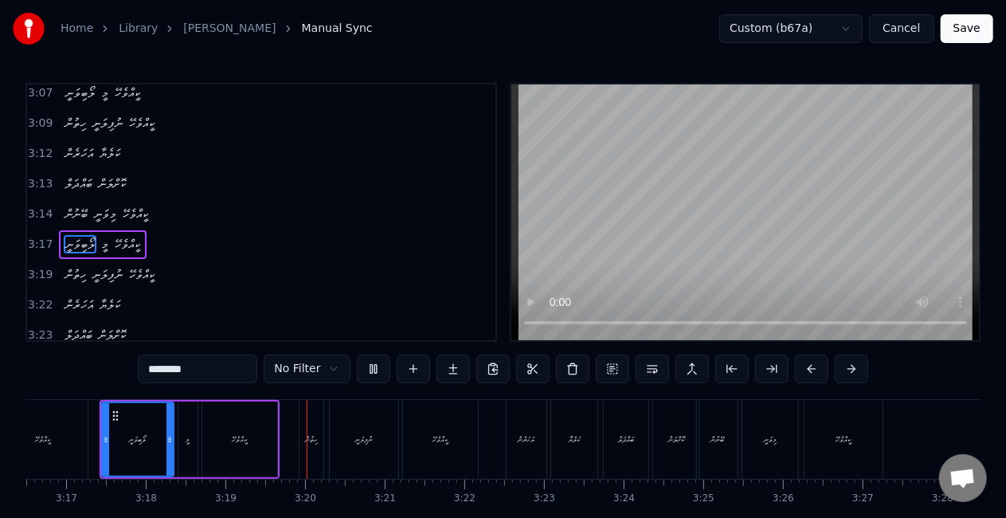
scroll to position [0, 15808]
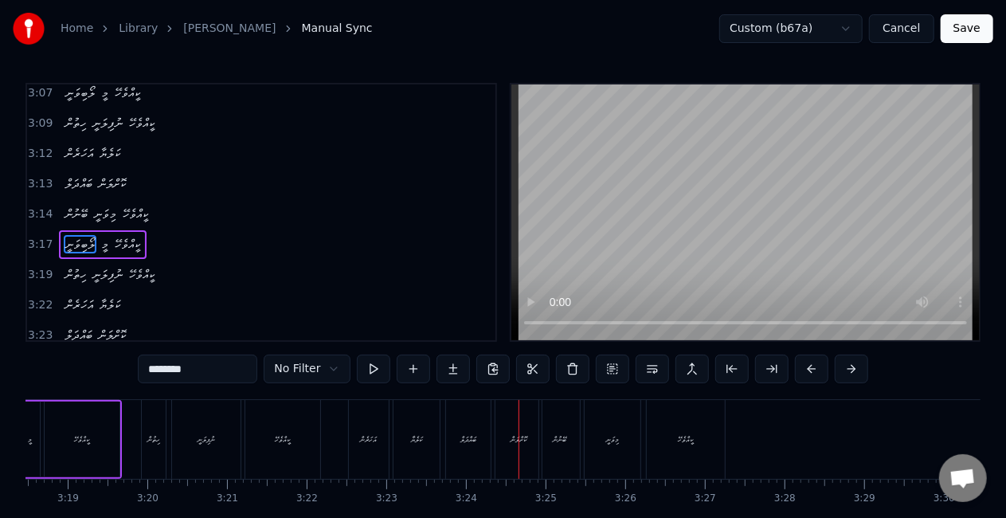
click at [566, 436] on div "ބޭނުން" at bounding box center [560, 439] width 14 height 12
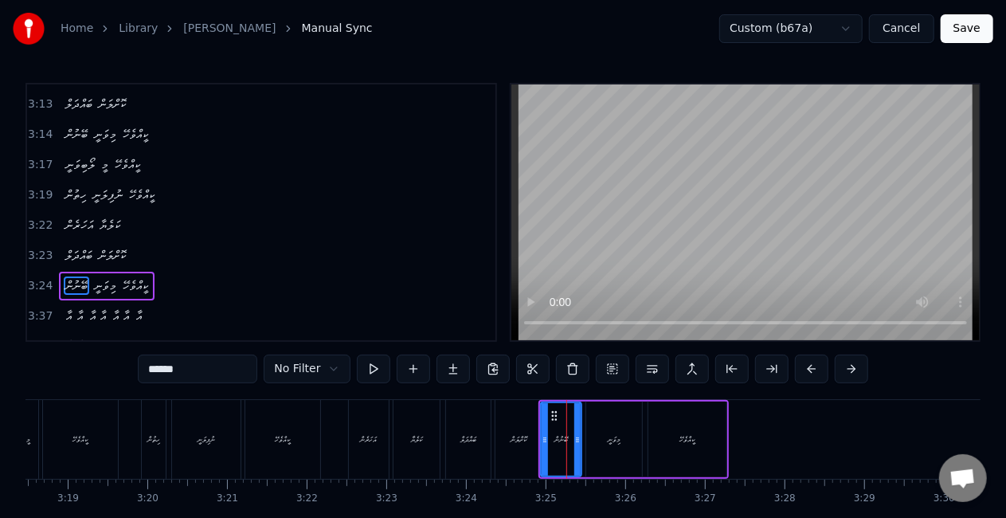
scroll to position [1760, 0]
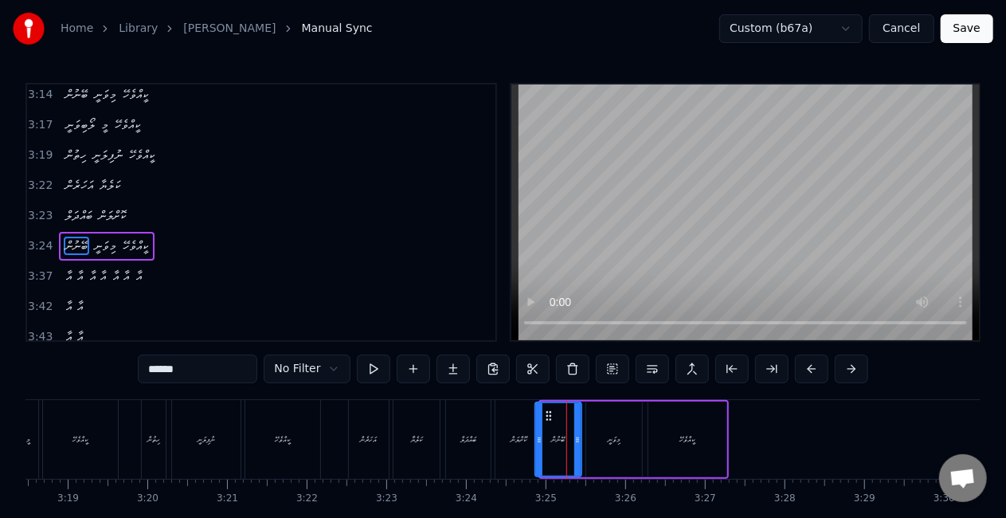
drag, startPoint x: 543, startPoint y: 444, endPoint x: 535, endPoint y: 440, distance: 8.9
click at [536, 441] on icon at bounding box center [539, 439] width 6 height 13
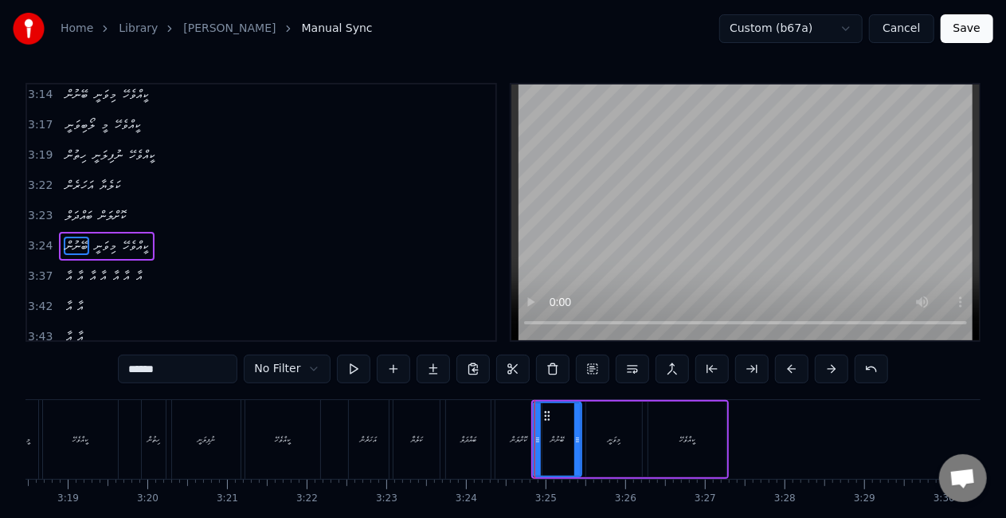
click at [519, 441] on div "ކޮށްލަން" at bounding box center [519, 439] width 16 height 12
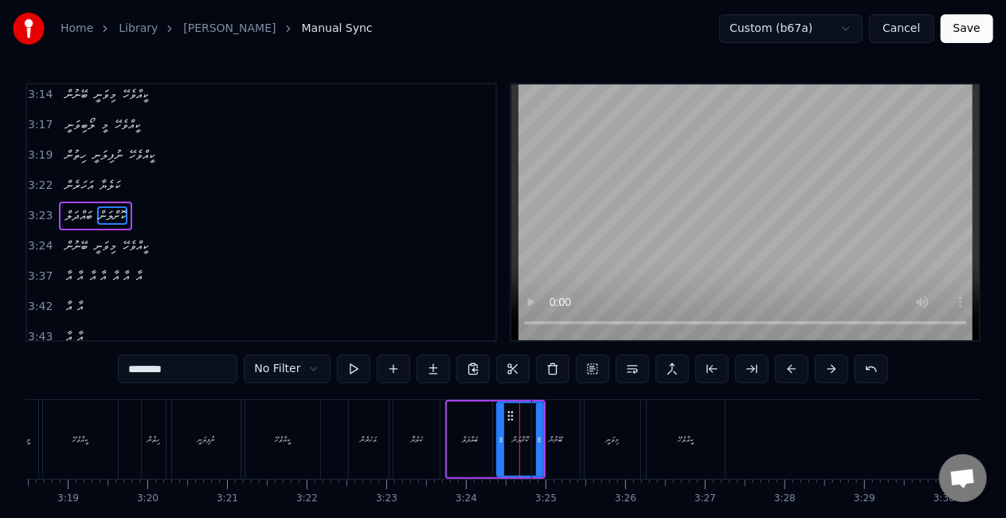
scroll to position [1730, 0]
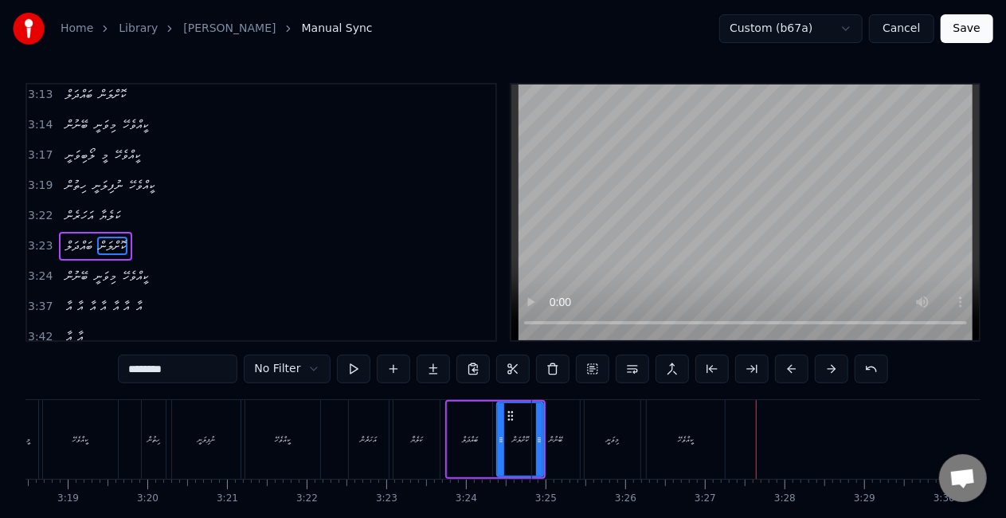
click at [223, 440] on div "ނުފިލަނީ" at bounding box center [206, 439] width 68 height 79
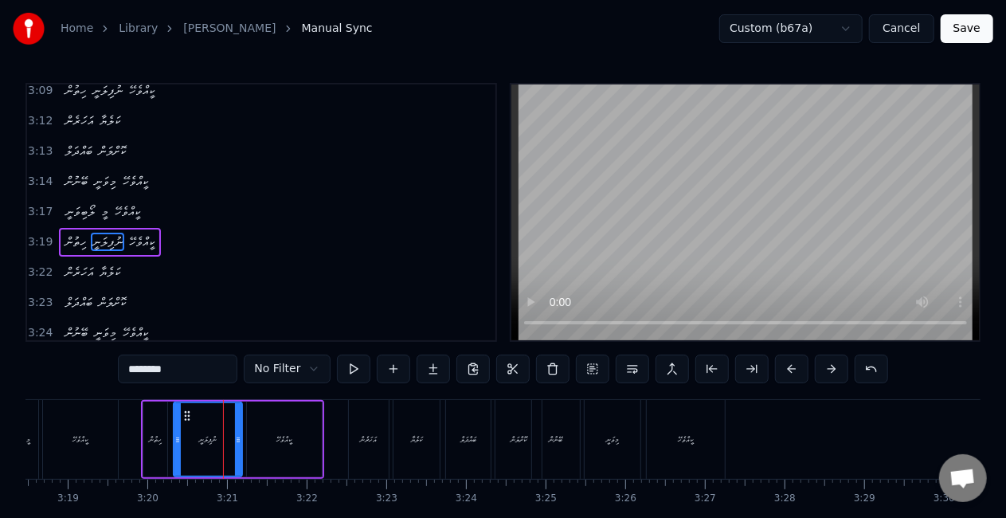
scroll to position [1671, 0]
click at [549, 431] on div "ބޭނުން" at bounding box center [556, 439] width 48 height 79
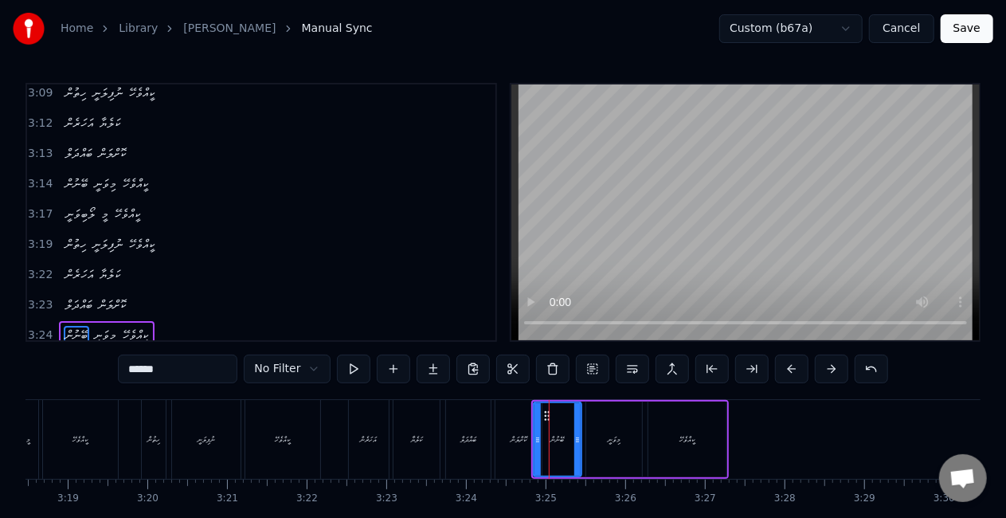
scroll to position [1760, 0]
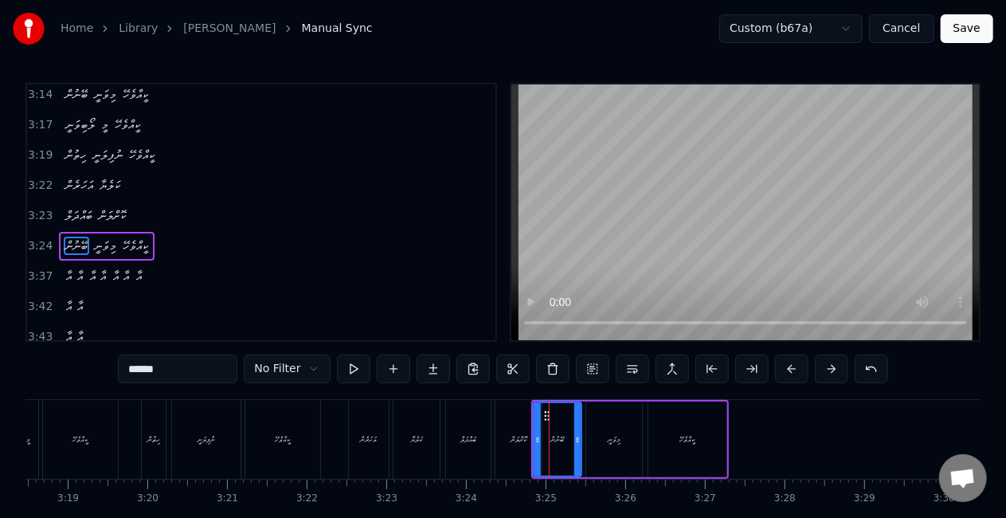
click at [577, 440] on icon at bounding box center [577, 439] width 6 height 13
click at [534, 444] on icon at bounding box center [535, 439] width 6 height 13
click at [580, 436] on icon at bounding box center [579, 439] width 6 height 13
click at [447, 435] on div "ބައްދަލް" at bounding box center [468, 439] width 45 height 79
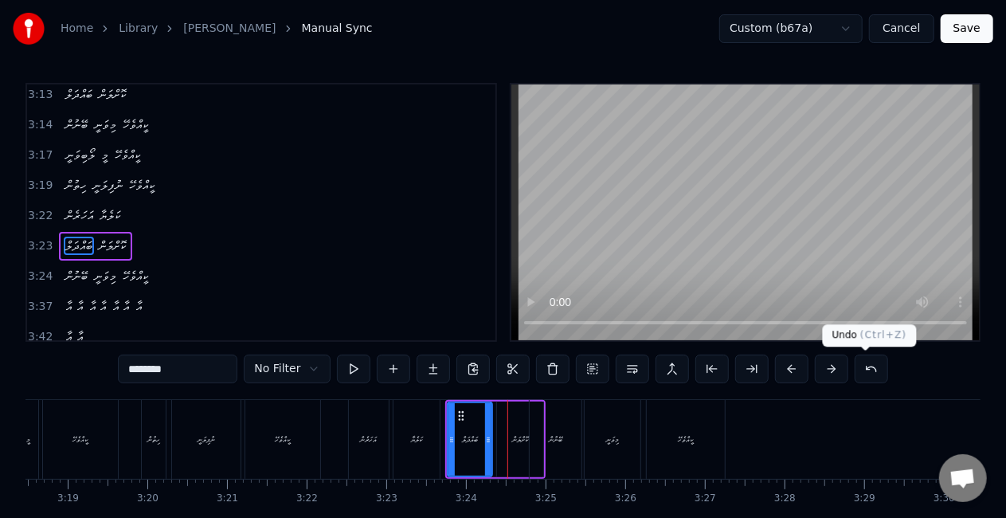
click at [858, 365] on button at bounding box center [871, 368] width 33 height 29
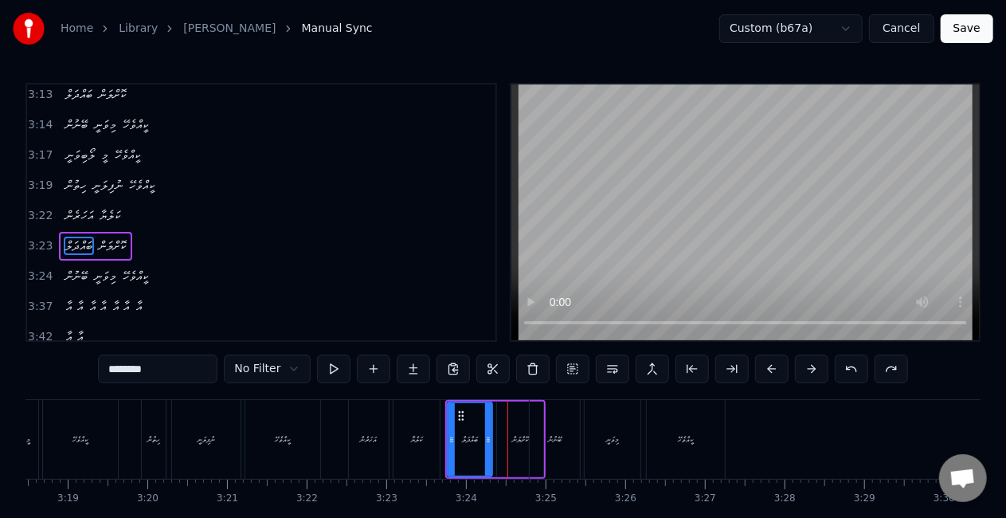
click at [846, 366] on button at bounding box center [851, 368] width 33 height 29
click at [420, 438] on div "ކަލެޔާ" at bounding box center [416, 439] width 11 height 12
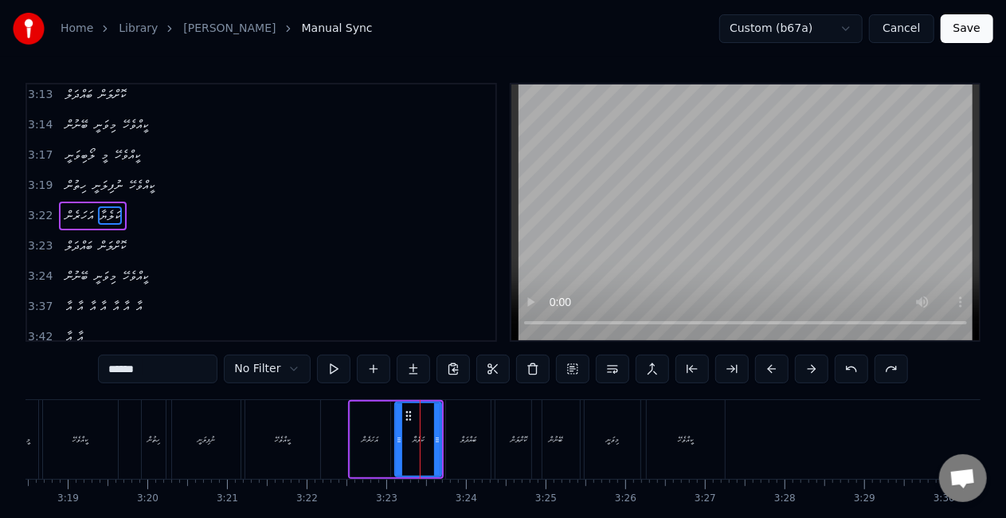
scroll to position [1701, 0]
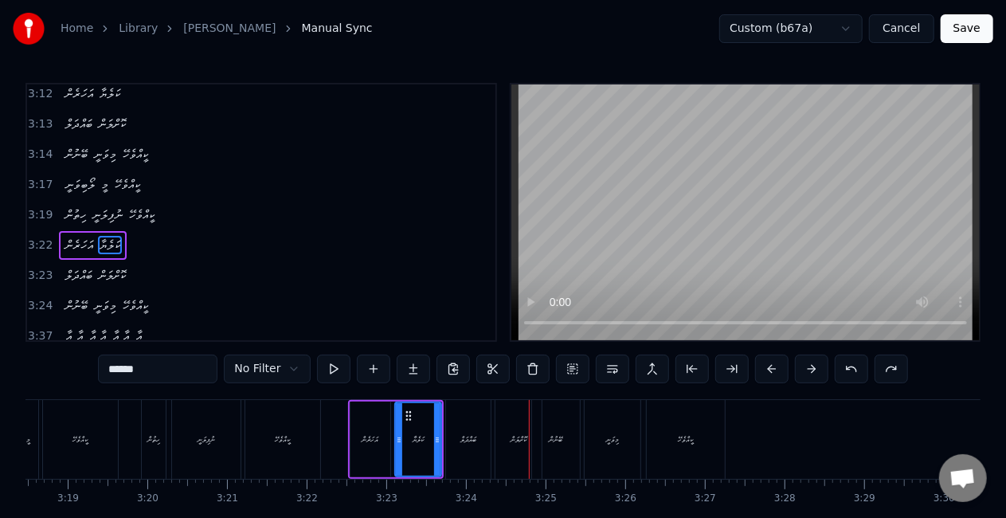
click at [553, 441] on div "ބޭނުން" at bounding box center [557, 439] width 14 height 12
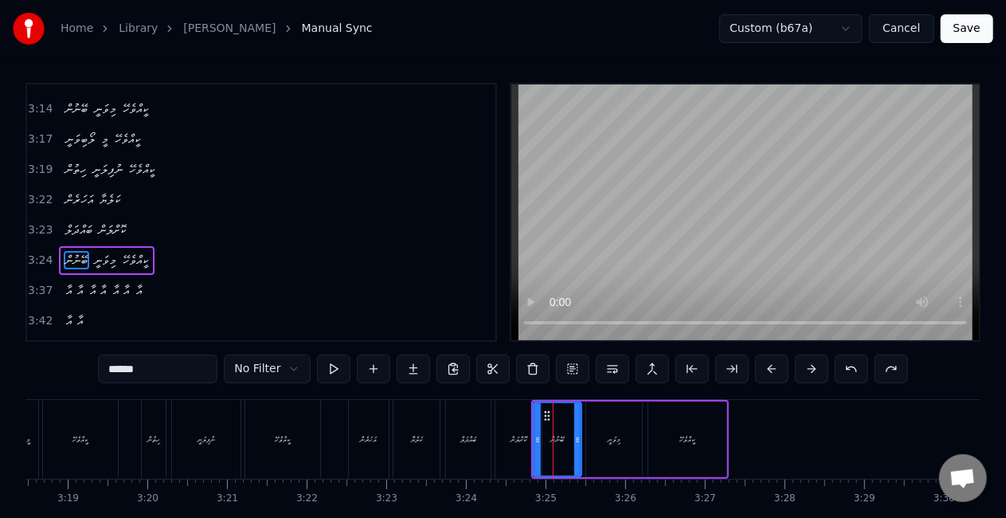
scroll to position [1760, 0]
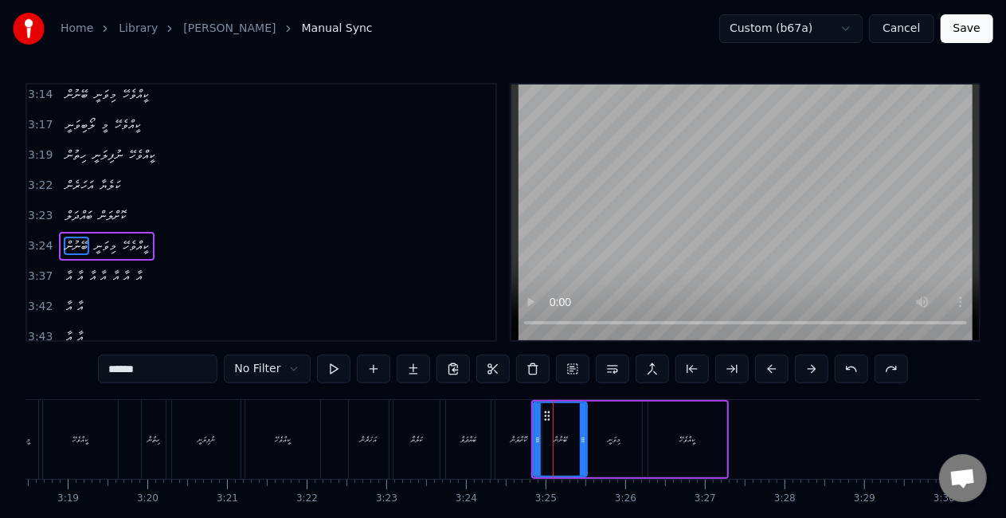
click at [584, 441] on icon at bounding box center [583, 439] width 6 height 13
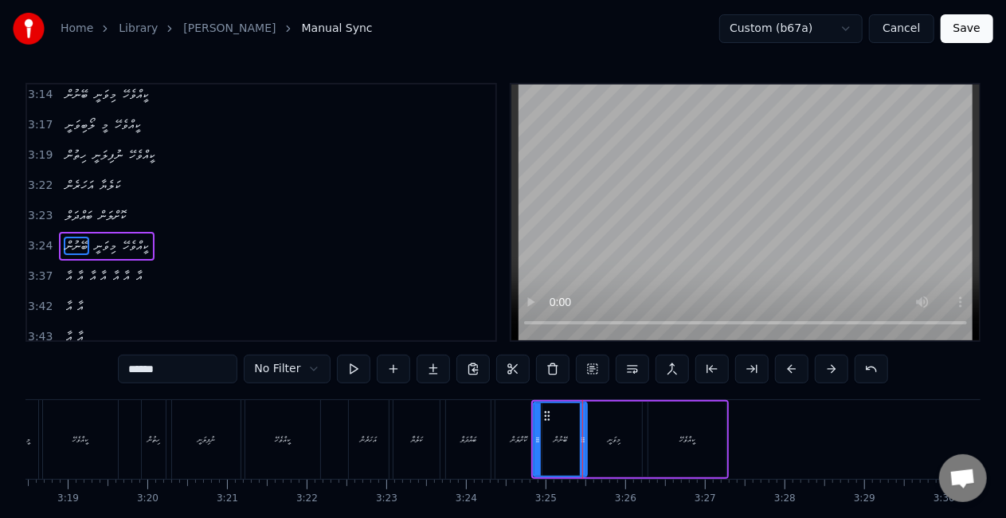
drag, startPoint x: 478, startPoint y: 439, endPoint x: 489, endPoint y: 378, distance: 62.3
click at [476, 435] on div "ބައްދަލް" at bounding box center [468, 439] width 16 height 12
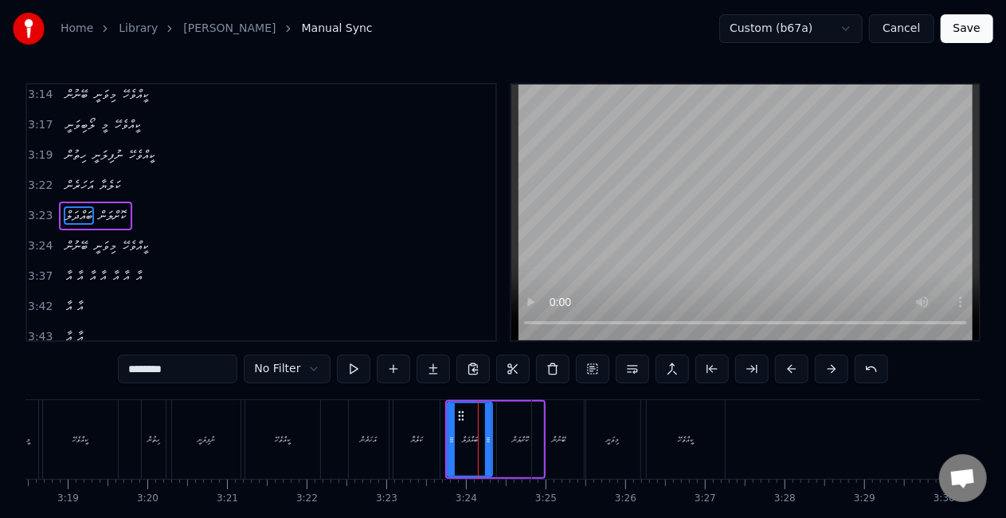
scroll to position [1730, 0]
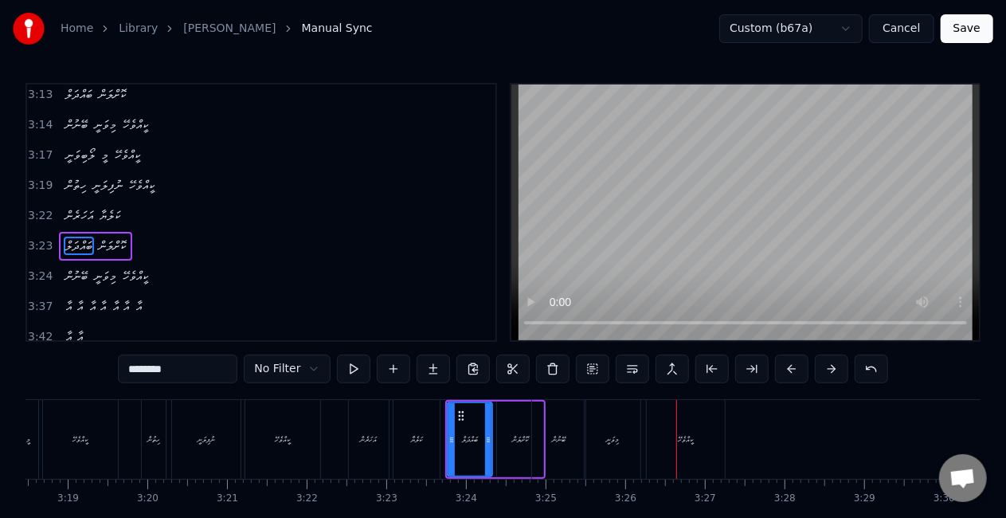
drag, startPoint x: 350, startPoint y: 436, endPoint x: 358, endPoint y: 425, distance: 13.7
click at [350, 436] on div "އަހަރެން" at bounding box center [369, 439] width 40 height 79
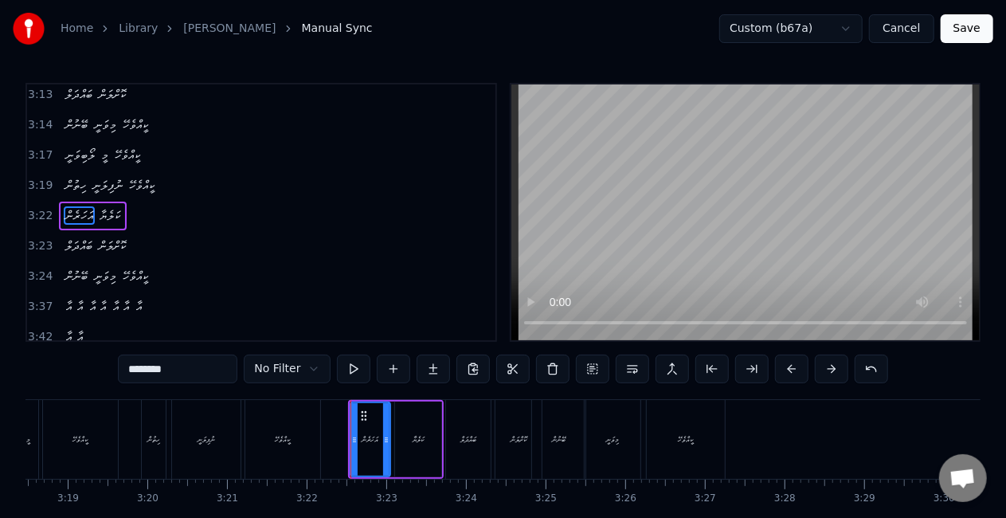
scroll to position [1701, 0]
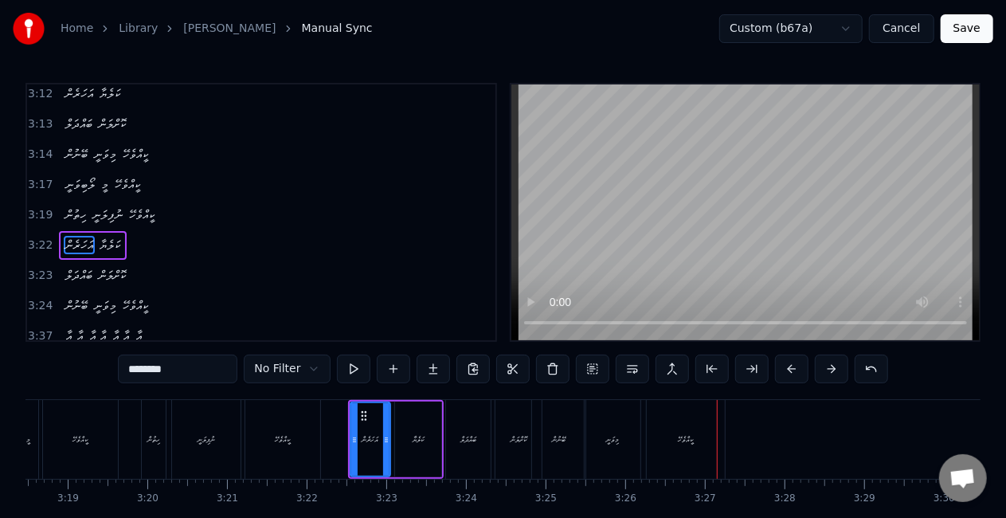
click at [562, 441] on div "ބޭނުން" at bounding box center [559, 439] width 14 height 12
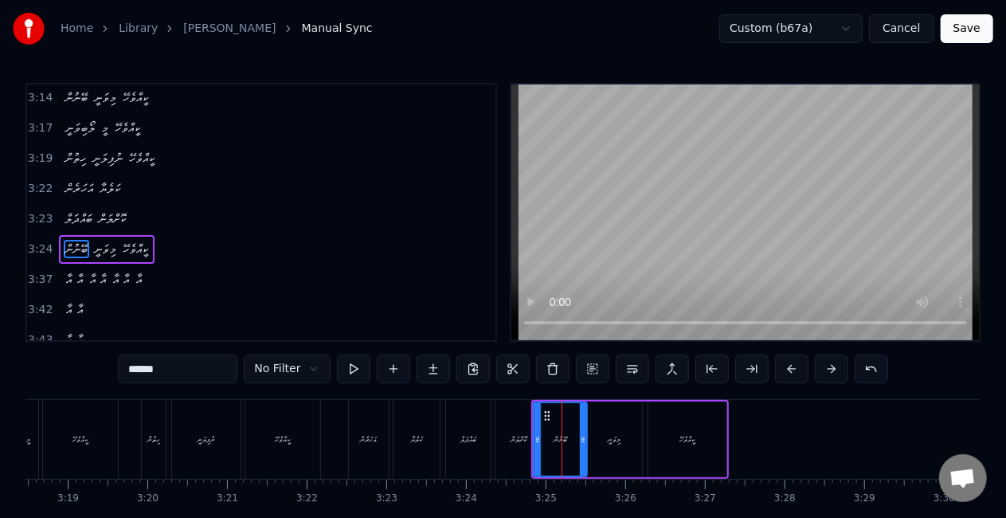
scroll to position [1760, 0]
click at [589, 441] on icon at bounding box center [588, 439] width 6 height 13
click at [449, 449] on div "ބައްދަލް" at bounding box center [468, 439] width 45 height 79
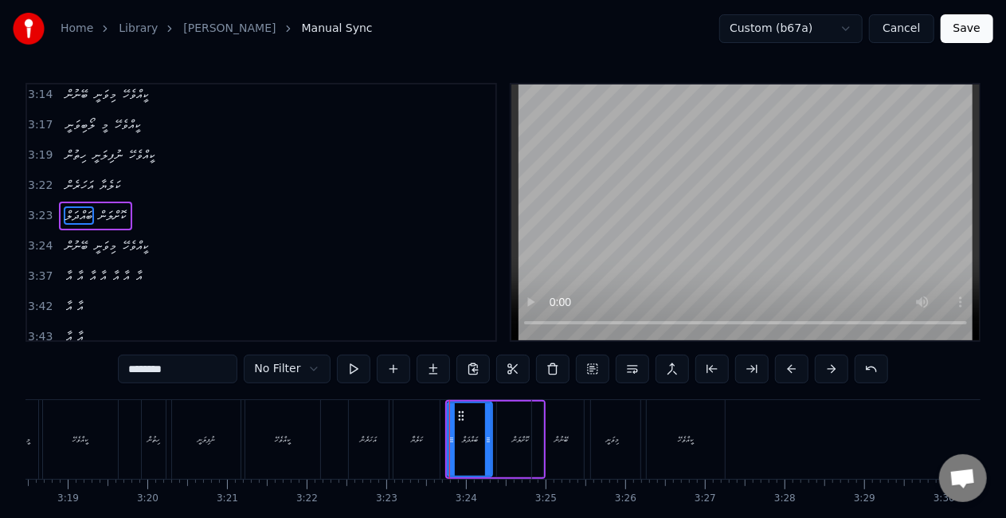
scroll to position [1730, 0]
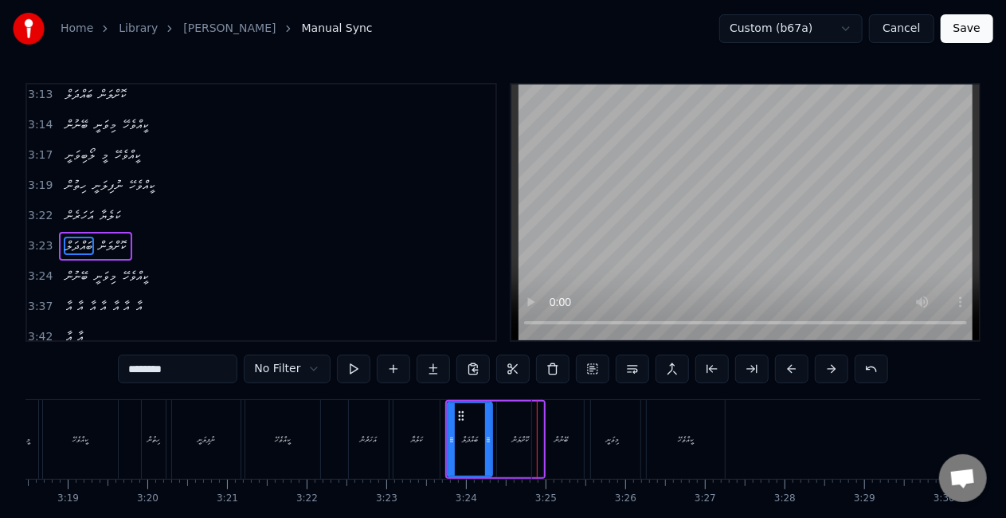
click at [464, 443] on div "ބައްދަލް" at bounding box center [470, 439] width 16 height 12
drag, startPoint x: 451, startPoint y: 436, endPoint x: 444, endPoint y: 430, distance: 8.5
click at [444, 431] on div at bounding box center [446, 439] width 6 height 72
click at [431, 433] on div "ކަލެޔާ" at bounding box center [416, 439] width 46 height 79
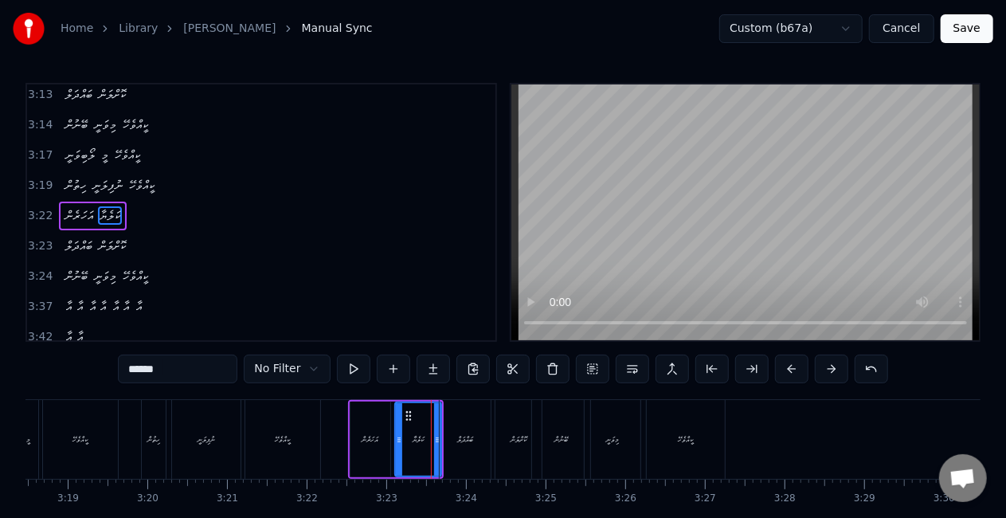
scroll to position [1701, 0]
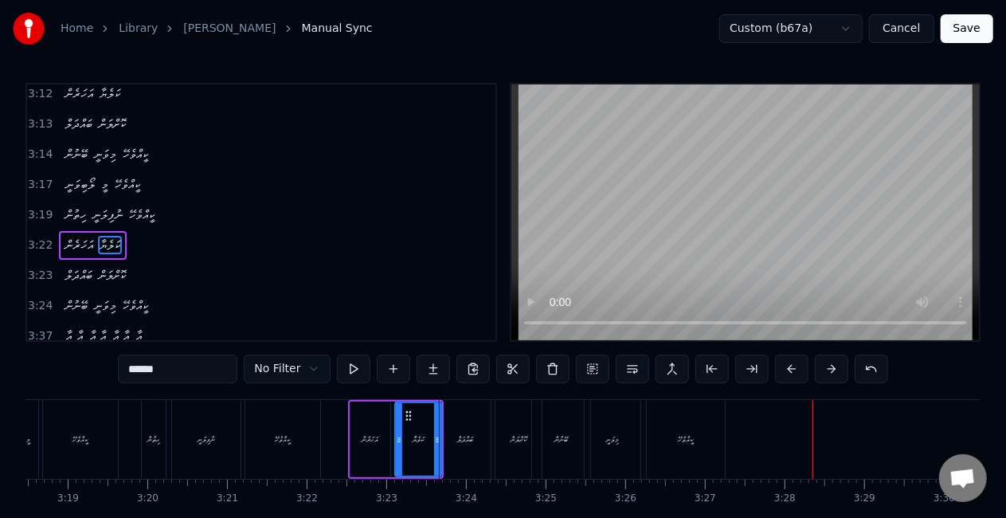
click at [360, 448] on div "އަހަރެން" at bounding box center [370, 439] width 40 height 76
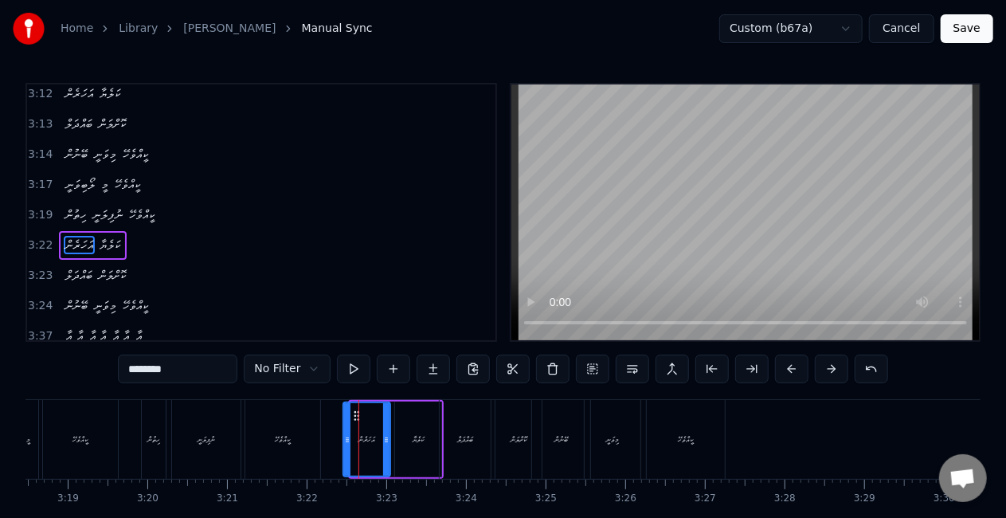
drag, startPoint x: 353, startPoint y: 436, endPoint x: 349, endPoint y: 429, distance: 8.9
click at [346, 430] on div at bounding box center [347, 439] width 6 height 72
click at [319, 432] on div "ކީއްވެހޭ" at bounding box center [283, 439] width 76 height 79
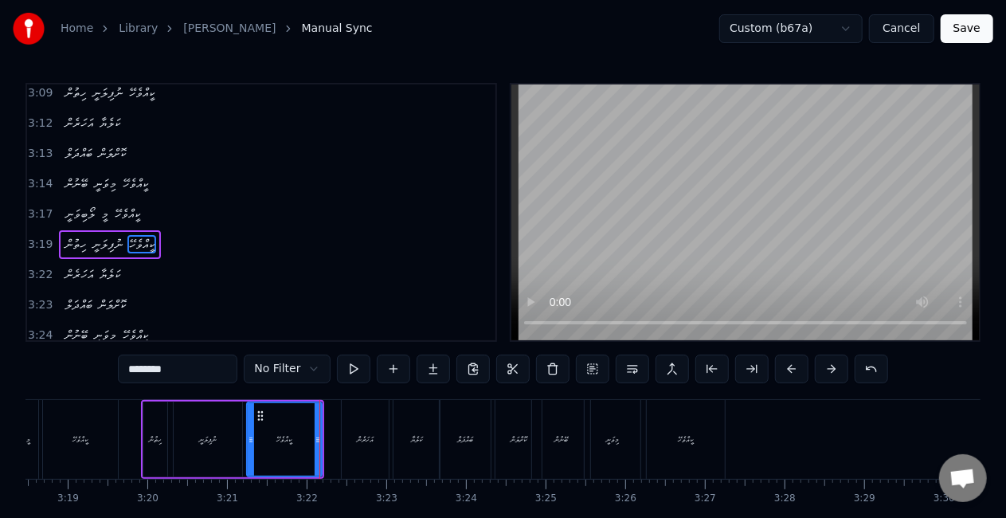
click at [413, 423] on div "ކަލެޔާ" at bounding box center [416, 439] width 46 height 79
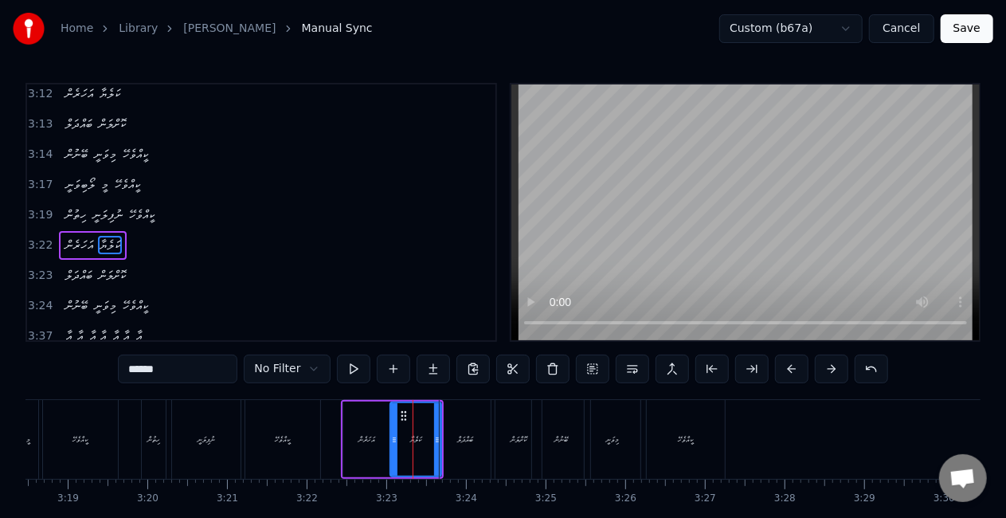
drag, startPoint x: 397, startPoint y: 441, endPoint x: 392, endPoint y: 434, distance: 8.6
click at [392, 434] on icon at bounding box center [394, 439] width 6 height 13
click at [370, 437] on div "އަހަރެން" at bounding box center [366, 439] width 17 height 12
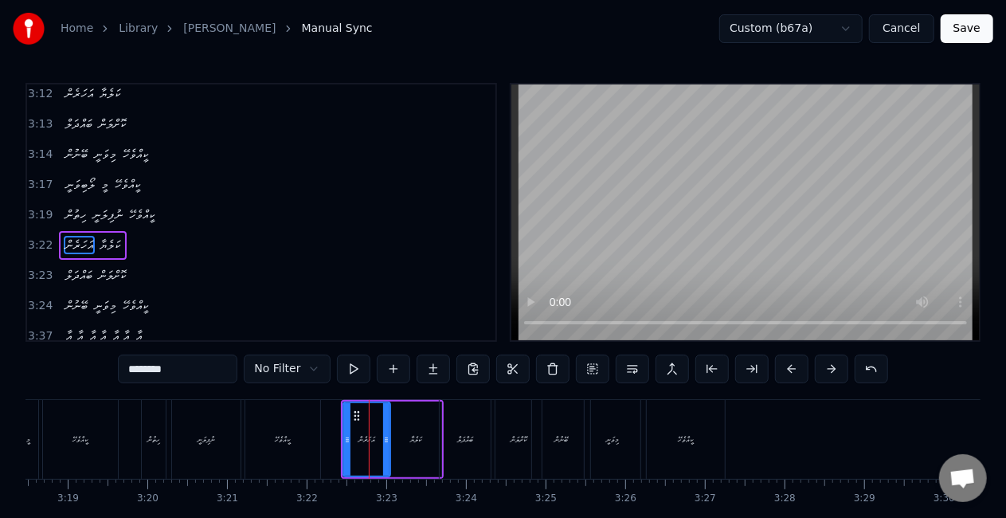
click at [459, 431] on div "ބައްދަލް" at bounding box center [465, 439] width 51 height 79
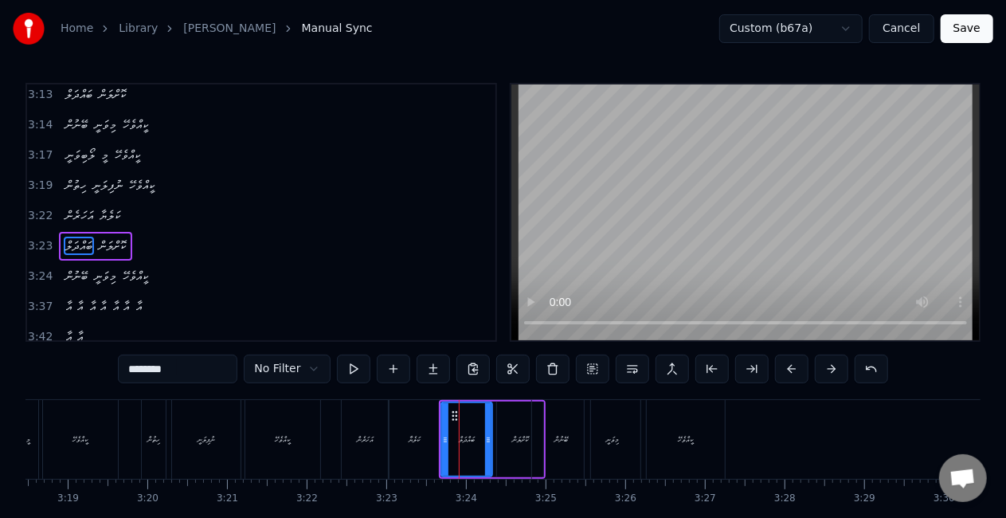
scroll to position [1730, 0]
click at [428, 438] on div "ކަލެޔާ" at bounding box center [414, 439] width 51 height 79
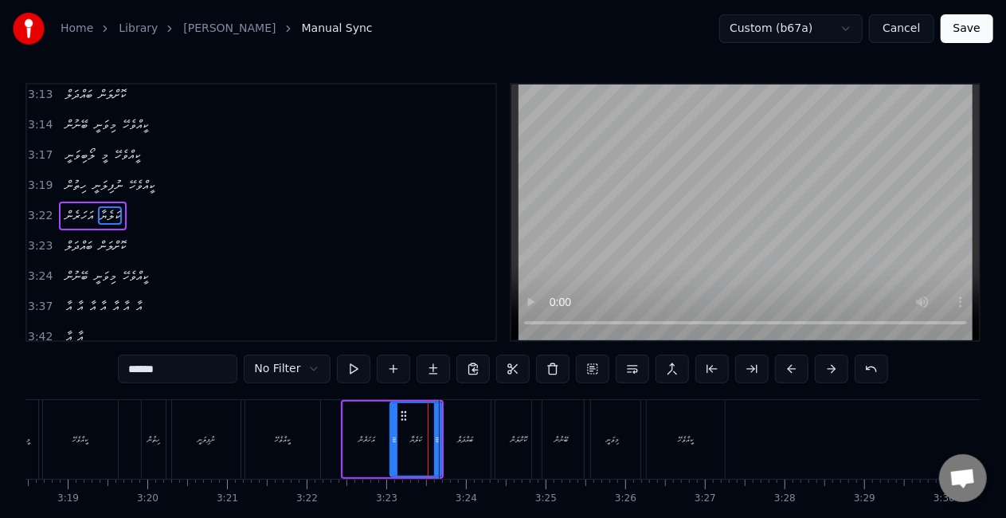
scroll to position [1701, 0]
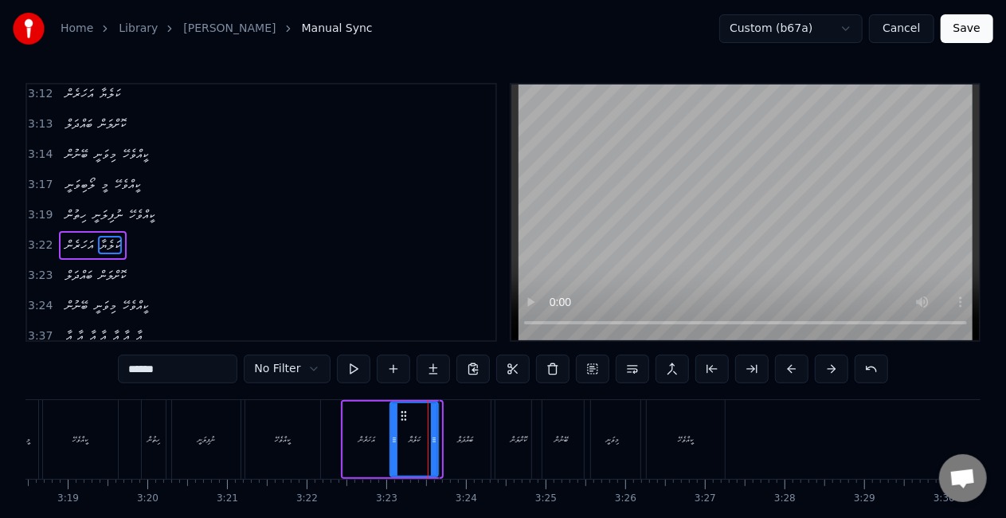
click at [433, 433] on icon at bounding box center [434, 439] width 6 height 13
click at [460, 430] on div "ބައްދަލް" at bounding box center [465, 439] width 51 height 79
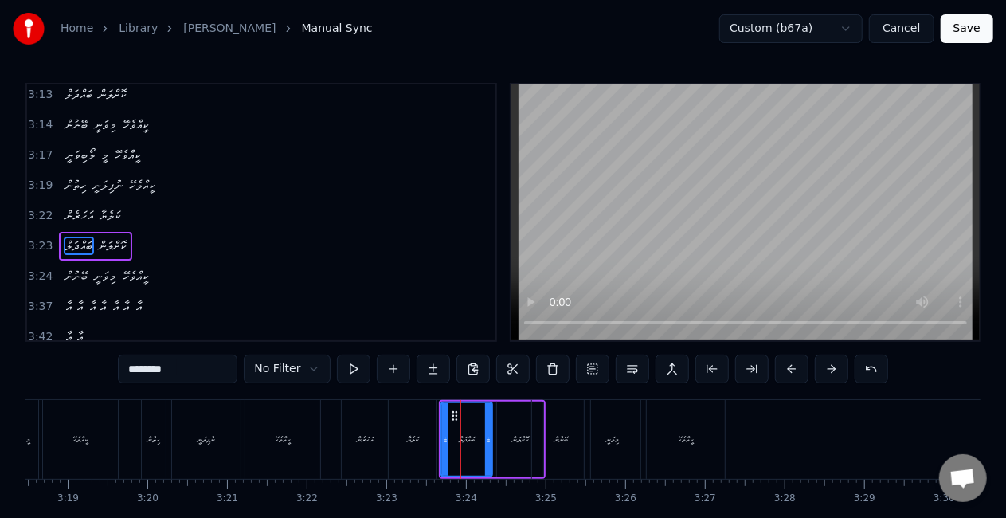
scroll to position [1730, 0]
click at [443, 435] on icon at bounding box center [441, 439] width 6 height 13
click at [499, 433] on div "ކޮށްލަން" at bounding box center [520, 439] width 46 height 76
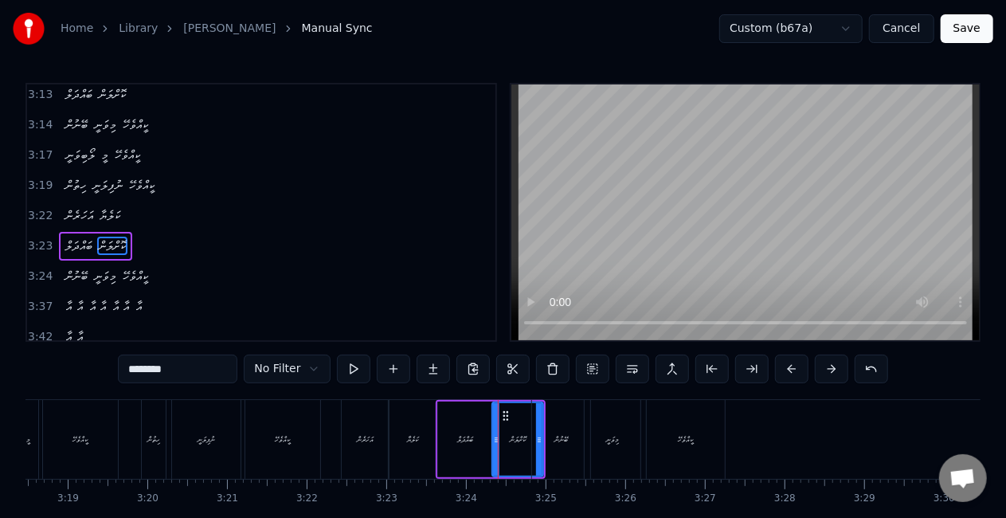
click at [494, 434] on icon at bounding box center [496, 439] width 6 height 13
click at [521, 441] on div "ކޮށްލަން" at bounding box center [518, 439] width 16 height 12
click at [515, 427] on div "ކޮށްލަން" at bounding box center [517, 439] width 49 height 72
click at [558, 436] on div "ބޭނުން" at bounding box center [561, 439] width 14 height 12
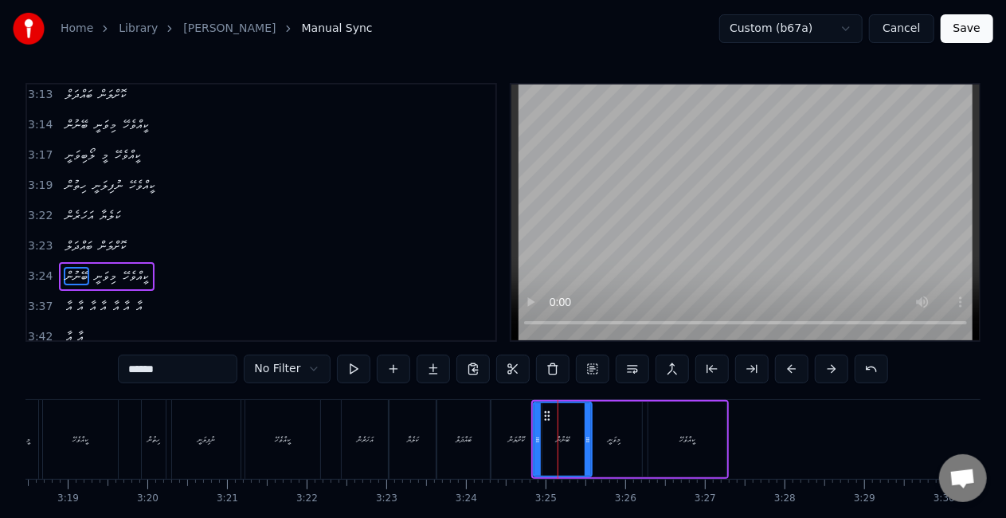
scroll to position [1760, 0]
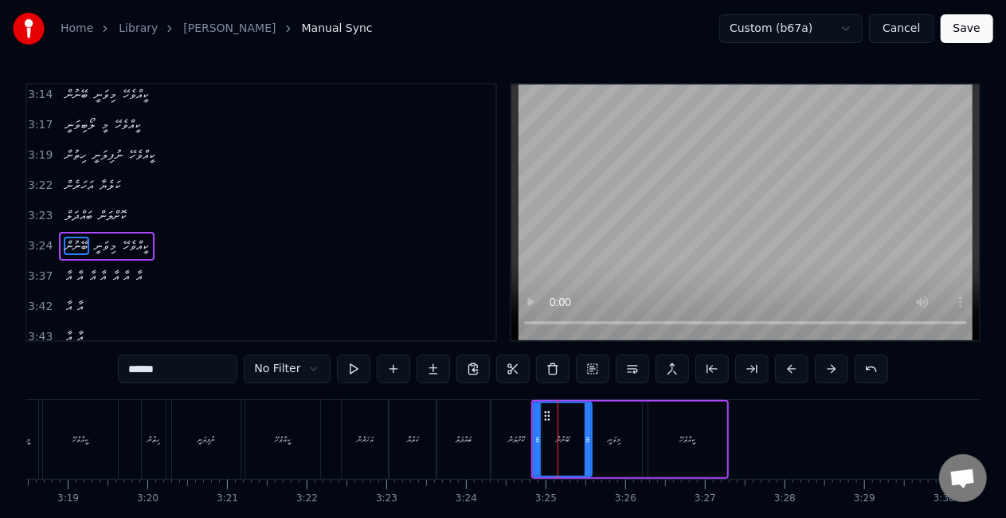
click at [552, 436] on div "ބޭނުން" at bounding box center [562, 439] width 57 height 72
click at [546, 436] on icon at bounding box center [545, 439] width 6 height 13
click at [529, 440] on div "ކޮށްލަން" at bounding box center [516, 439] width 51 height 79
type input "********"
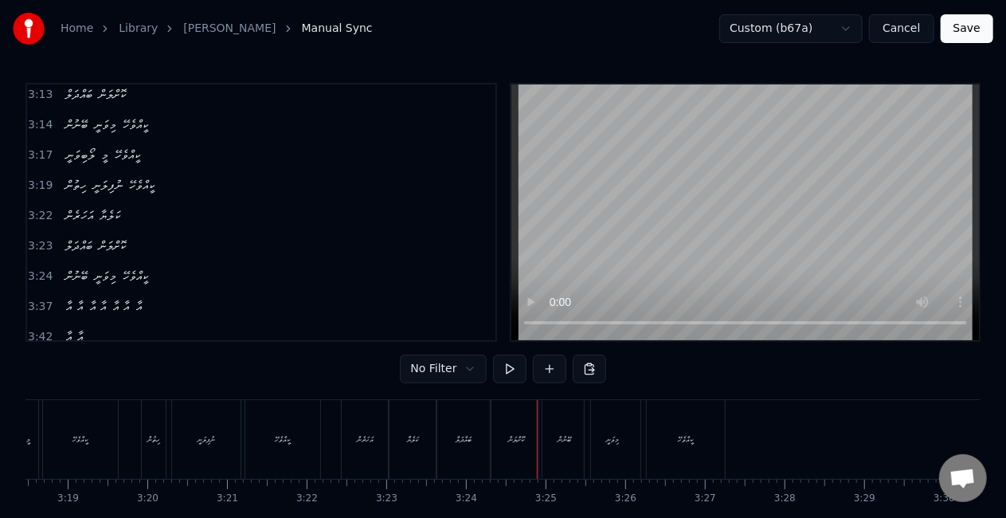
click at [514, 438] on div "ކޮށްލަން" at bounding box center [516, 439] width 16 height 12
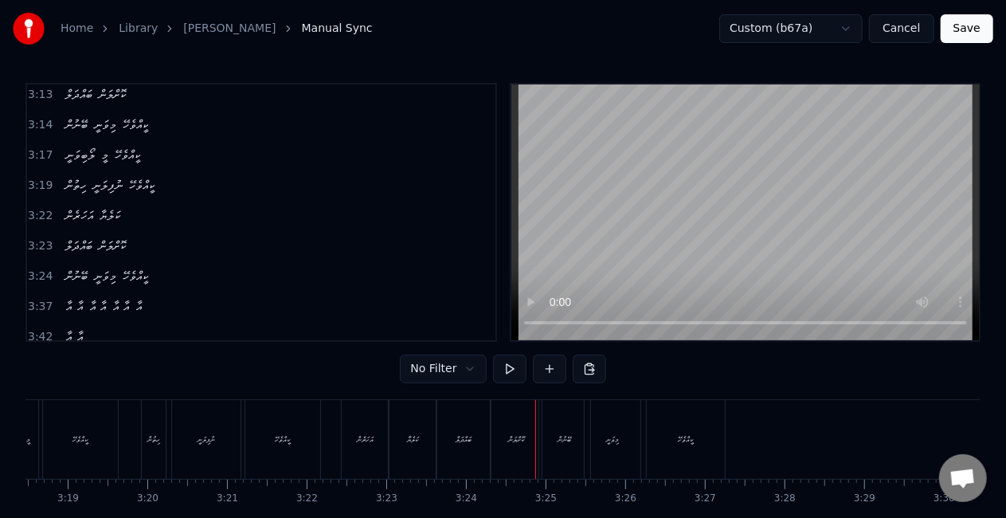
click at [537, 437] on div "ކޮށްލަން" at bounding box center [516, 439] width 51 height 79
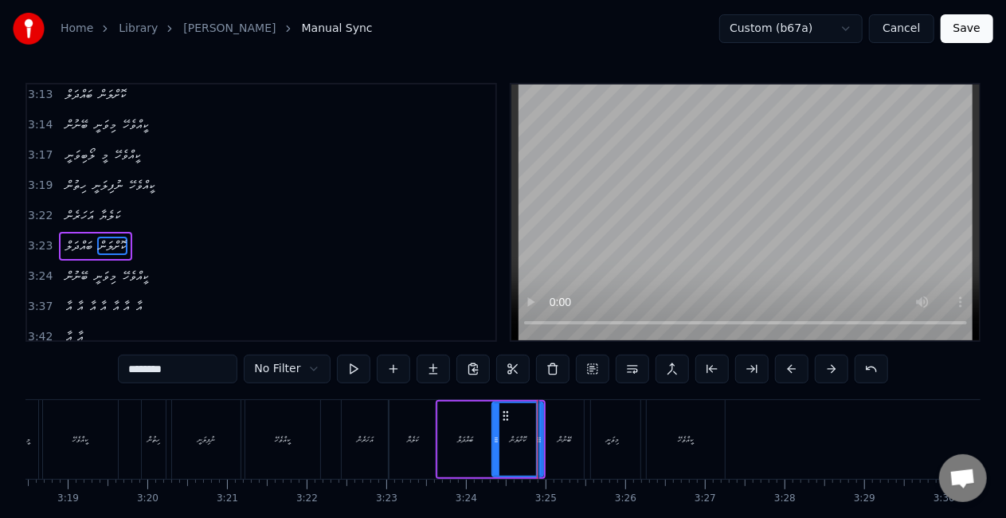
click at [525, 436] on div "ކޮށްލަން" at bounding box center [518, 439] width 16 height 12
click at [503, 416] on icon at bounding box center [503, 415] width 13 height 13
click at [523, 433] on div "ކޮށްލަން" at bounding box center [515, 439] width 16 height 12
click at [530, 437] on icon at bounding box center [533, 439] width 6 height 13
click at [505, 418] on icon at bounding box center [505, 415] width 13 height 13
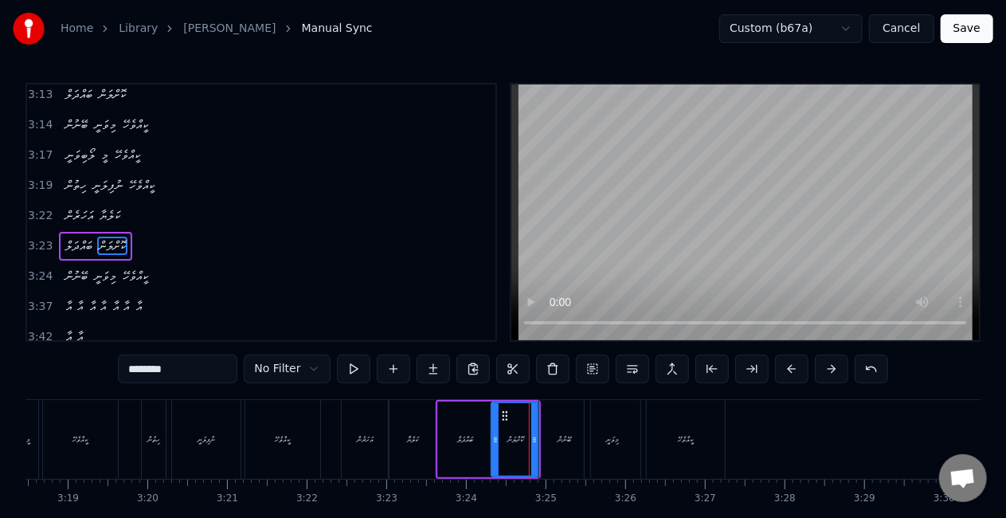
click at [554, 429] on div "ބޭނުން" at bounding box center [564, 439] width 51 height 79
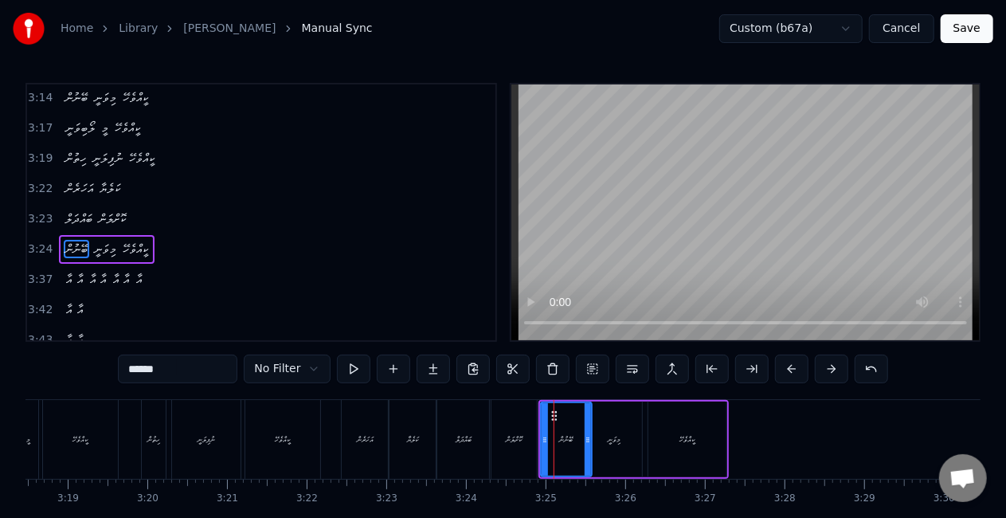
scroll to position [1760, 0]
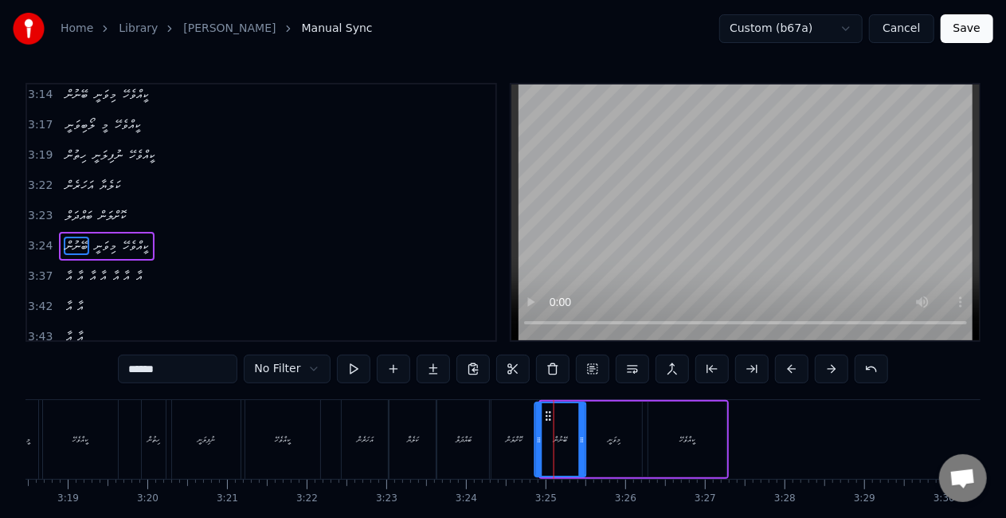
click at [545, 414] on icon at bounding box center [548, 415] width 13 height 13
drag, startPoint x: 581, startPoint y: 436, endPoint x: 571, endPoint y: 431, distance: 10.7
click at [571, 431] on div at bounding box center [572, 439] width 6 height 72
click at [610, 435] on div "މިވަނީ" at bounding box center [614, 439] width 13 height 12
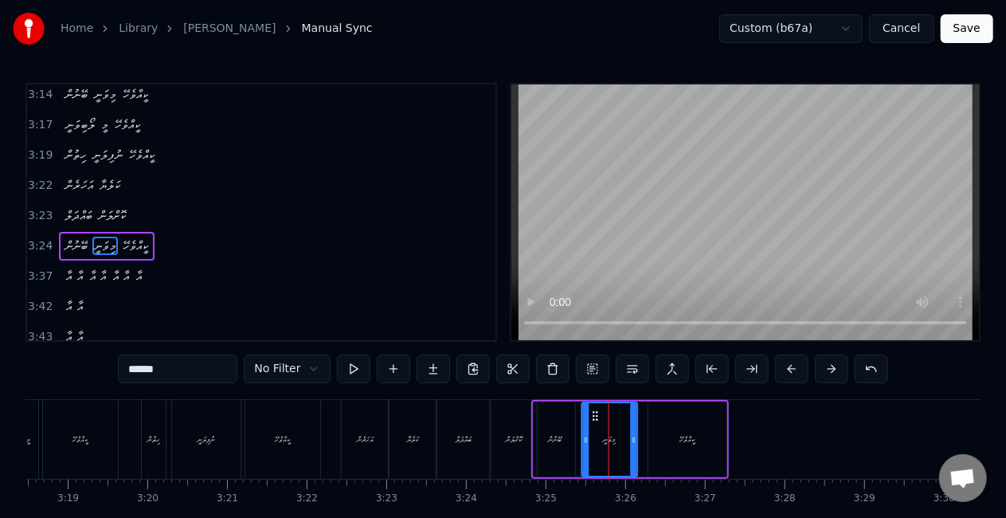
click at [593, 416] on circle at bounding box center [593, 415] width 1 height 1
click at [662, 421] on div "ކީއްވެހޭ" at bounding box center [687, 439] width 78 height 76
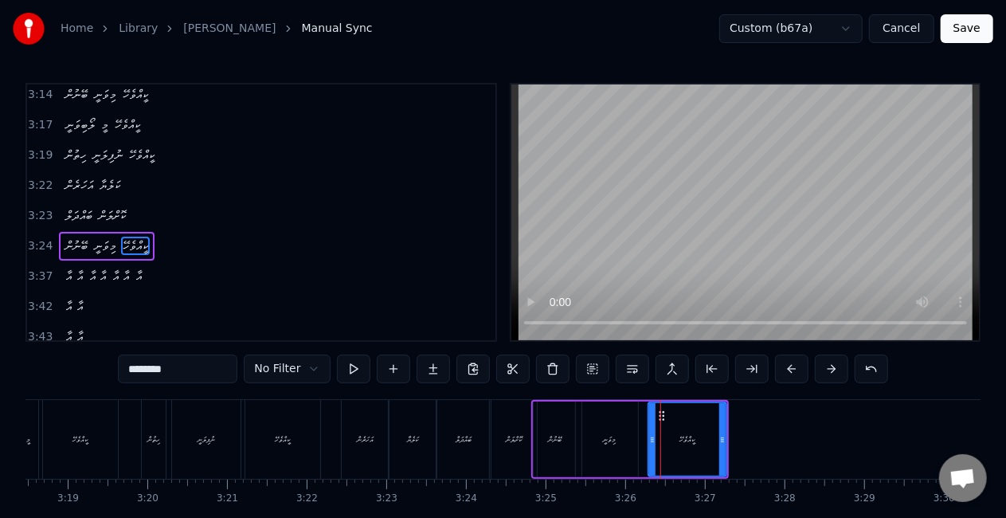
click at [247, 444] on div "ކީއްވެހޭ" at bounding box center [283, 439] width 76 height 79
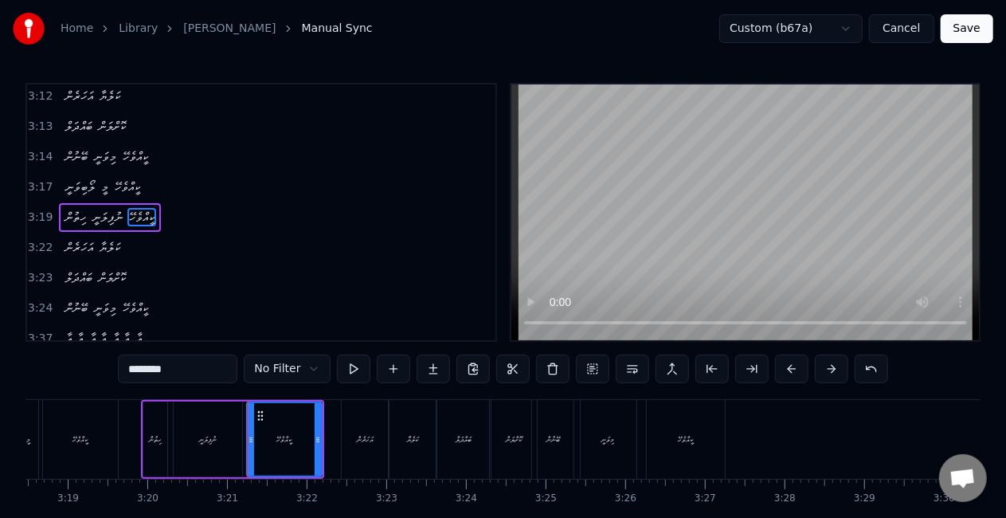
scroll to position [1671, 0]
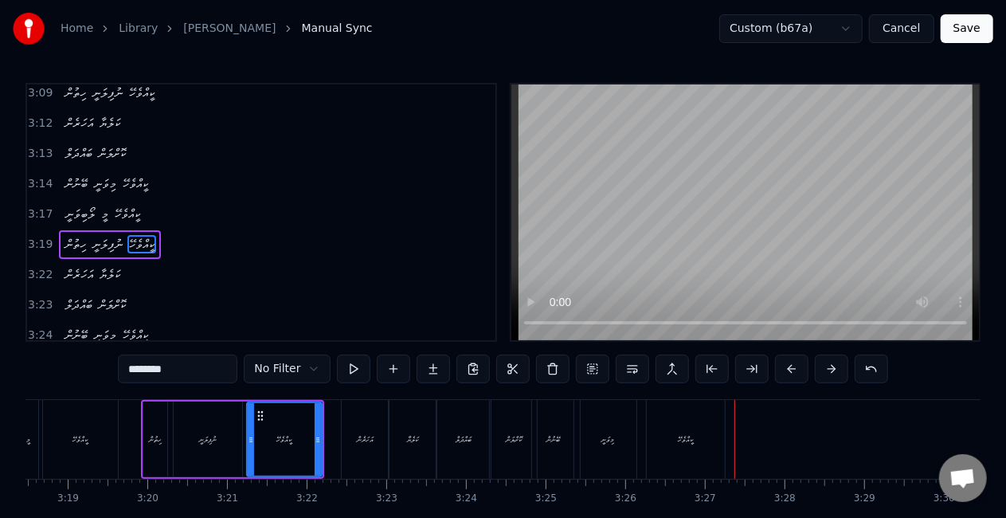
click at [460, 443] on div "ބައްދަލް" at bounding box center [464, 439] width 16 height 12
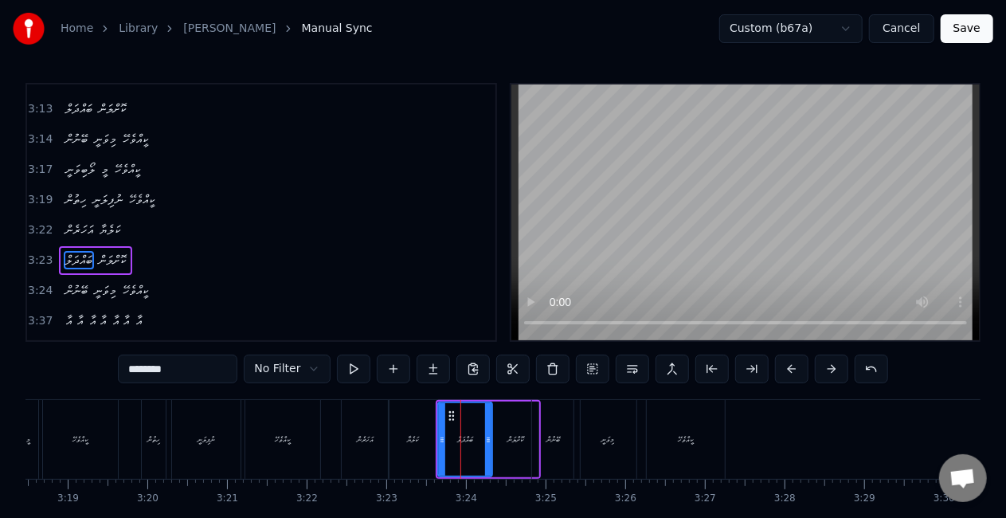
scroll to position [1730, 0]
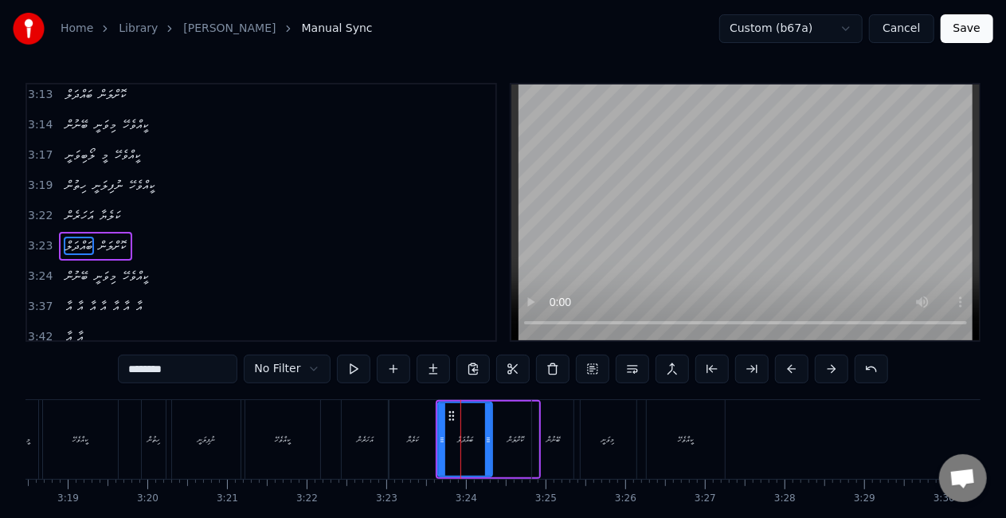
click at [407, 443] on div "ކަލެޔާ" at bounding box center [412, 439] width 11 height 12
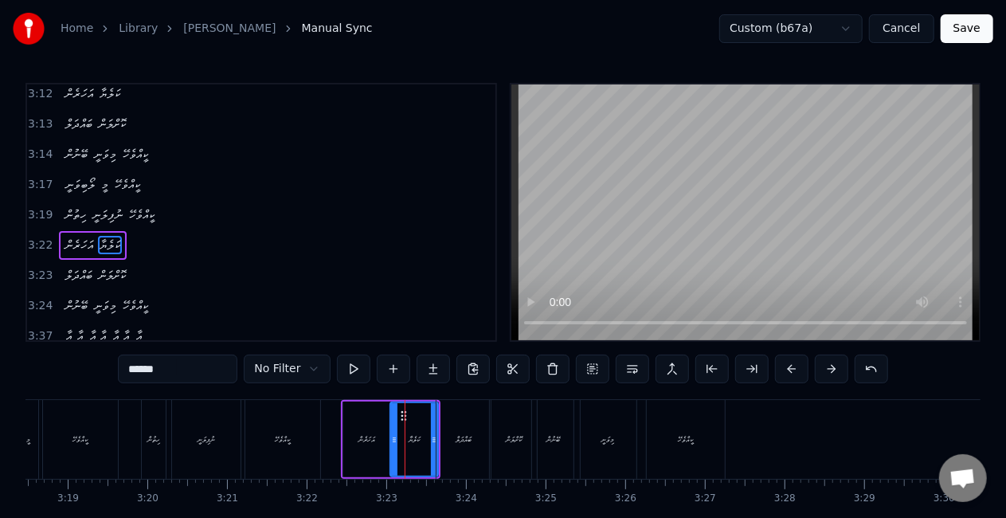
click at [457, 434] on div "ބައްދަލް" at bounding box center [464, 439] width 16 height 12
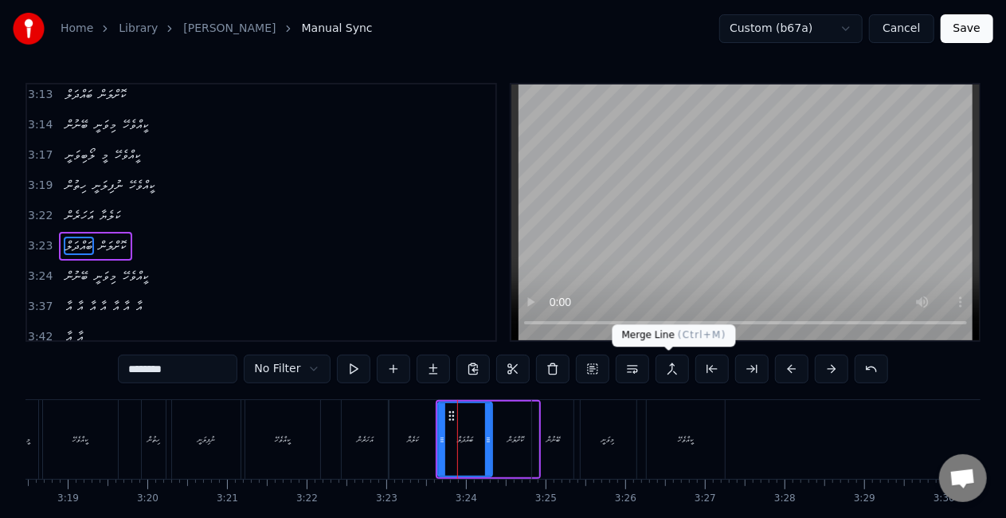
click at [667, 365] on button at bounding box center [672, 368] width 33 height 29
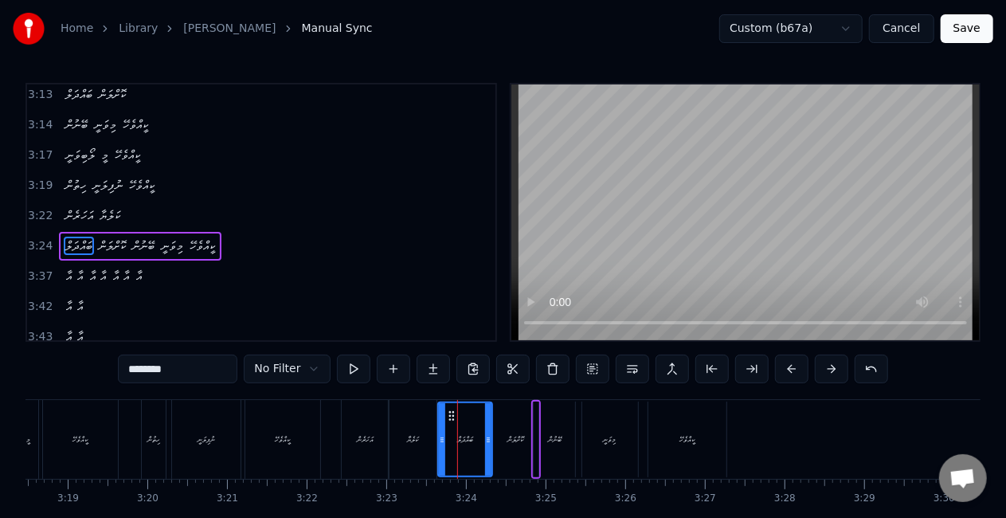
click at [507, 444] on div "ކޮށްލަން" at bounding box center [515, 439] width 16 height 12
type input "********"
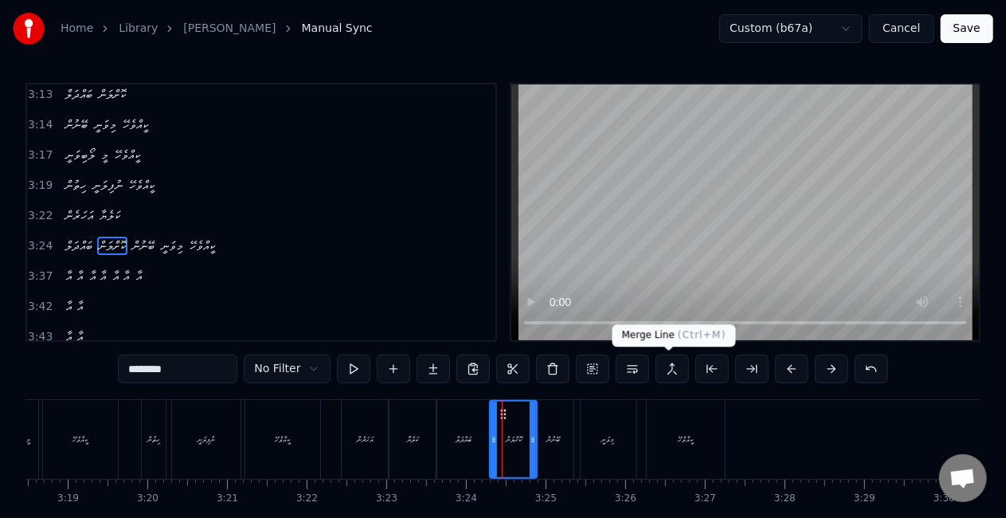
click at [667, 368] on button at bounding box center [672, 368] width 33 height 29
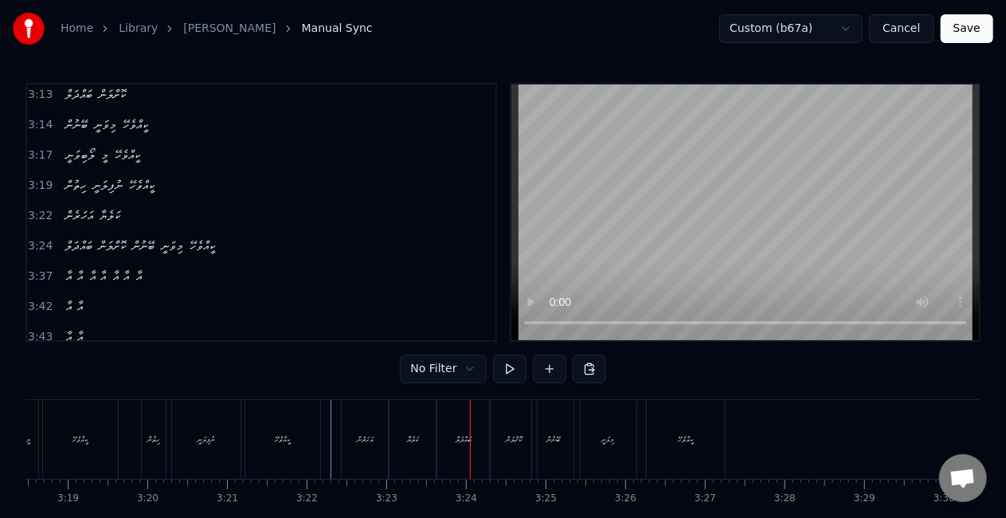
click at [452, 438] on div "ބައްދަލް" at bounding box center [463, 439] width 54 height 79
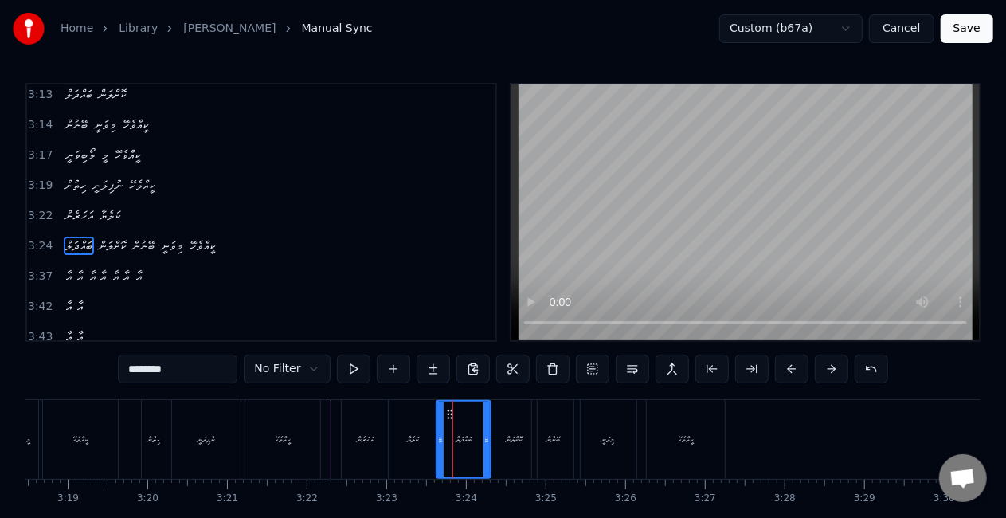
click at [517, 428] on div "ކޮށްލަން" at bounding box center [513, 439] width 47 height 79
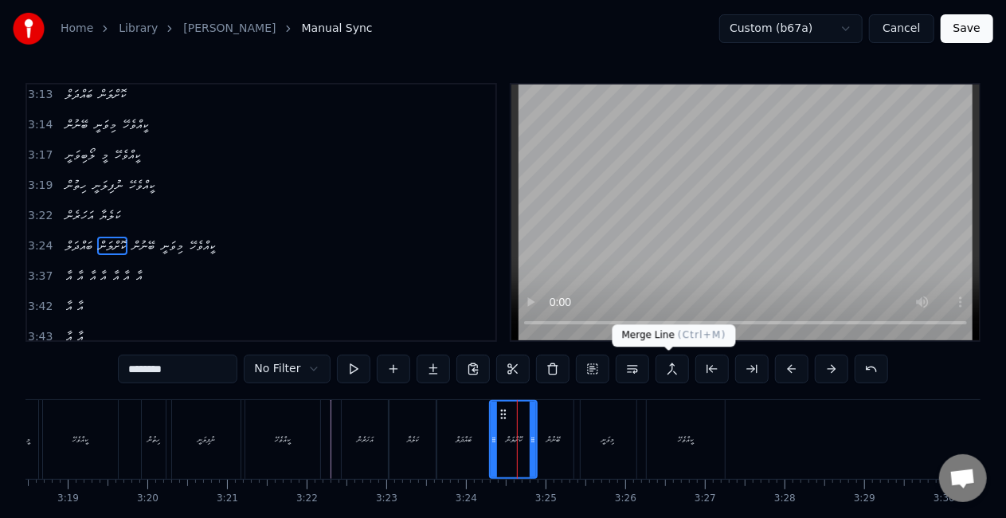
click at [668, 367] on button at bounding box center [672, 368] width 33 height 29
click at [563, 432] on div "ބޭނުން" at bounding box center [552, 439] width 41 height 79
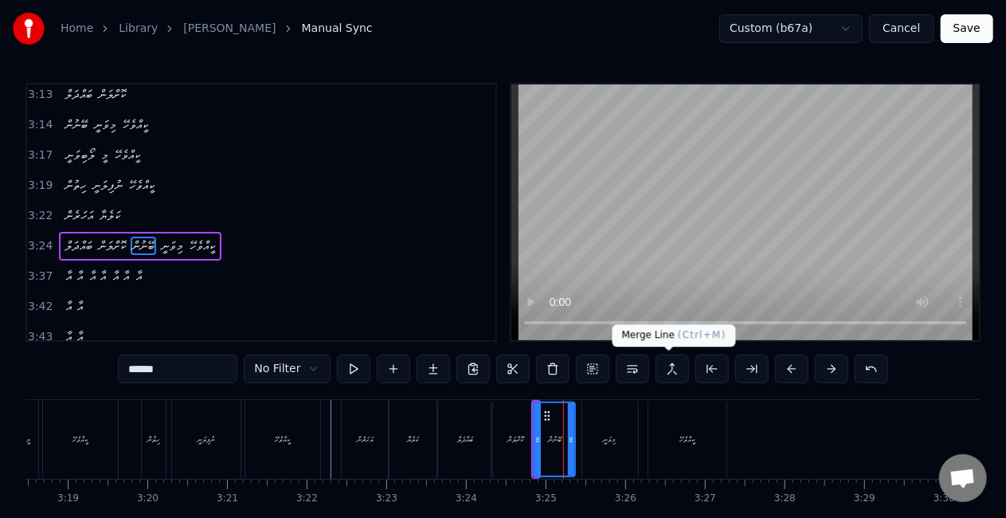
click at [667, 370] on button at bounding box center [672, 368] width 33 height 29
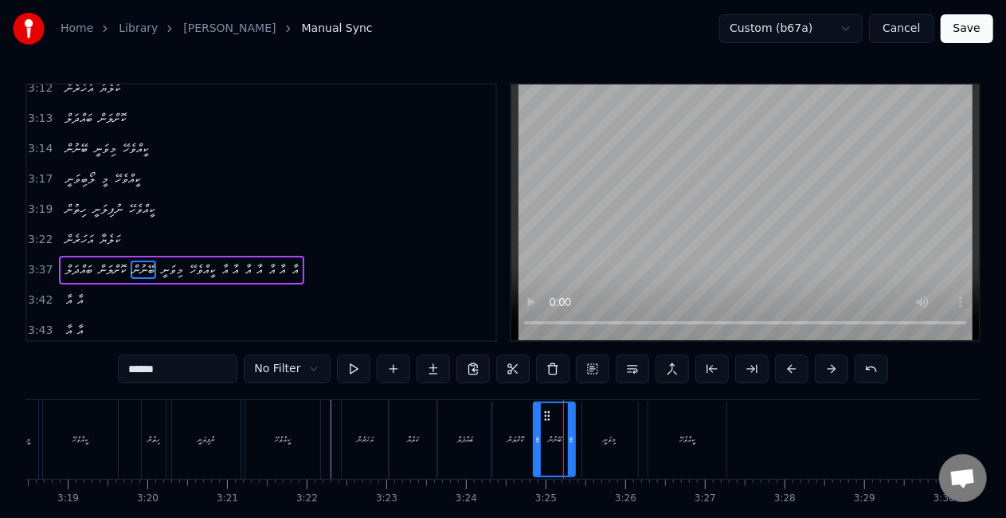
click at [351, 439] on div "އަހަރެން" at bounding box center [365, 439] width 47 height 79
type input "********"
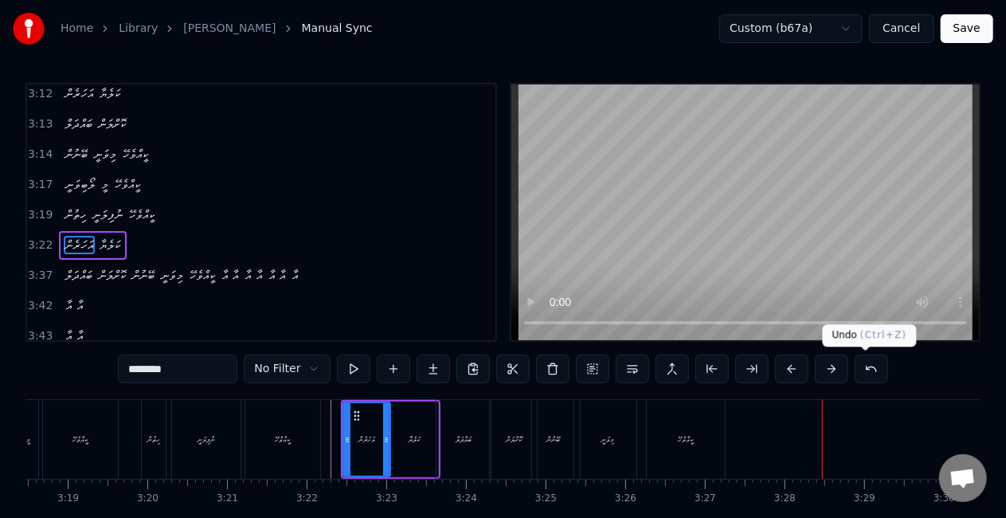
click at [863, 363] on button at bounding box center [871, 368] width 33 height 29
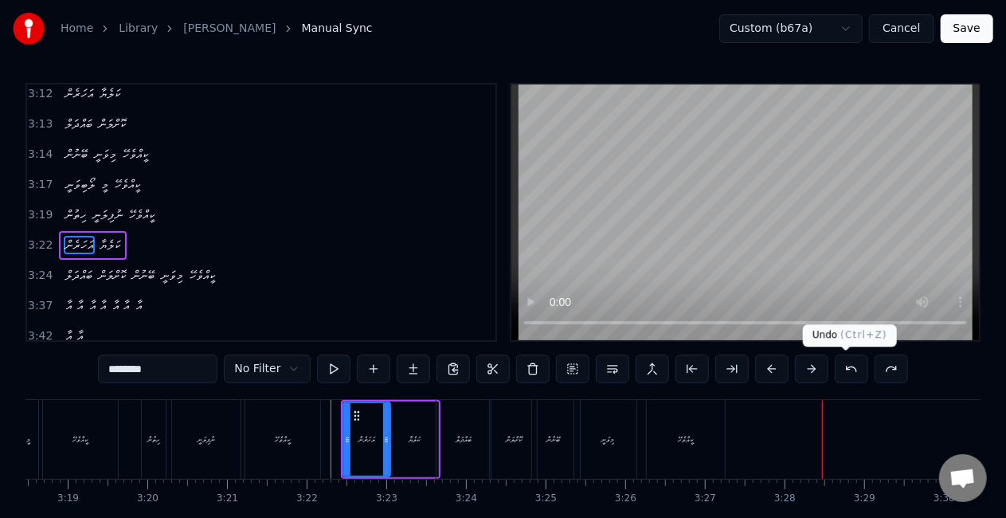
click at [848, 366] on button at bounding box center [851, 368] width 33 height 29
click at [844, 366] on button at bounding box center [851, 368] width 33 height 29
click at [843, 366] on button at bounding box center [851, 368] width 33 height 29
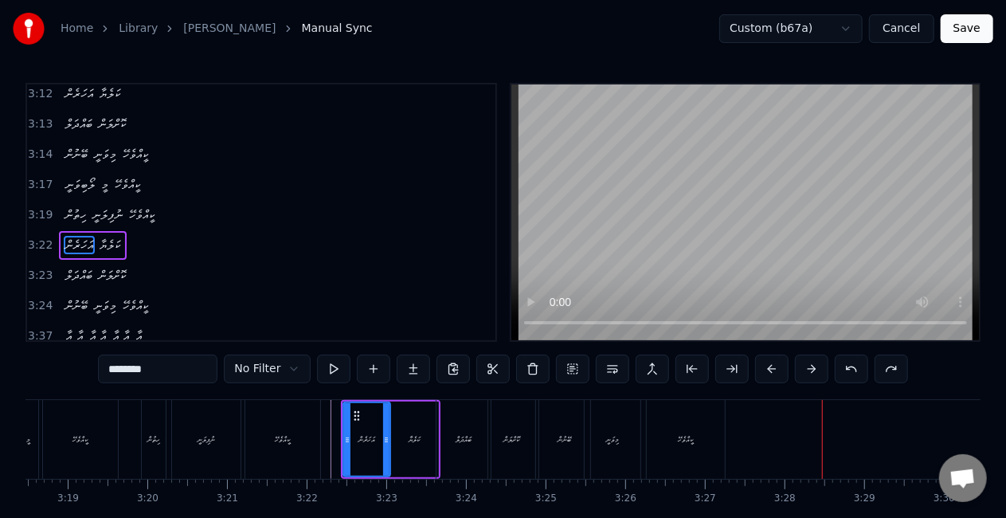
click at [843, 366] on button at bounding box center [851, 368] width 33 height 29
click at [843, 365] on button at bounding box center [851, 368] width 33 height 29
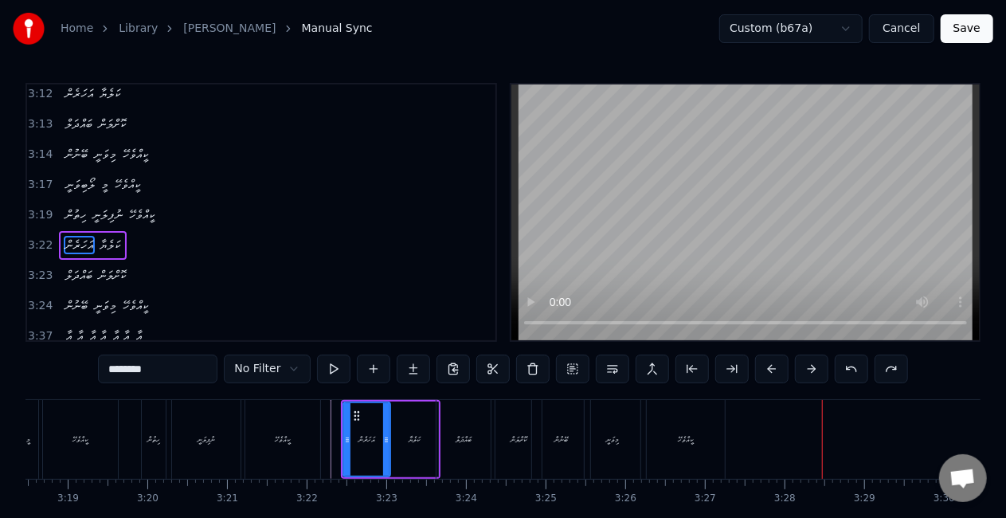
click at [843, 365] on button at bounding box center [851, 368] width 33 height 29
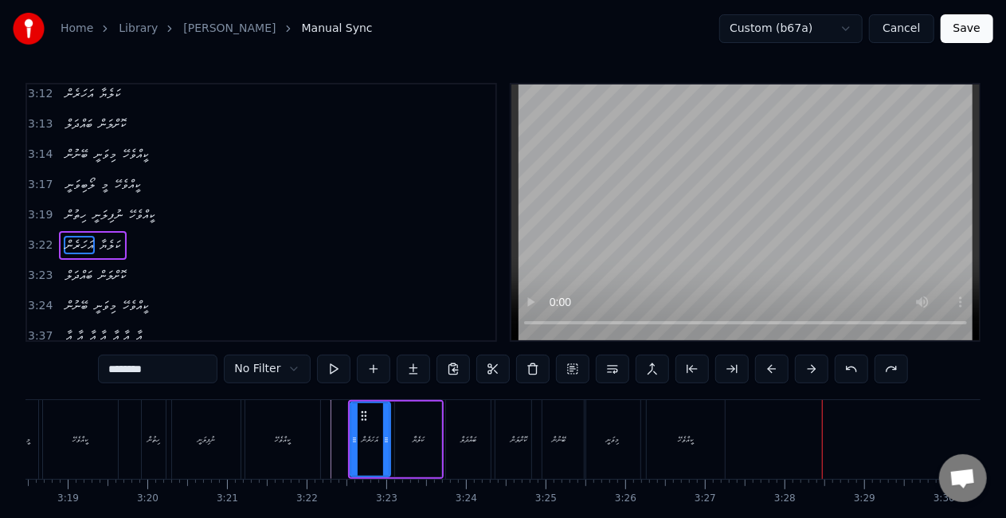
click at [843, 365] on button at bounding box center [851, 368] width 33 height 29
click at [843, 363] on button at bounding box center [851, 368] width 33 height 29
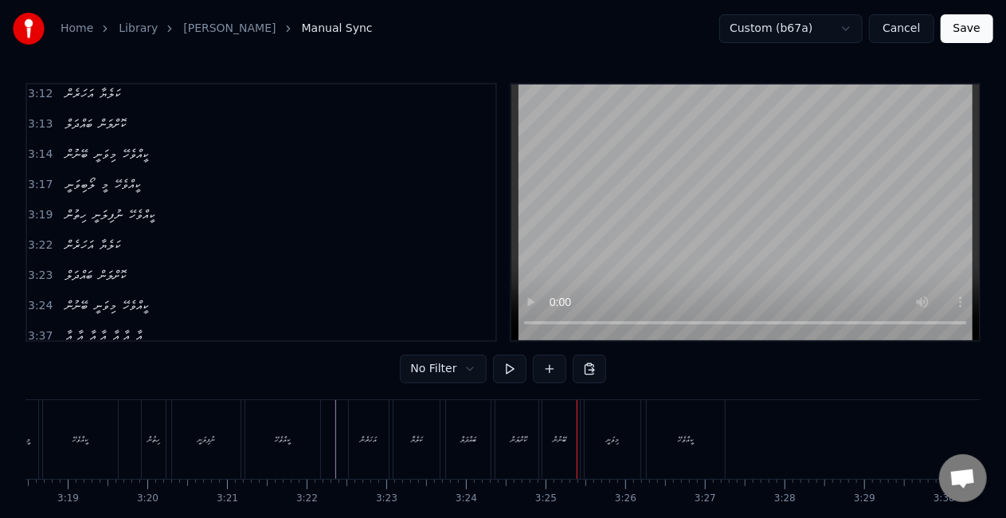
click at [545, 427] on div "ބޭނުން" at bounding box center [559, 439] width 41 height 79
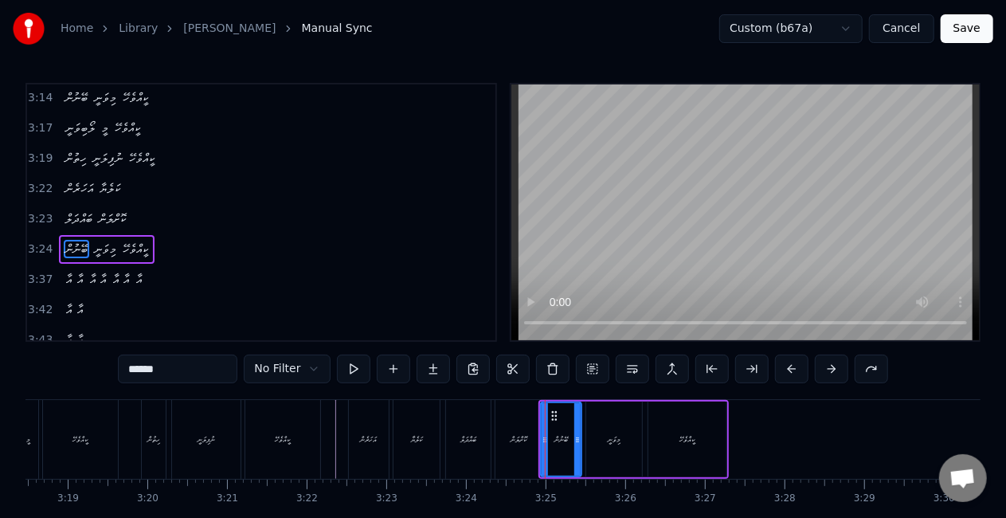
scroll to position [1760, 0]
drag, startPoint x: 542, startPoint y: 434, endPoint x: 534, endPoint y: 425, distance: 11.8
click at [534, 425] on div at bounding box center [537, 439] width 6 height 72
click at [495, 430] on div "ކޮށްލަން" at bounding box center [519, 439] width 48 height 79
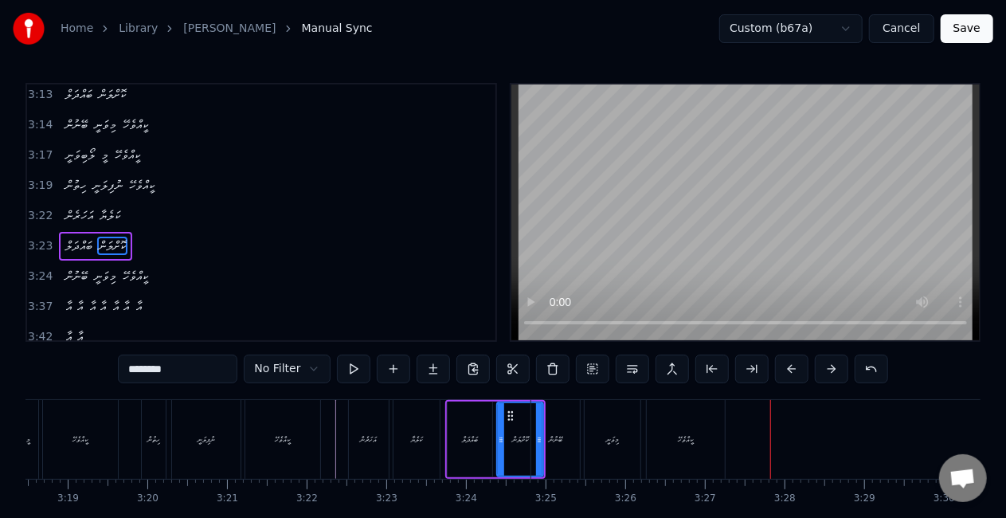
click at [302, 432] on div "ކީއްވެހޭ" at bounding box center [282, 439] width 75 height 79
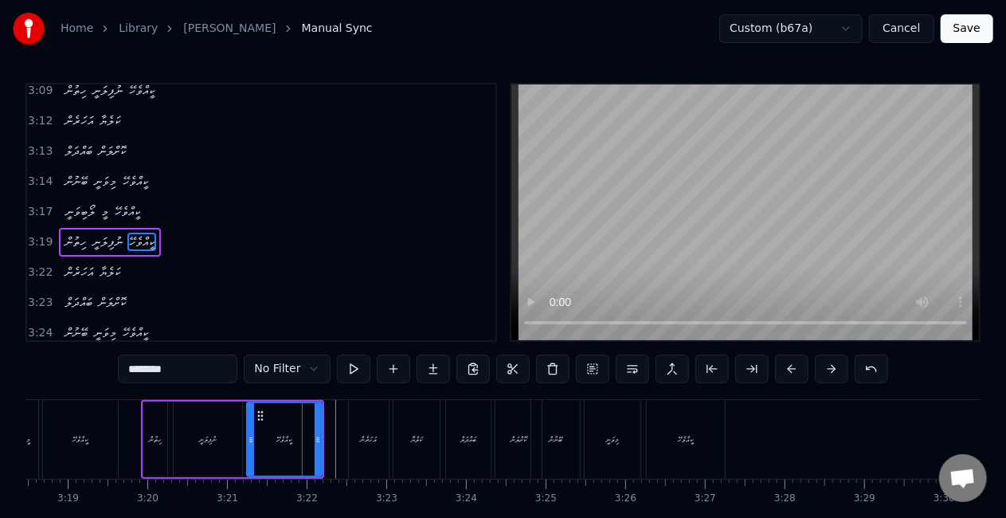
scroll to position [1671, 0]
click at [505, 303] on div "0:40 ލޯބިވަނީ މީ ކީއްވެހޭ 0:43 ހިތުން ނުފިލަނީ ކީއްވެހޭ 0:45 އަހަރެން ކަލެޔާ 0:…" at bounding box center [502, 212] width 955 height 259
click at [526, 416] on div "ކޮށްލަން" at bounding box center [518, 439] width 46 height 79
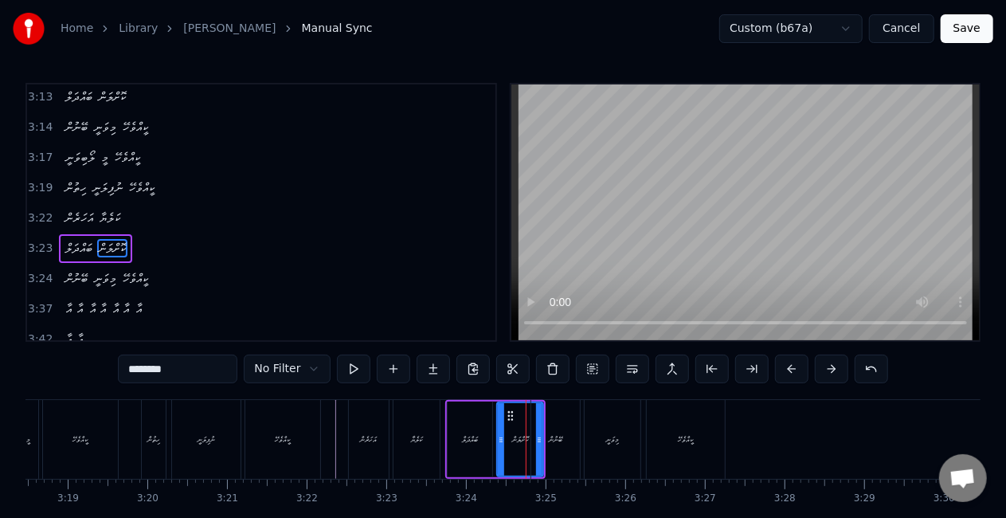
scroll to position [1730, 0]
click at [362, 440] on div "އަހަރެން" at bounding box center [369, 439] width 17 height 12
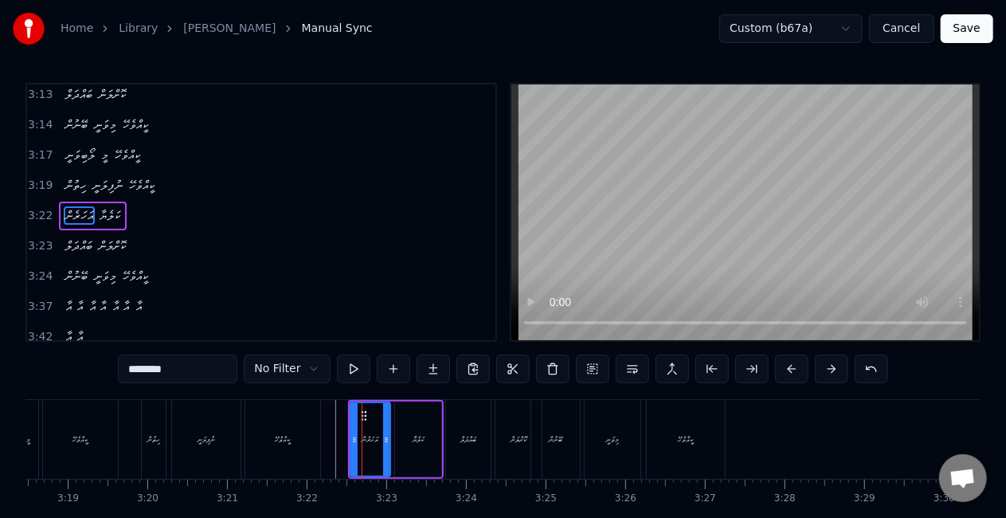
scroll to position [1701, 0]
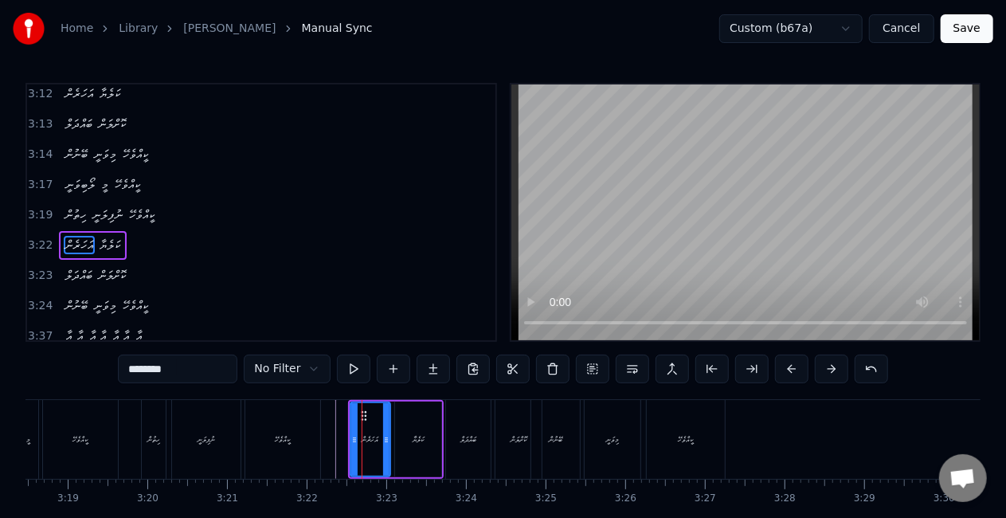
click at [398, 438] on div "ކަލެޔާ" at bounding box center [418, 439] width 46 height 76
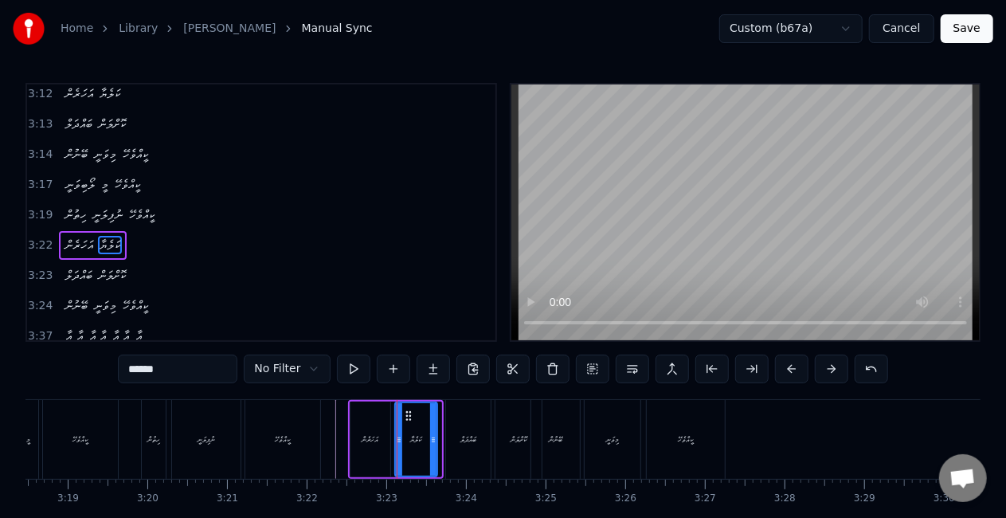
drag, startPoint x: 440, startPoint y: 438, endPoint x: 457, endPoint y: 432, distance: 18.6
click at [436, 435] on div "ކަލެޔާ" at bounding box center [416, 439] width 44 height 76
click at [464, 435] on div "ބައްދަލް" at bounding box center [468, 439] width 16 height 12
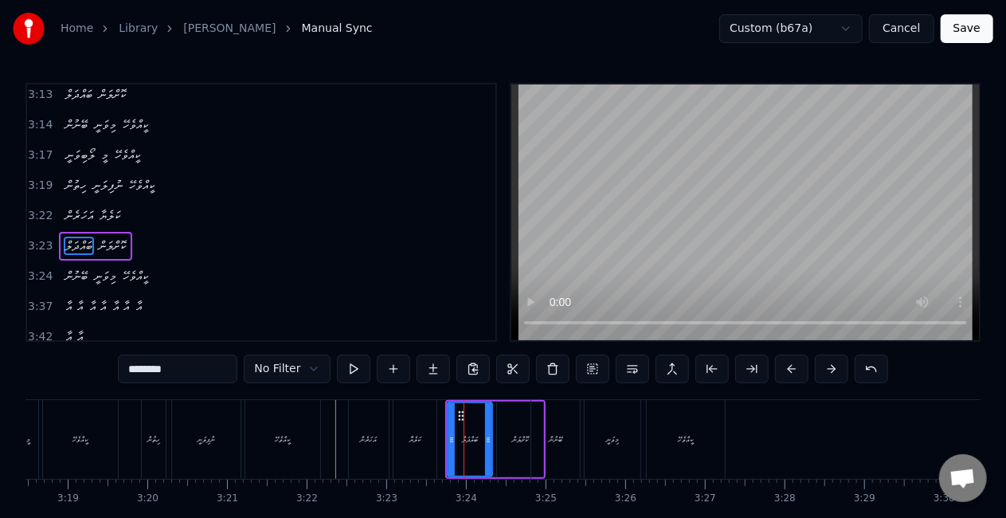
scroll to position [1730, 0]
click at [449, 436] on icon at bounding box center [451, 439] width 6 height 13
drag, startPoint x: 453, startPoint y: 436, endPoint x: 470, endPoint y: 429, distance: 18.5
click at [449, 433] on icon at bounding box center [447, 439] width 6 height 13
drag, startPoint x: 486, startPoint y: 436, endPoint x: 490, endPoint y: 429, distance: 8.9
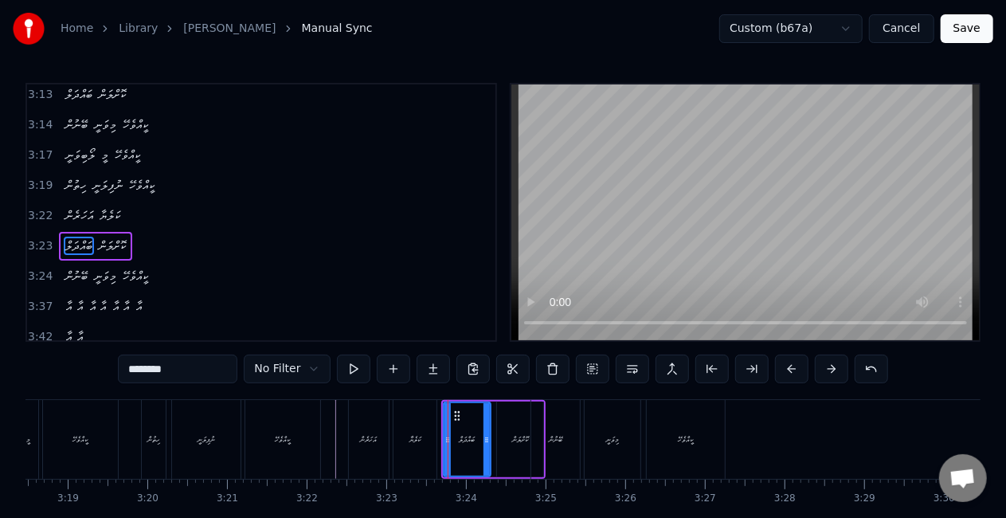
click at [484, 432] on div at bounding box center [486, 439] width 6 height 72
click at [497, 431] on div "ކޮށްލަން" at bounding box center [520, 439] width 46 height 76
type input "********"
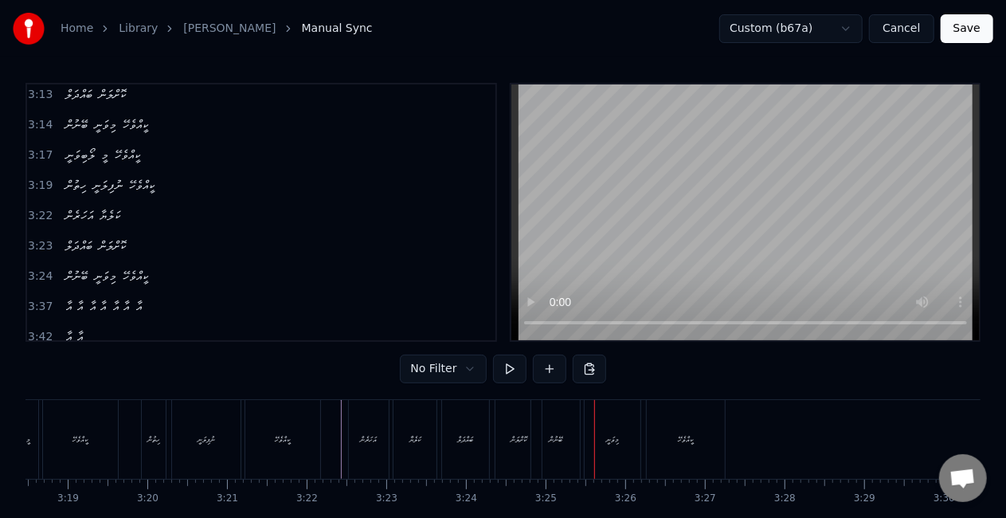
click at [549, 417] on div "ބޭނުން" at bounding box center [555, 439] width 49 height 79
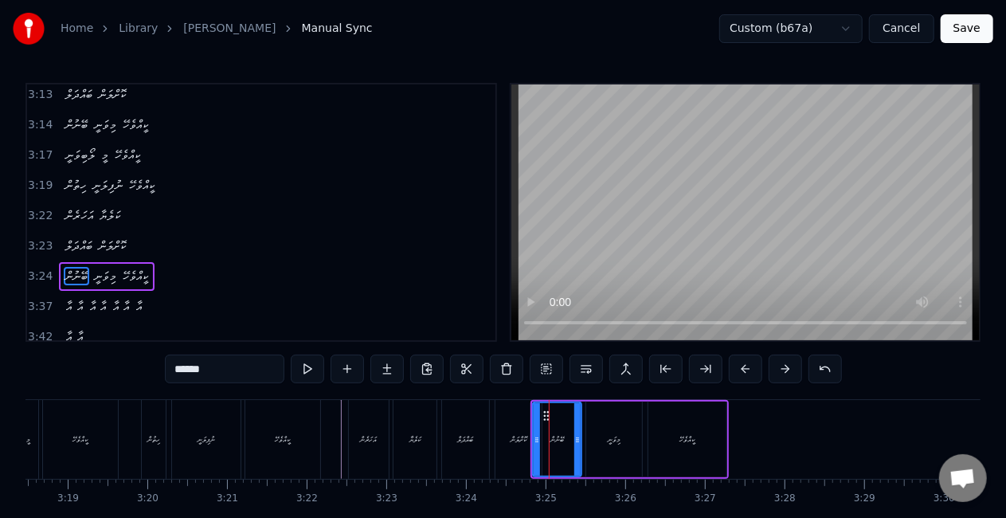
scroll to position [1760, 0]
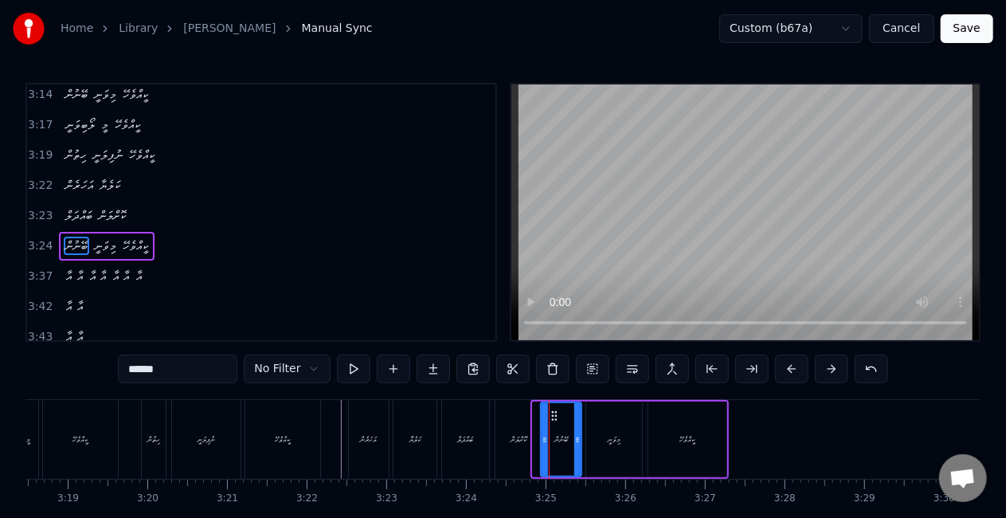
click at [542, 434] on icon at bounding box center [545, 439] width 6 height 13
click at [516, 432] on div "ކޮށްލަން" at bounding box center [518, 439] width 46 height 79
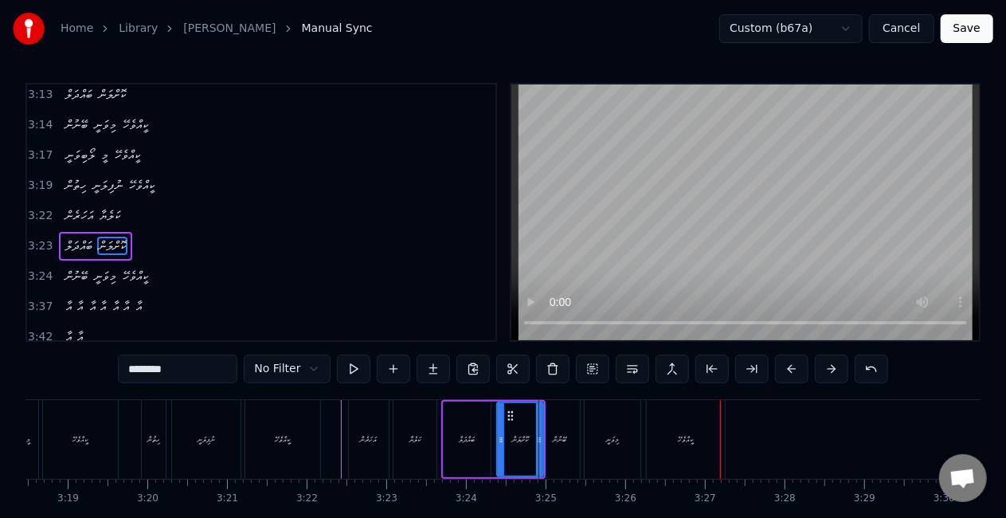
click at [292, 417] on div "ކީއްވެހޭ" at bounding box center [282, 439] width 75 height 79
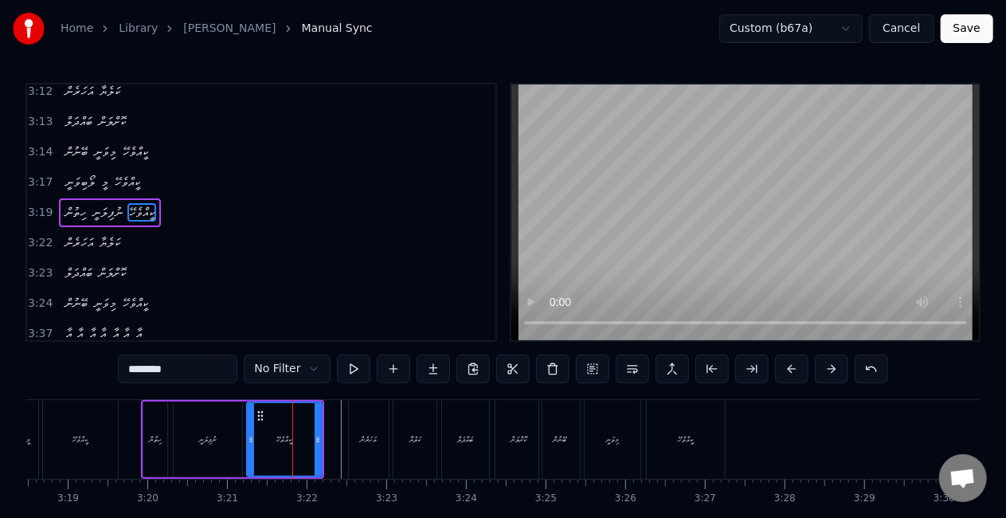
scroll to position [1671, 0]
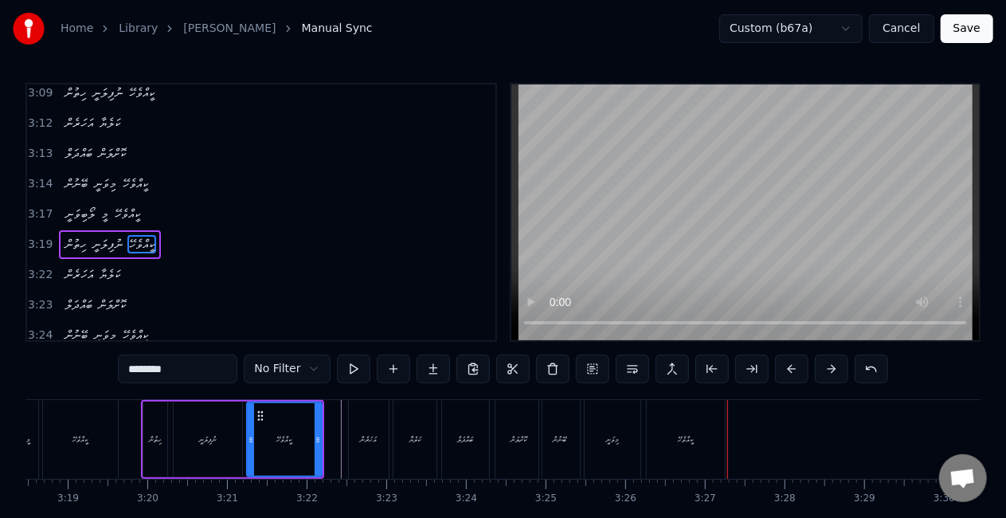
click at [554, 409] on div "ބޭނުން" at bounding box center [559, 439] width 41 height 79
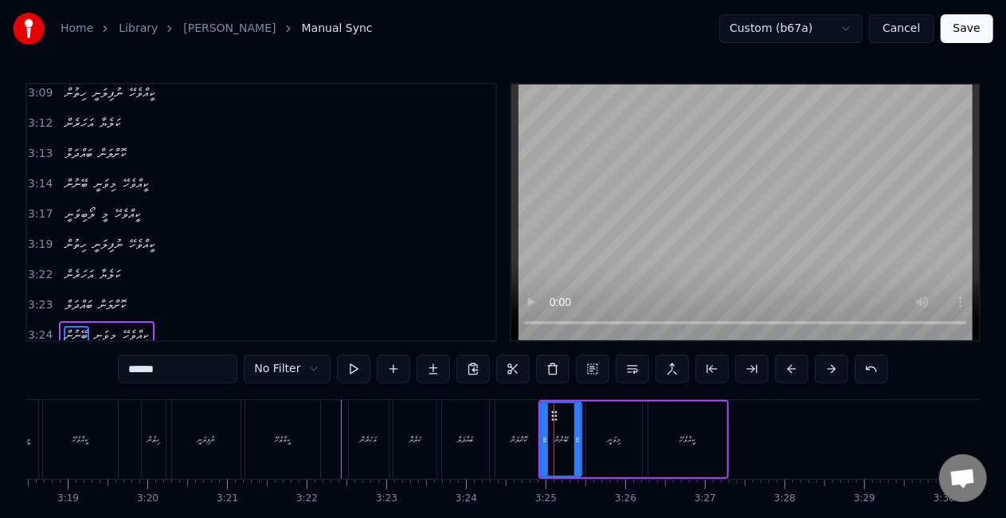
scroll to position [1760, 0]
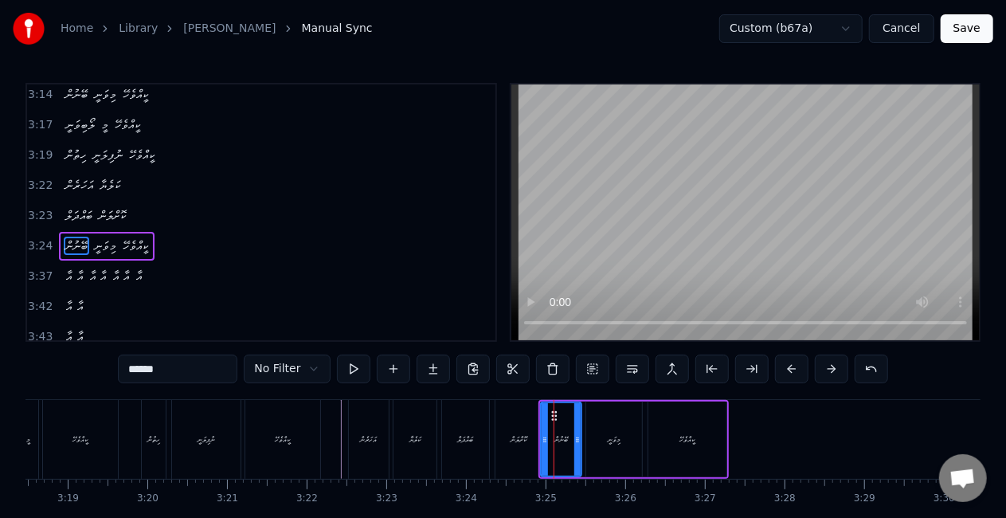
click at [613, 432] on div "މިވަނީ" at bounding box center [614, 439] width 56 height 76
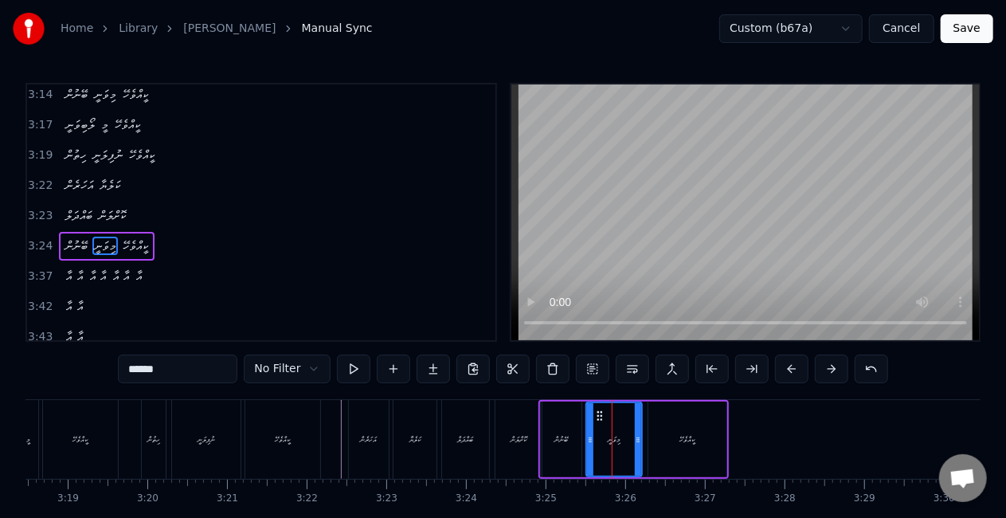
click at [577, 436] on div "ބޭނުން" at bounding box center [561, 439] width 41 height 76
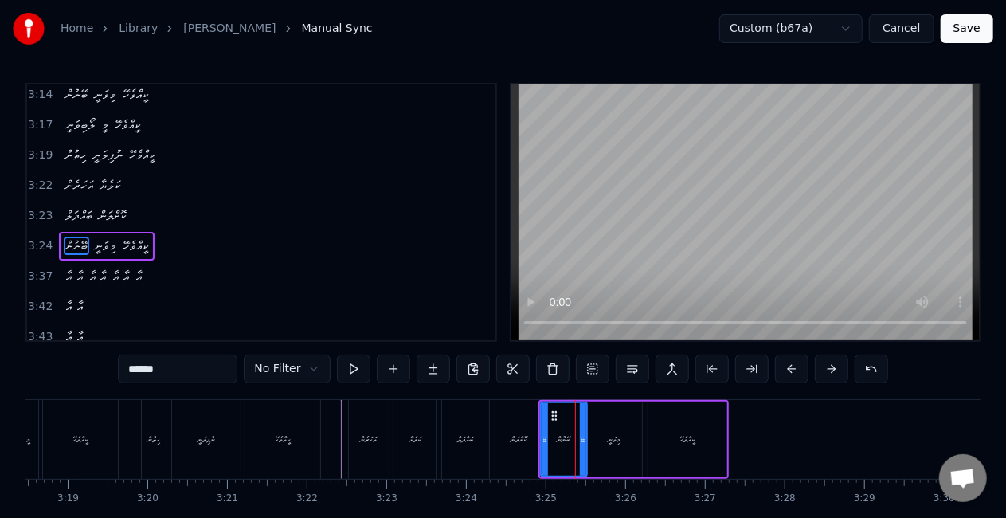
click at [586, 435] on icon at bounding box center [583, 439] width 6 height 13
click at [539, 434] on icon at bounding box center [541, 439] width 6 height 13
click at [484, 429] on div "ބައްދަލް" at bounding box center [465, 439] width 47 height 79
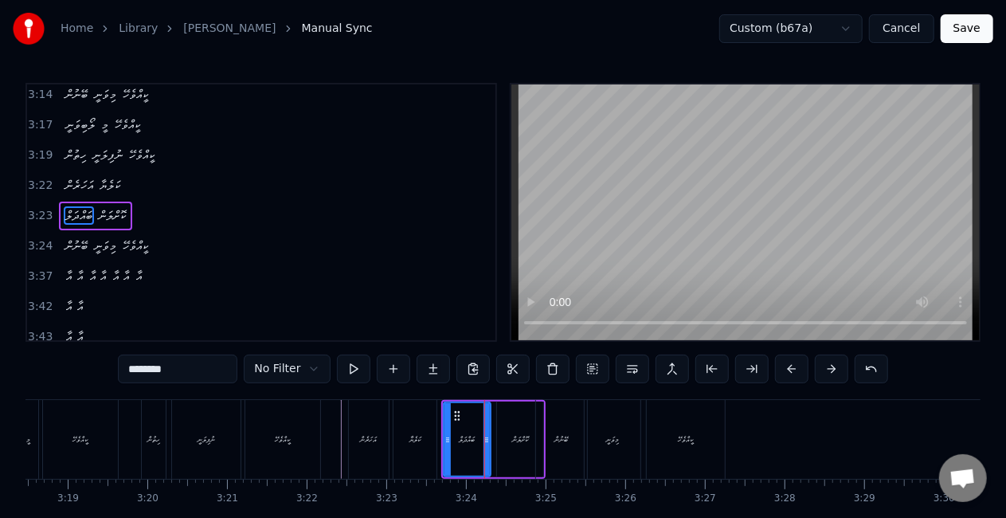
scroll to position [1730, 0]
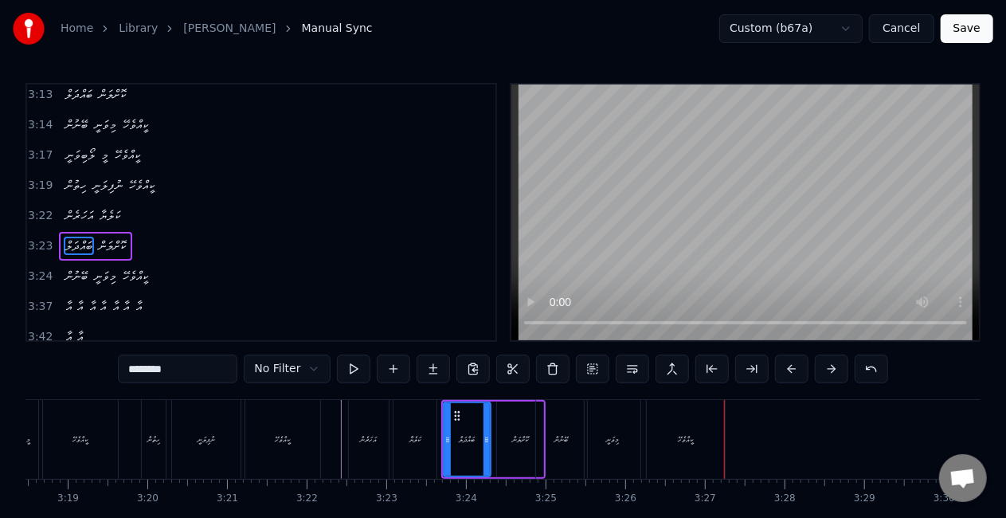
click at [306, 417] on div "ކީއްވެހޭ" at bounding box center [282, 439] width 75 height 79
type input "********"
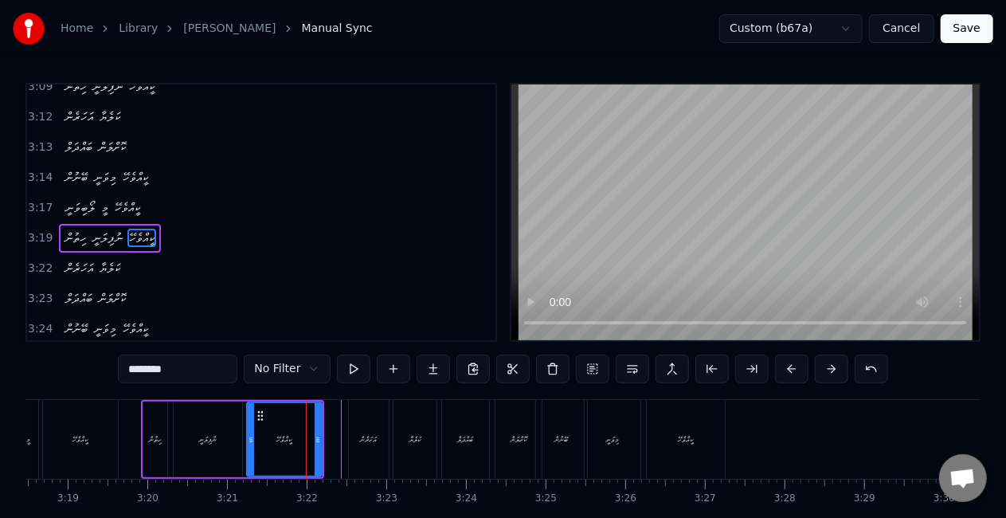
scroll to position [1671, 0]
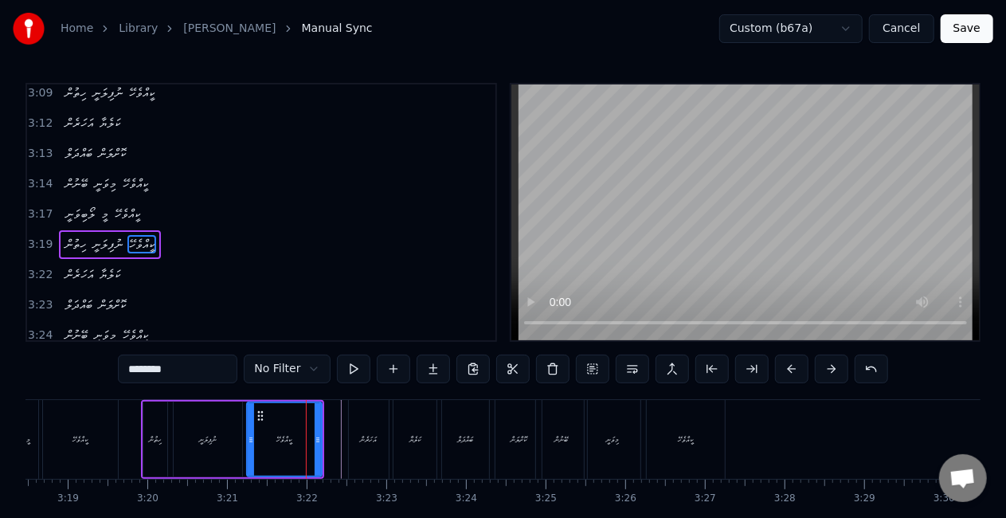
click at [508, 296] on div "0:40 ލޯބިވަނީ މީ ކީއްވެހޭ 0:43 ހިތުން ނުފިލަނީ ކީއްވެހޭ 0:45 އަހަރެން ކަލެޔާ 0:…" at bounding box center [502, 212] width 955 height 259
click at [963, 31] on button "Save" at bounding box center [967, 28] width 53 height 29
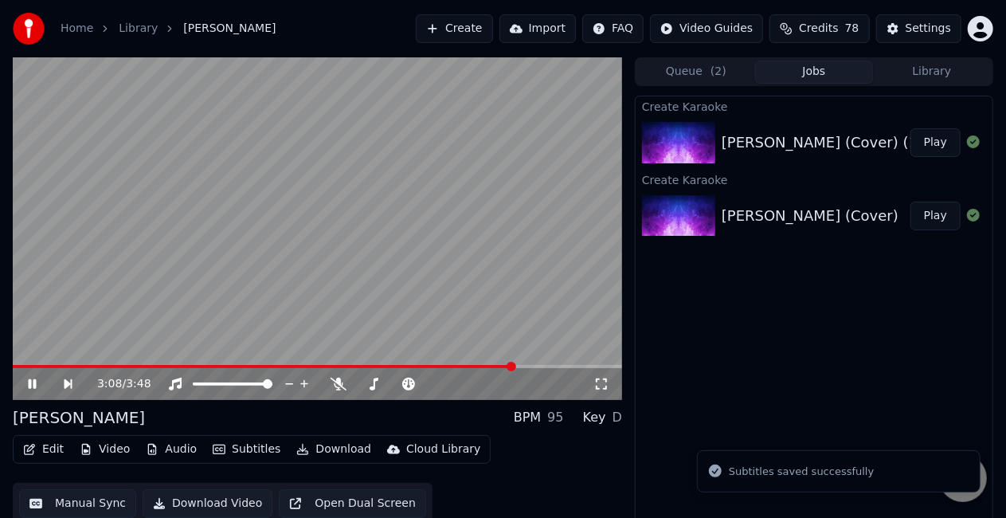
click at [516, 365] on span at bounding box center [317, 366] width 609 height 3
click at [428, 280] on video at bounding box center [317, 228] width 609 height 342
click at [432, 280] on video at bounding box center [317, 228] width 609 height 342
click at [538, 364] on video at bounding box center [317, 228] width 609 height 342
click at [542, 364] on video at bounding box center [317, 228] width 609 height 342
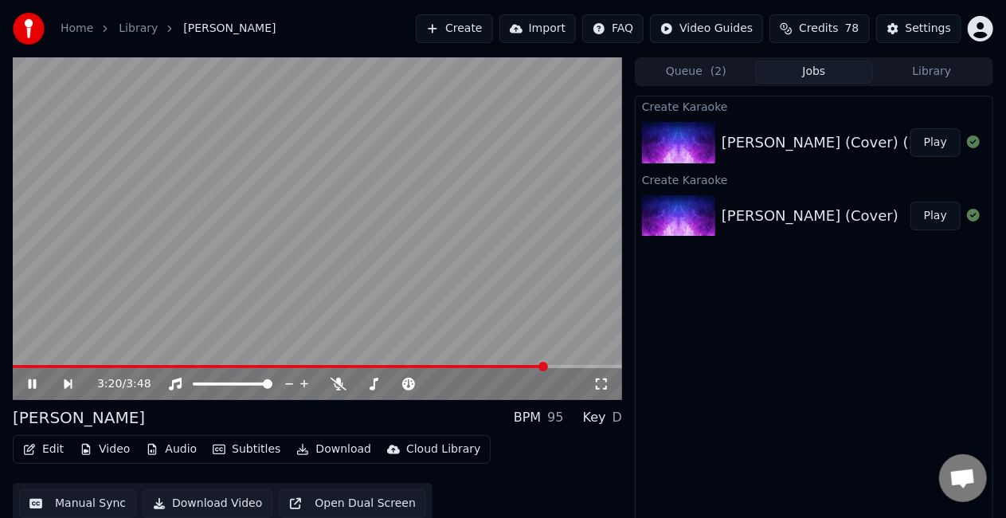
click at [547, 366] on span at bounding box center [317, 366] width 609 height 3
drag, startPoint x: 607, startPoint y: 383, endPoint x: 606, endPoint y: 401, distance: 18.3
click at [607, 383] on icon at bounding box center [601, 384] width 16 height 13
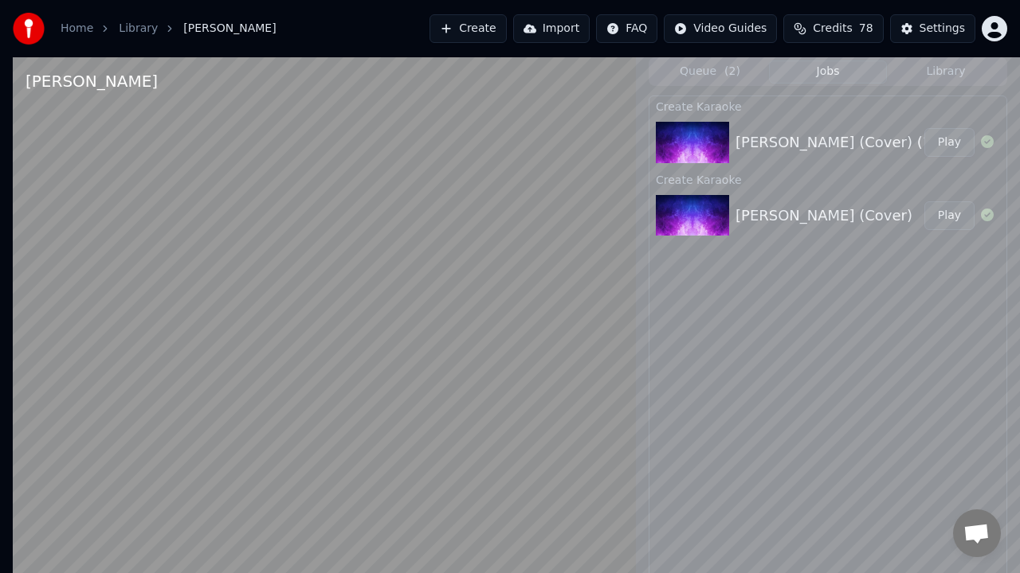
click at [636, 517] on video at bounding box center [324, 343] width 623 height 573
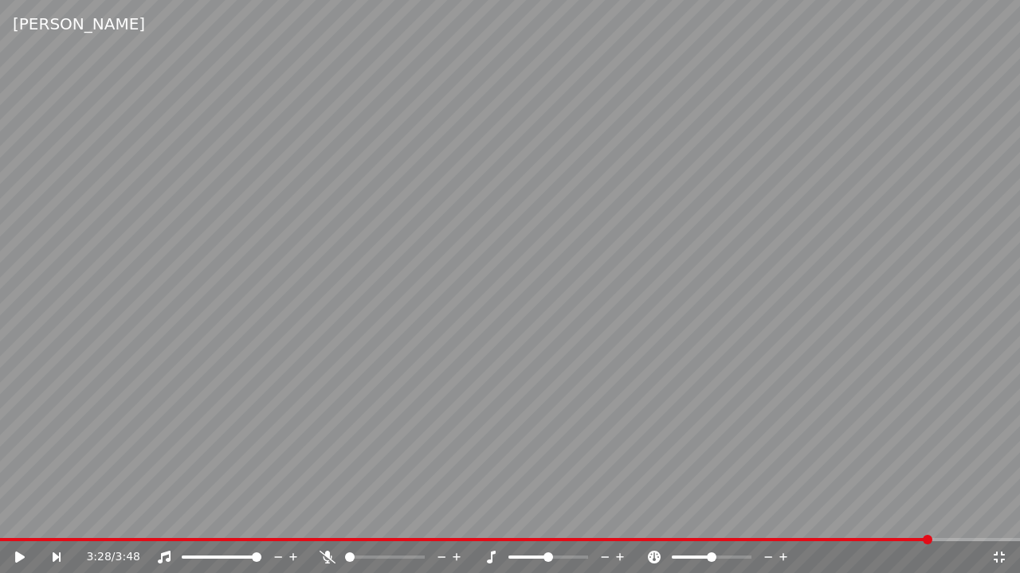
click at [824, 517] on span at bounding box center [465, 539] width 931 height 3
click at [567, 401] on video at bounding box center [510, 286] width 1020 height 573
click at [962, 517] on span at bounding box center [510, 539] width 1020 height 3
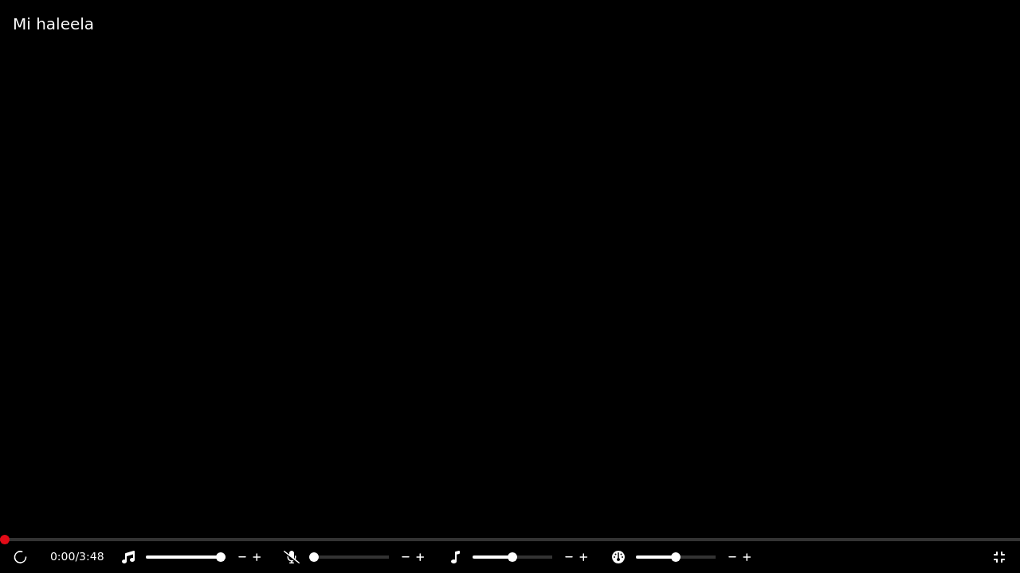
click at [995, 517] on icon at bounding box center [999, 557] width 16 height 13
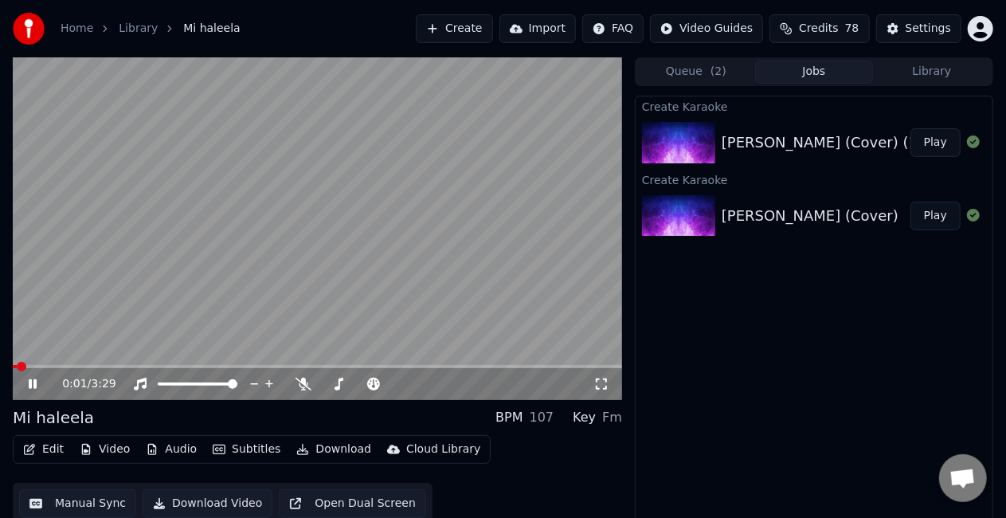
click at [303, 315] on video at bounding box center [317, 228] width 609 height 342
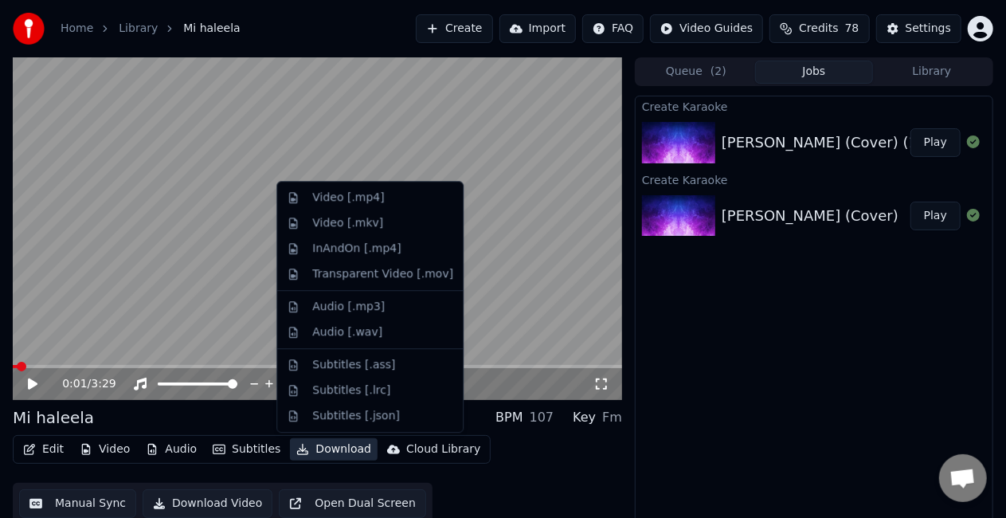
click at [313, 448] on button "Download" at bounding box center [334, 449] width 88 height 22
drag, startPoint x: 356, startPoint y: 196, endPoint x: 558, endPoint y: 516, distance: 378.8
click at [356, 196] on div "Video [.mp4]" at bounding box center [348, 198] width 72 height 16
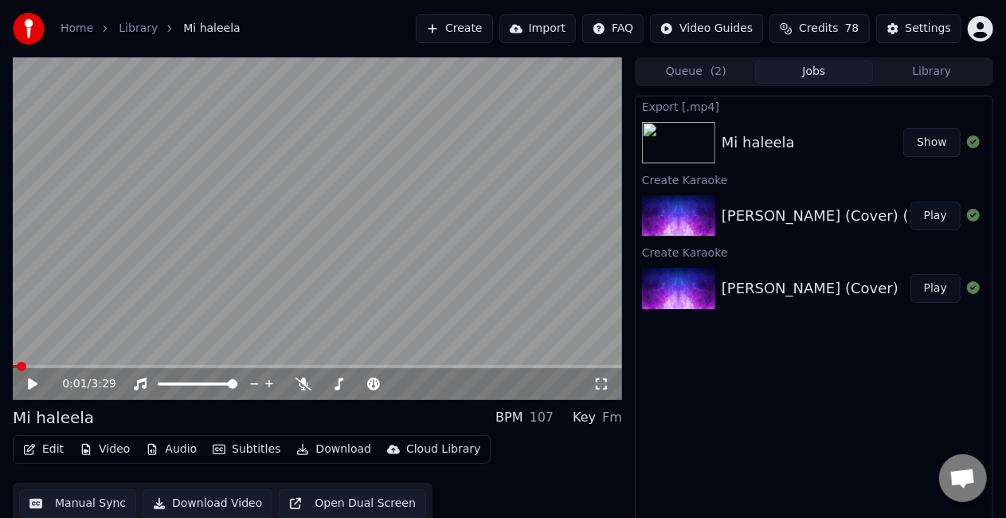
click at [934, 288] on button "Play" at bounding box center [935, 288] width 50 height 29
click at [287, 293] on video at bounding box center [317, 228] width 609 height 342
click at [335, 446] on button "Download" at bounding box center [334, 449] width 88 height 22
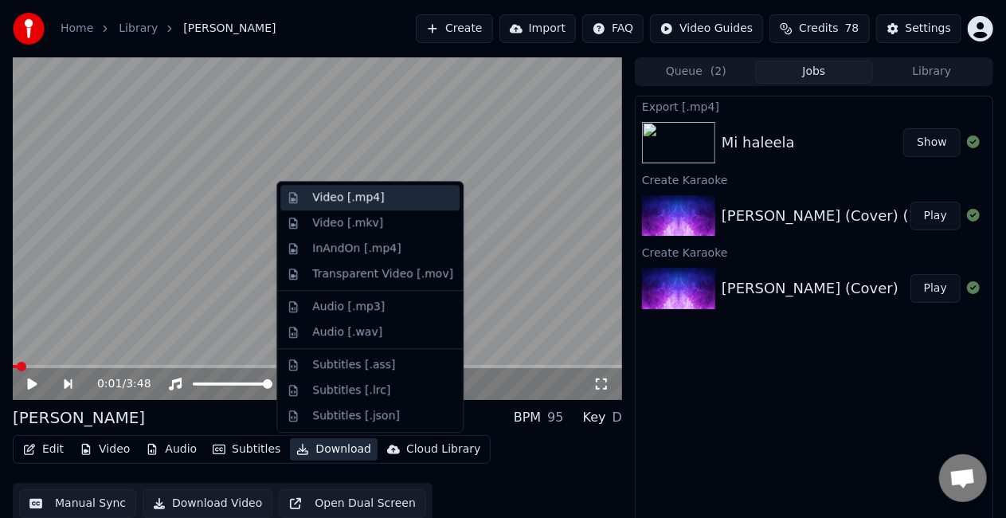
click at [354, 203] on div "Video [.mp4]" at bounding box center [348, 198] width 72 height 16
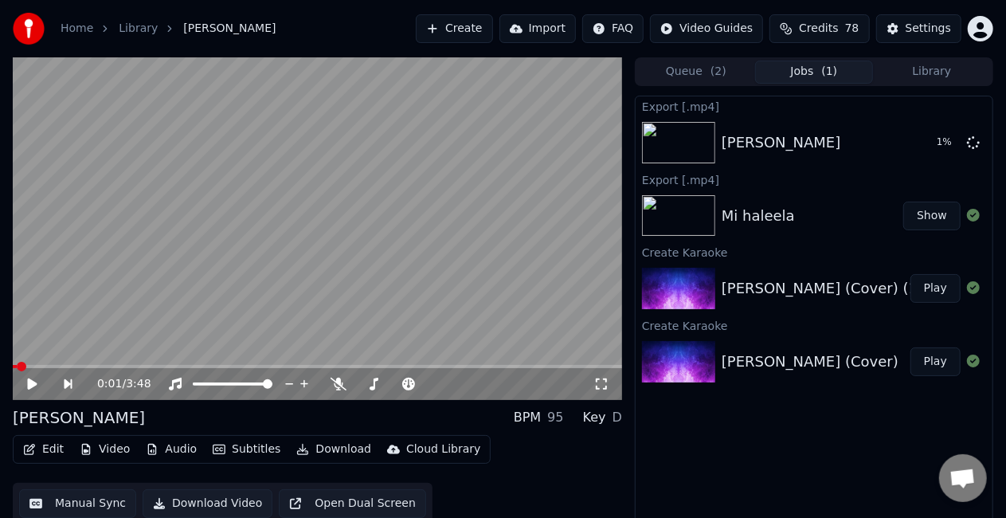
click at [930, 217] on button "Show" at bounding box center [931, 216] width 57 height 29
click at [934, 289] on button "Play" at bounding box center [935, 288] width 50 height 29
click at [38, 365] on span at bounding box center [317, 366] width 609 height 3
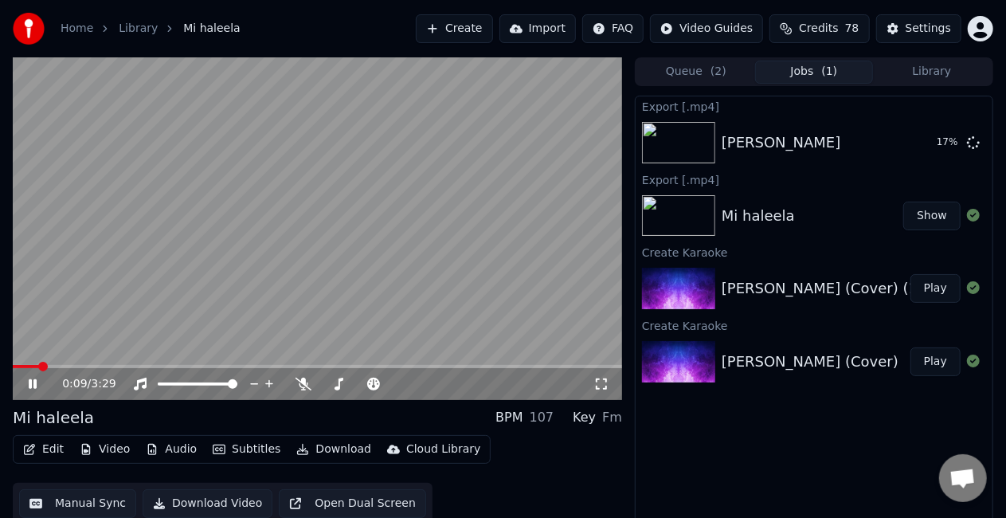
click at [69, 365] on span at bounding box center [317, 366] width 609 height 3
click at [148, 323] on video at bounding box center [317, 228] width 609 height 342
click at [149, 325] on video at bounding box center [317, 228] width 609 height 342
click at [71, 367] on span at bounding box center [52, 366] width 79 height 3
click at [448, 156] on video at bounding box center [317, 228] width 609 height 342
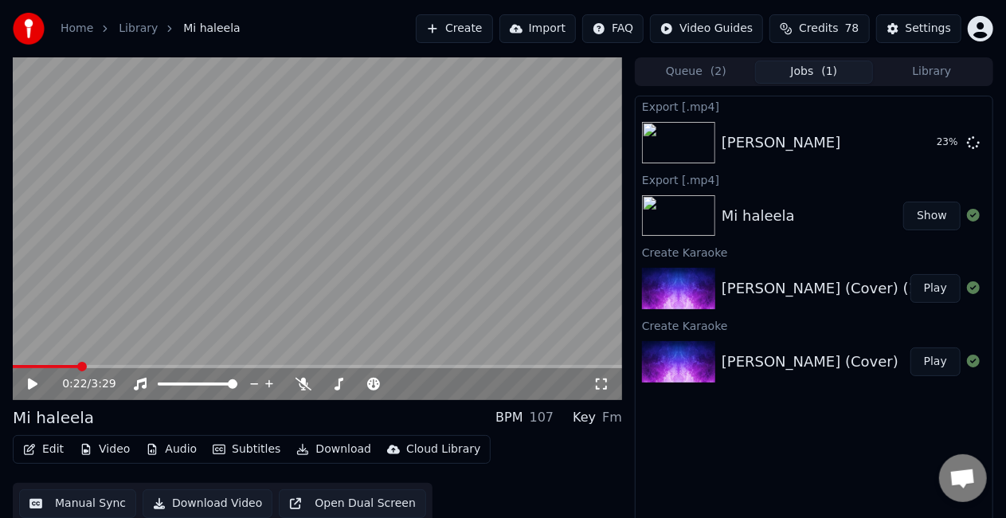
click at [425, 186] on video at bounding box center [317, 228] width 609 height 342
click at [38, 383] on icon at bounding box center [43, 384] width 37 height 13
